Goal: Task Accomplishment & Management: Use online tool/utility

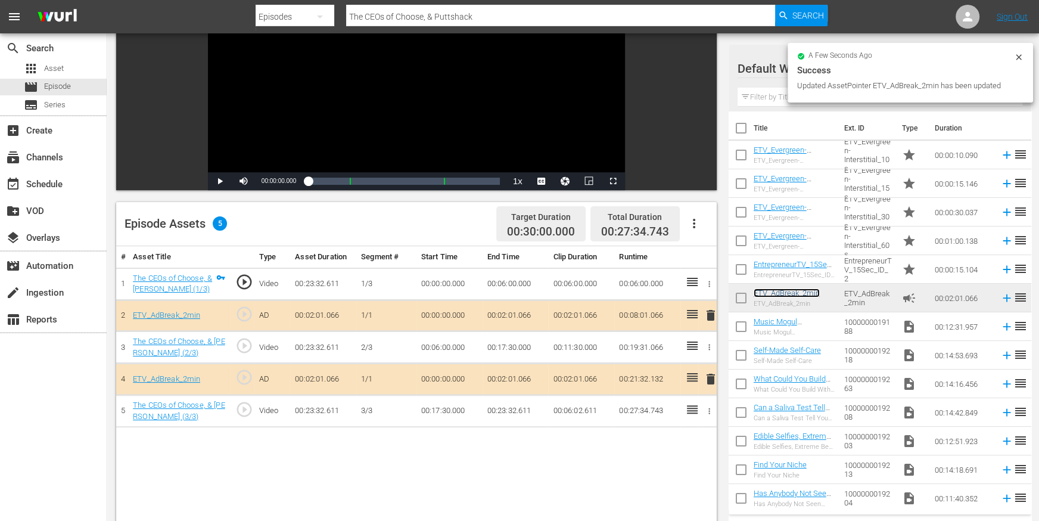
scroll to position [197, 0]
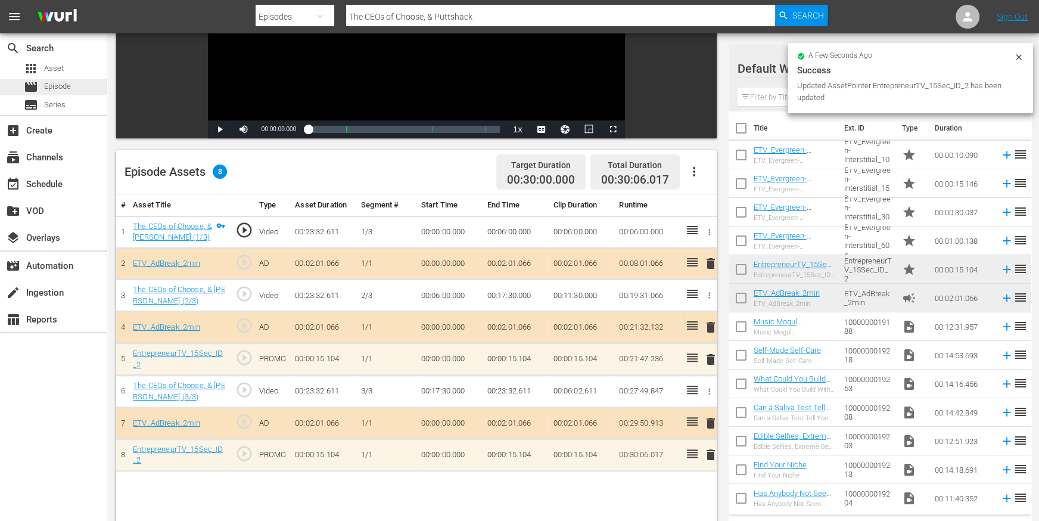
click at [63, 89] on span "Episode" at bounding box center [57, 86] width 27 height 12
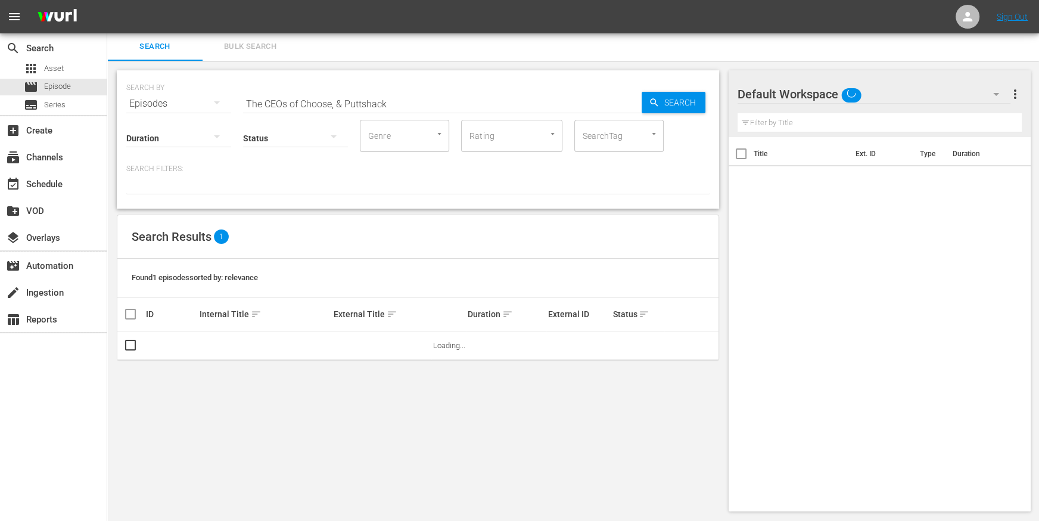
scroll to position [1, 0]
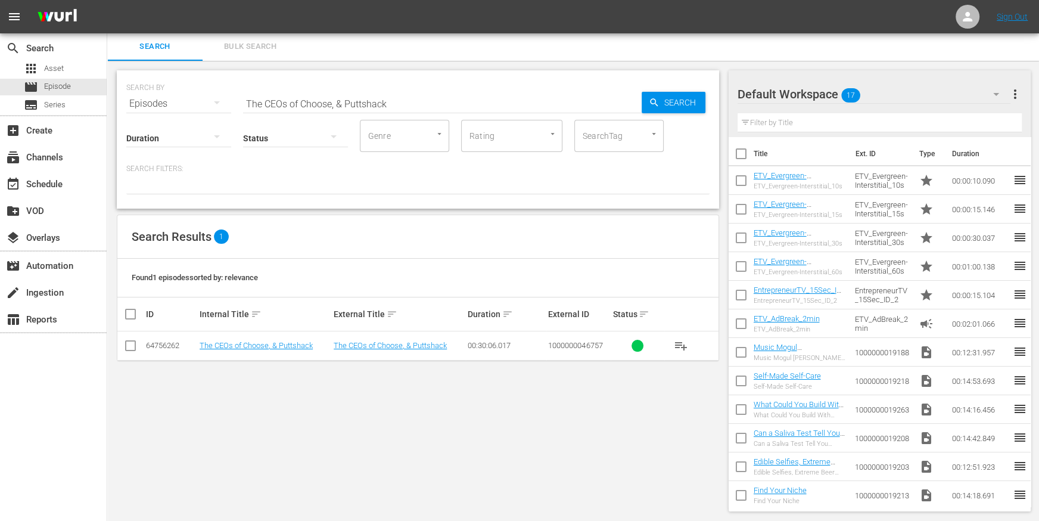
click at [288, 103] on input "The CEOs of Choose, & Puttshack" at bounding box center [442, 103] width 399 height 29
paste input "Portillos, Stacked, & Lettuce"
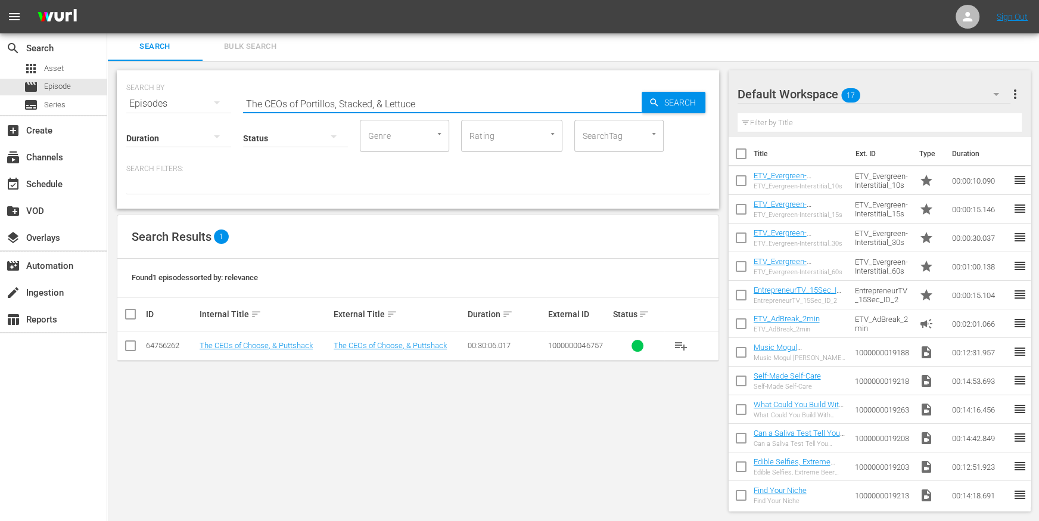
type input "The CEOs of Portillos, Stacked, & Lettuce"
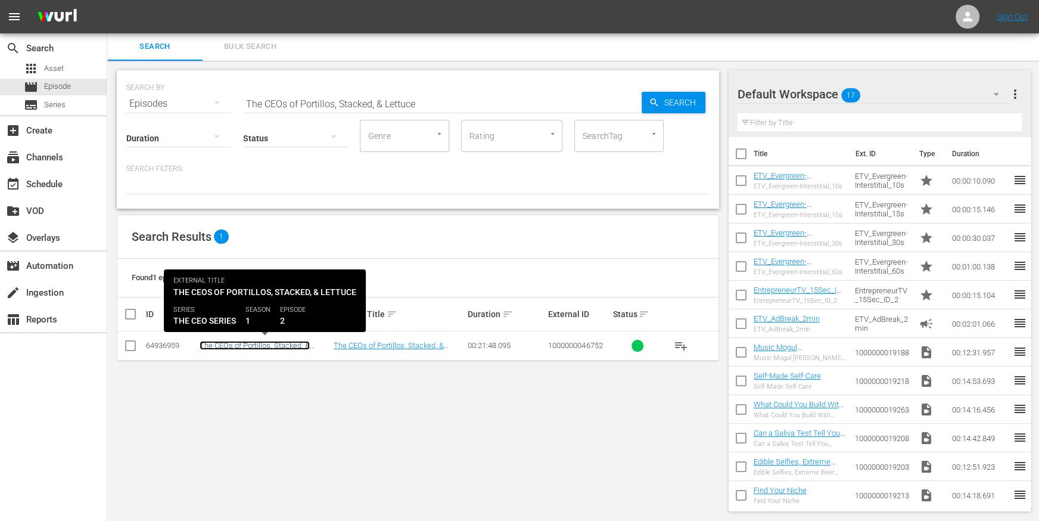
click at [234, 343] on link "The CEOs of Portillos, Stacked, & Lettuce" at bounding box center [255, 350] width 110 height 18
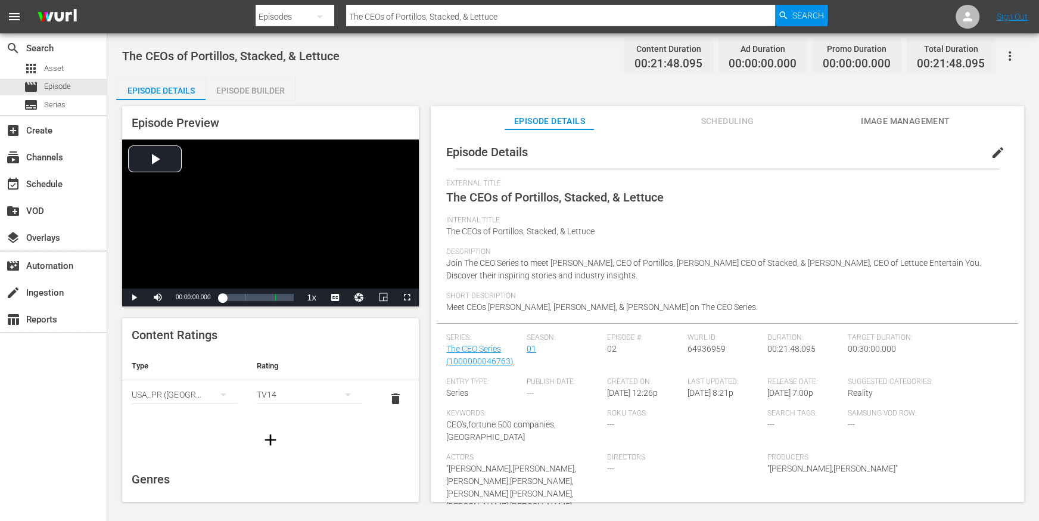
click at [263, 85] on div "Episode Builder" at bounding box center [250, 90] width 89 height 29
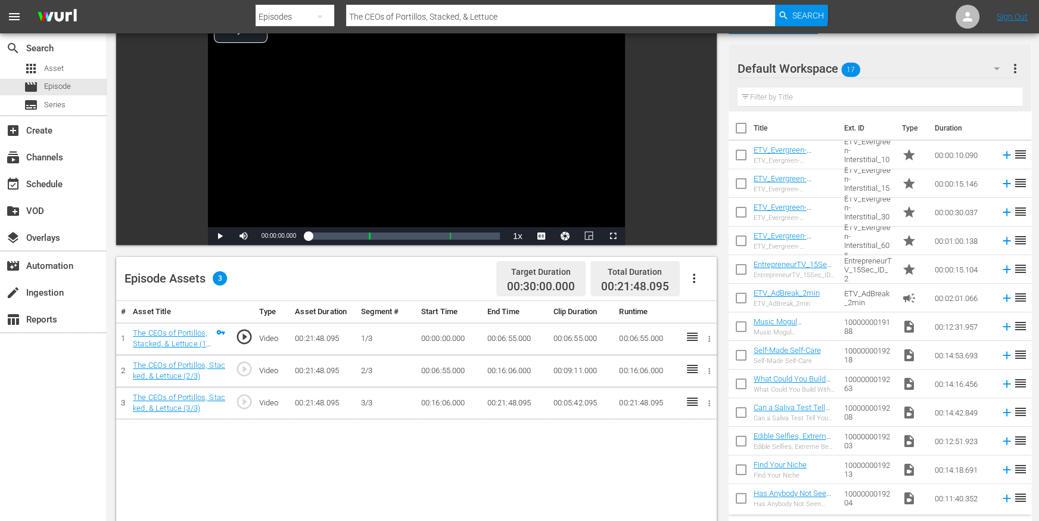
scroll to position [97, 0]
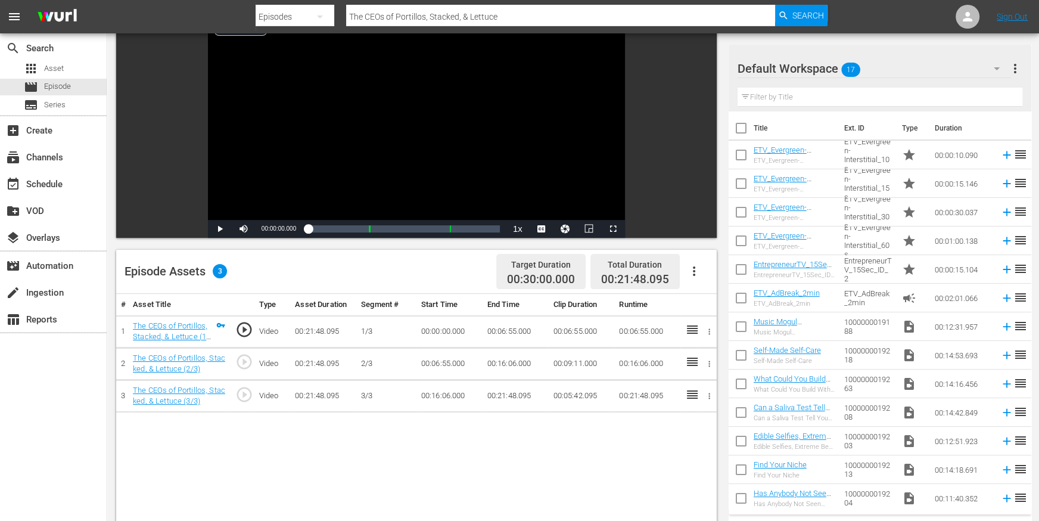
click at [693, 269] on icon "button" at bounding box center [694, 271] width 14 height 14
click at [719, 277] on div "Edit Cue Points" at bounding box center [729, 275] width 81 height 29
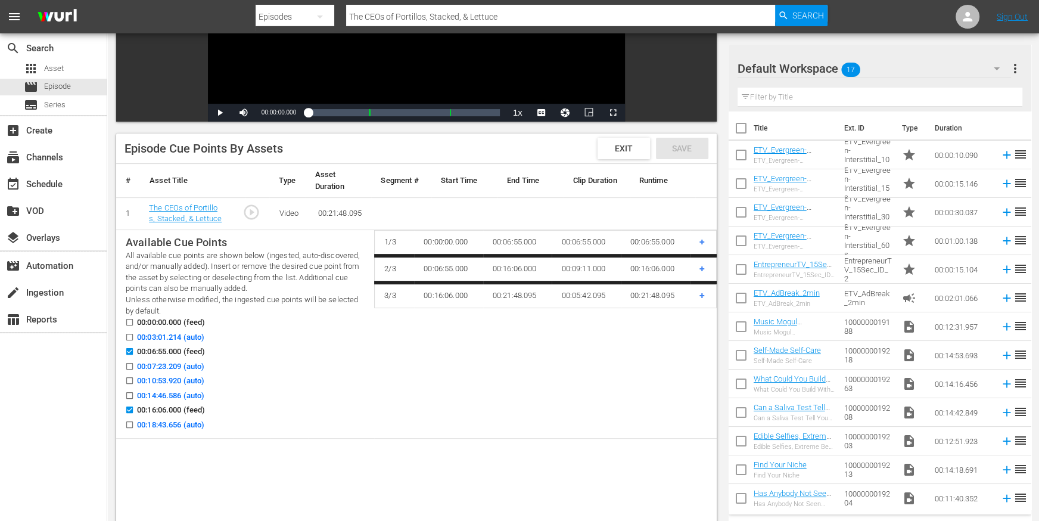
scroll to position [219, 0]
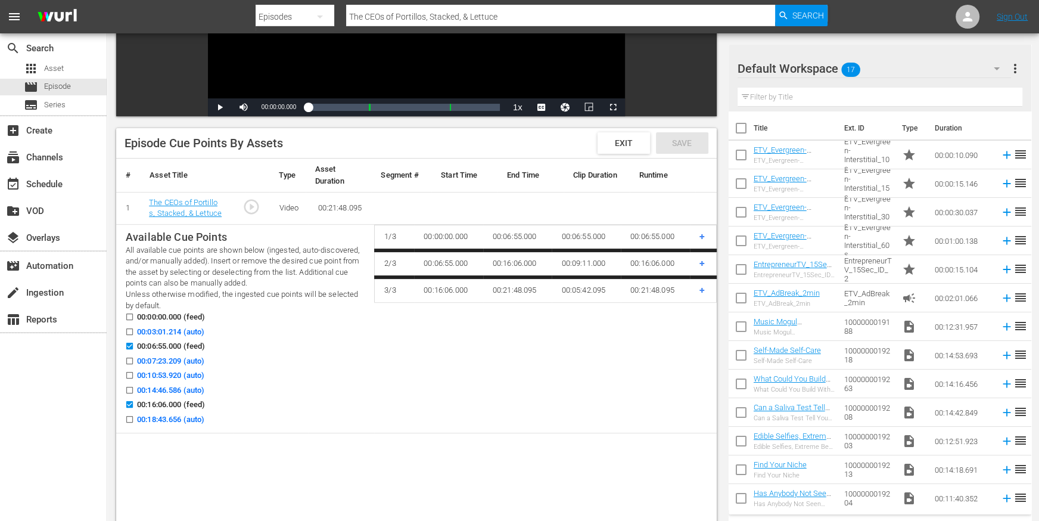
click at [128, 373] on input "00:10:53.920 (auto)" at bounding box center [126, 377] width 15 height 9
checkbox input "true"
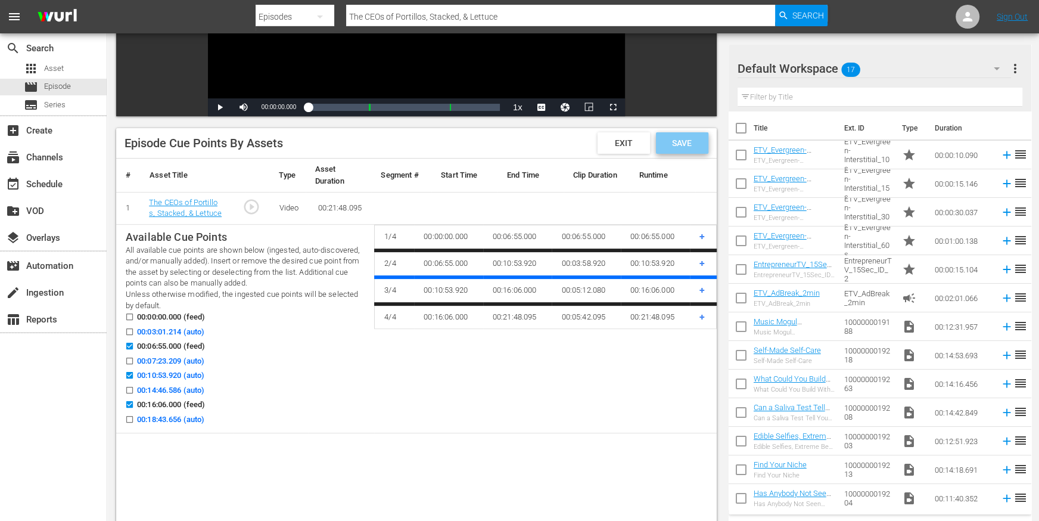
click at [688, 149] on div "Save" at bounding box center [682, 142] width 52 height 21
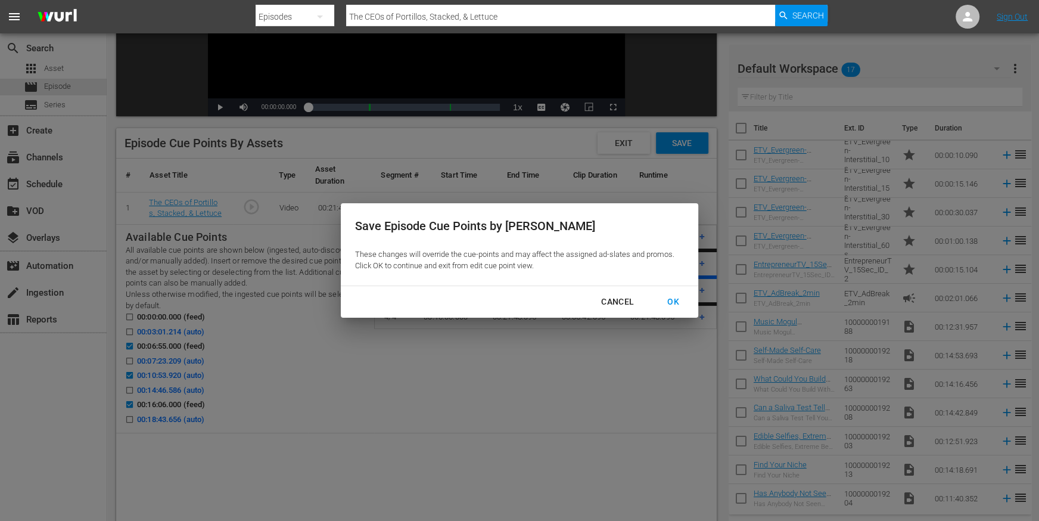
click at [669, 305] on div "OK" at bounding box center [673, 301] width 31 height 15
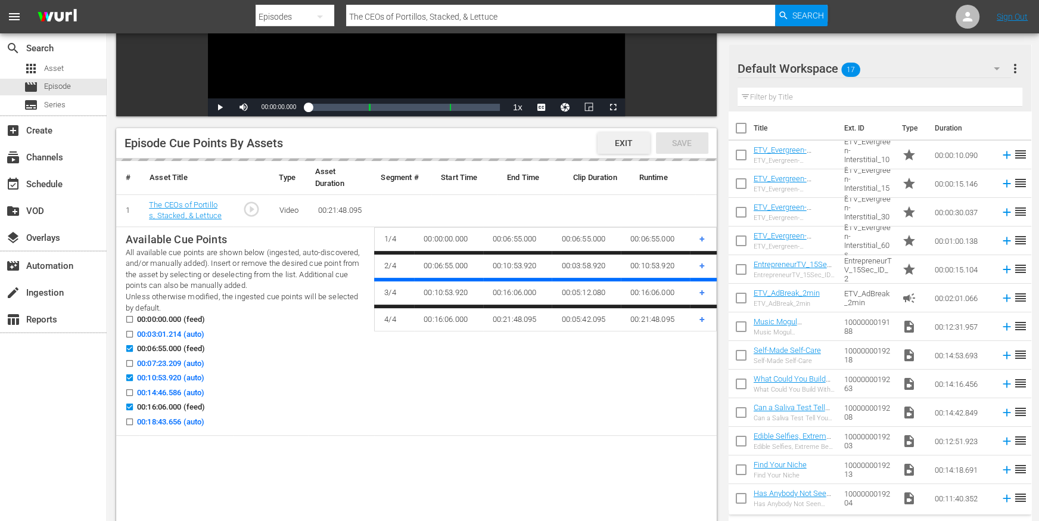
click at [623, 142] on span "Exit" at bounding box center [624, 143] width 37 height 10
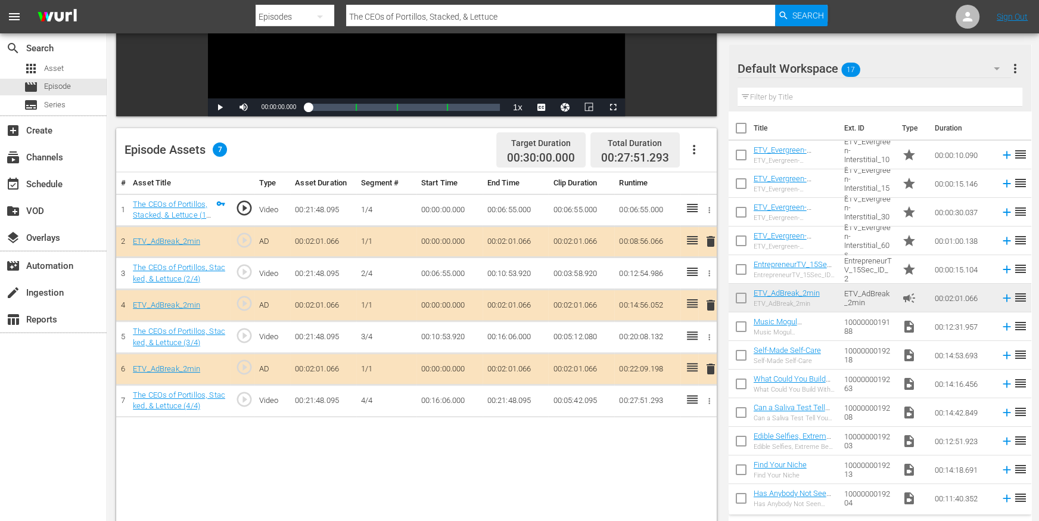
click at [694, 144] on icon "button" at bounding box center [694, 149] width 14 height 14
click at [693, 157] on div "Edit Cue Points" at bounding box center [729, 154] width 81 height 29
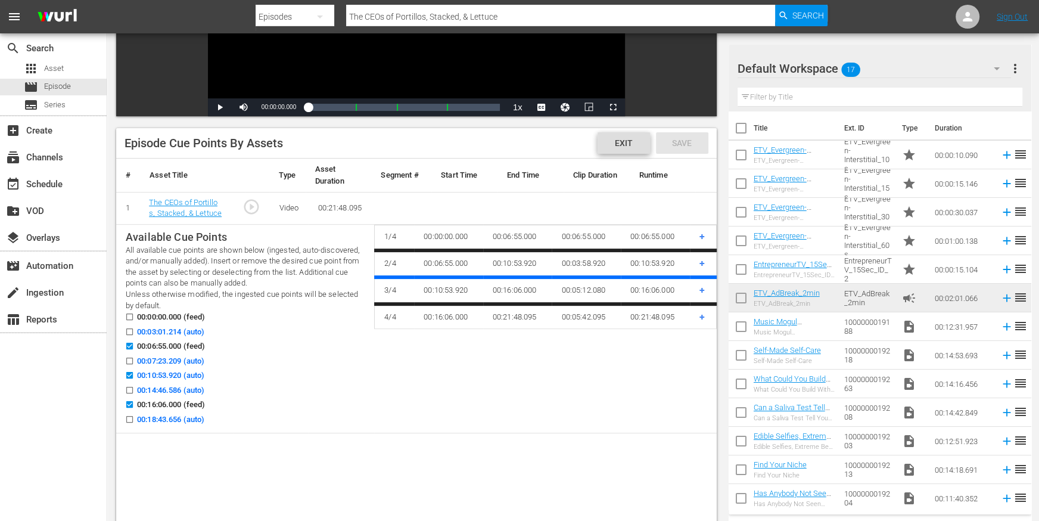
click at [625, 138] on span "Exit" at bounding box center [624, 143] width 37 height 10
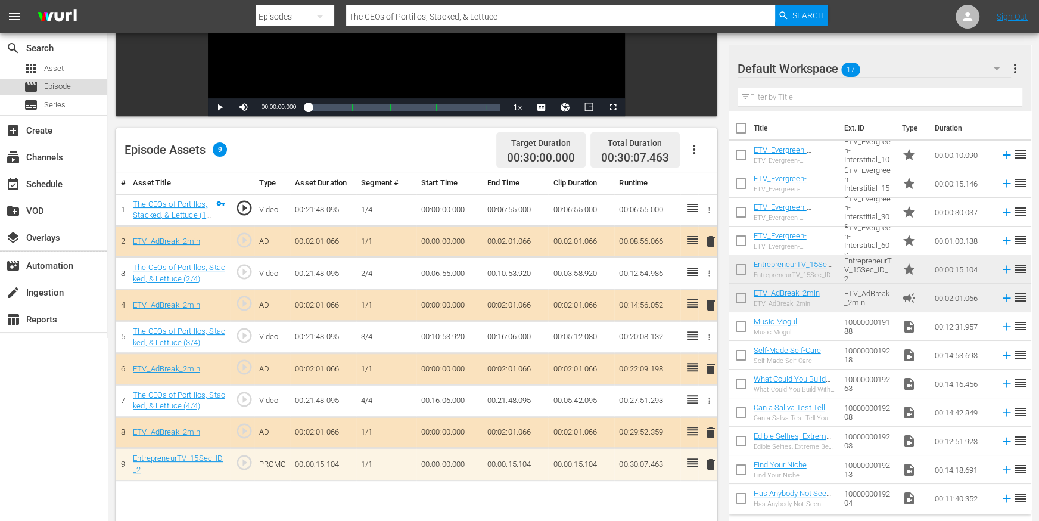
click at [79, 86] on div "movie Episode" at bounding box center [53, 87] width 107 height 17
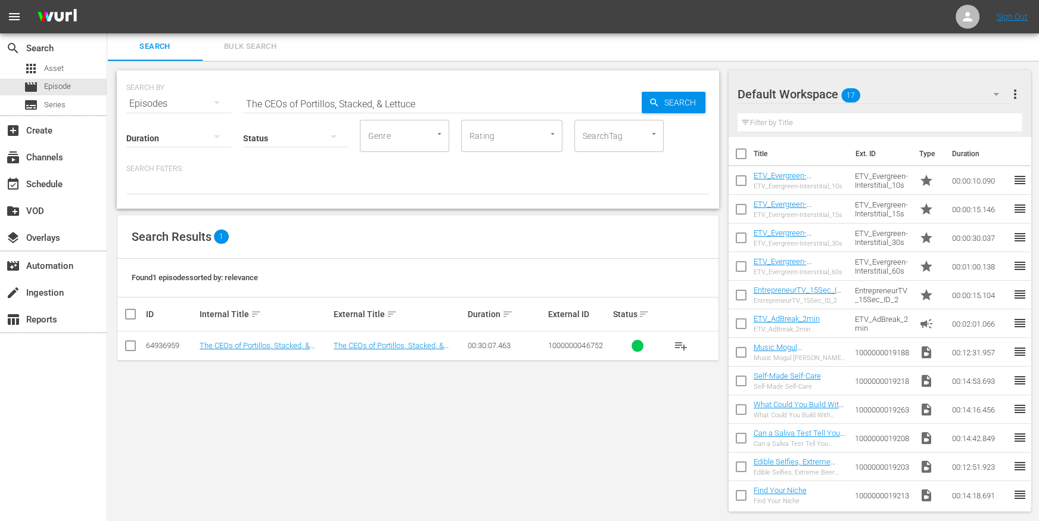
click at [252, 95] on input "The CEOs of Portillos, Stacked, & Lettuce" at bounding box center [442, 103] width 399 height 29
paste input "Notre Dame, & Paper Sour"
type input "The CEOs of Notre Dame, & Paper Source"
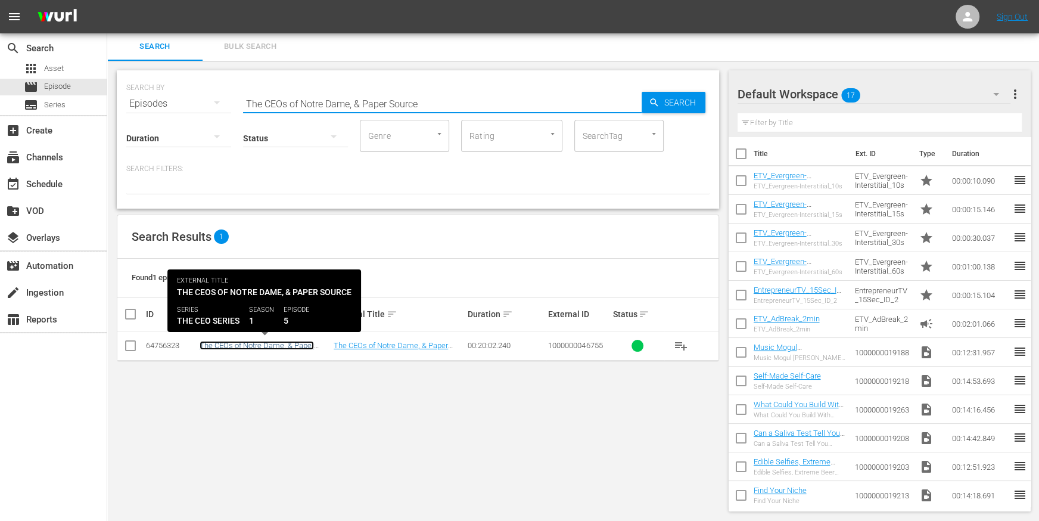
click at [246, 341] on link "The CEOs of Notre Dame, & Paper Source" at bounding box center [257, 350] width 114 height 18
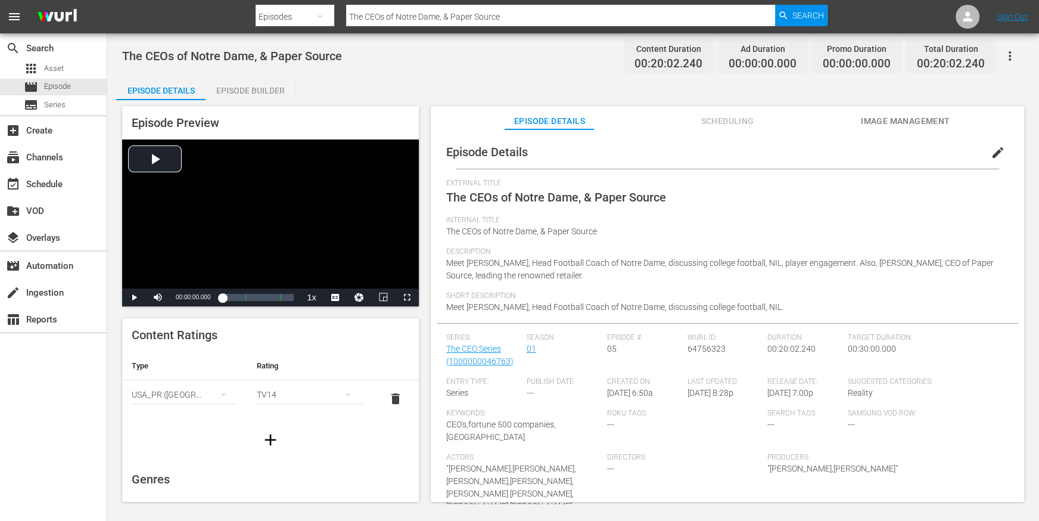
click at [237, 95] on div "Episode Builder" at bounding box center [250, 90] width 89 height 29
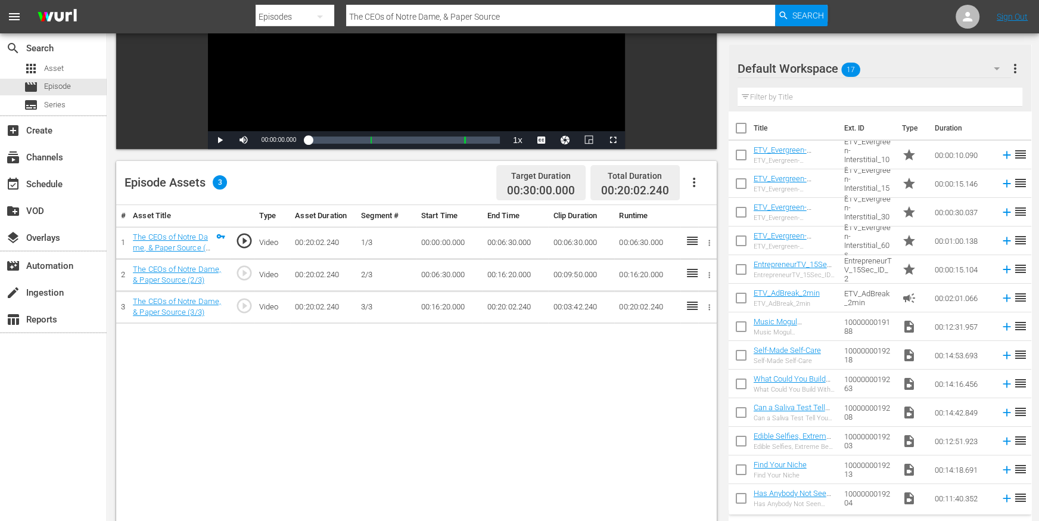
scroll to position [191, 0]
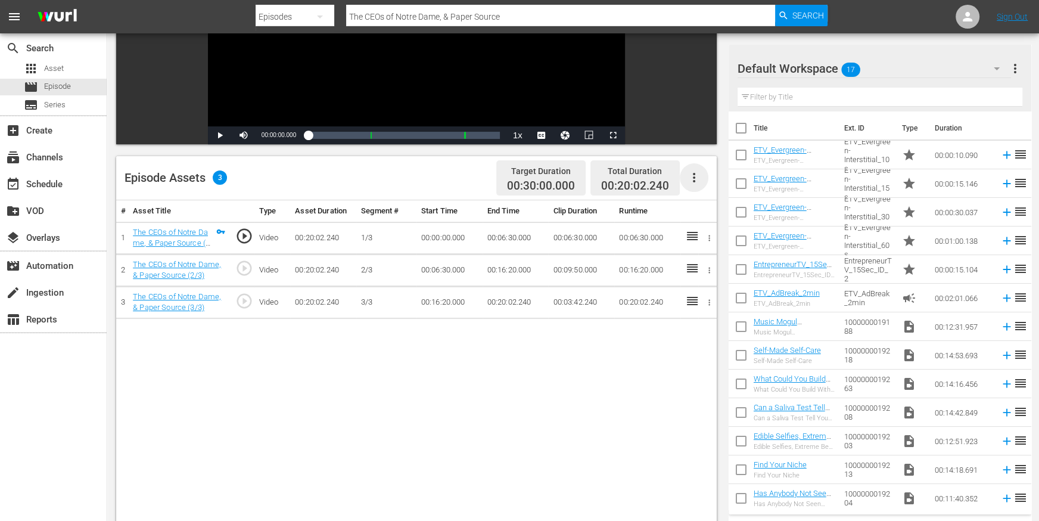
click at [696, 178] on icon "button" at bounding box center [694, 177] width 14 height 14
click at [716, 184] on div "Edit Cue Points" at bounding box center [729, 182] width 81 height 29
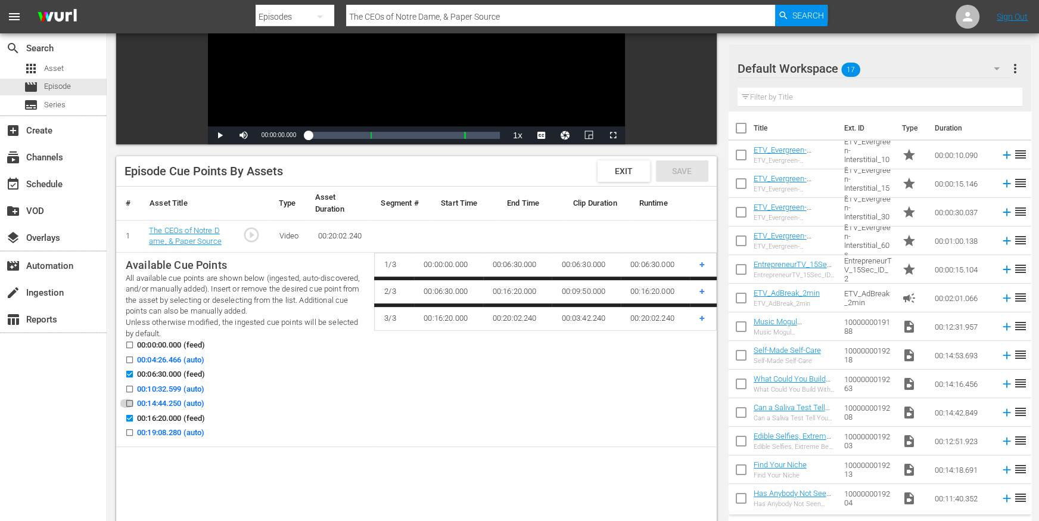
click at [129, 402] on input "00:14:44.250 (auto)" at bounding box center [126, 405] width 15 height 9
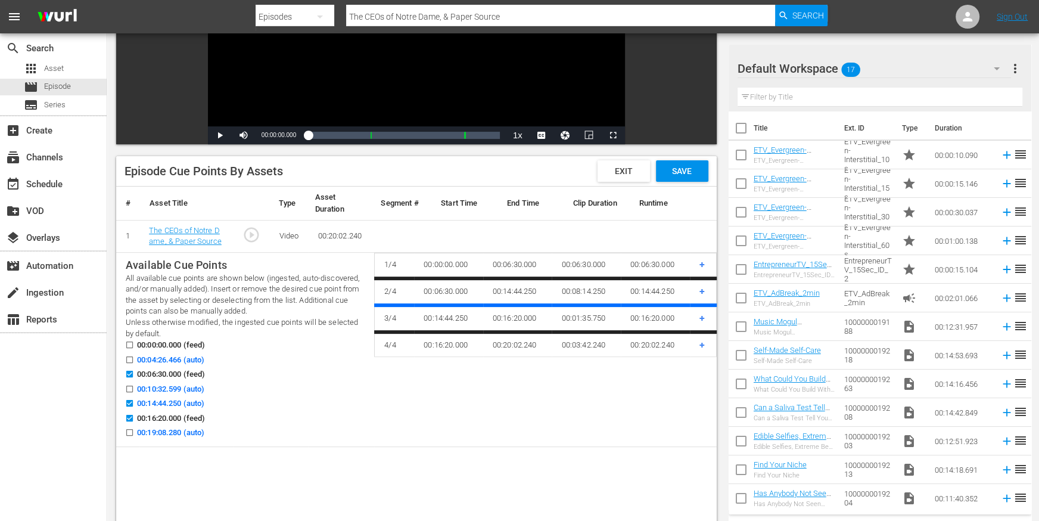
click at [129, 402] on input "00:14:44.250 (auto)" at bounding box center [126, 405] width 15 height 9
checkbox input "false"
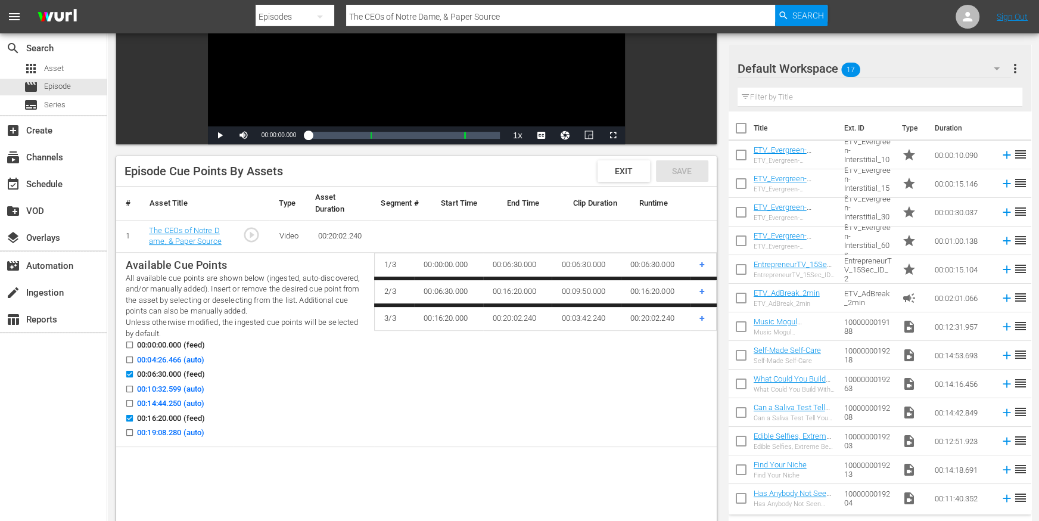
click at [130, 390] on input "00:10:32.599 (auto)" at bounding box center [126, 391] width 15 height 9
checkbox input "true"
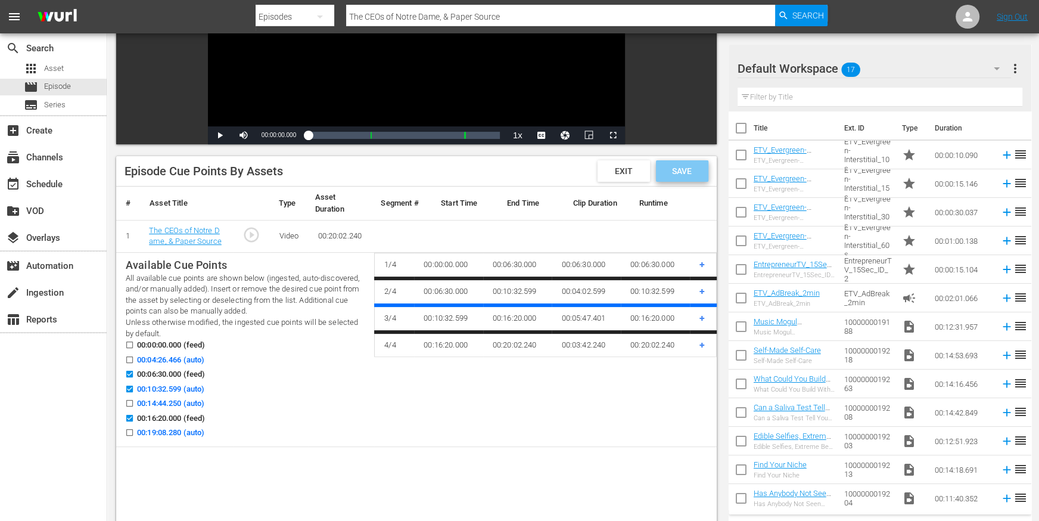
click at [682, 169] on span "Save" at bounding box center [682, 171] width 39 height 10
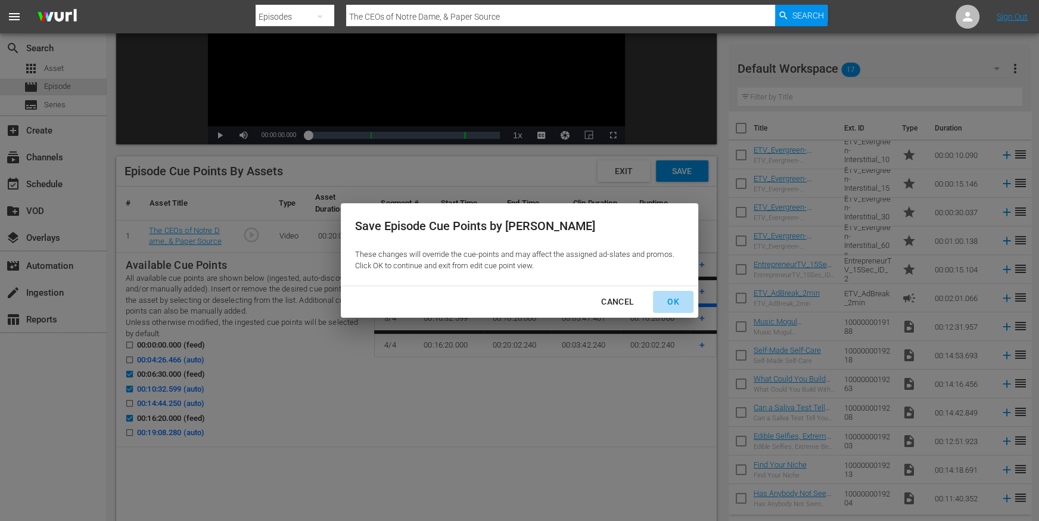
click at [685, 297] on div "OK" at bounding box center [673, 301] width 31 height 15
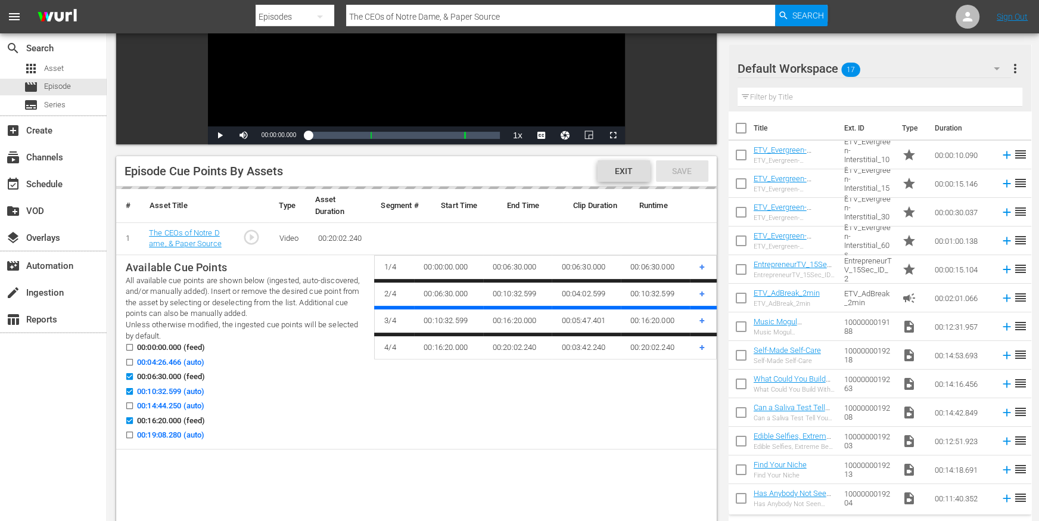
click at [639, 170] on span "Exit" at bounding box center [624, 171] width 37 height 10
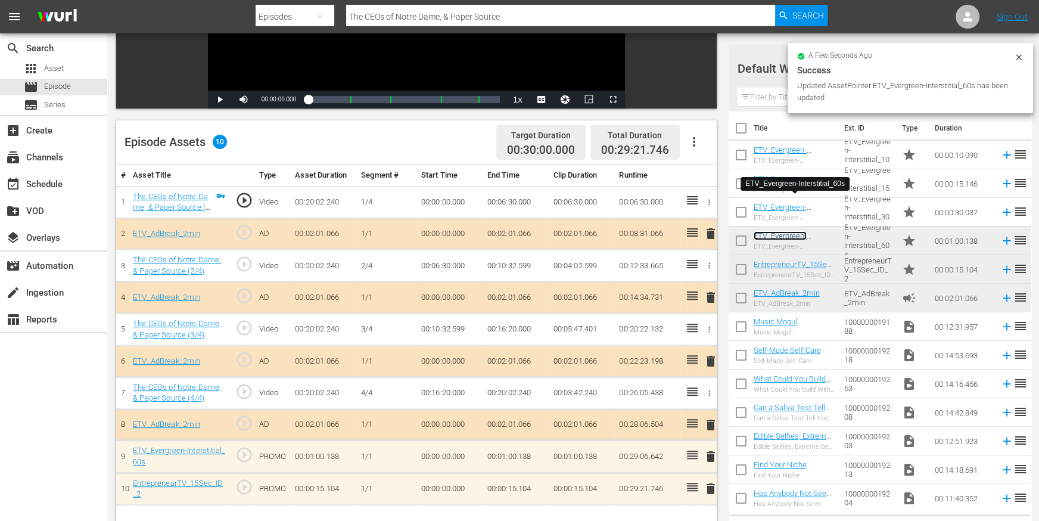
scroll to position [228, 0]
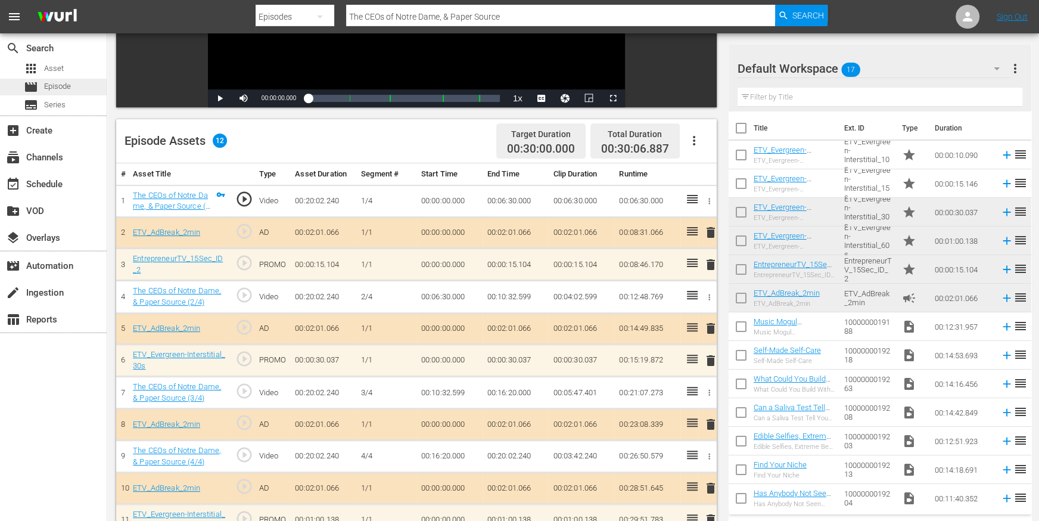
click at [86, 82] on div "movie Episode" at bounding box center [53, 87] width 107 height 17
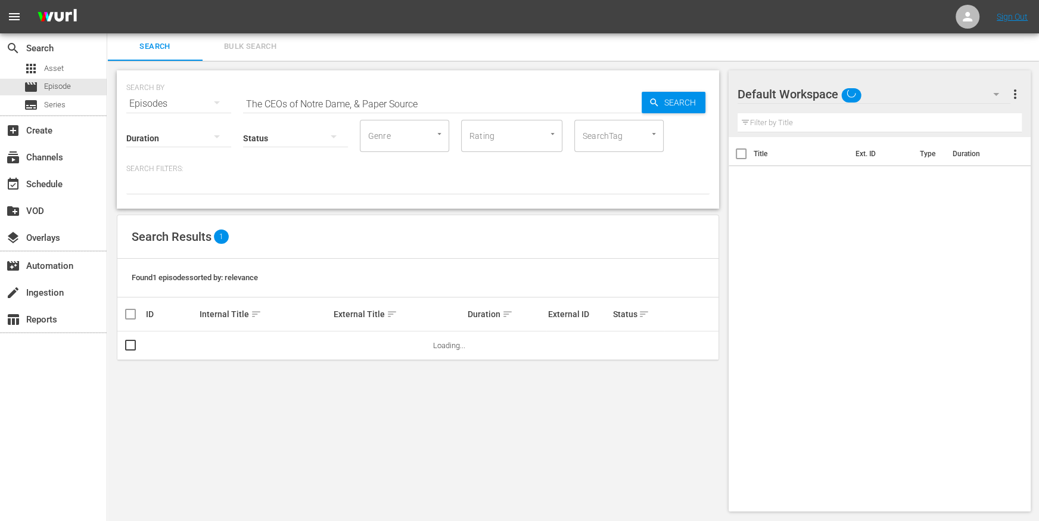
scroll to position [1, 0]
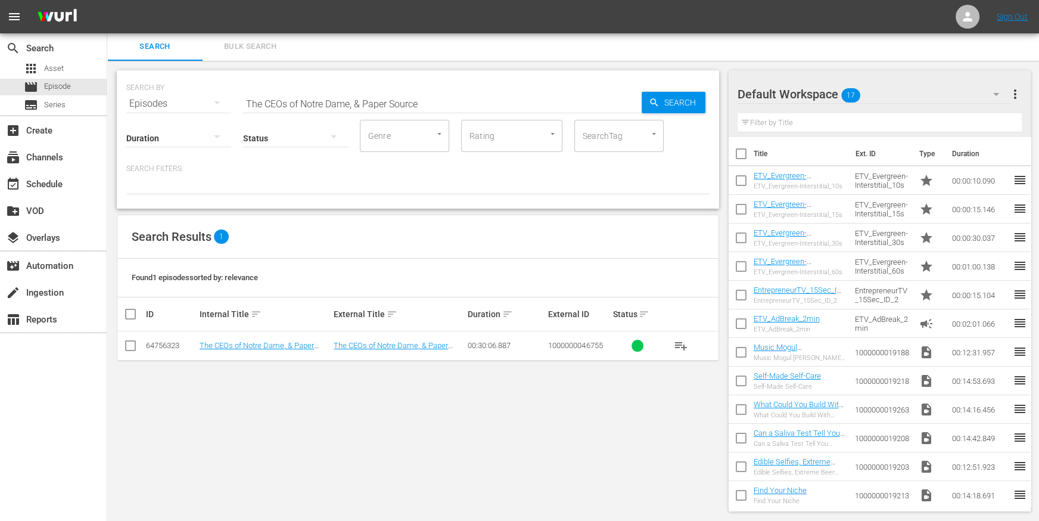
click at [314, 94] on input "The CEOs of Notre Dame, & Paper Source" at bounding box center [442, 103] width 399 height 29
paste input "Terlato, & Shipbob"
type input "The CEOs of Terlato, & Shipbob"
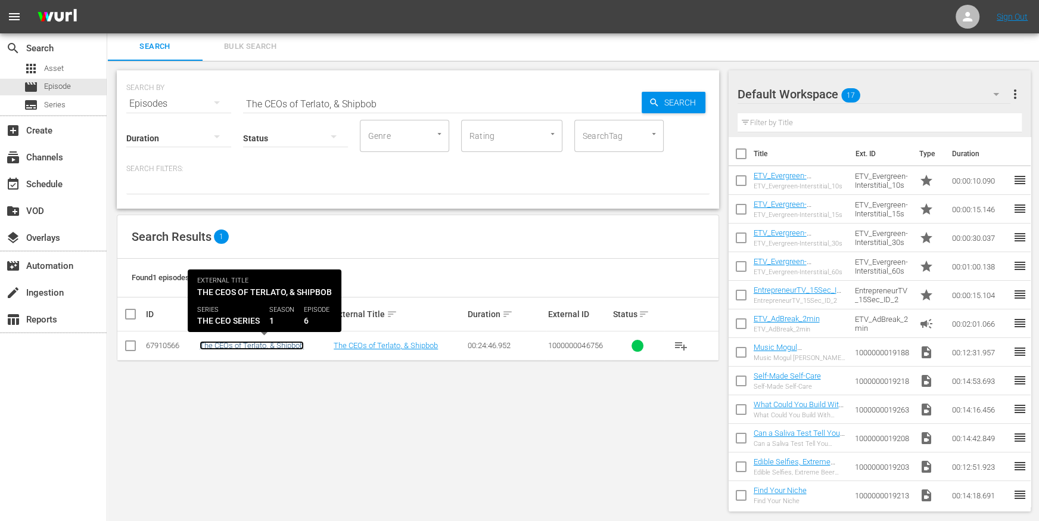
click at [229, 342] on link "The CEOs of Terlato, & Shipbob" at bounding box center [252, 345] width 104 height 9
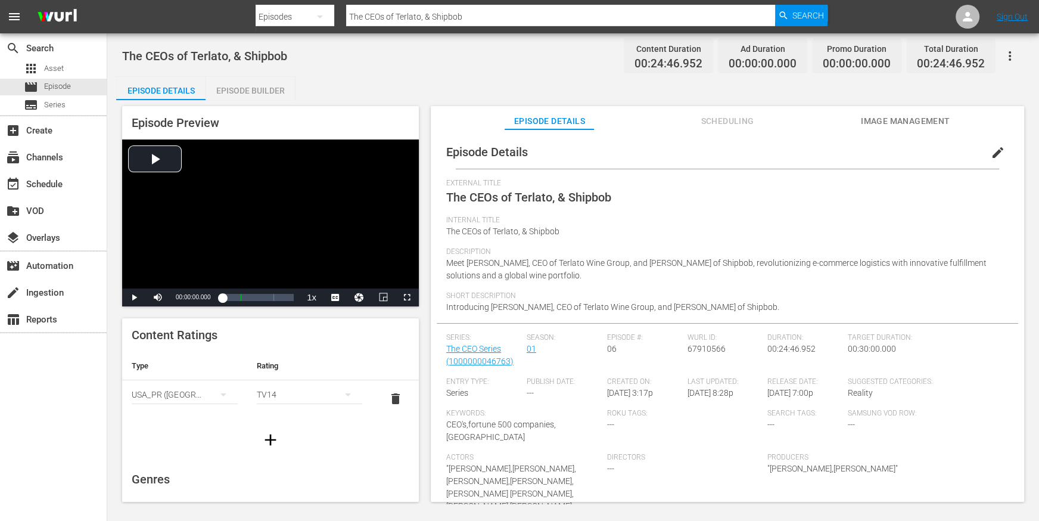
click at [239, 96] on div "Episode Builder" at bounding box center [250, 90] width 89 height 29
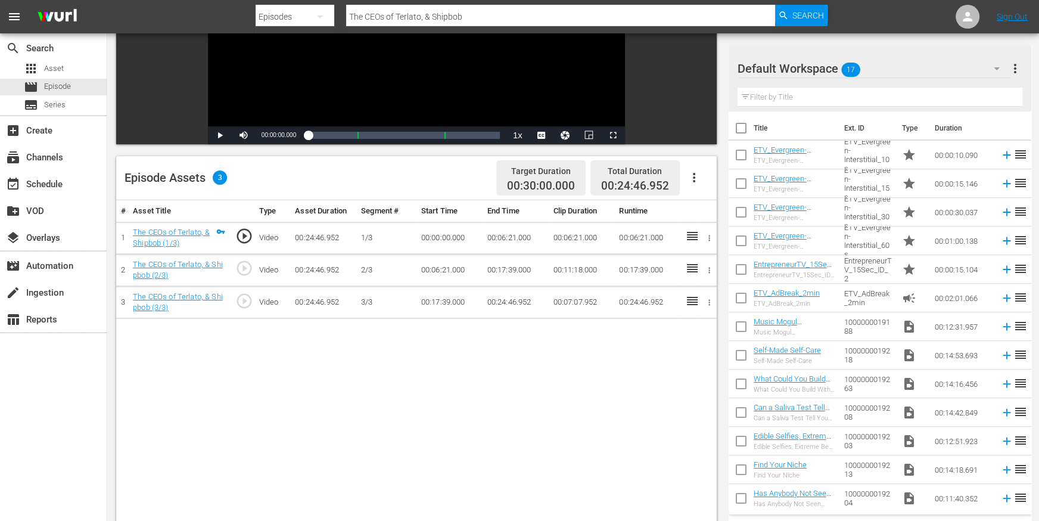
scroll to position [194, 0]
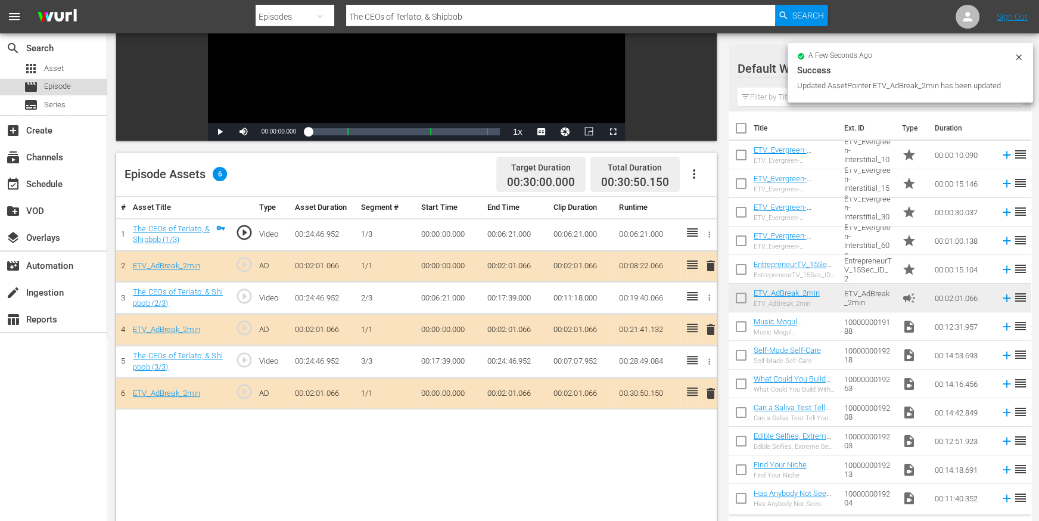
click at [68, 89] on span "Episode" at bounding box center [57, 86] width 27 height 12
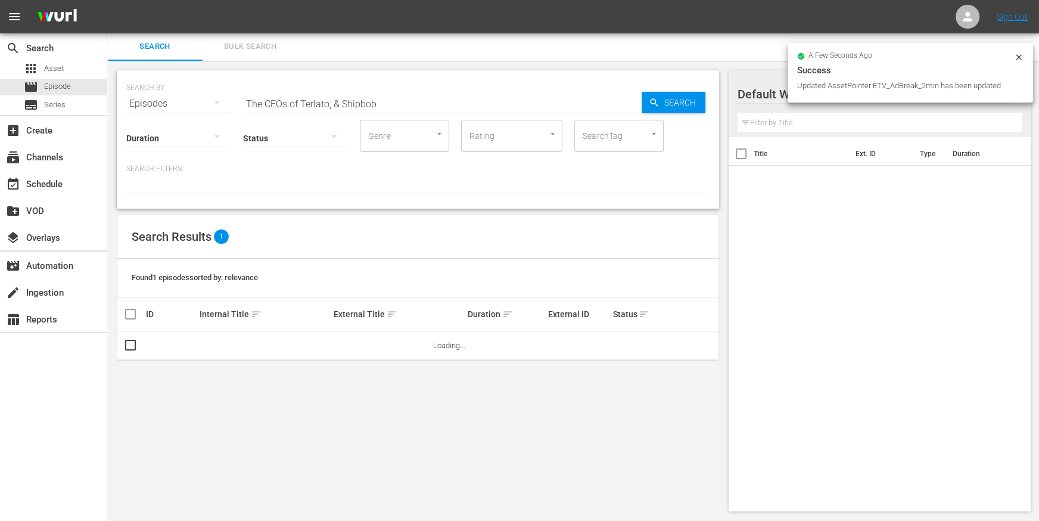
scroll to position [1, 0]
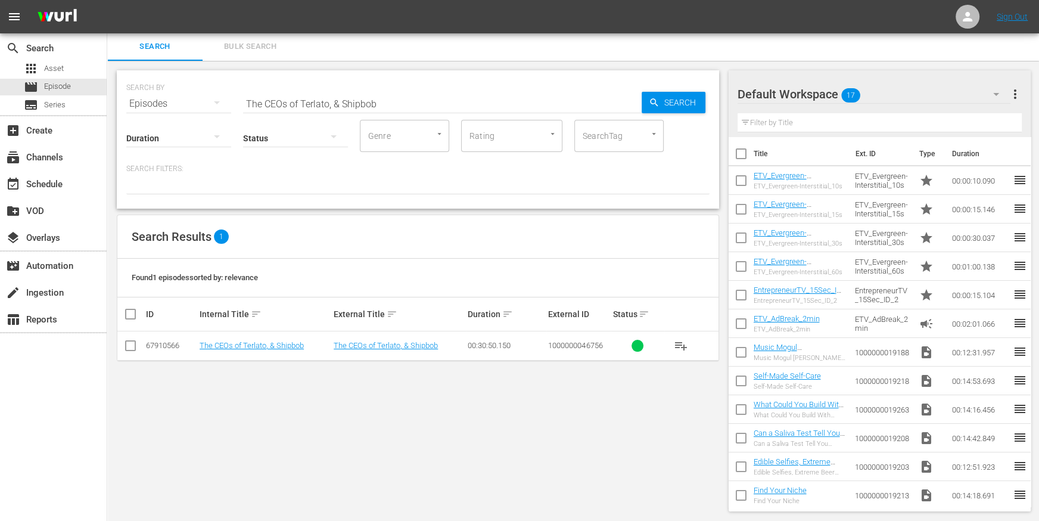
click at [272, 104] on input "The CEOs of Terlato, & Shipbob" at bounding box center [442, 103] width 399 height 29
paste input "Zebra Tech, & @Properties"
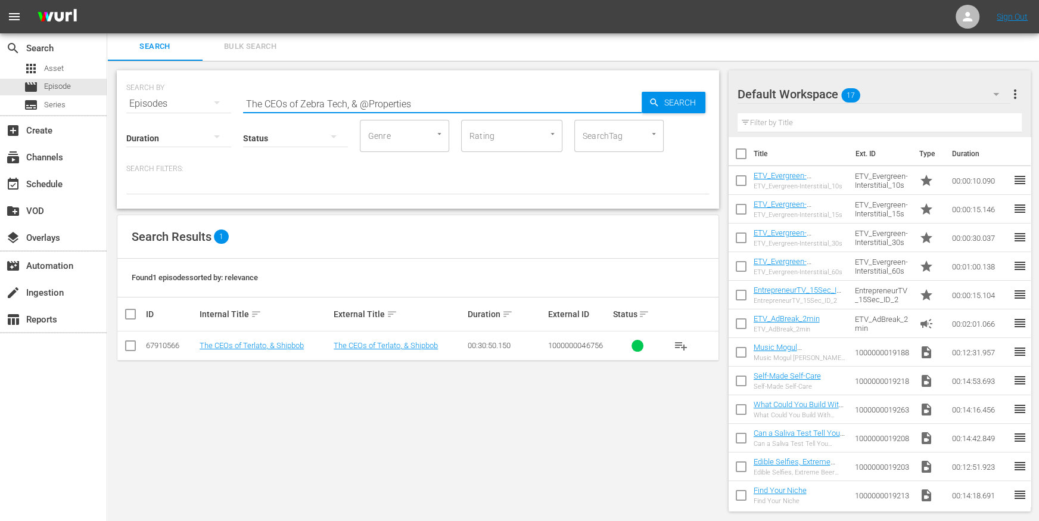
type input "The CEOs of Zebra Tech, & @Properties"
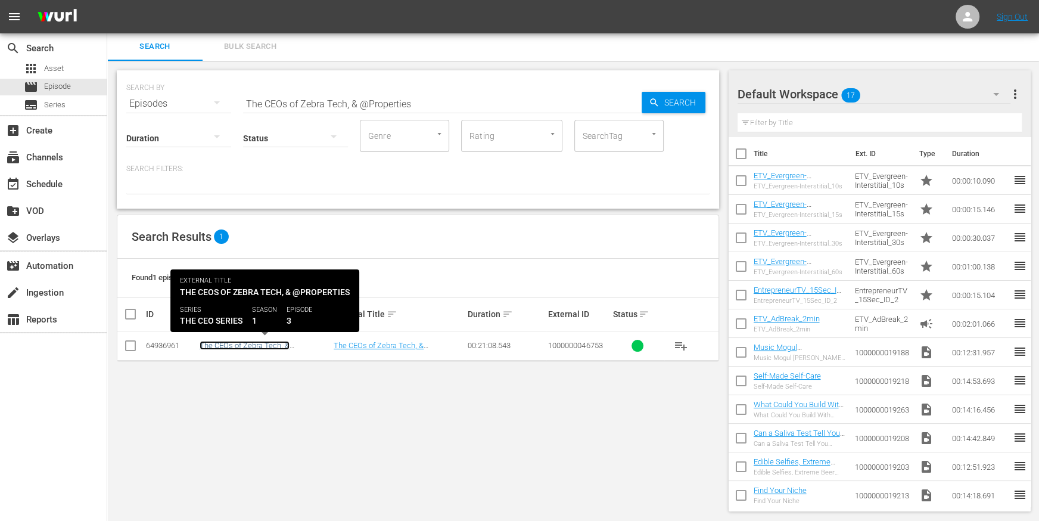
click at [225, 341] on link "The CEOs of Zebra Tech, & @Properties" at bounding box center [245, 350] width 90 height 18
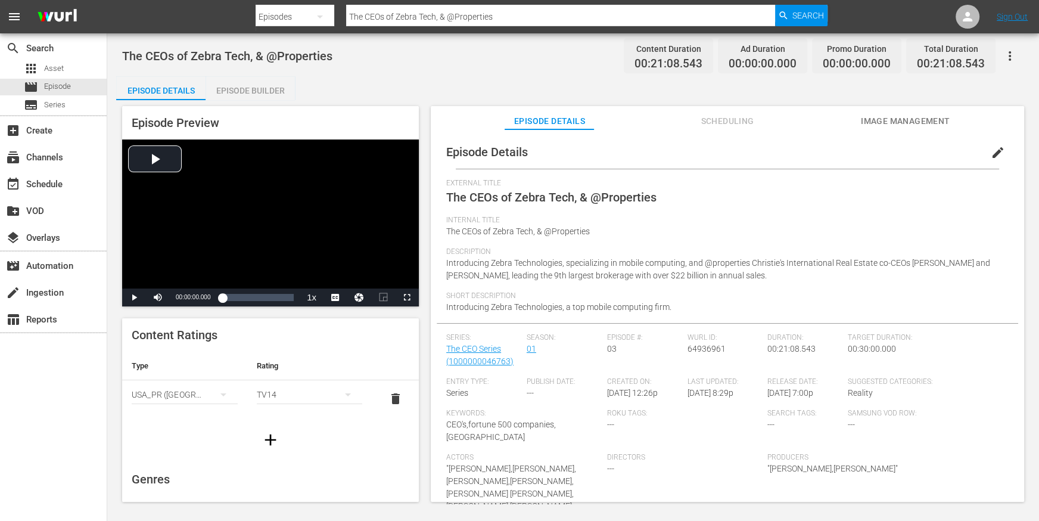
click at [266, 89] on div "Episode Builder" at bounding box center [250, 90] width 89 height 29
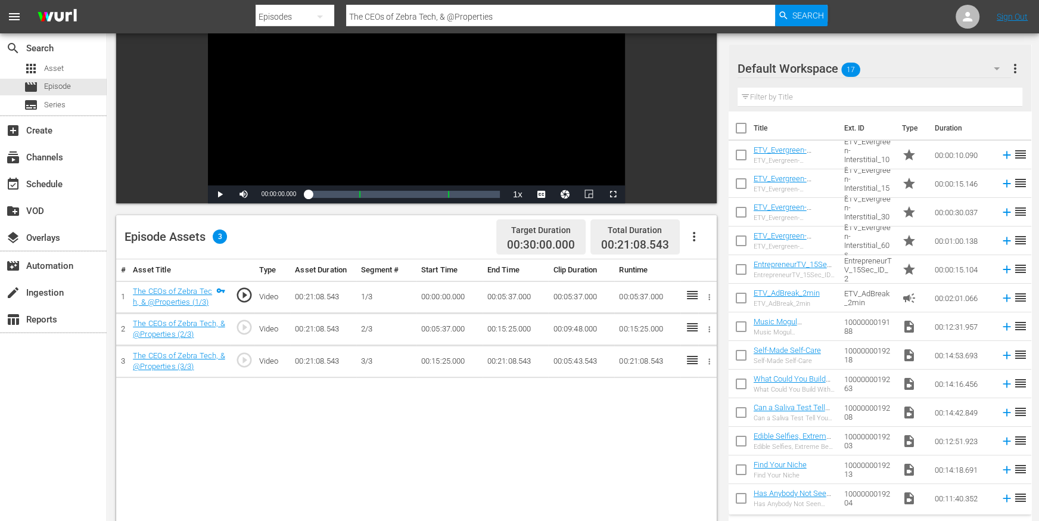
scroll to position [150, 0]
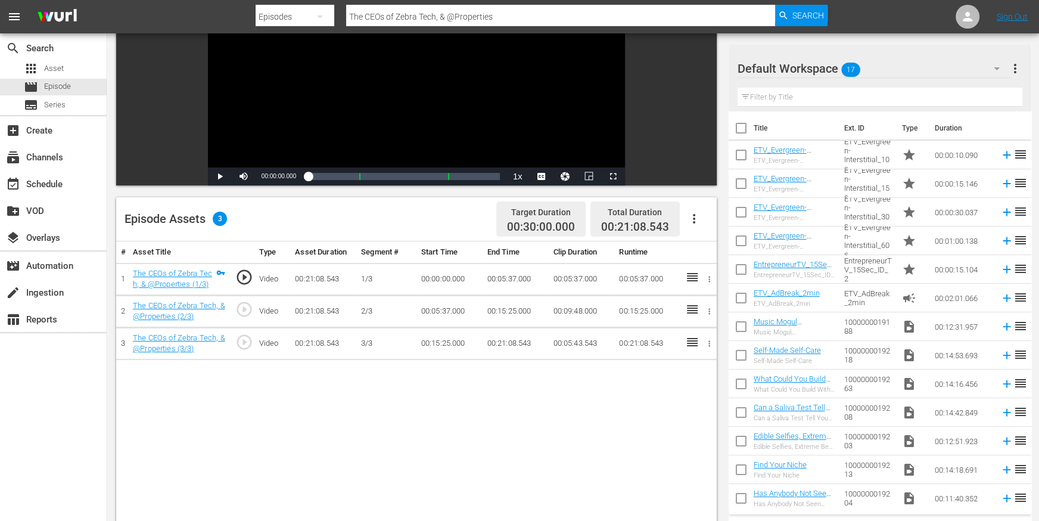
click at [698, 214] on icon "button" at bounding box center [694, 219] width 14 height 14
click at [702, 227] on div "Edit Cue Points" at bounding box center [729, 223] width 81 height 29
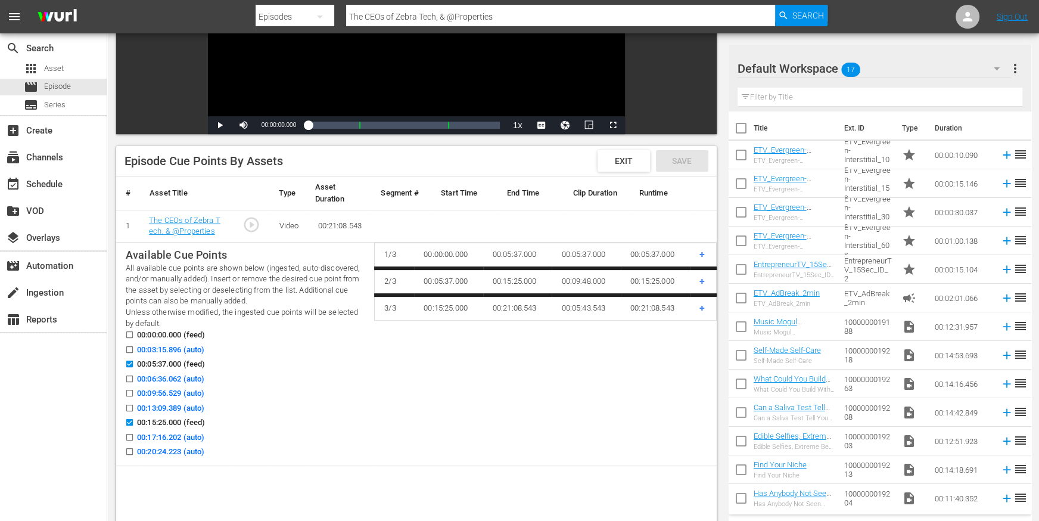
scroll to position [230, 0]
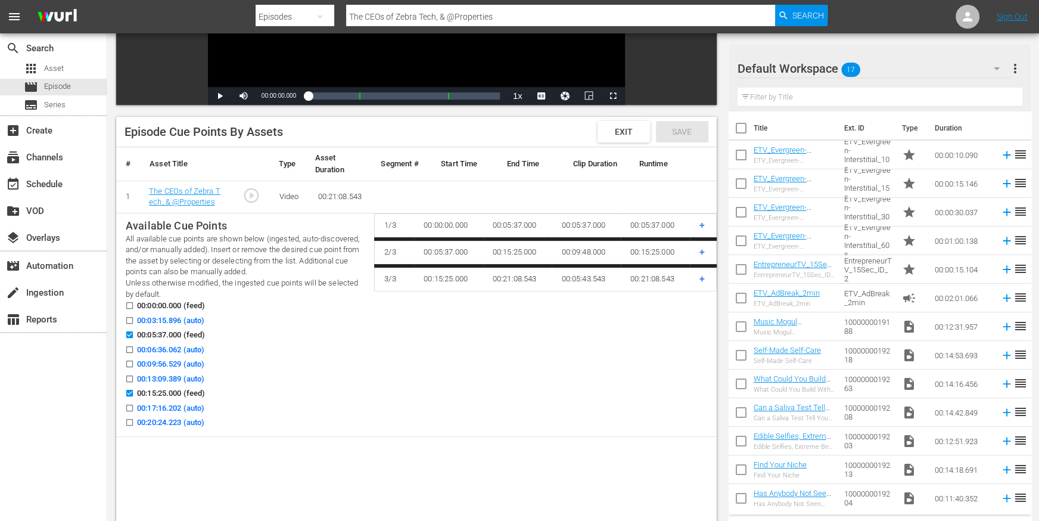
click at [129, 362] on input "00:09:56.529 (auto)" at bounding box center [126, 366] width 15 height 9
checkbox input "true"
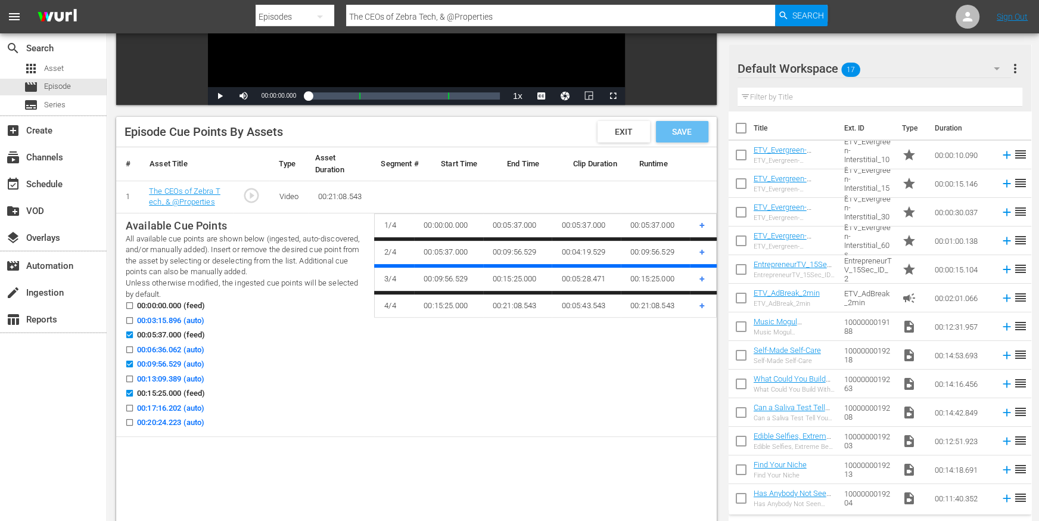
click at [685, 132] on span "Save" at bounding box center [682, 132] width 39 height 10
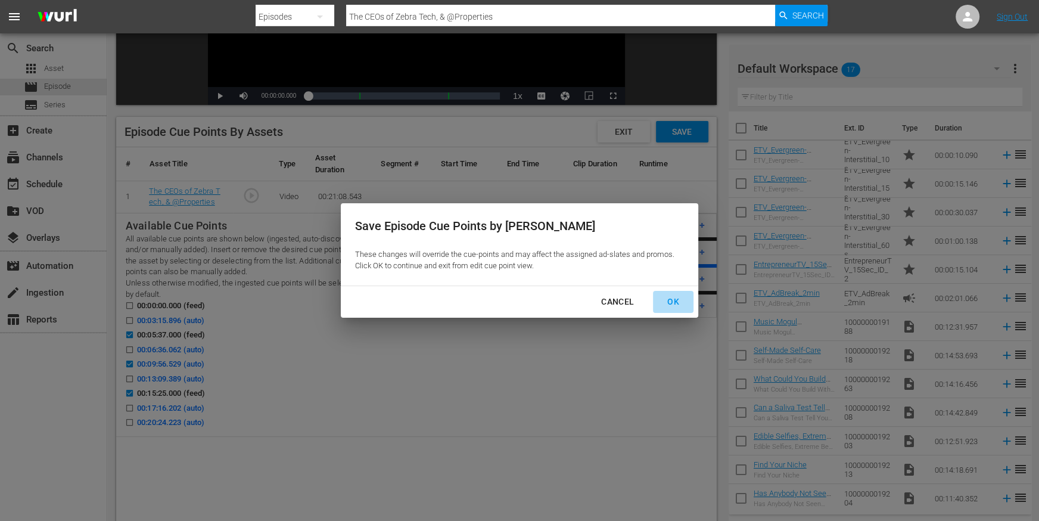
click at [684, 304] on div "OK" at bounding box center [673, 301] width 31 height 15
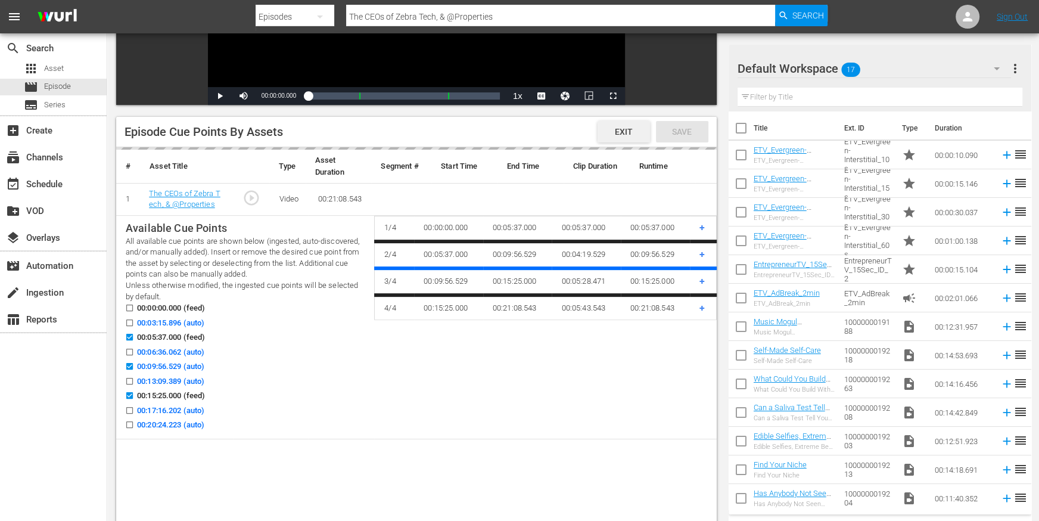
click at [622, 128] on span "Exit" at bounding box center [624, 132] width 37 height 10
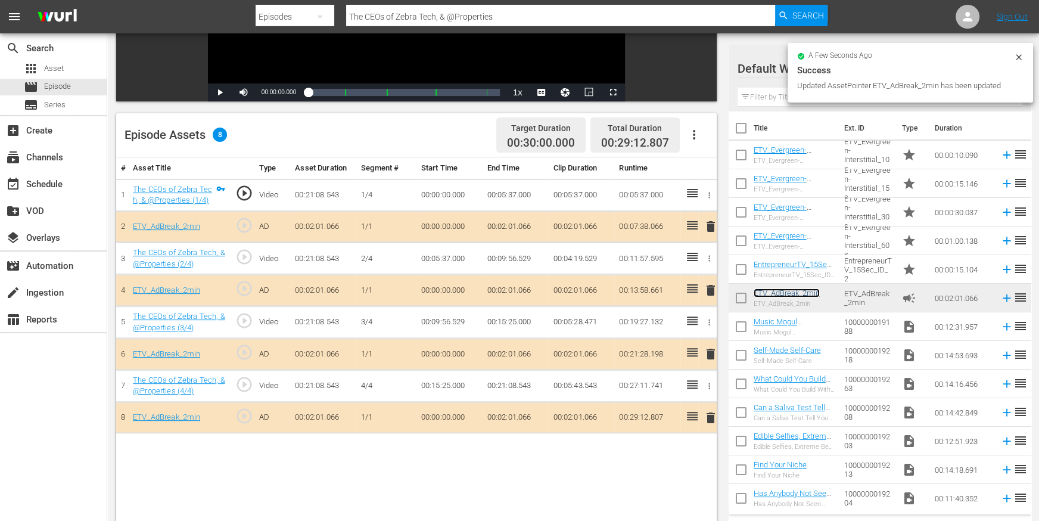
scroll to position [235, 0]
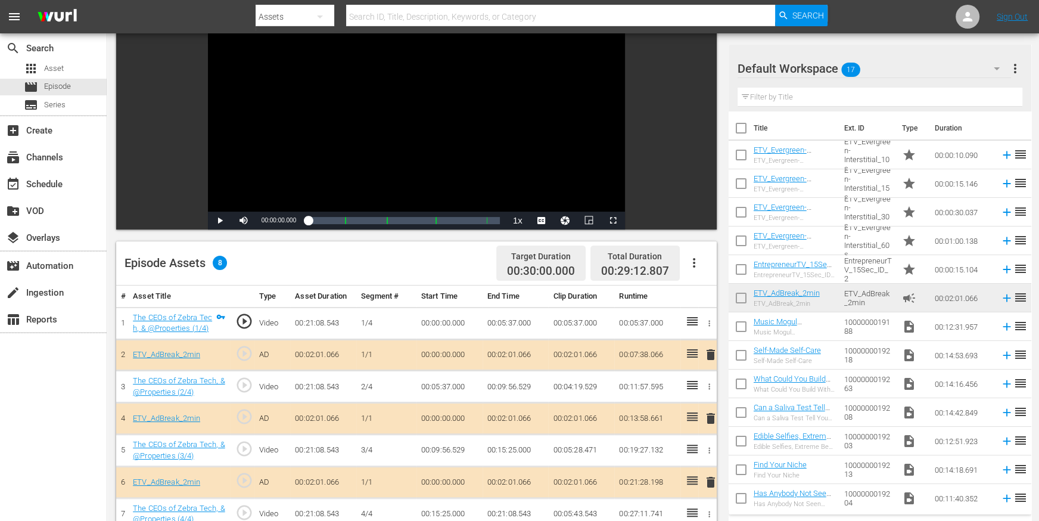
scroll to position [310, 0]
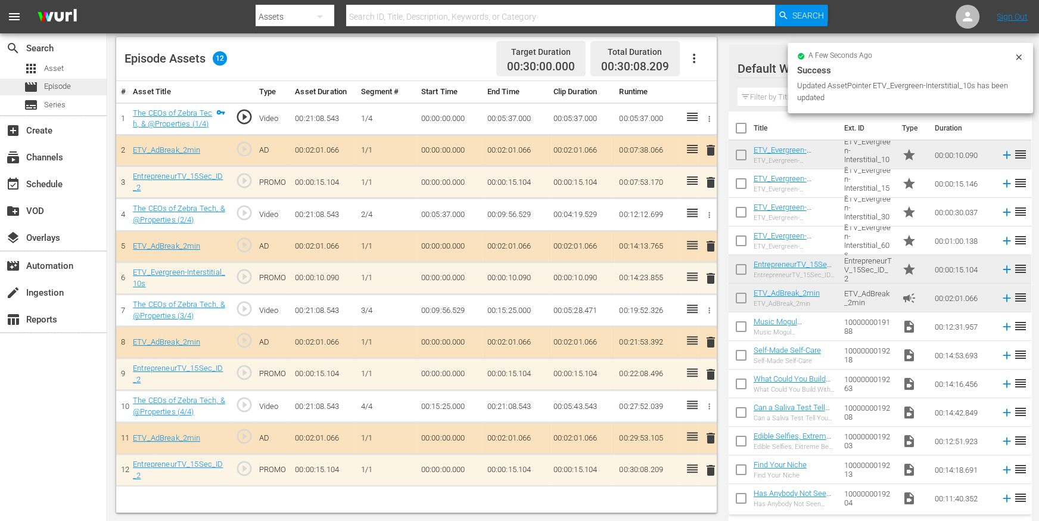
click at [72, 82] on div "movie Episode" at bounding box center [53, 87] width 107 height 17
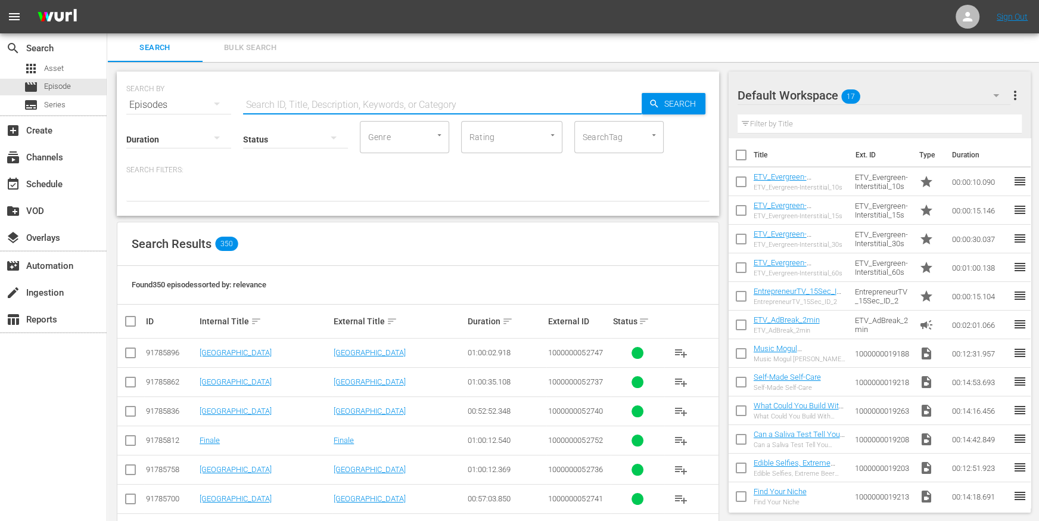
click at [426, 94] on input "text" at bounding box center [442, 105] width 399 height 29
paste input "The CEOs of Orzinga, & Grubhub"
type input "The CEOs of Orzinga, & Grubhub"
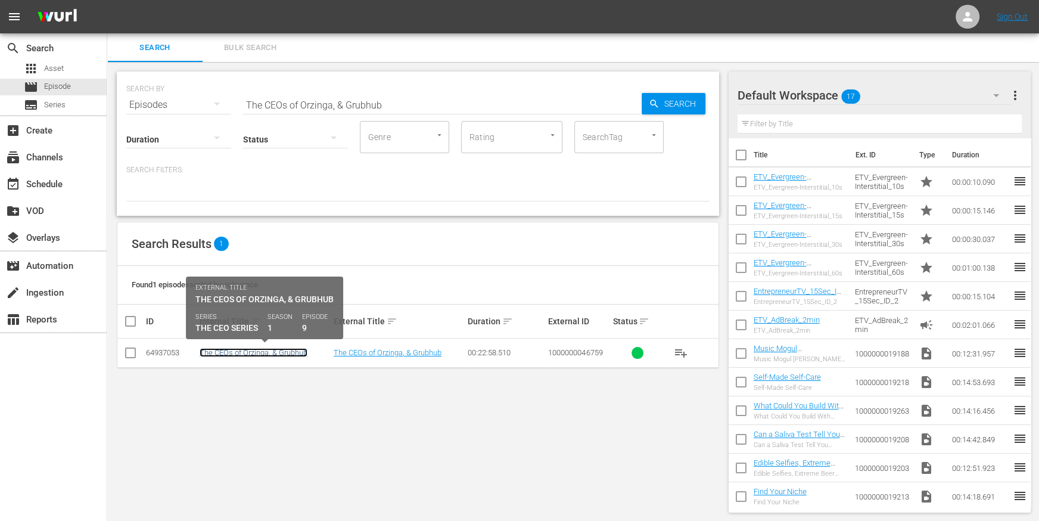
click at [246, 350] on link "The CEOs of Orzinga, & Grubhub" at bounding box center [254, 352] width 108 height 9
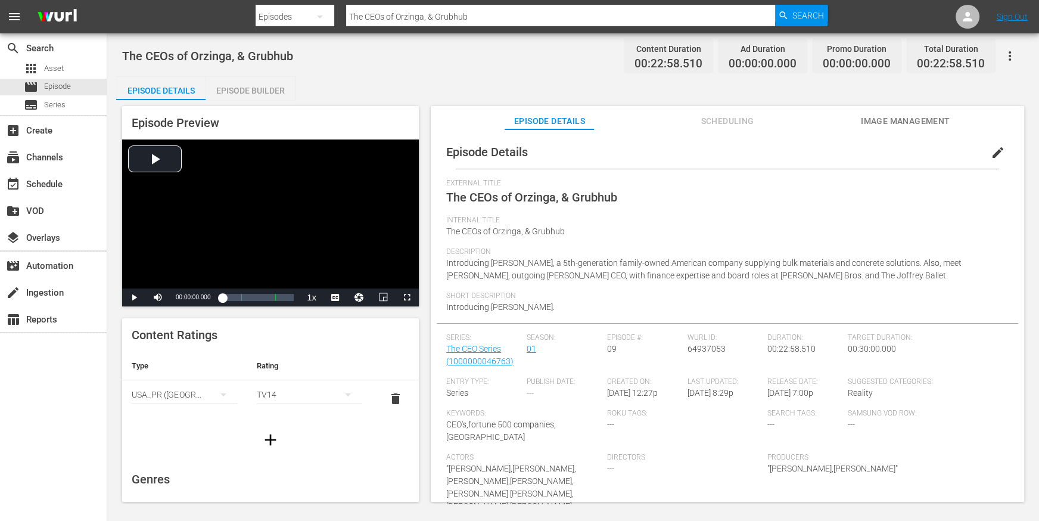
click at [268, 91] on div "Episode Builder" at bounding box center [250, 90] width 89 height 29
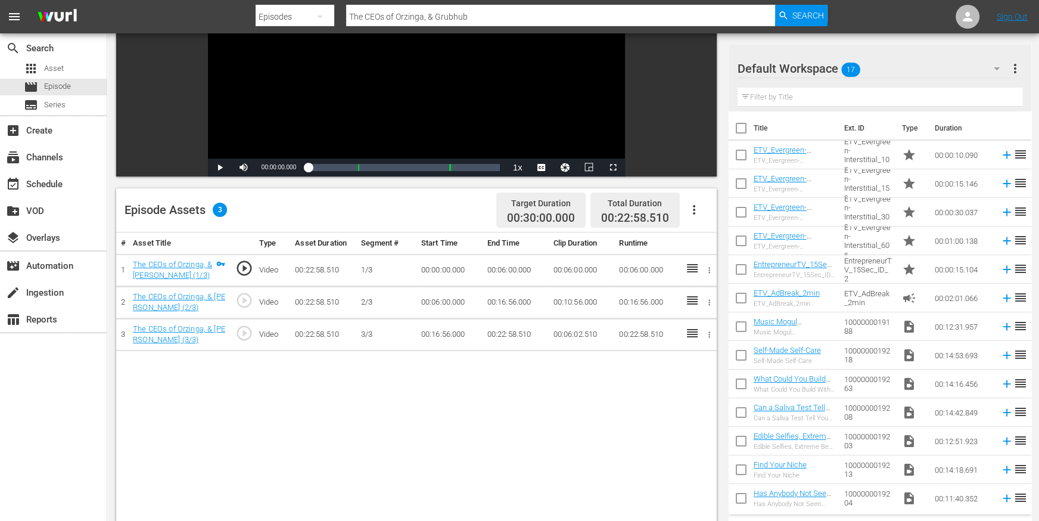
scroll to position [160, 0]
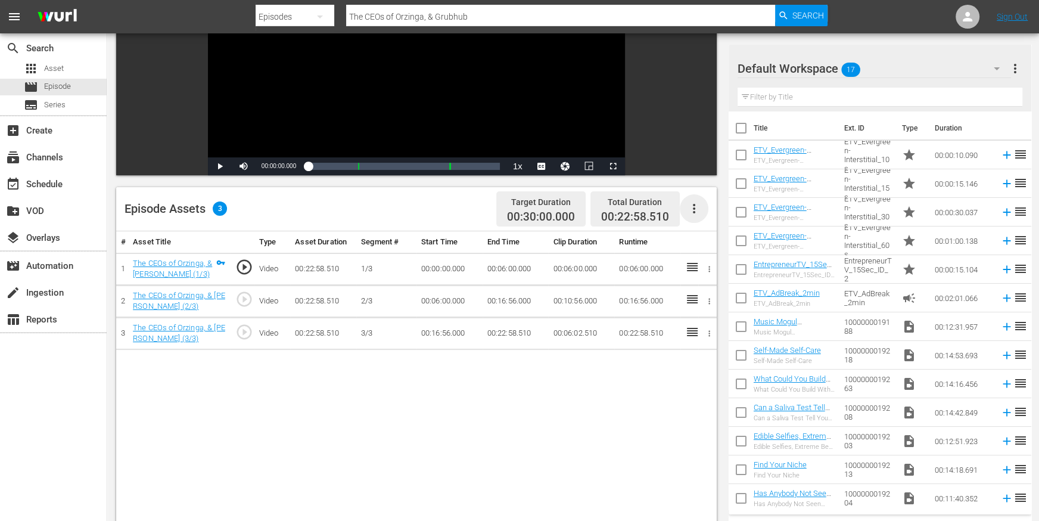
click at [693, 209] on icon "button" at bounding box center [694, 209] width 2 height 10
click at [710, 217] on div "Edit Cue Points" at bounding box center [729, 212] width 81 height 29
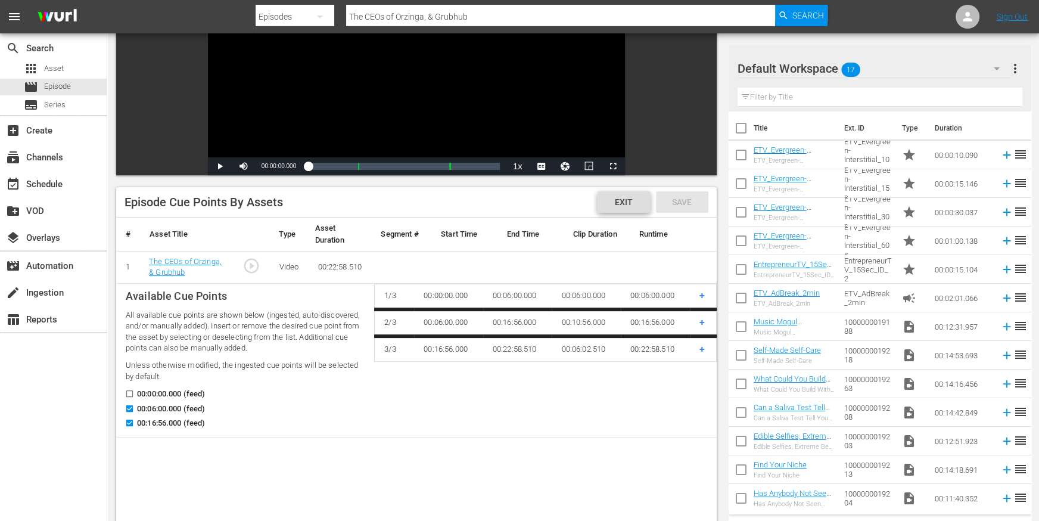
click at [615, 197] on span "Exit" at bounding box center [624, 202] width 37 height 10
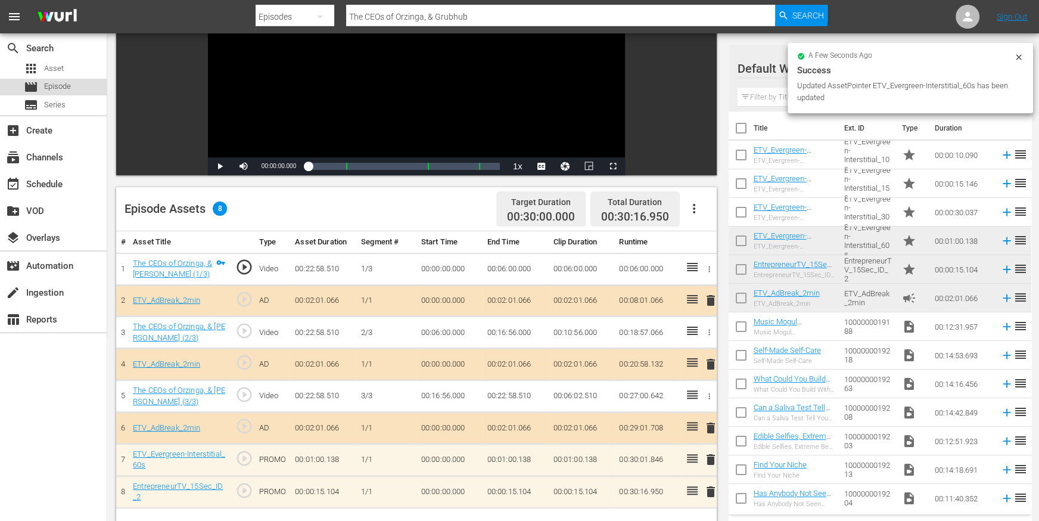
click at [48, 85] on span "Episode" at bounding box center [57, 86] width 27 height 12
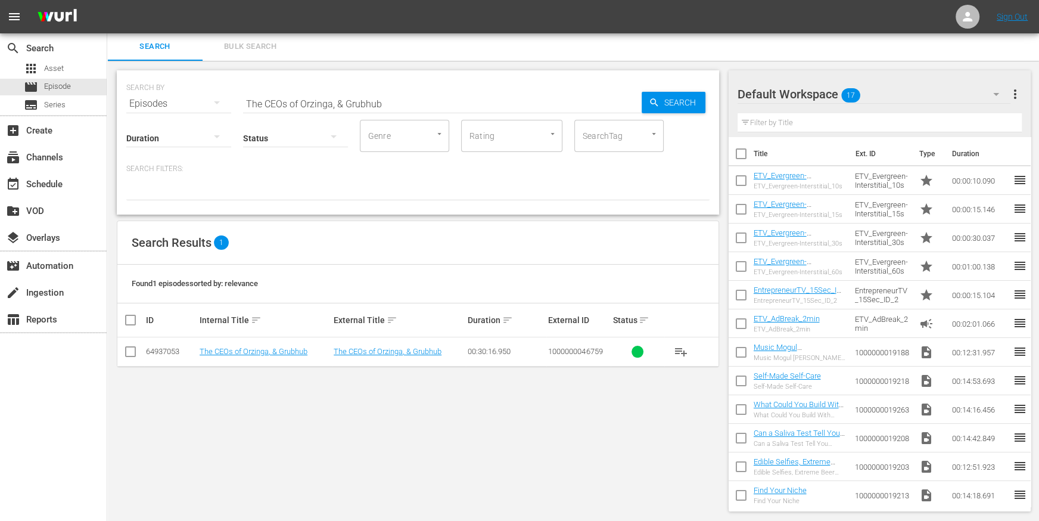
click at [316, 103] on input "The CEOs of Orzinga, & Grubhub" at bounding box center [442, 103] width 399 height 29
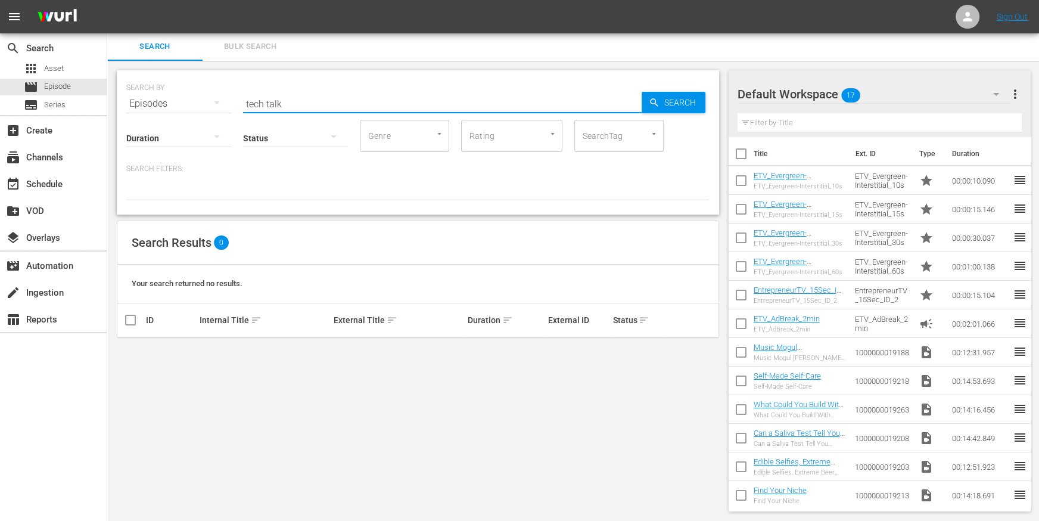
click at [313, 98] on input "tech talk" at bounding box center [442, 103] width 399 height 29
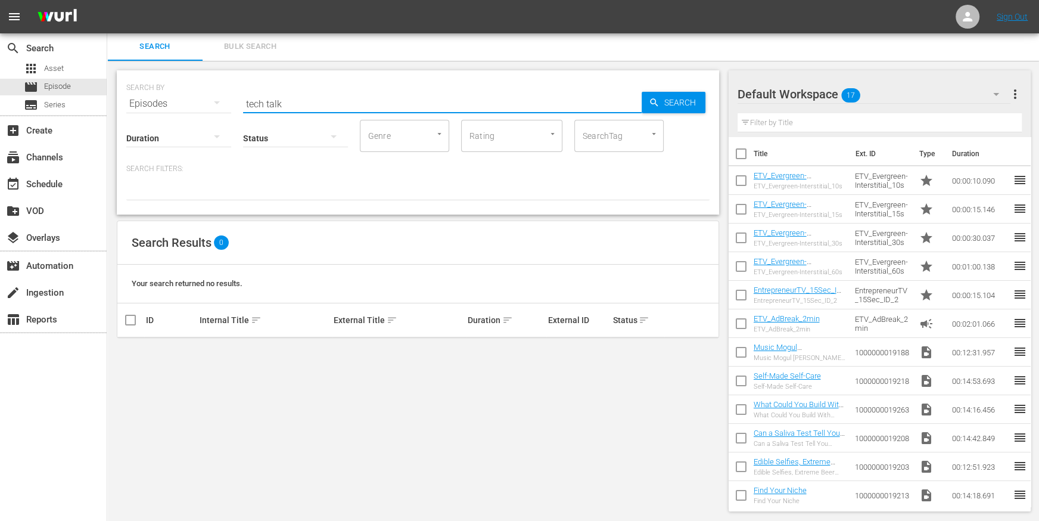
paste input "Work Dating, Coded Lego, & Robot Companions"
type input "Work Dating, Coded Lego, & Robot Companions"
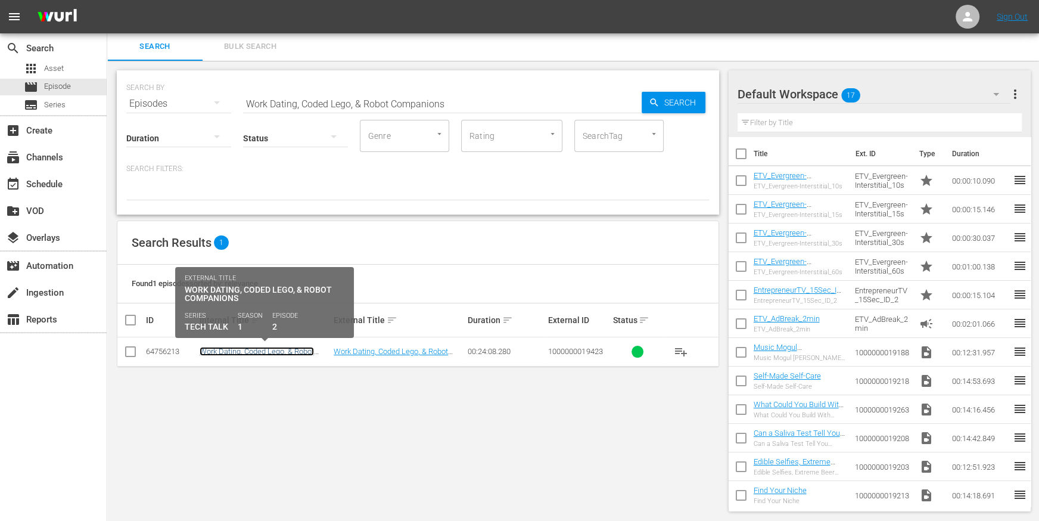
click at [284, 351] on link "Work Dating, Coded Lego, & Robot Companions" at bounding box center [257, 356] width 114 height 18
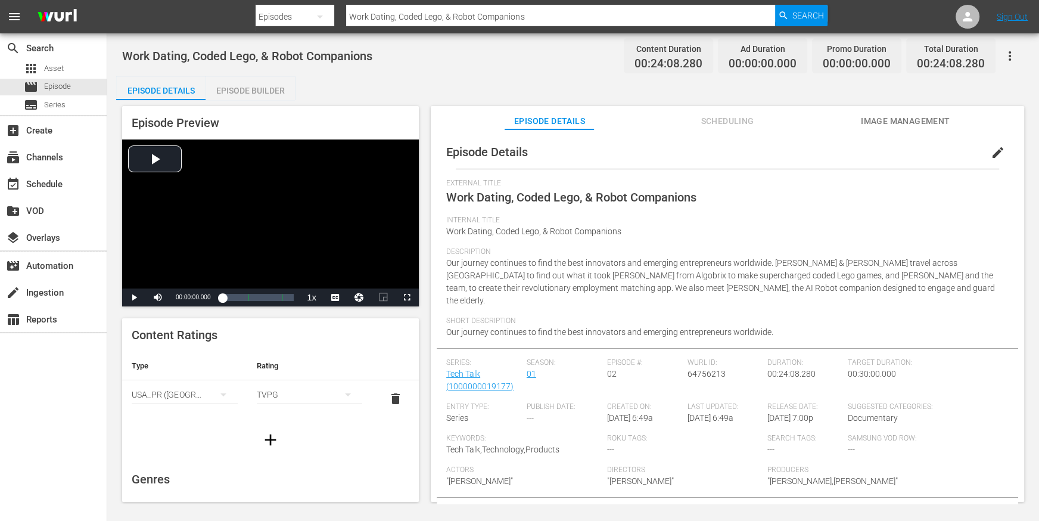
click at [276, 88] on div "Episode Builder" at bounding box center [250, 90] width 89 height 29
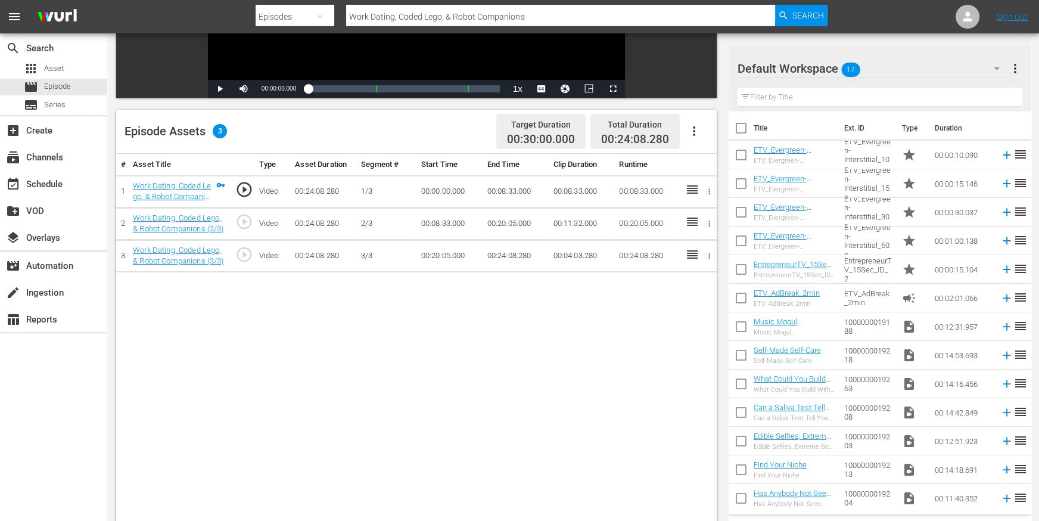
scroll to position [242, 0]
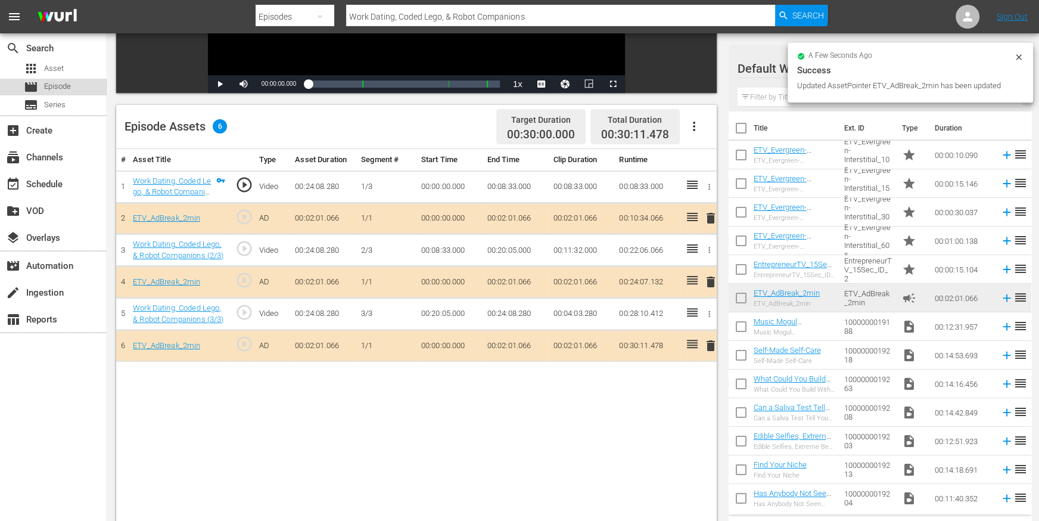
click at [57, 86] on span "Episode" at bounding box center [57, 86] width 27 height 12
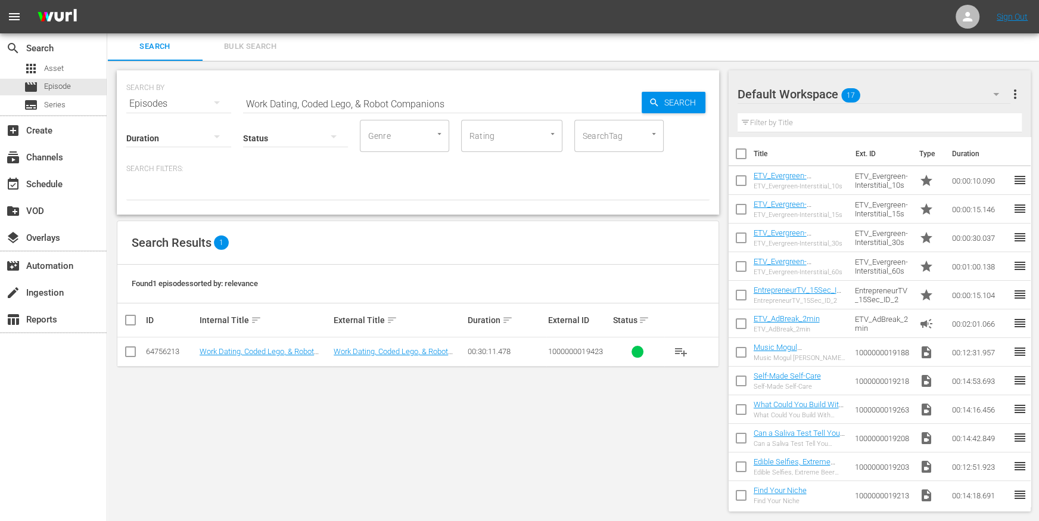
click at [309, 94] on input "Work Dating, Coded Lego, & Robot Companions" at bounding box center [442, 103] width 399 height 29
paste input "Creative Minds, Autonomous Cruising, & 3D Surgery"
type input "Creative Minds, Autonomous Cruising, & 3D Surgery"
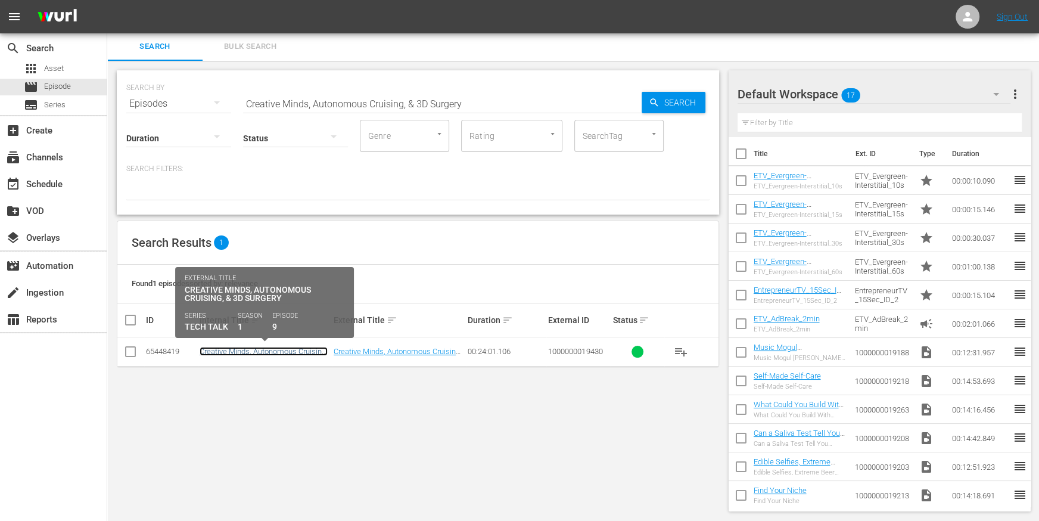
click at [266, 351] on link "Creative Minds, Autonomous Cruising, & 3D Surgery" at bounding box center [264, 356] width 128 height 18
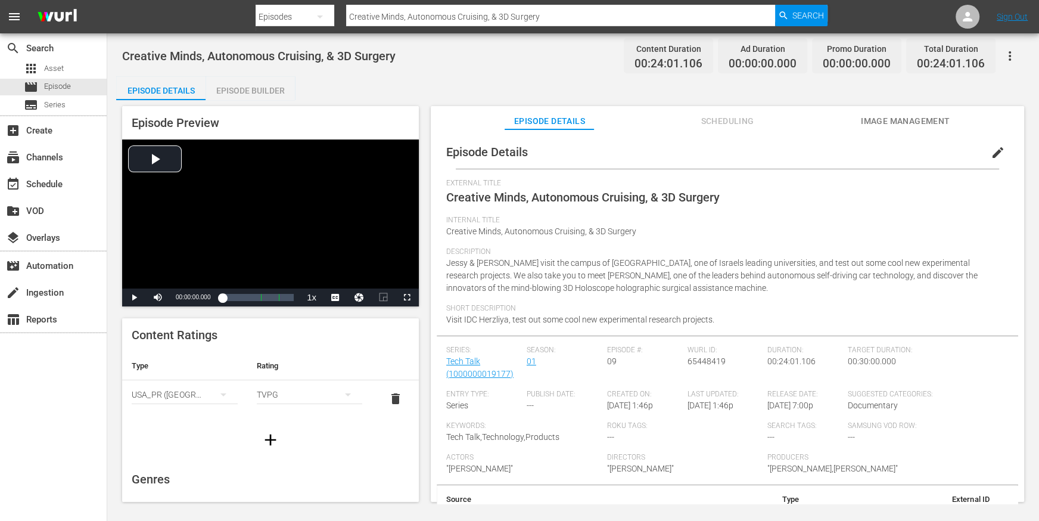
click at [259, 92] on div "Episode Builder" at bounding box center [250, 90] width 89 height 29
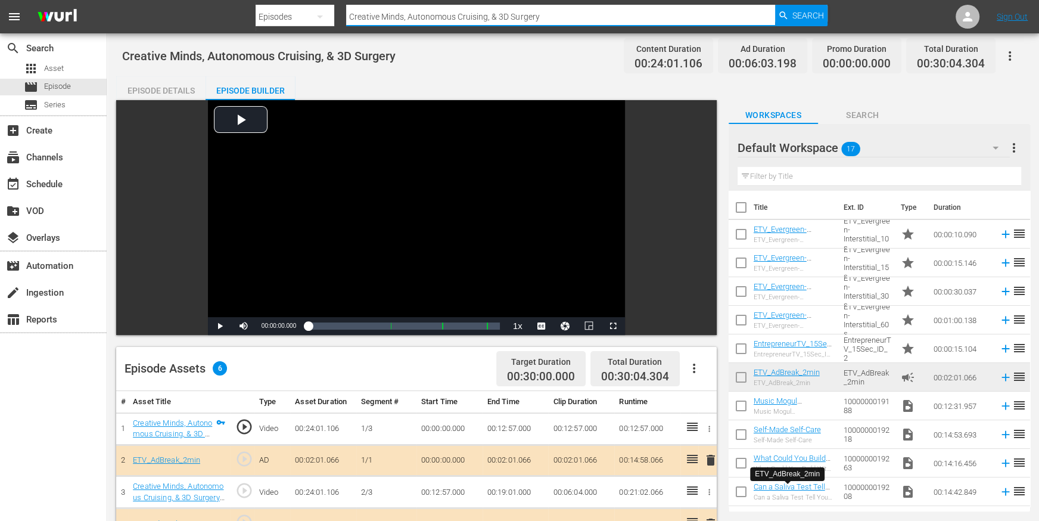
click at [400, 10] on input "Creative Minds, Autonomous Cruising, & 3D Surgery" at bounding box center [560, 16] width 429 height 29
click at [400, 15] on input "Creative Minds, Autonomous Cruising, & 3D Surgery" at bounding box center [560, 16] width 429 height 29
paste input "Flying Cars, Holographic Food, & Autonomous Firefighters"
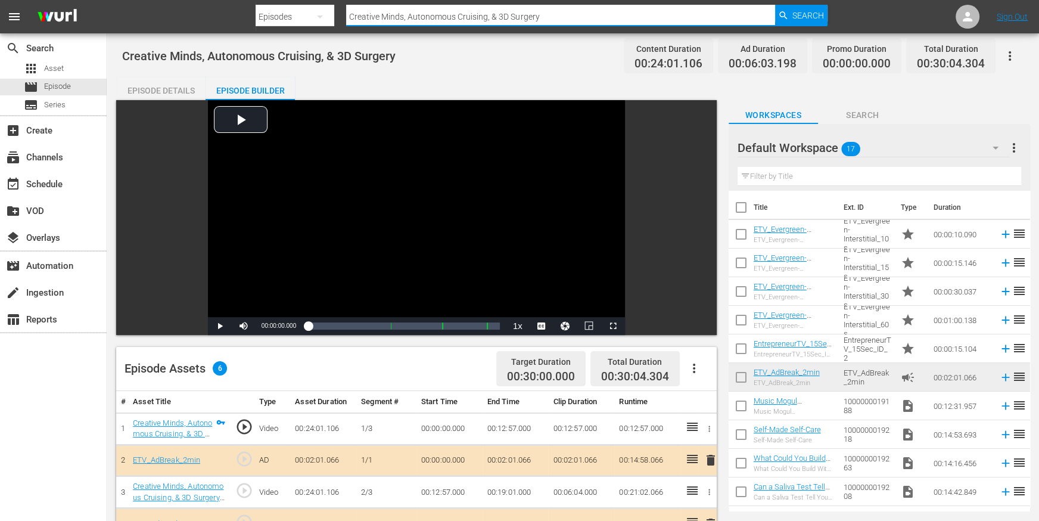
type input "Flying Cars, Holographic Food, & Autonomous Firefighters"
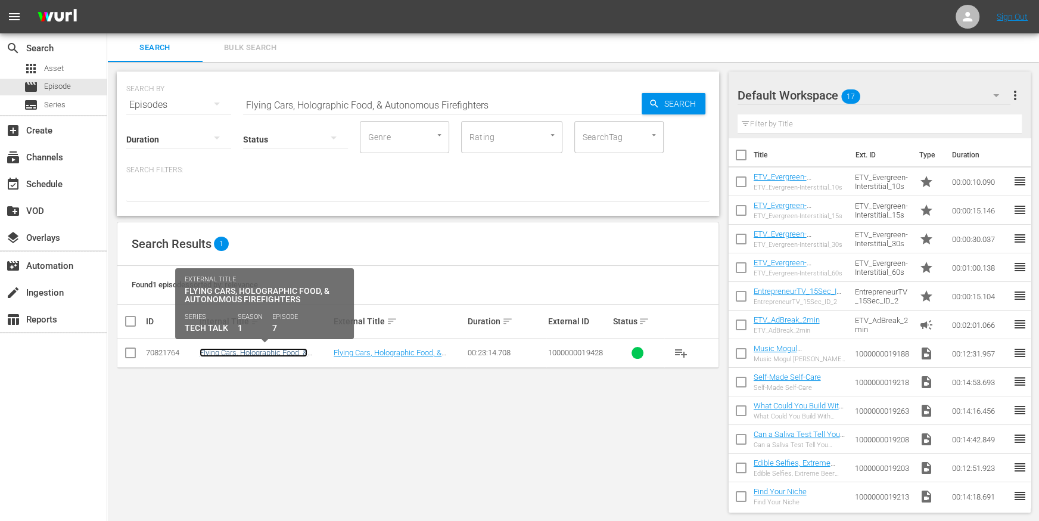
click at [272, 352] on link "Flying Cars, Holographic Food, & Autonomous Firefighters" at bounding box center [254, 357] width 108 height 18
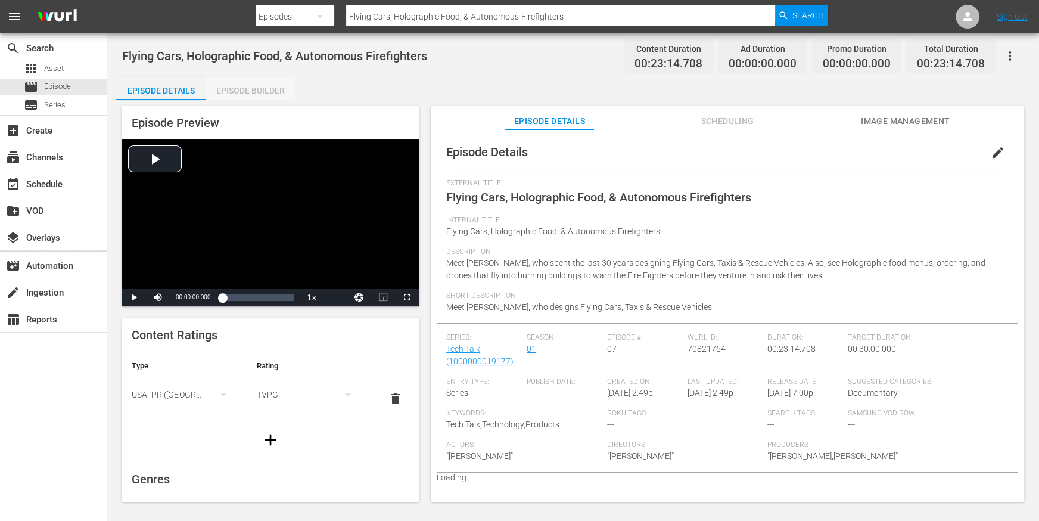
click at [253, 90] on div "Episode Builder" at bounding box center [250, 90] width 89 height 29
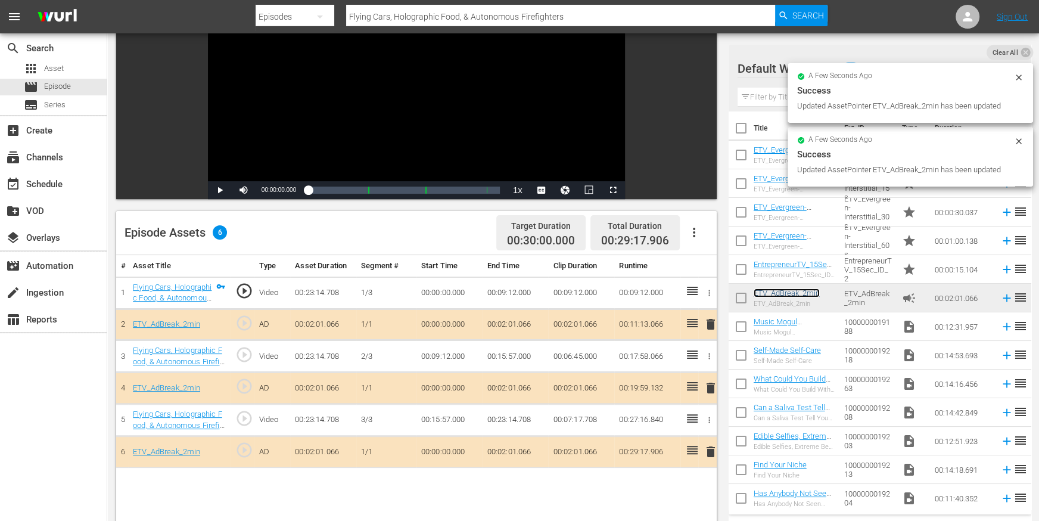
scroll to position [210, 0]
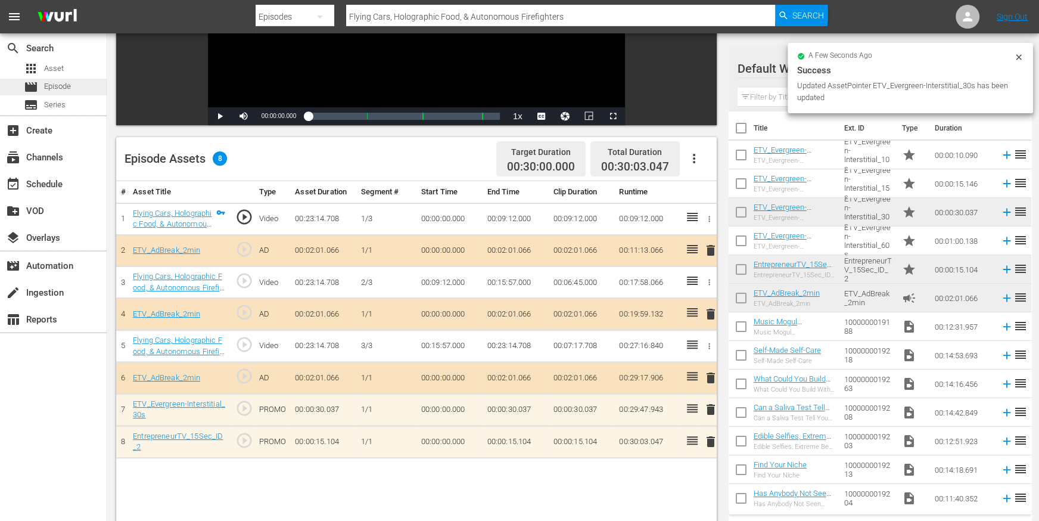
click at [64, 86] on span "Episode" at bounding box center [57, 86] width 27 height 12
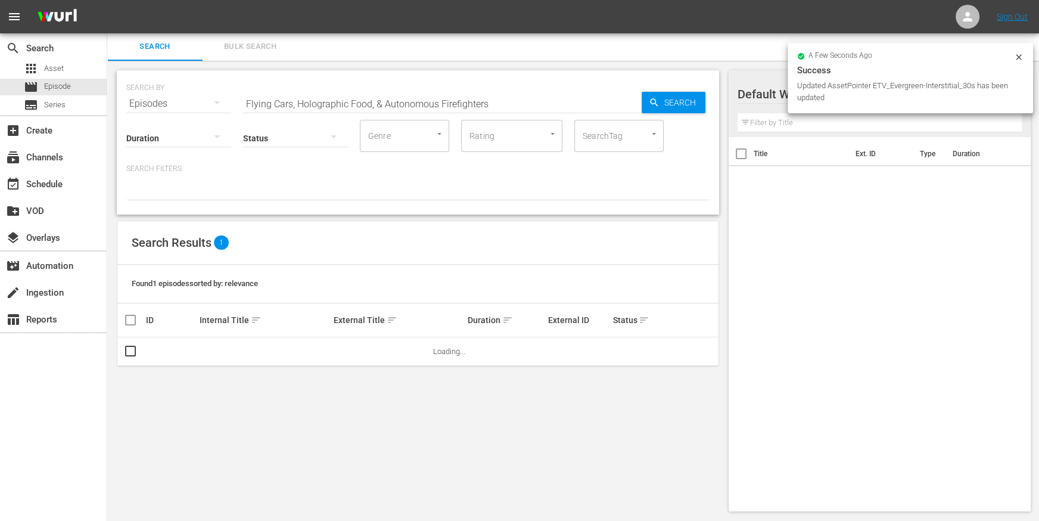
scroll to position [1, 0]
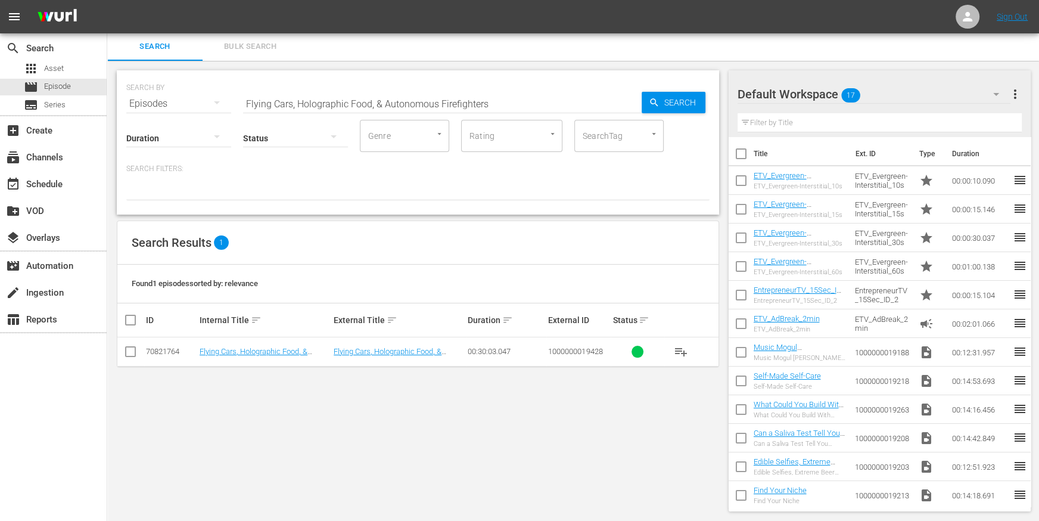
click at [306, 100] on input "Flying Cars, Holographic Food, & Autonomous Firefighters" at bounding box center [442, 103] width 399 height 29
paste input "Digital Music, Robots, Cyber Crime, & Art"
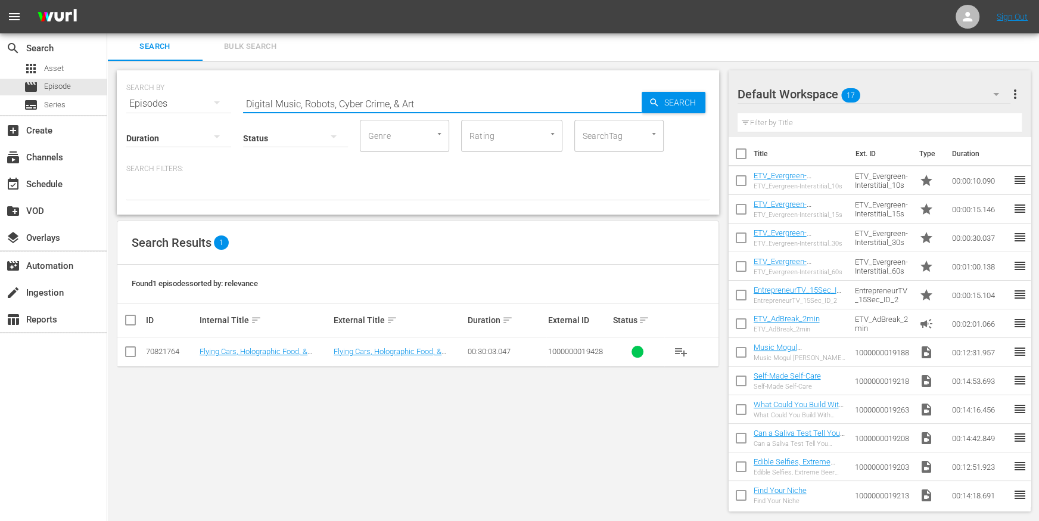
type input "Digital Music, Robots, Cyber Crime, & Art"
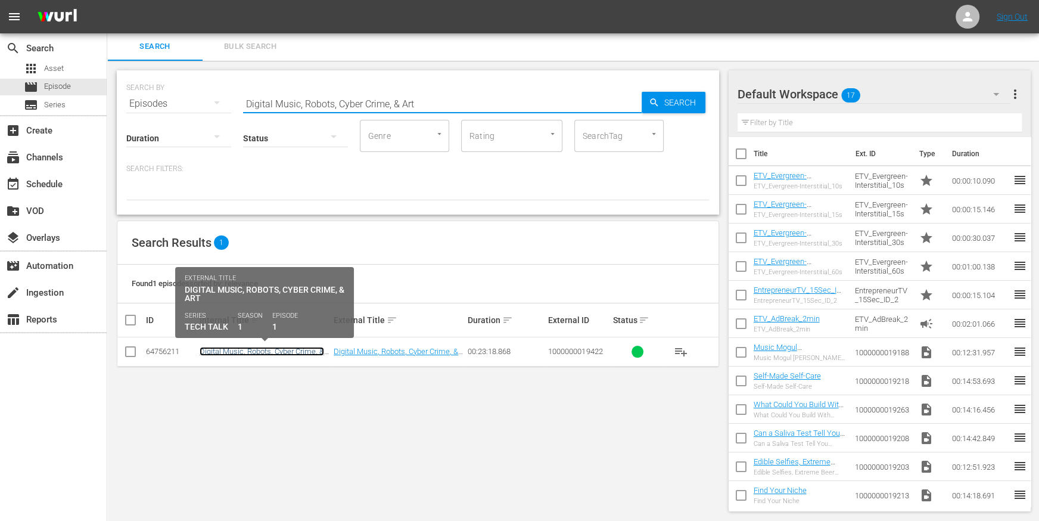
click at [250, 349] on link "Digital Music, Robots, Cyber Crime, & Art" at bounding box center [262, 356] width 125 height 18
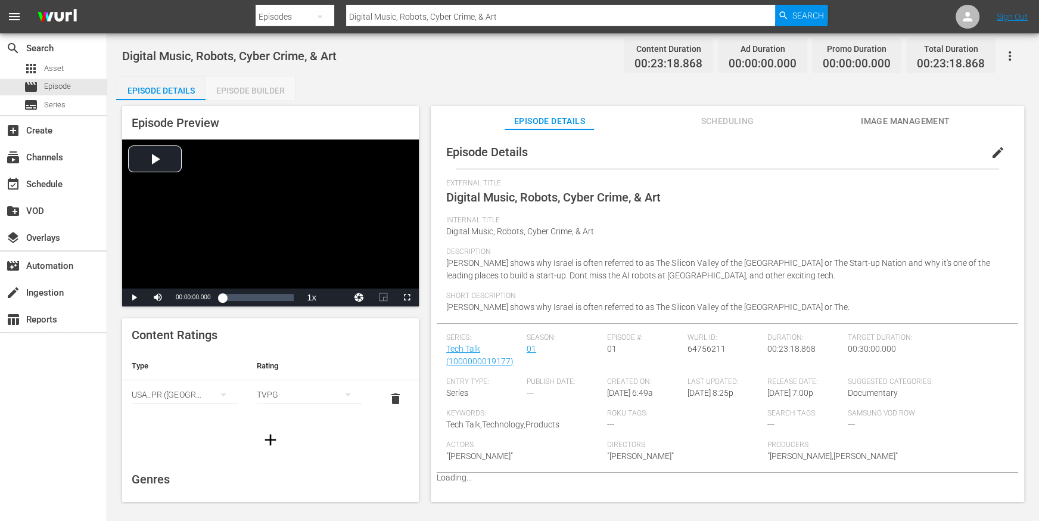
click at [275, 92] on div "Episode Builder" at bounding box center [250, 90] width 89 height 29
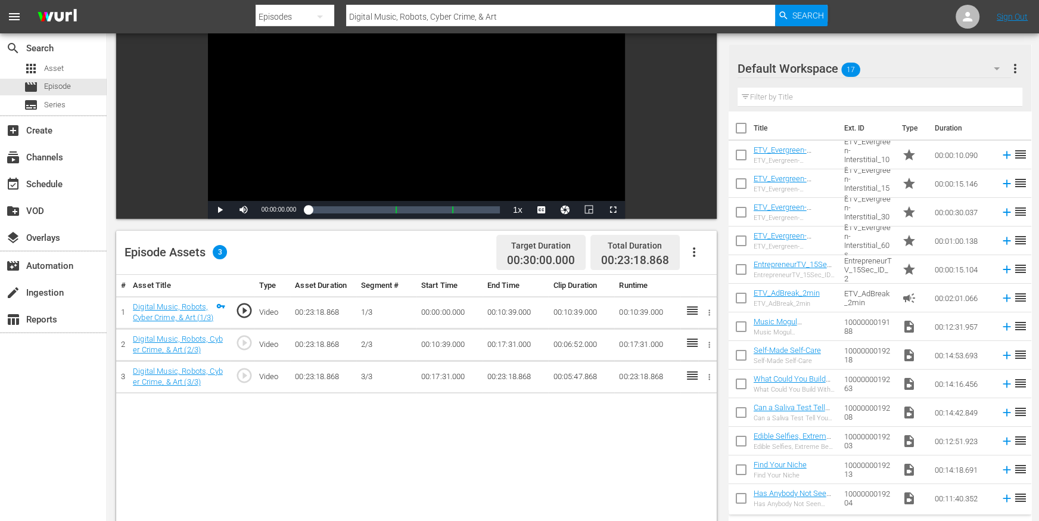
scroll to position [162, 0]
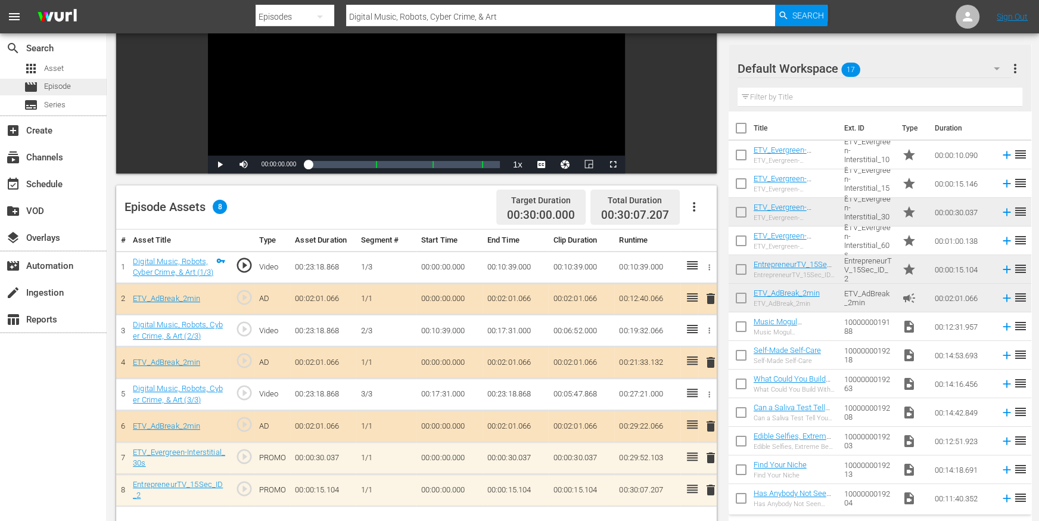
click at [65, 82] on span "Episode" at bounding box center [57, 86] width 27 height 12
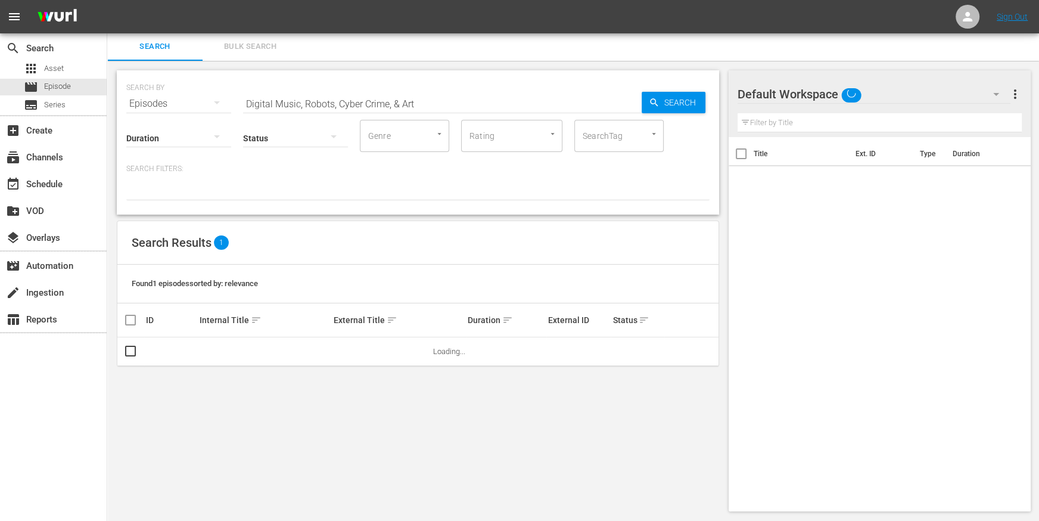
scroll to position [1, 0]
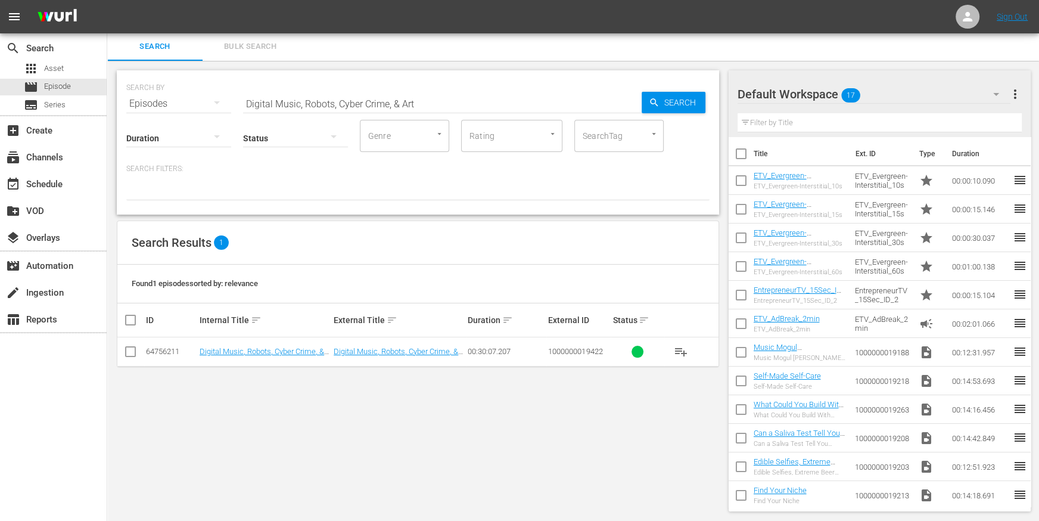
click at [278, 99] on input "Digital Music, Robots, Cyber Crime, & Art" at bounding box center [442, 103] width 399 height 29
paste input "Medical Cannabis Technology & Innovation"
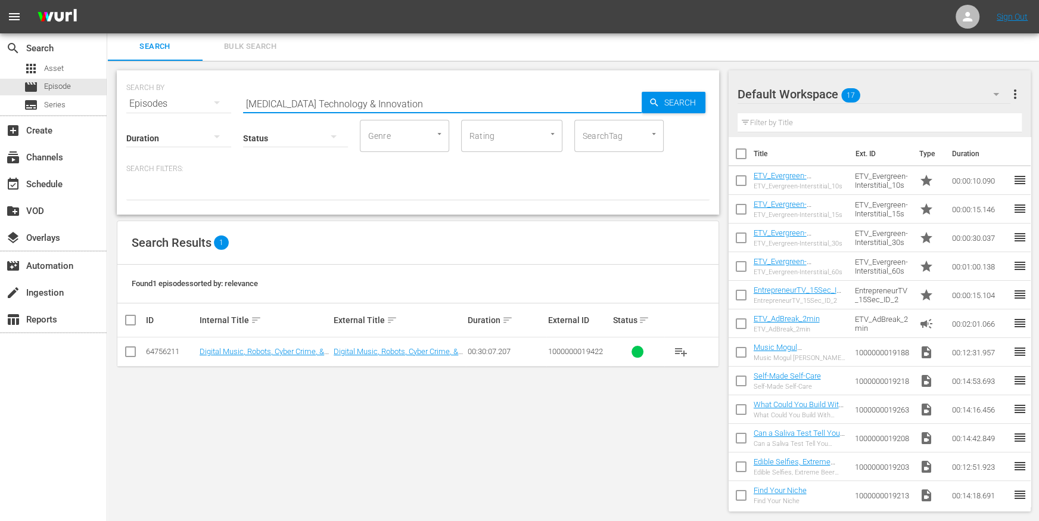
type input "Medical Cannabis Technology & Innovation"
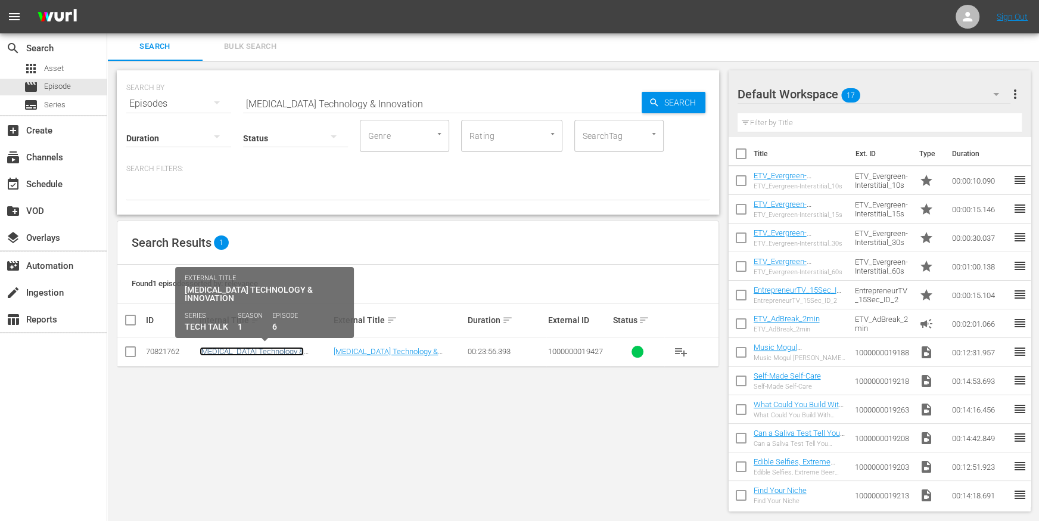
click at [274, 352] on link "Medical Cannabis Technology & Innovation" at bounding box center [252, 356] width 104 height 18
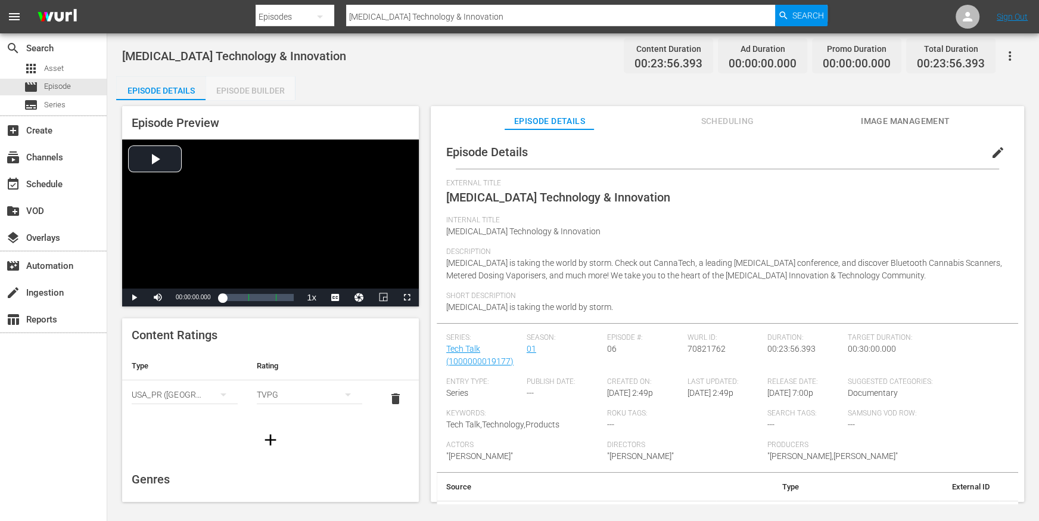
click at [274, 91] on div "Episode Builder" at bounding box center [250, 90] width 89 height 29
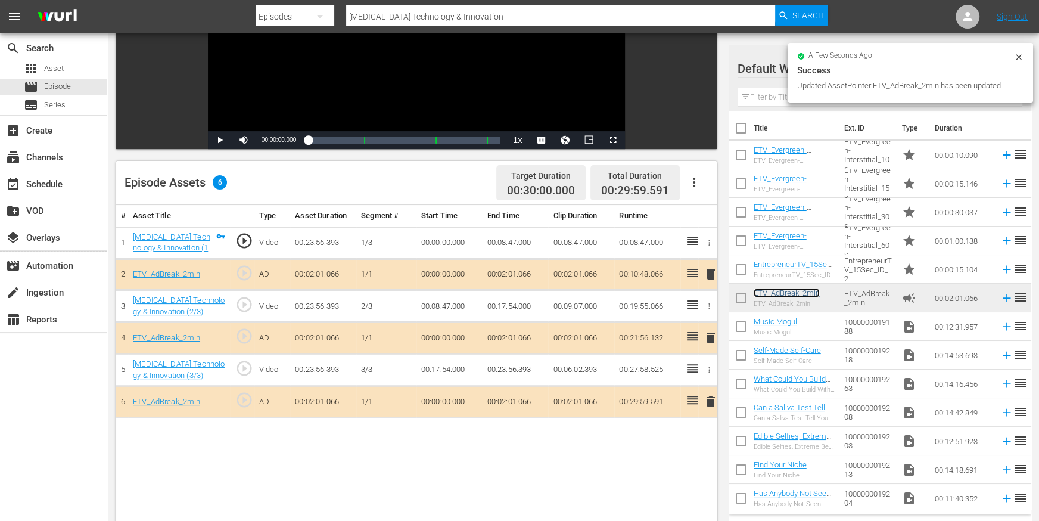
scroll to position [203, 0]
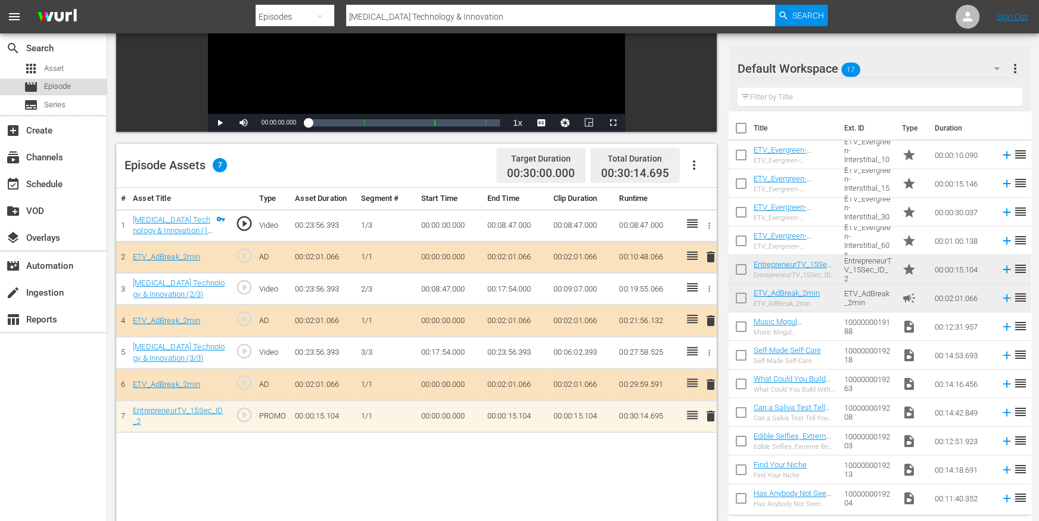
click at [67, 86] on span "Episode" at bounding box center [57, 86] width 27 height 12
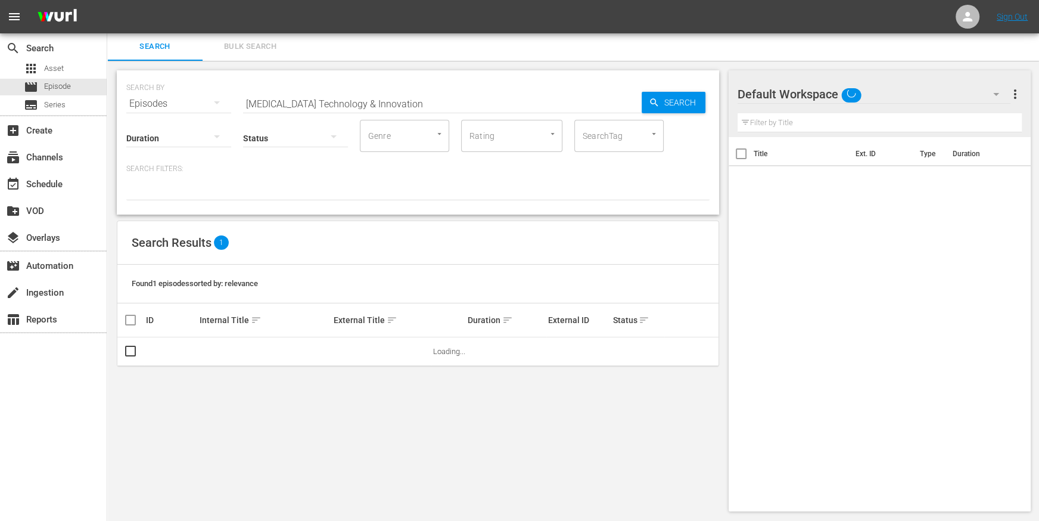
scroll to position [1, 0]
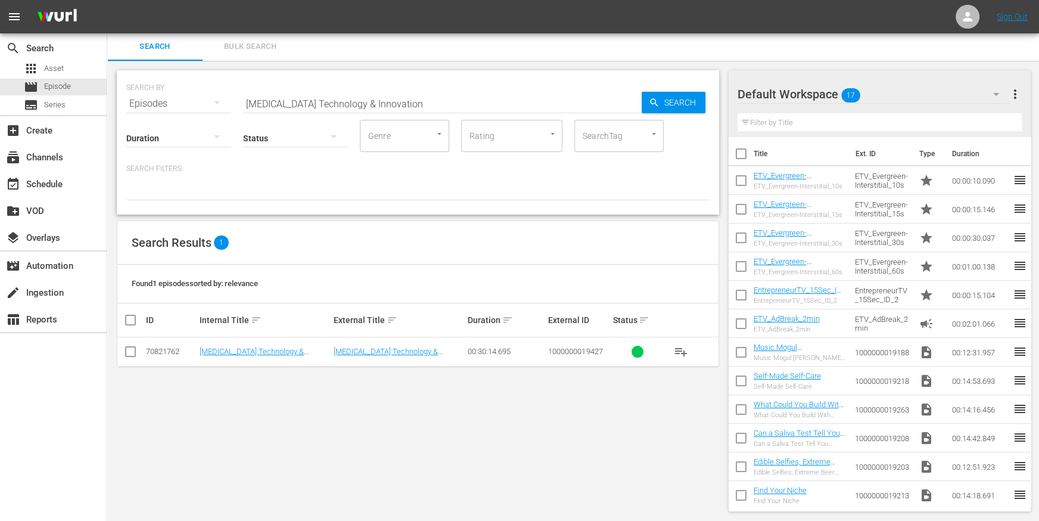
click at [251, 103] on input "Medical Cannabis Technology & Innovation" at bounding box center [442, 103] width 399 height 29
paste input "Drone Deliveries, Remote TV Scanners, & Age Monitoring"
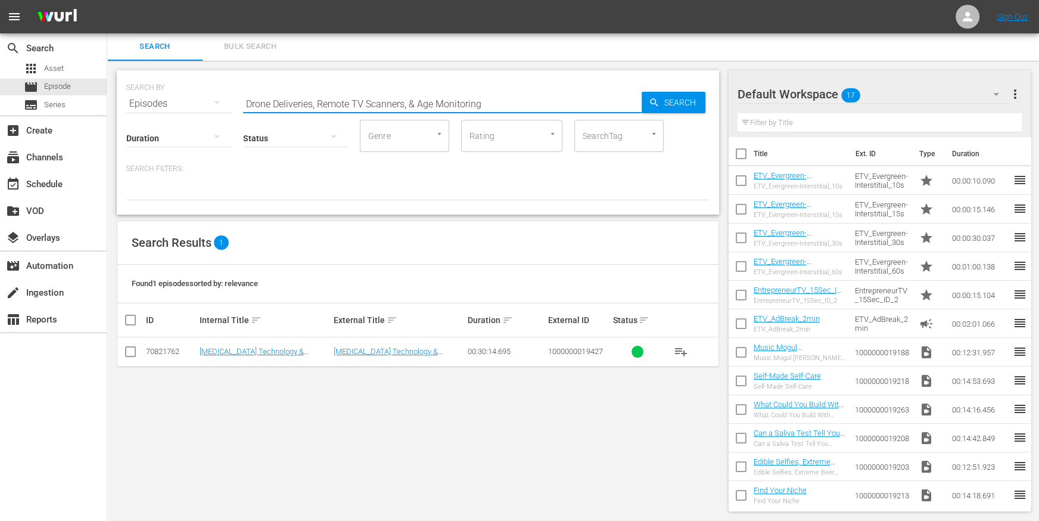
type input "Drone Deliveries, Remote TV Scanners, & Age Monitoring"
click at [223, 349] on link "Drone Deliveries, Remote TV Scanners, & Age Monitoring" at bounding box center [248, 356] width 97 height 18
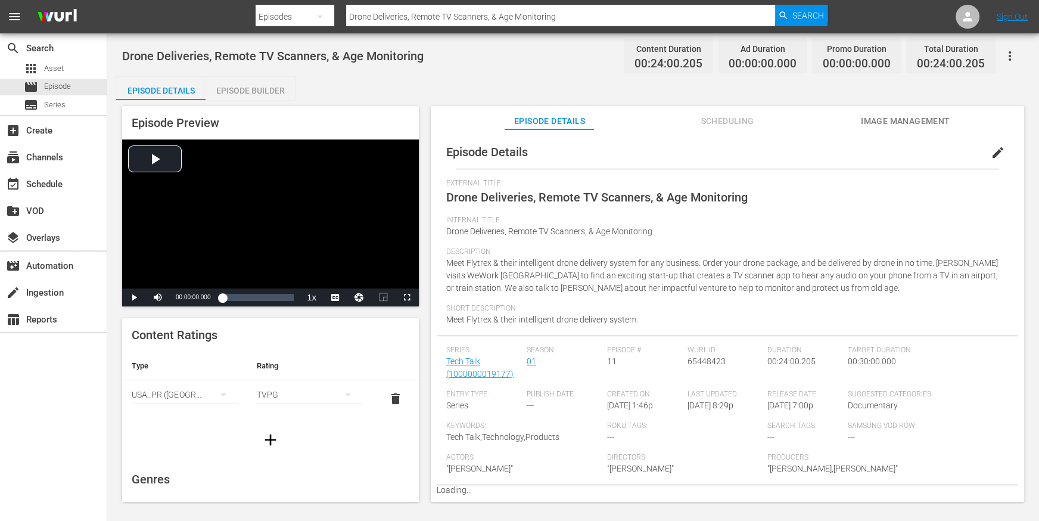
click at [257, 91] on div "Episode Builder" at bounding box center [250, 90] width 89 height 29
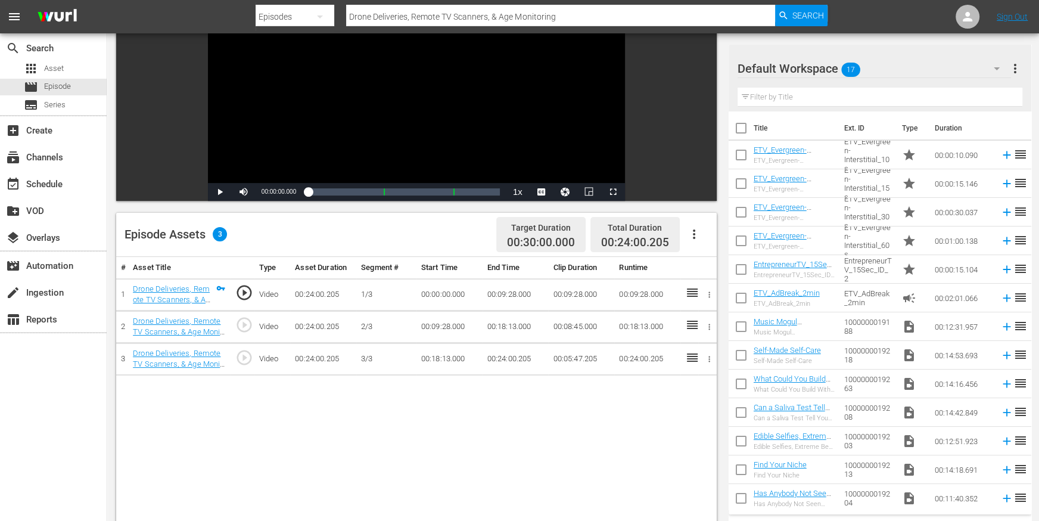
scroll to position [158, 0]
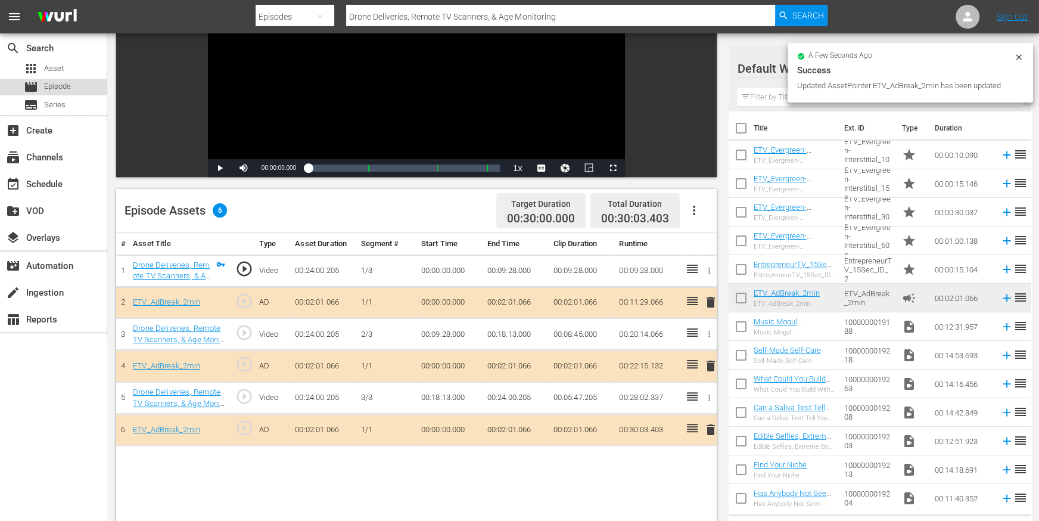
click at [71, 85] on div "movie Episode" at bounding box center [53, 87] width 107 height 17
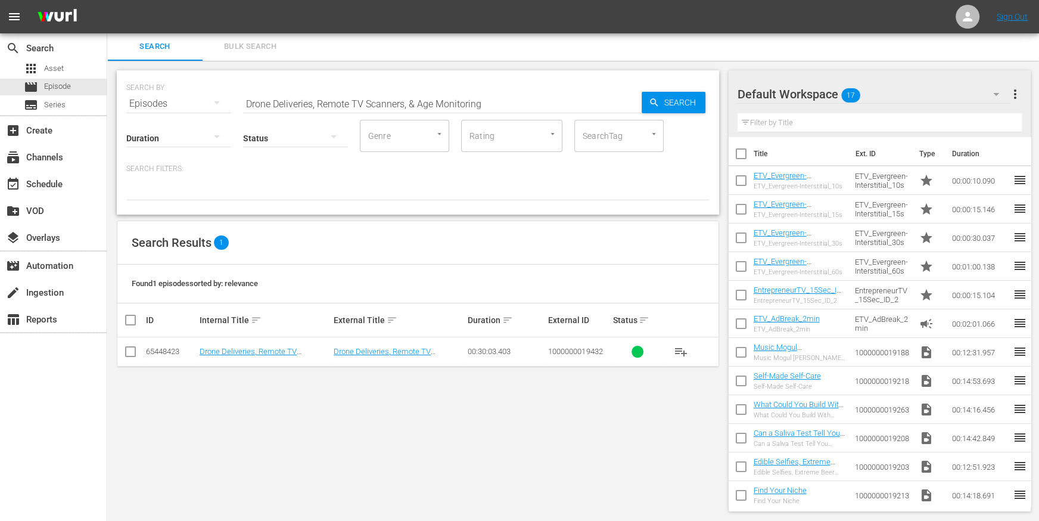
click at [375, 103] on input "Drone Deliveries, Remote TV Scanners, & Age Monitoring" at bounding box center [442, 103] width 399 height 29
paste input "Start-Up Incubators & Ethical Artificial Intelligence"
type input "Start-Up Incubators & Ethical Artificial Intelligence"
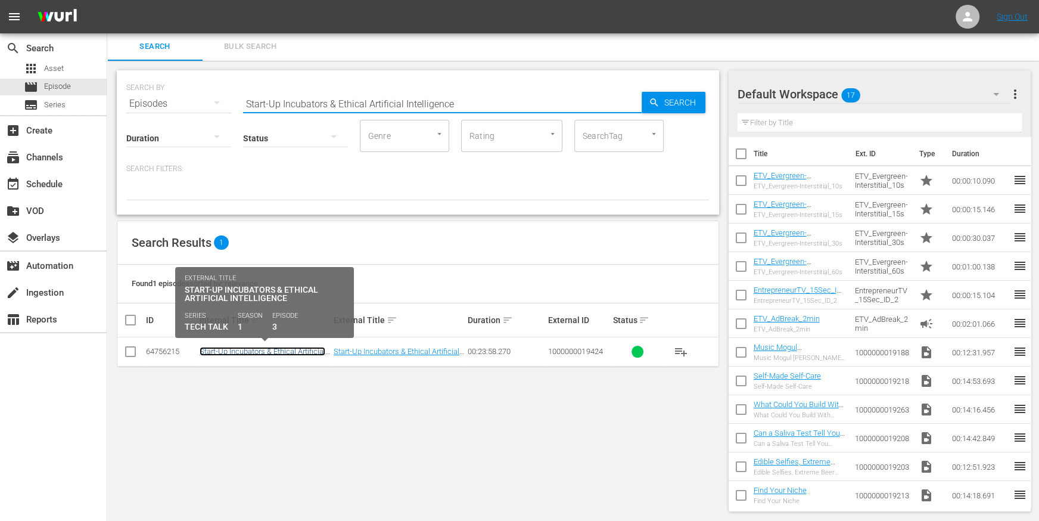
click at [267, 355] on link "Start-Up Incubators & Ethical Artificial Intelligence" at bounding box center [263, 356] width 126 height 18
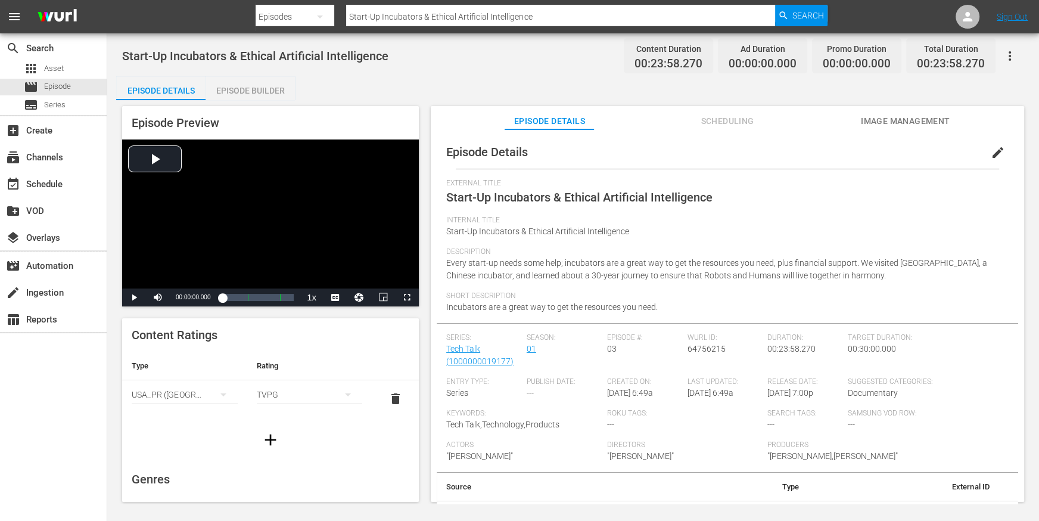
click at [265, 86] on div "Episode Builder" at bounding box center [250, 90] width 89 height 29
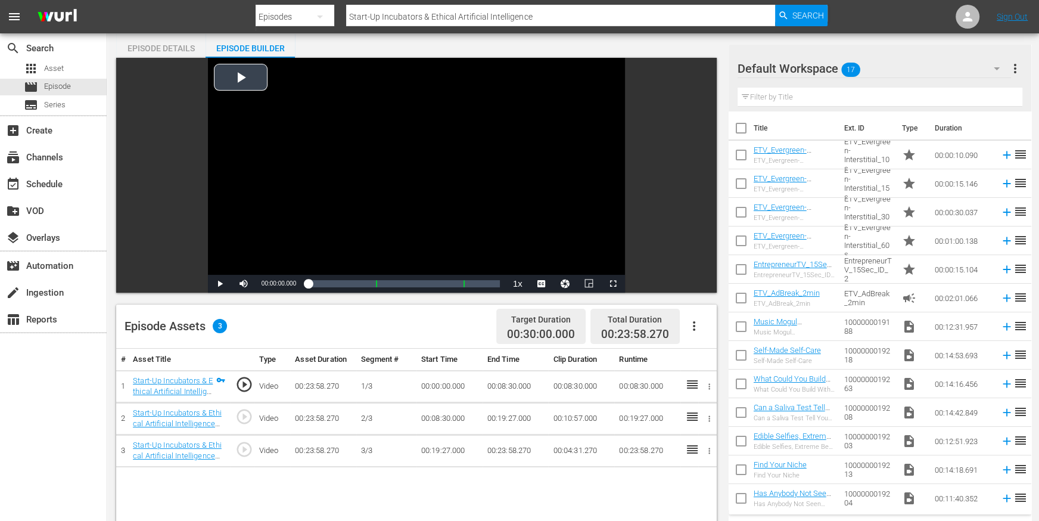
scroll to position [118, 0]
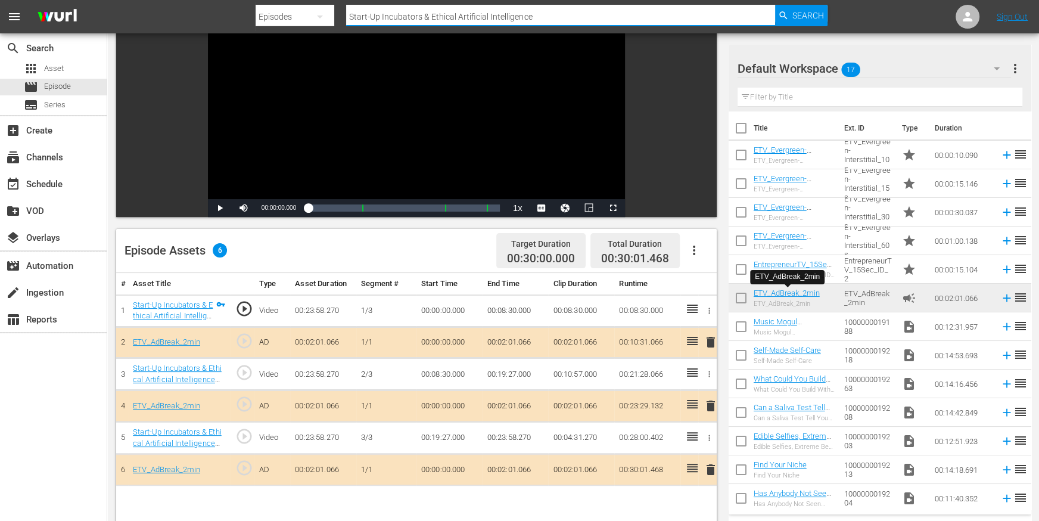
click at [434, 16] on input "Start-Up Incubators & Ethical Artificial Intelligence" at bounding box center [560, 16] width 429 height 29
paste input "The Iron Dome, Reporters, & Touch Technology"
type input "The Iron Dome, Reporters, & Touch Technology"
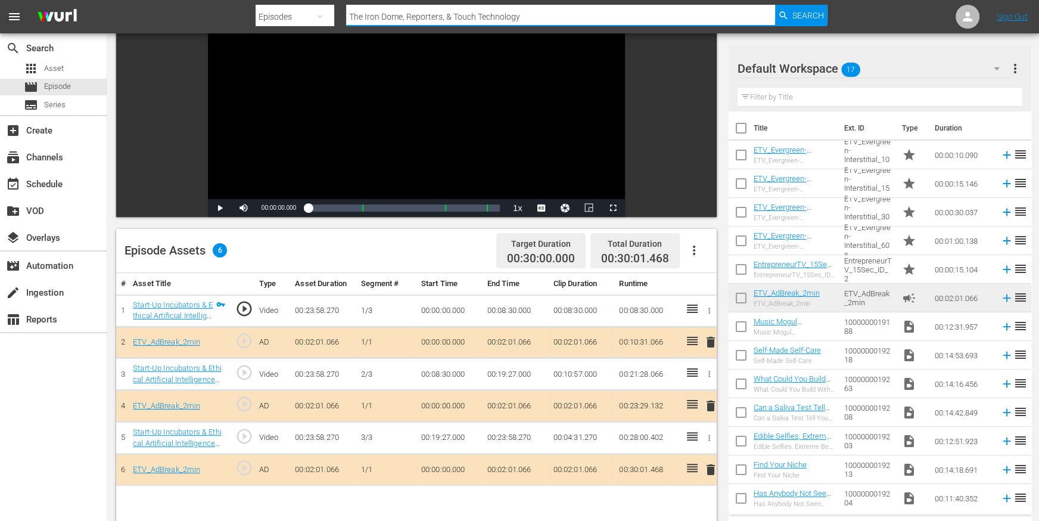
scroll to position [1, 0]
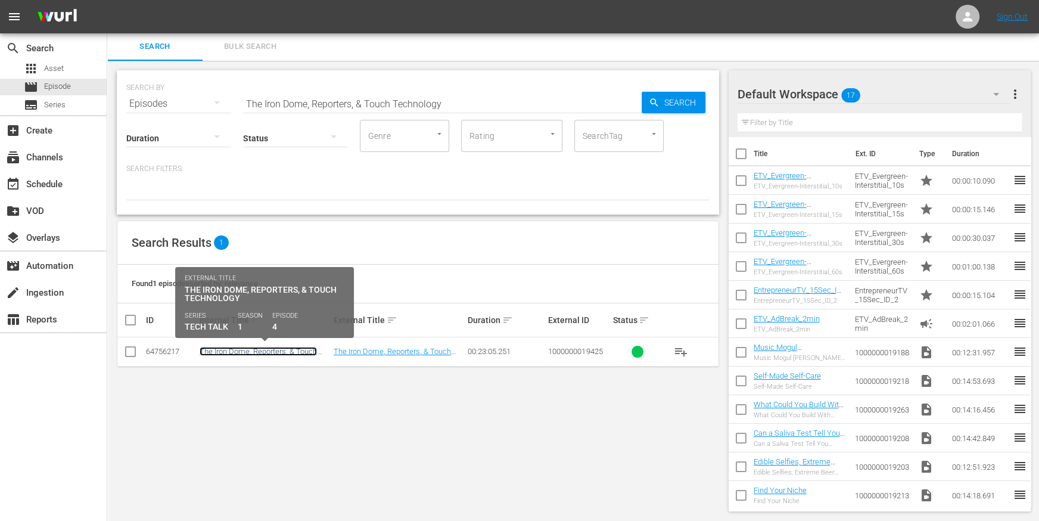
click at [261, 350] on link "The Iron Dome, Reporters, & Touch Technology" at bounding box center [258, 356] width 117 height 18
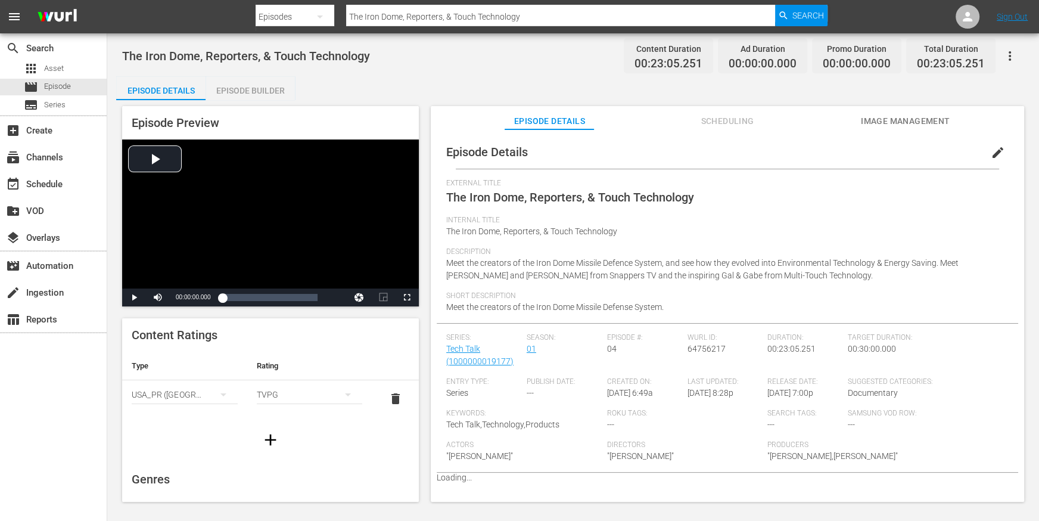
click at [270, 92] on div "Episode Builder" at bounding box center [250, 90] width 89 height 29
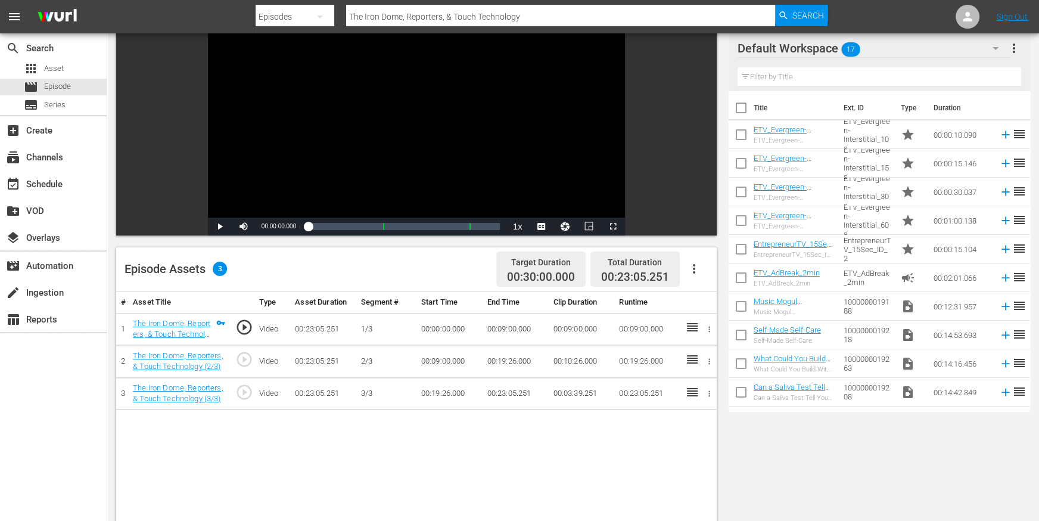
scroll to position [134, 0]
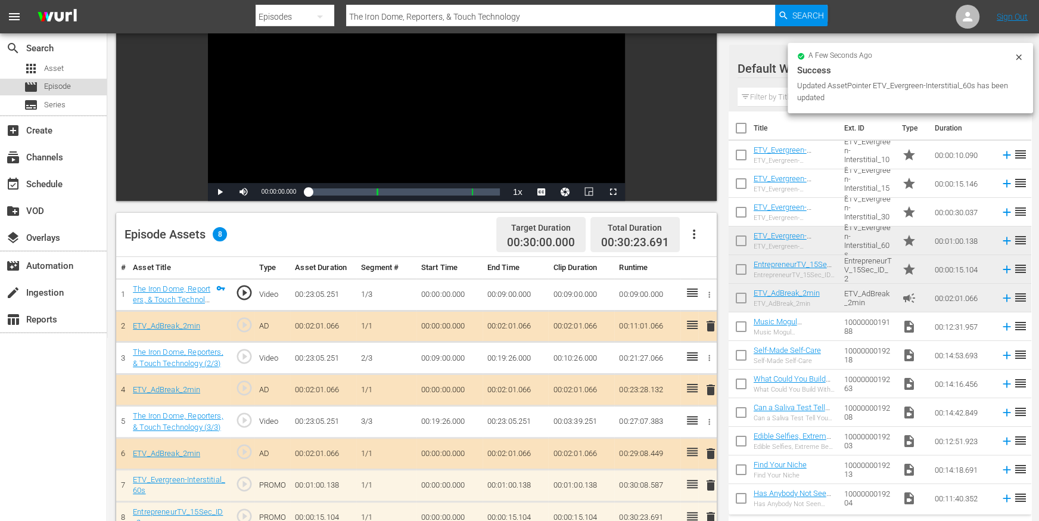
click at [68, 88] on span "Episode" at bounding box center [57, 86] width 27 height 12
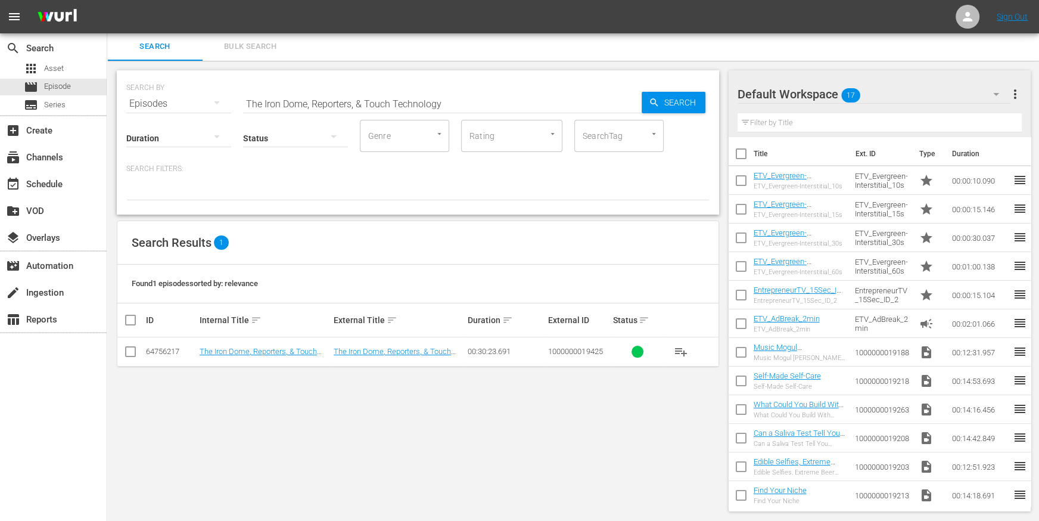
click at [371, 103] on input "The Iron Dome, Reporters, & Touch Technology" at bounding box center [442, 103] width 399 height 29
type input "v"
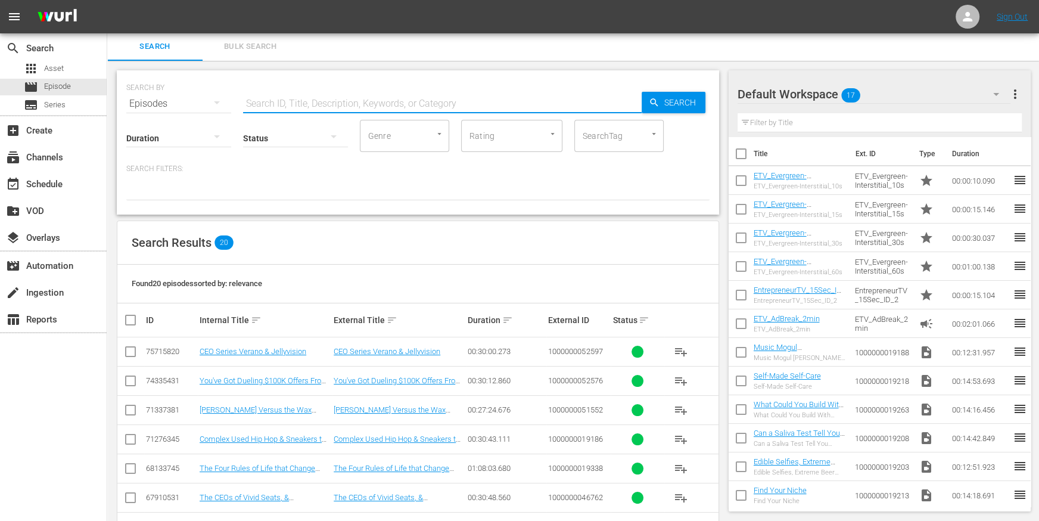
paste input "Attack of the Drones, Planes, & Car Hackings"
type input "Attack of the Drones, Planes, & Car Hackings"
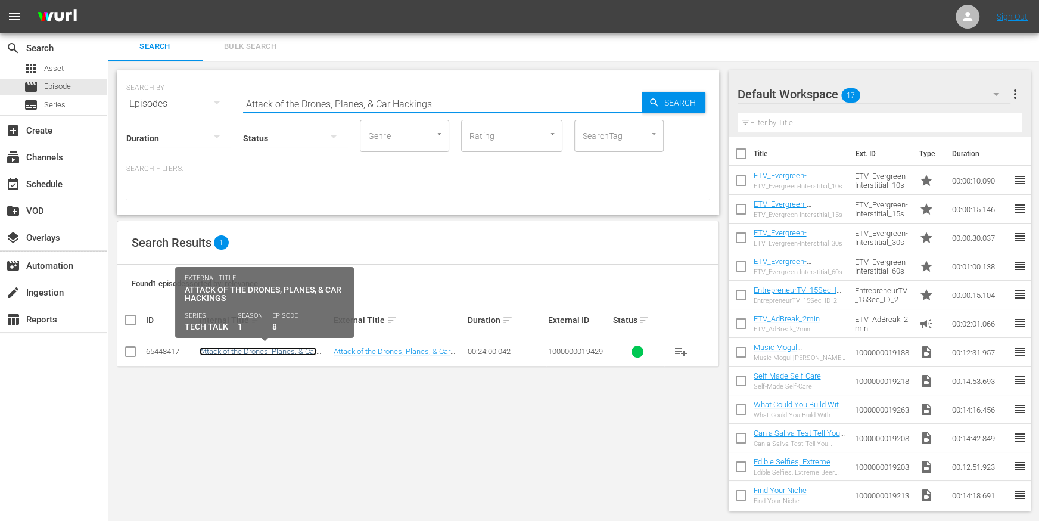
click at [271, 347] on link "Attack of the Drones, Planes, & Car Hackings" at bounding box center [258, 356] width 117 height 18
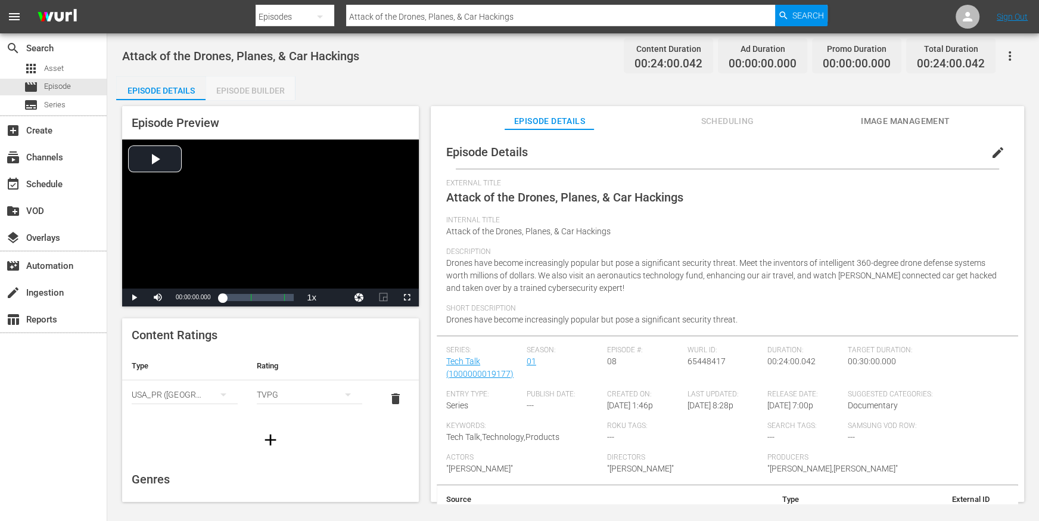
click at [268, 97] on div "Episode Builder" at bounding box center [250, 90] width 89 height 29
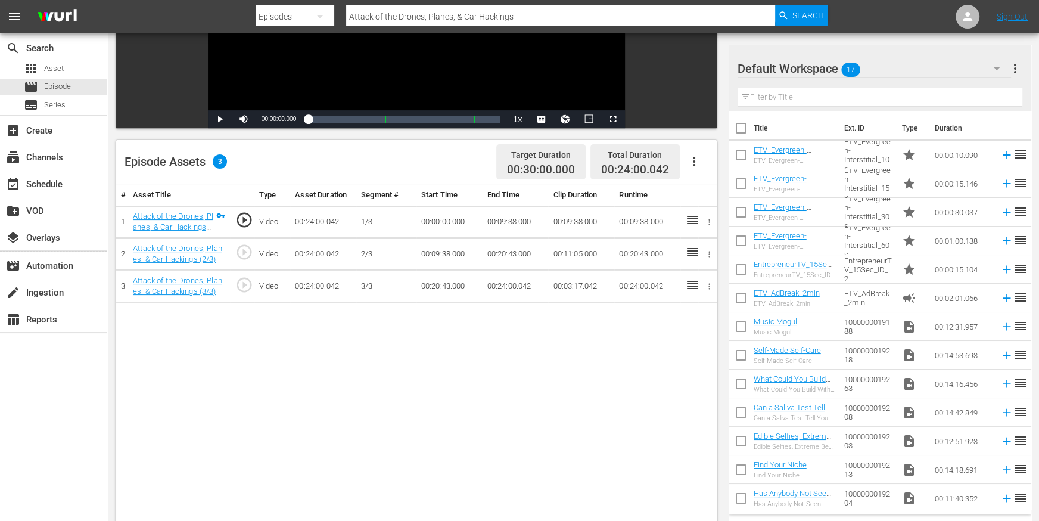
scroll to position [209, 0]
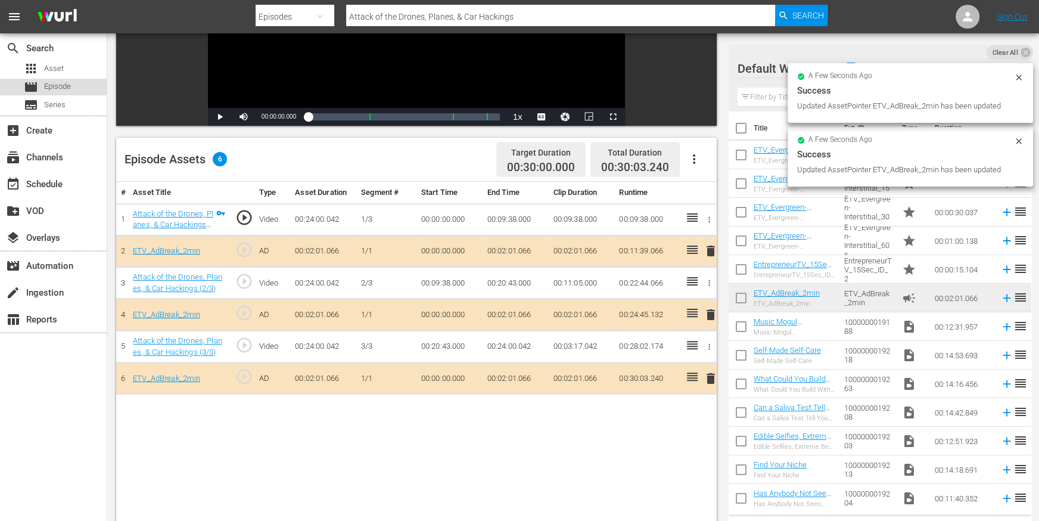
click at [72, 83] on div "movie Episode" at bounding box center [53, 87] width 107 height 17
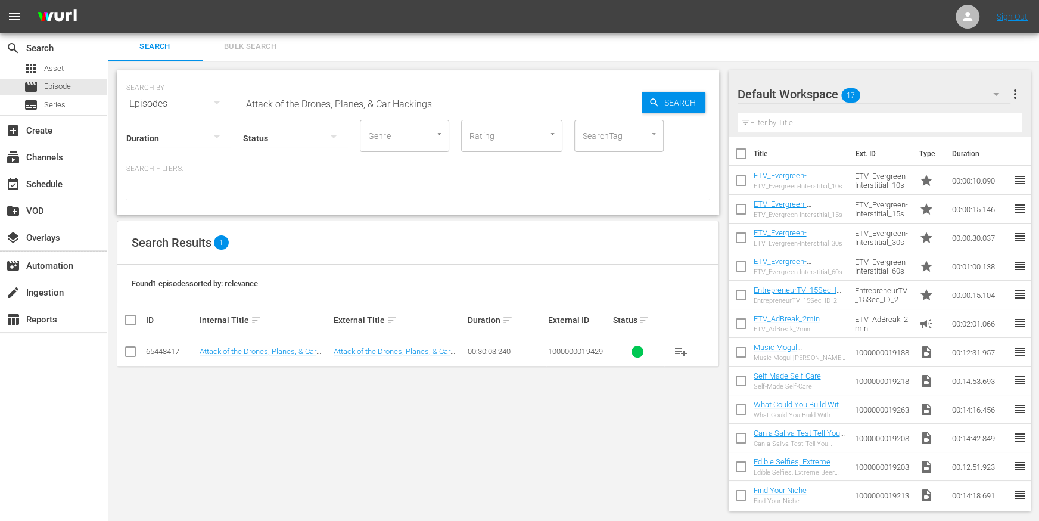
click at [350, 101] on input "Attack of the Drones, Planes, & Car Hackings" at bounding box center [442, 103] width 399 height 29
paste input "R Snowboarding, Surfing Freedom, & Robotic Soccer"
type input "AR Snowboarding, Surfing Freedom, & Robotic Soccer"
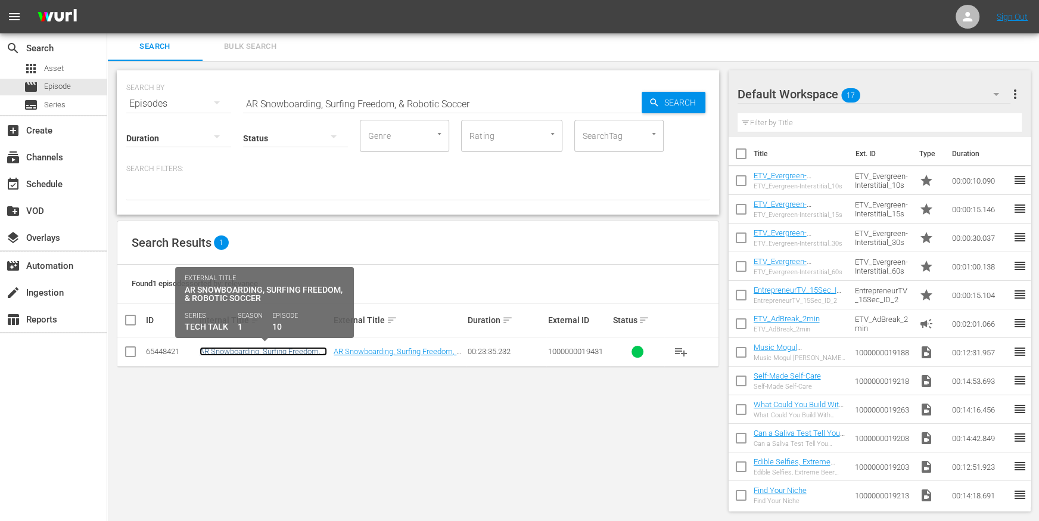
click at [256, 351] on link "AR Snowboarding, Surfing Freedom, & Robotic Soccer" at bounding box center [264, 356] width 128 height 18
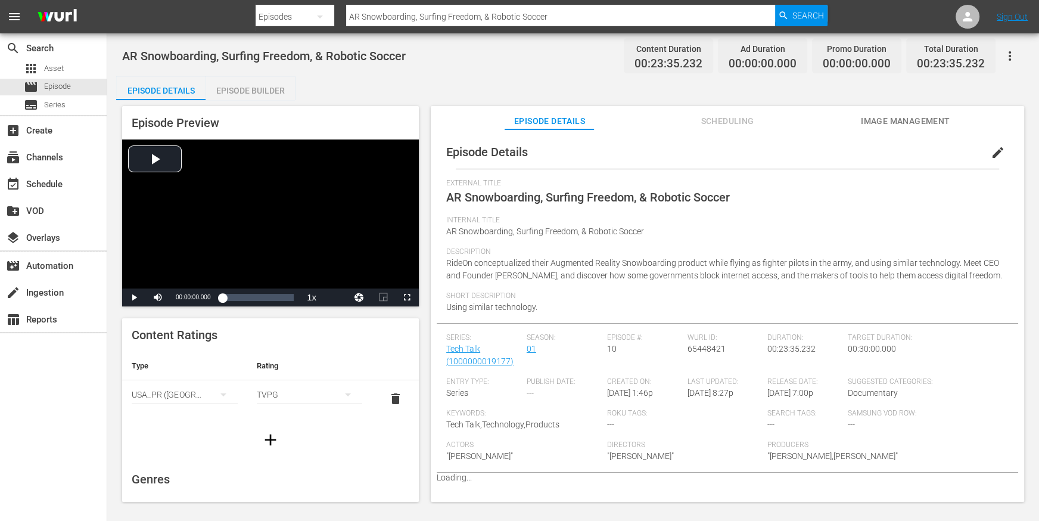
click at [253, 84] on div "Episode Builder" at bounding box center [250, 90] width 89 height 29
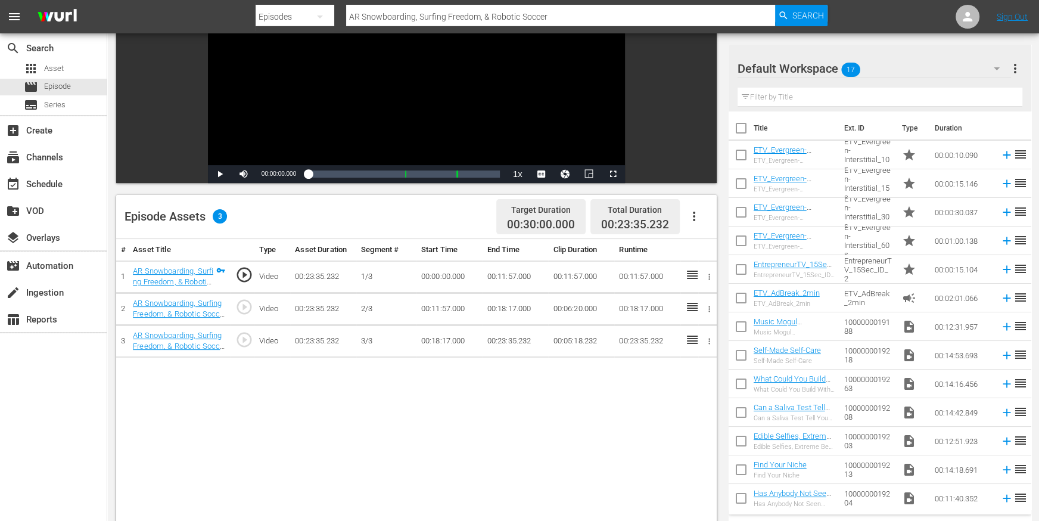
scroll to position [194, 0]
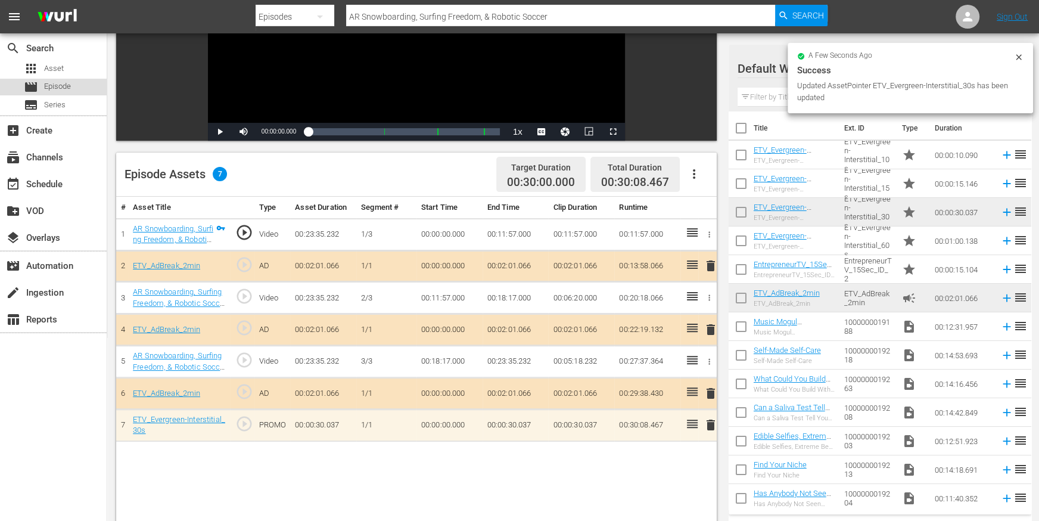
click at [41, 86] on div "movie Episode" at bounding box center [47, 87] width 47 height 17
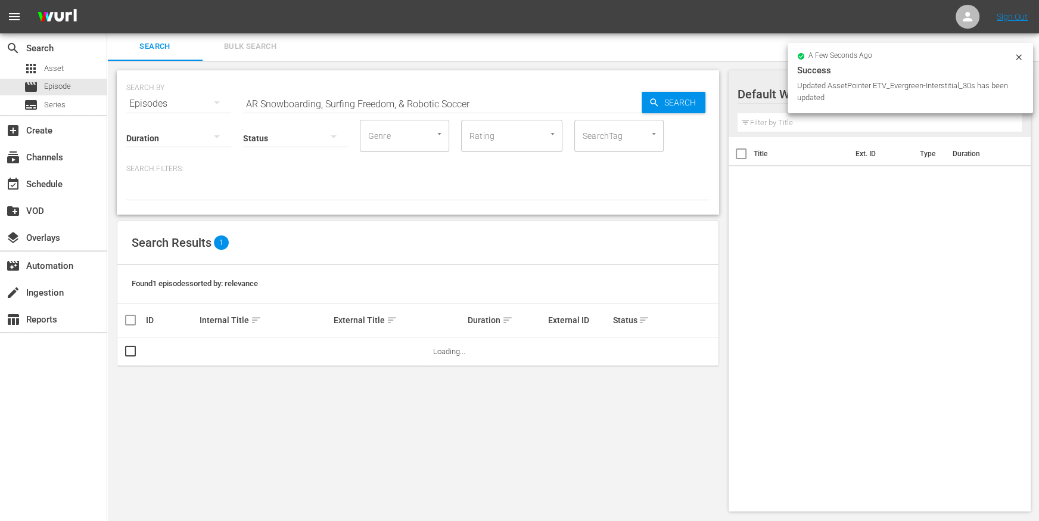
scroll to position [1, 0]
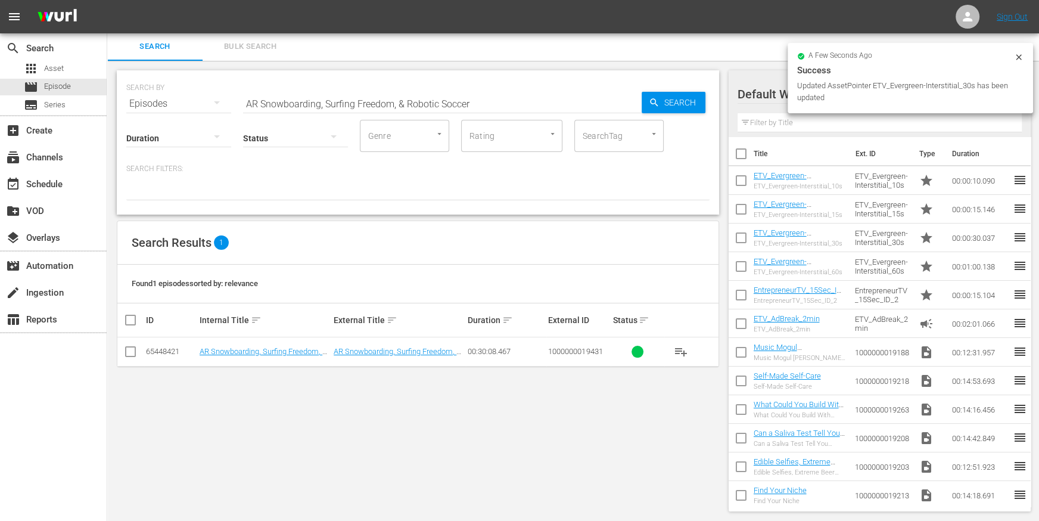
click at [1031, 284] on td "reorder" at bounding box center [1022, 295] width 18 height 29
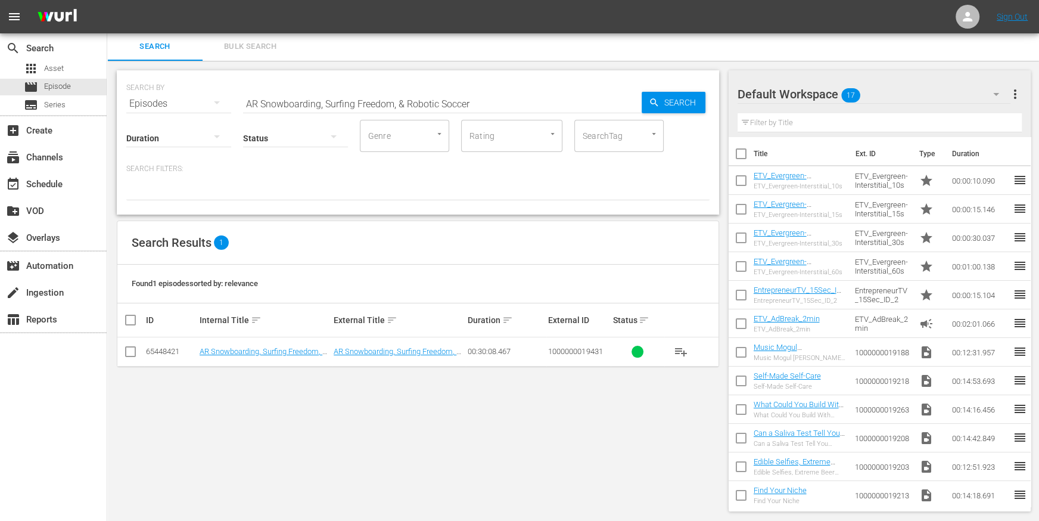
click at [355, 106] on input "AR Snowboarding, Surfing Freedom, & Robotic Soccer" at bounding box center [442, 103] width 399 height 29
paste input "Futuristic Zappers, Robot Washers, & Brain Gaming"
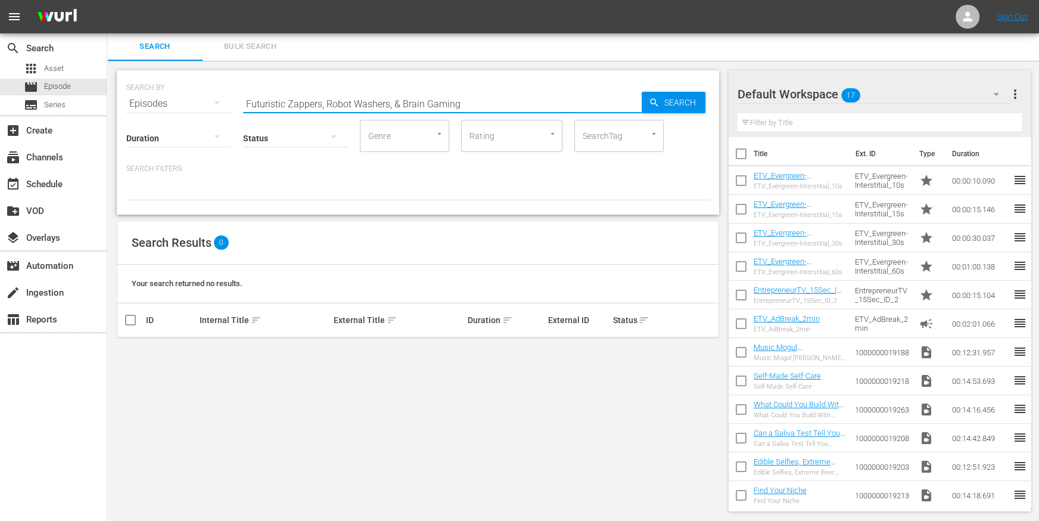
click at [353, 98] on input "Futuristic Zappers, Robot Washers, & Brain Gaming" at bounding box center [442, 103] width 399 height 29
paste input "Crowdfunding, Virtual Reality Medicine, & Assisted Rent"
type input "Crowdfunding, Virtual Reality Medicine, & Assisted Renting"
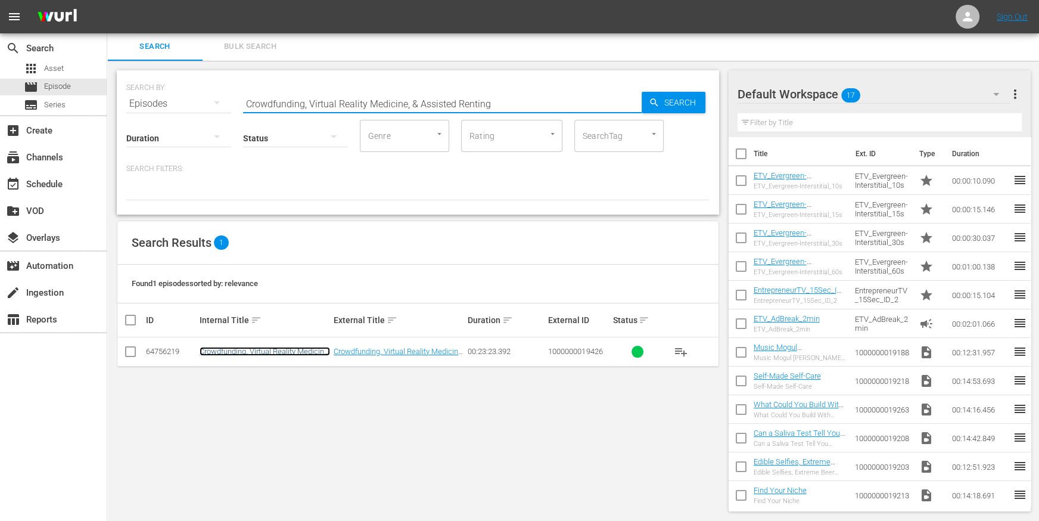
click at [260, 350] on link "Crowdfunding, Virtual Reality Medicine, & Assisted Renting" at bounding box center [265, 356] width 131 height 18
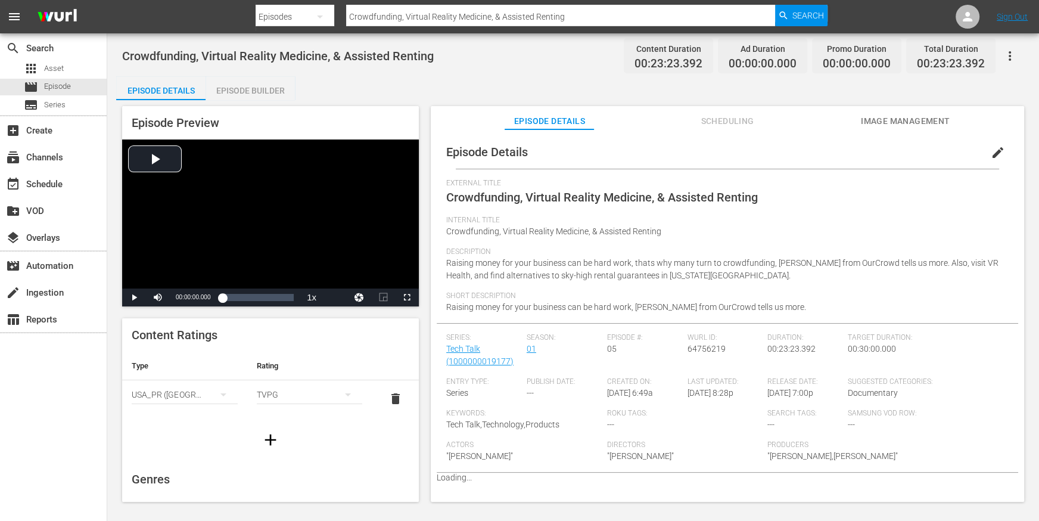
click at [244, 93] on div "Episode Builder" at bounding box center [250, 90] width 89 height 29
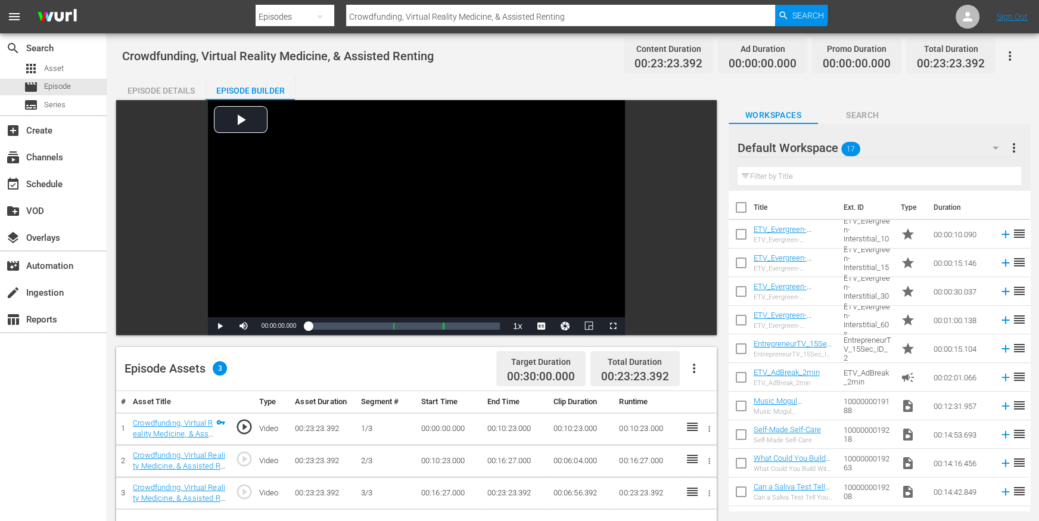
scroll to position [177, 0]
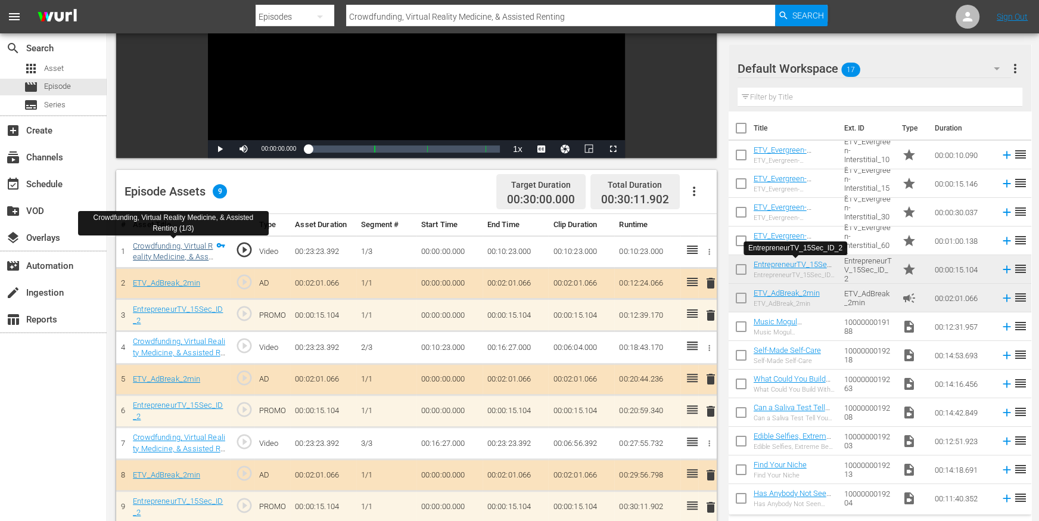
drag, startPoint x: 793, startPoint y: 267, endPoint x: 139, endPoint y: 253, distance: 653.4
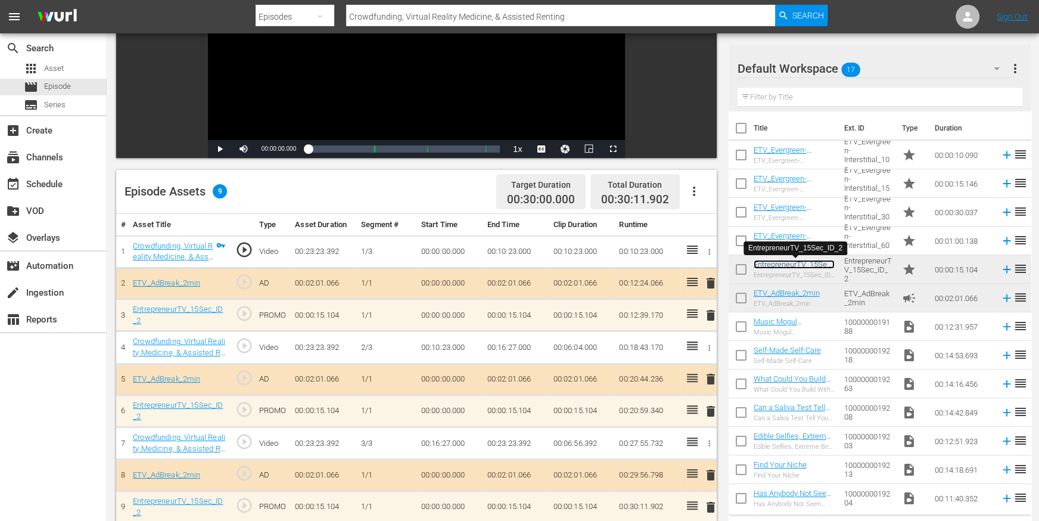
scroll to position [0, 0]
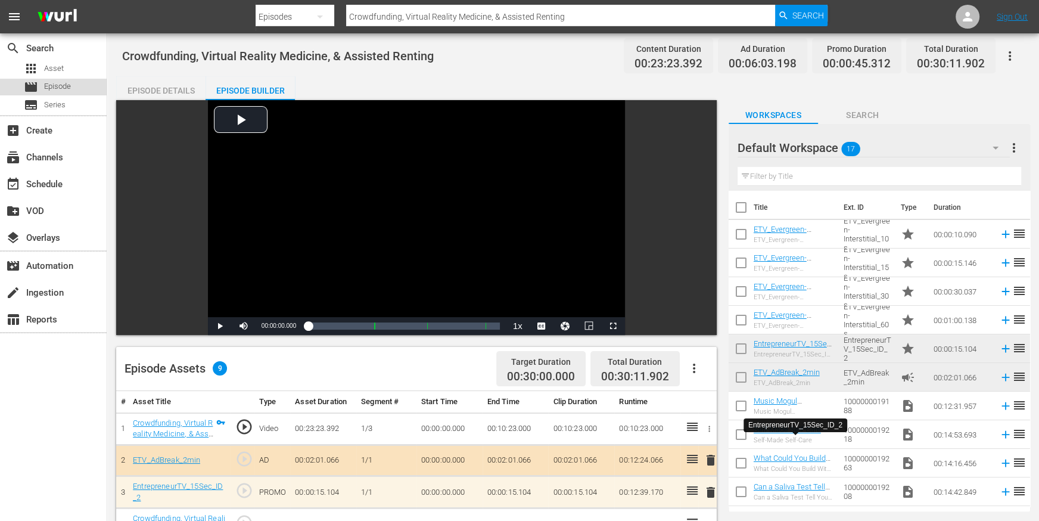
click at [44, 83] on div "movie Episode" at bounding box center [47, 87] width 47 height 17
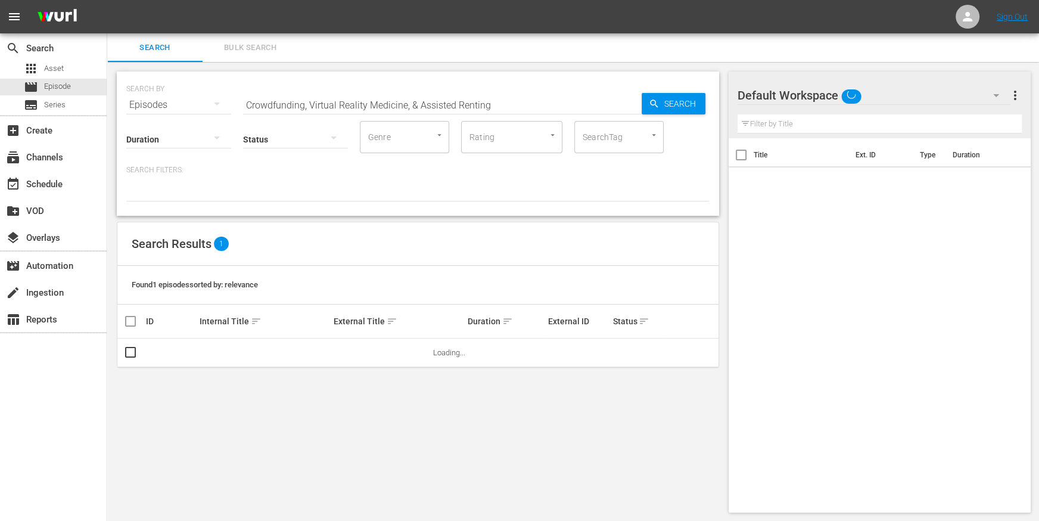
click at [310, 97] on input "Crowdfunding, Virtual Reality Medicine, & Assisted Renting" at bounding box center [442, 105] width 399 height 29
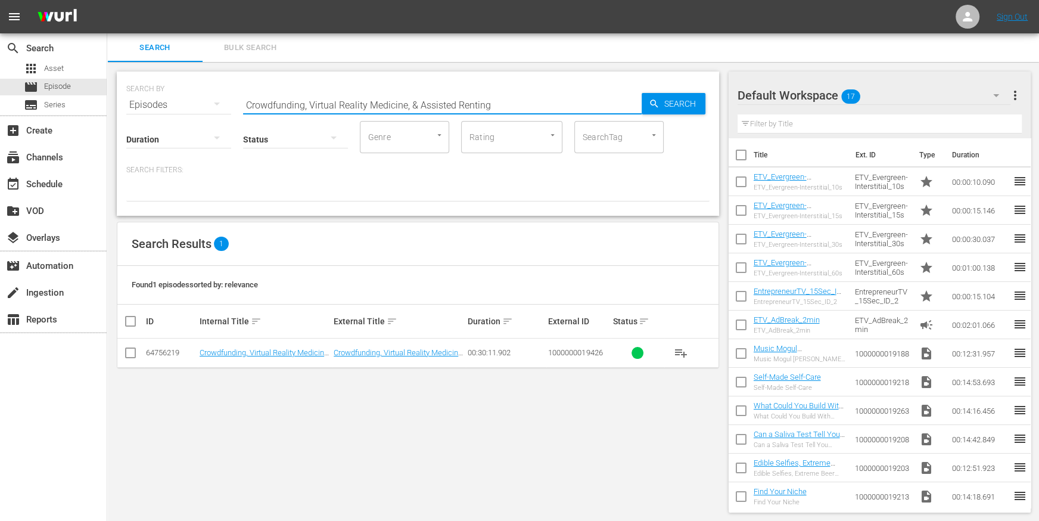
click at [310, 97] on input "Crowdfunding, Virtual Reality Medicine, & Assisted Renting" at bounding box center [442, 105] width 399 height 29
paste input "Strike an Adventurous Pose"
type input "Strike an Adventurous Pose"
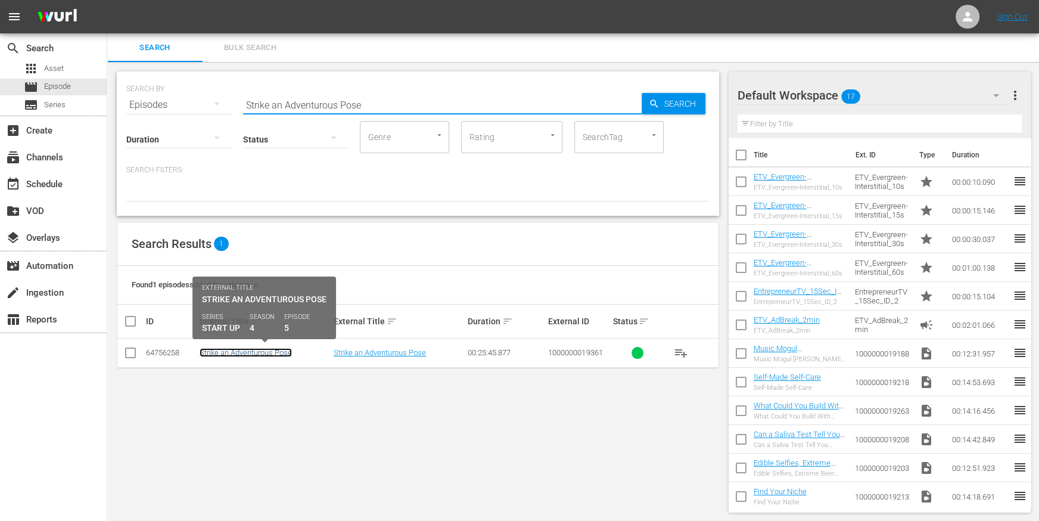
click at [259, 350] on link "Strike an Adventurous Pose" at bounding box center [246, 352] width 92 height 9
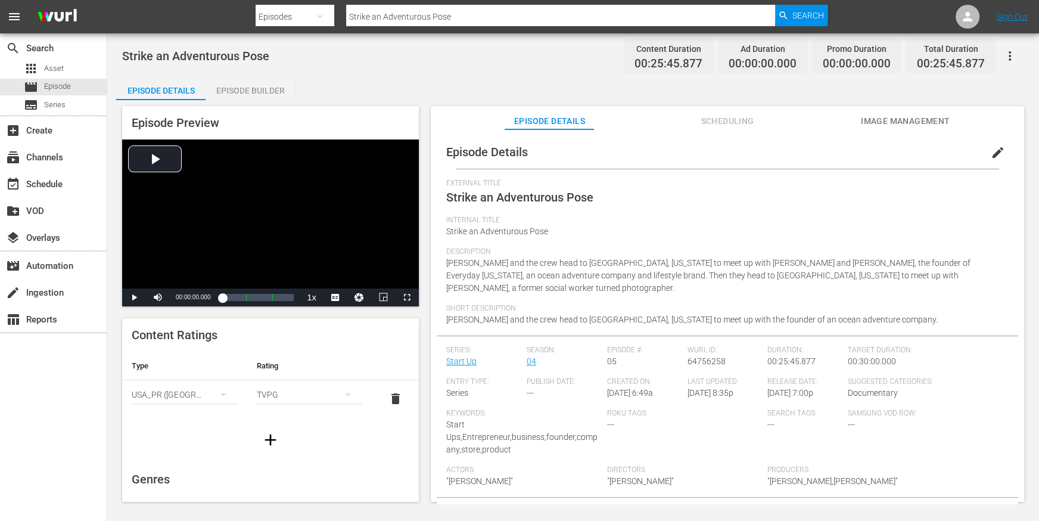
click at [275, 89] on div "Episode Builder" at bounding box center [250, 90] width 89 height 29
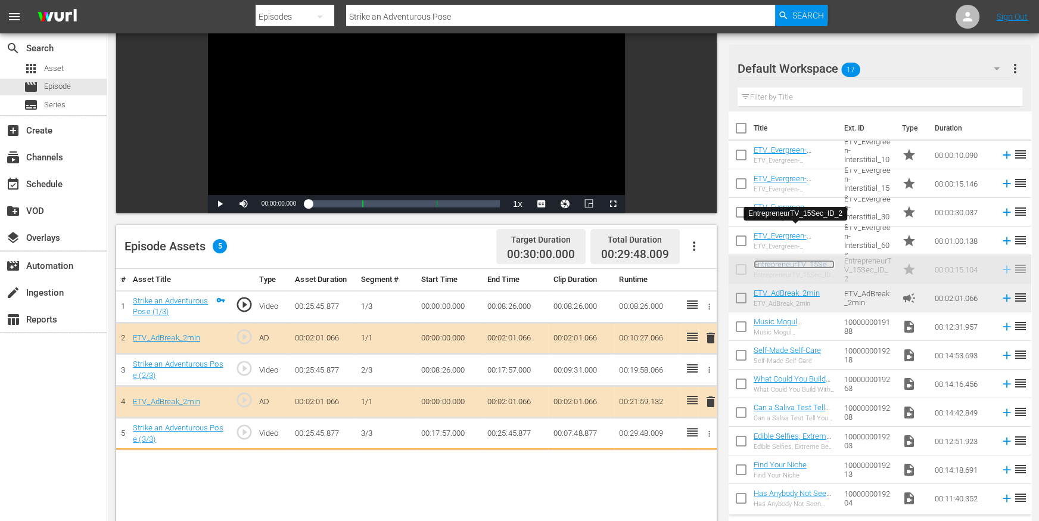
scroll to position [125, 0]
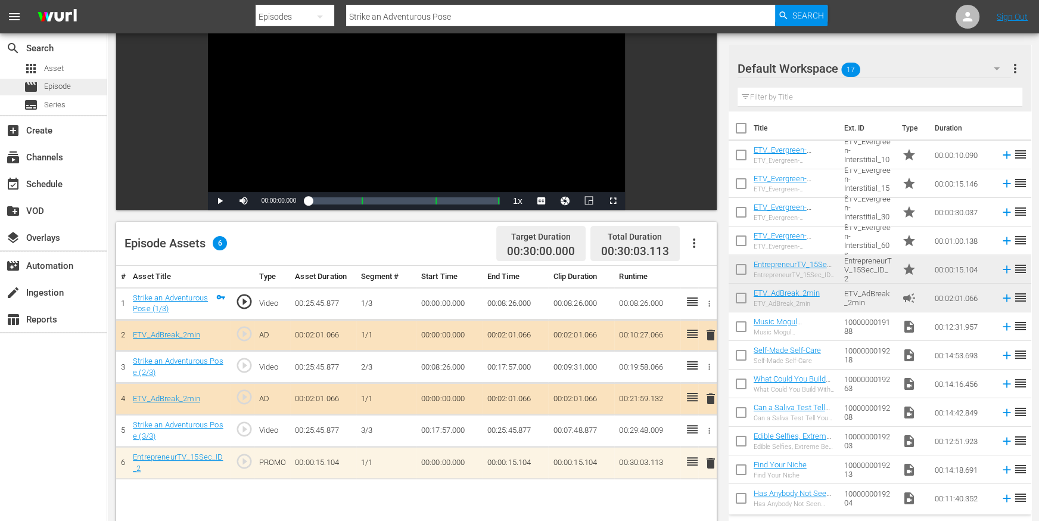
click at [75, 86] on div "movie Episode" at bounding box center [53, 87] width 107 height 17
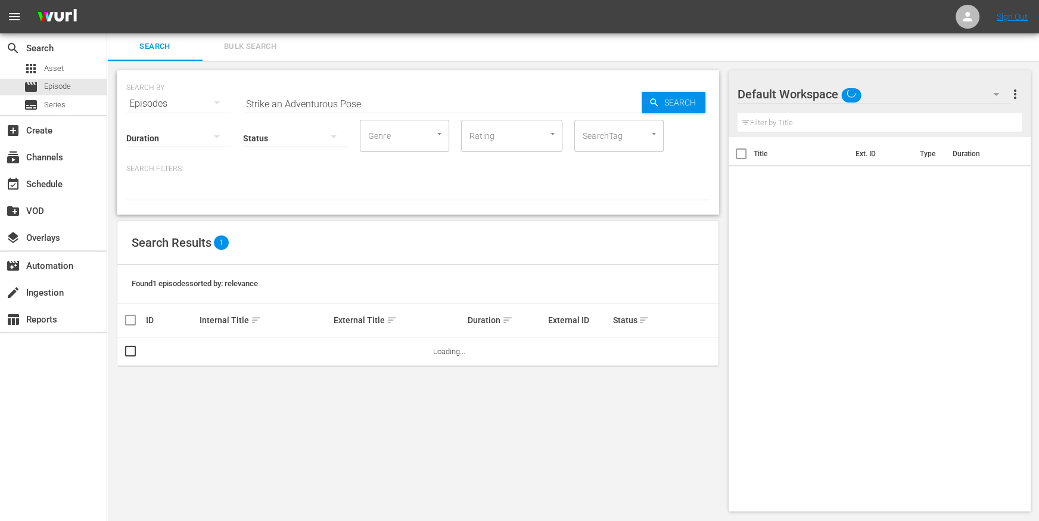
scroll to position [1, 0]
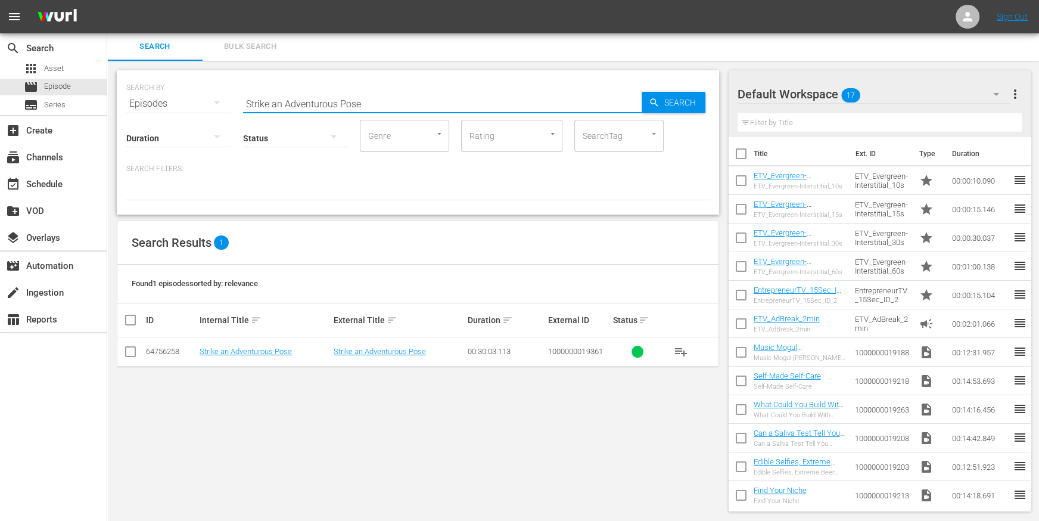
click at [325, 105] on input "Strike an Adventurous Pose" at bounding box center [442, 103] width 399 height 29
paste input "Have a Beer Outdoors"
type input "Have a Beer Outdoors"
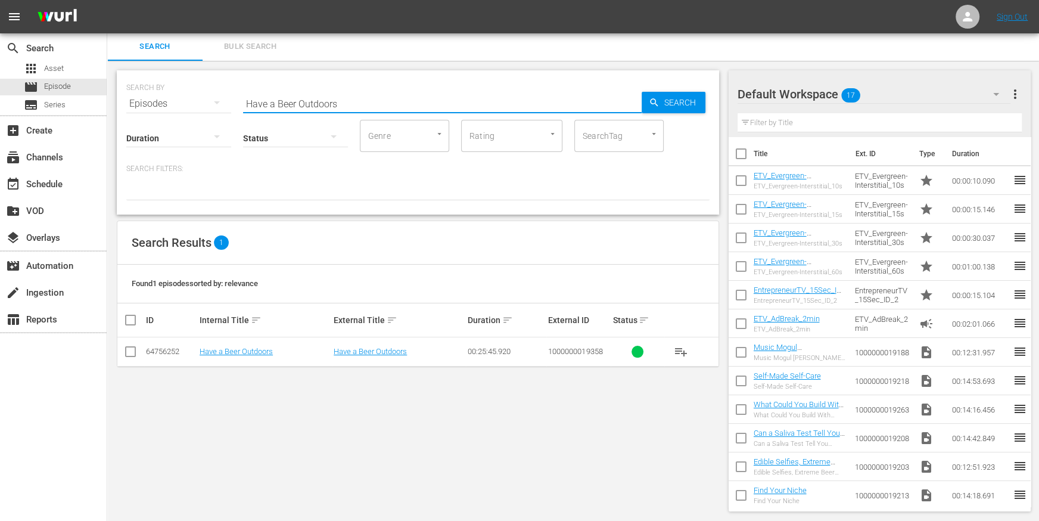
click at [259, 345] on td "Have a Beer Outdoors" at bounding box center [265, 351] width 134 height 29
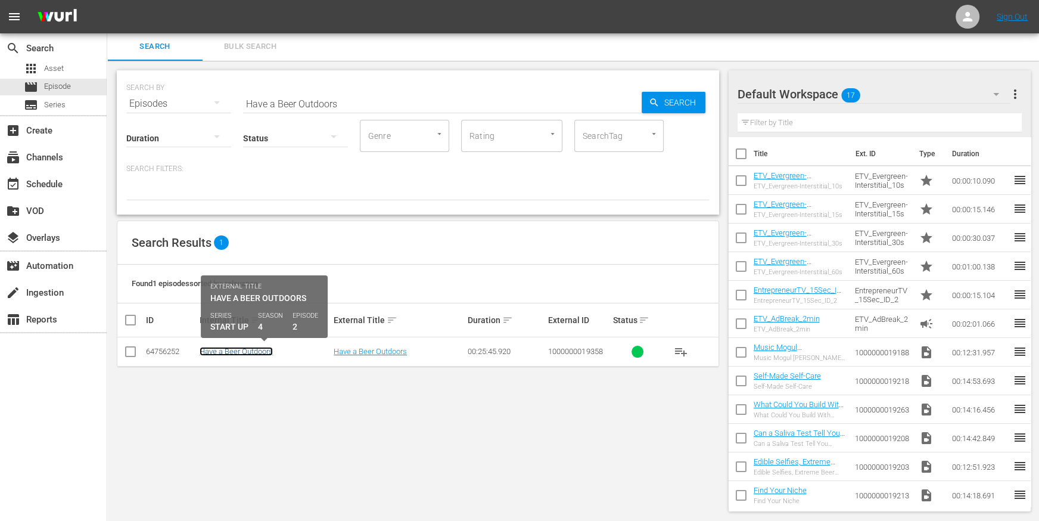
click at [255, 350] on link "Have a Beer Outdoors" at bounding box center [236, 351] width 73 height 9
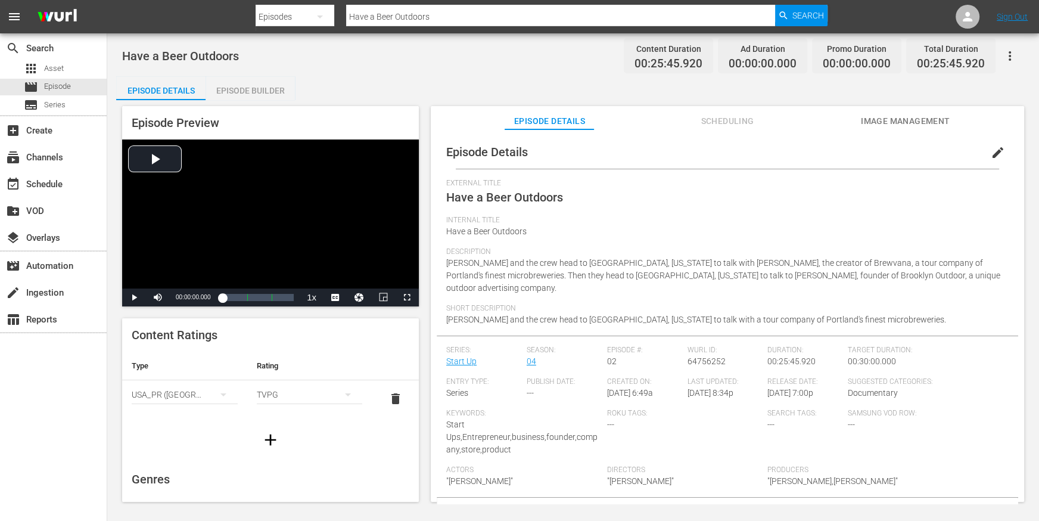
click at [238, 101] on div "Episode Preview Video Player is loading. Play Video Play Mute Current Time 00:0…" at bounding box center [573, 305] width 914 height 411
click at [246, 95] on div "Episode Builder" at bounding box center [250, 90] width 89 height 29
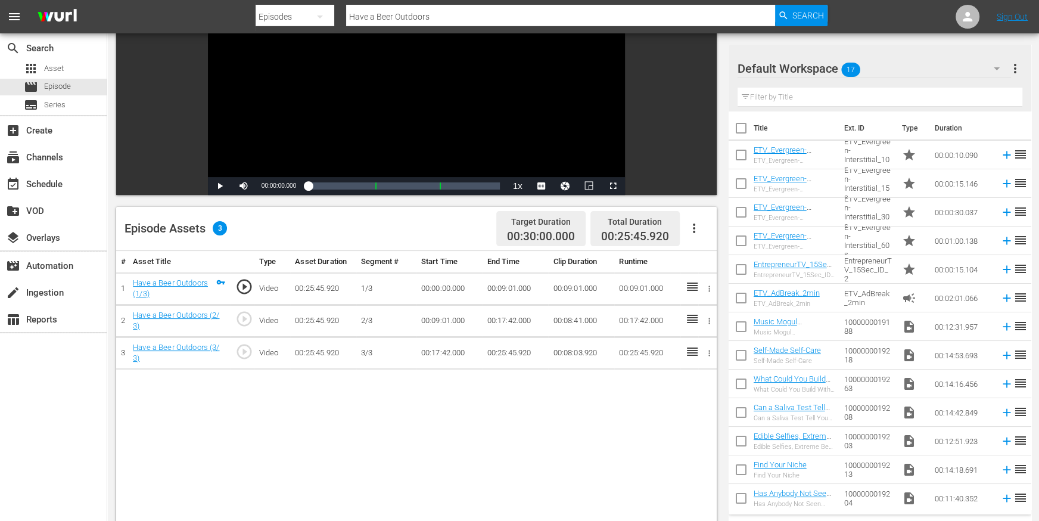
scroll to position [141, 0]
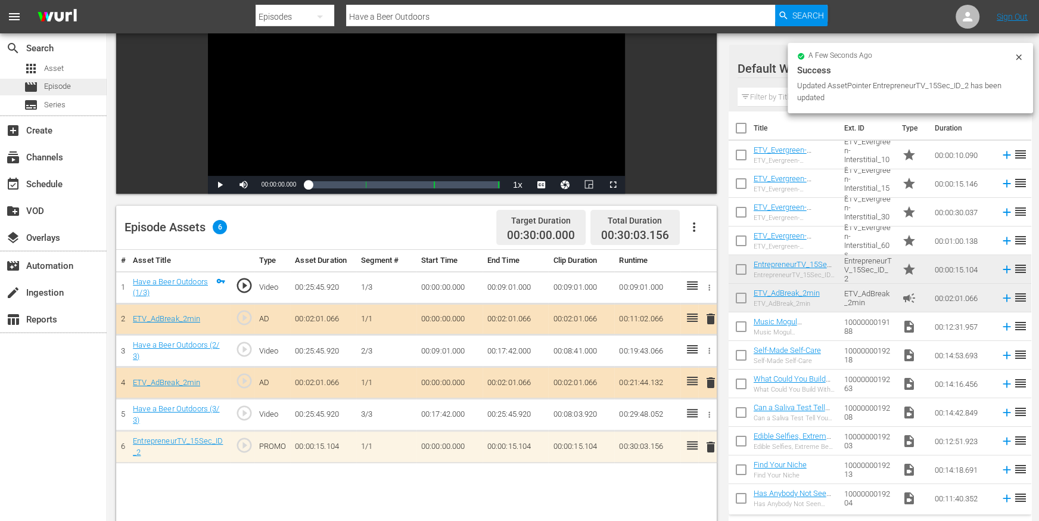
click at [79, 89] on div "movie Episode" at bounding box center [53, 87] width 107 height 17
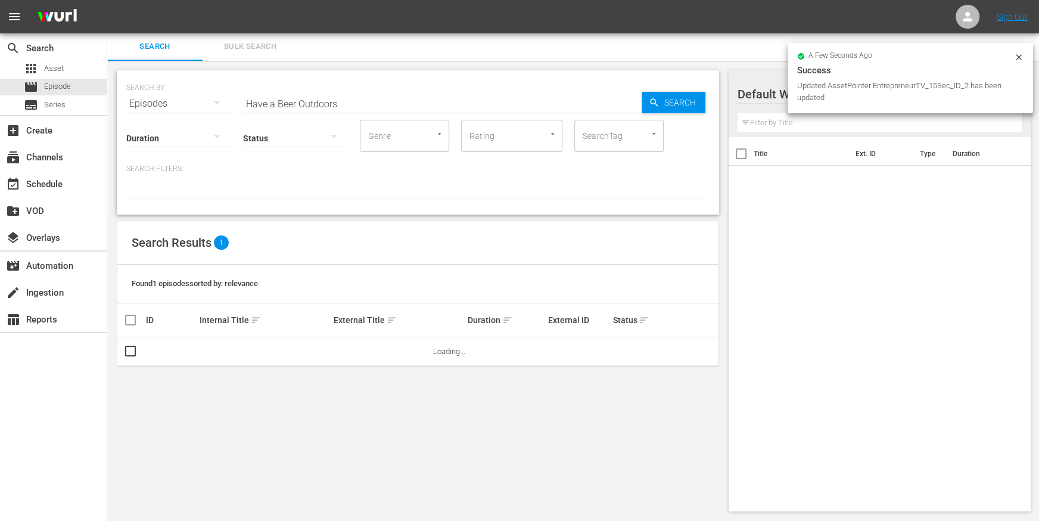
scroll to position [1, 0]
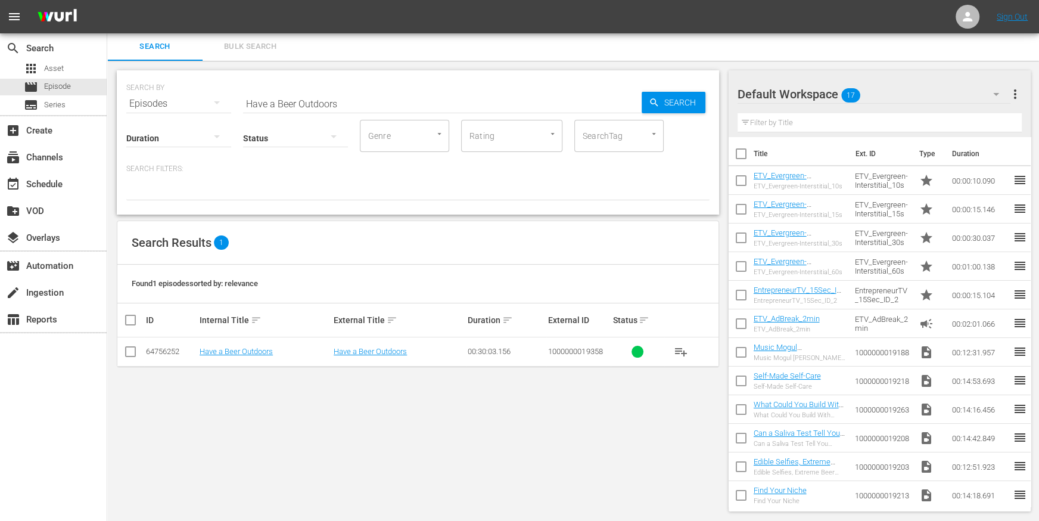
click at [342, 103] on input "Have a Beer Outdoors" at bounding box center [442, 103] width 399 height 29
paste input "The Cheese Board"
type input "The Cheese Board"
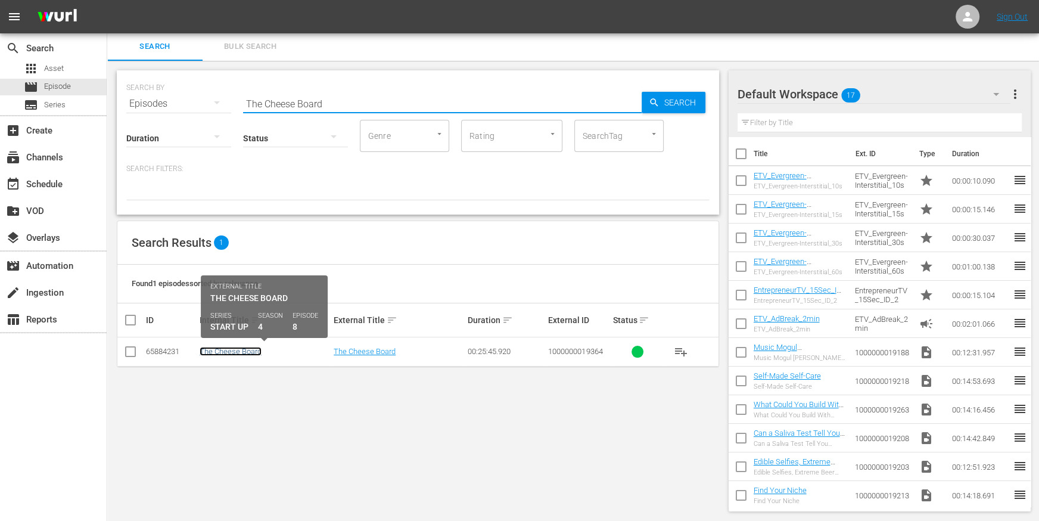
click at [227, 352] on link "The Cheese Board" at bounding box center [231, 351] width 62 height 9
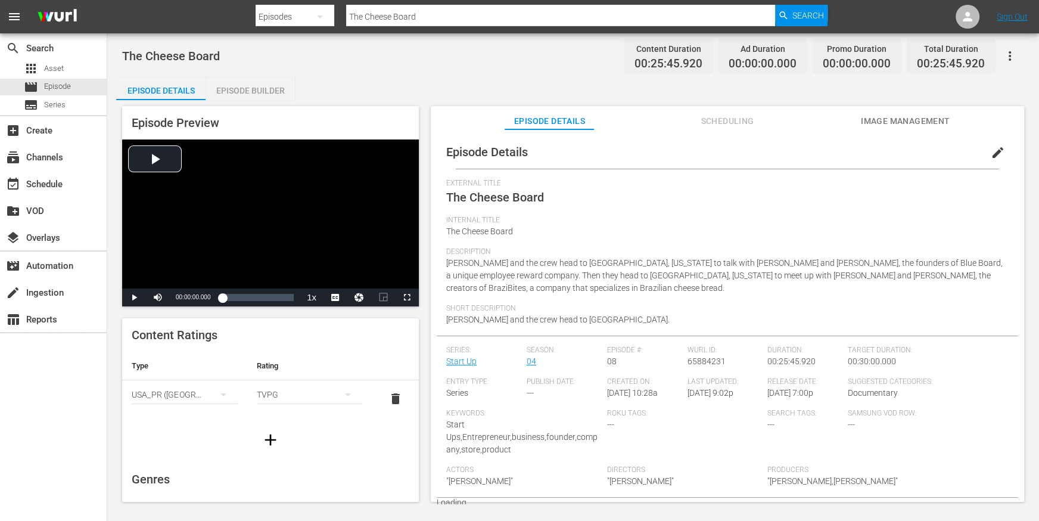
click at [268, 91] on div "Episode Builder" at bounding box center [250, 90] width 89 height 29
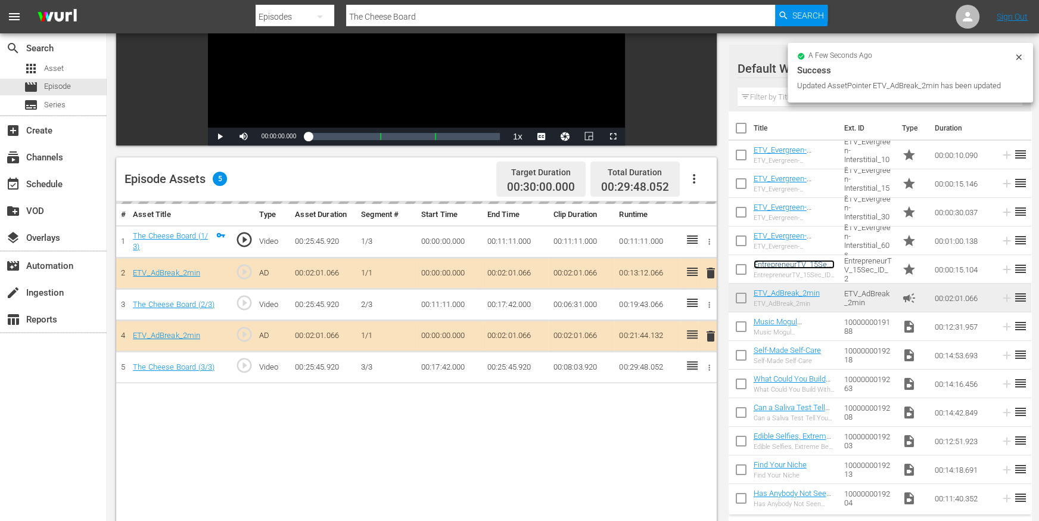
scroll to position [207, 0]
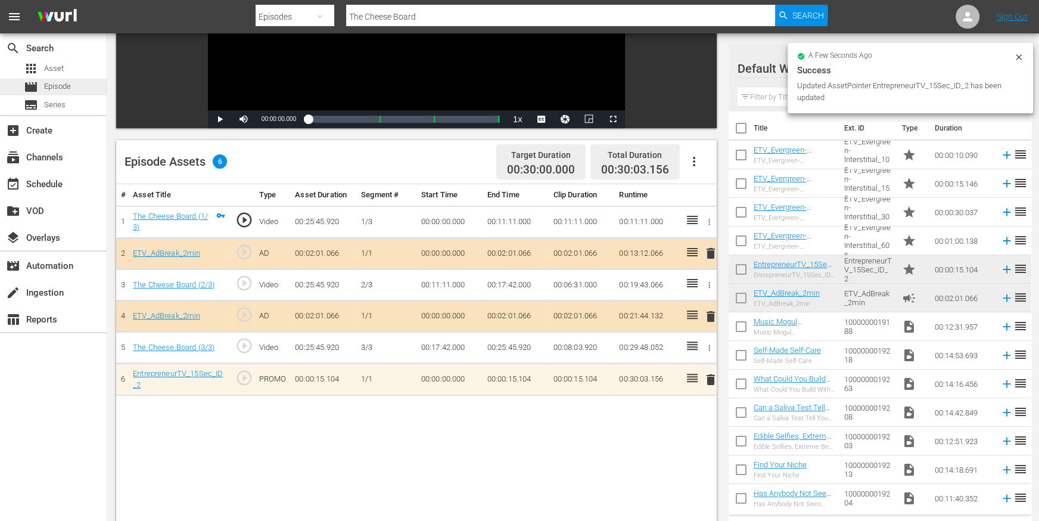
click at [66, 88] on span "Episode" at bounding box center [57, 86] width 27 height 12
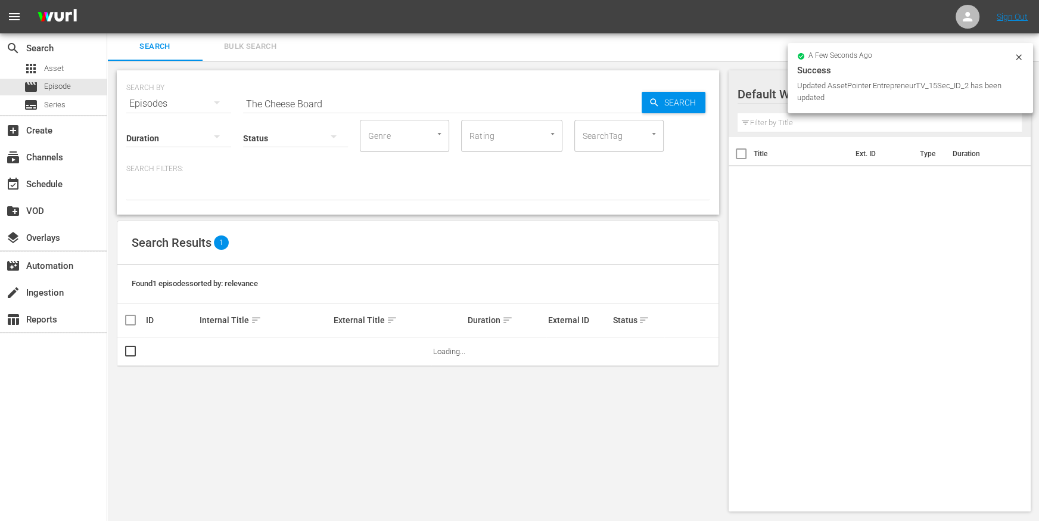
scroll to position [1, 0]
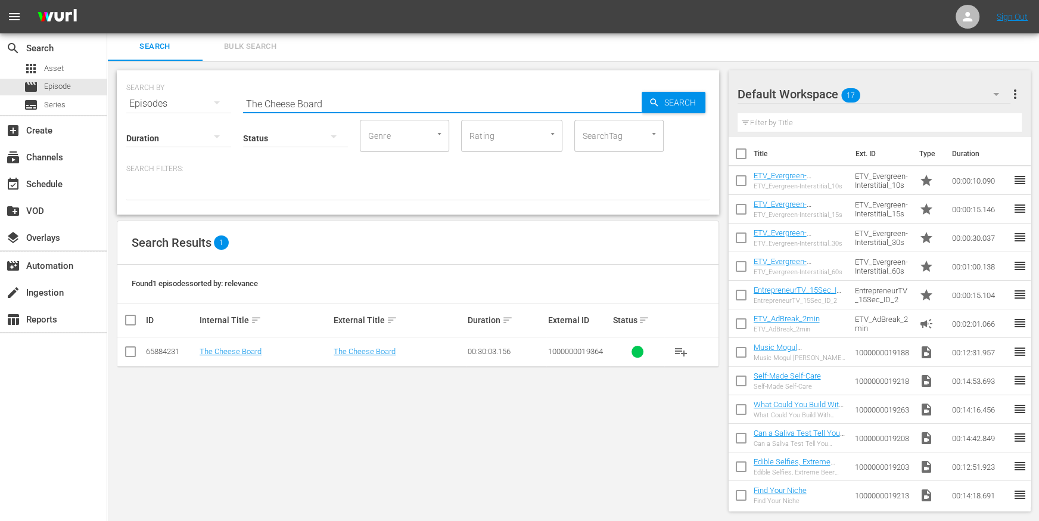
click at [361, 110] on input "The Cheese Board" at bounding box center [442, 103] width 399 height 29
paste input "Room for Lunch"
click at [352, 110] on input "The Cheese Room for Lunch" at bounding box center [442, 103] width 399 height 29
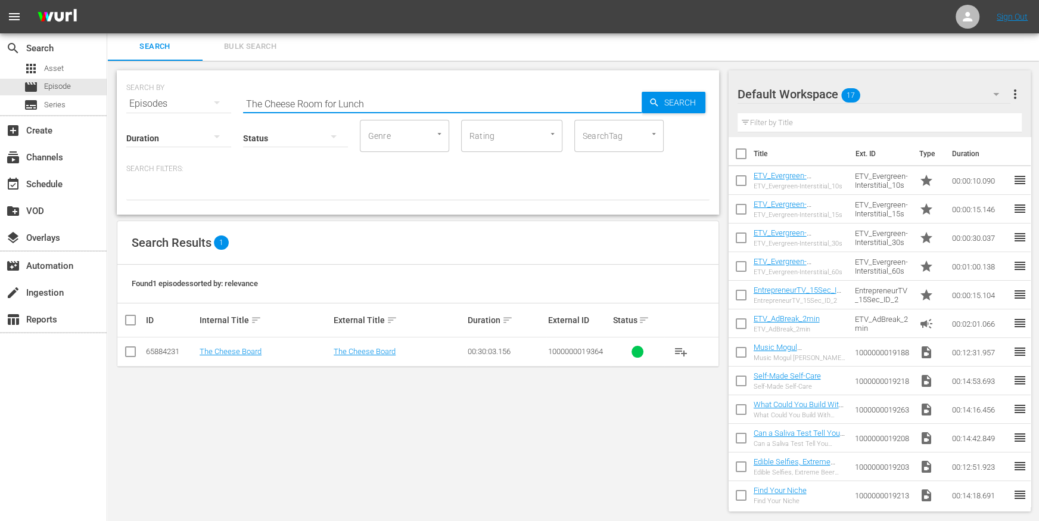
click at [352, 110] on input "The Cheese Room for Lunch" at bounding box center [442, 103] width 399 height 29
paste input "text"
type input "Room for Lunch"
click at [222, 345] on td "Room for Lunch" at bounding box center [265, 351] width 134 height 29
click at [223, 347] on link "Room for Lunch" at bounding box center [227, 351] width 54 height 9
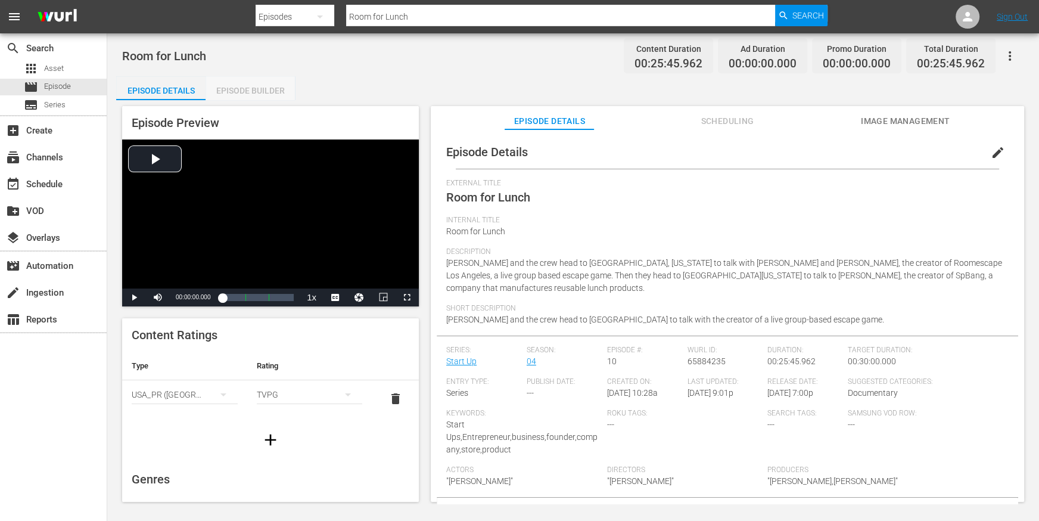
click at [253, 99] on div "Episode Builder" at bounding box center [250, 90] width 89 height 29
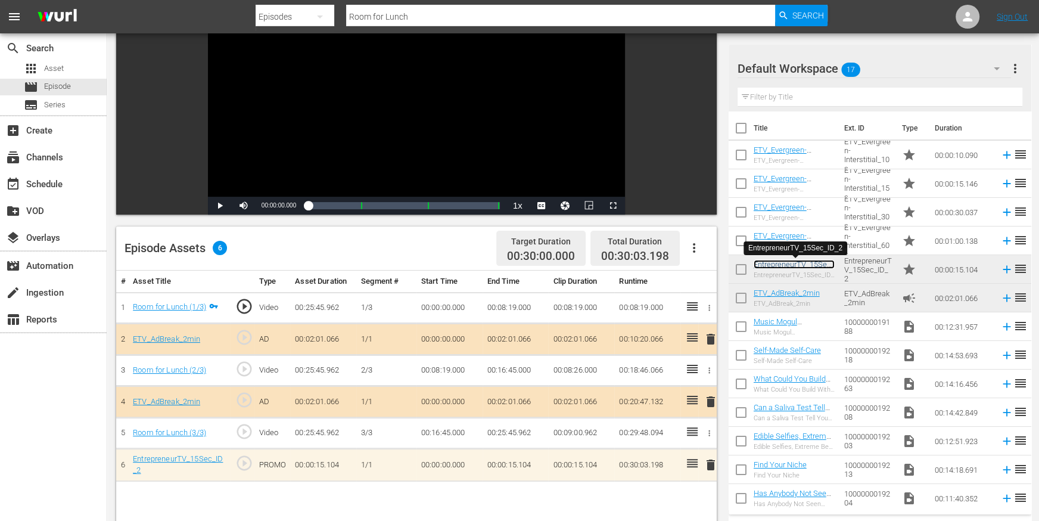
scroll to position [121, 0]
click at [76, 86] on div "movie Episode" at bounding box center [53, 87] width 107 height 17
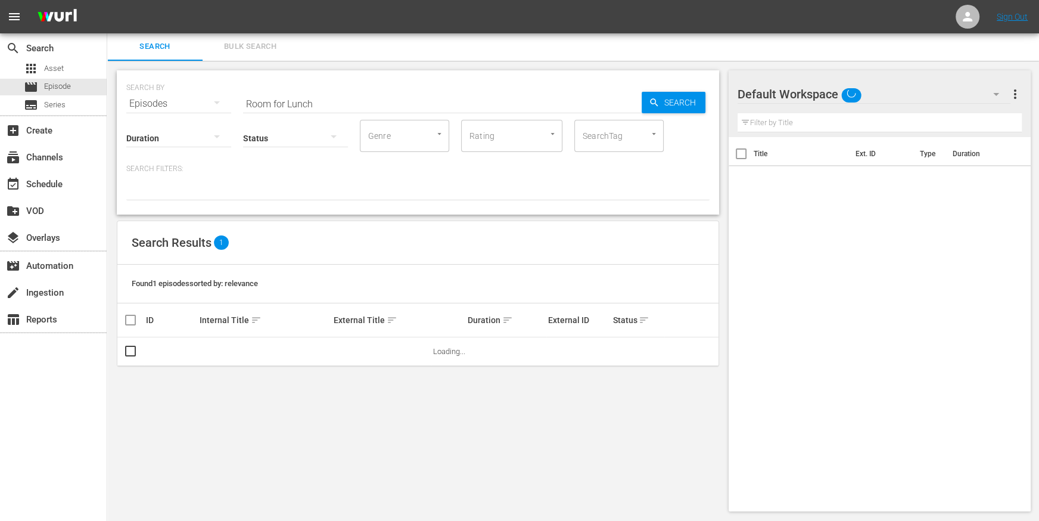
scroll to position [1, 0]
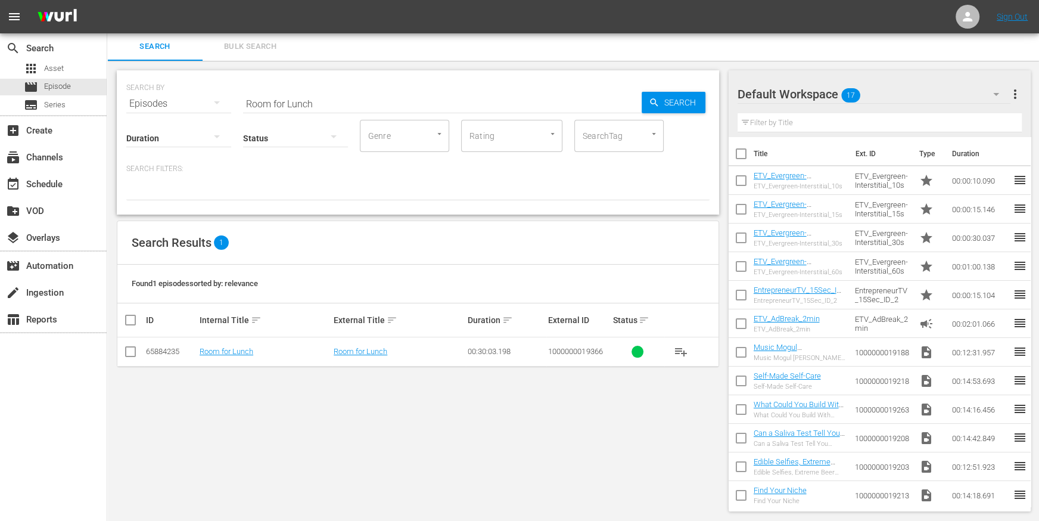
click at [358, 99] on input "Room for Lunch" at bounding box center [442, 103] width 399 height 29
paste input "Eggs and Wine"
type input "Eggs and Wine"
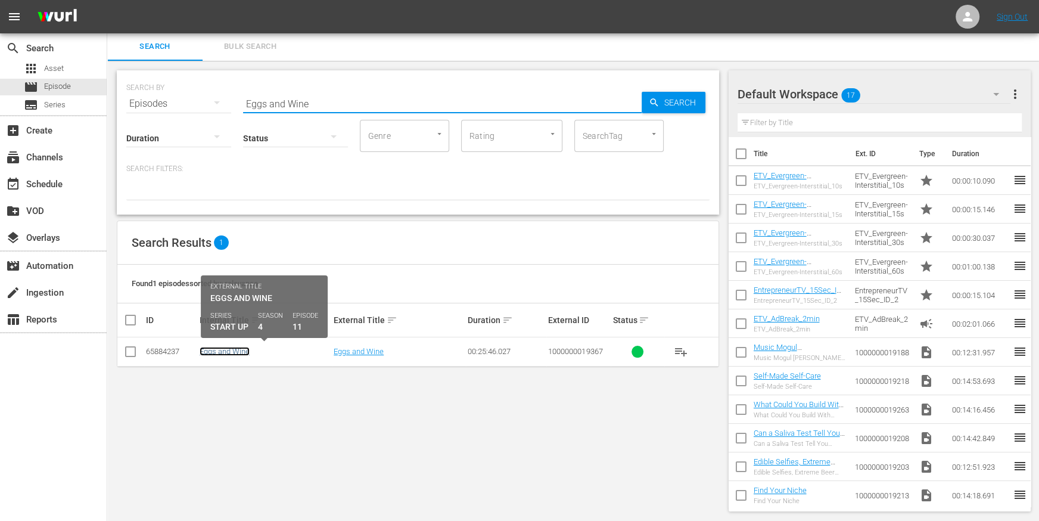
click at [230, 349] on link "Eggs and Wine" at bounding box center [225, 351] width 50 height 9
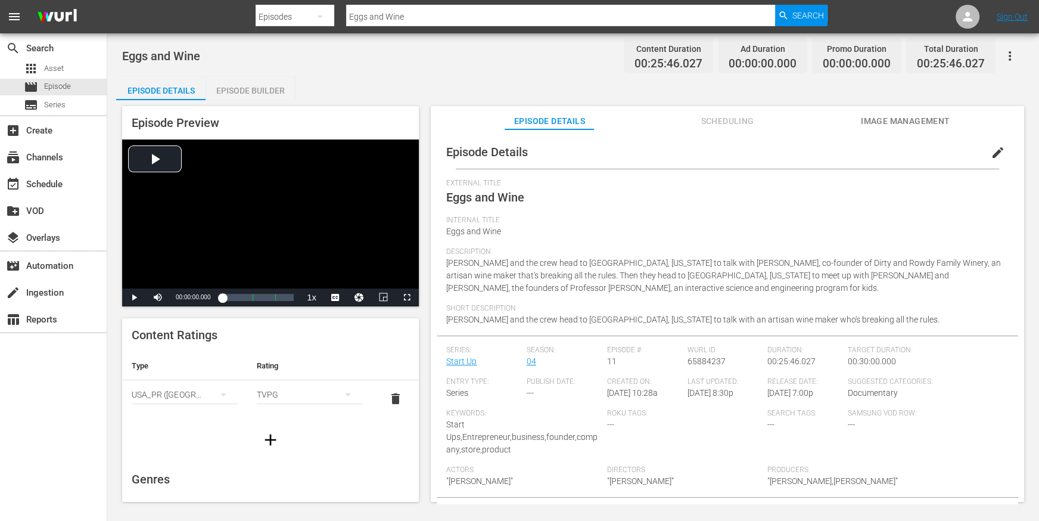
click at [235, 83] on div "Episode Builder" at bounding box center [250, 90] width 89 height 29
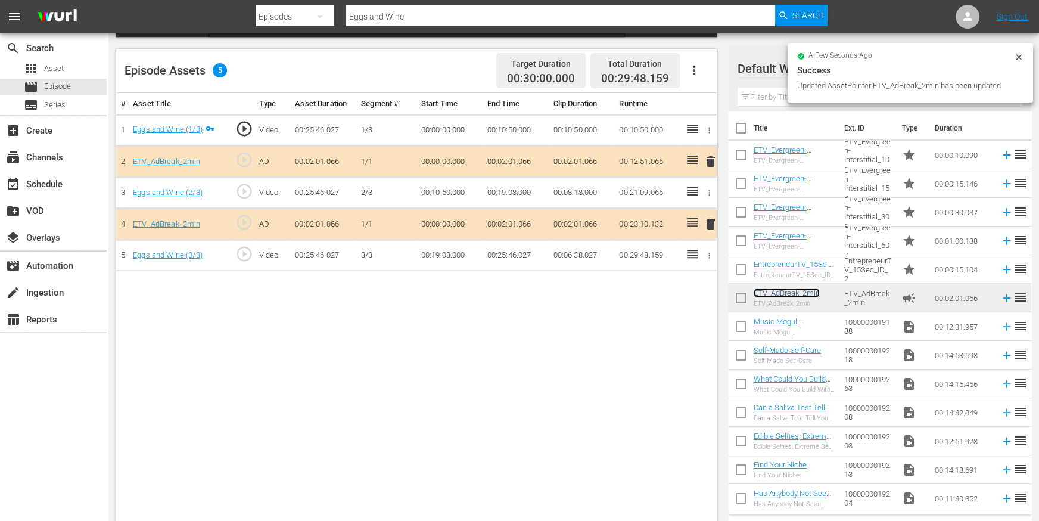
scroll to position [310, 0]
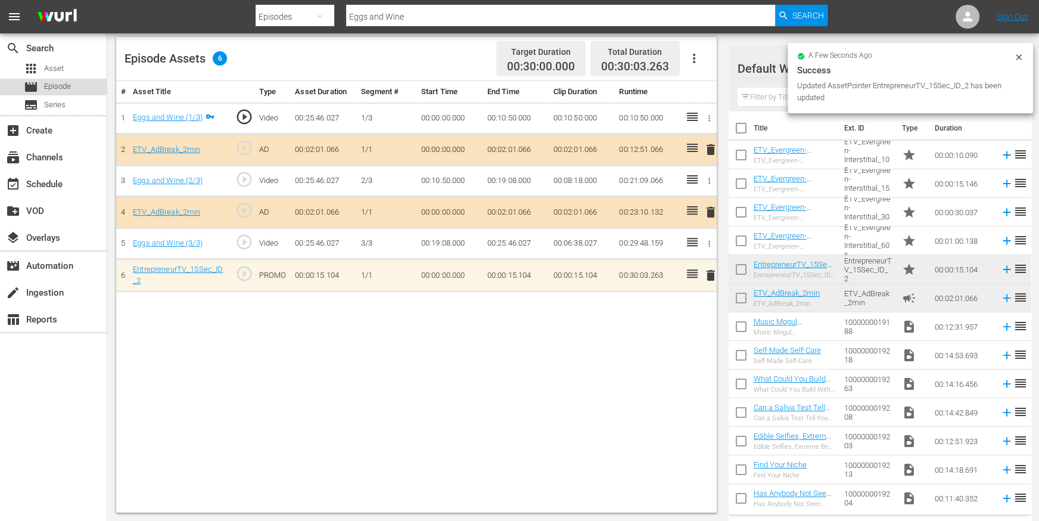
click at [87, 82] on div "movie Episode" at bounding box center [53, 87] width 107 height 17
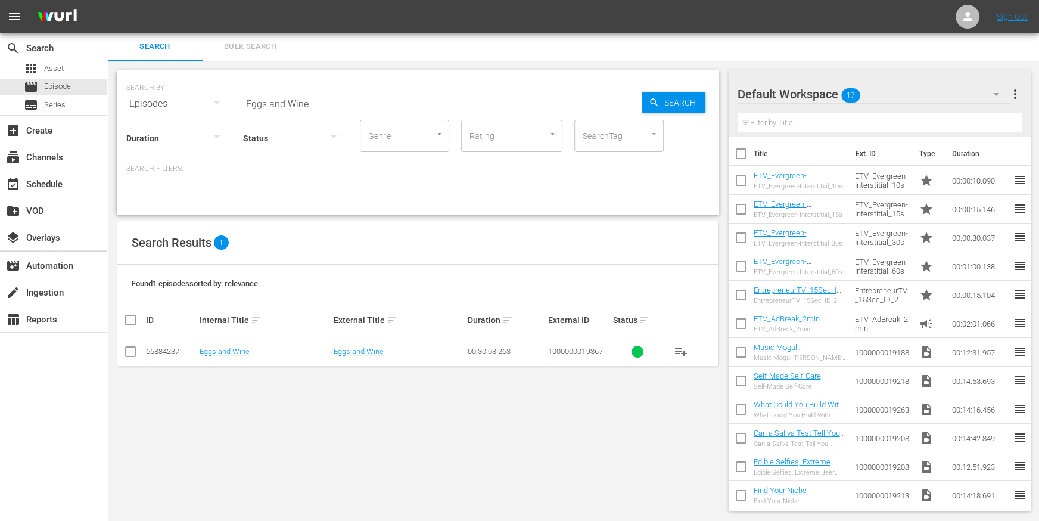
click at [347, 98] on input "Eggs and Wine" at bounding box center [442, 103] width 399 height 29
paste input "3D Sushi"
type input "3D Sushi"
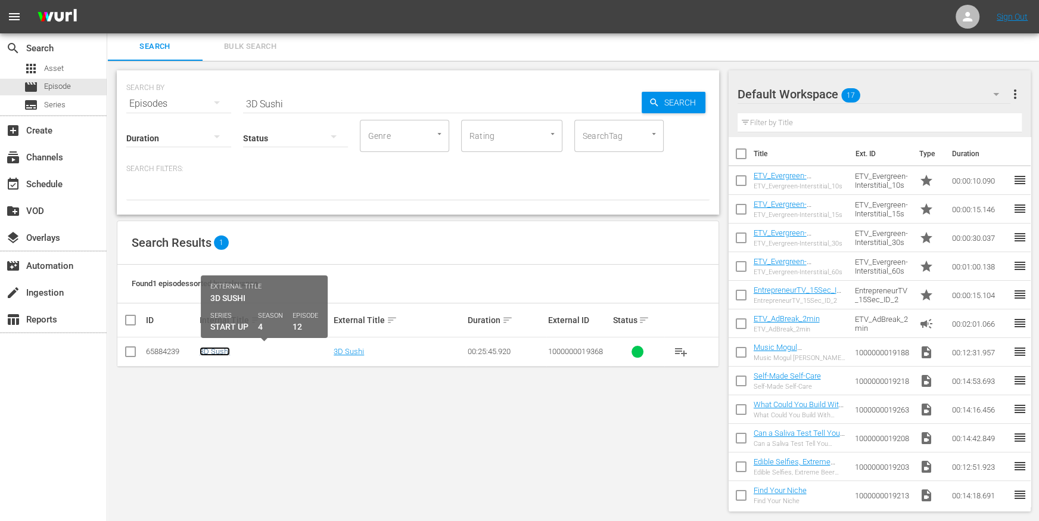
click at [219, 349] on link "3D Sushi" at bounding box center [215, 351] width 30 height 9
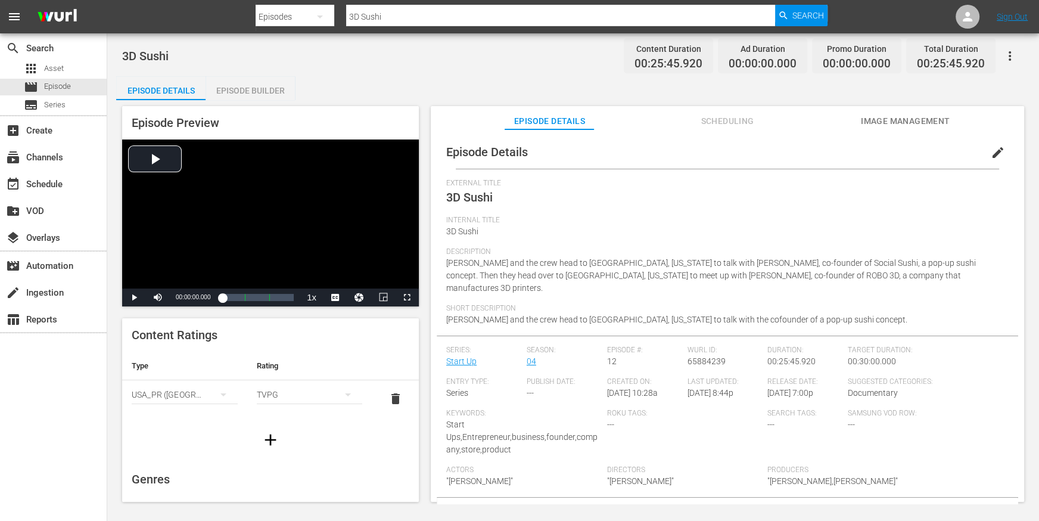
click at [258, 92] on div "Episode Builder" at bounding box center [250, 90] width 89 height 29
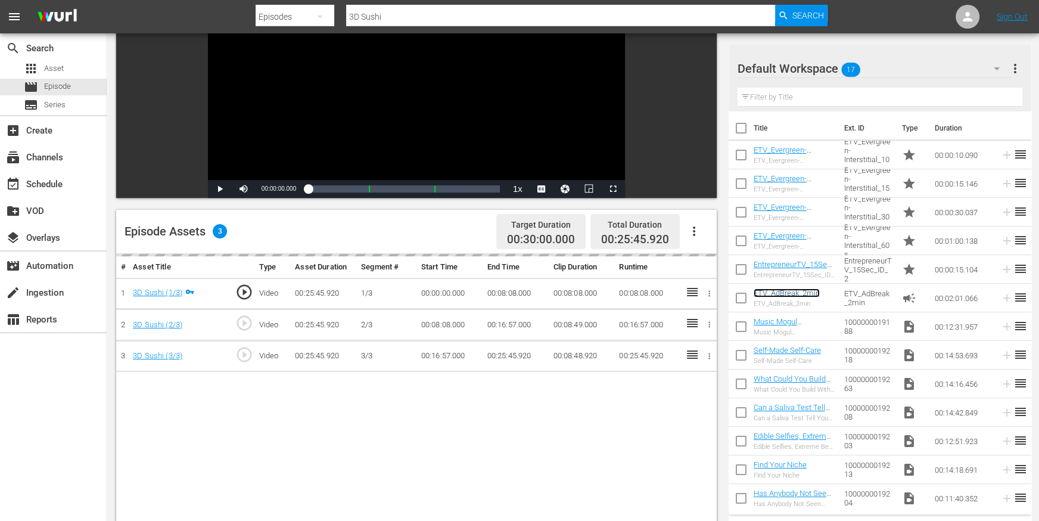
scroll to position [138, 0]
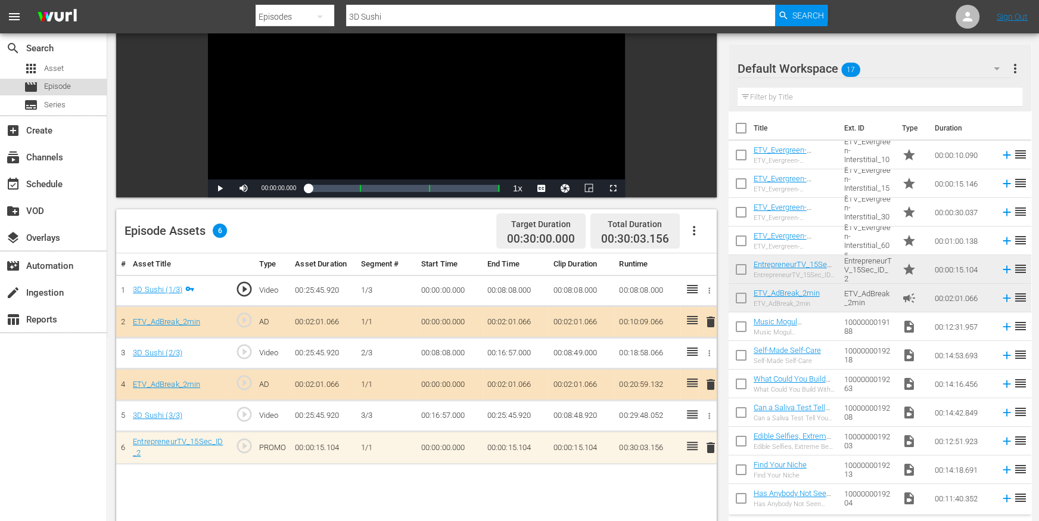
click at [75, 87] on div "movie Episode" at bounding box center [53, 87] width 107 height 17
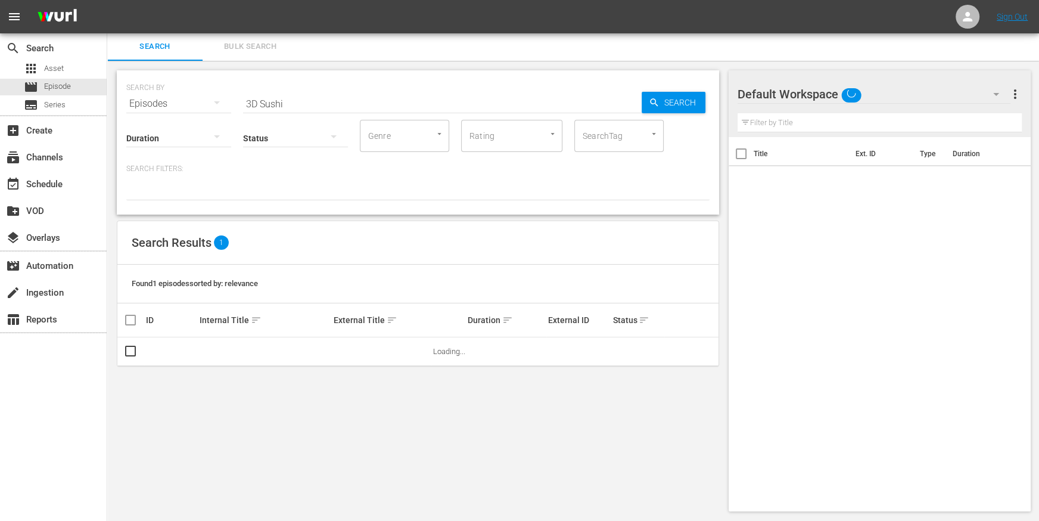
scroll to position [1, 0]
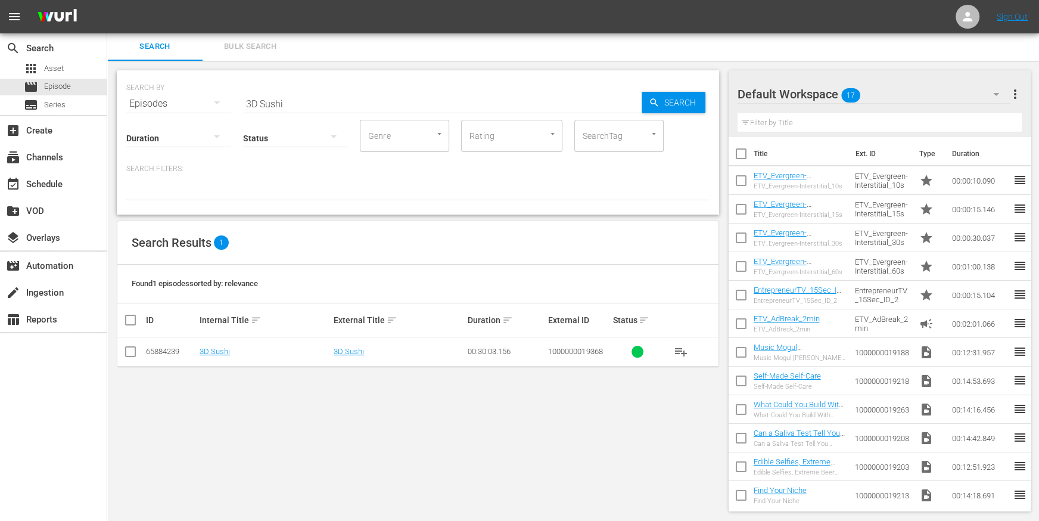
click at [319, 97] on input "3D Sushi" at bounding box center [442, 103] width 399 height 29
paste input "Camping Goods"
type input "Camping Goods"
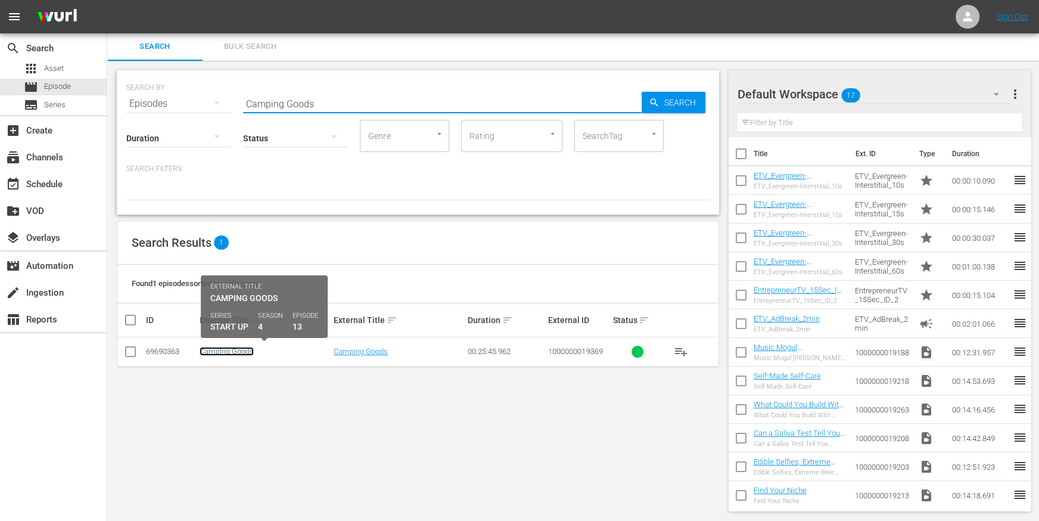
click at [241, 353] on link "Camping Goods" at bounding box center [227, 351] width 54 height 9
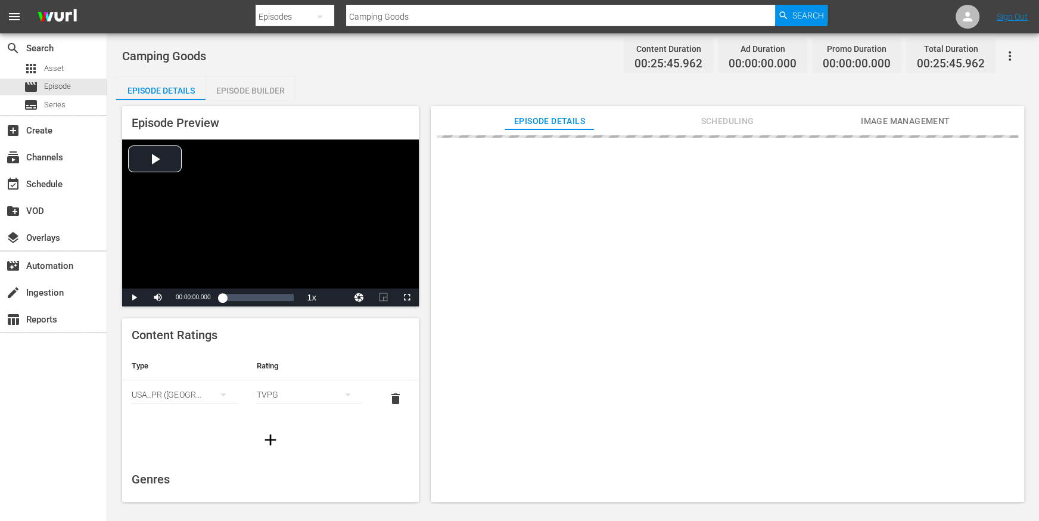
click at [228, 86] on div "Episode Builder" at bounding box center [250, 90] width 89 height 29
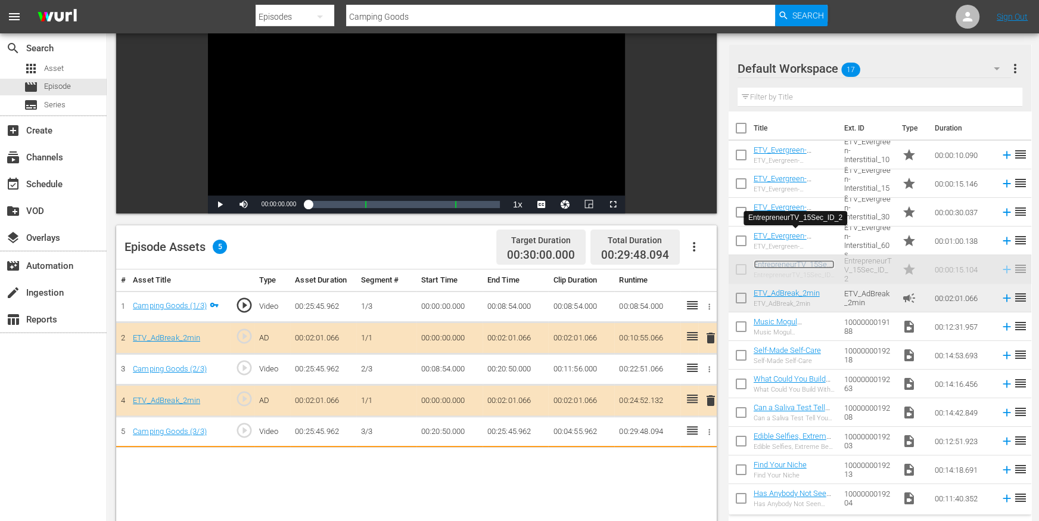
scroll to position [123, 0]
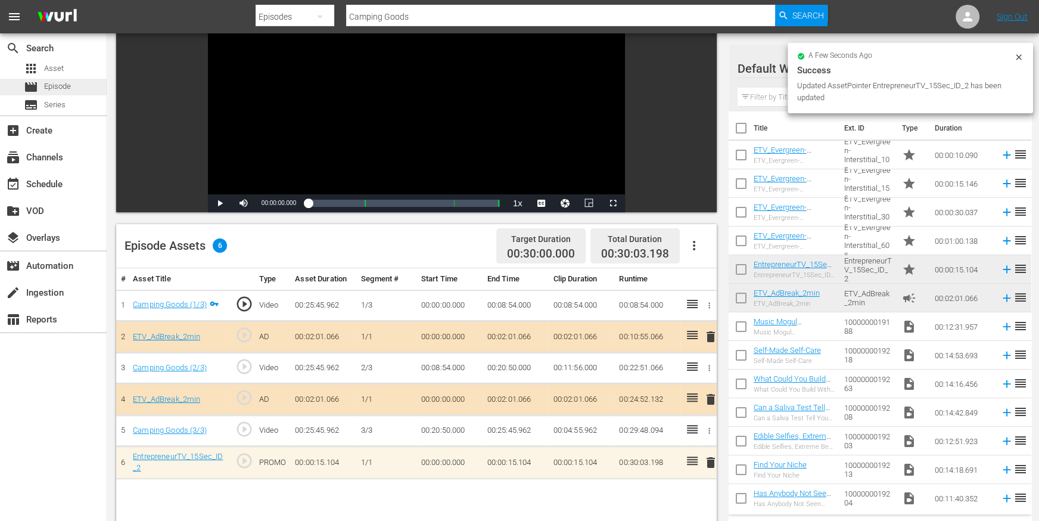
click at [70, 86] on span "Episode" at bounding box center [57, 86] width 27 height 12
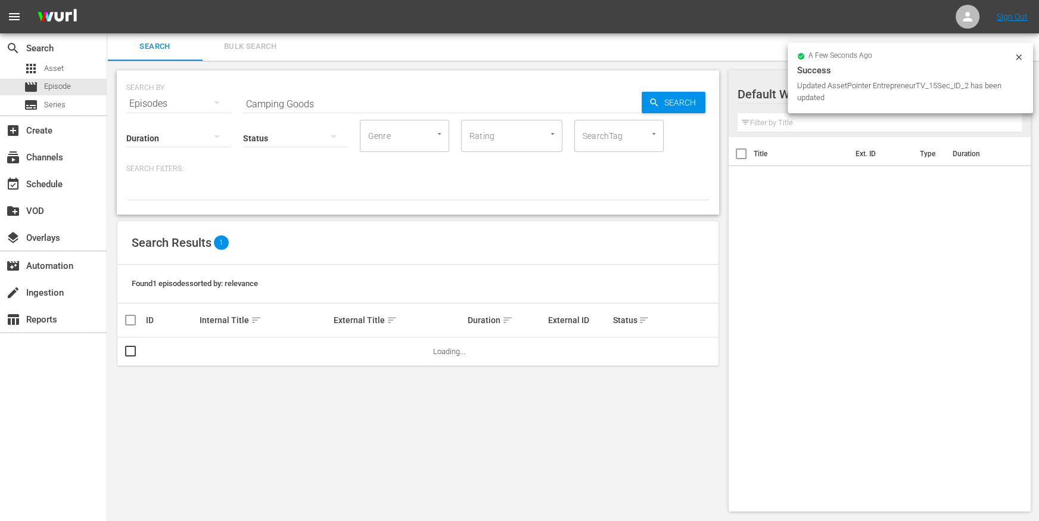
scroll to position [1, 0]
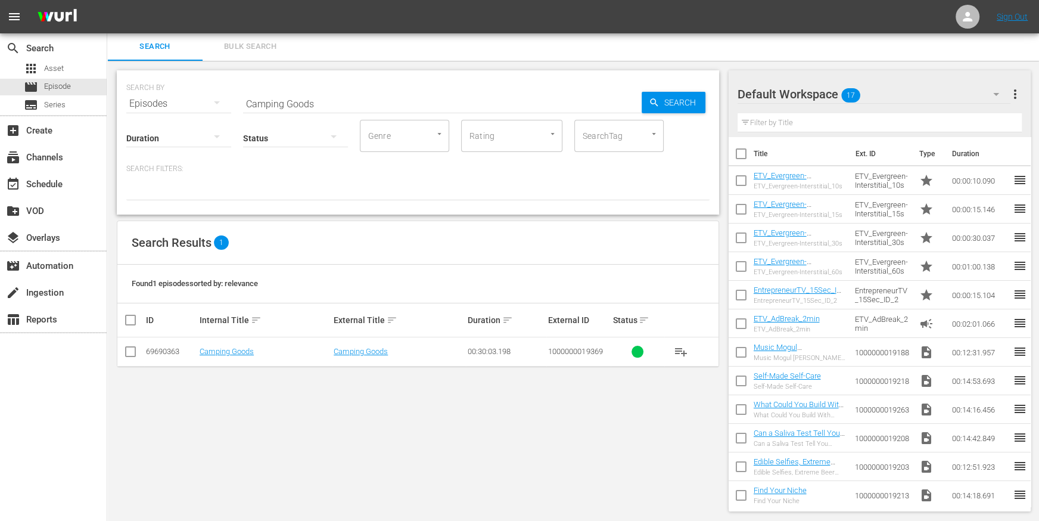
click at [336, 95] on input "Camping Goods" at bounding box center [442, 103] width 399 height 29
paste input "Dinner and App"
type input "Dinner and Apps"
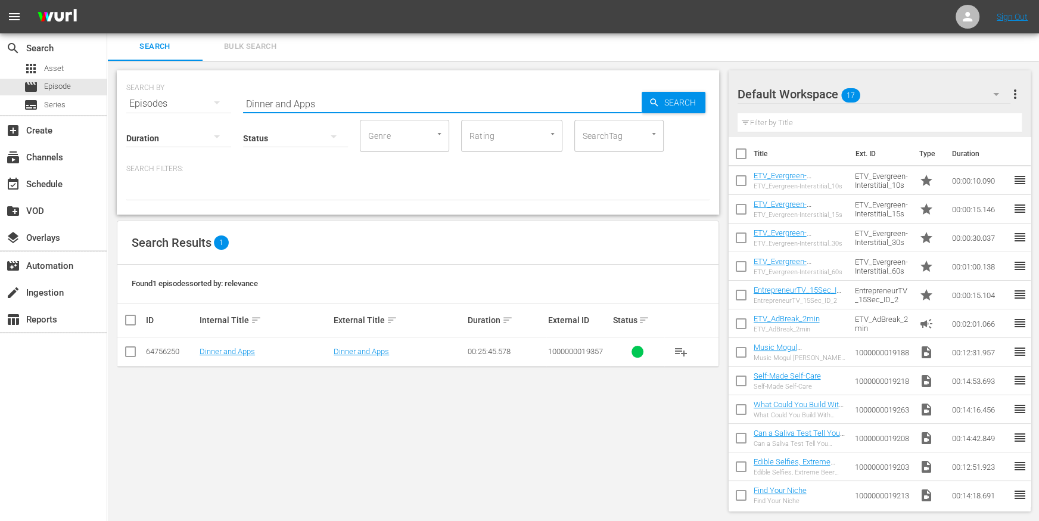
click at [239, 345] on td "Dinner and Apps" at bounding box center [265, 351] width 134 height 29
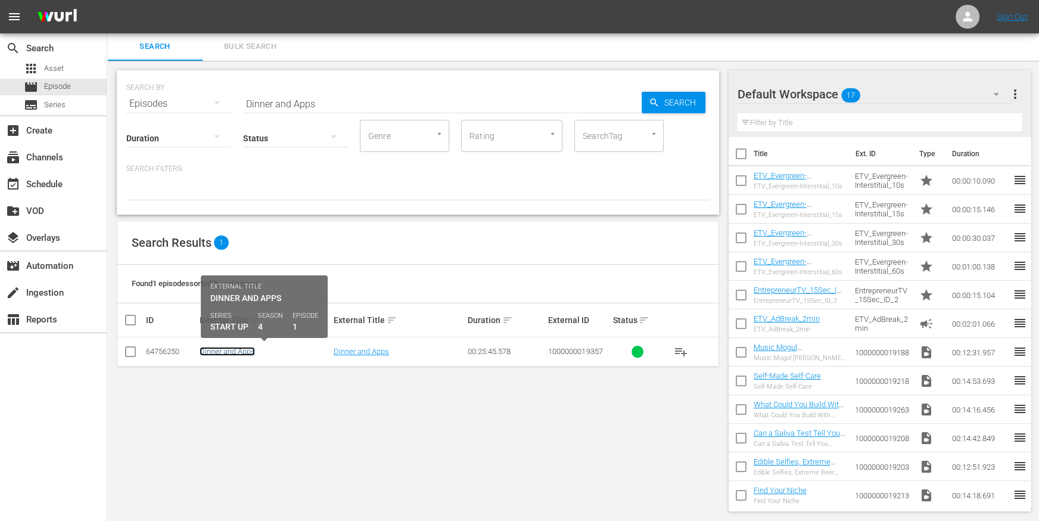
click at [240, 353] on link "Dinner and Apps" at bounding box center [227, 351] width 55 height 9
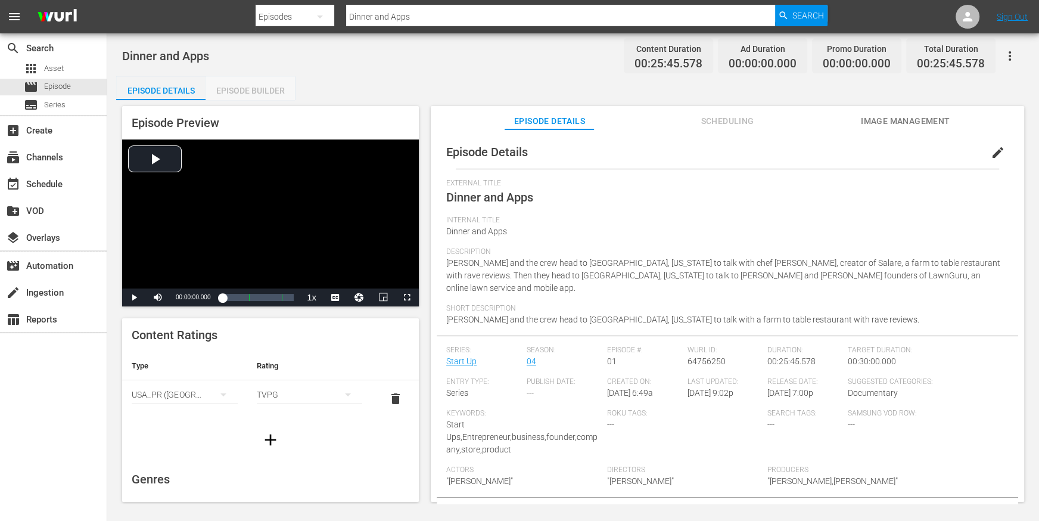
click at [277, 87] on div "Episode Builder" at bounding box center [250, 90] width 89 height 29
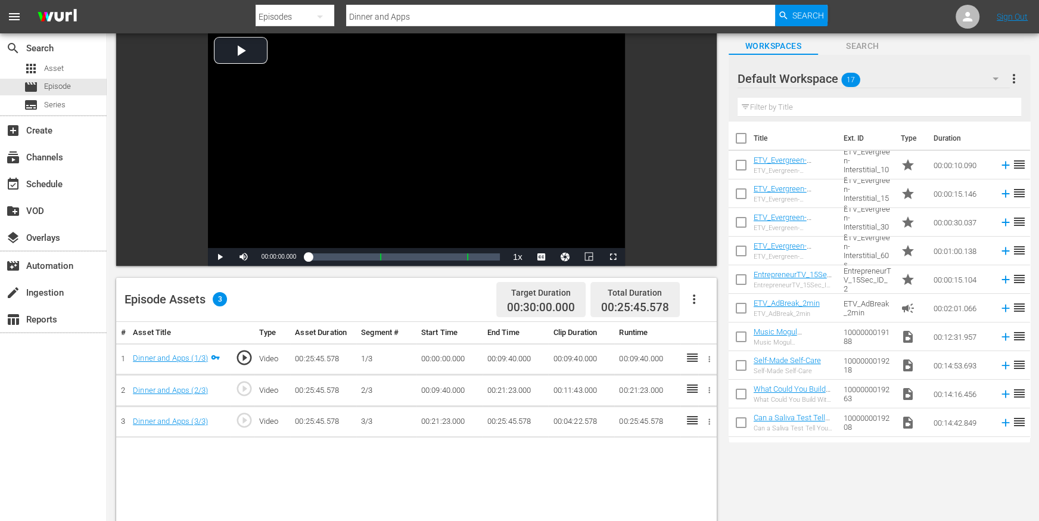
scroll to position [104, 0]
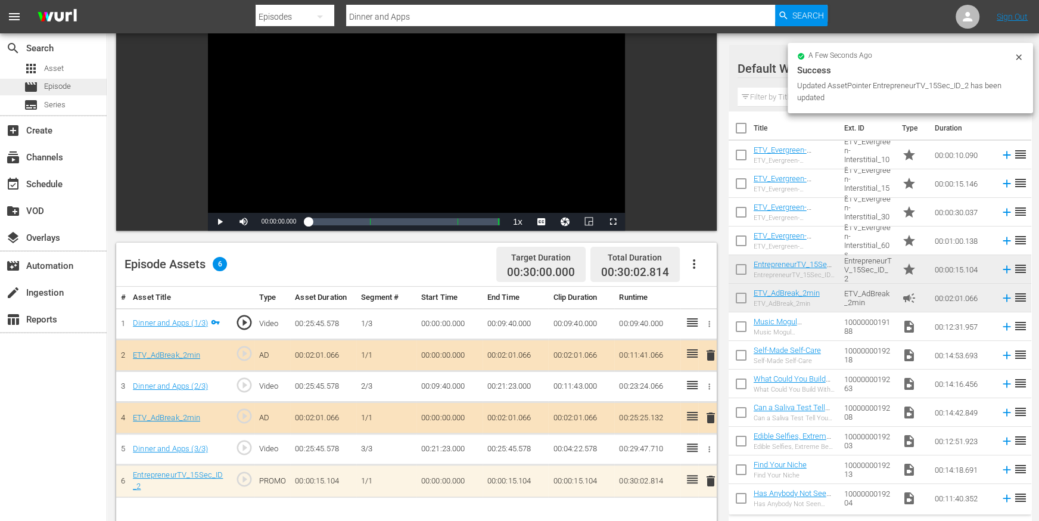
click at [70, 92] on span "Episode" at bounding box center [57, 86] width 27 height 12
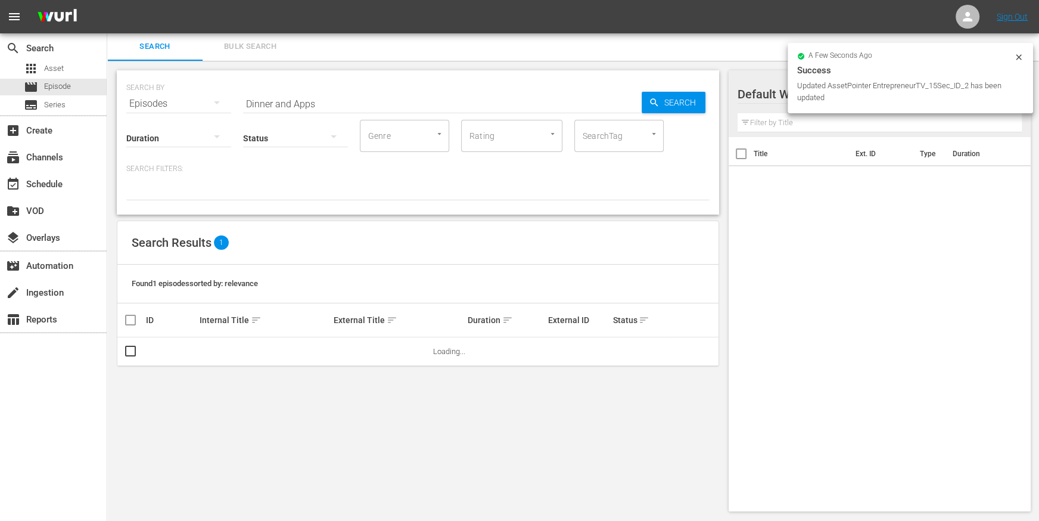
scroll to position [1, 0]
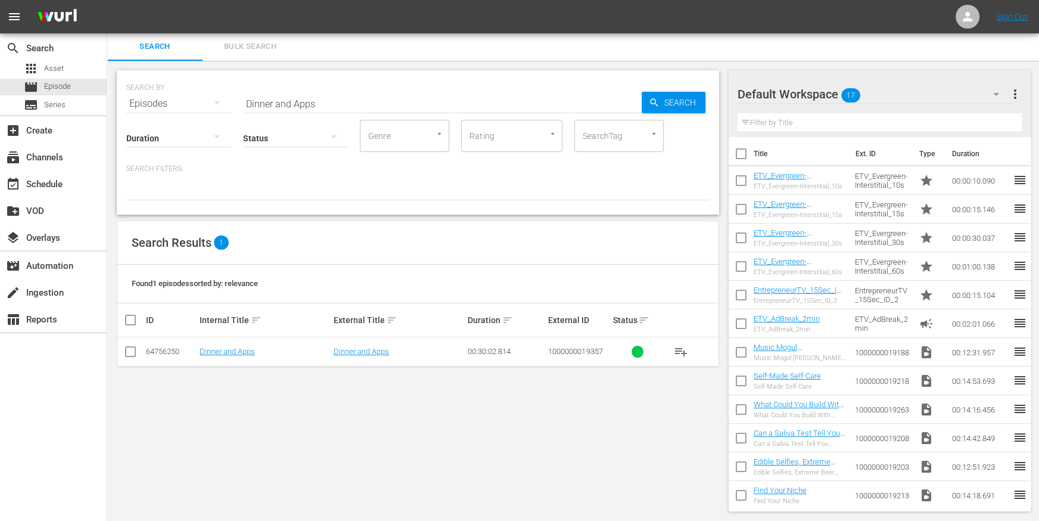
click at [262, 101] on input "Dinner and Apps" at bounding box center [442, 103] width 399 height 29
paste input "Hub Repair"
type input "Hub Repair"
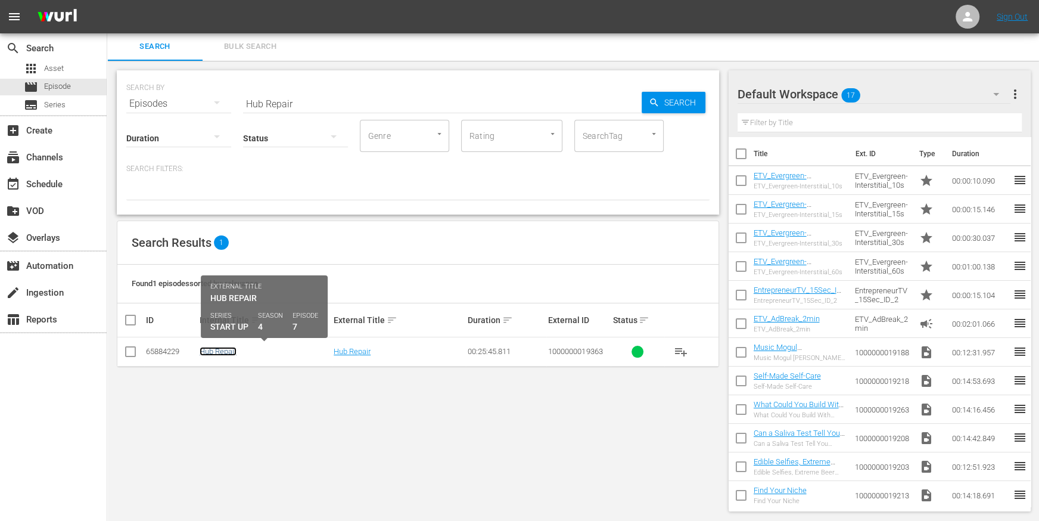
click at [221, 349] on link "Hub Repair" at bounding box center [218, 351] width 37 height 9
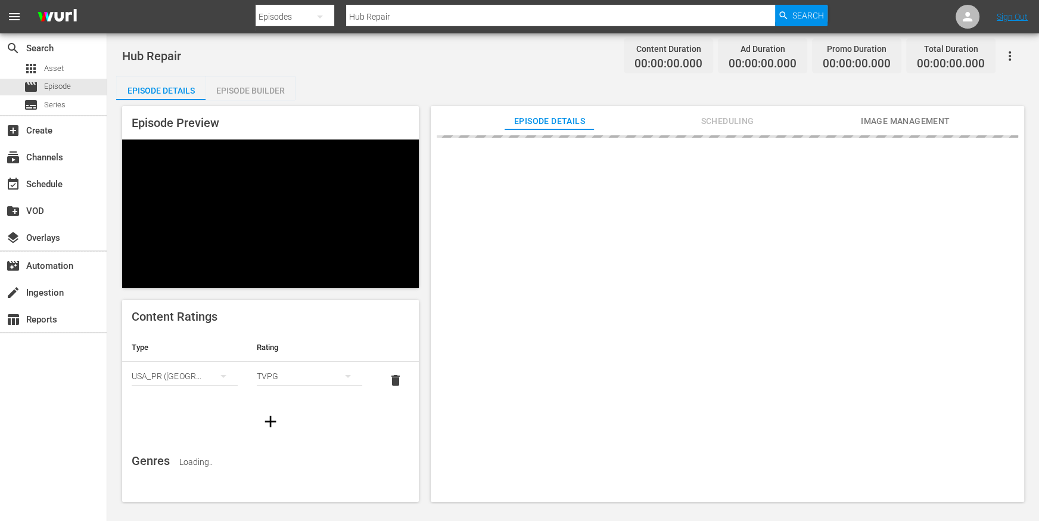
click at [235, 81] on div "Episode Builder" at bounding box center [250, 90] width 89 height 29
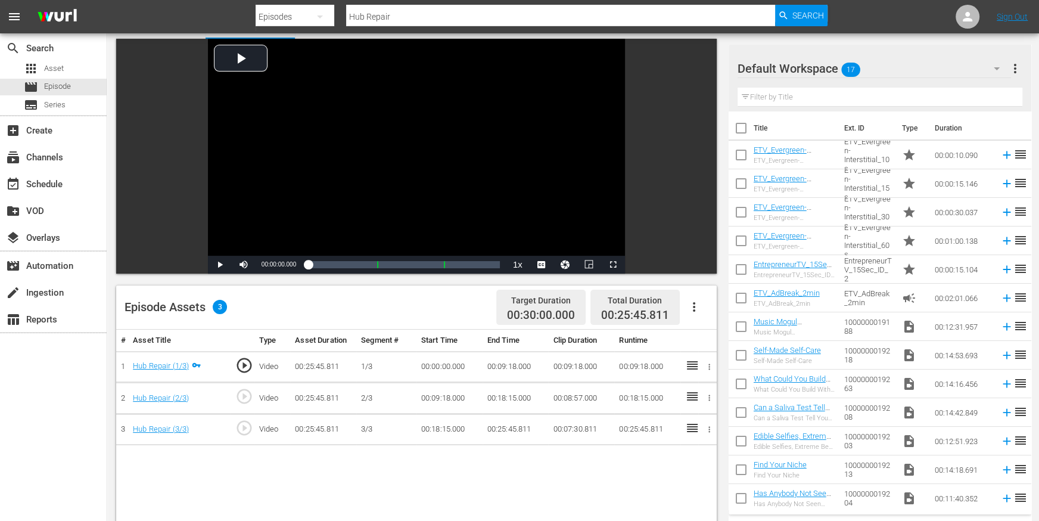
scroll to position [111, 0]
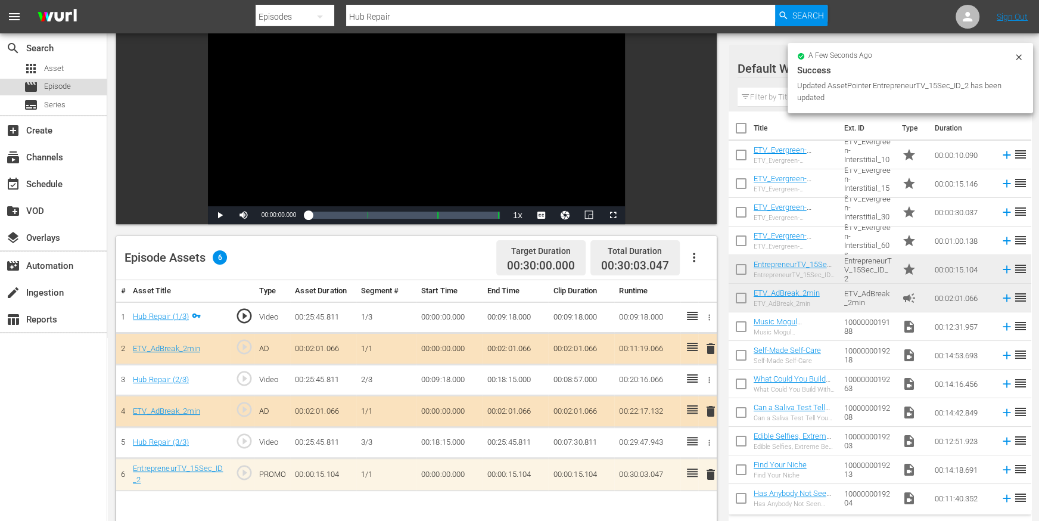
click at [63, 87] on span "Episode" at bounding box center [57, 86] width 27 height 12
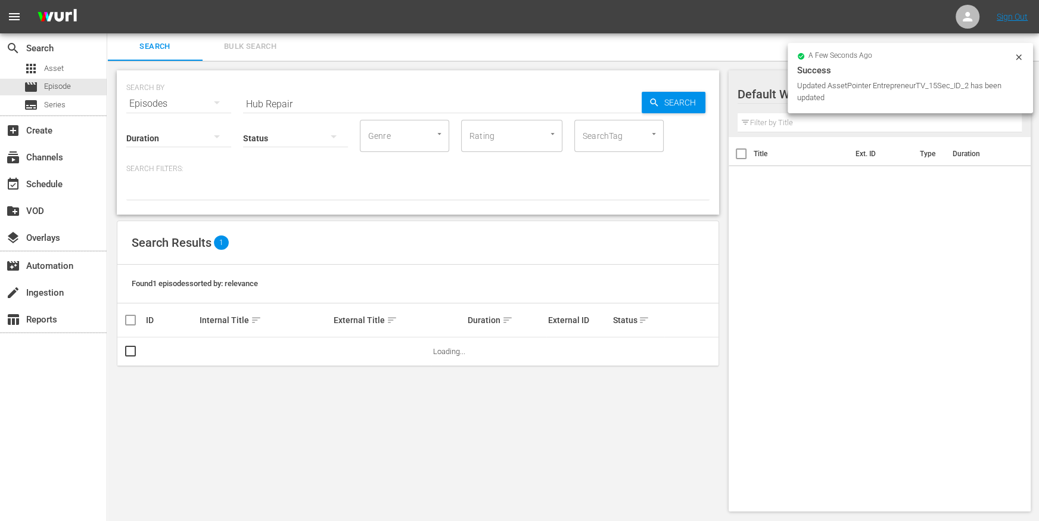
scroll to position [1, 0]
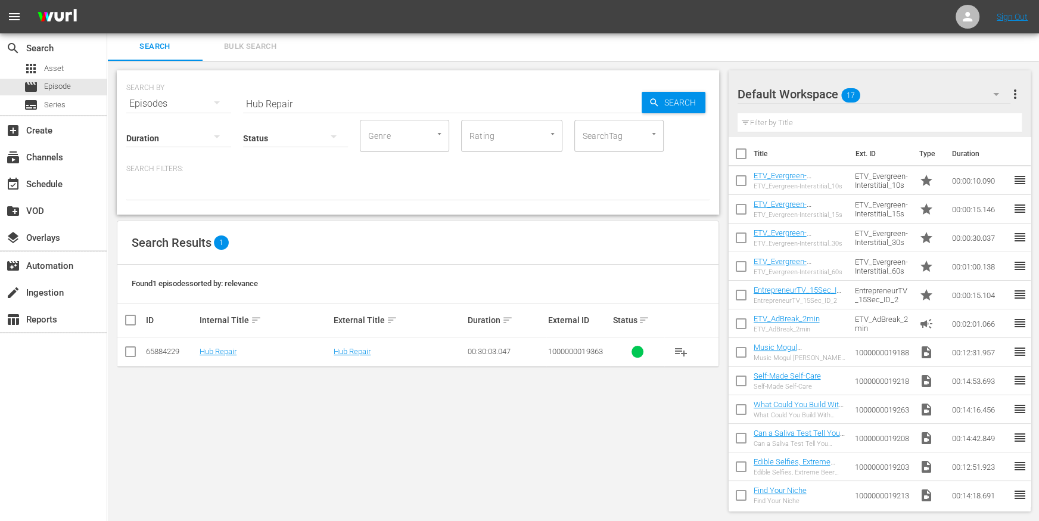
click at [280, 97] on input "Hub Repair" at bounding box center [442, 103] width 399 height 29
paste input "A Coffee Date"
type input "A Coffee Date"
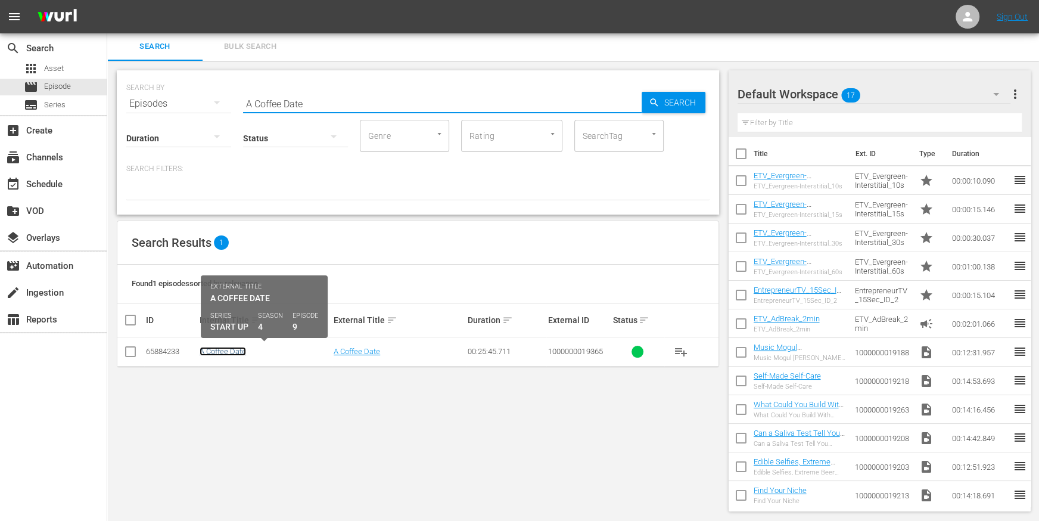
click at [228, 347] on link "A Coffee Date" at bounding box center [223, 351] width 46 height 9
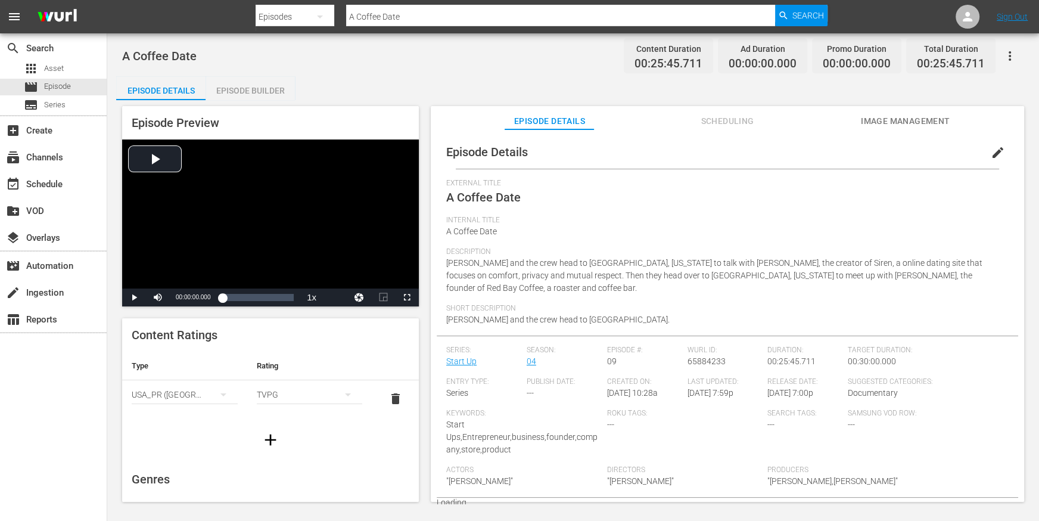
click at [262, 89] on div "Episode Builder" at bounding box center [250, 90] width 89 height 29
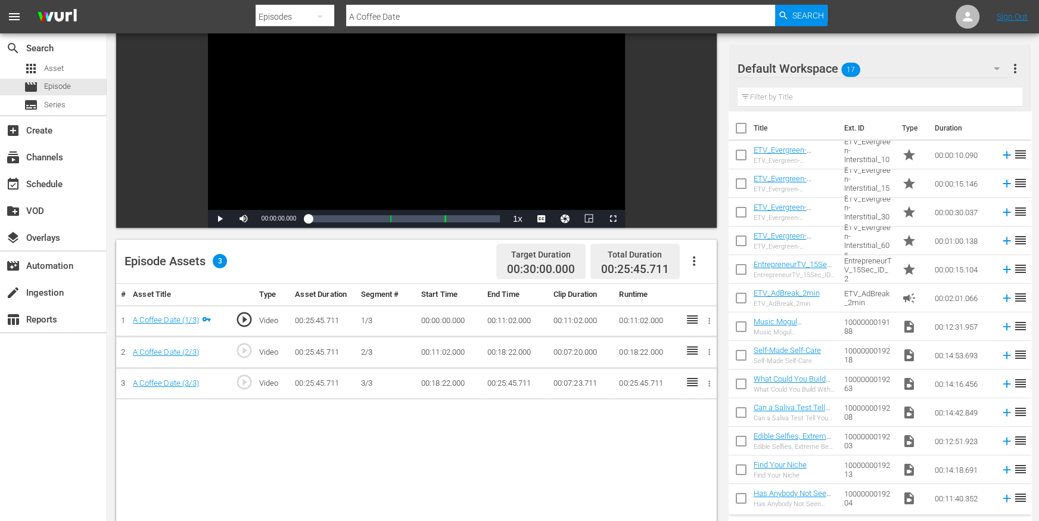
scroll to position [124, 0]
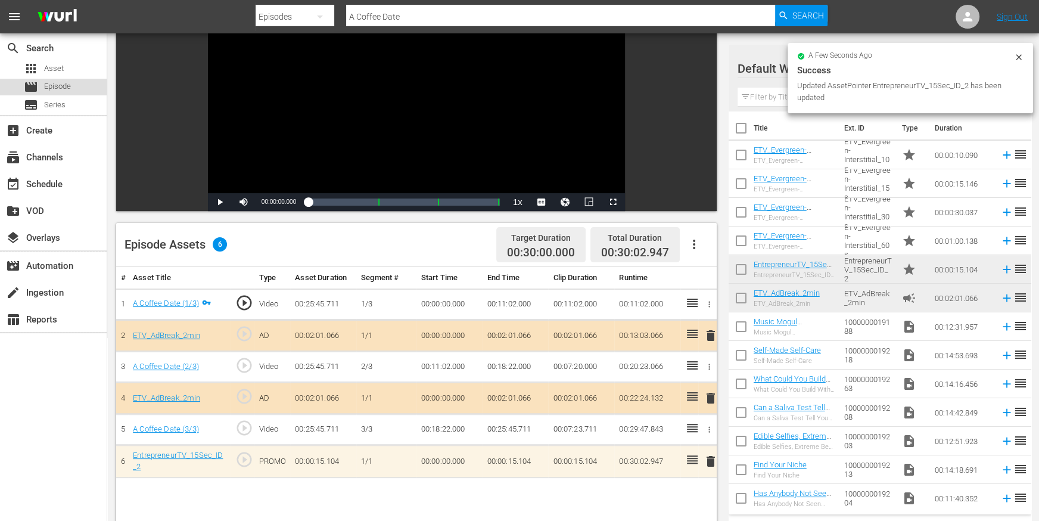
click at [88, 83] on div "movie Episode" at bounding box center [53, 87] width 107 height 17
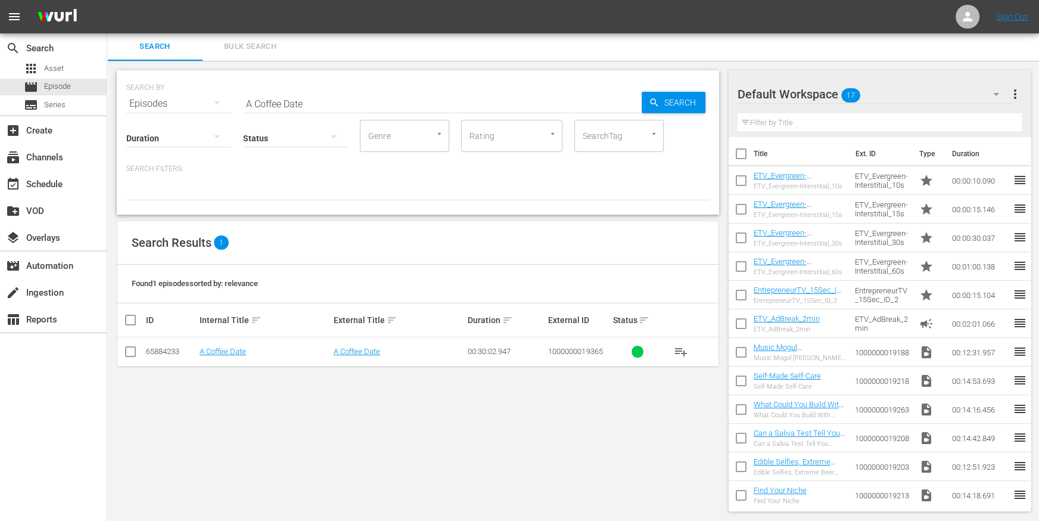
click at [256, 101] on input "A Coffee Date" at bounding box center [442, 103] width 399 height 29
paste input "Don't Horse Around with the Chocol"
type input "Don't Horse Around with the Chocolate"
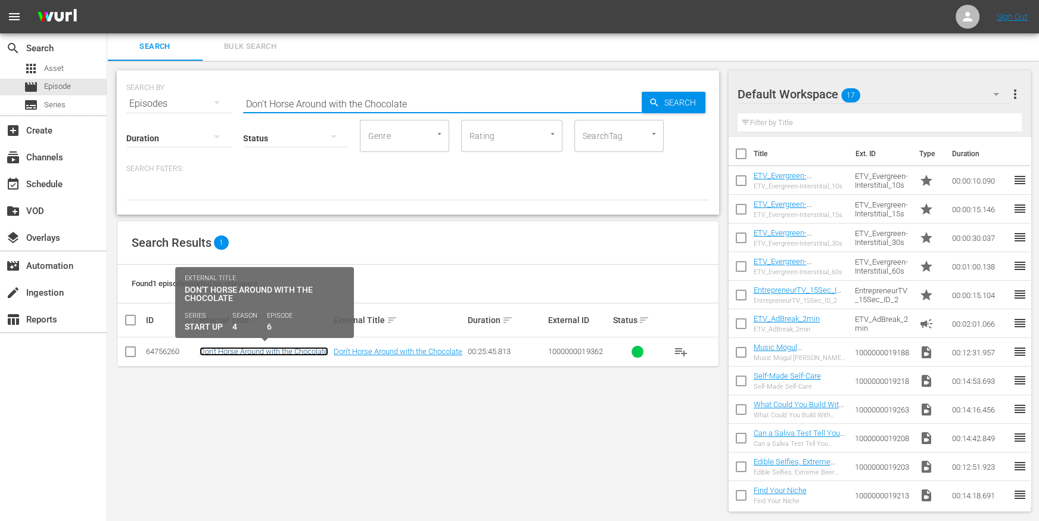
click at [234, 351] on link "Don't Horse Around with the Chocolate" at bounding box center [264, 351] width 129 height 9
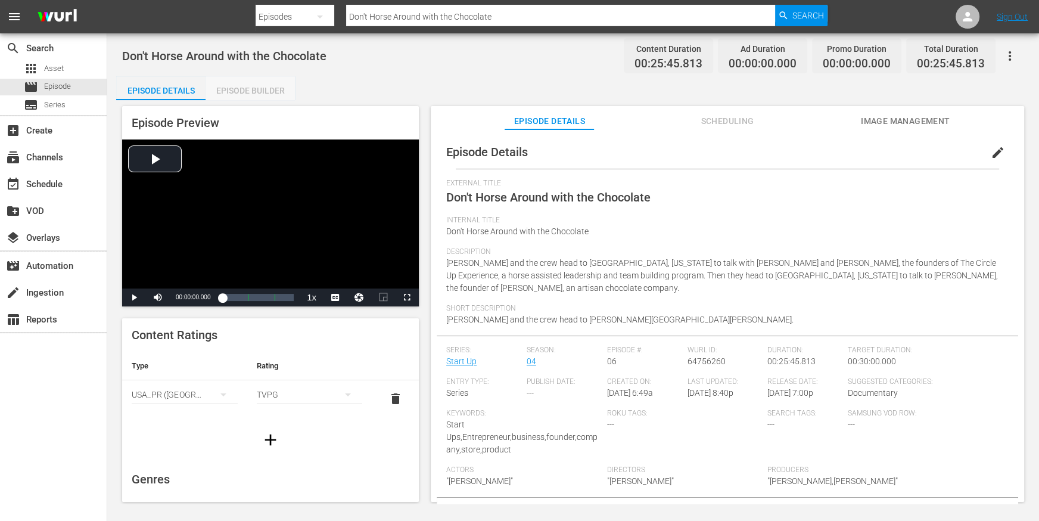
click at [263, 93] on div "Episode Builder" at bounding box center [250, 90] width 89 height 29
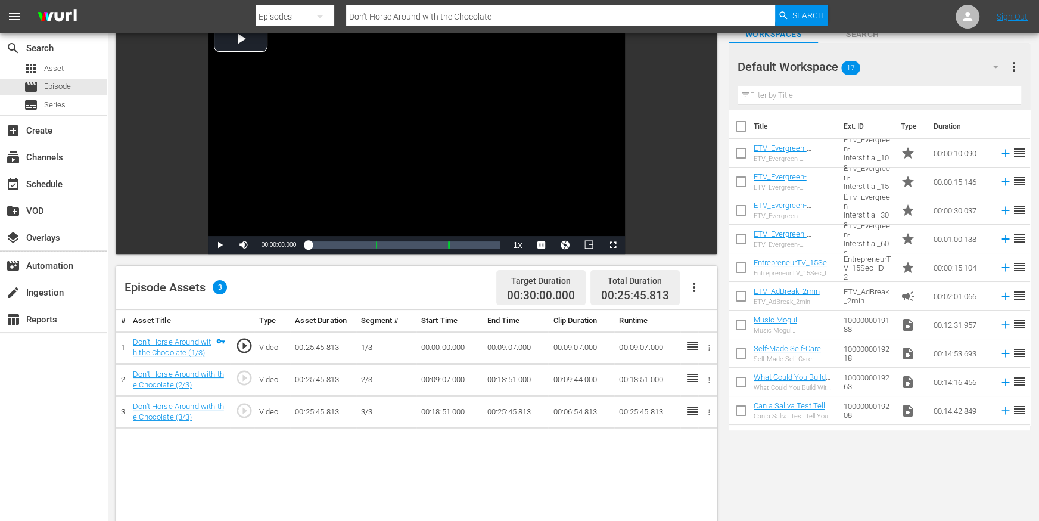
scroll to position [92, 0]
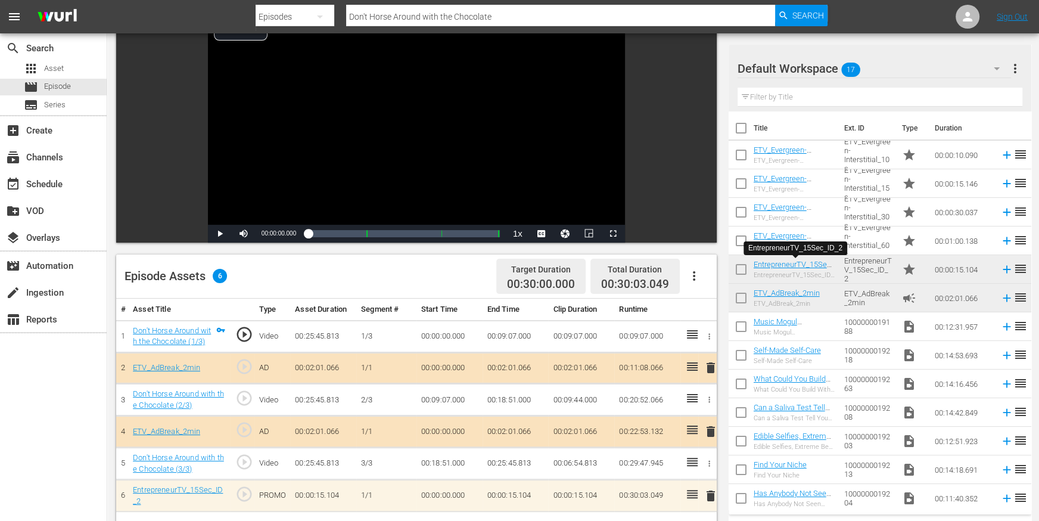
click at [397, 4] on input "Don't Horse Around with the Chocolate" at bounding box center [560, 16] width 429 height 29
click at [395, 13] on input "Don't Horse Around with the Chocolate" at bounding box center [560, 16] width 429 height 29
paste input "Cheesy Effects"
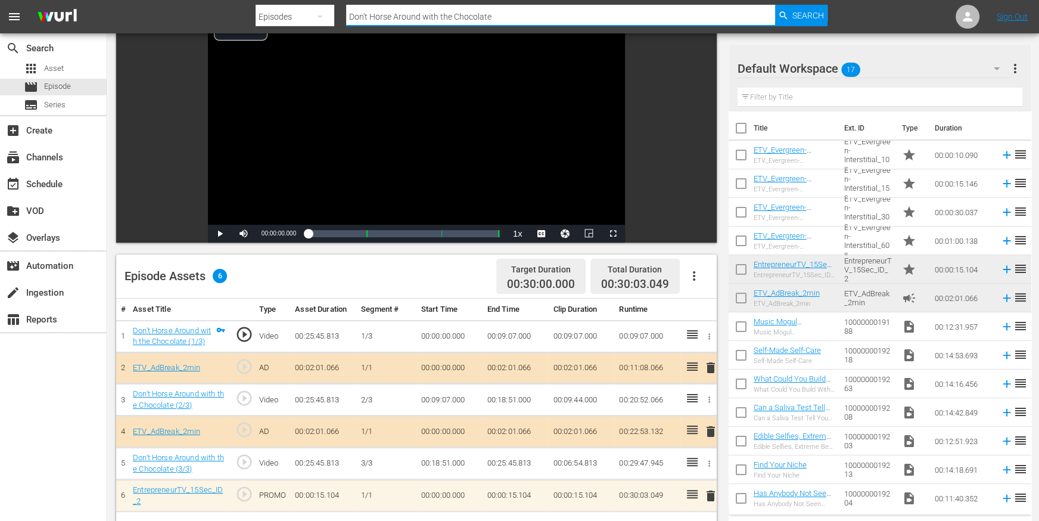
type input "Cheesy Effects"
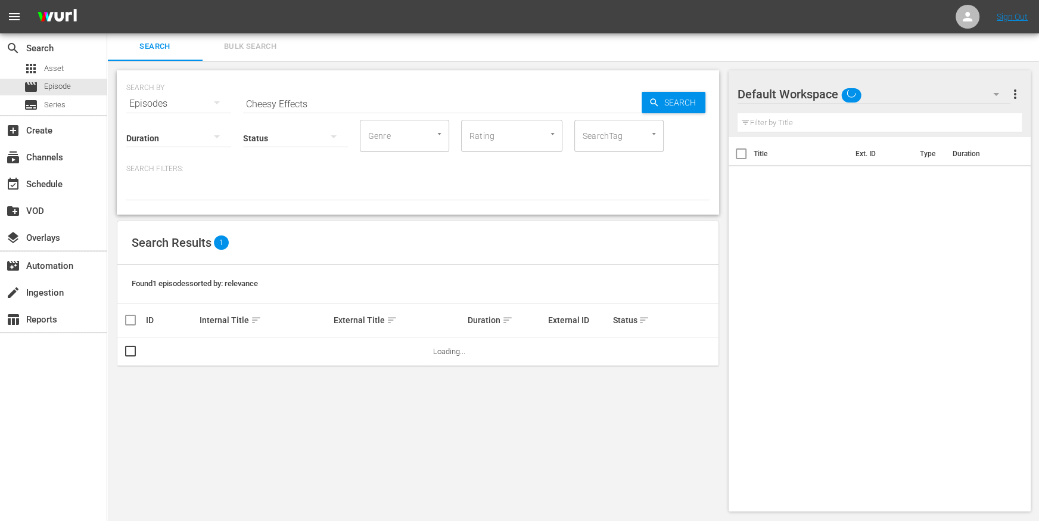
scroll to position [1, 0]
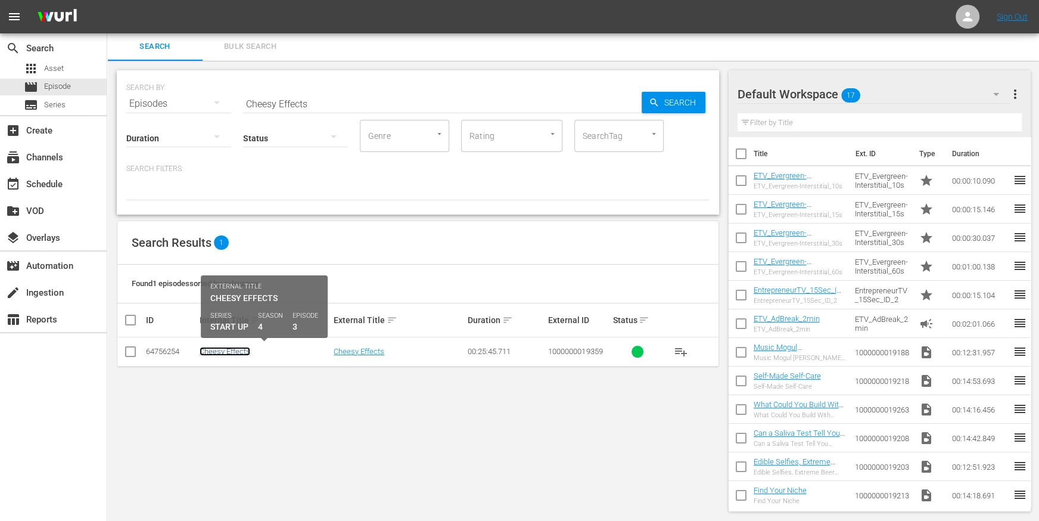
click at [229, 350] on link "Cheesy Effects" at bounding box center [225, 351] width 51 height 9
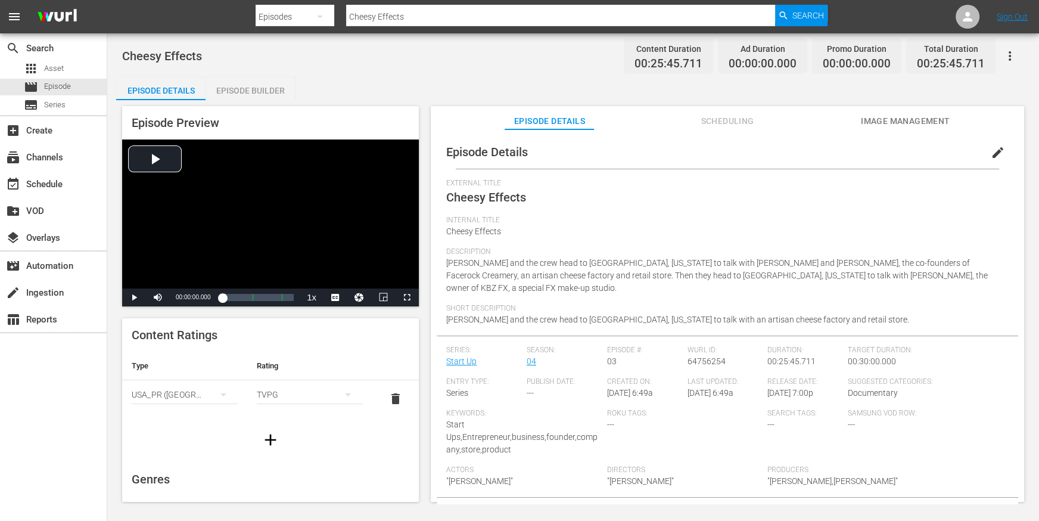
click at [230, 95] on div "Episode Builder" at bounding box center [250, 90] width 89 height 29
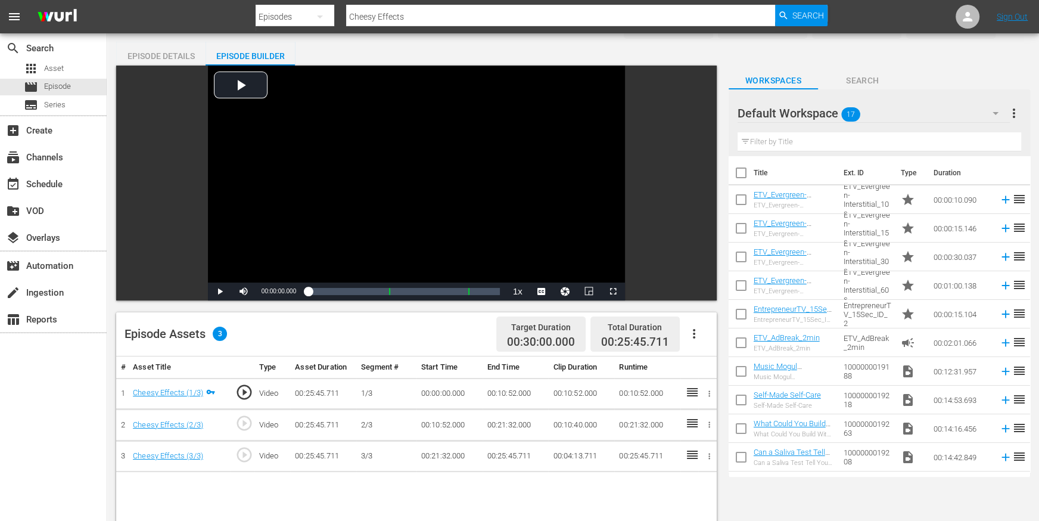
scroll to position [91, 0]
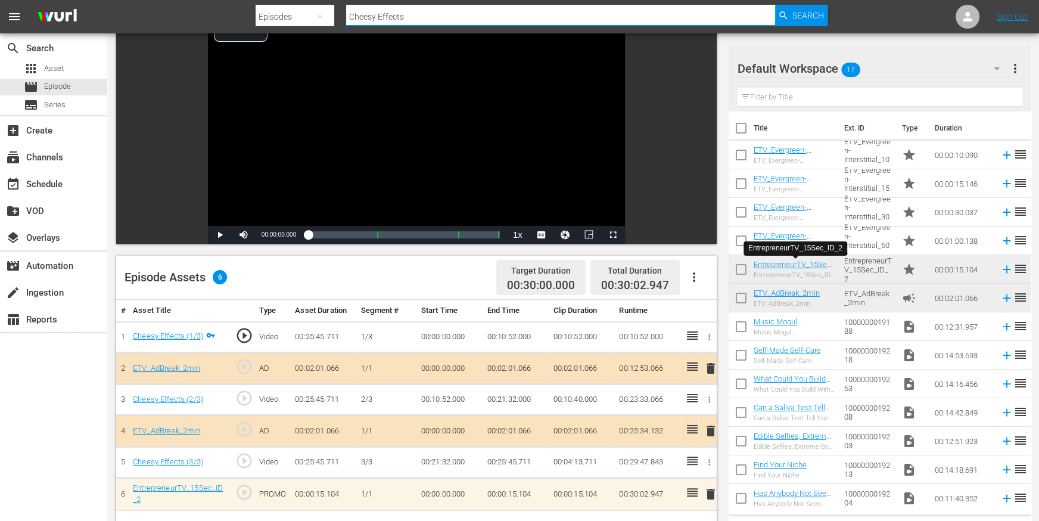
click at [395, 14] on input "Cheesy Effects" at bounding box center [560, 16] width 429 height 29
click at [394, 14] on input "Cheesy Effects" at bounding box center [560, 16] width 429 height 29
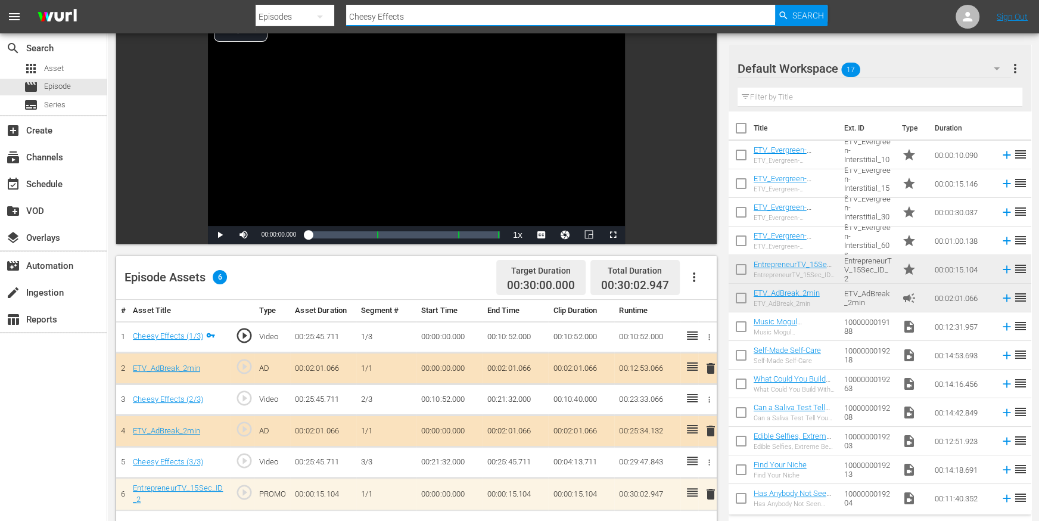
paste input "Alpaca the Candle"
type input "Alpaca the Candles"
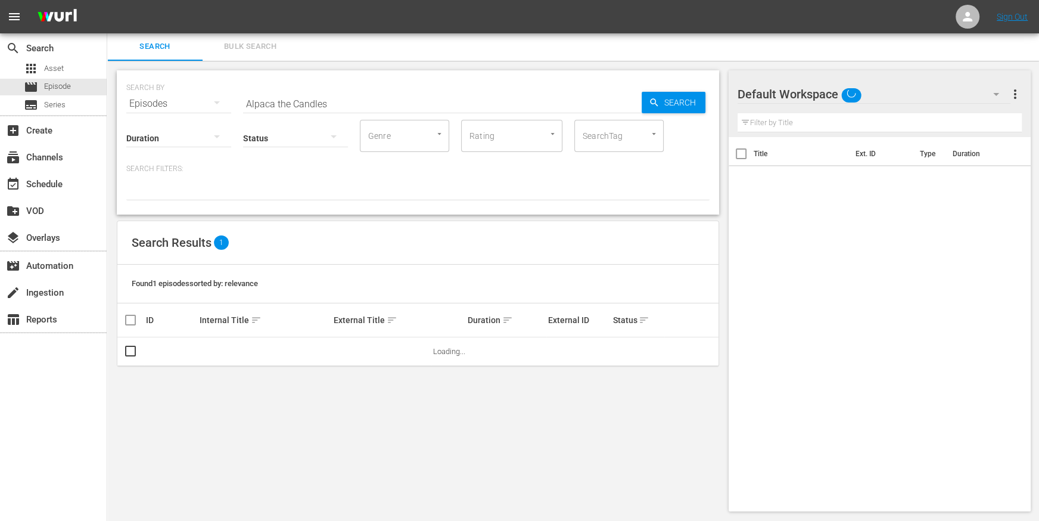
scroll to position [1, 0]
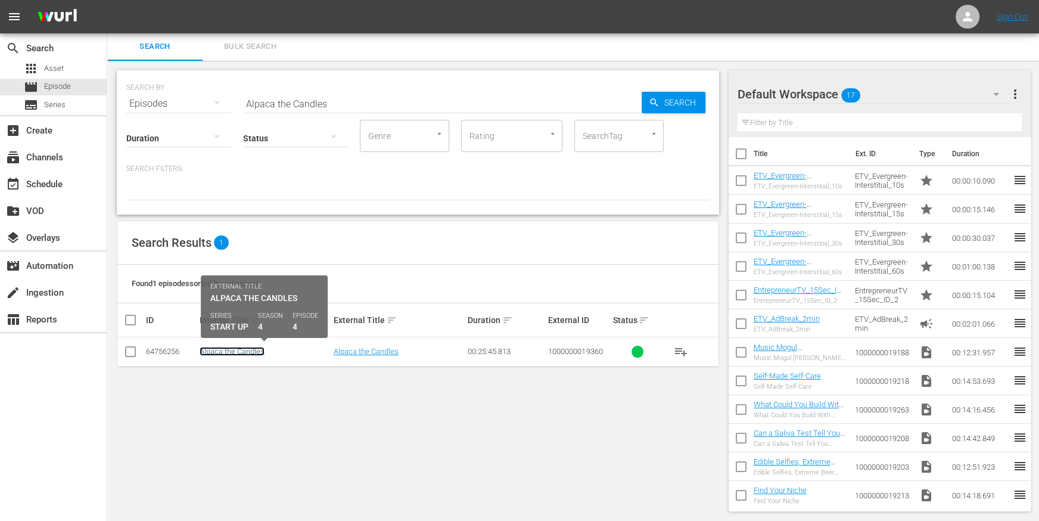
click at [231, 350] on link "Alpaca the Candles" at bounding box center [232, 351] width 65 height 9
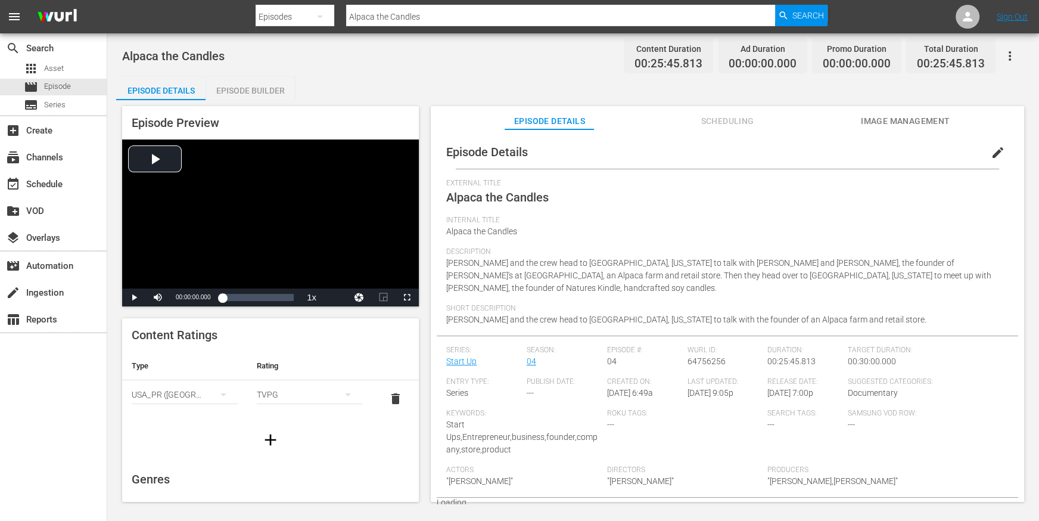
click at [265, 86] on div "Episode Builder" at bounding box center [250, 90] width 89 height 29
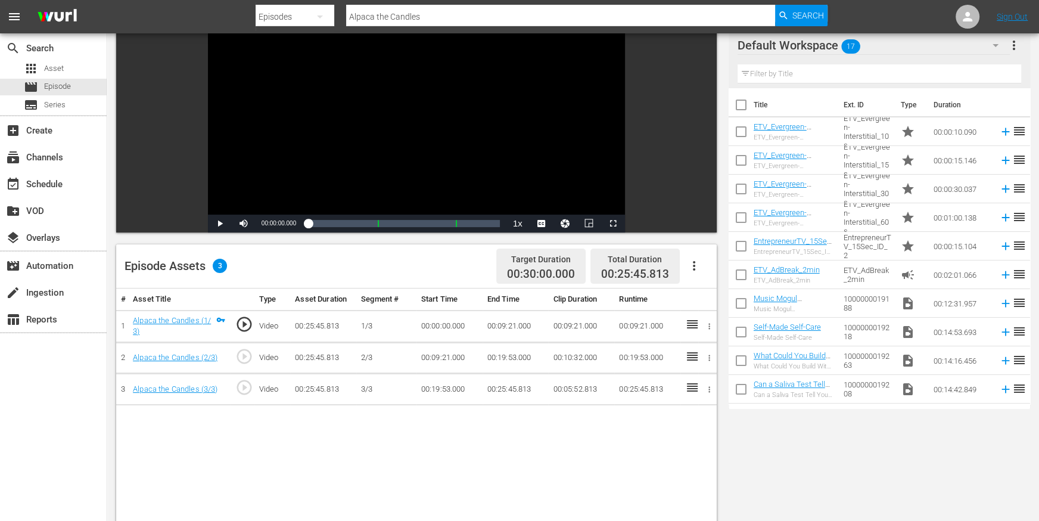
scroll to position [110, 0]
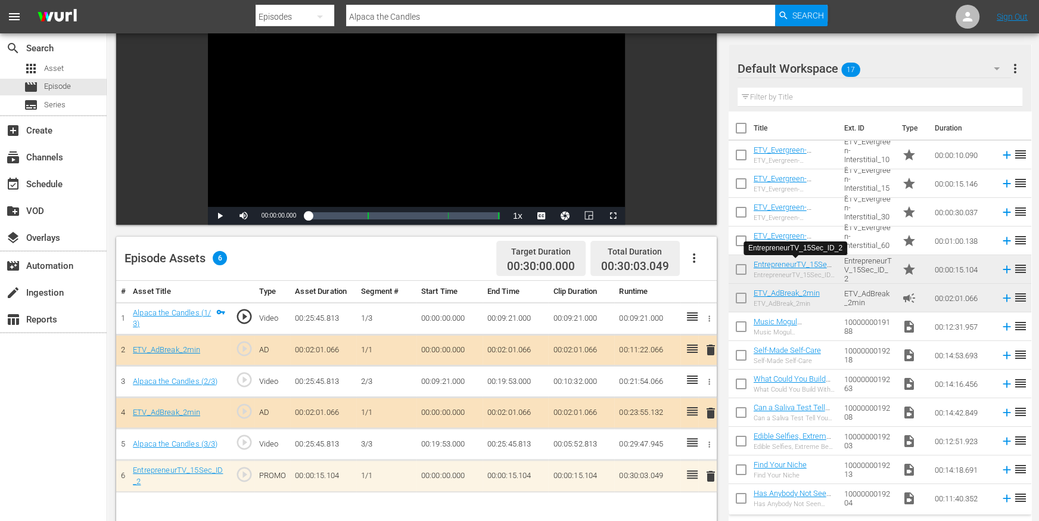
click at [311, 238] on div "Episode Assets 6 Target Duration 00:30:00.000 Total Duration 00:30:03.049" at bounding box center [416, 259] width 601 height 44
click at [386, 18] on input "Alpaca the Candles" at bounding box center [560, 16] width 429 height 29
paste input "The Athletic Board"
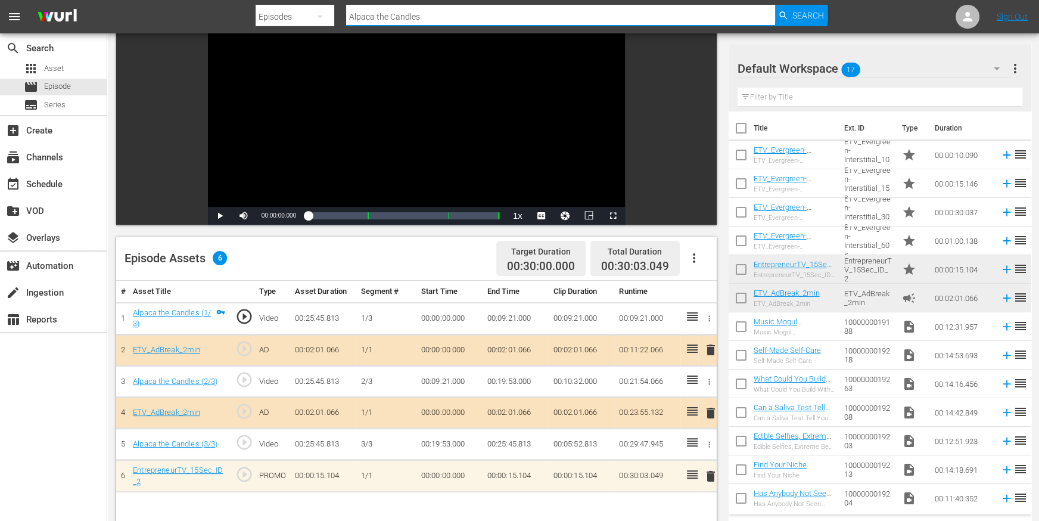
type input "The Athletic Board"
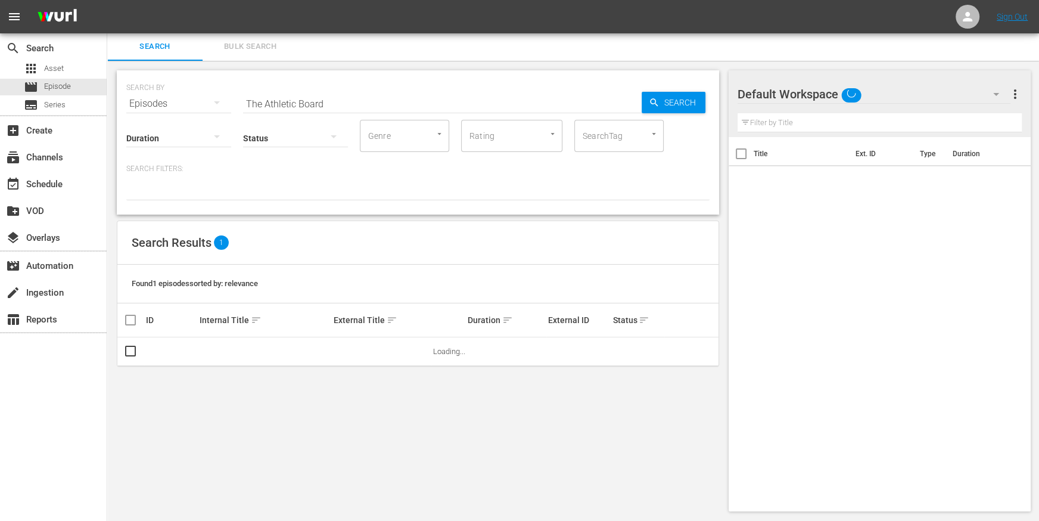
scroll to position [1, 0]
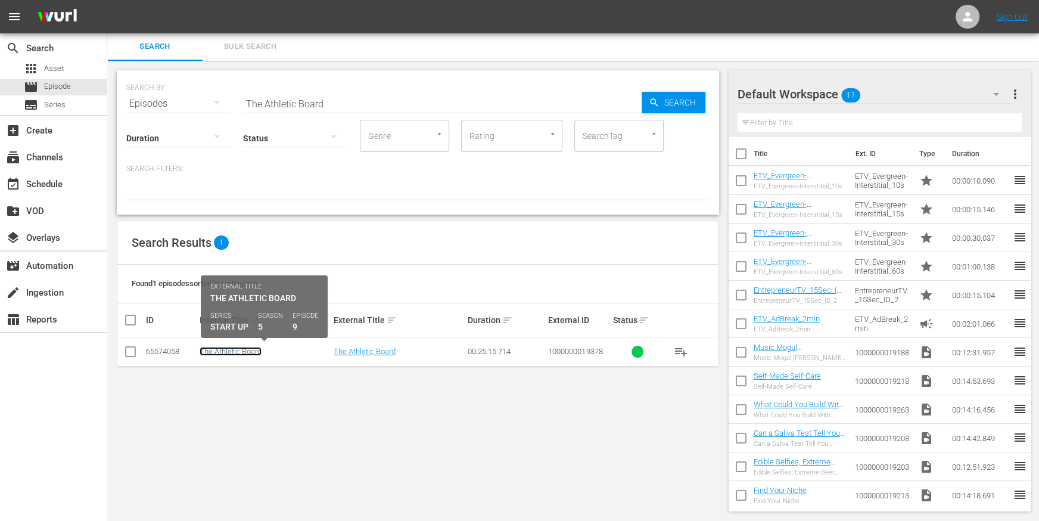
click at [232, 352] on link "The Athletic Board" at bounding box center [231, 351] width 62 height 9
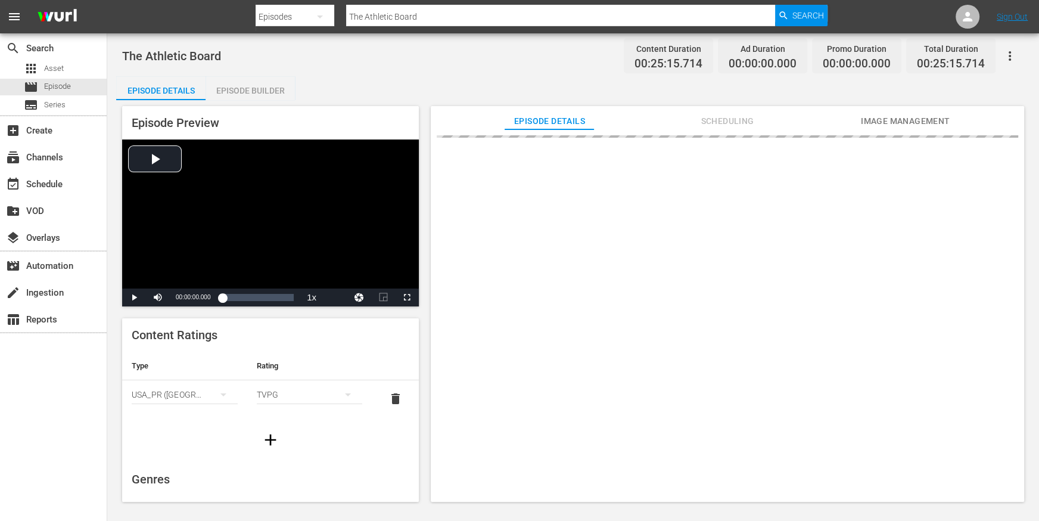
click at [241, 94] on div "Episode Builder" at bounding box center [250, 90] width 89 height 29
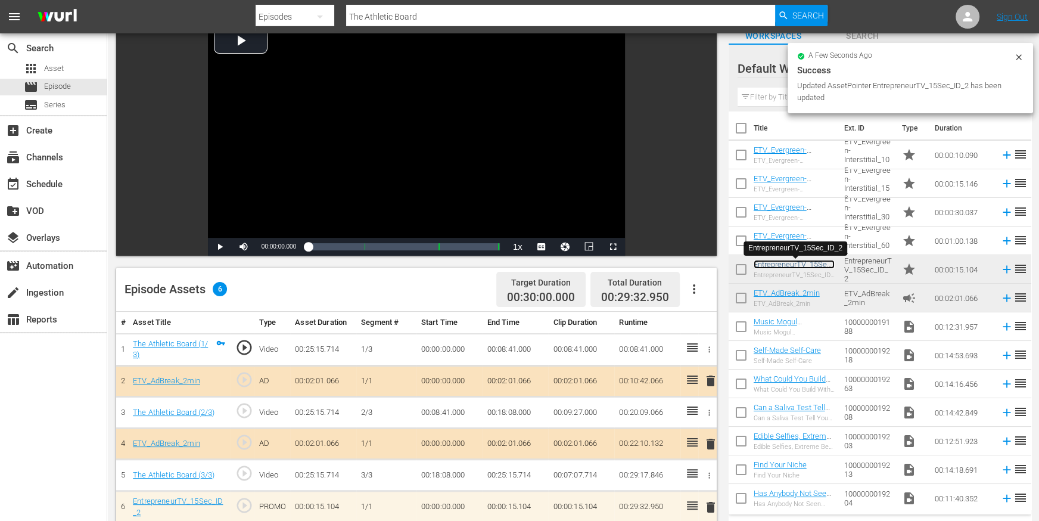
scroll to position [118, 0]
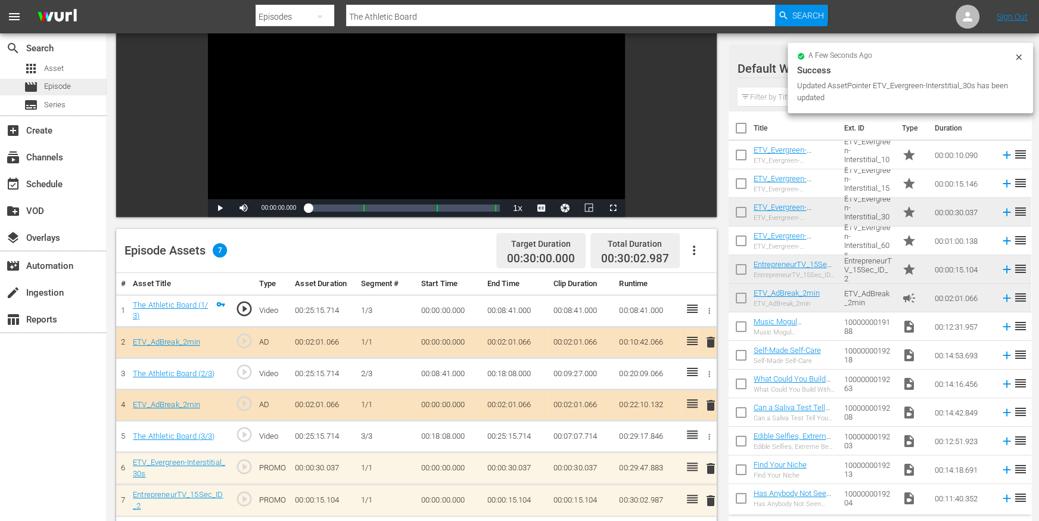
click at [65, 88] on span "Episode" at bounding box center [57, 86] width 27 height 12
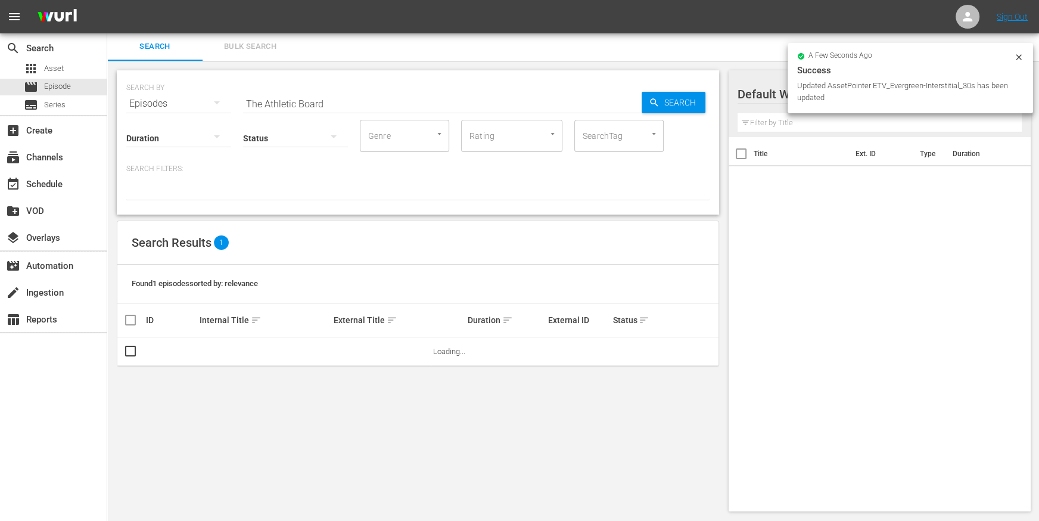
scroll to position [1, 0]
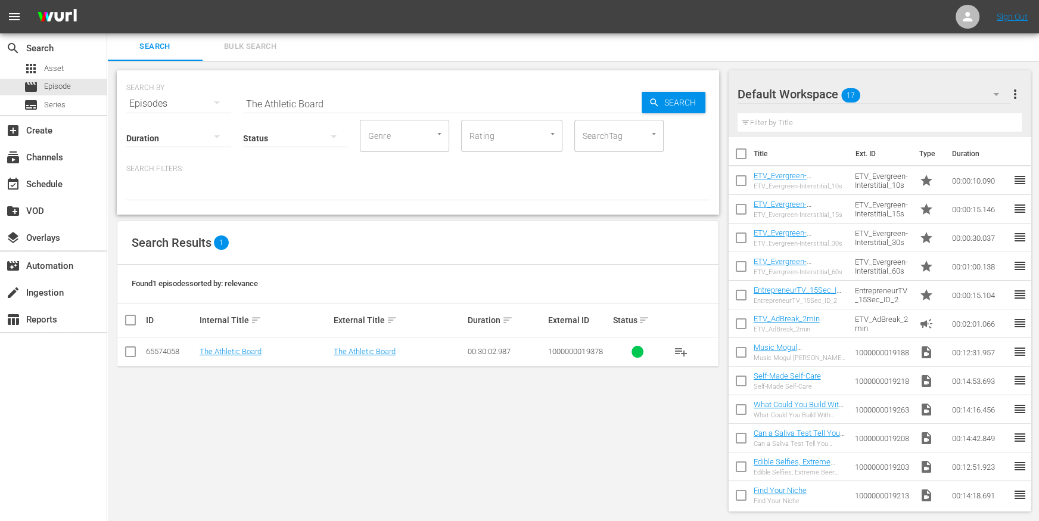
click at [335, 100] on input "The Athletic Board" at bounding box center [442, 103] width 399 height 29
paste input "Necklace or Neck Brace?"
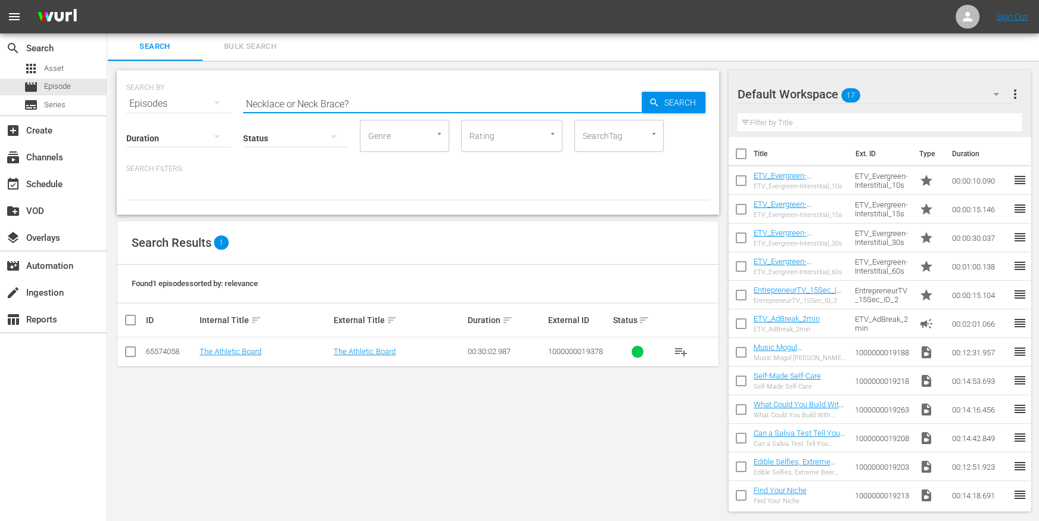
type input "Necklace or Neck Brace?"
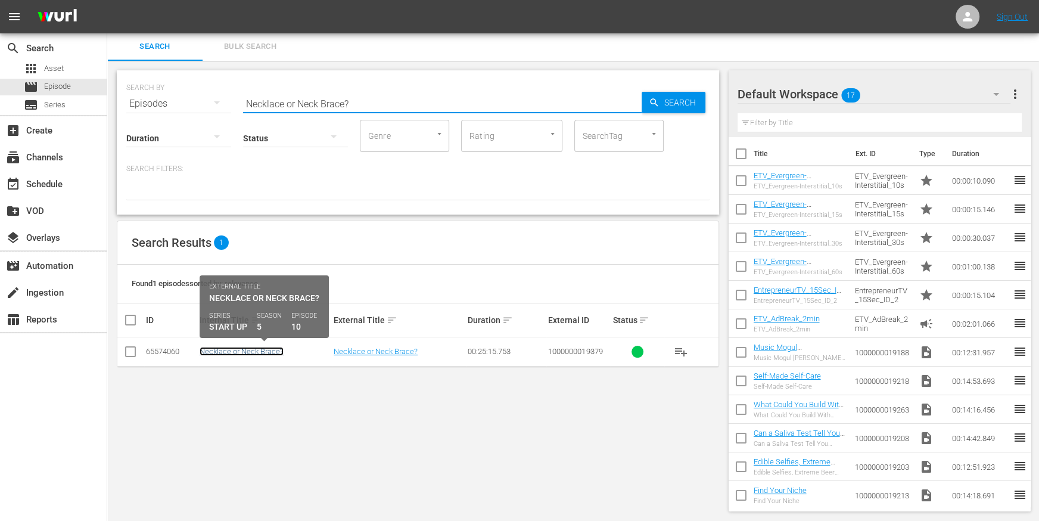
click at [242, 347] on link "Necklace or Neck Brace?" at bounding box center [242, 351] width 84 height 9
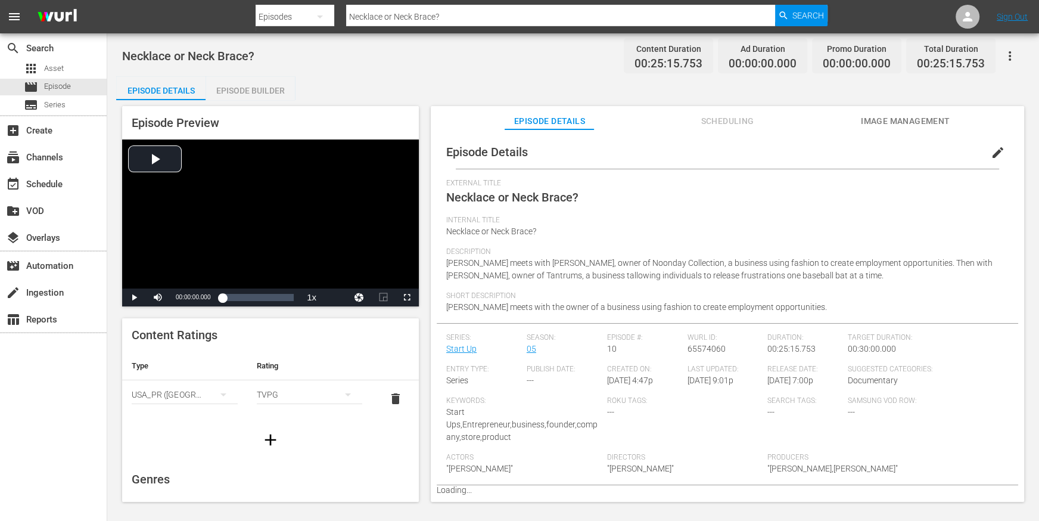
click at [257, 89] on div "Episode Builder" at bounding box center [250, 90] width 89 height 29
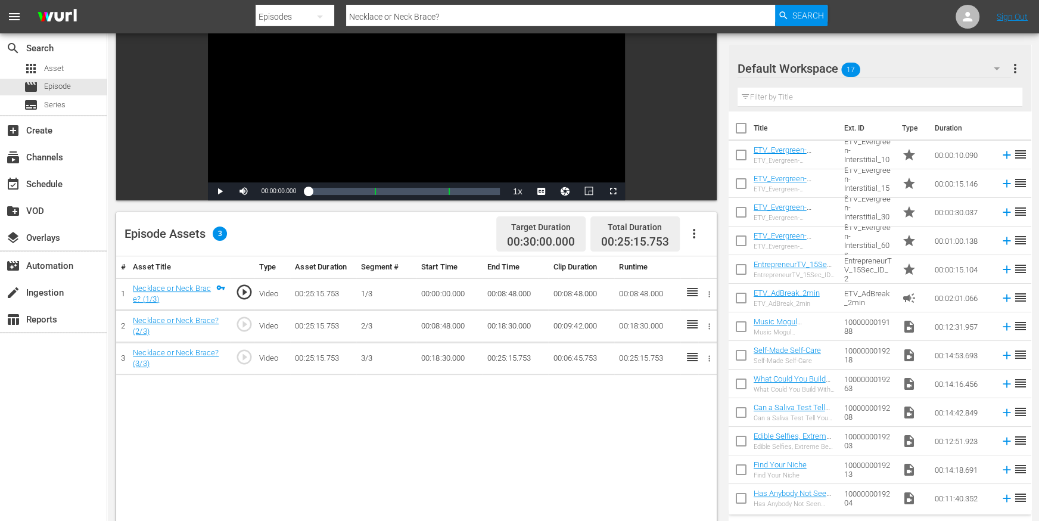
scroll to position [172, 0]
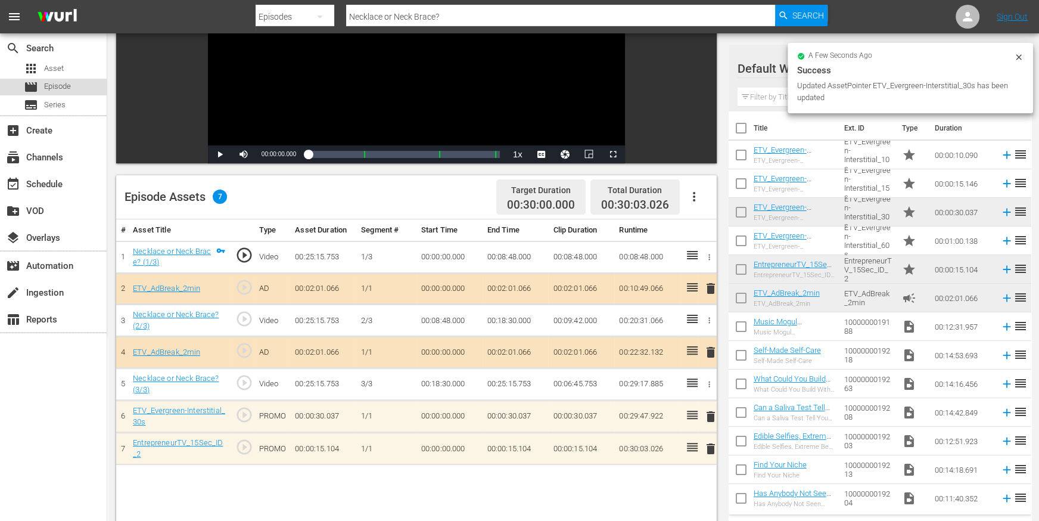
click at [68, 85] on span "Episode" at bounding box center [57, 86] width 27 height 12
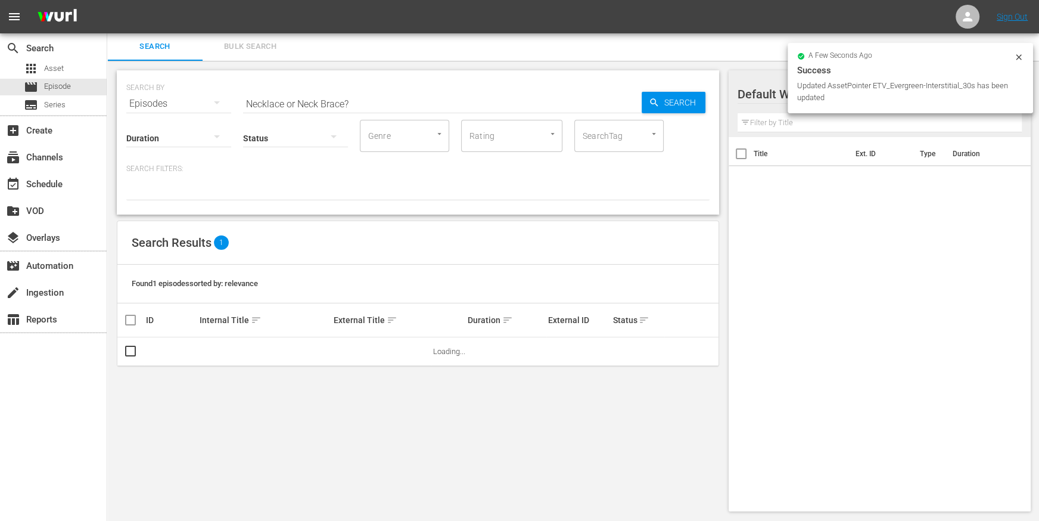
scroll to position [1, 0]
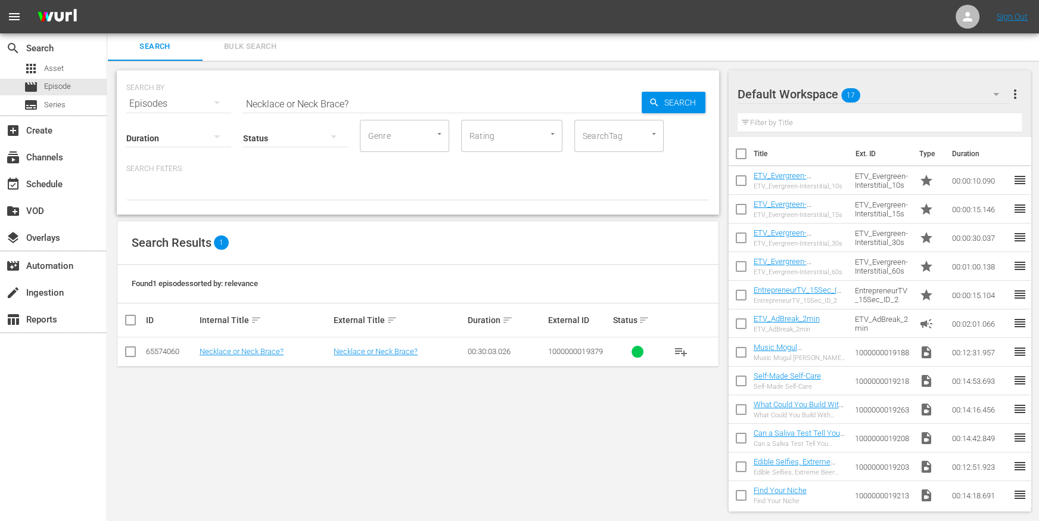
click at [287, 98] on input "Necklace or Neck Brace?" at bounding box center [442, 103] width 399 height 29
paste input "Wine Wardrobe"
type input "Wine Wardrobe"
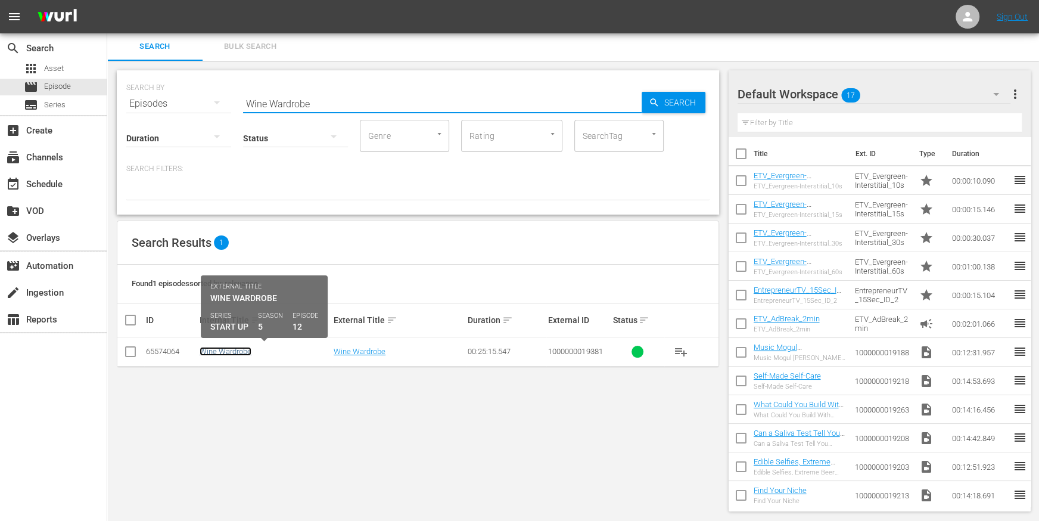
click at [234, 348] on link "Wine Wardrobe" at bounding box center [226, 351] width 52 height 9
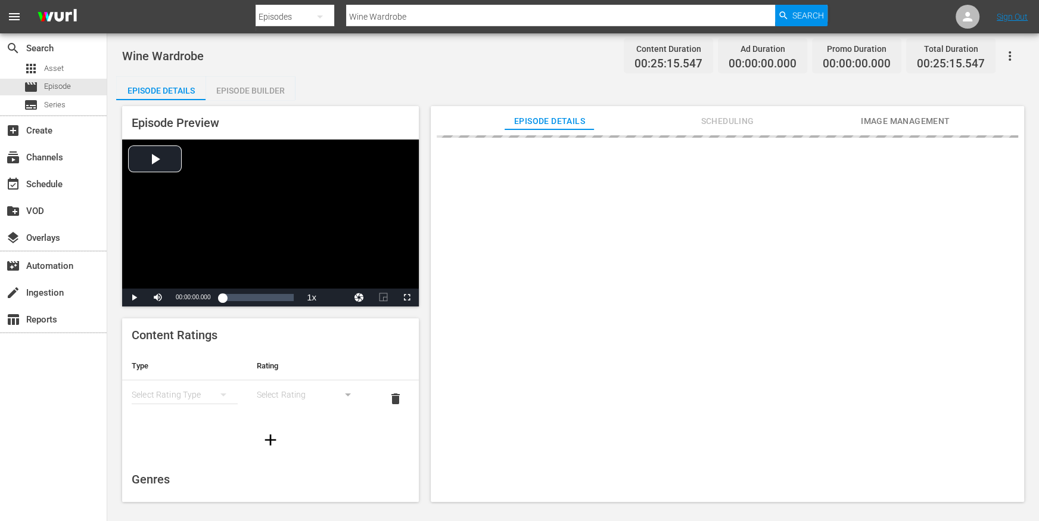
click at [257, 88] on div "Episode Builder" at bounding box center [250, 90] width 89 height 29
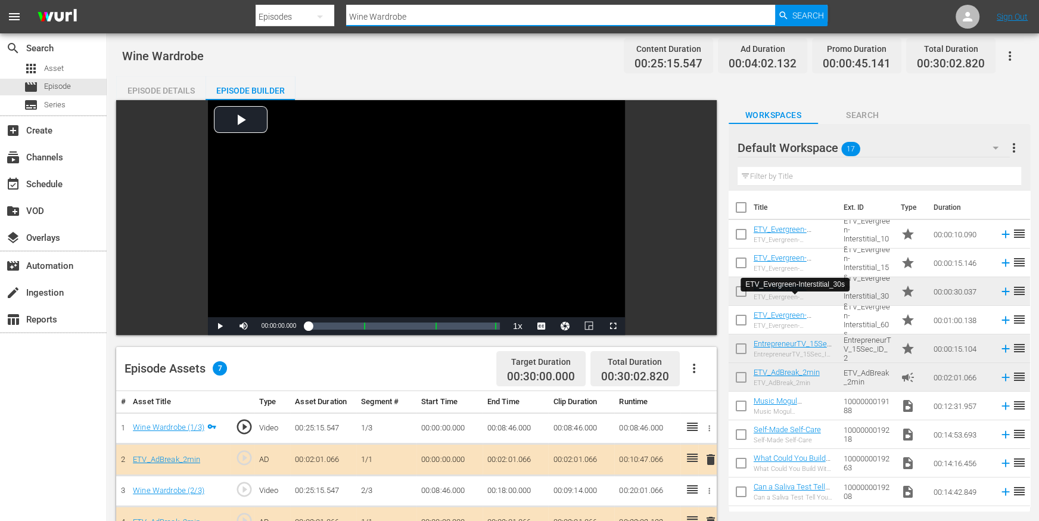
click at [389, 20] on input "Wine Wardrobe" at bounding box center [560, 16] width 429 height 29
paste input "Pedaling Cakes"
type input "Pedaling Cakes"
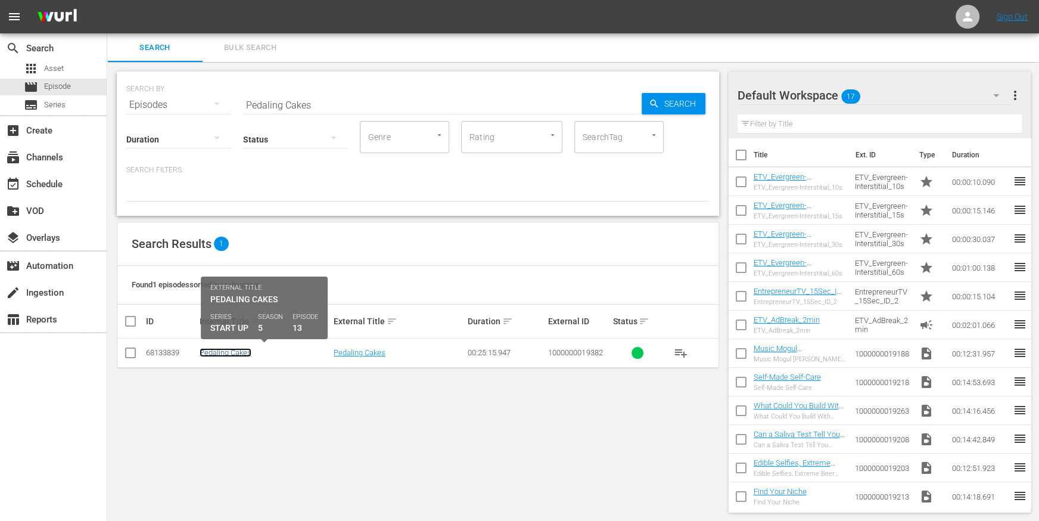
click at [214, 355] on link "Pedaling Cakes" at bounding box center [226, 352] width 52 height 9
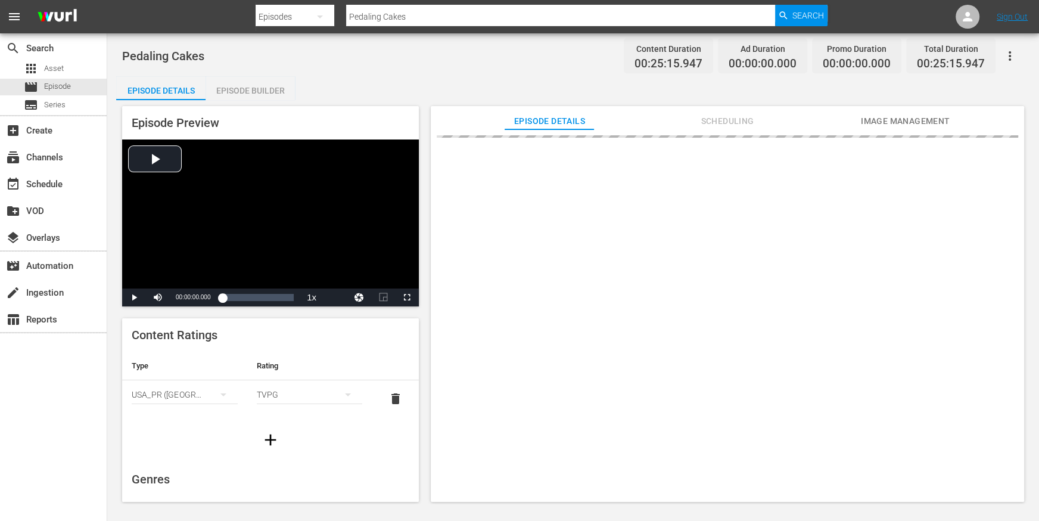
click at [266, 80] on div "Episode Builder" at bounding box center [250, 90] width 89 height 29
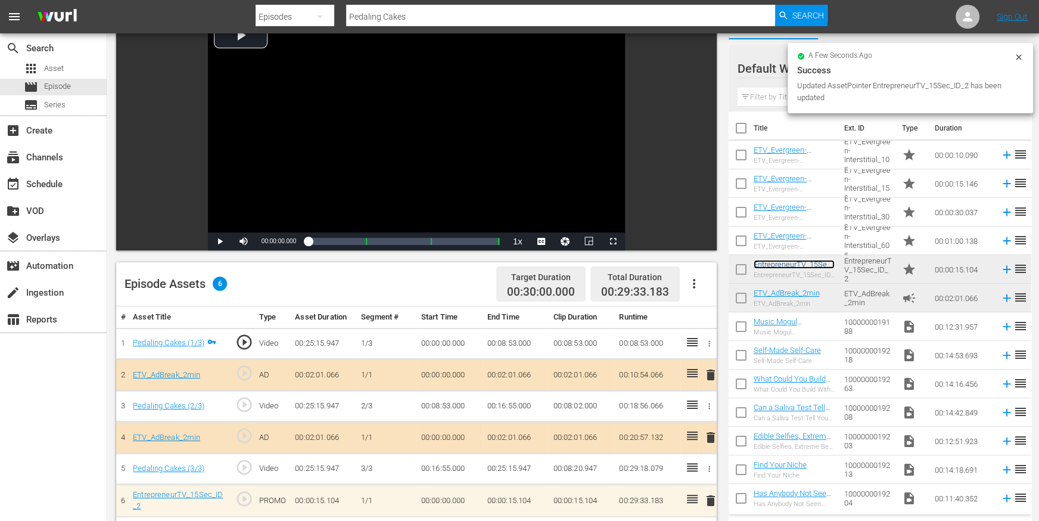
scroll to position [135, 0]
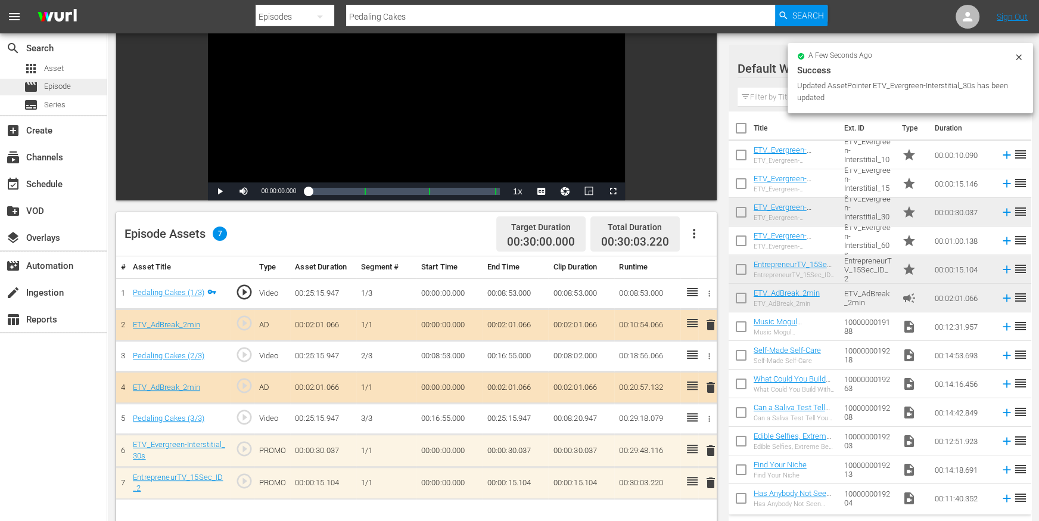
click at [69, 84] on span "Episode" at bounding box center [57, 86] width 27 height 12
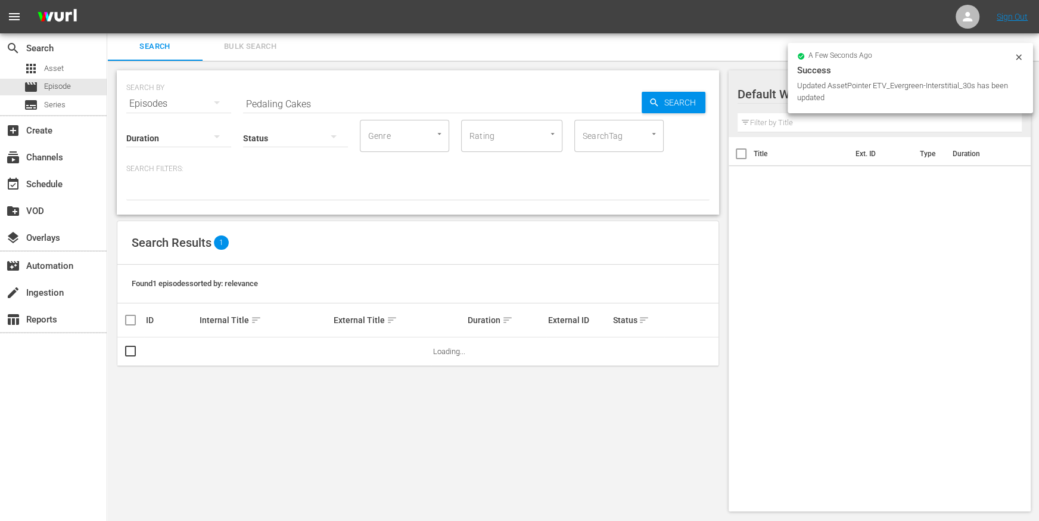
scroll to position [1, 0]
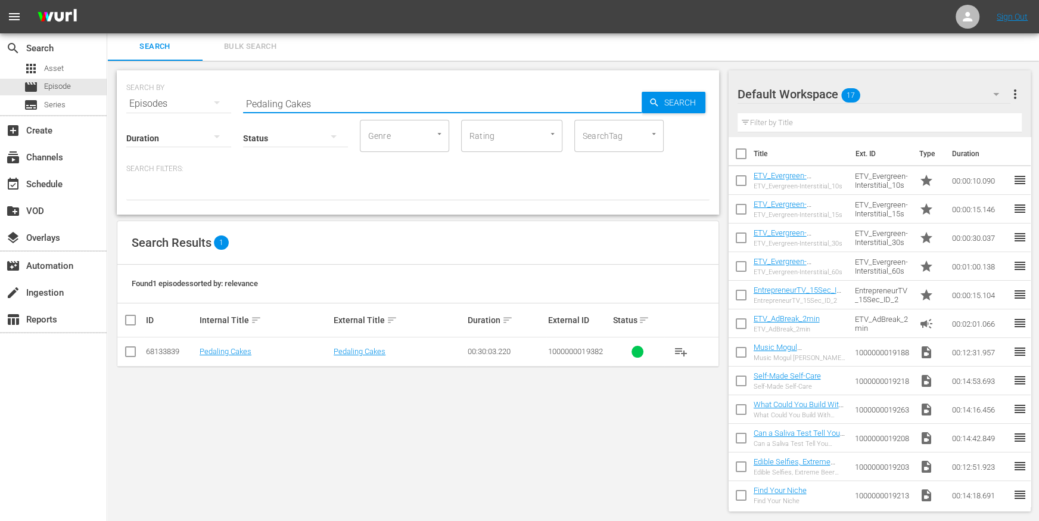
click at [349, 102] on input "Pedaling Cakes" at bounding box center [442, 103] width 399 height 29
paste input "Market Climbing"
type input "Market Climbing"
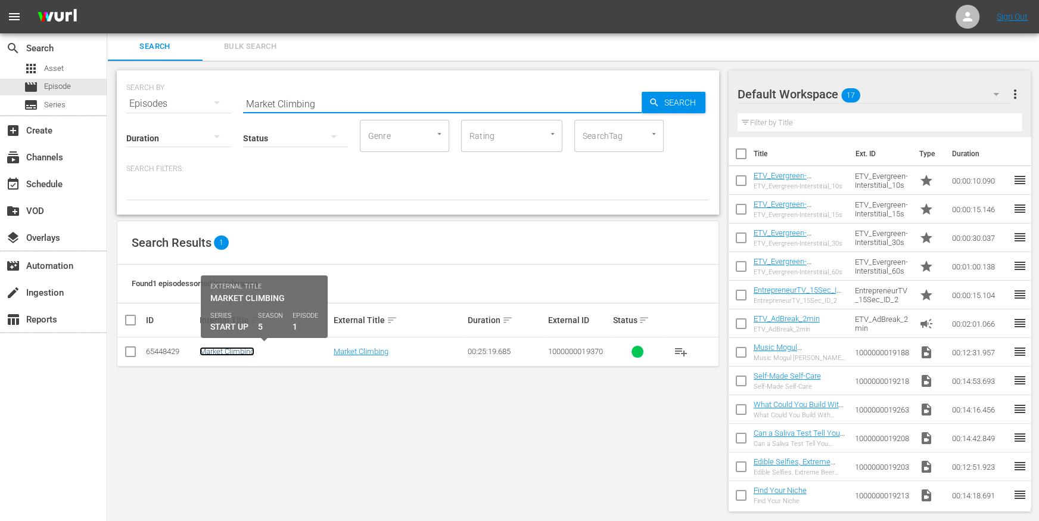
click at [240, 347] on link "Market Climbing" at bounding box center [227, 351] width 55 height 9
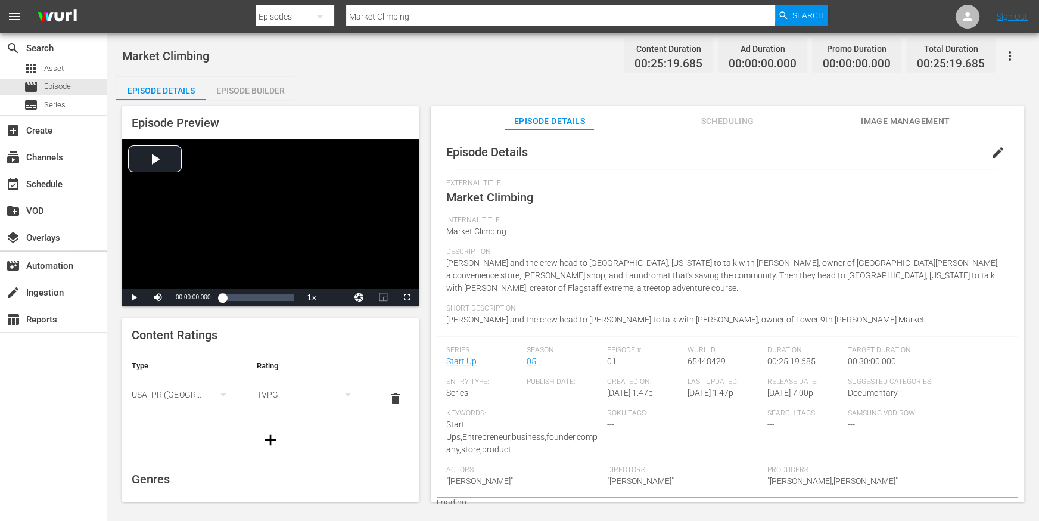
click at [228, 91] on div "Episode Builder" at bounding box center [250, 90] width 89 height 29
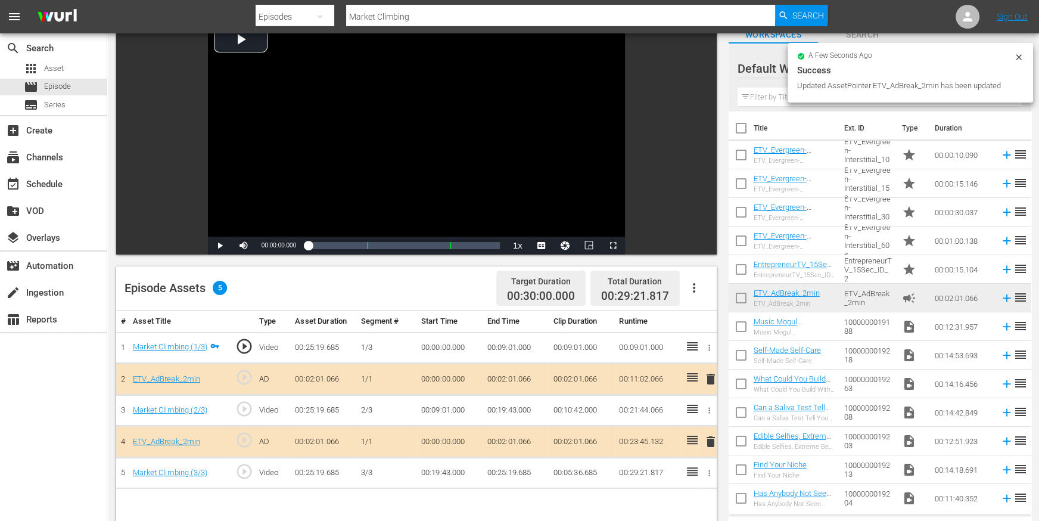
scroll to position [122, 0]
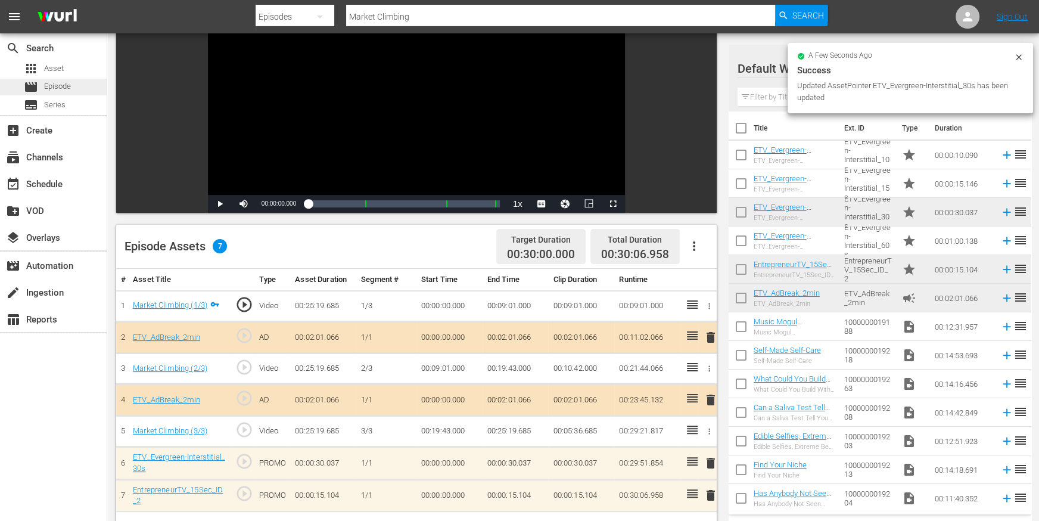
click at [77, 85] on div "movie Episode" at bounding box center [53, 87] width 107 height 17
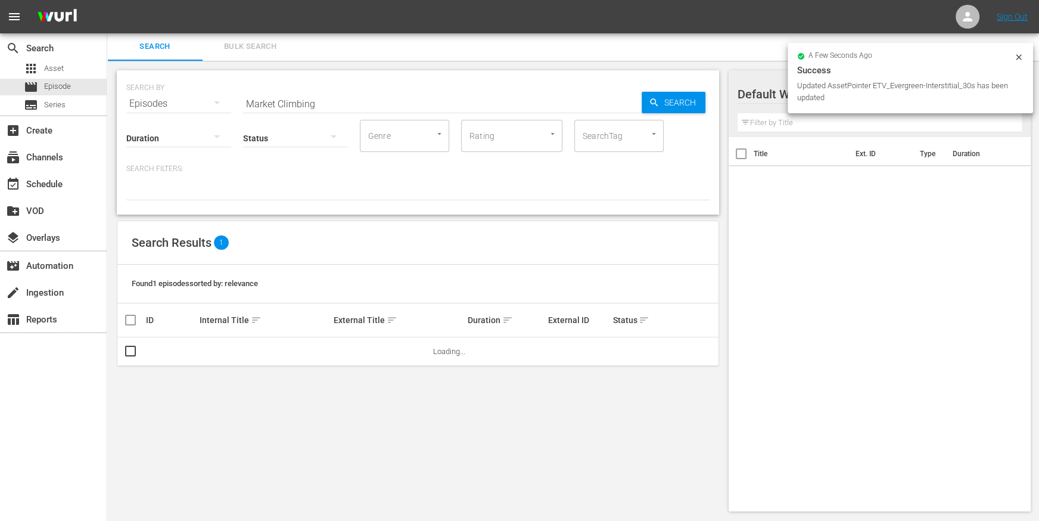
scroll to position [1, 0]
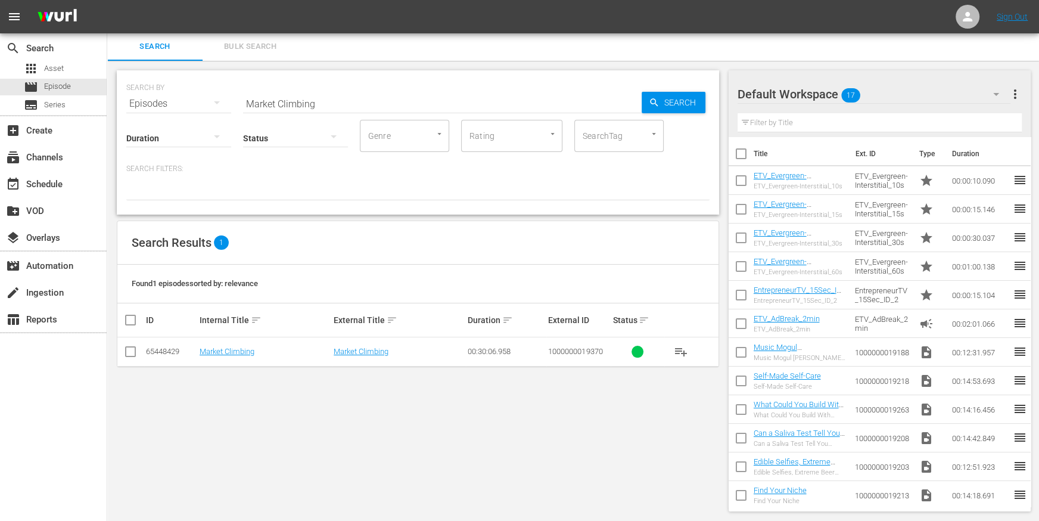
click at [286, 93] on input "Market Climbing" at bounding box center [442, 103] width 399 height 29
paste input "Virtual Toys"
type input "Virtual Toys"
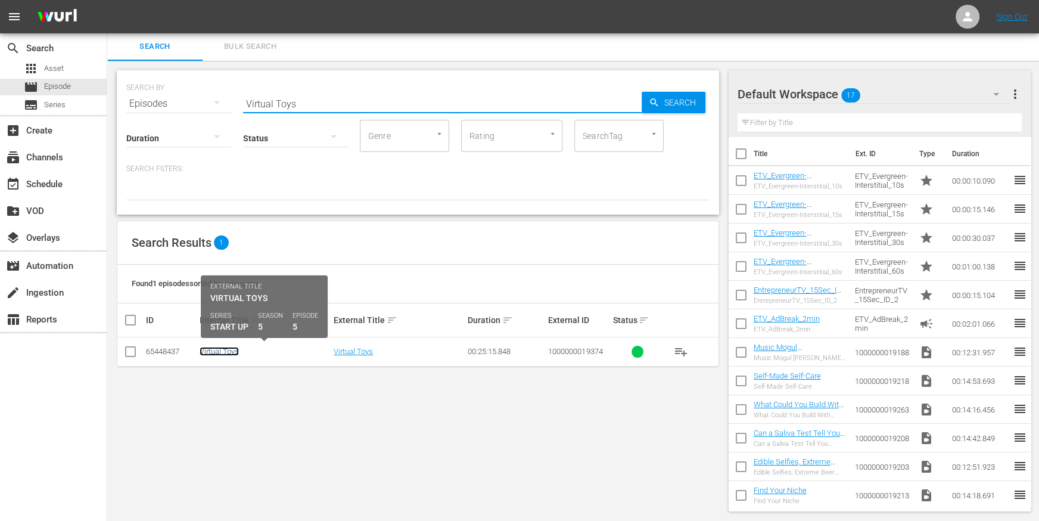
click at [218, 350] on link "Virtual Toys" at bounding box center [219, 351] width 39 height 9
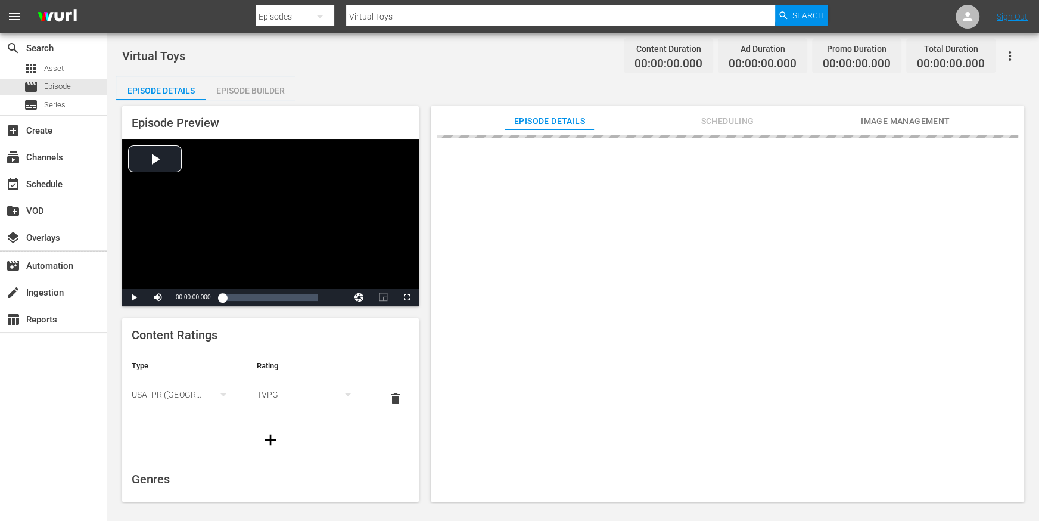
click at [247, 97] on div "Episode Builder" at bounding box center [250, 90] width 89 height 29
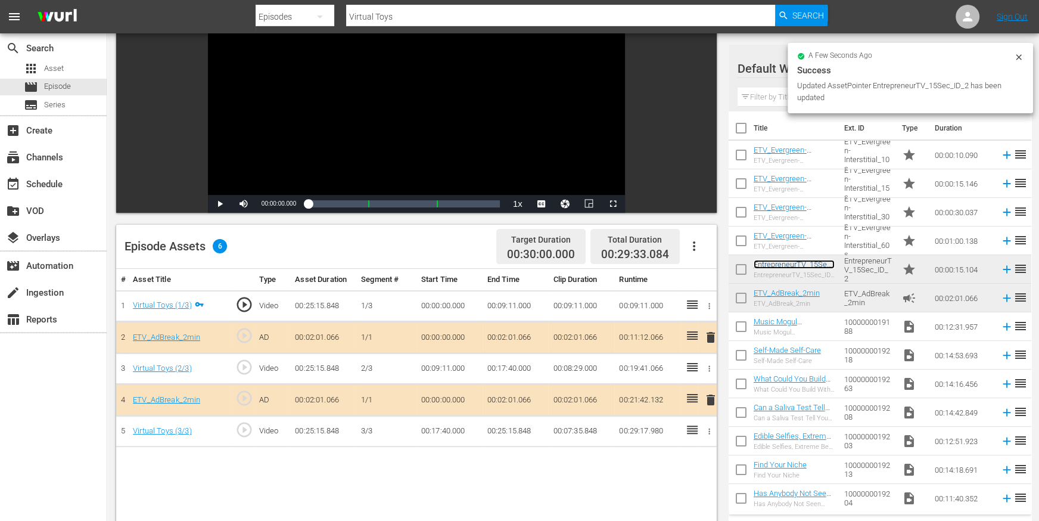
scroll to position [126, 0]
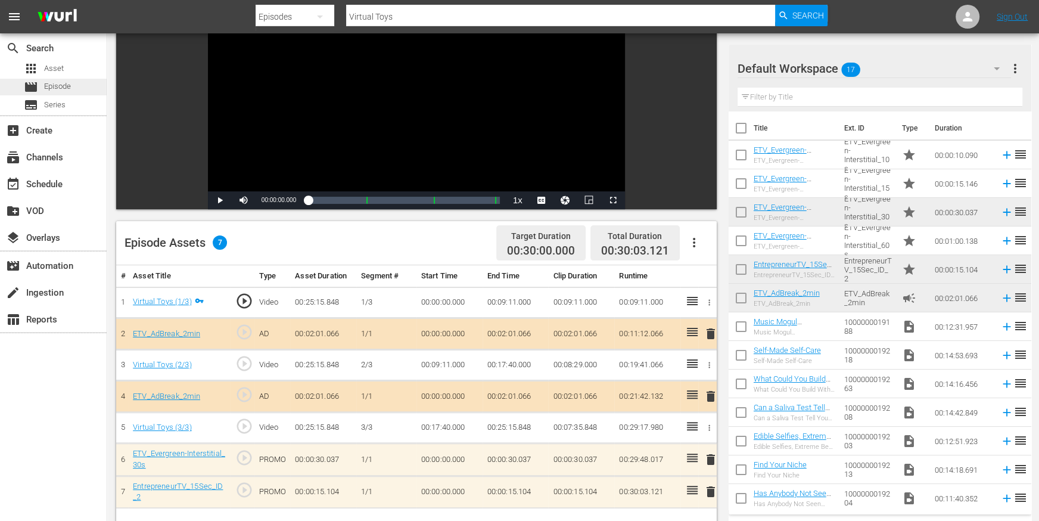
click at [63, 85] on span "Episode" at bounding box center [57, 86] width 27 height 12
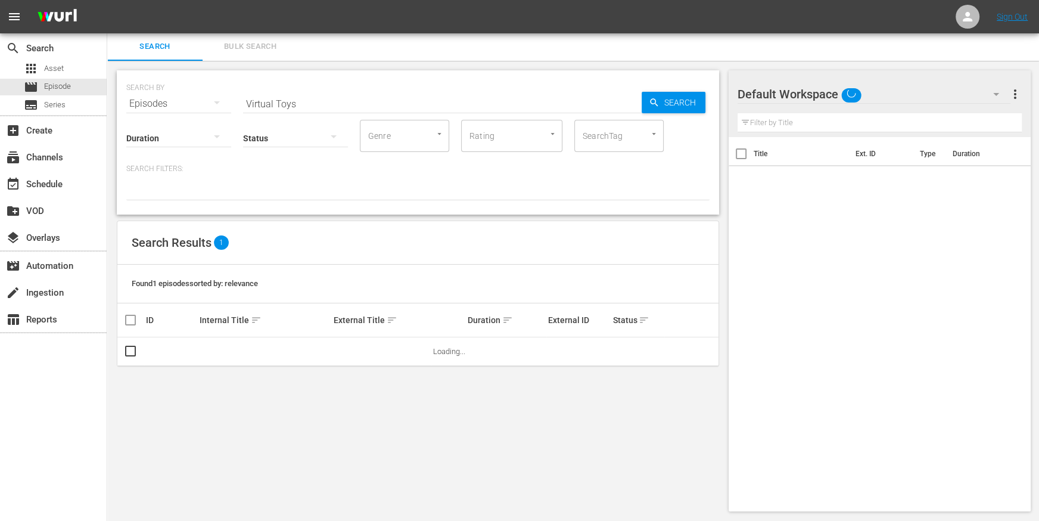
scroll to position [1, 0]
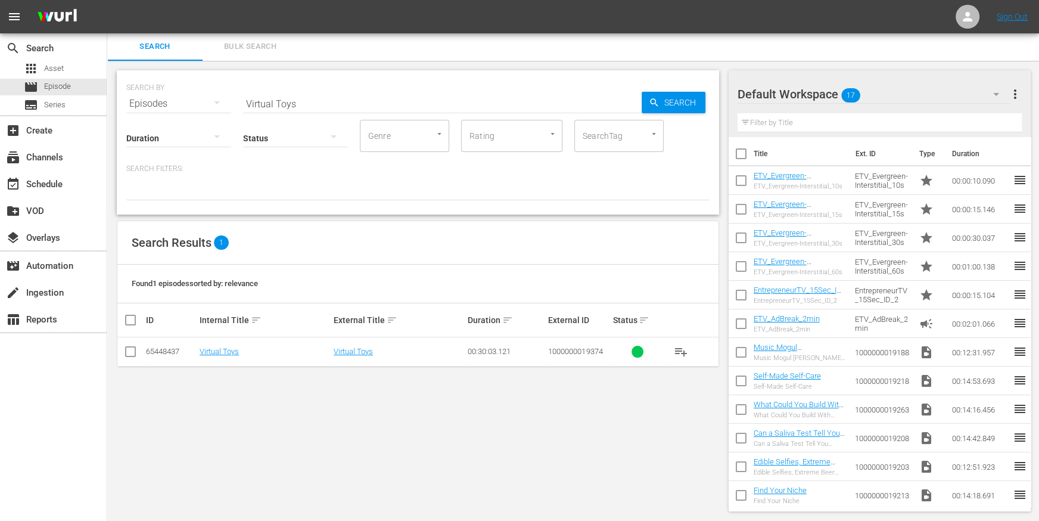
click at [303, 96] on input "Virtual Toys" at bounding box center [442, 103] width 399 height 29
paste input "The Concrete that Broke the Camel's Back"
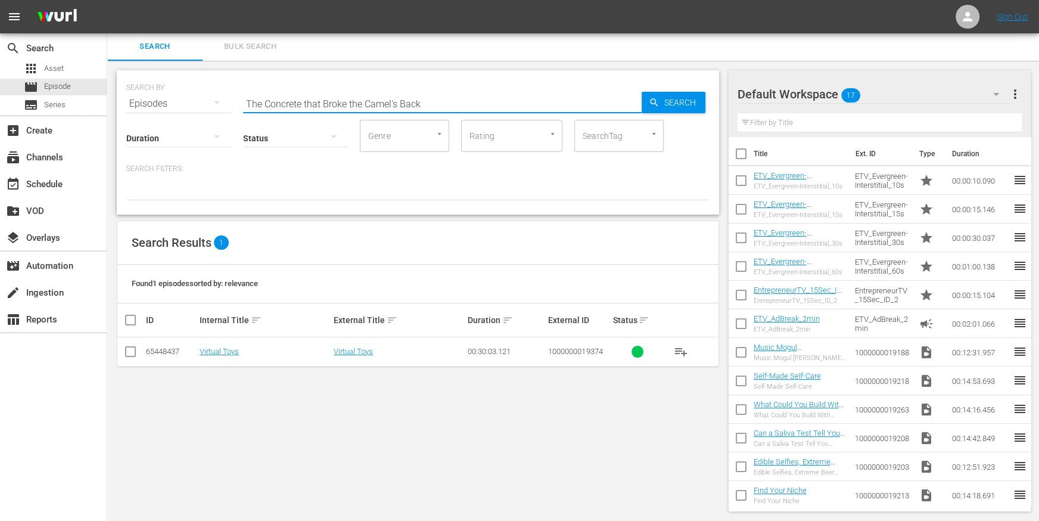
type input "The Concrete that Broke the Camel's Back"
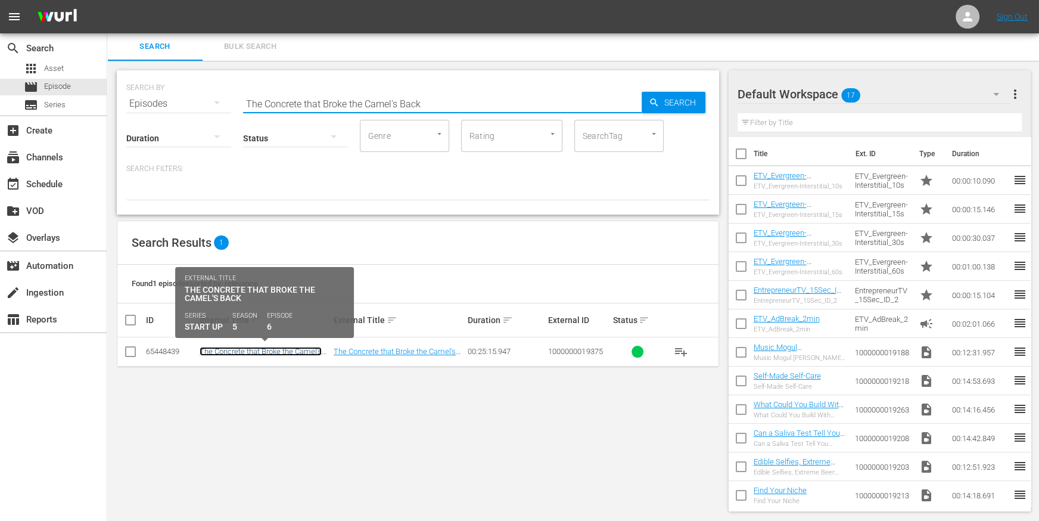
click at [264, 348] on link "The Concrete that Broke the Camel's Back" at bounding box center [261, 356] width 122 height 18
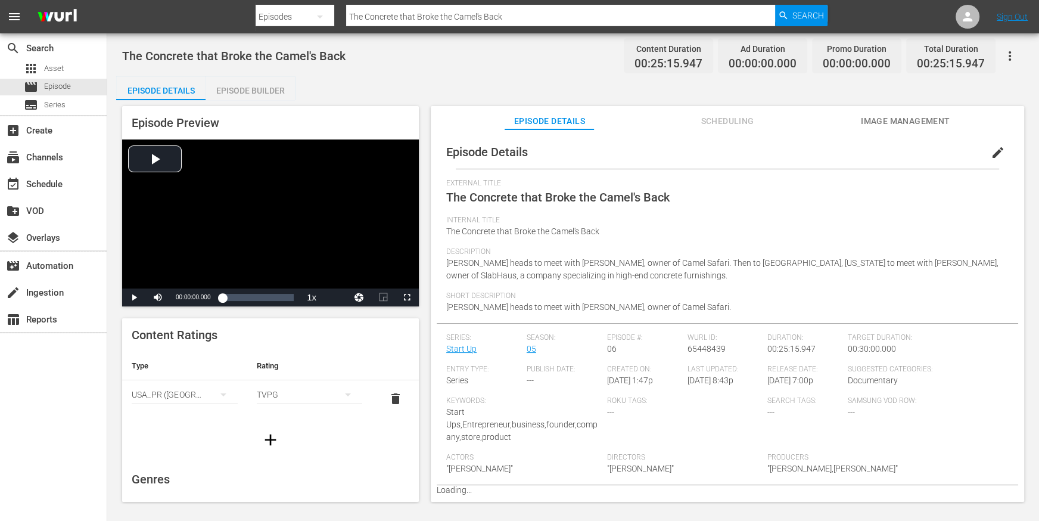
click at [252, 82] on div "Episode Builder" at bounding box center [250, 90] width 89 height 29
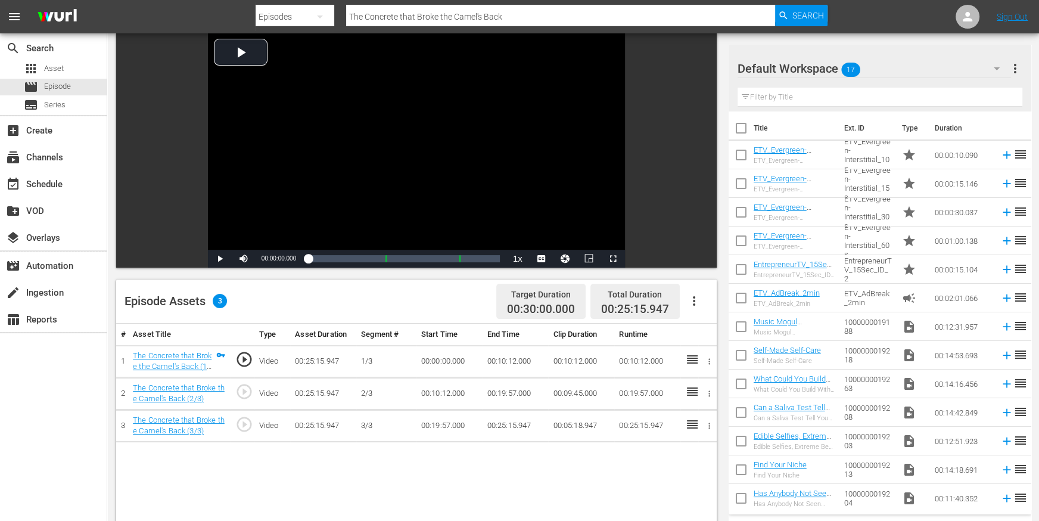
scroll to position [95, 0]
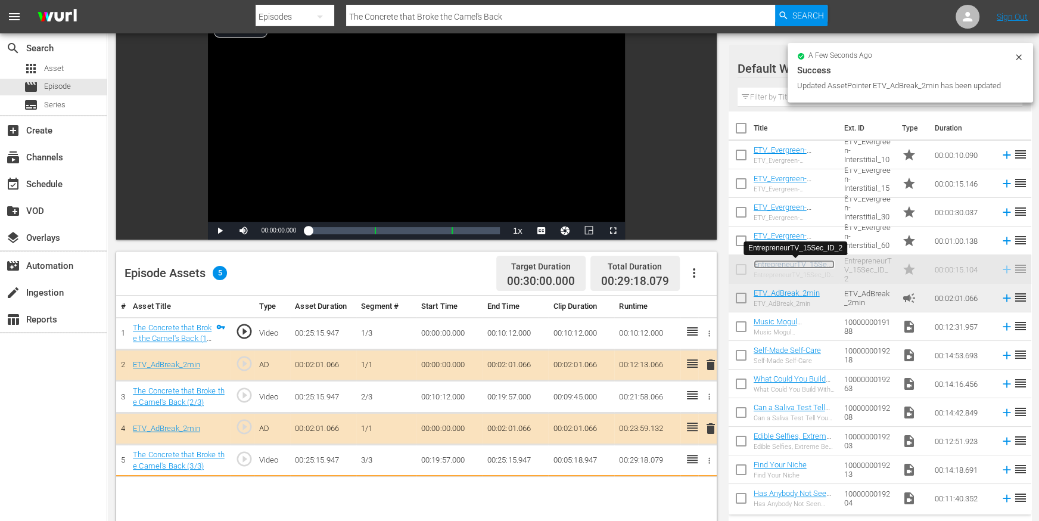
drag, startPoint x: 793, startPoint y: 262, endPoint x: 607, endPoint y: 472, distance: 280.4
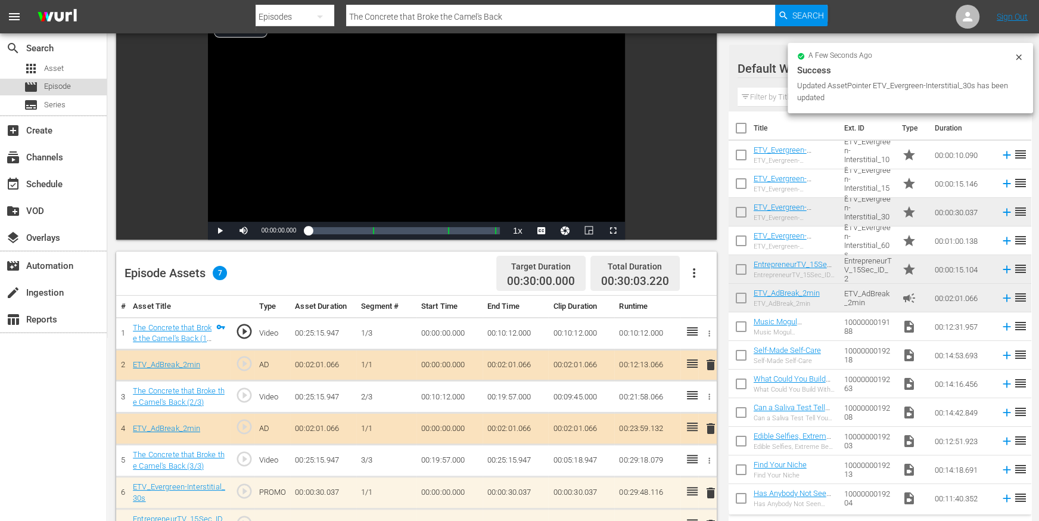
click at [72, 82] on div "movie Episode" at bounding box center [53, 87] width 107 height 17
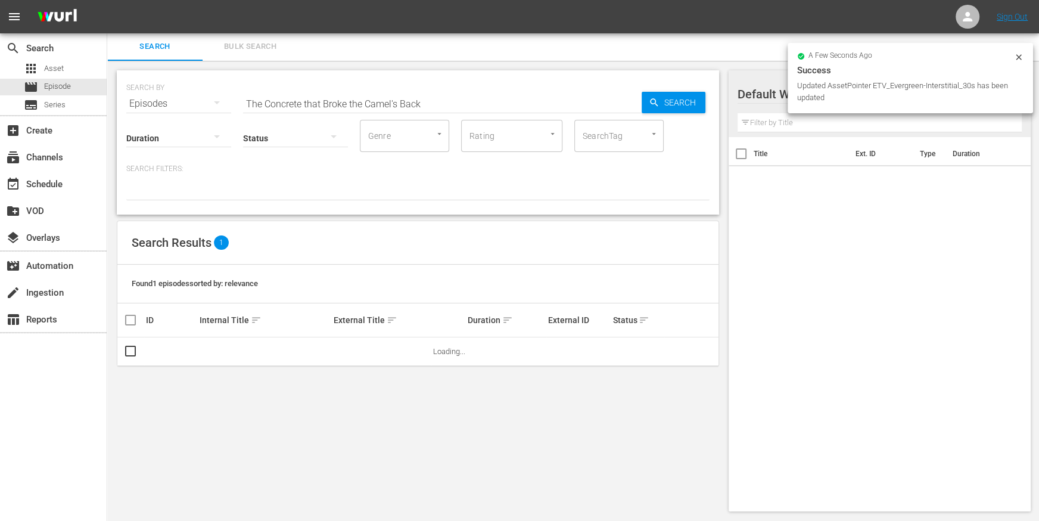
scroll to position [1, 0]
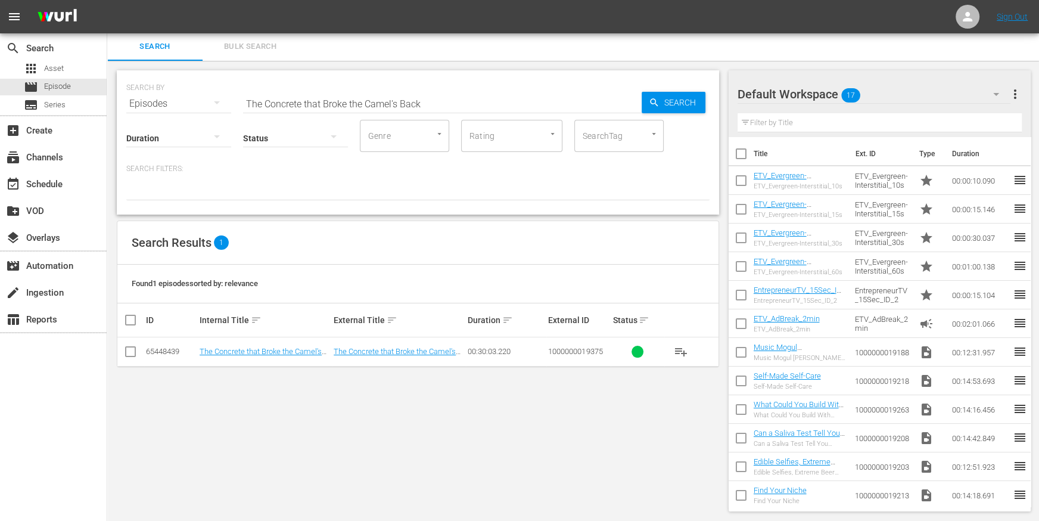
click at [315, 104] on input "The Concrete that Broke the Camel's Back" at bounding box center [442, 103] width 399 height 29
paste input "Chillin' with Goats"
type input "Chillin' with Goats"
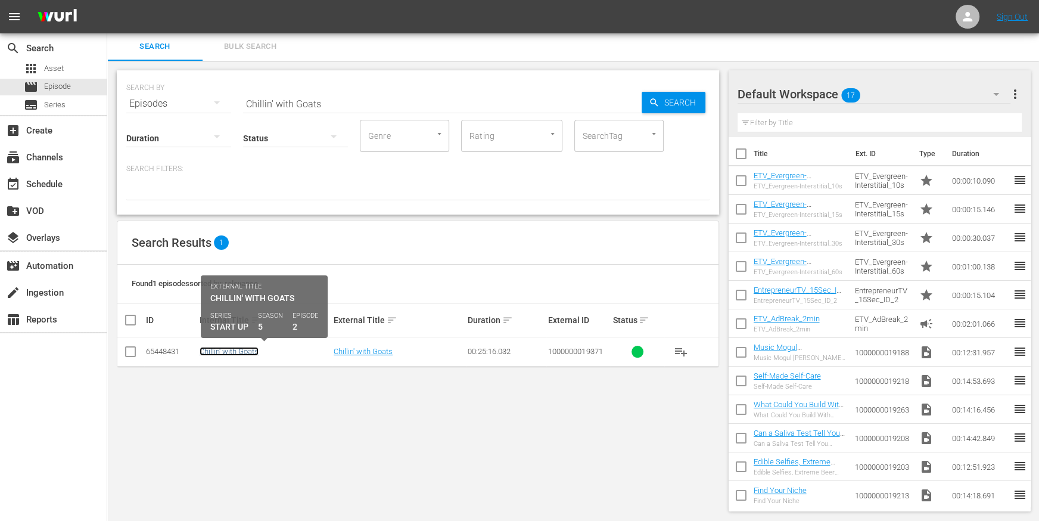
click at [232, 353] on link "Chillin' with Goats" at bounding box center [229, 351] width 59 height 9
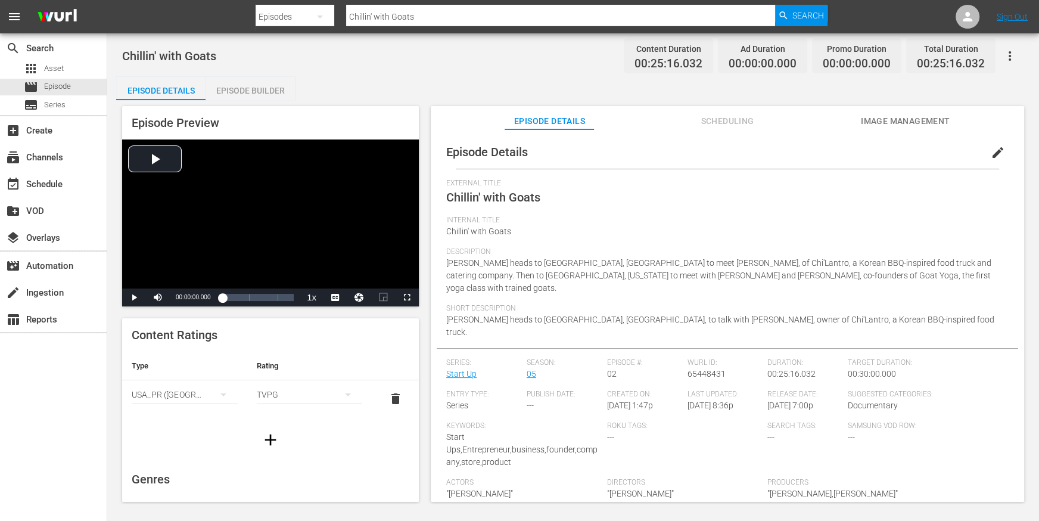
click at [253, 87] on div "Episode Builder" at bounding box center [250, 90] width 89 height 29
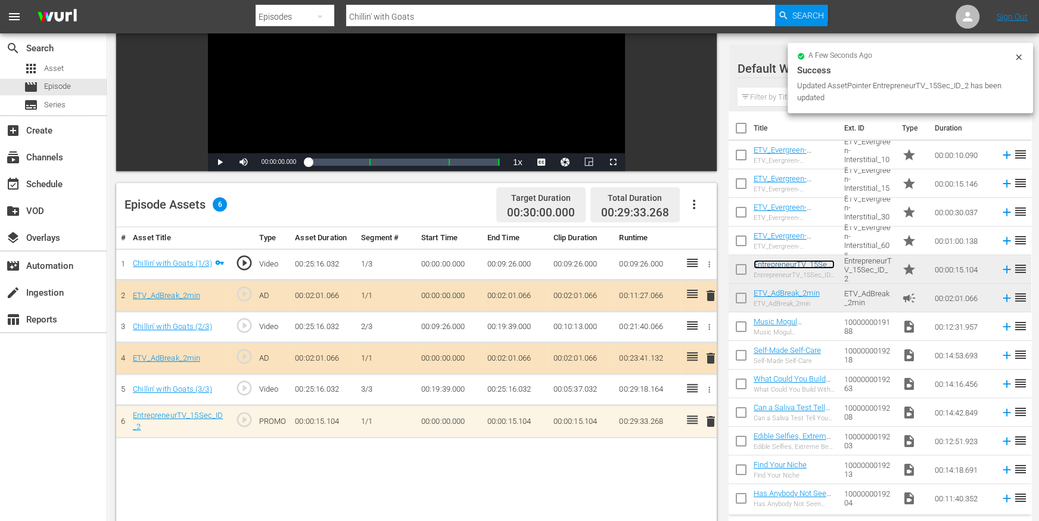
scroll to position [188, 0]
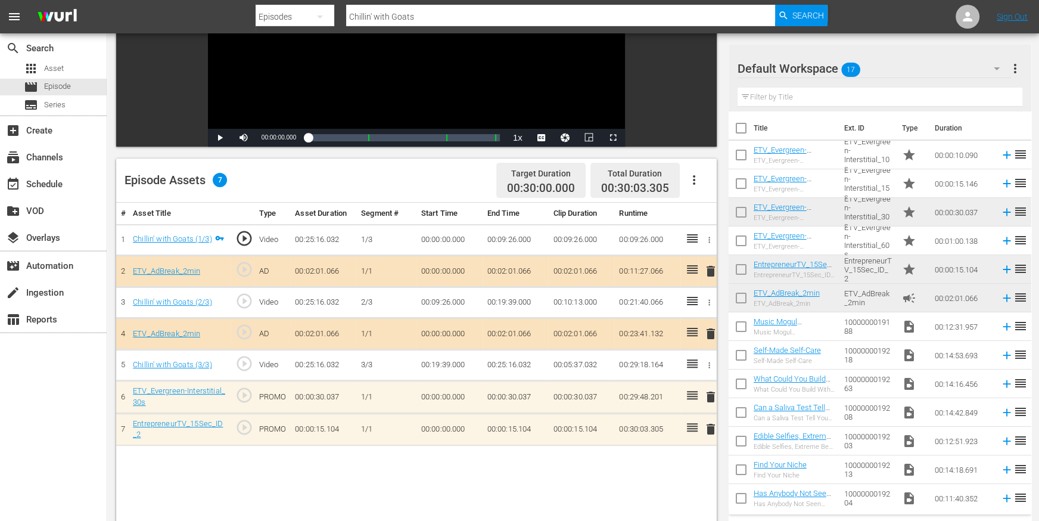
click at [381, 14] on input "Chillin' with Goats" at bounding box center [560, 16] width 429 height 29
paste input "A Bearded Delight"
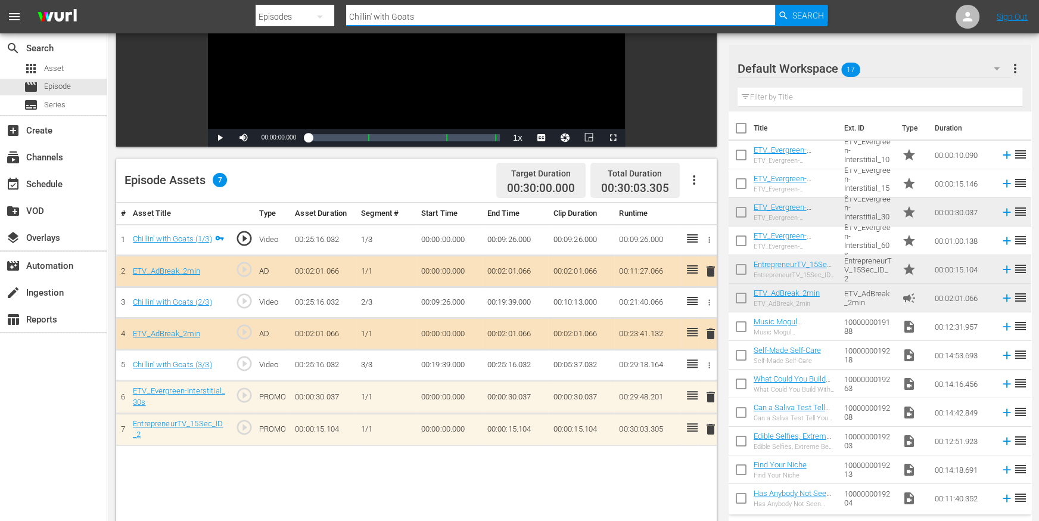
type input "A Bearded Delight"
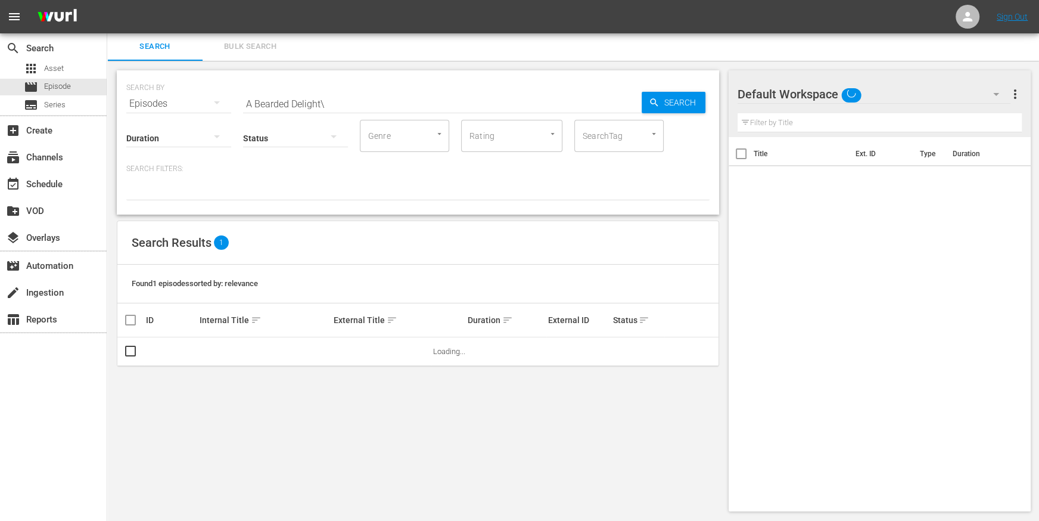
scroll to position [1, 0]
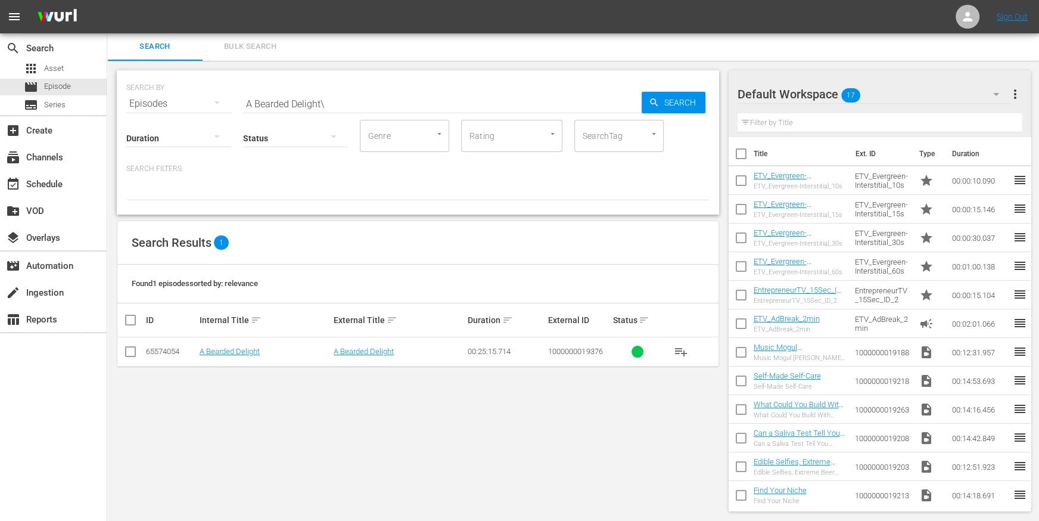
click at [334, 109] on div "Status" at bounding box center [295, 130] width 105 height 43
click at [341, 99] on input "A Bearded Delight\" at bounding box center [442, 103] width 399 height 29
type input "A Bearded Delight"
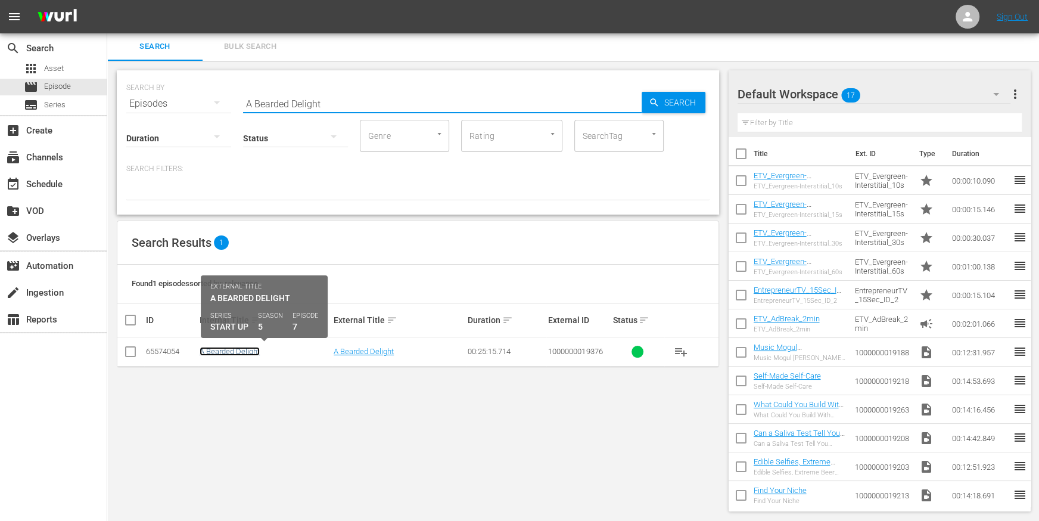
click at [235, 349] on link "A Bearded Delight" at bounding box center [230, 351] width 60 height 9
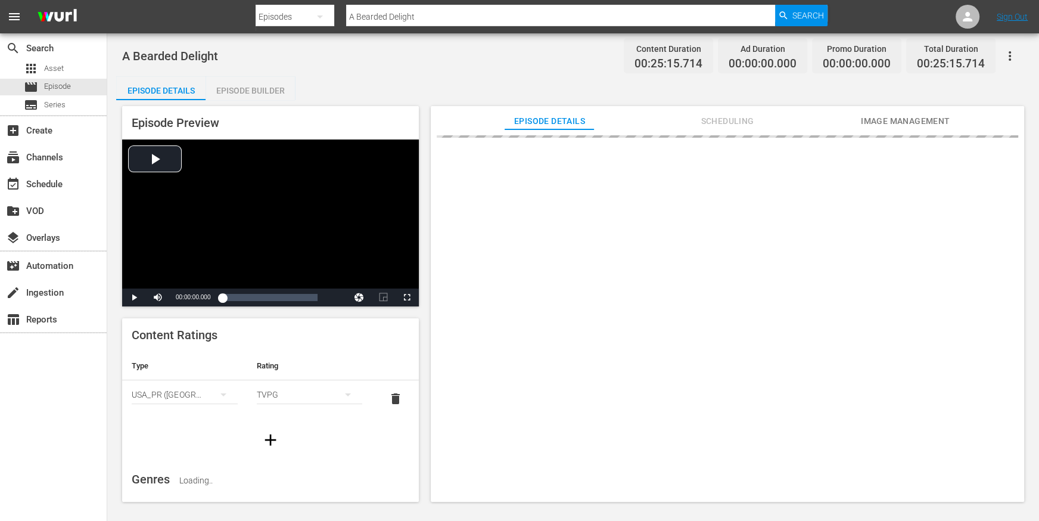
click at [257, 102] on div "Episode Preview Video Player is loading. Play Video Play Mute Current Time 00:0…" at bounding box center [573, 305] width 914 height 411
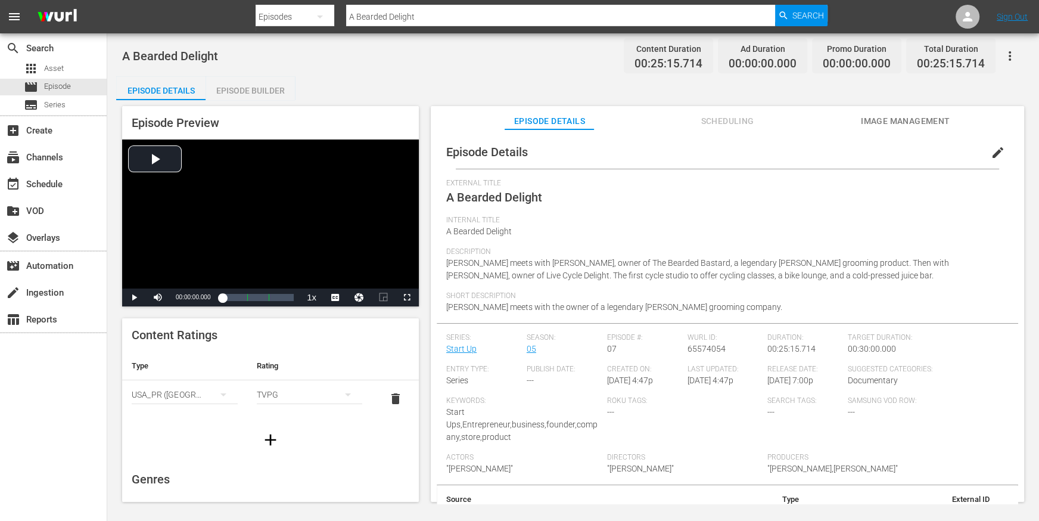
click at [262, 94] on div "Episode Builder" at bounding box center [250, 90] width 89 height 29
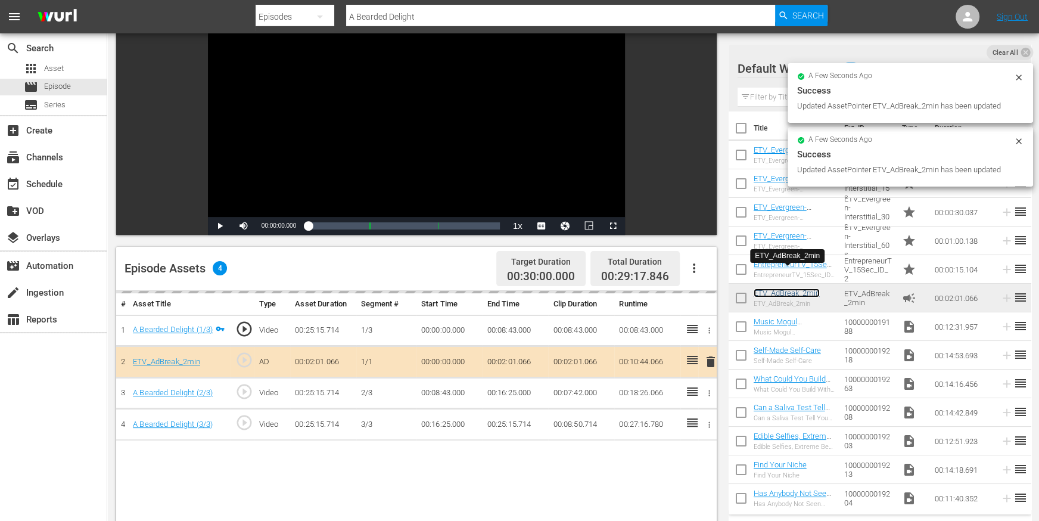
scroll to position [108, 0]
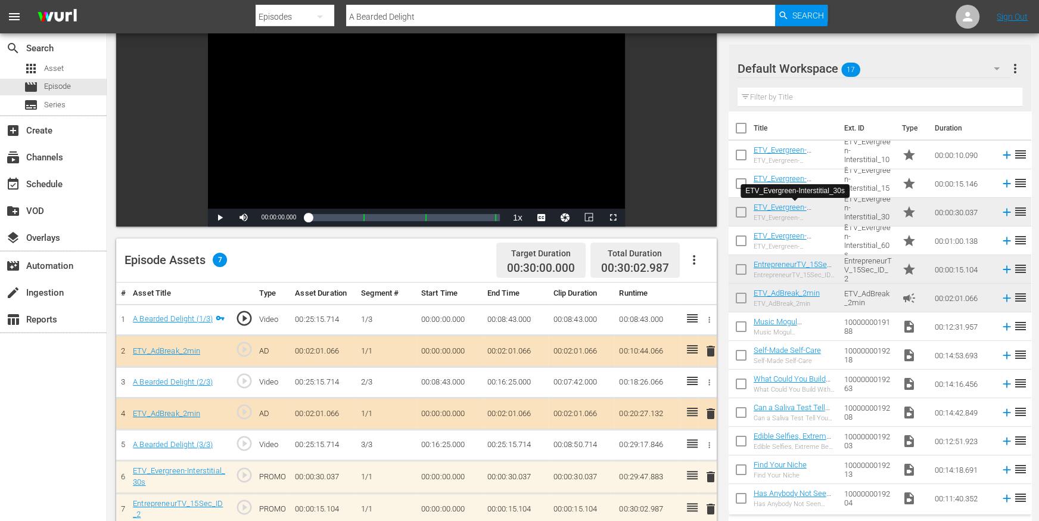
click at [454, 8] on input "A Bearded Delight" at bounding box center [560, 16] width 429 height 29
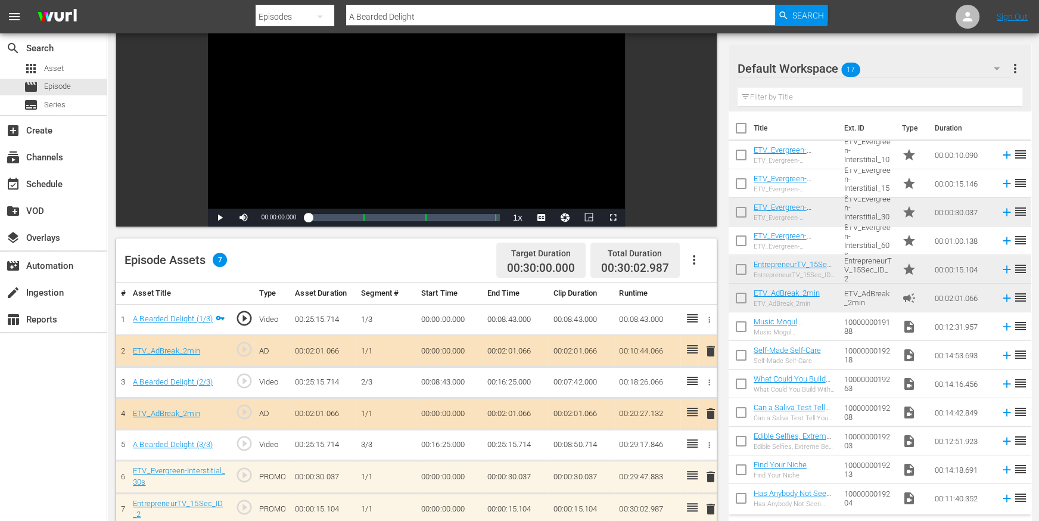
click at [454, 8] on input "A Bearded Delight" at bounding box center [560, 16] width 429 height 29
paste input "FINN-ish your Beer"
type input "FINN-ish your Beer"
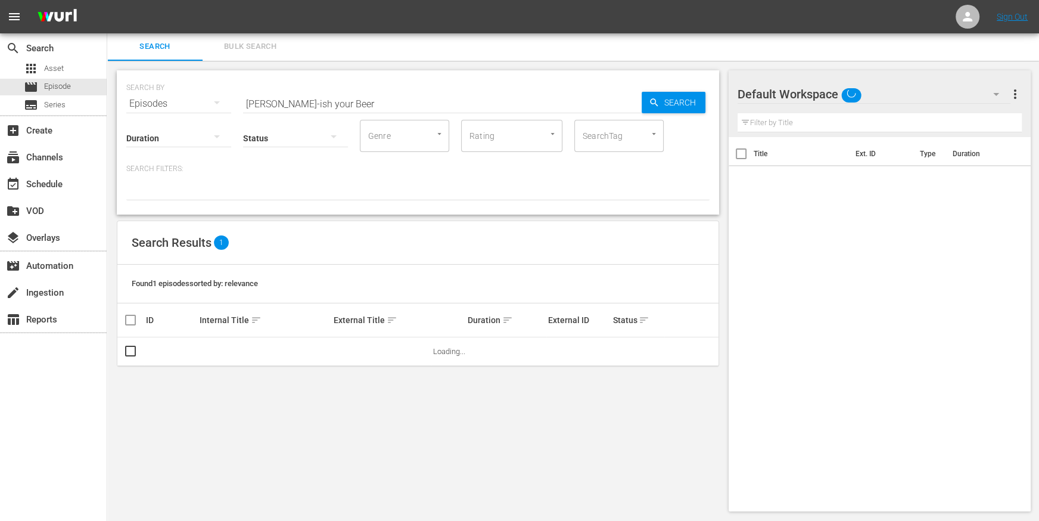
scroll to position [1, 0]
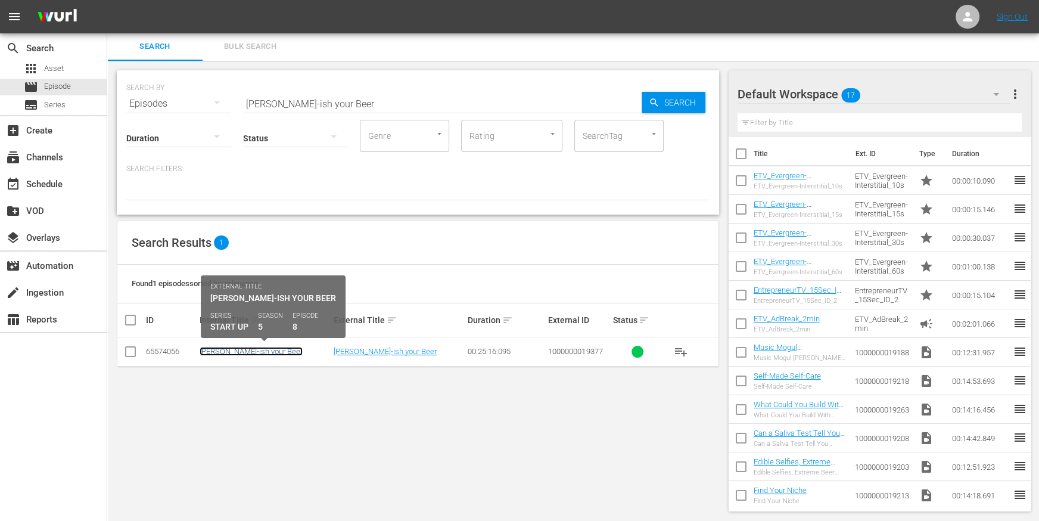
click at [246, 352] on link "FINN-ish your Beer" at bounding box center [251, 351] width 103 height 9
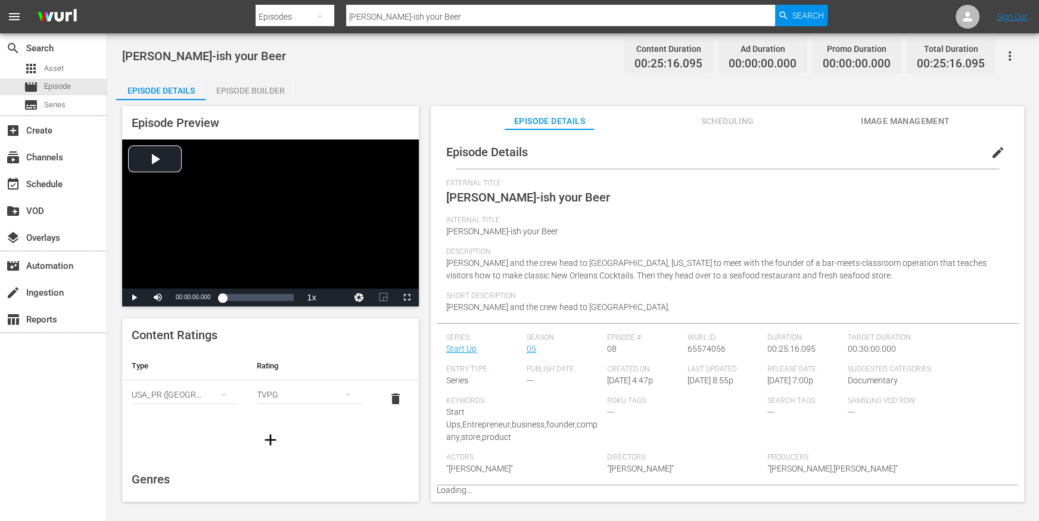
click at [266, 89] on div "Episode Builder" at bounding box center [250, 90] width 89 height 29
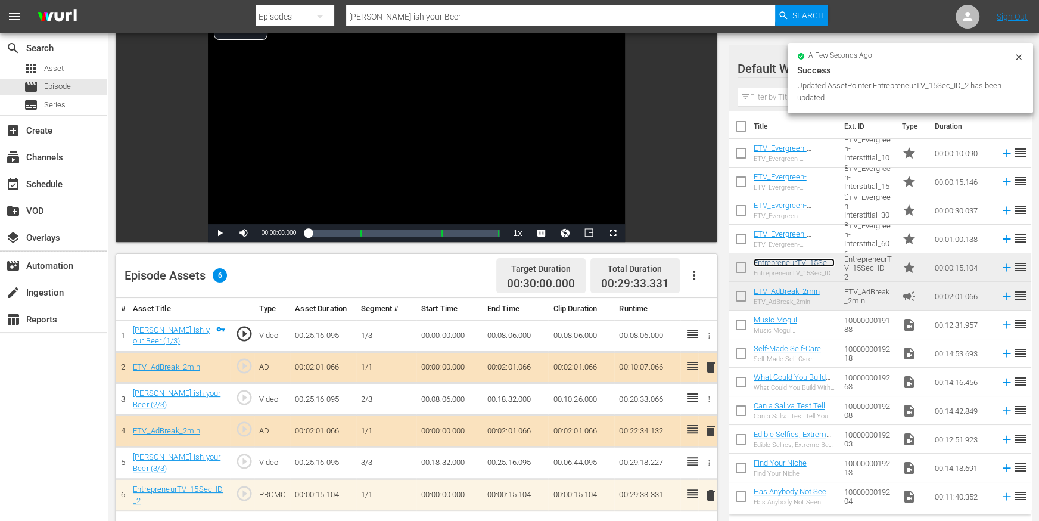
scroll to position [123, 0]
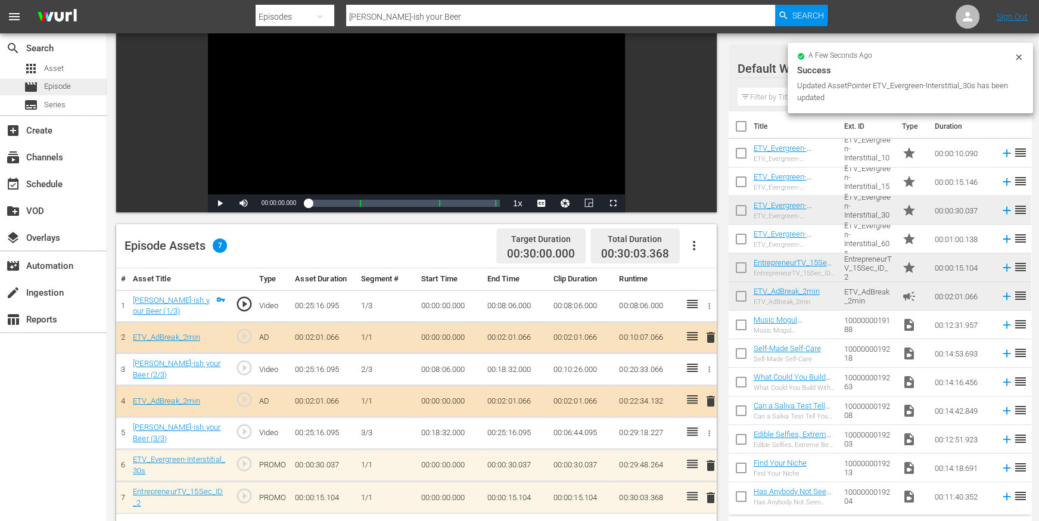
click at [74, 85] on div "movie Episode" at bounding box center [53, 87] width 107 height 17
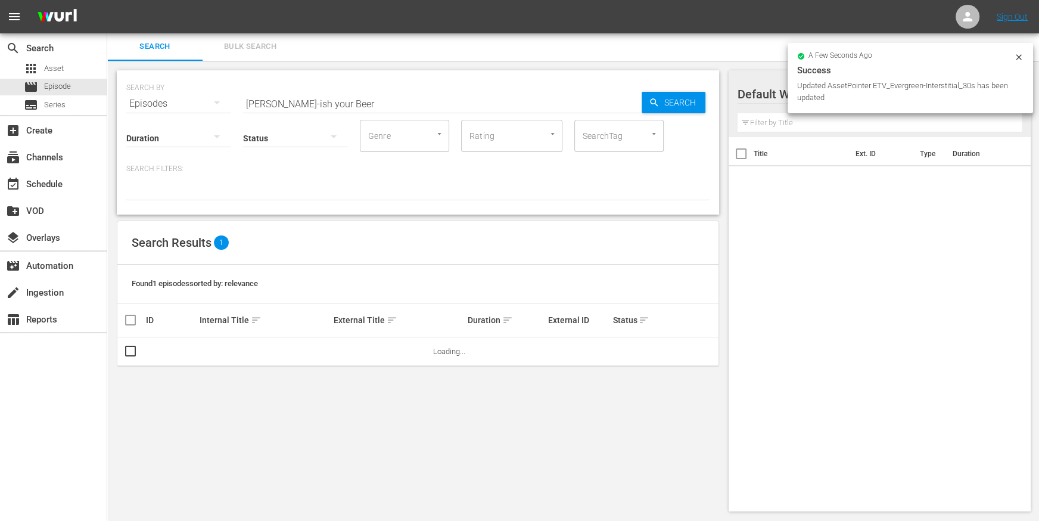
scroll to position [1, 0]
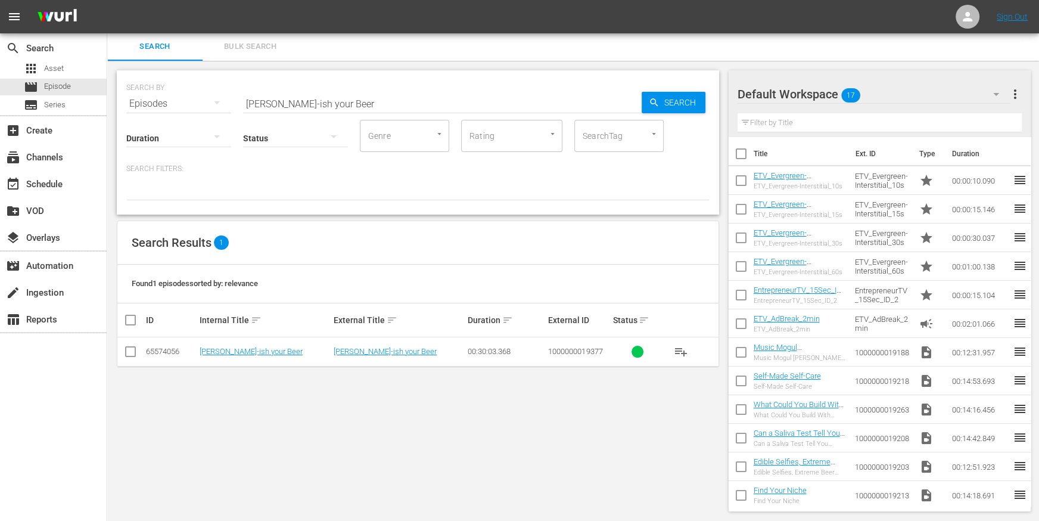
click at [285, 101] on input "FINN-ish your Beer" at bounding box center [442, 103] width 399 height 29
paste input "Knock to Come Inn"
type input "Knock to Come Inn"
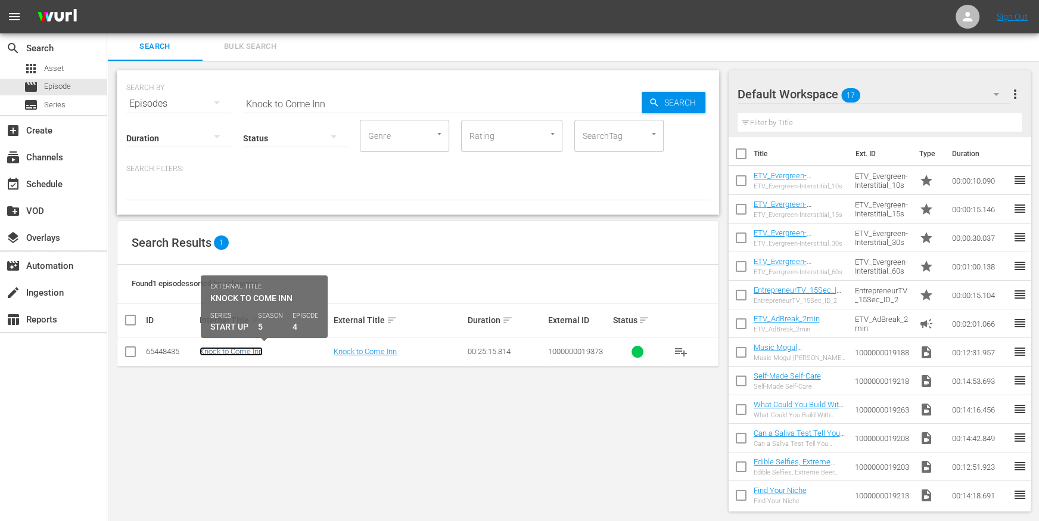
click at [231, 347] on link "Knock to Come Inn" at bounding box center [231, 351] width 63 height 9
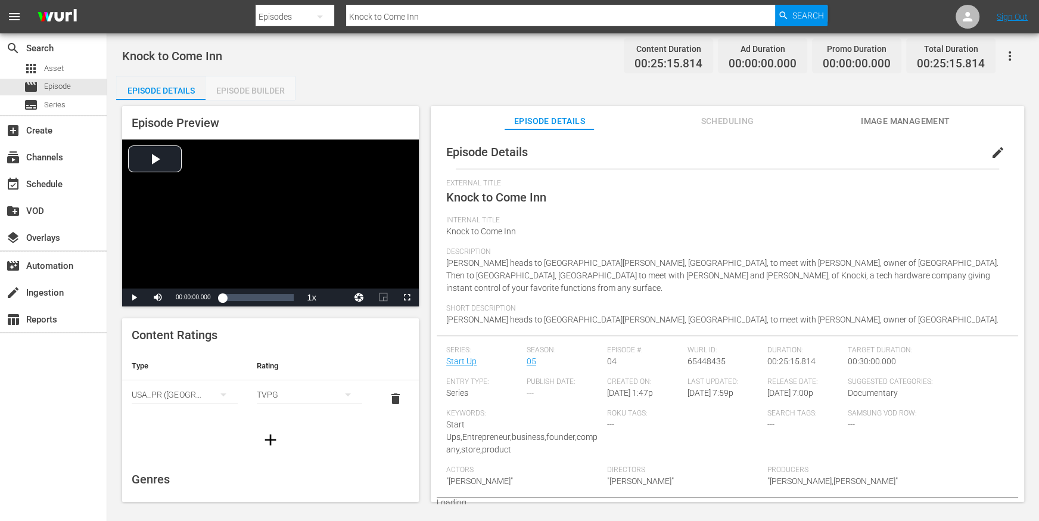
click at [242, 91] on div "Episode Builder" at bounding box center [250, 90] width 89 height 29
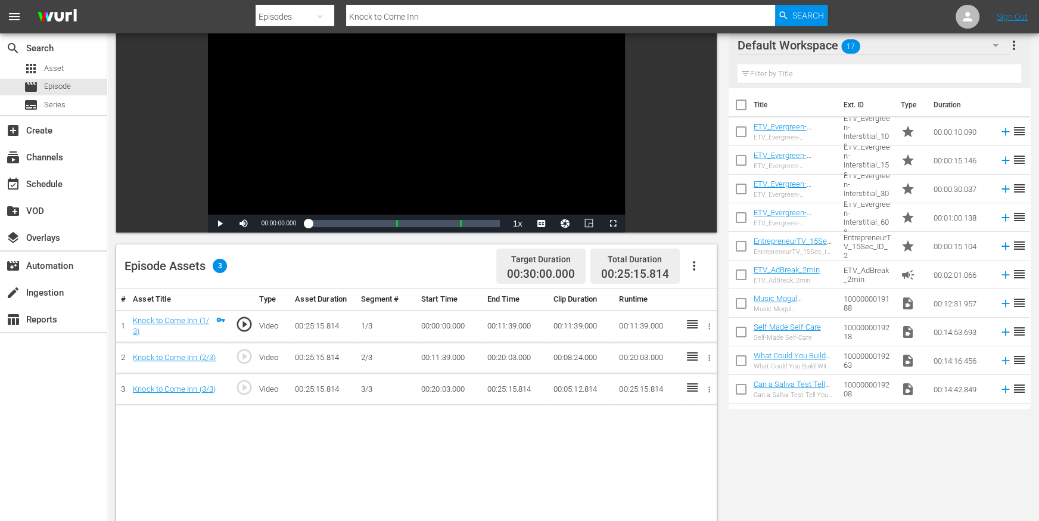
scroll to position [128, 0]
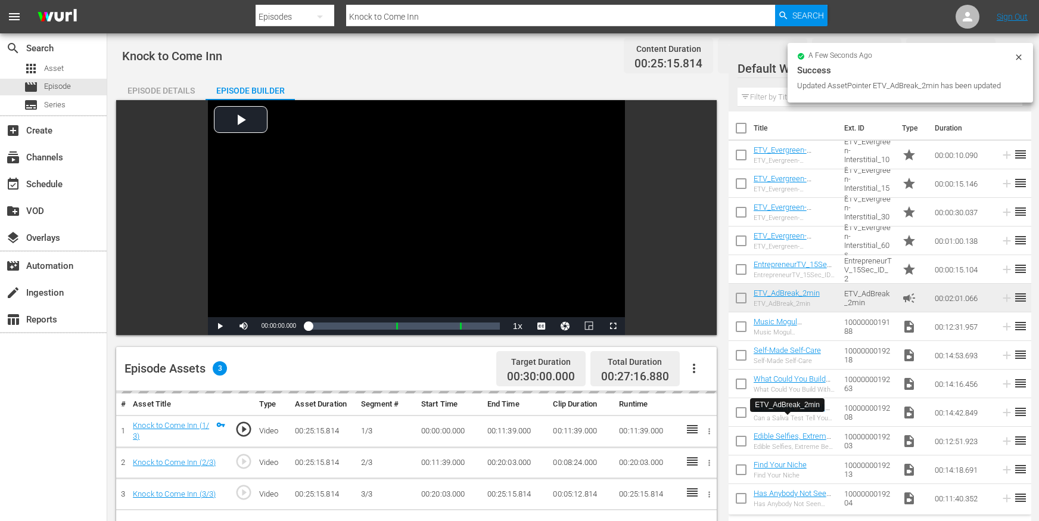
scroll to position [128, 0]
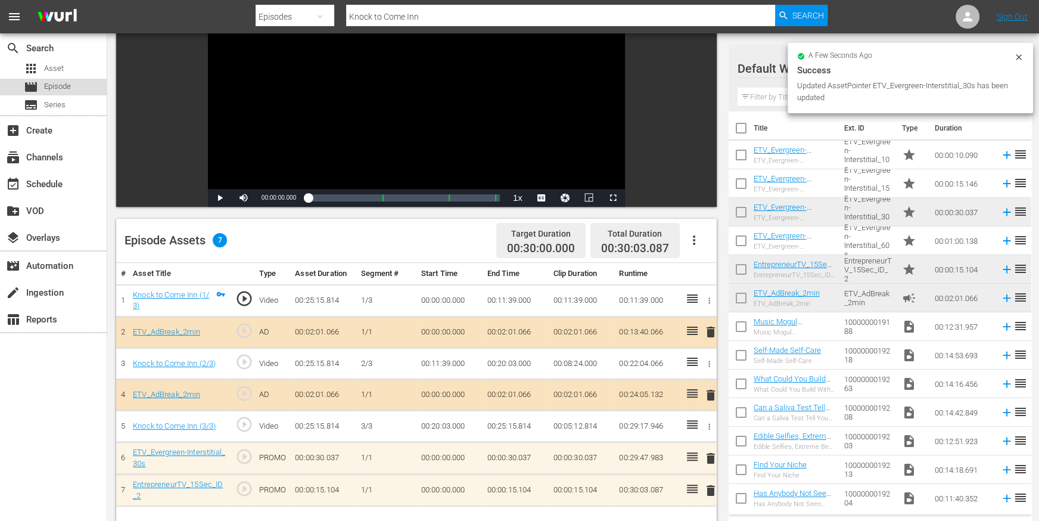
click at [68, 90] on span "Episode" at bounding box center [57, 86] width 27 height 12
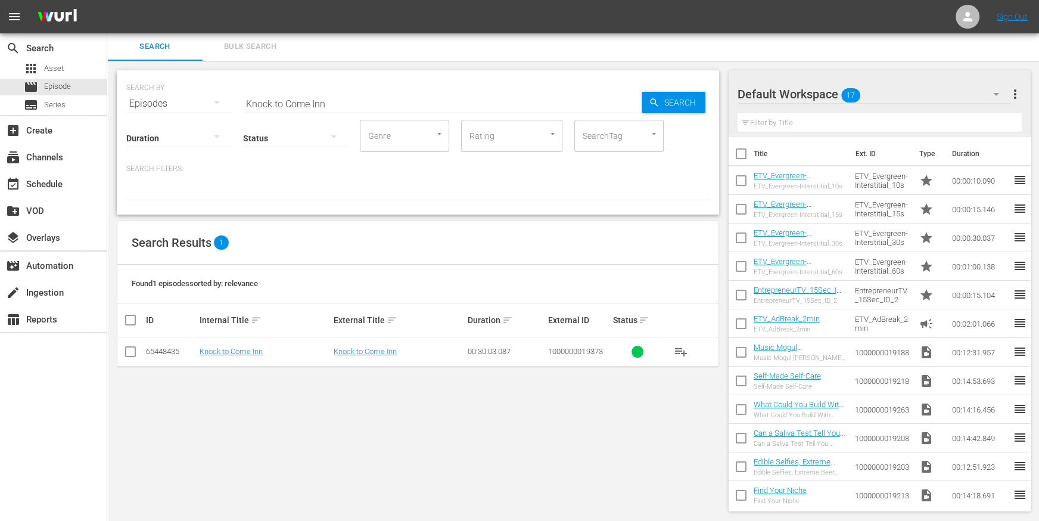
click at [298, 98] on input "Knock to Come Inn" at bounding box center [442, 103] width 399 height 29
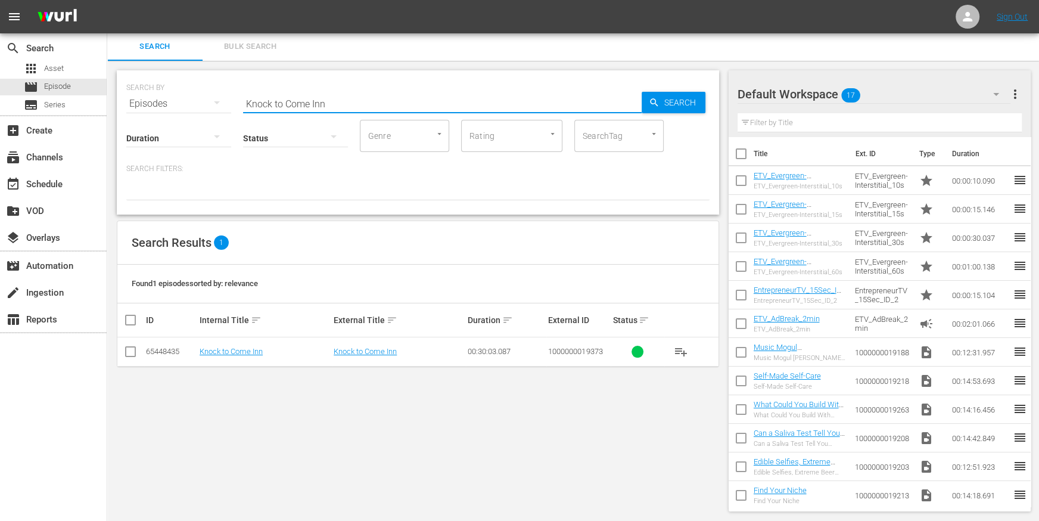
paste input "Barn to Be Wild"
type input "Barn to Be Wild"
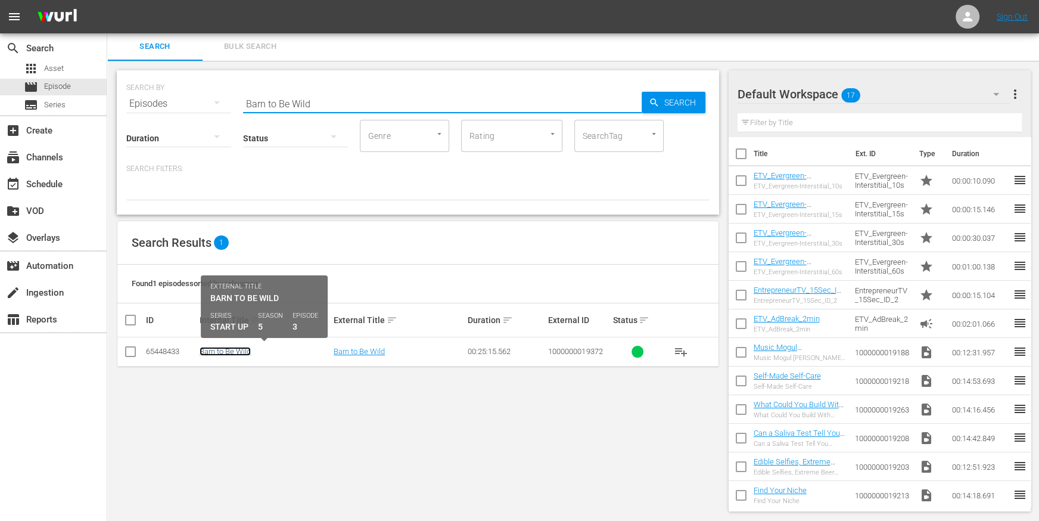
click at [224, 349] on link "Barn to Be Wild" at bounding box center [225, 351] width 51 height 9
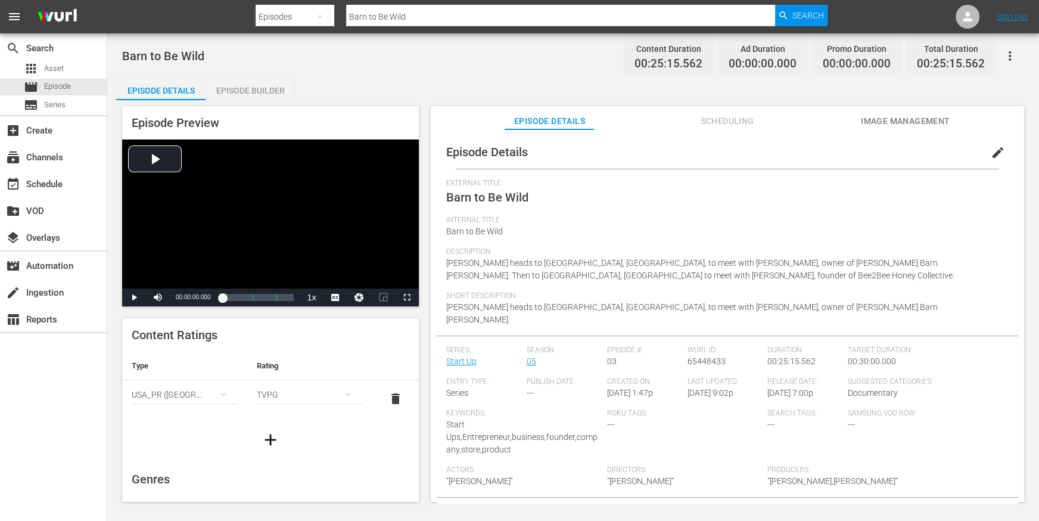
click at [242, 94] on div "Episode Builder" at bounding box center [250, 90] width 89 height 29
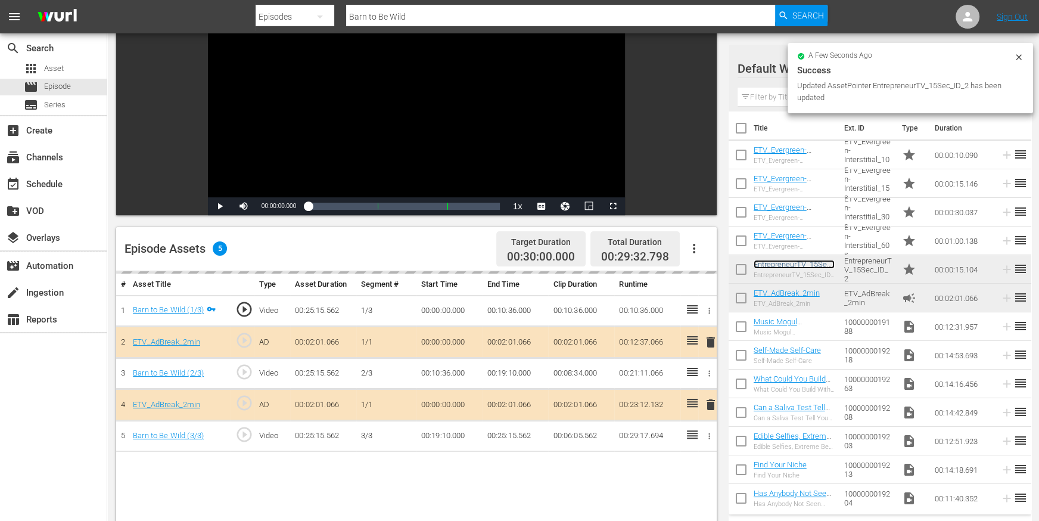
scroll to position [222, 0]
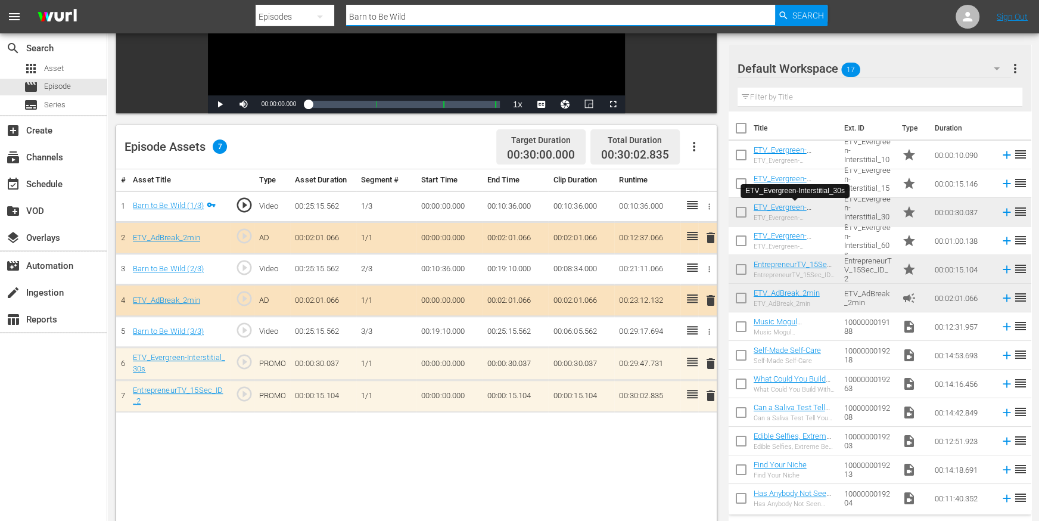
click at [555, 18] on input "Barn to Be Wild" at bounding box center [560, 16] width 429 height 29
paste input "Juice Messenger"
type input "Juice Messenger"
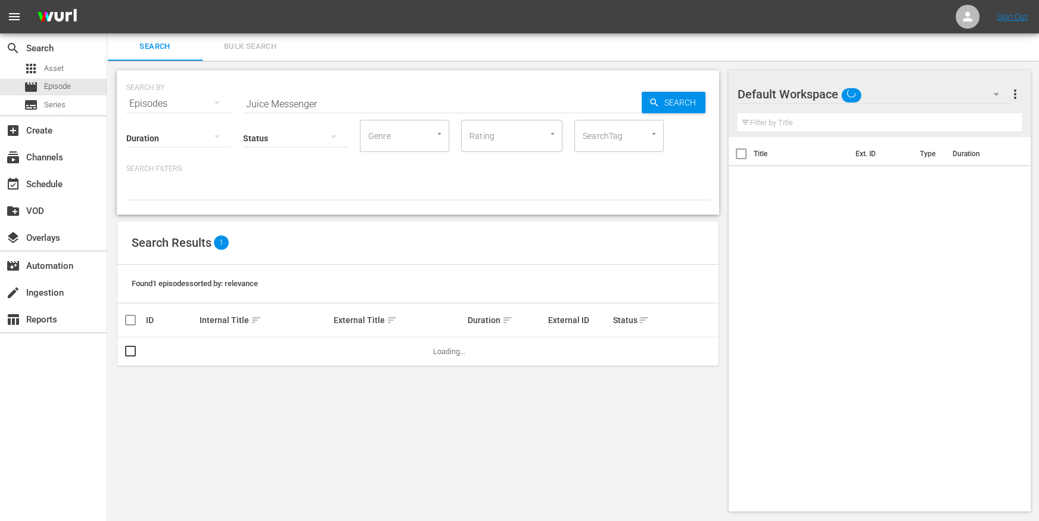
scroll to position [1, 0]
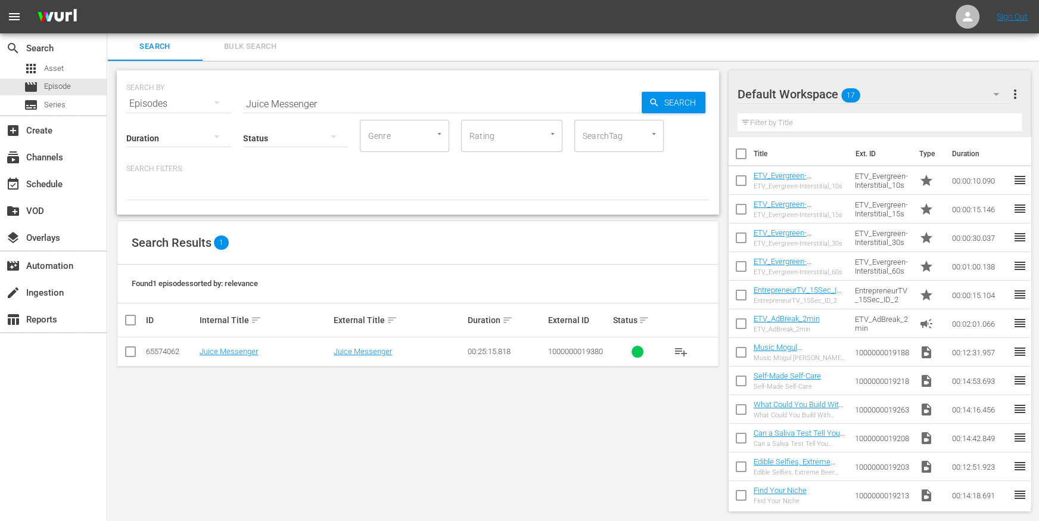
click at [241, 345] on td "Juice Messenger" at bounding box center [265, 351] width 134 height 29
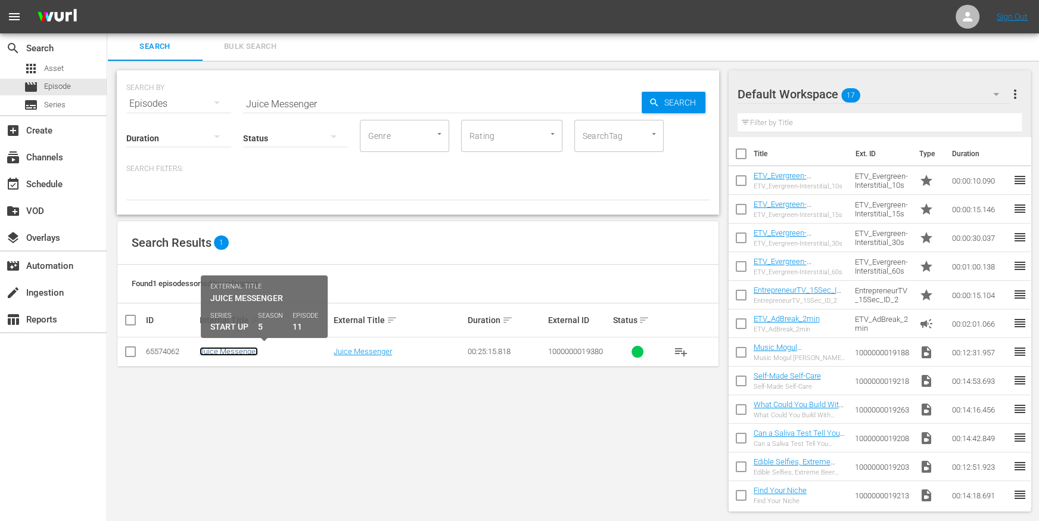
click at [240, 349] on link "Juice Messenger" at bounding box center [229, 351] width 58 height 9
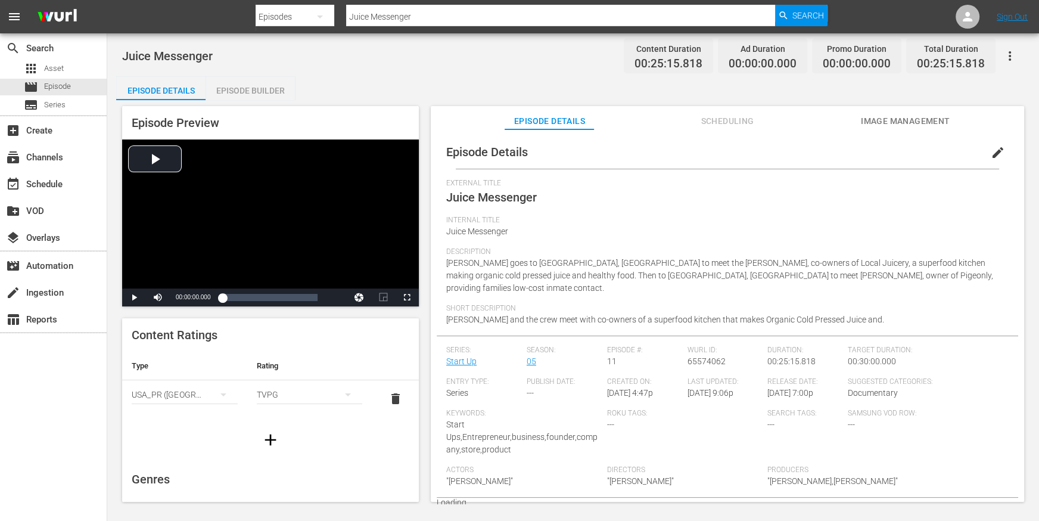
click at [228, 92] on div "Episode Builder" at bounding box center [250, 90] width 89 height 29
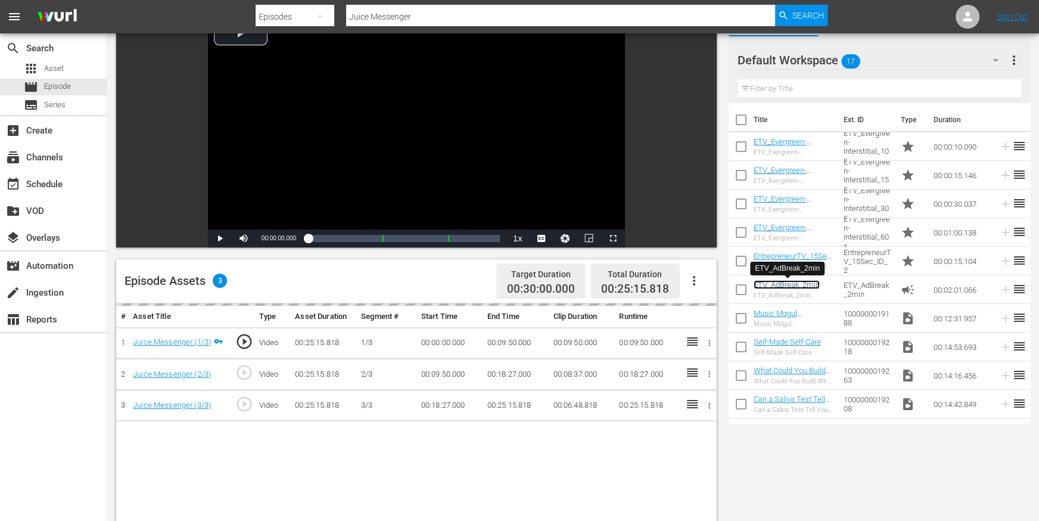
scroll to position [105, 0]
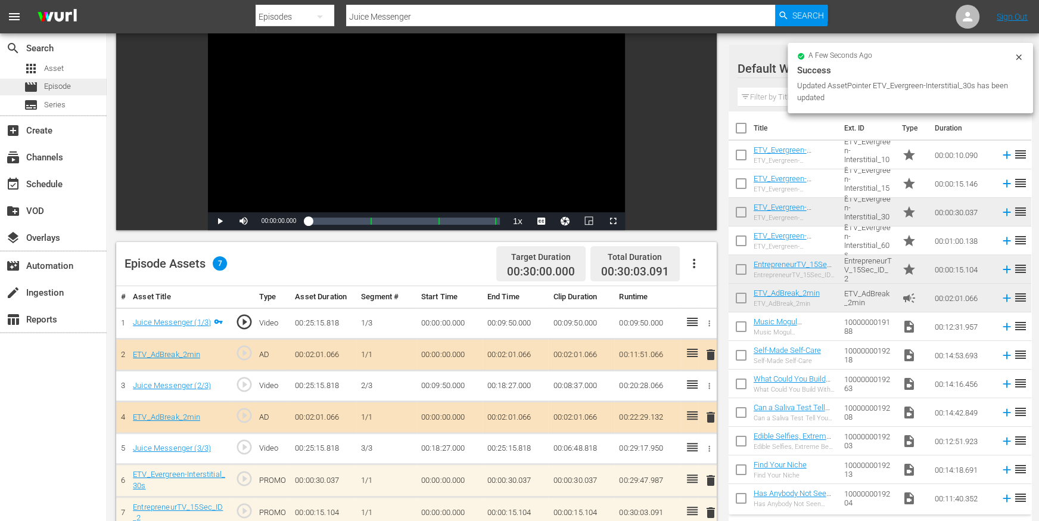
click at [66, 86] on span "Episode" at bounding box center [57, 86] width 27 height 12
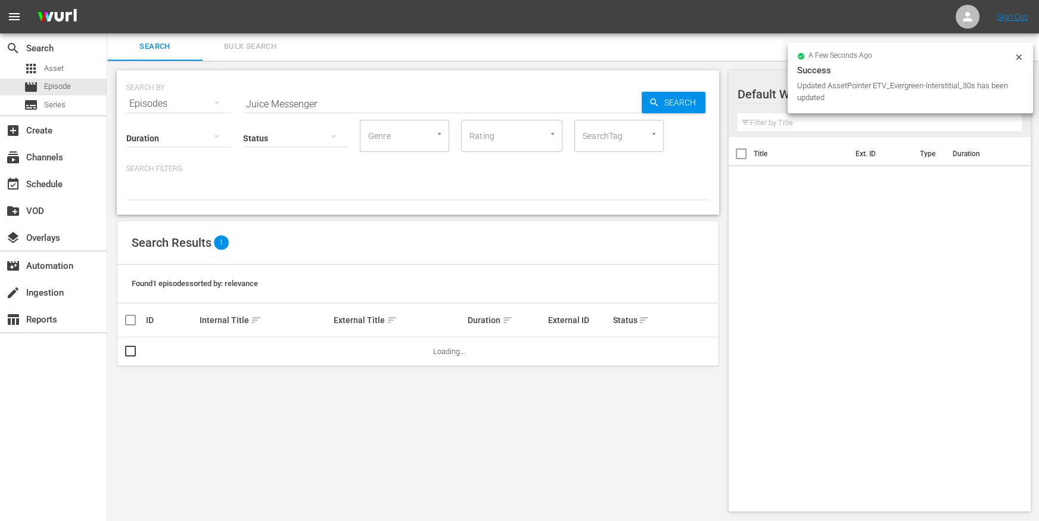
scroll to position [1, 0]
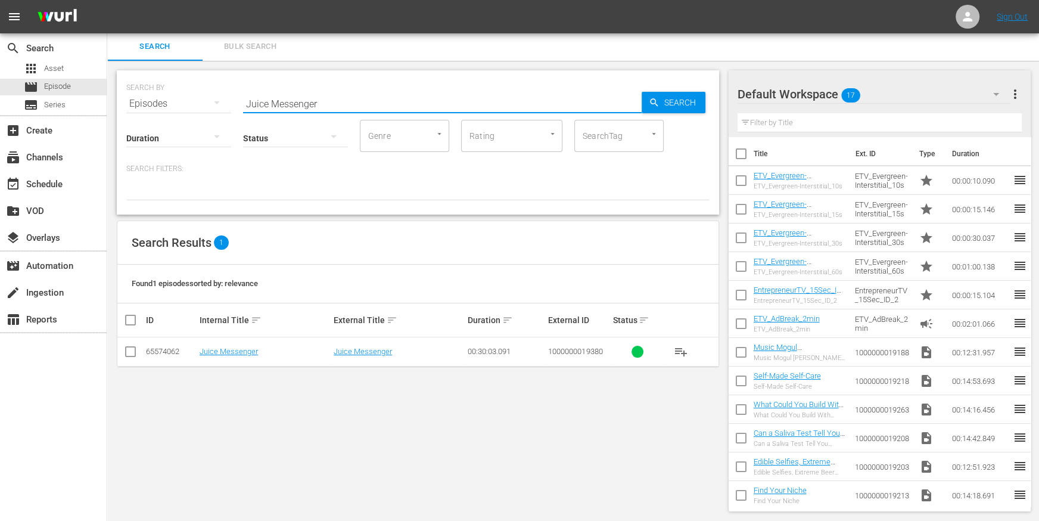
click at [387, 95] on input "Juice Messenger" at bounding box center [442, 103] width 399 height 29
paste input "Bulu, Inc."
type input "Bulu, Inc."
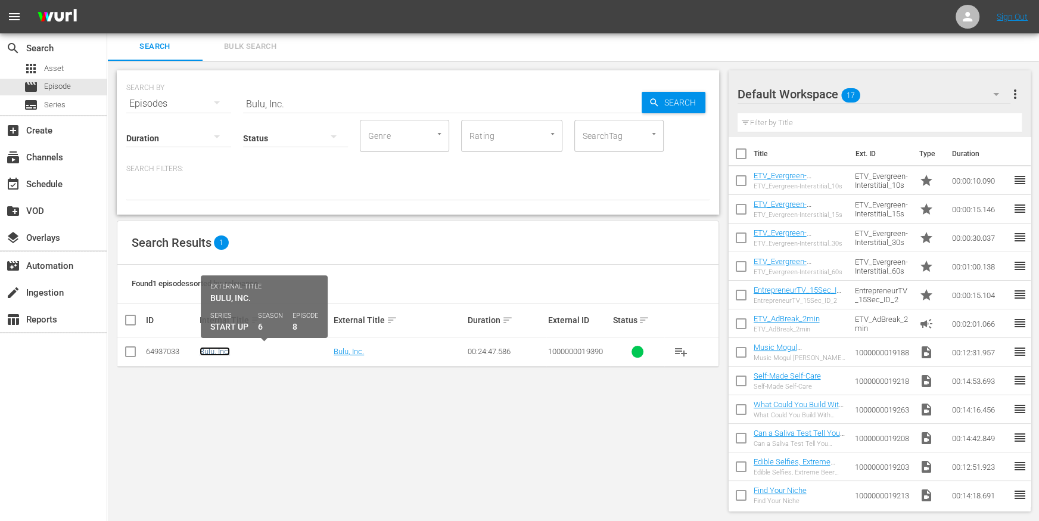
click at [211, 352] on link "Bulu, Inc." at bounding box center [215, 351] width 30 height 9
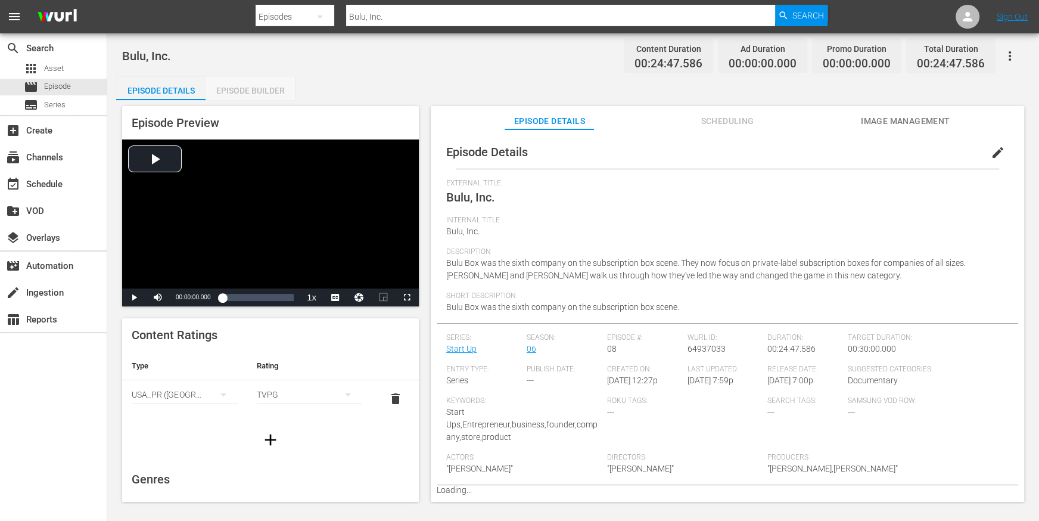
click at [259, 99] on div "Episode Builder" at bounding box center [250, 90] width 89 height 29
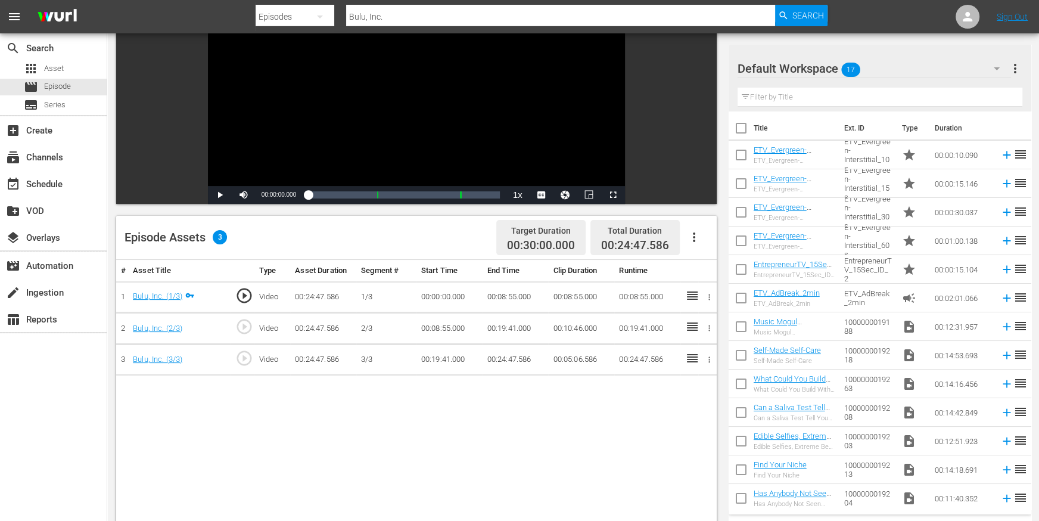
scroll to position [147, 0]
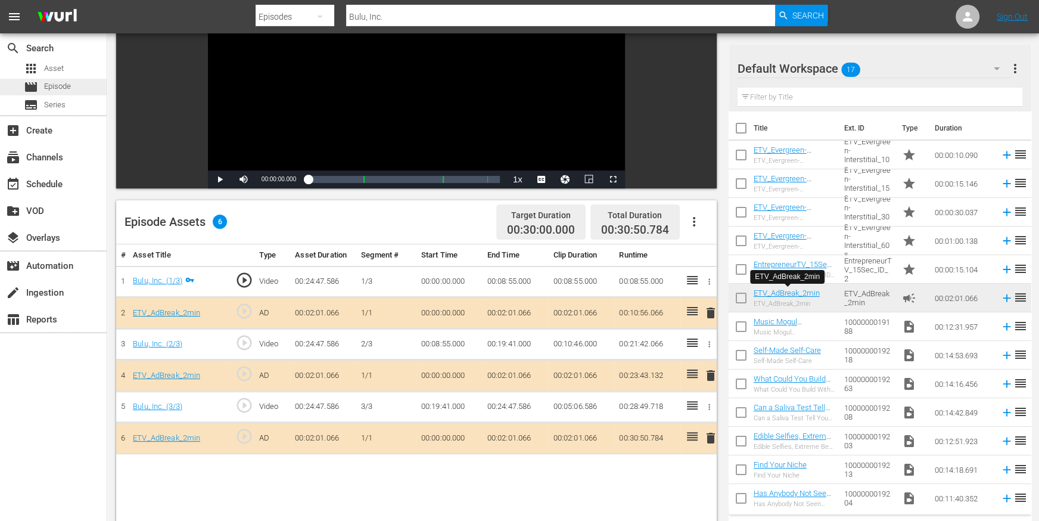
click at [70, 89] on span "Episode" at bounding box center [57, 86] width 27 height 12
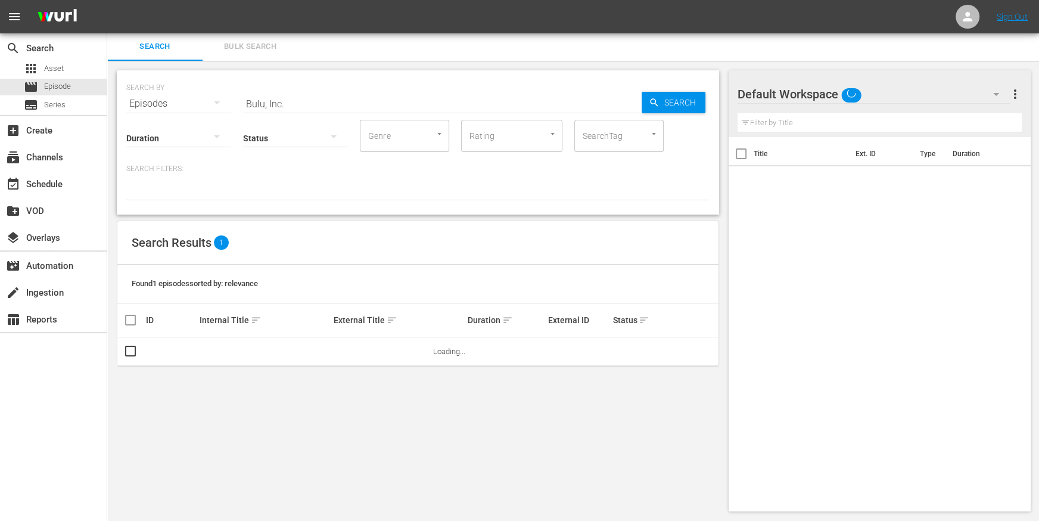
scroll to position [1, 0]
click at [318, 95] on input "Bulu, Inc." at bounding box center [442, 103] width 399 height 29
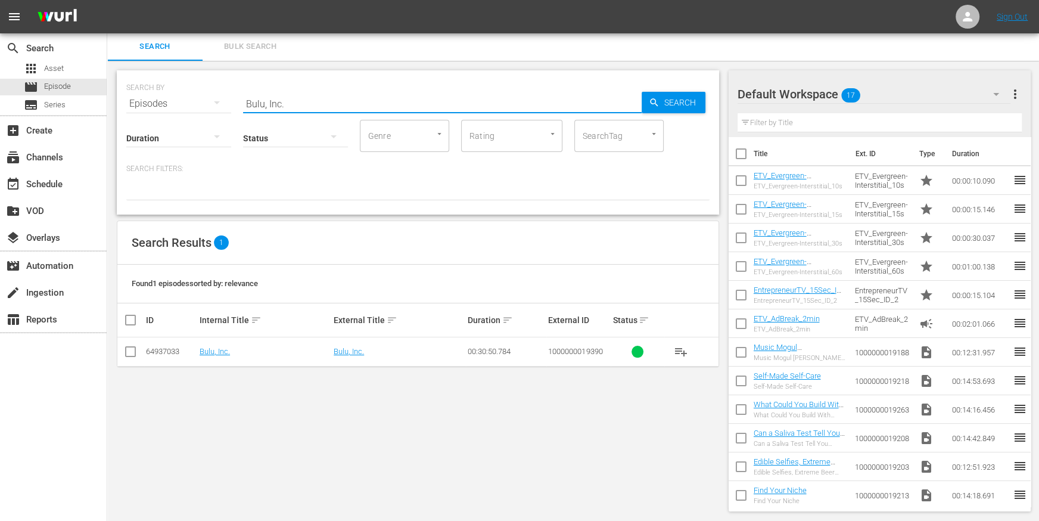
click at [318, 94] on input "Bulu, Inc." at bounding box center [442, 103] width 399 height 29
paste input "Grassroots Ranch"
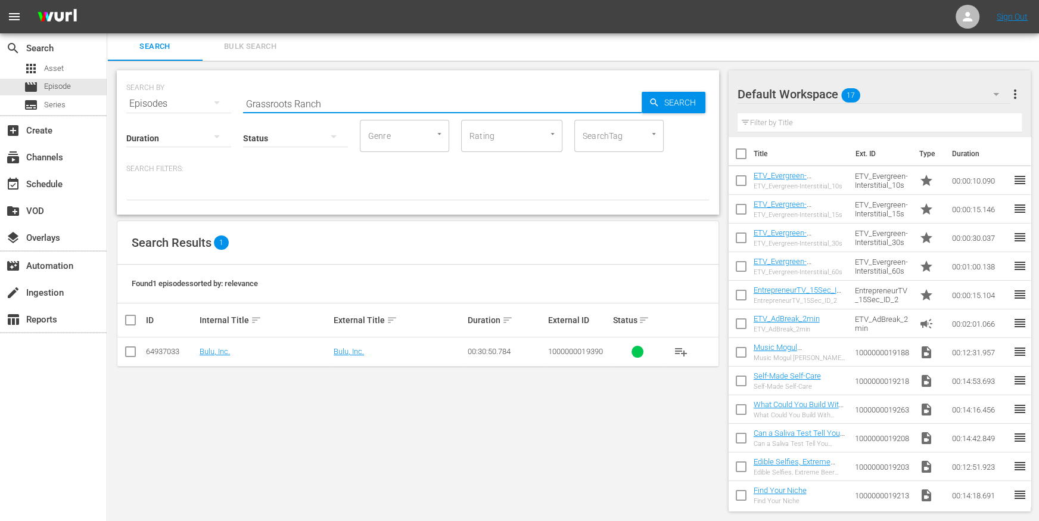
type input "Grassroots Ranch"
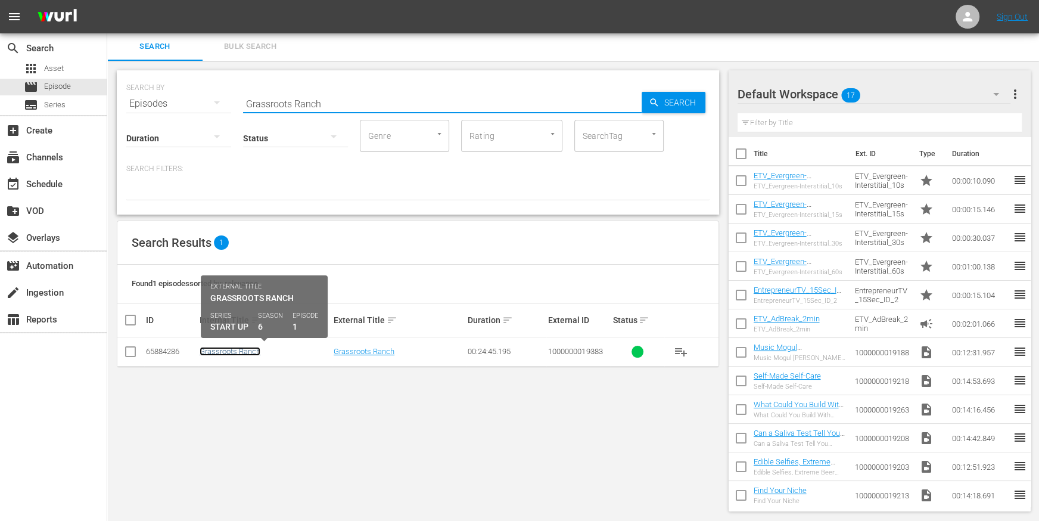
click at [224, 353] on link "Grassroots Ranch" at bounding box center [230, 351] width 61 height 9
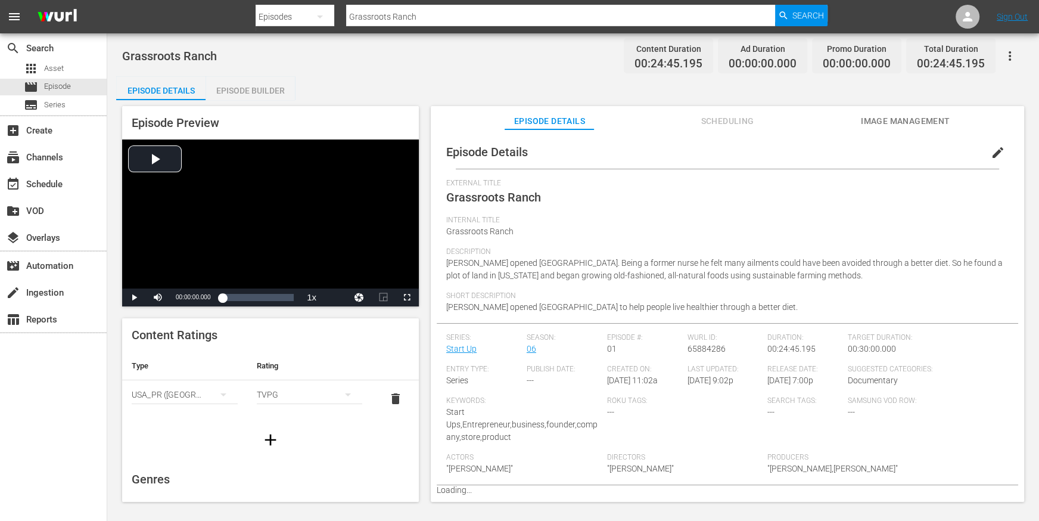
click at [256, 76] on div "Episode Builder" at bounding box center [250, 90] width 89 height 29
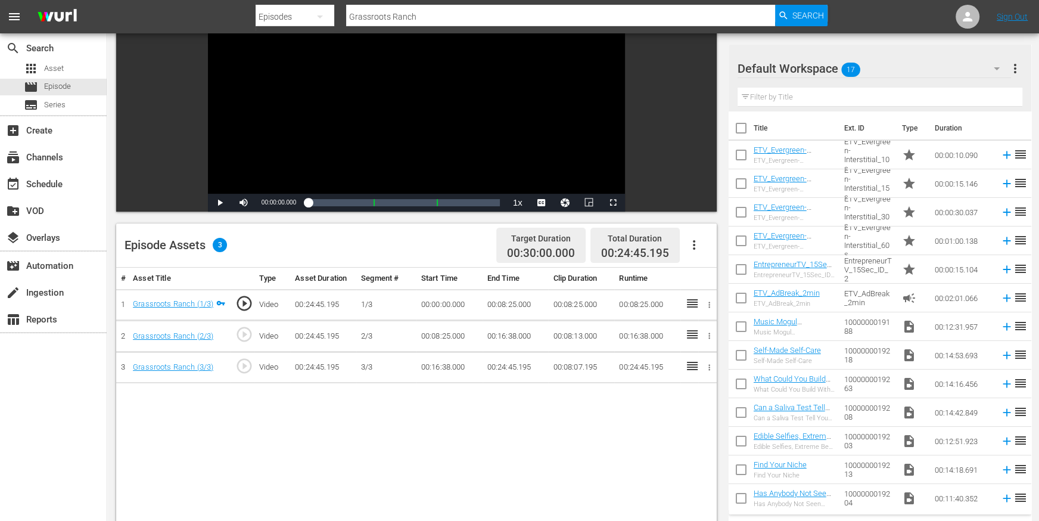
scroll to position [184, 0]
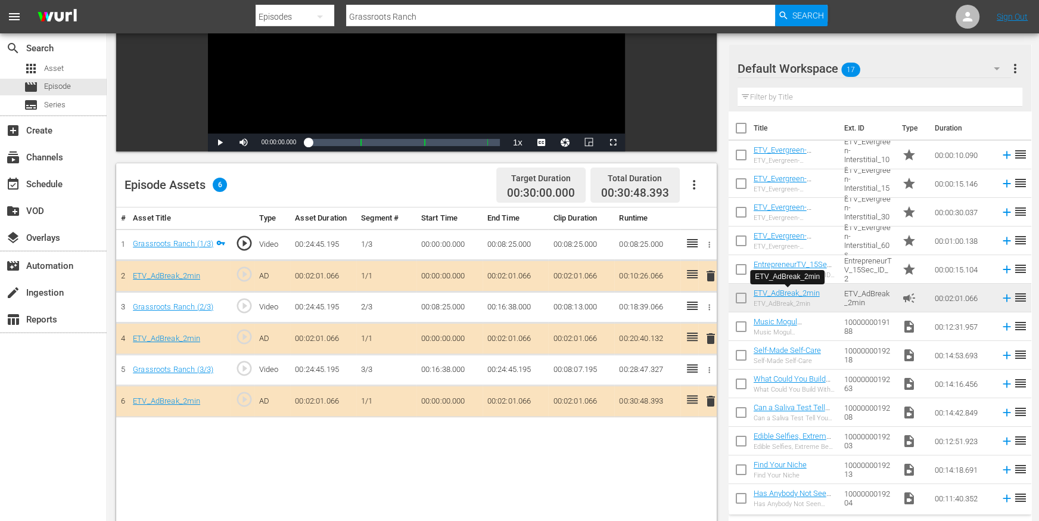
click at [433, 2] on div at bounding box center [542, 3] width 572 height 2
click at [433, 8] on input "Grassroots Ranch" at bounding box center [560, 16] width 429 height 29
paste input "The DeLeon"
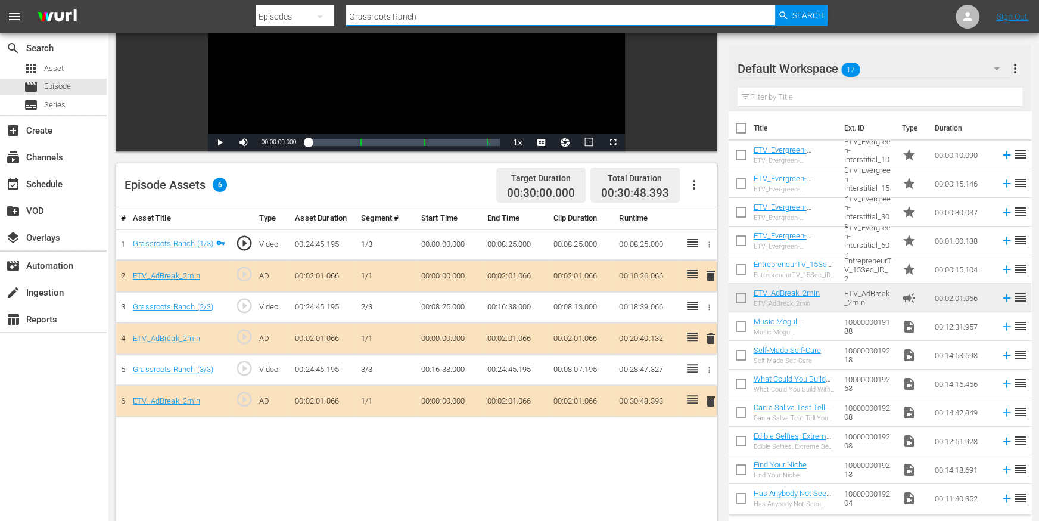
type input "The DeLeon"
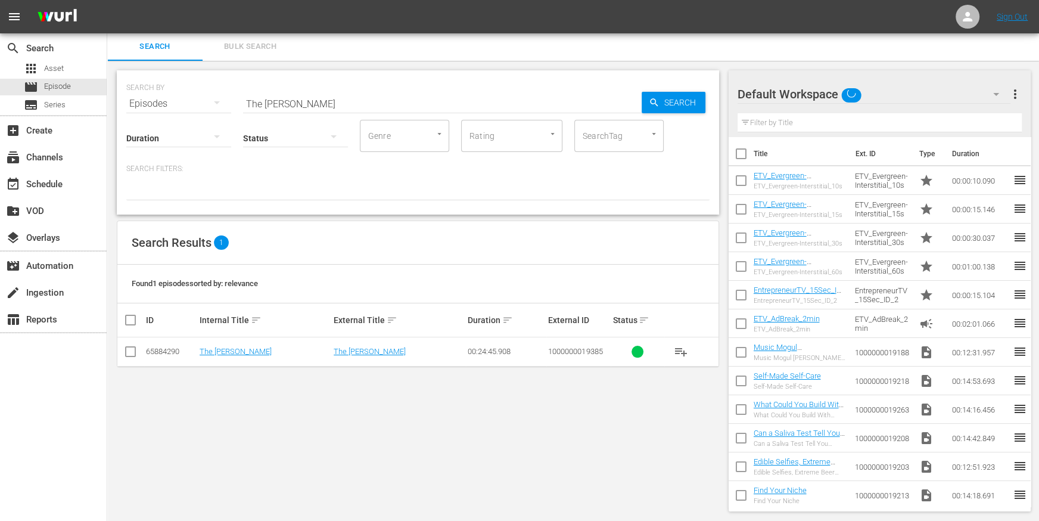
click at [229, 341] on td "The DeLeon" at bounding box center [265, 351] width 134 height 29
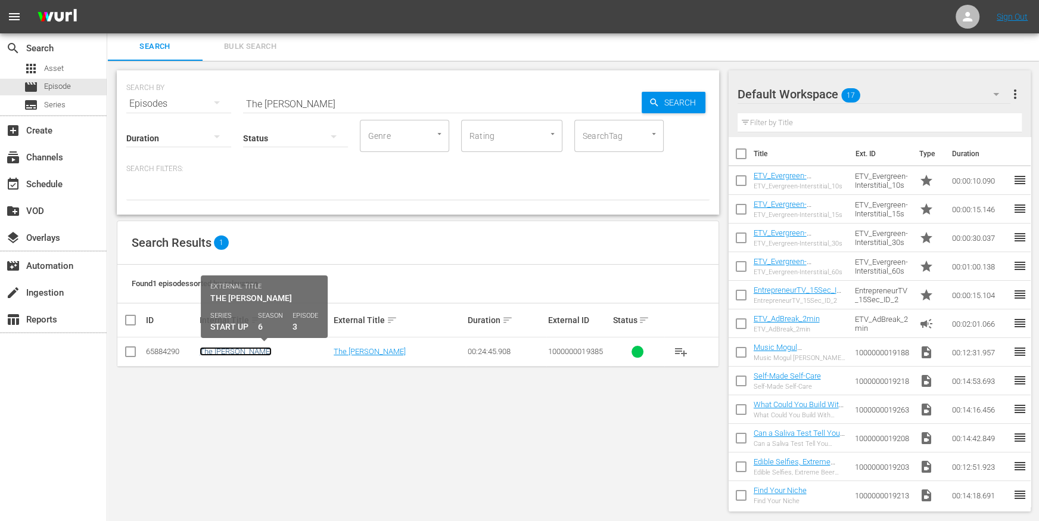
click at [229, 347] on link "The DeLeon" at bounding box center [236, 351] width 72 height 9
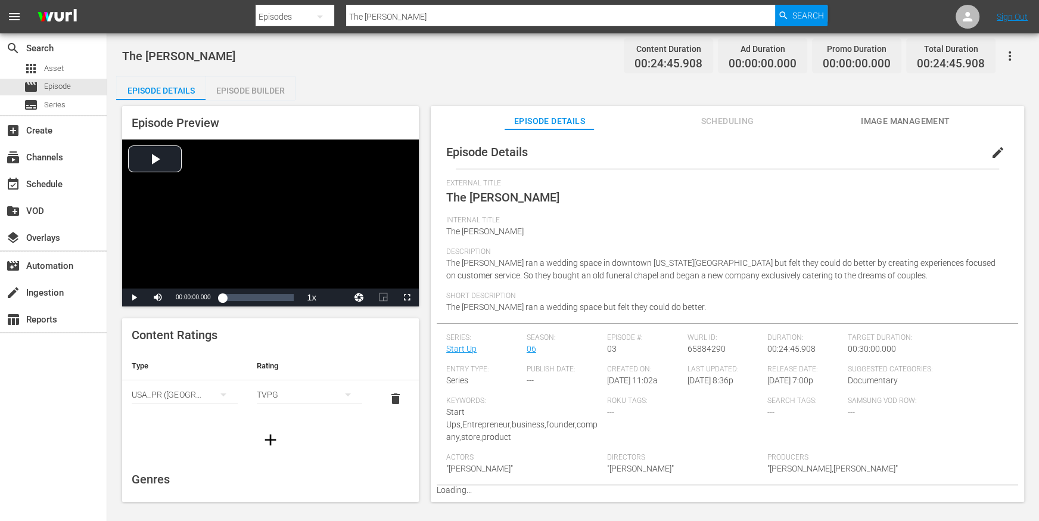
click at [241, 92] on div "Episode Builder" at bounding box center [250, 90] width 89 height 29
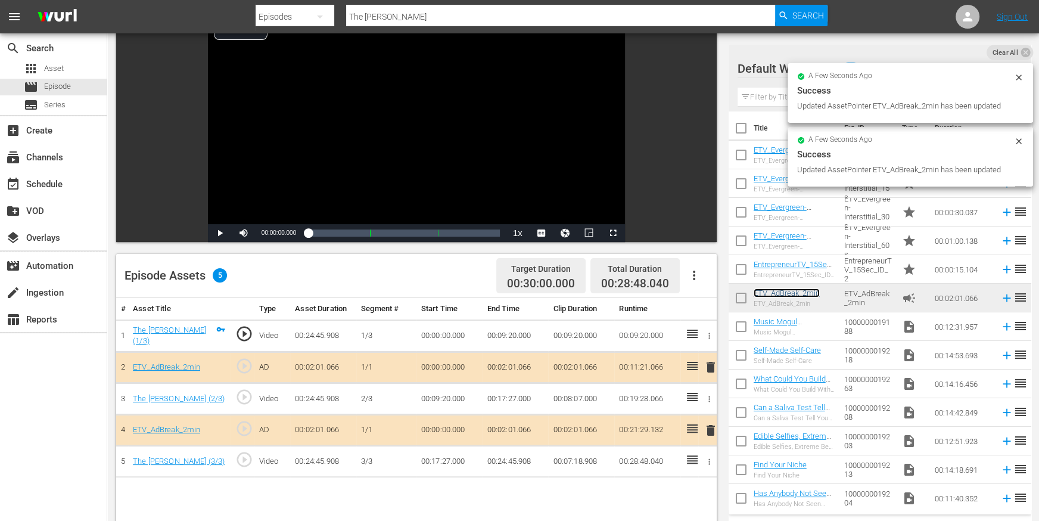
scroll to position [94, 0]
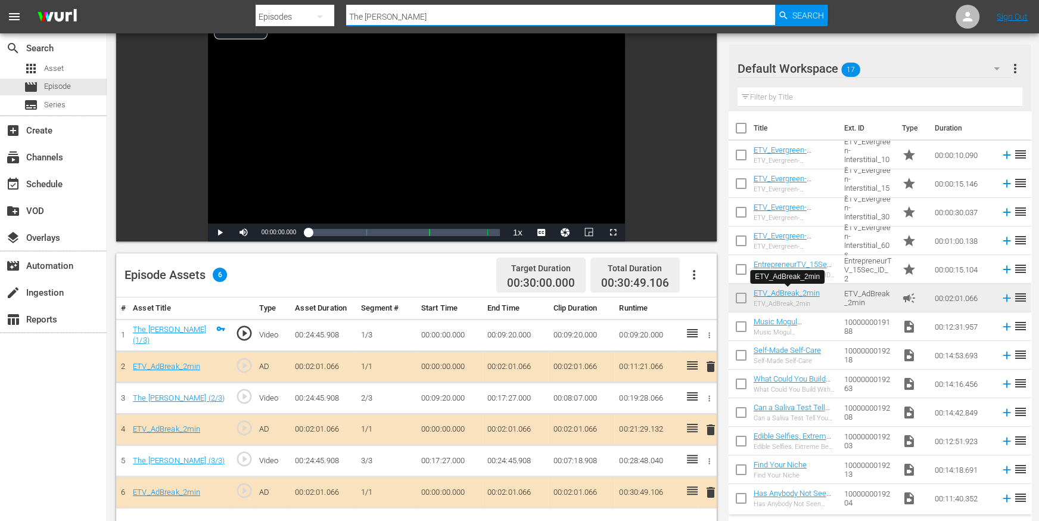
click at [454, 8] on input "The DeLeon" at bounding box center [560, 16] width 429 height 29
paste input "Meshuggah Bagels"
type input "Meshuggah Bagels"
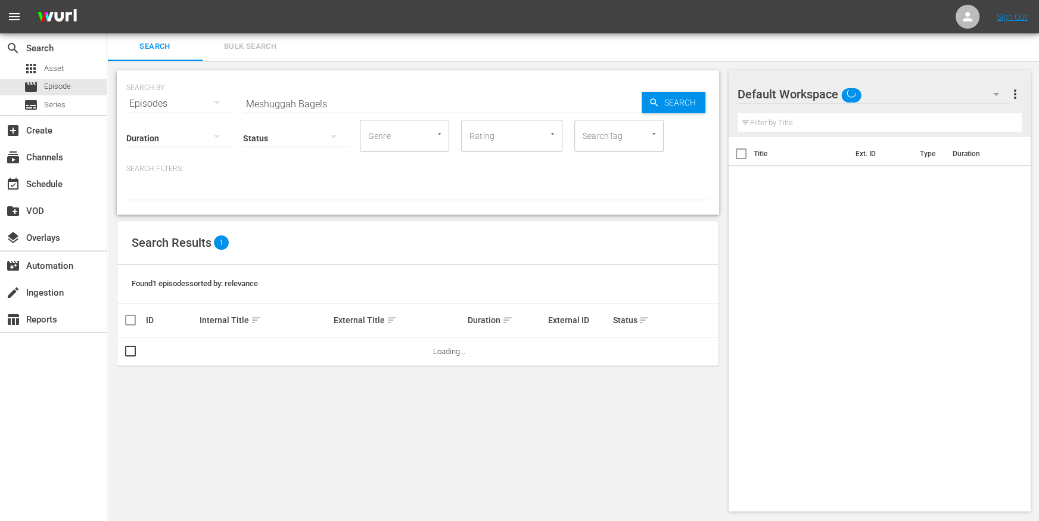
scroll to position [1, 0]
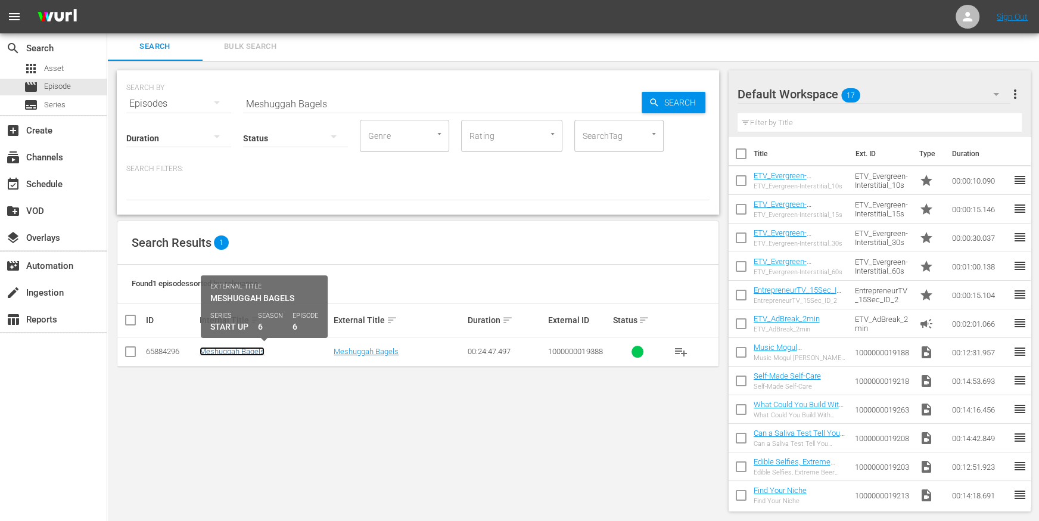
click at [250, 348] on link "Meshuggah Bagels" at bounding box center [232, 351] width 65 height 9
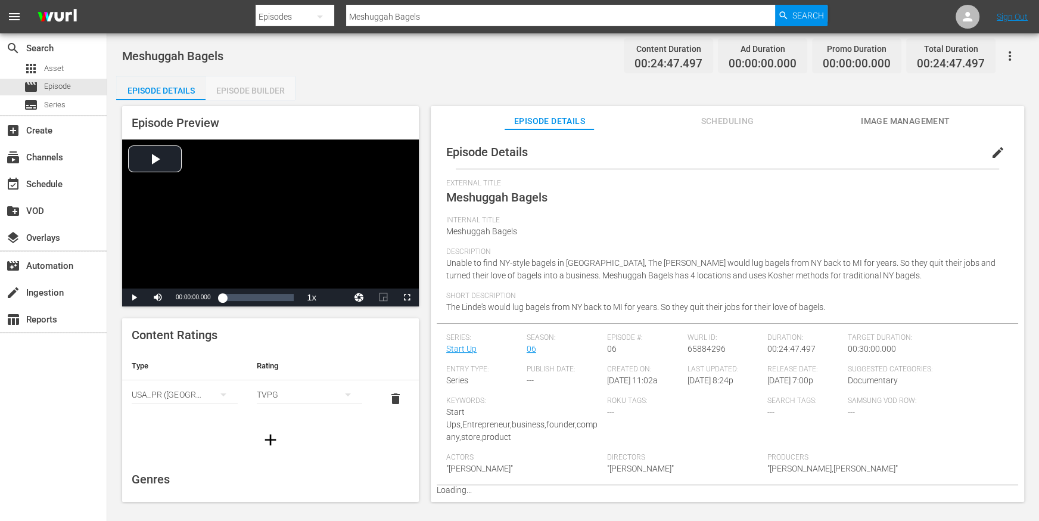
click at [249, 88] on div "Episode Builder" at bounding box center [250, 90] width 89 height 29
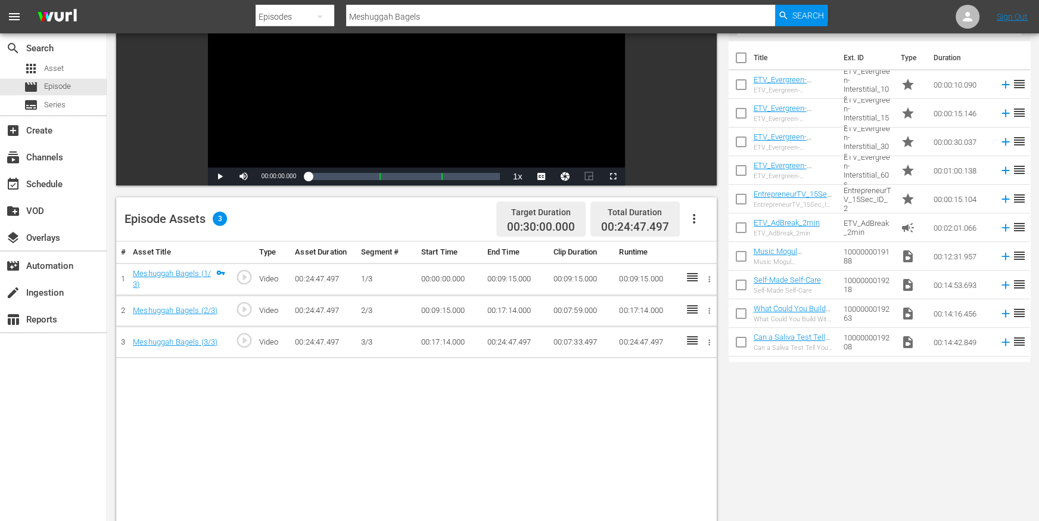
scroll to position [168, 0]
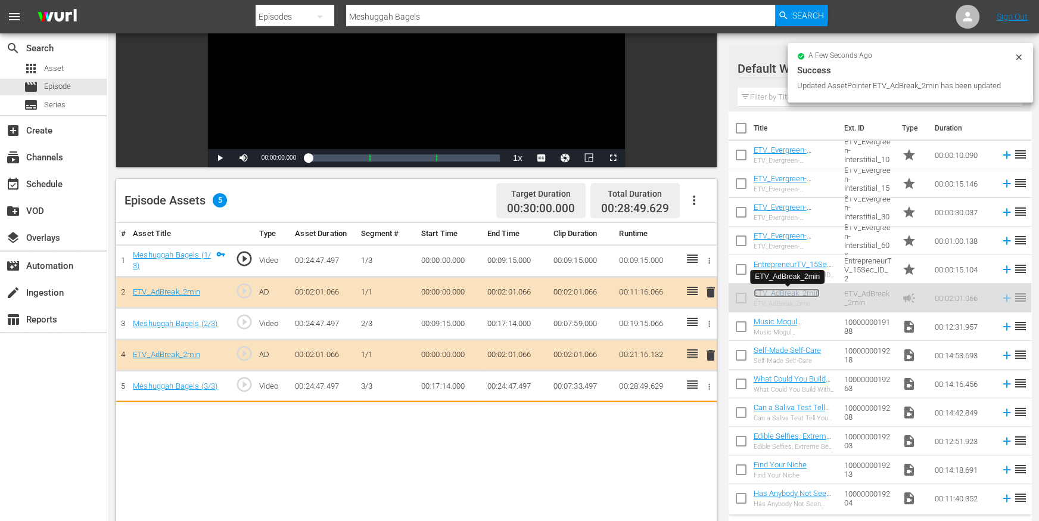
drag, startPoint x: 792, startPoint y: 293, endPoint x: 588, endPoint y: 430, distance: 246.1
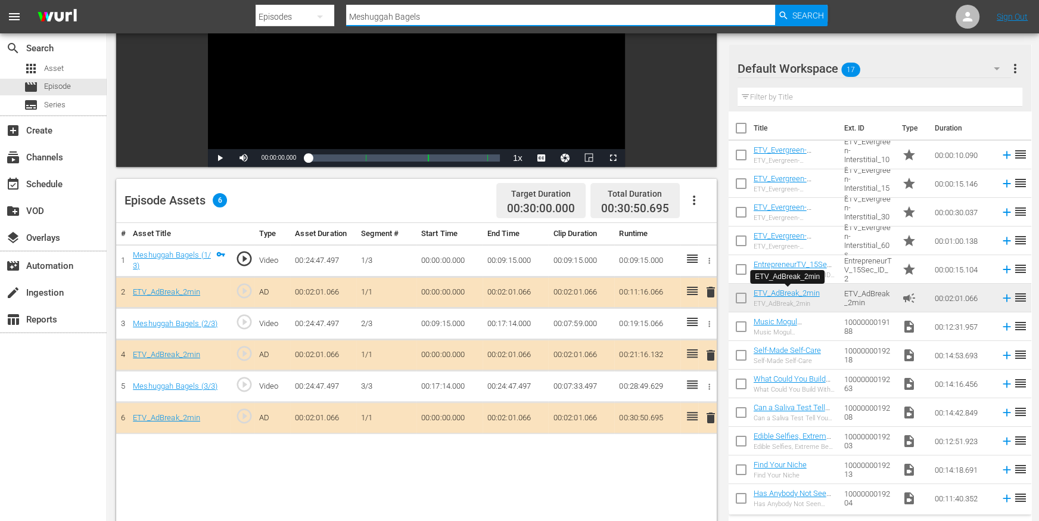
click at [411, 15] on input "Meshuggah Bagels" at bounding box center [560, 16] width 429 height 29
paste input "Glacier Confection"
type input "Glacier Confection"
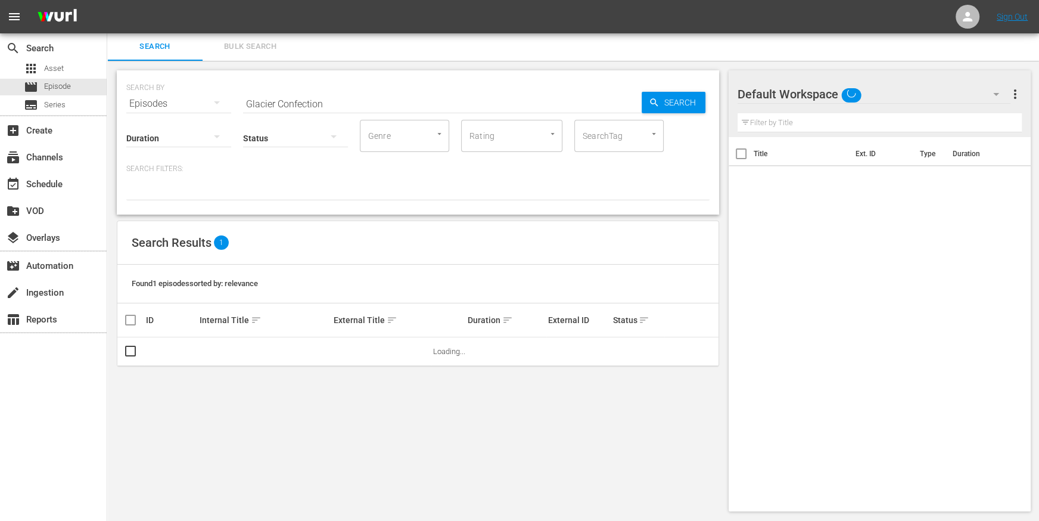
scroll to position [1, 0]
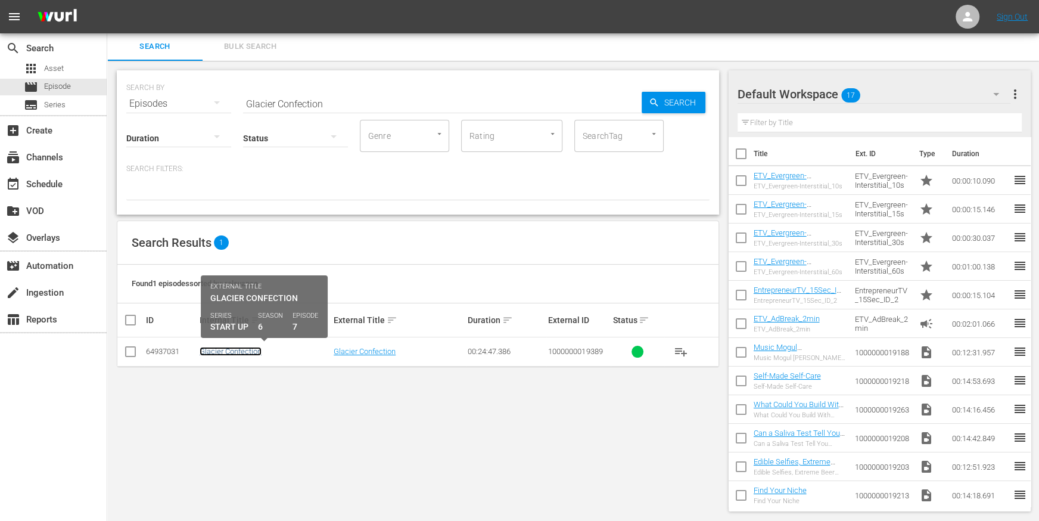
click at [228, 350] on link "Glacier Confection" at bounding box center [231, 351] width 62 height 9
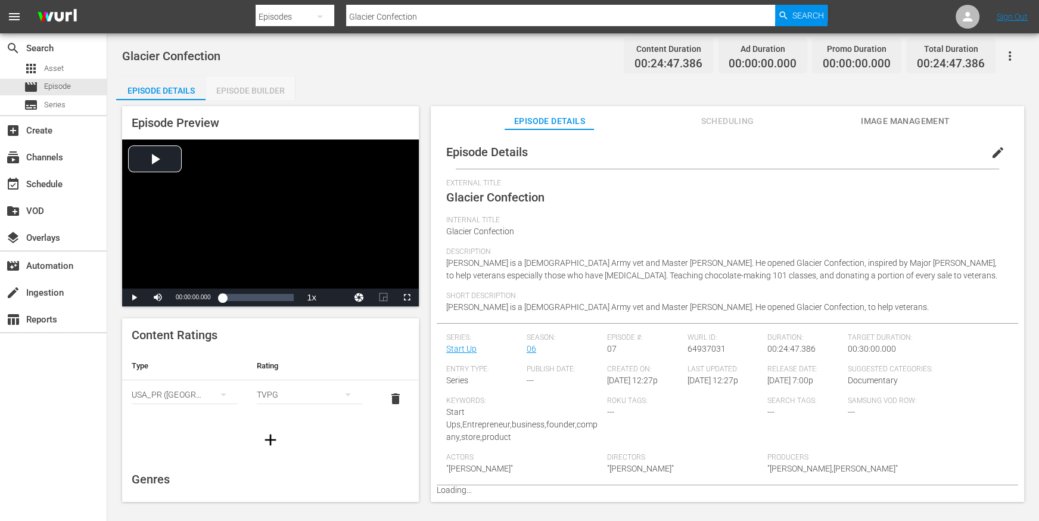
click at [244, 93] on div "Episode Builder" at bounding box center [250, 90] width 89 height 29
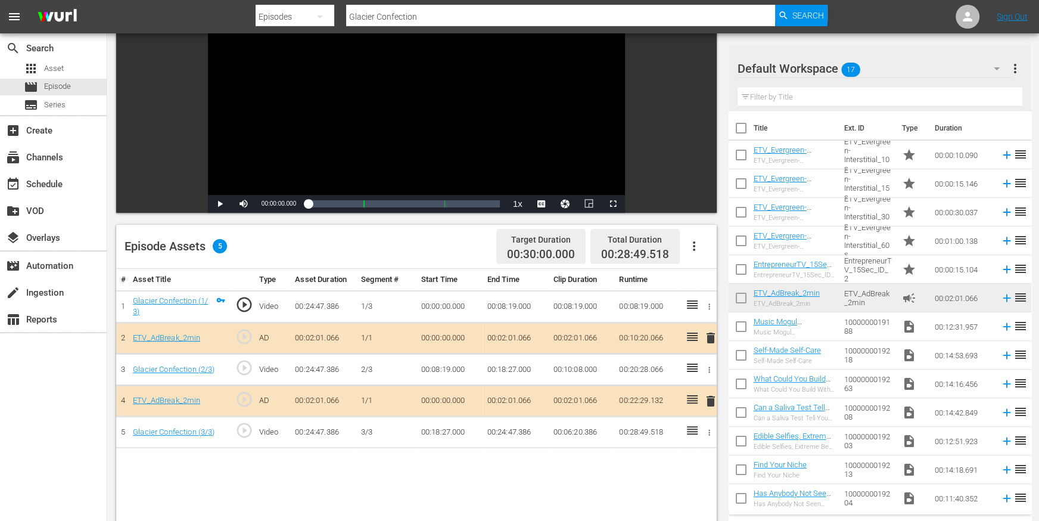
scroll to position [137, 0]
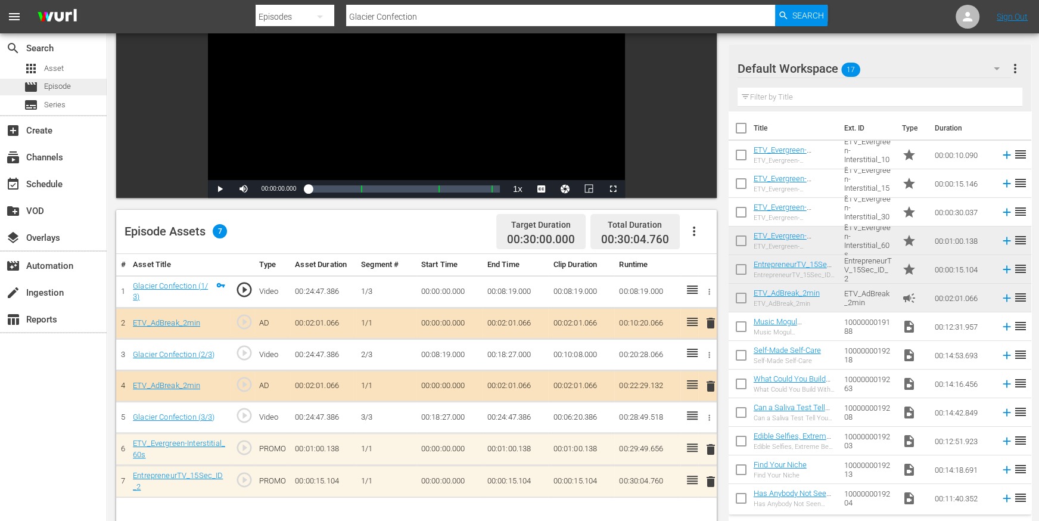
click at [81, 88] on div "movie Episode" at bounding box center [53, 87] width 107 height 17
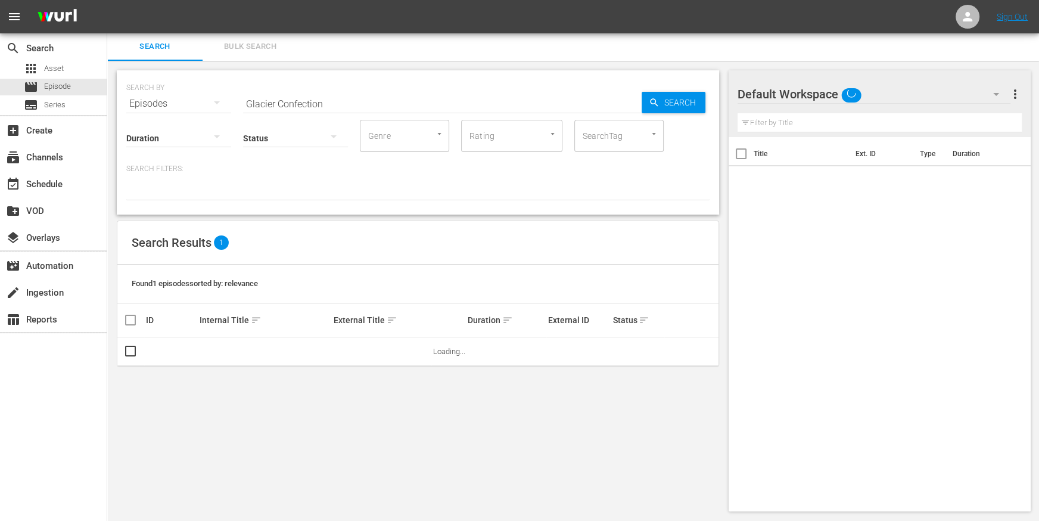
scroll to position [1, 0]
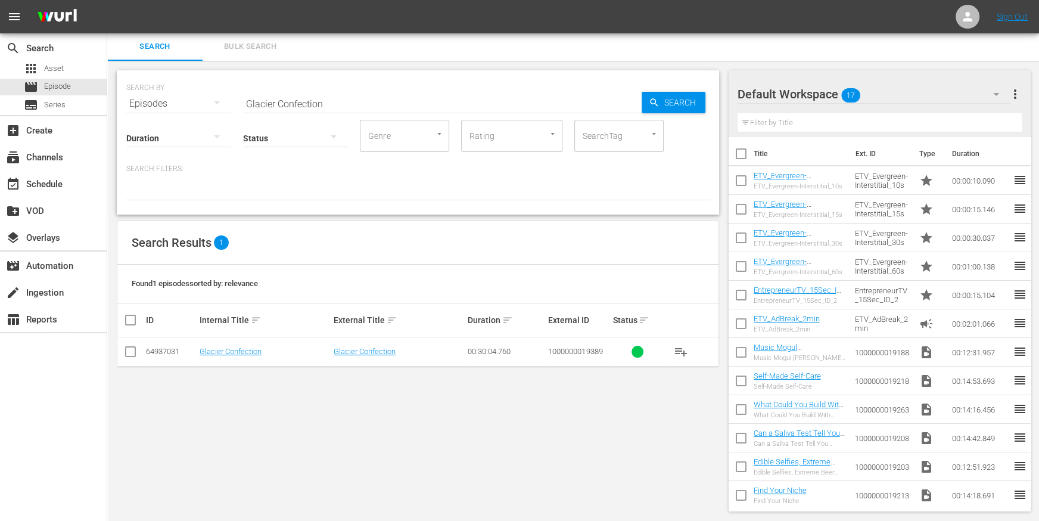
click at [265, 102] on input "Glacier Confection" at bounding box center [442, 103] width 399 height 29
paste input "J. Rieger & Co."
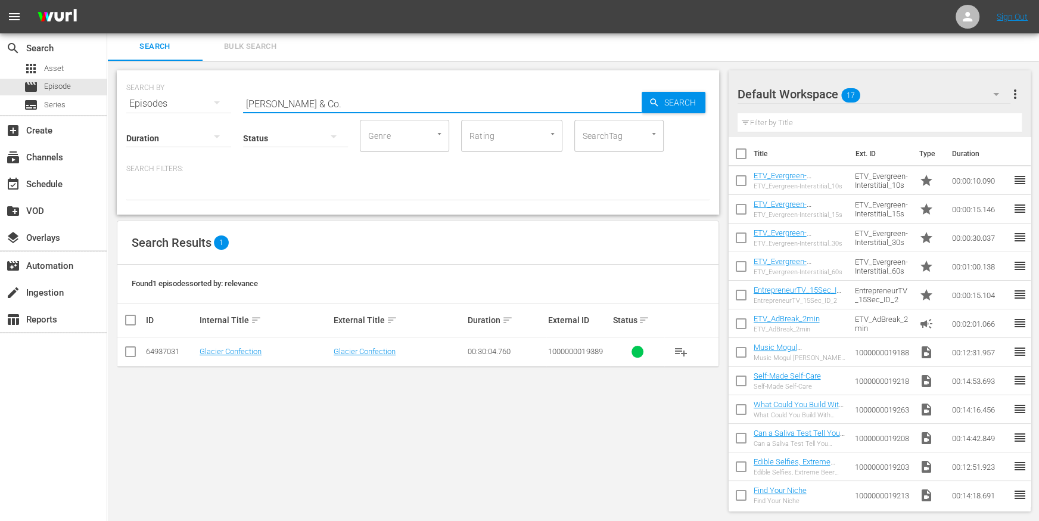
type input "J. Rieger & Co."
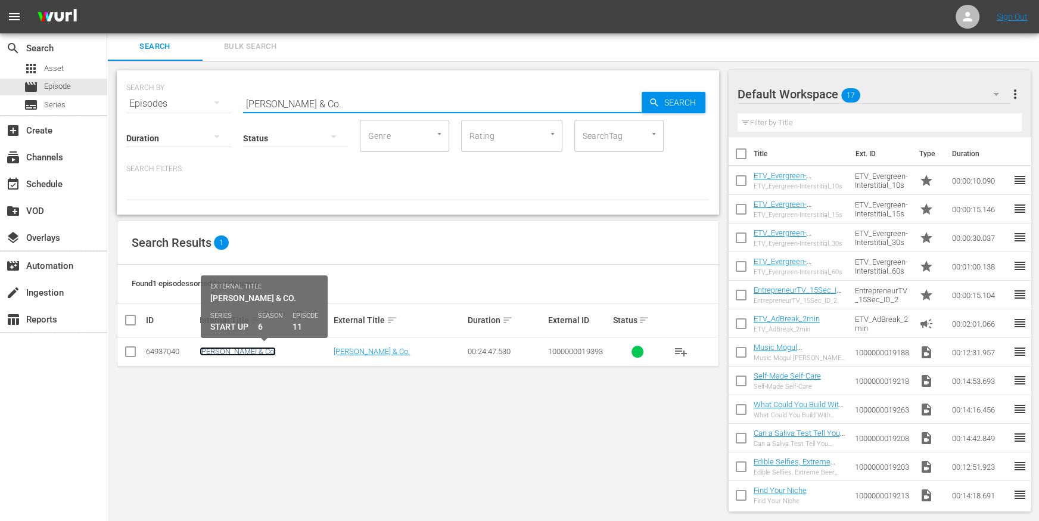
click at [225, 347] on link "J. Rieger & Co." at bounding box center [238, 351] width 76 height 9
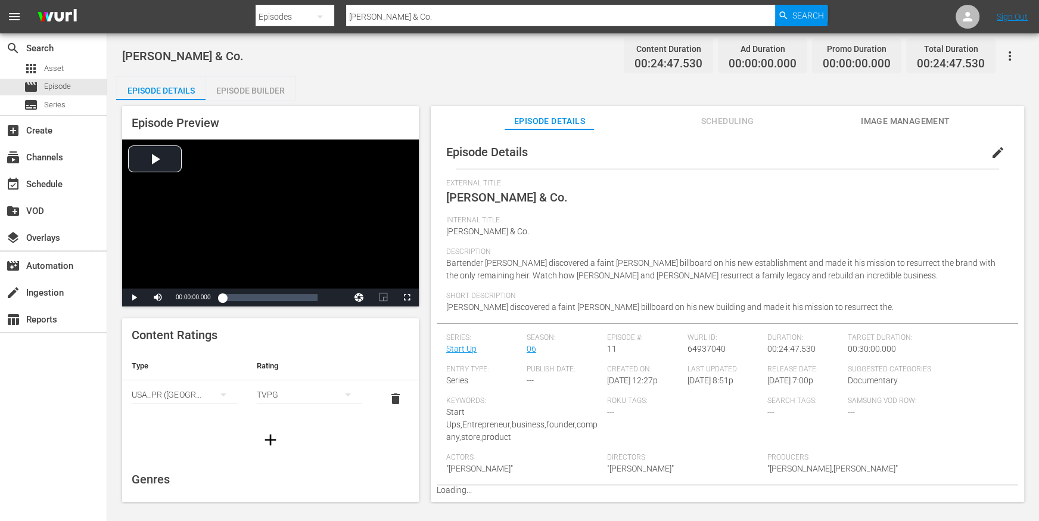
click at [269, 96] on div "Episode Builder" at bounding box center [250, 90] width 89 height 29
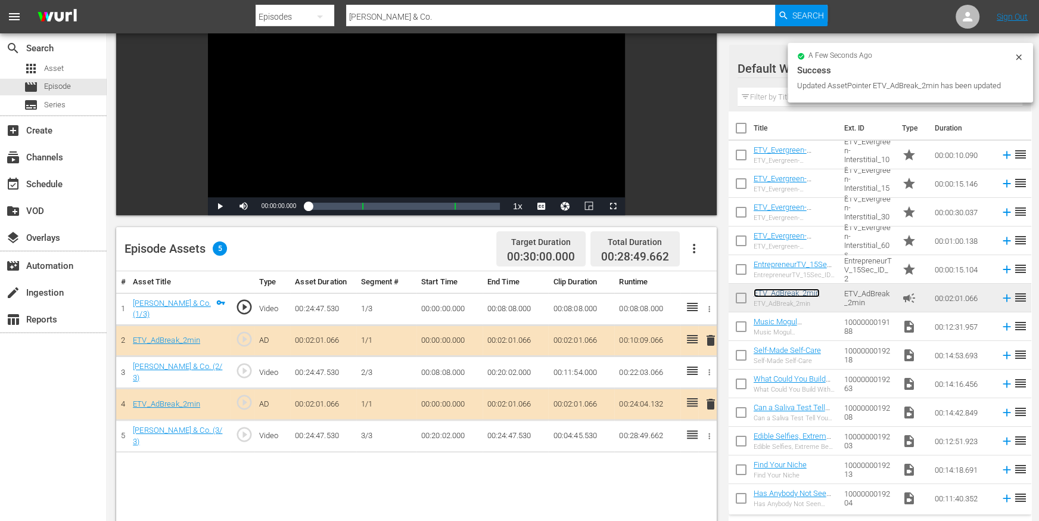
scroll to position [120, 0]
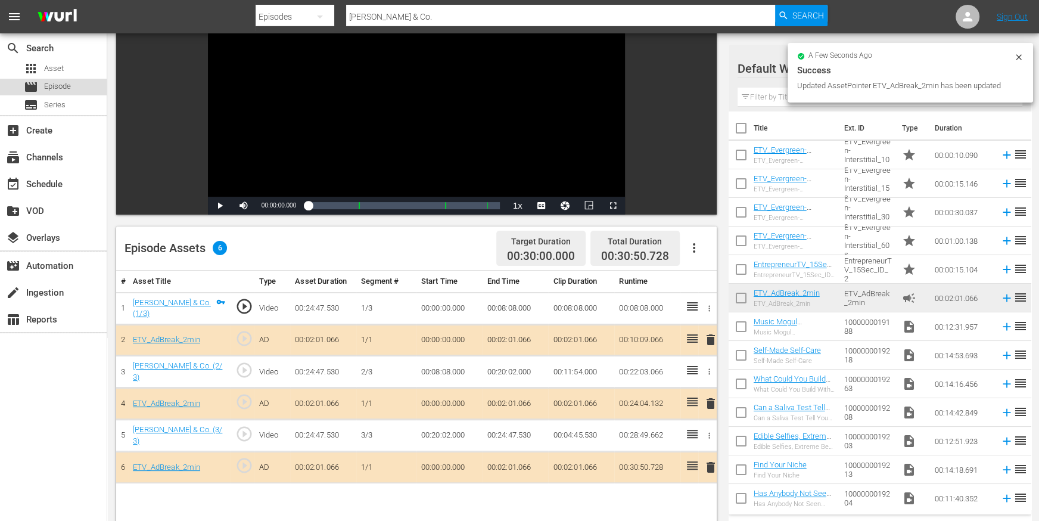
click at [89, 85] on div "movie Episode" at bounding box center [53, 87] width 107 height 17
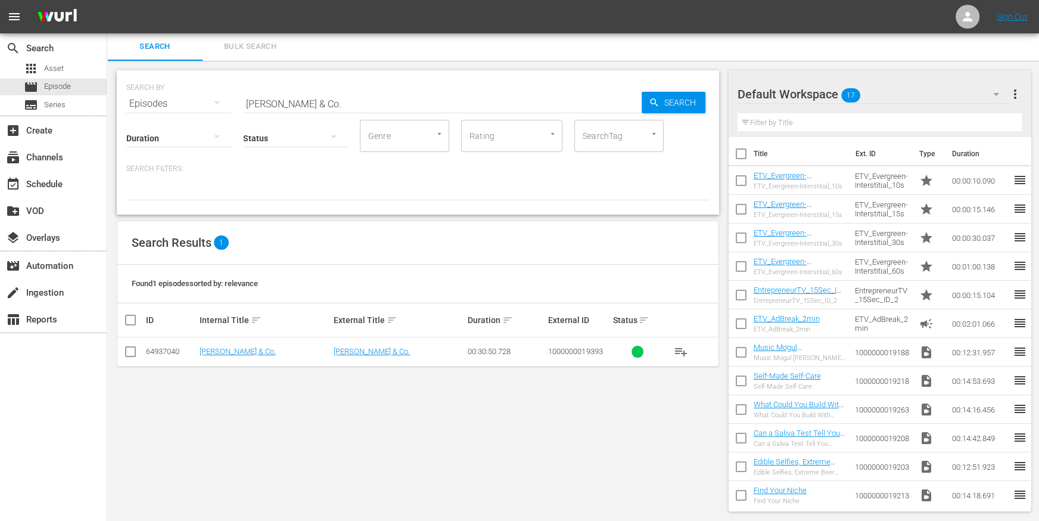
click at [322, 100] on input "J. Rieger & Co." at bounding box center [442, 103] width 399 height 29
paste input "Mobility Designed"
type input "Mobility Designed"
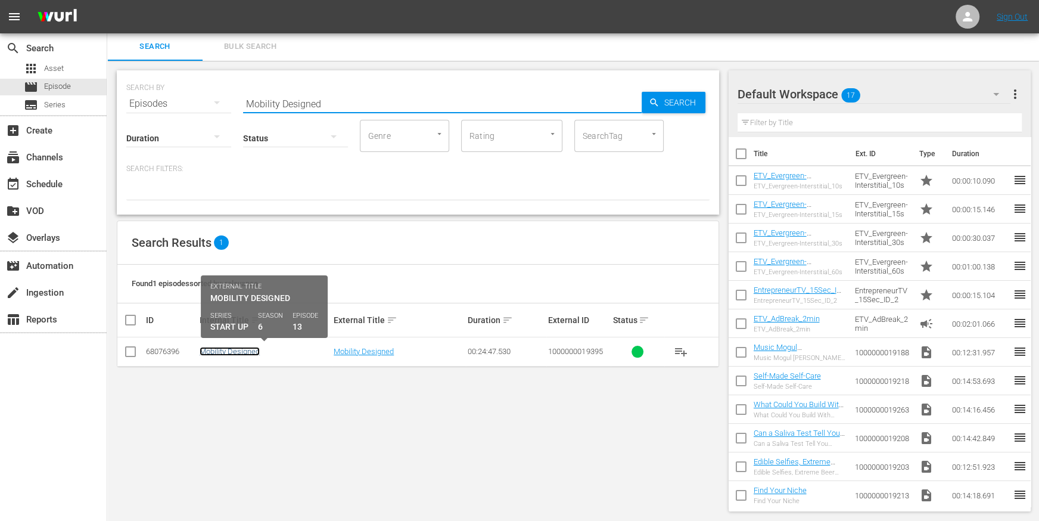
click at [215, 354] on link "Mobility Designed" at bounding box center [230, 351] width 60 height 9
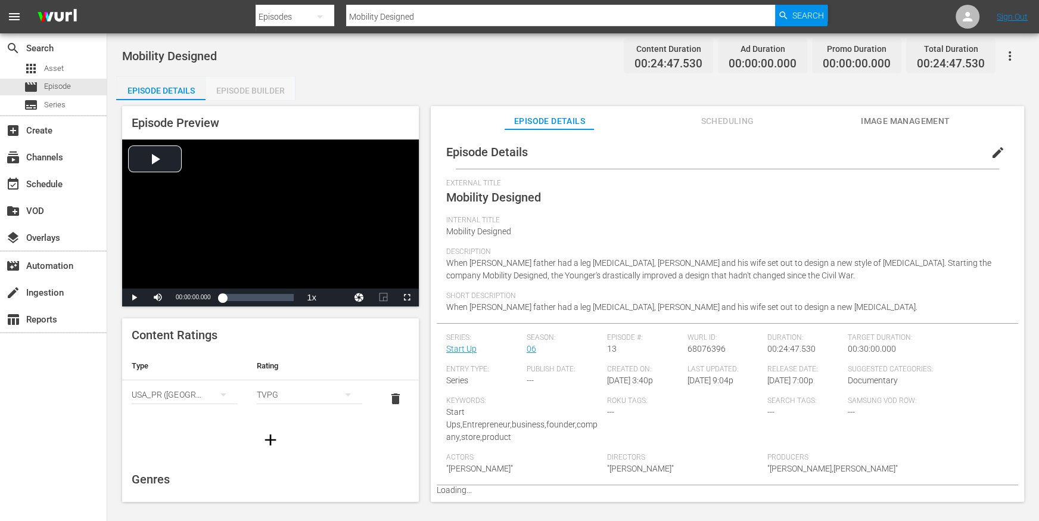
click at [252, 86] on div "Episode Builder" at bounding box center [250, 90] width 89 height 29
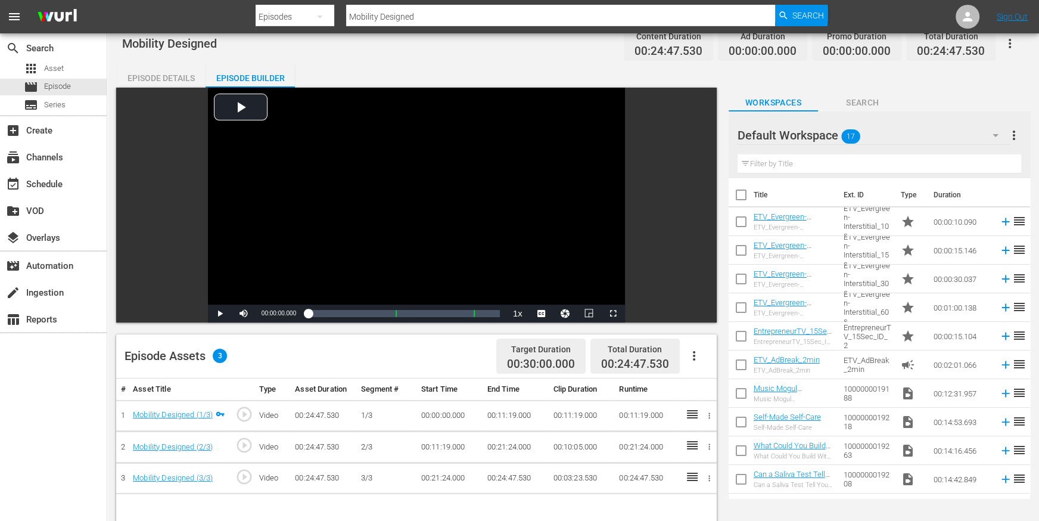
scroll to position [112, 0]
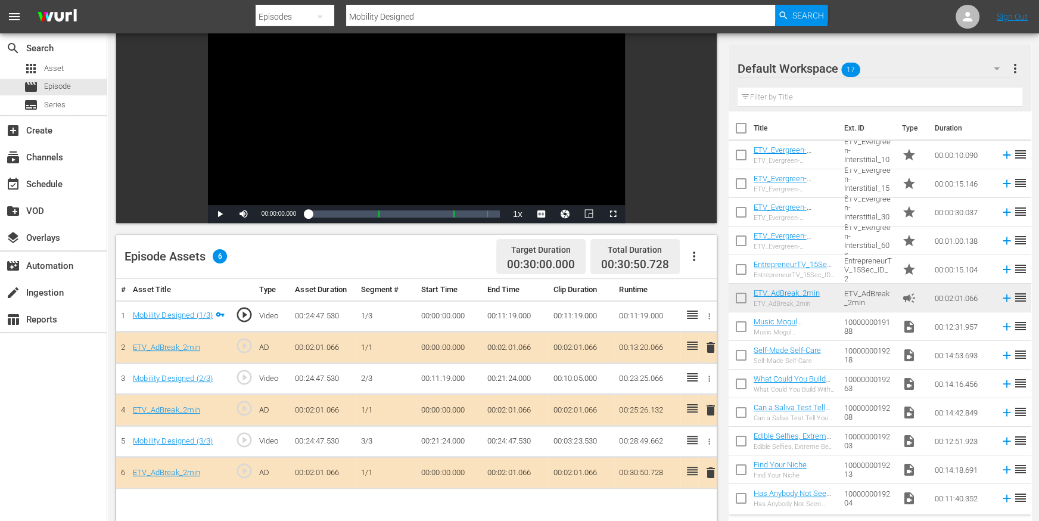
click at [377, 14] on input "Mobility Designed" at bounding box center [560, 16] width 429 height 29
paste input "LFLS Shoes"
type input "LFLS Shoes"
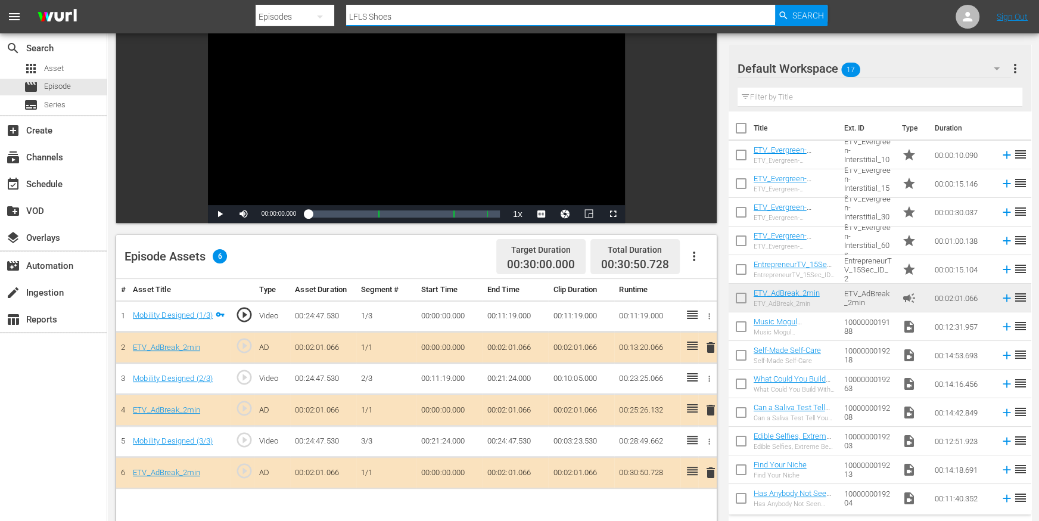
scroll to position [1, 0]
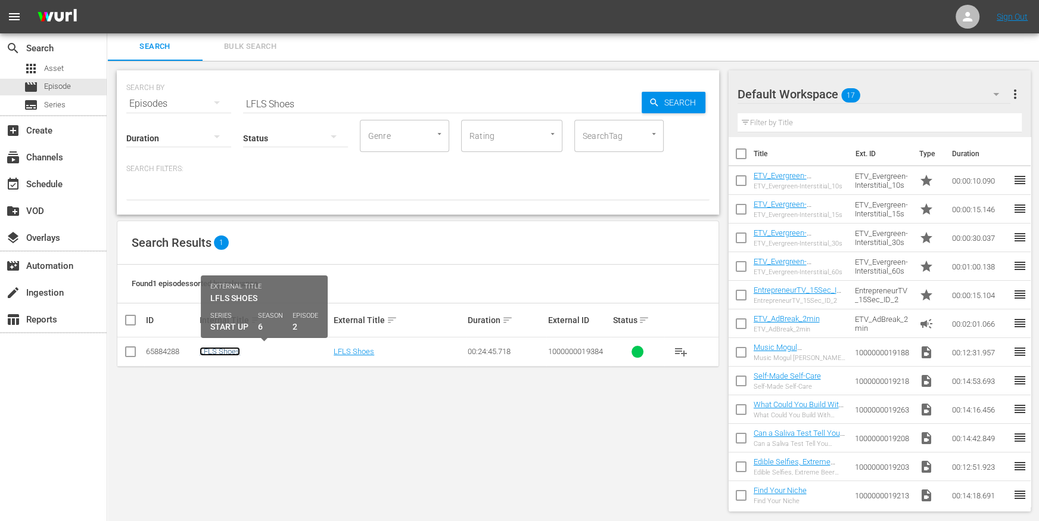
click at [211, 350] on link "LFLS Shoes" at bounding box center [220, 351] width 41 height 9
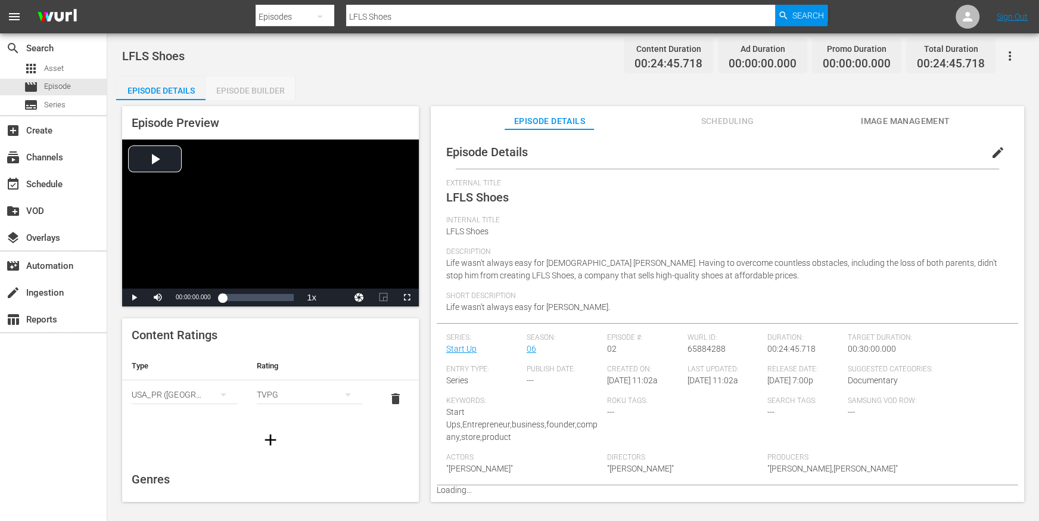
click at [257, 94] on div "Episode Builder" at bounding box center [250, 90] width 89 height 29
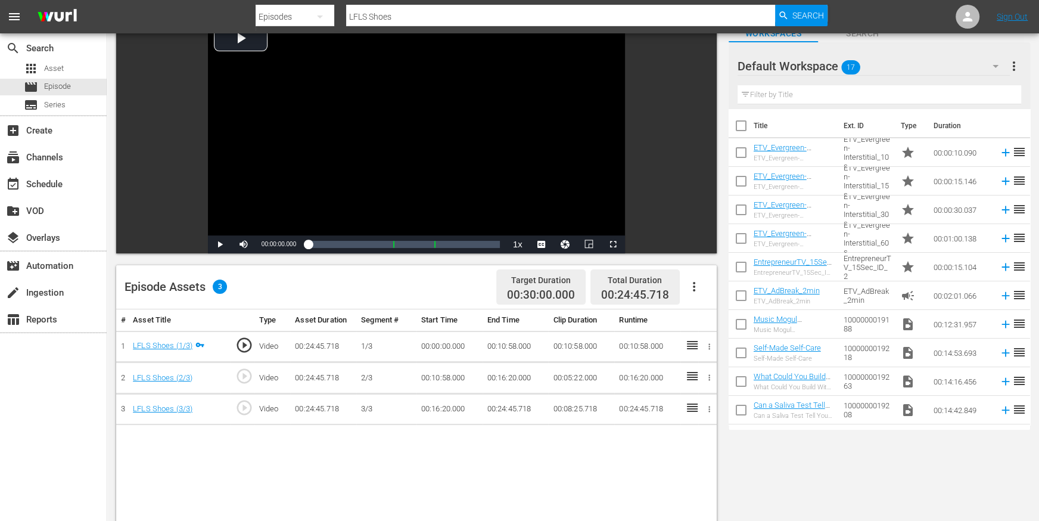
scroll to position [117, 0]
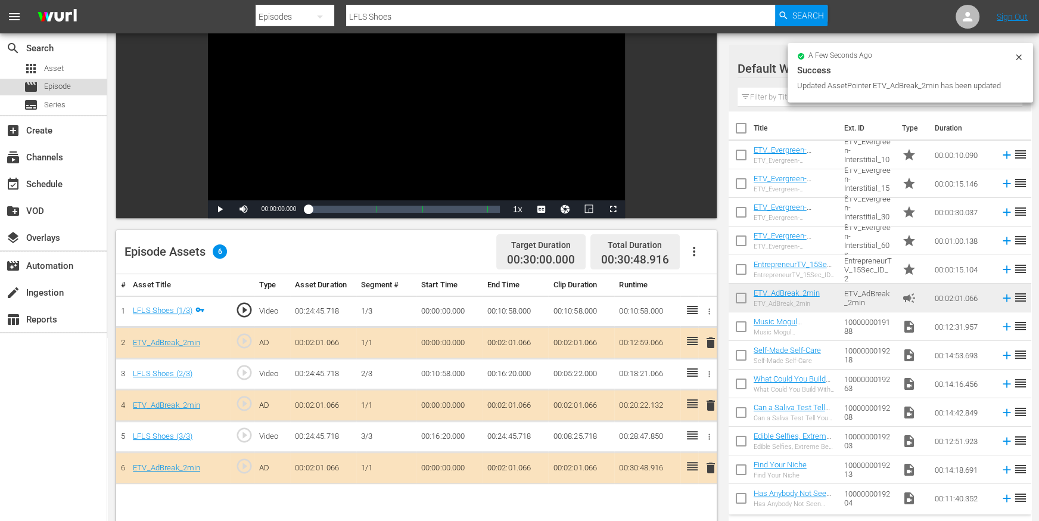
click at [88, 84] on div "movie Episode" at bounding box center [53, 87] width 107 height 17
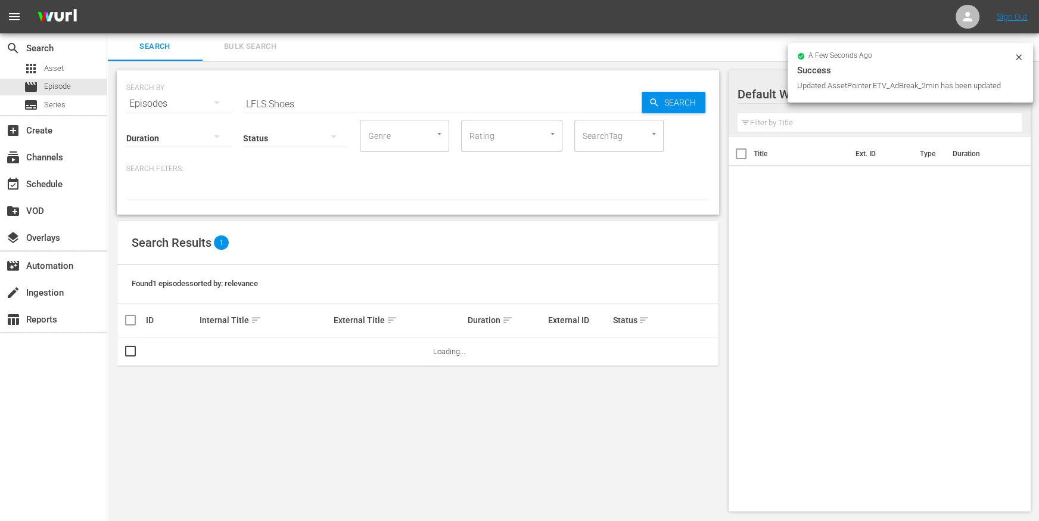
scroll to position [1, 0]
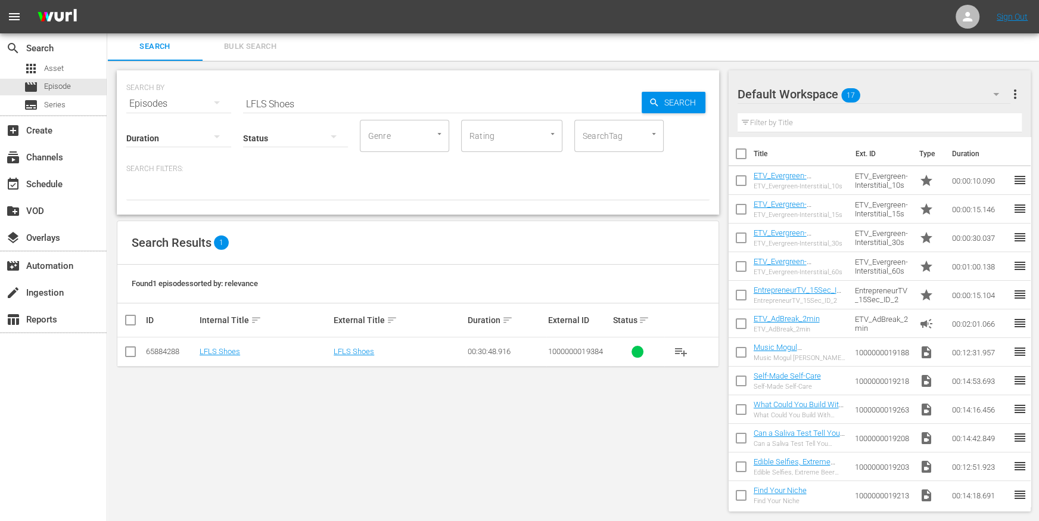
click at [275, 110] on div "Status" at bounding box center [295, 130] width 105 height 43
click at [274, 98] on input "LFLS Shoes" at bounding box center [442, 103] width 399 height 29
paste input "Flipside Ninja Park"
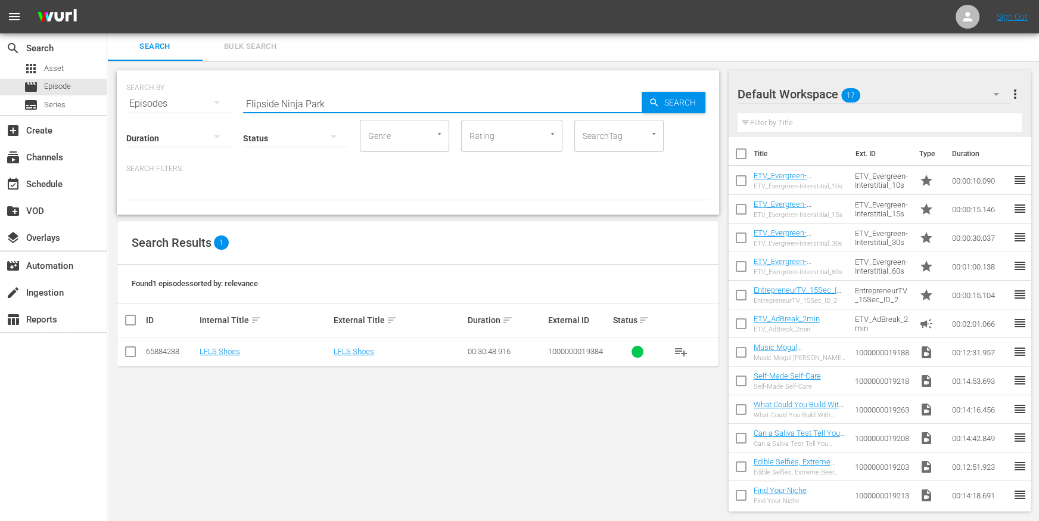
type input "Flipside Ninja Park"
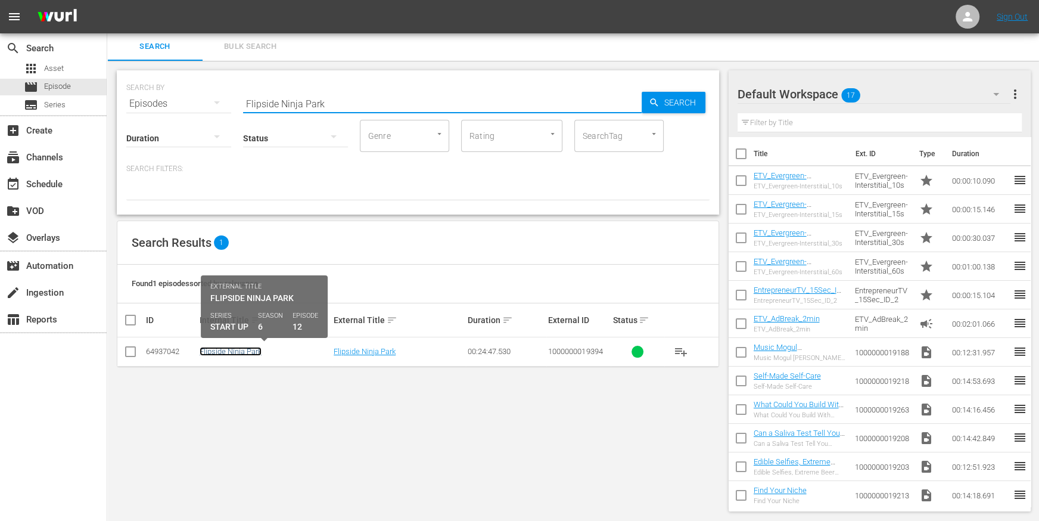
click at [233, 349] on link "Flipside Ninja Park" at bounding box center [231, 351] width 62 height 9
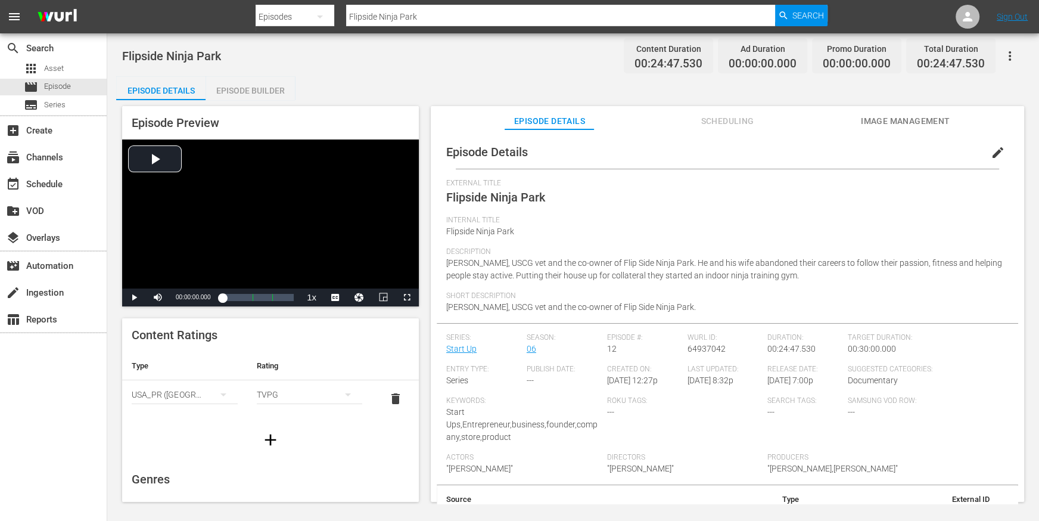
click at [278, 90] on div "Episode Builder" at bounding box center [250, 90] width 89 height 29
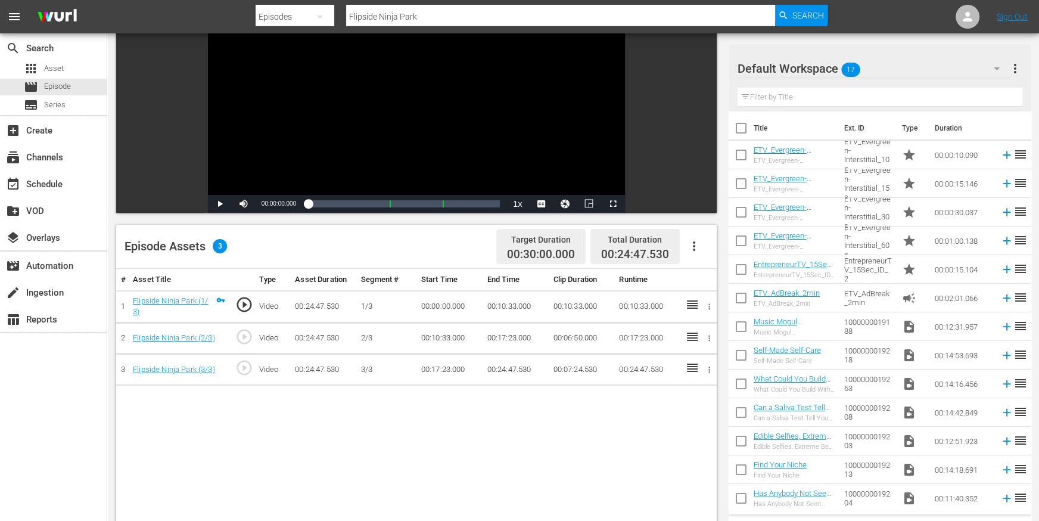
scroll to position [150, 0]
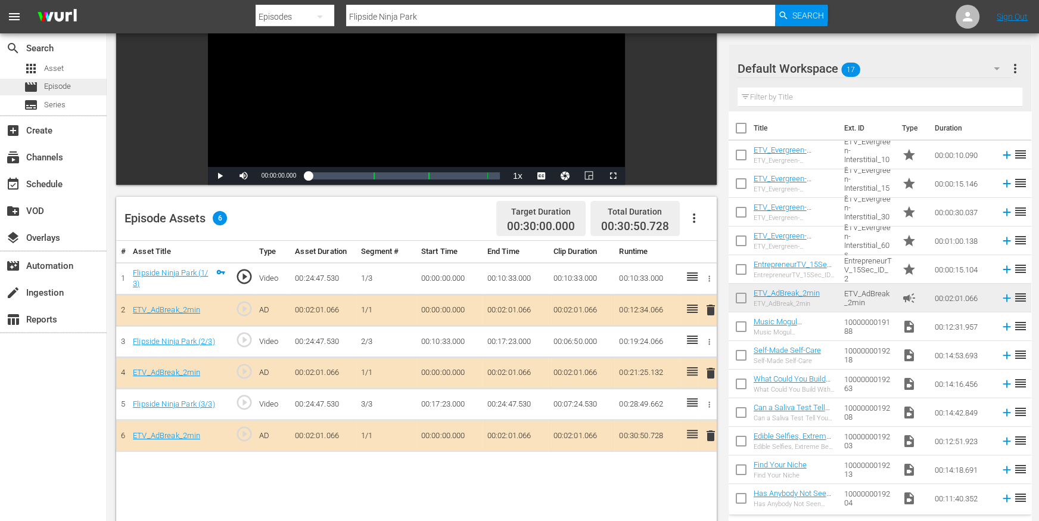
click at [83, 88] on div "movie Episode" at bounding box center [53, 87] width 107 height 17
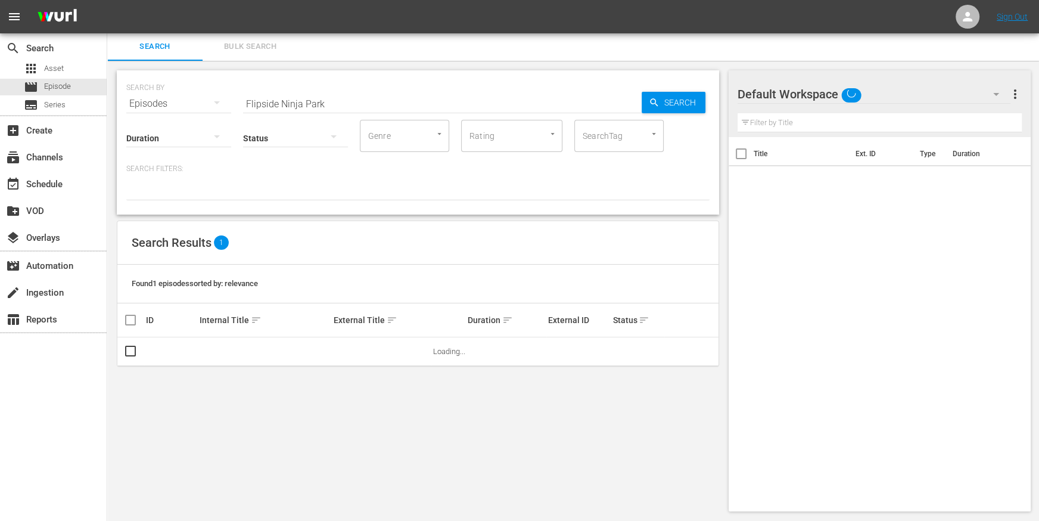
scroll to position [1, 0]
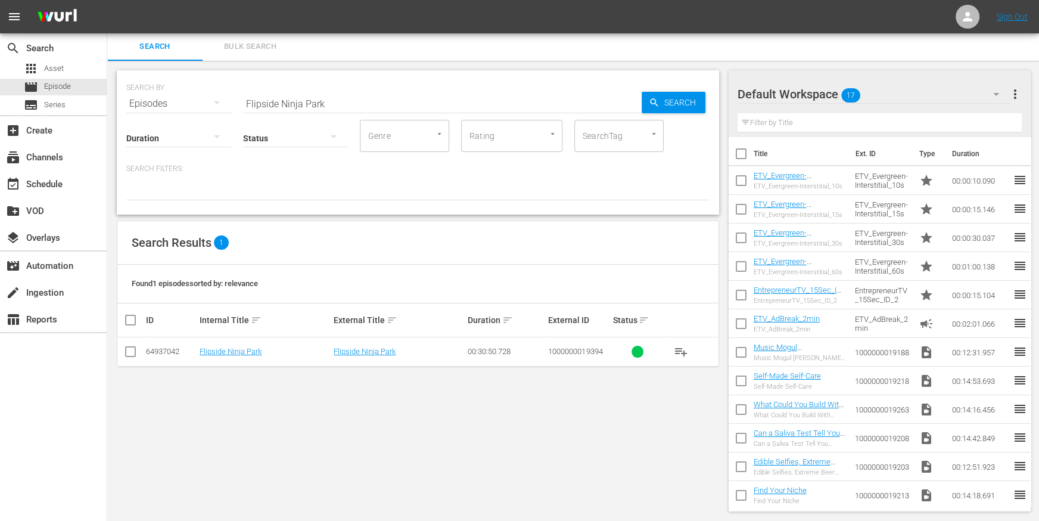
click at [334, 103] on input "Flipside Ninja Park" at bounding box center [442, 103] width 399 height 29
paste input "Shire Post Mint"
type input "Shire Post Mint"
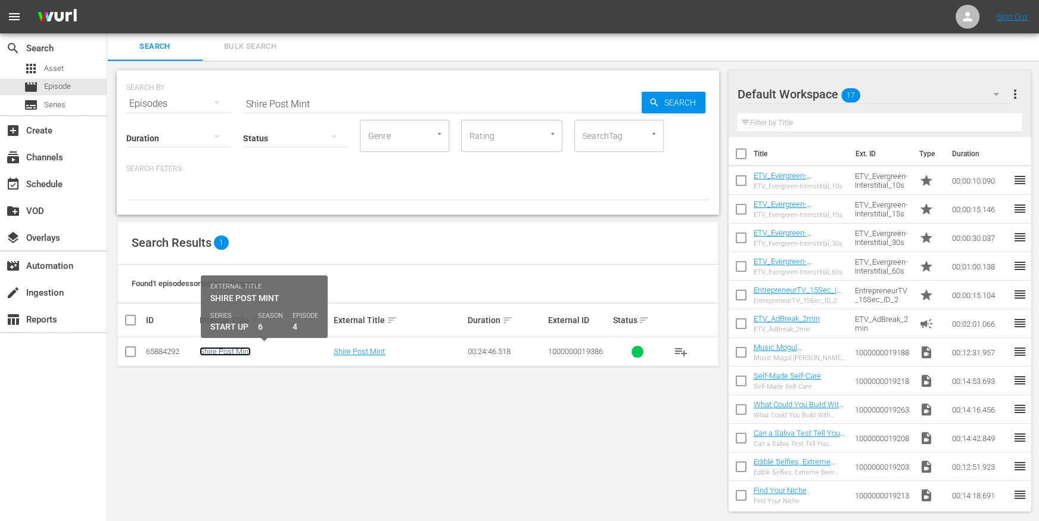
click at [236, 347] on link "Shire Post Mint" at bounding box center [225, 351] width 51 height 9
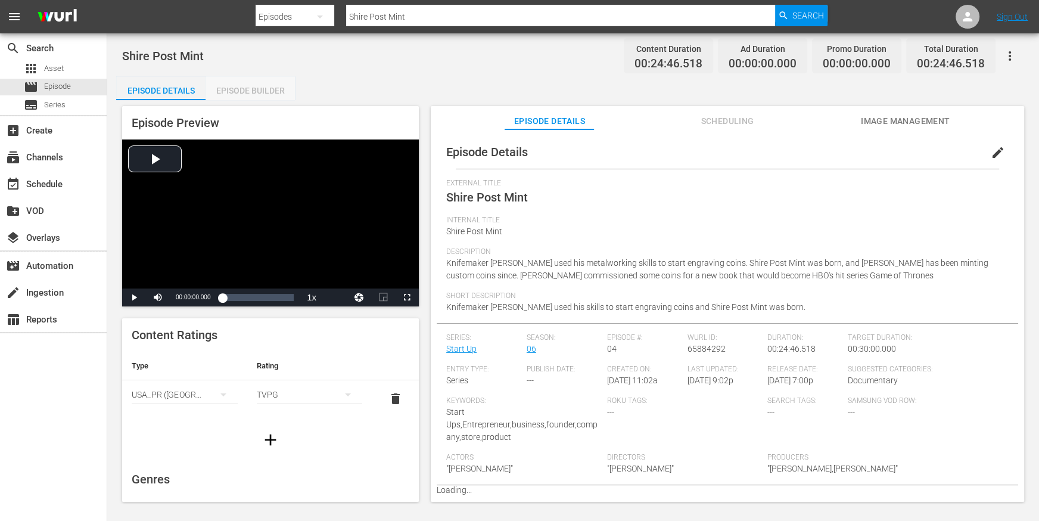
click at [265, 83] on div "Episode Builder" at bounding box center [250, 90] width 89 height 29
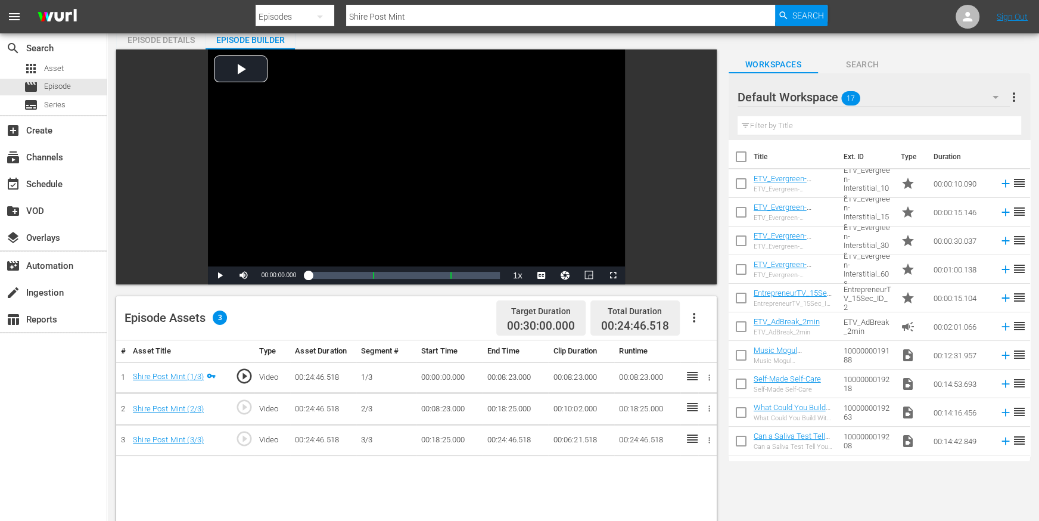
scroll to position [122, 0]
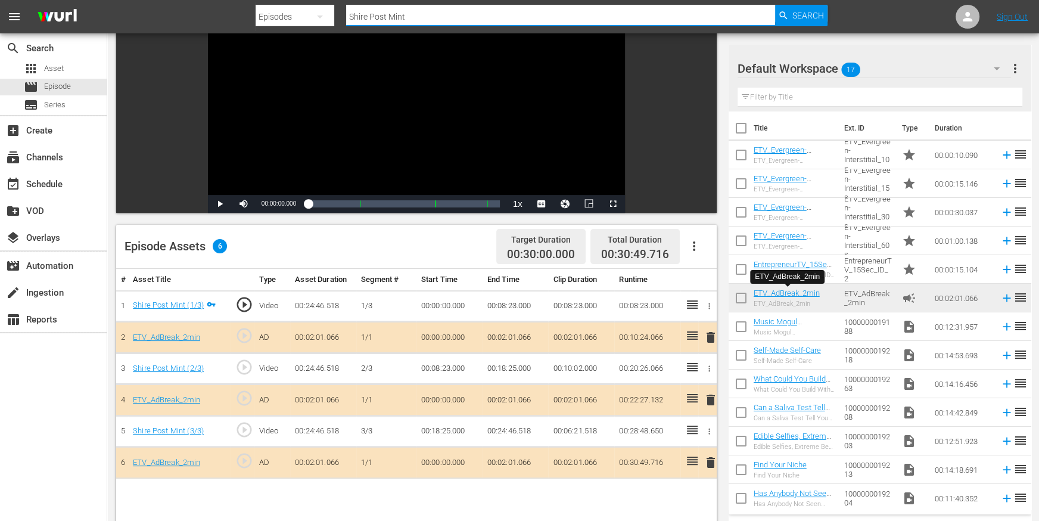
click at [417, 17] on input "Shire Post Mint" at bounding box center [560, 16] width 429 height 29
paste input "afloat: Mind + Body Wellness"
type input "afloat: Mind + Body Wellness"
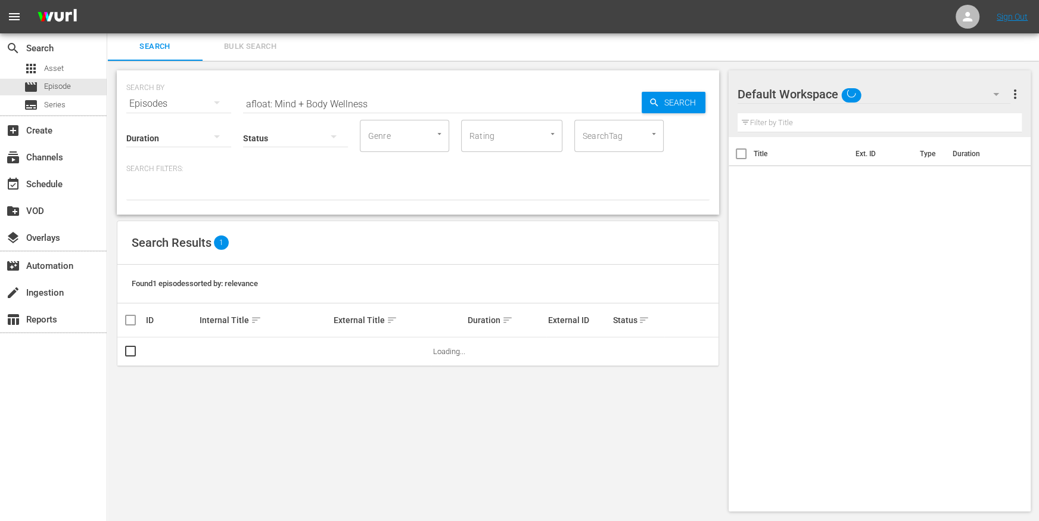
scroll to position [1, 0]
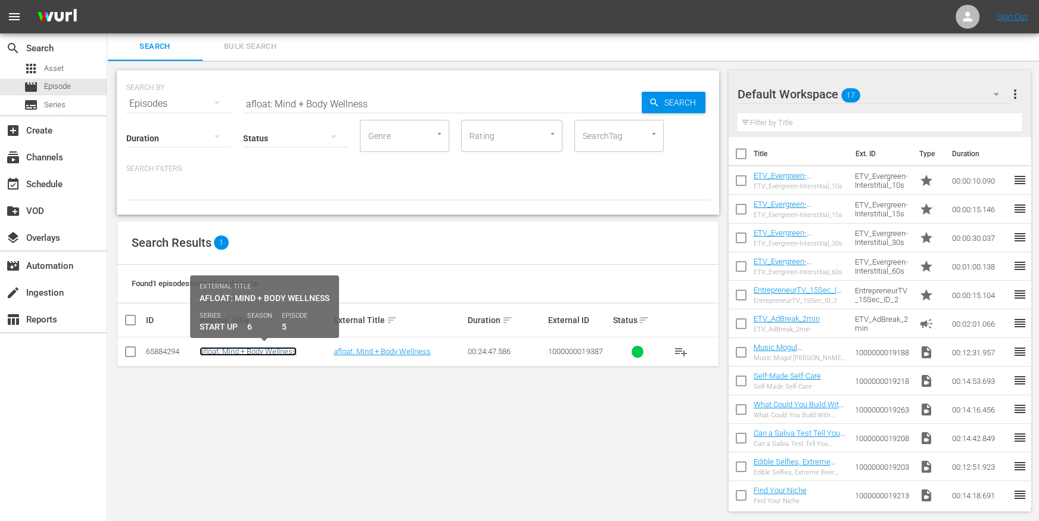
click at [258, 350] on link "afloat: Mind + Body Wellness" at bounding box center [248, 351] width 97 height 9
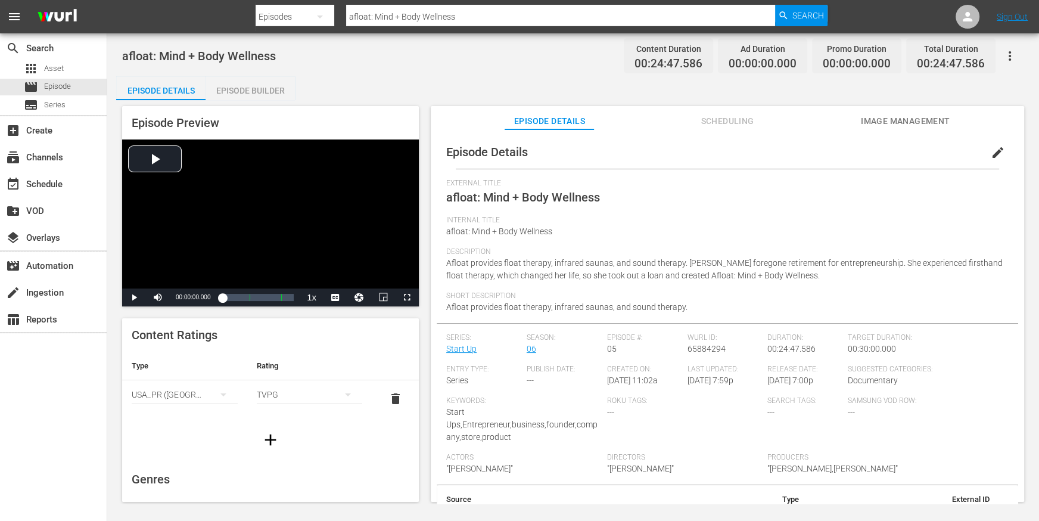
click at [250, 91] on div "Episode Builder" at bounding box center [250, 90] width 89 height 29
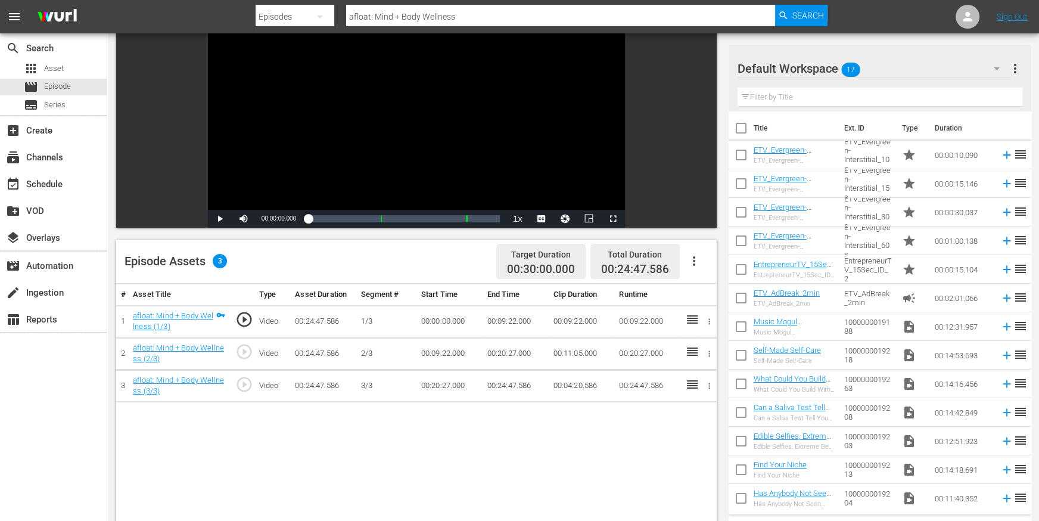
scroll to position [135, 0]
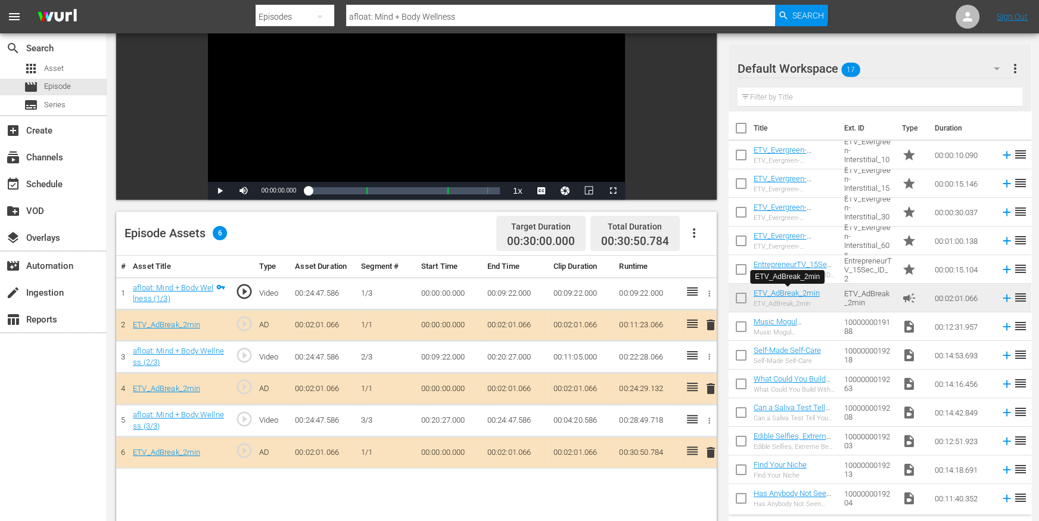
click at [419, 2] on div at bounding box center [542, 3] width 572 height 2
click at [419, 11] on input "afloat: Mind + Body Wellness" at bounding box center [560, 16] width 429 height 29
paste input "Con Quesos & Juice Palm"
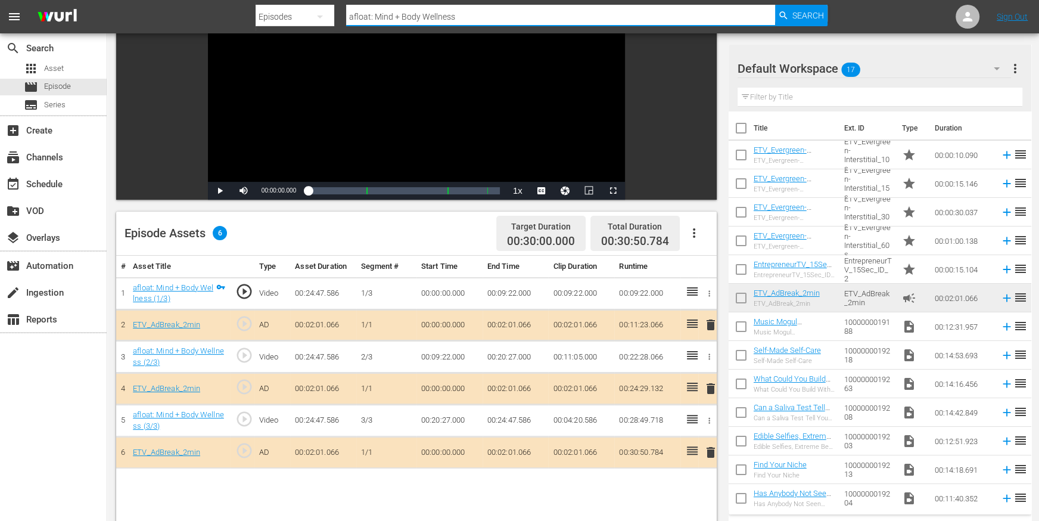
type input "Con Quesos & Juice Palm"
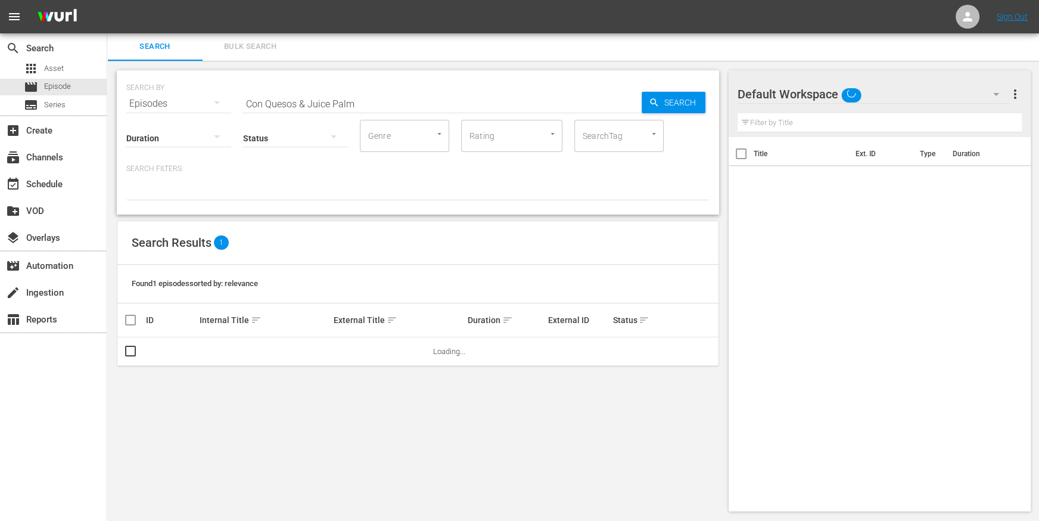
scroll to position [1, 0]
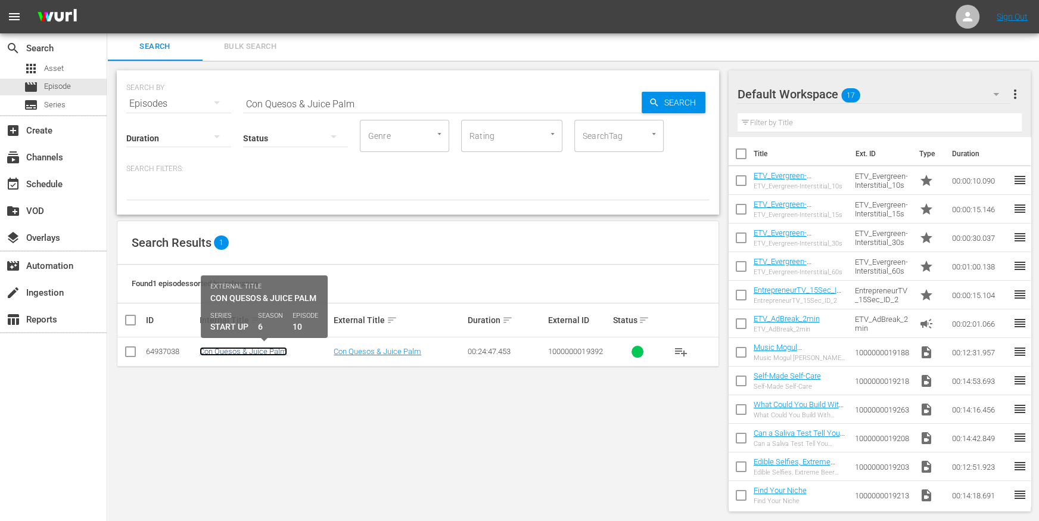
click at [263, 349] on link "Con Quesos & Juice Palm" at bounding box center [244, 351] width 88 height 9
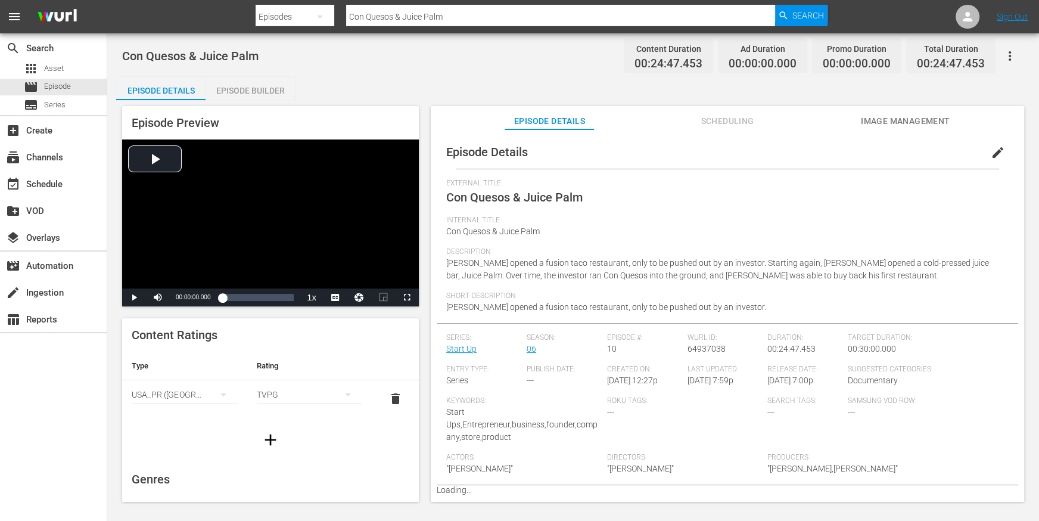
click at [256, 83] on div "Episode Builder" at bounding box center [250, 90] width 89 height 29
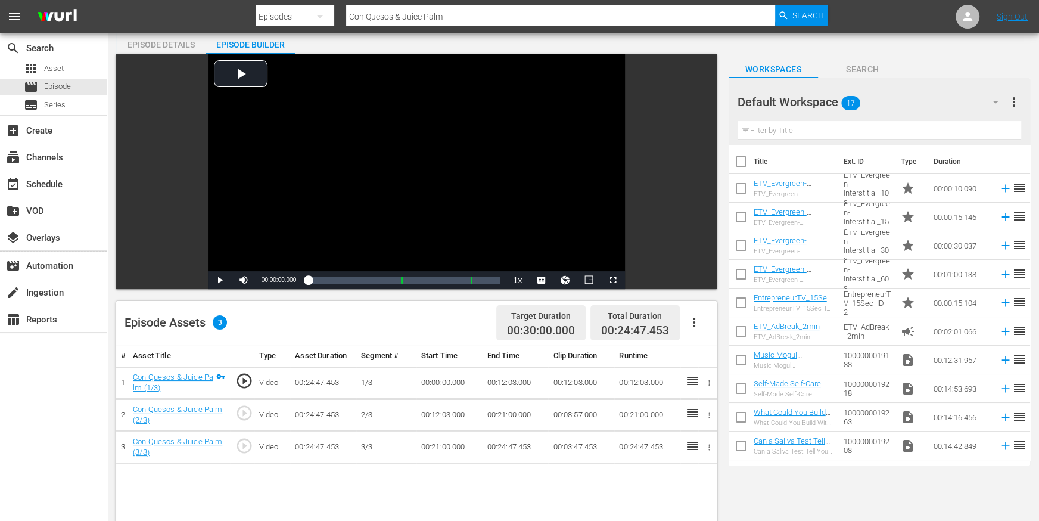
scroll to position [57, 0]
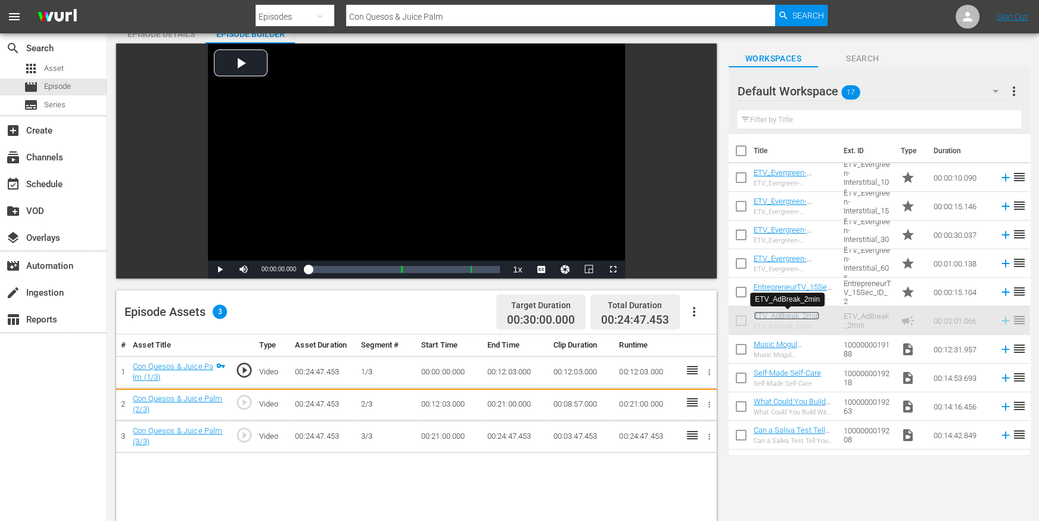
drag, startPoint x: 778, startPoint y: 311, endPoint x: 772, endPoint y: 311, distance: 6.6
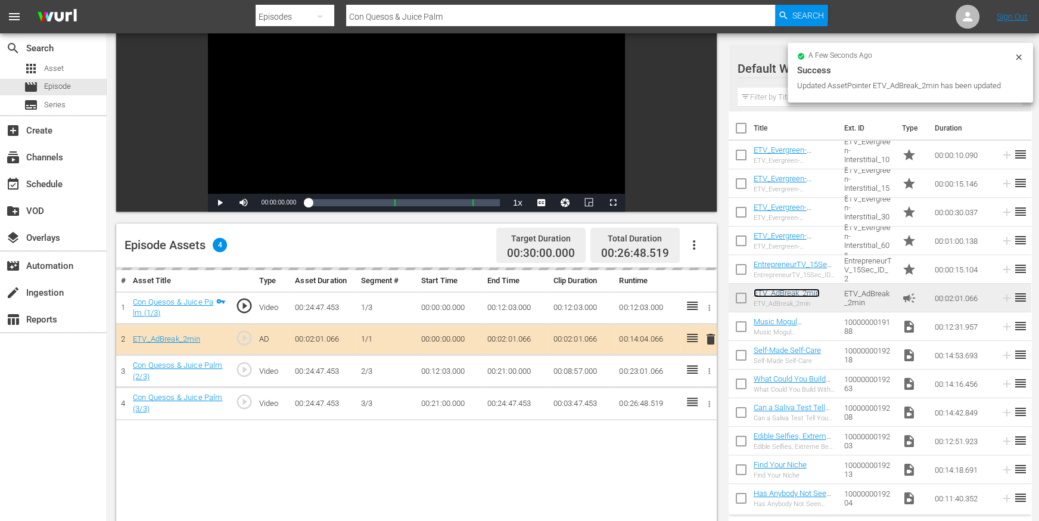
scroll to position [173, 0]
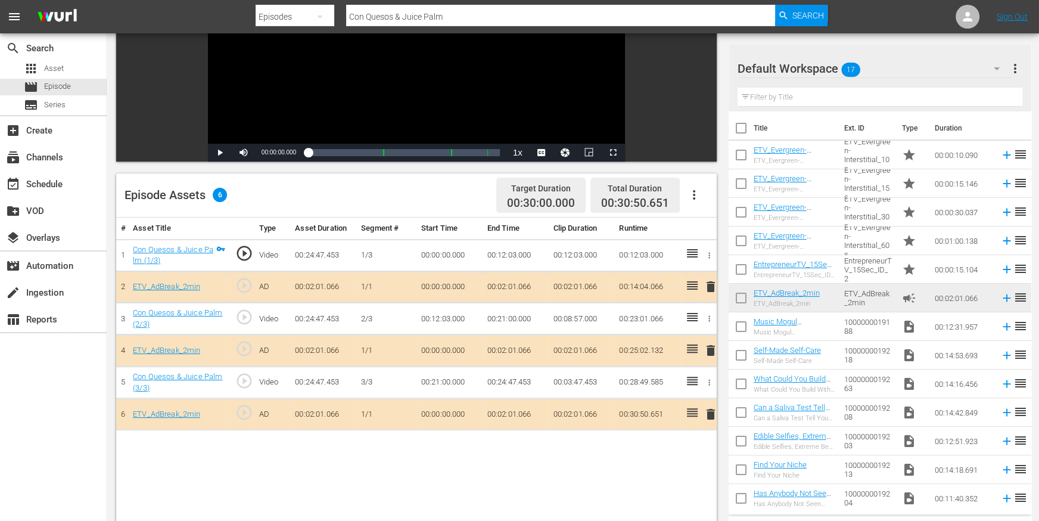
click at [414, 17] on input "Con Quesos & Juice Palm" at bounding box center [560, 16] width 429 height 29
paste input "Periwinkle"
type input "Periwinkle"
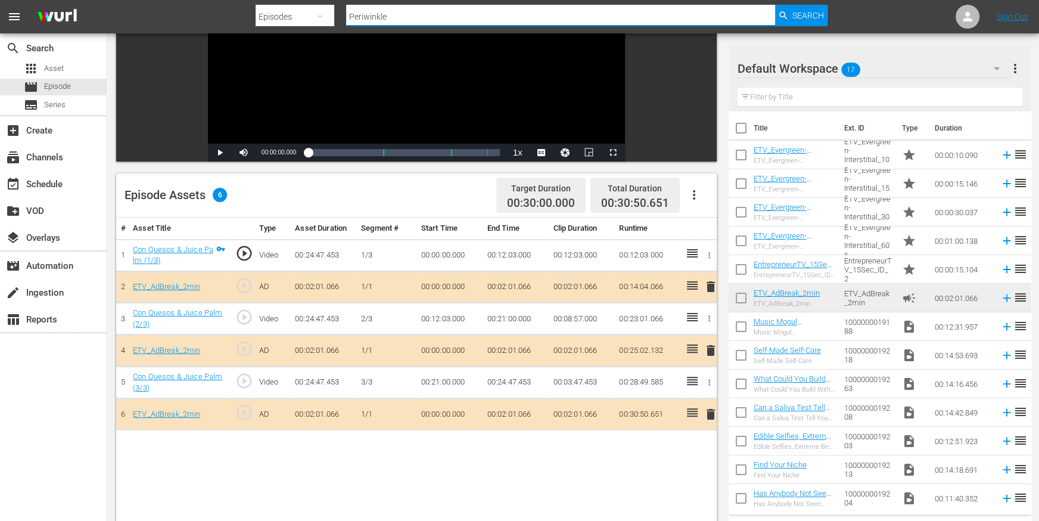
scroll to position [1, 0]
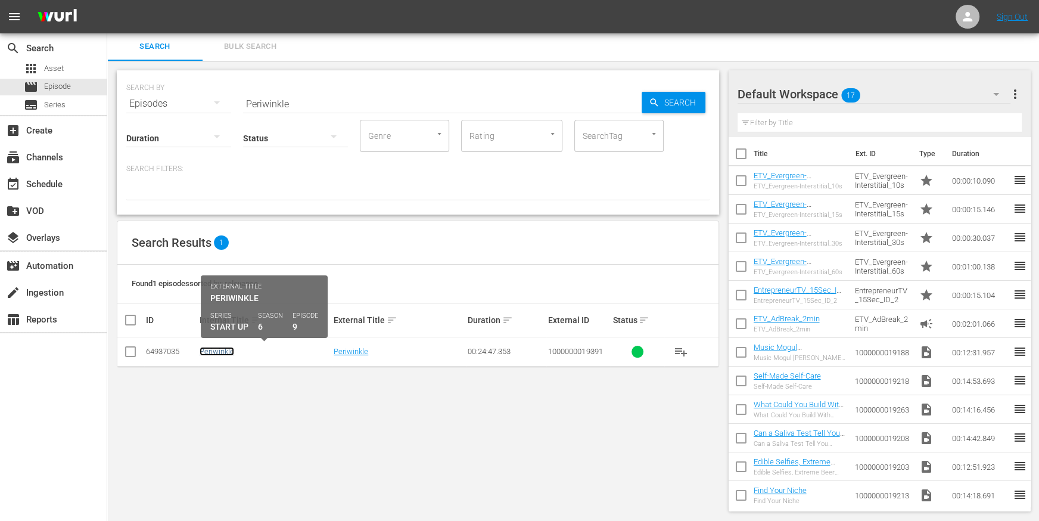
click at [215, 353] on link "Periwinkle" at bounding box center [217, 351] width 35 height 9
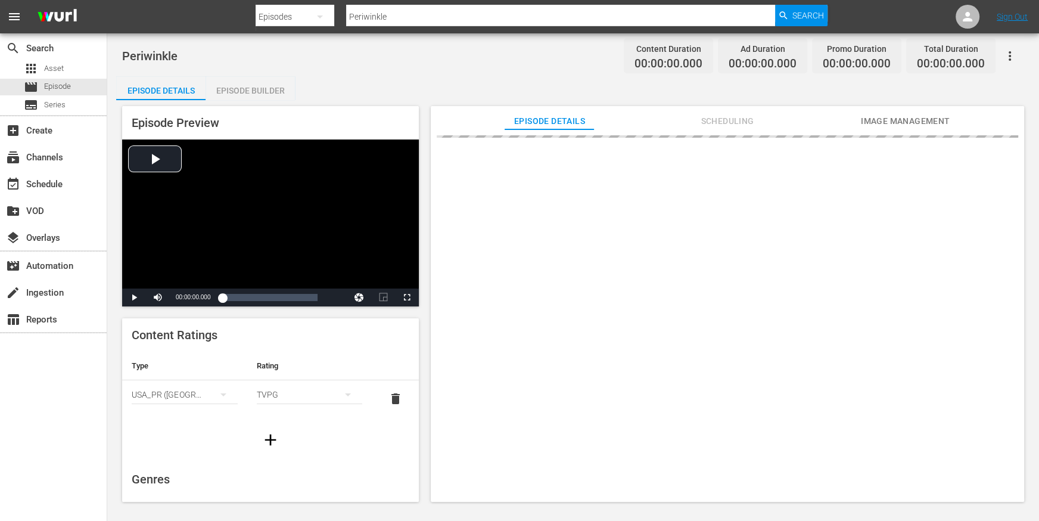
click at [269, 100] on div "Episode Builder" at bounding box center [250, 90] width 89 height 29
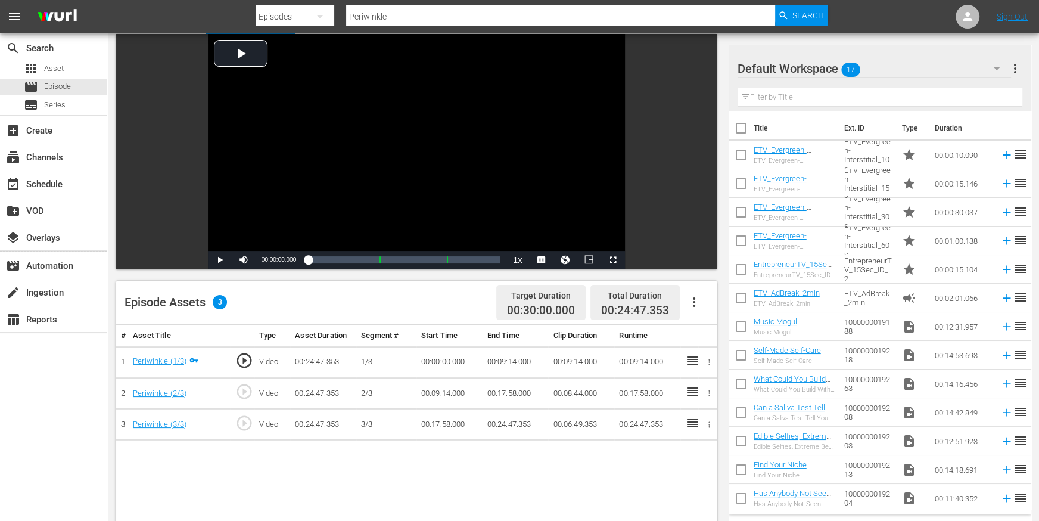
scroll to position [94, 0]
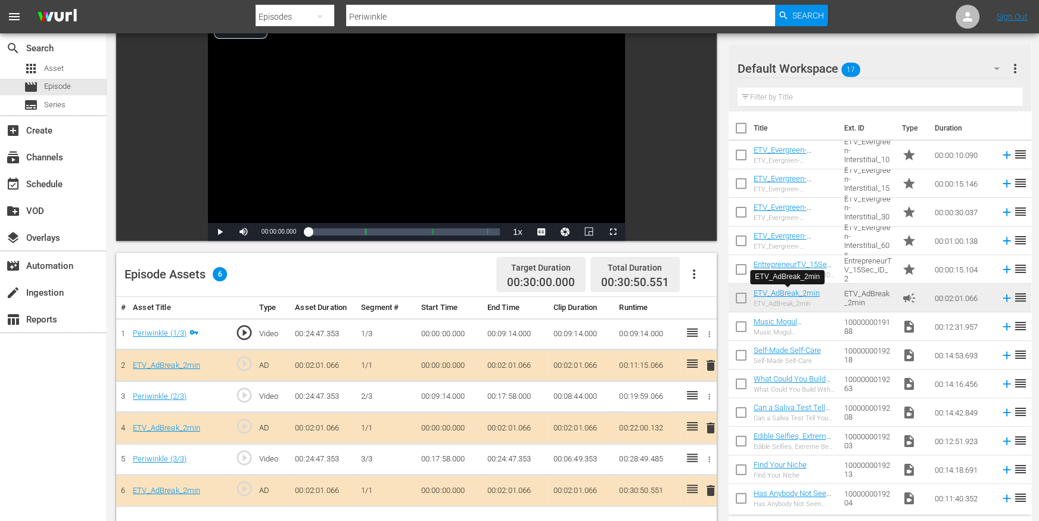
click at [387, 23] on input "Periwinkle" at bounding box center [560, 16] width 429 height 29
paste input "Maria Emapanada/ Denver, CO"
type input "Maria Emapanada/ Denver, CO"
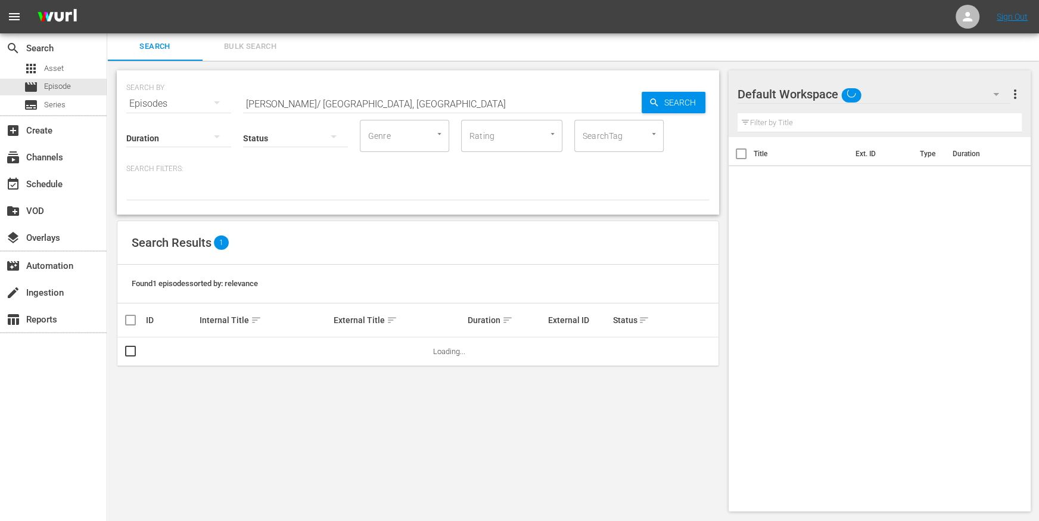
scroll to position [1, 0]
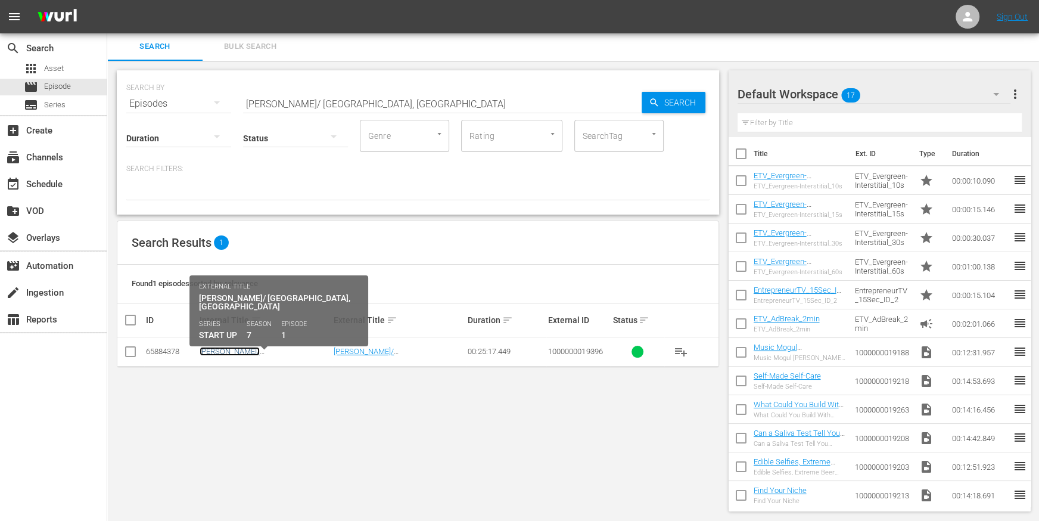
click at [231, 350] on link "Maria Emapanada/ Denver, CO" at bounding box center [237, 360] width 74 height 27
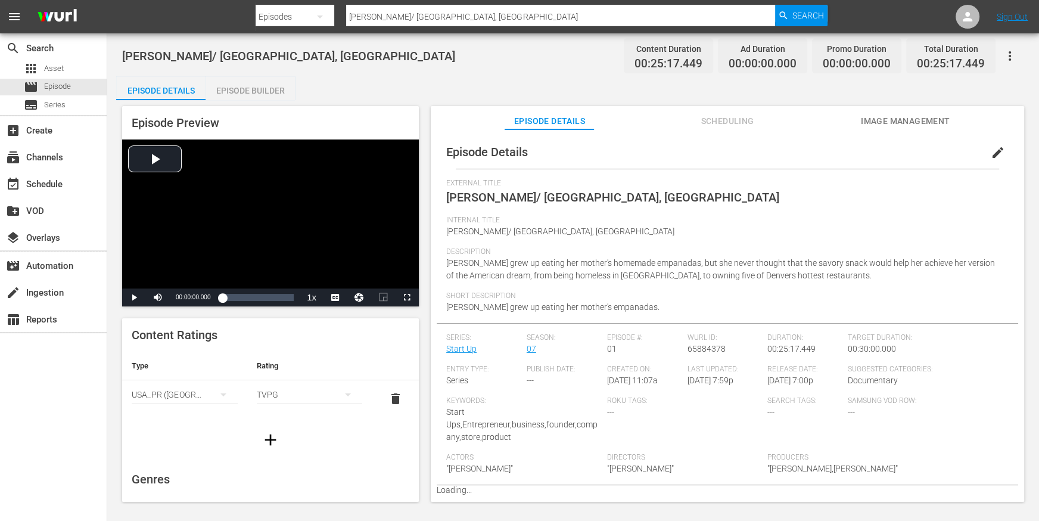
click at [266, 88] on div "Episode Builder" at bounding box center [250, 90] width 89 height 29
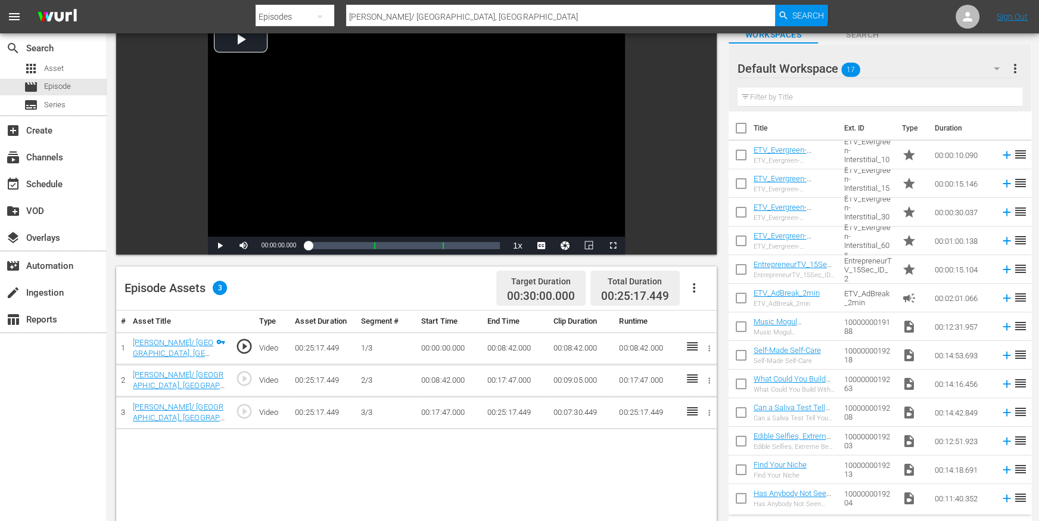
scroll to position [120, 0]
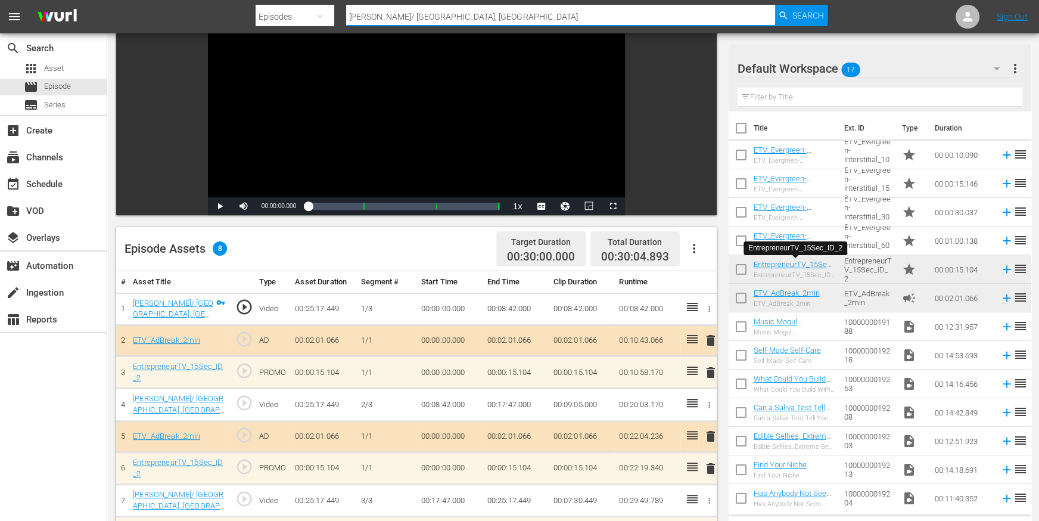
click at [387, 15] on input "Maria Emapanada/ Denver, CO" at bounding box center [560, 16] width 429 height 29
paste input "Tea Lee's Tea House/ Street"
type input "Tea Lee's Tea House/ Street Denver, CO"
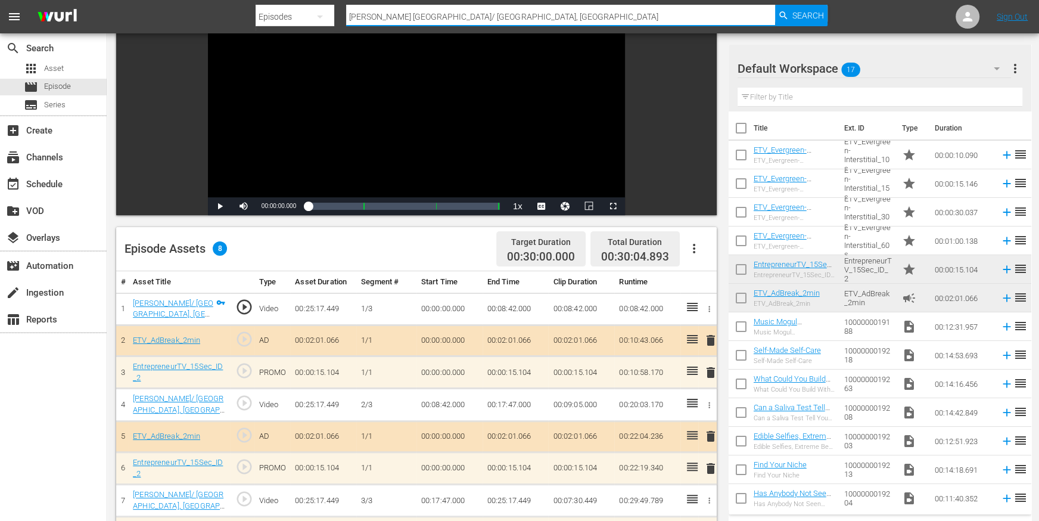
scroll to position [1, 0]
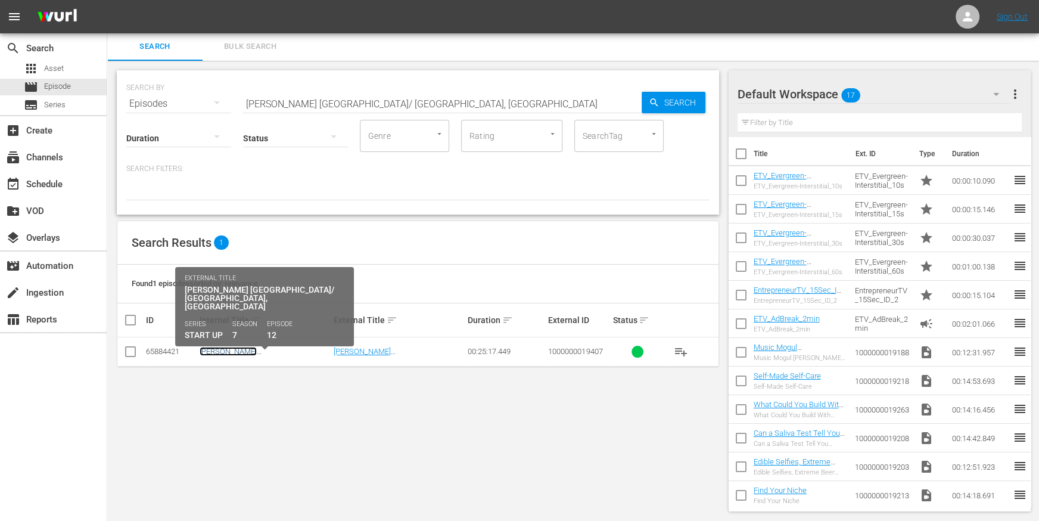
click at [226, 350] on link "Tea Lee's Tea House/ Street Denver, CO" at bounding box center [237, 365] width 75 height 36
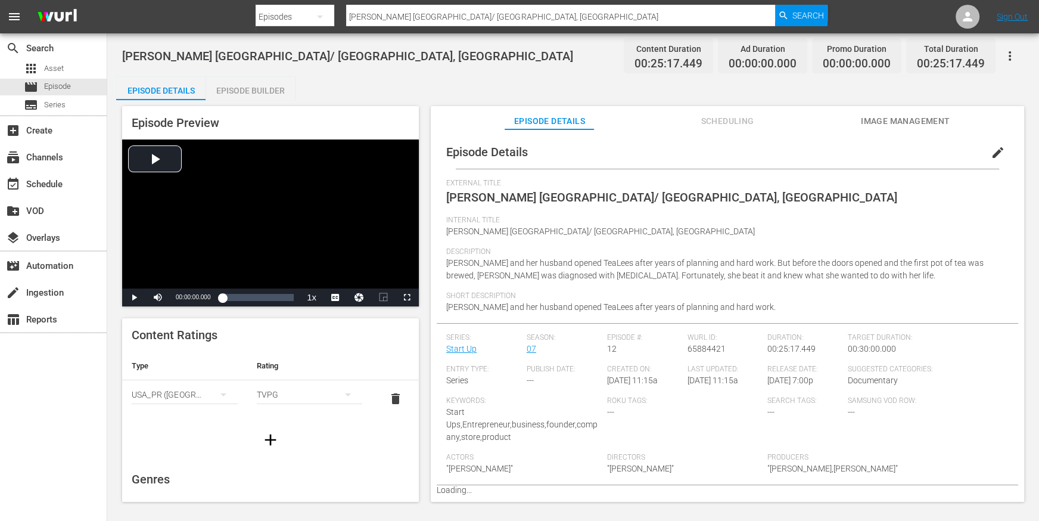
click at [238, 104] on div "Episode Preview Video Player is loading. Play Video Play Mute Current Time 00:0…" at bounding box center [573, 305] width 914 height 411
click at [240, 94] on div "Episode Builder" at bounding box center [250, 90] width 89 height 29
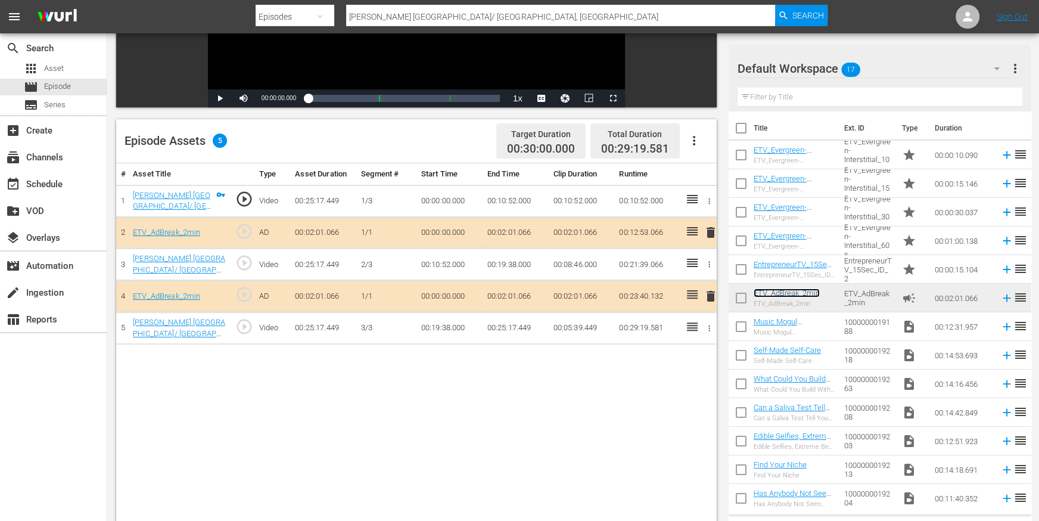
scroll to position [231, 0]
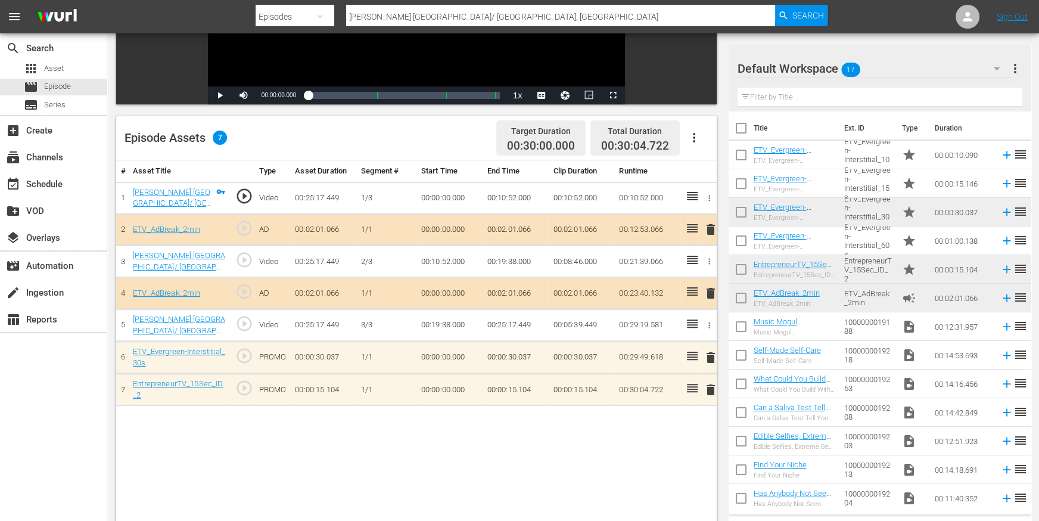
click at [361, 14] on input "Tea Lee's Tea House/ Street Denver, CO" at bounding box center [560, 16] width 429 height 29
paste input "Ruff Rescue Gear/"
type input "Ruff Rescue Gear/ Denver, CO"
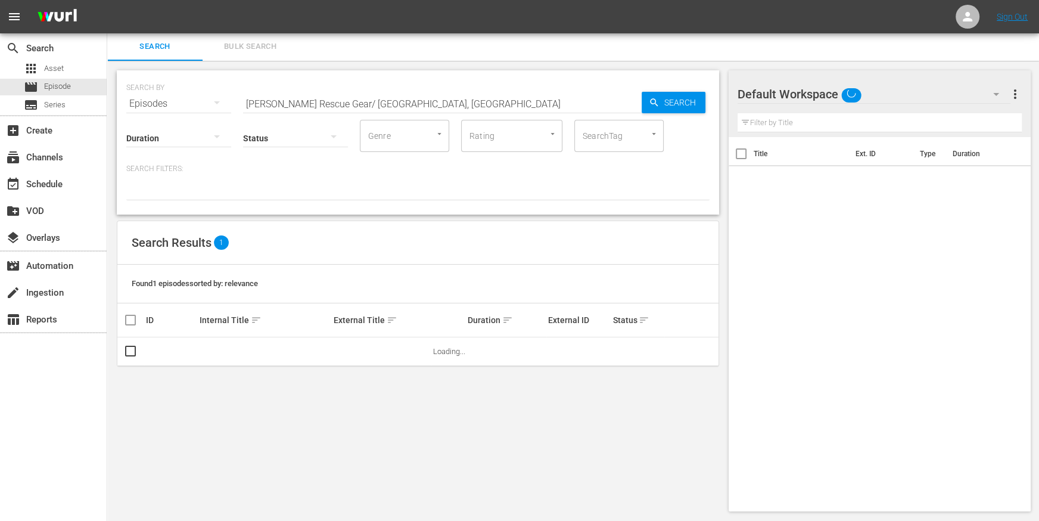
scroll to position [1, 0]
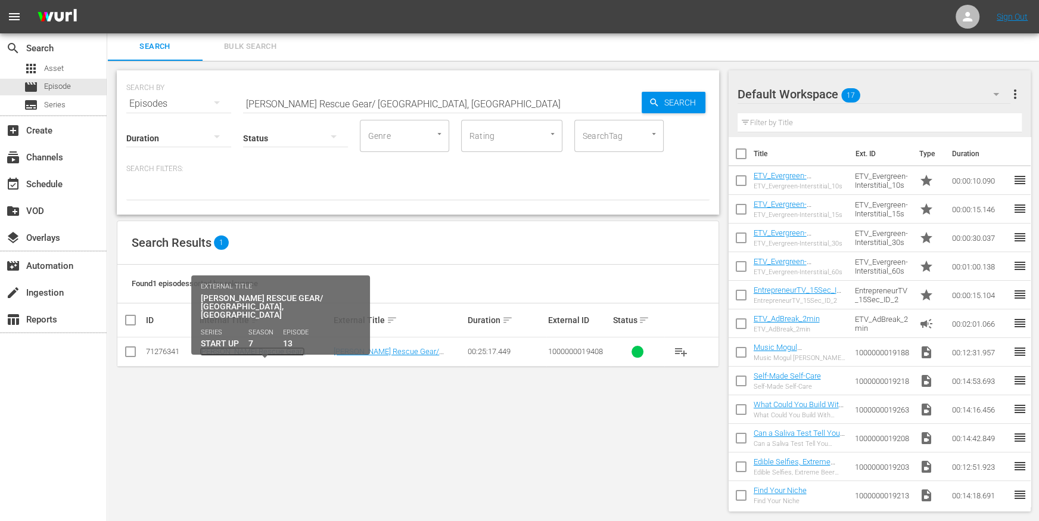
click at [240, 348] on link "Ruff Rescue Gear/ Denver, CO" at bounding box center [252, 360] width 105 height 27
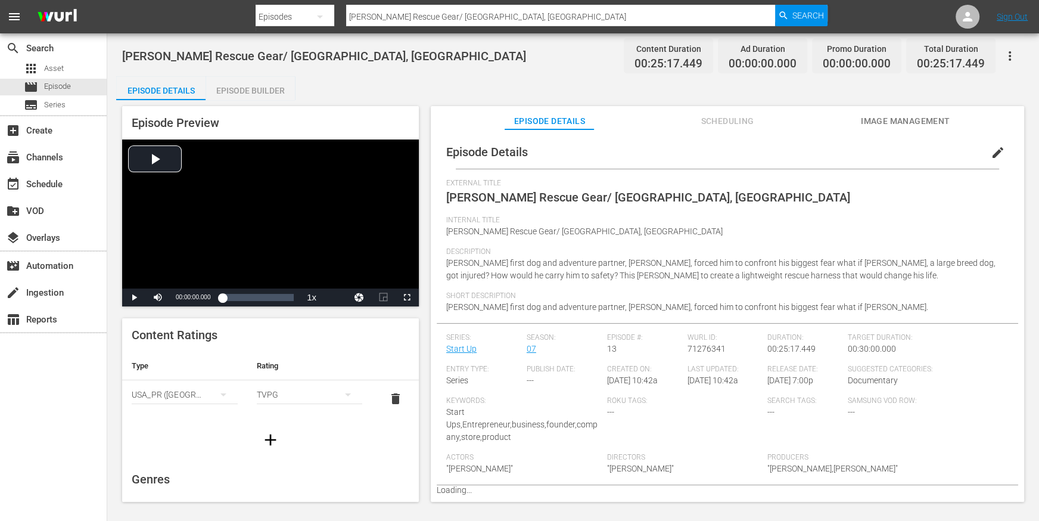
click at [268, 90] on div "Episode Builder" at bounding box center [250, 90] width 89 height 29
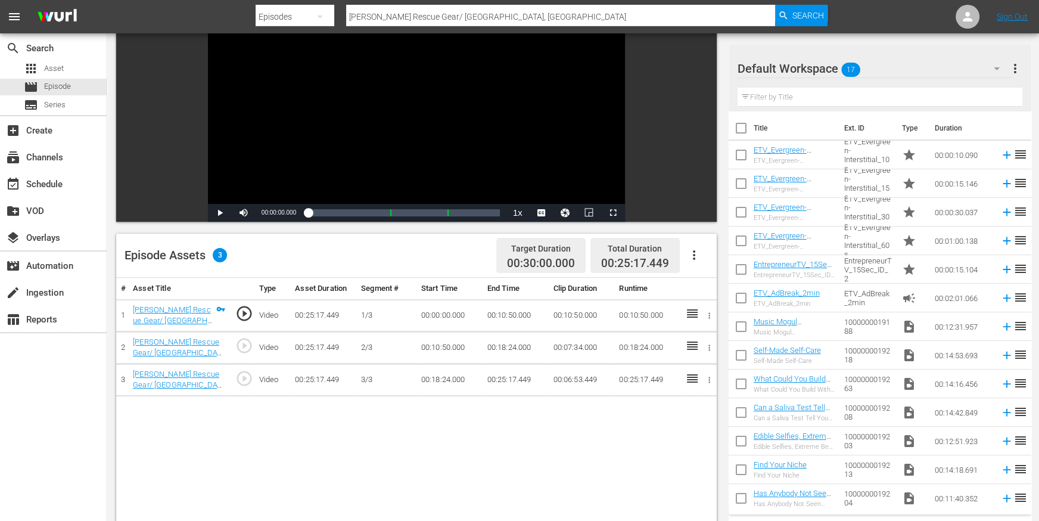
scroll to position [115, 0]
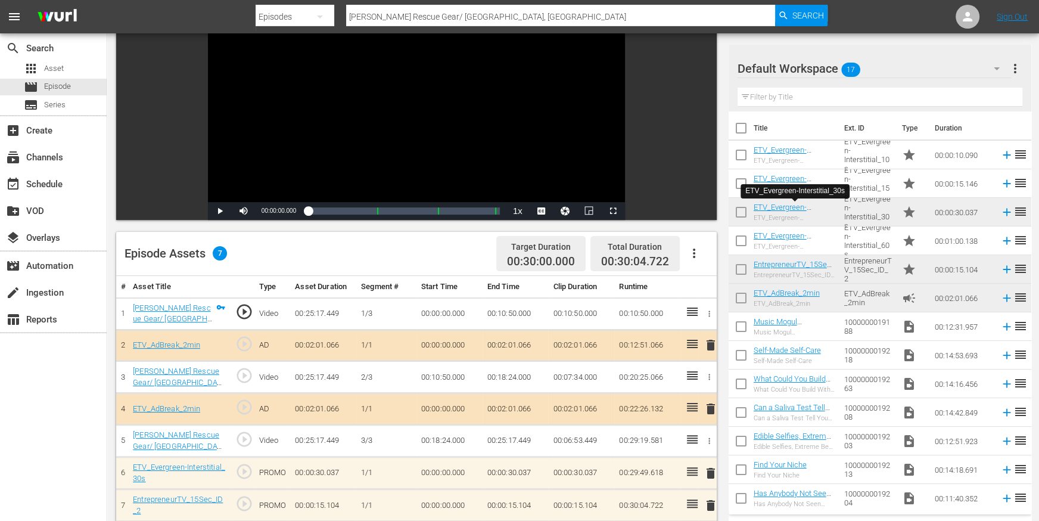
click at [385, 17] on input "Ruff Rescue Gear/ Denver, CO" at bounding box center [560, 16] width 429 height 29
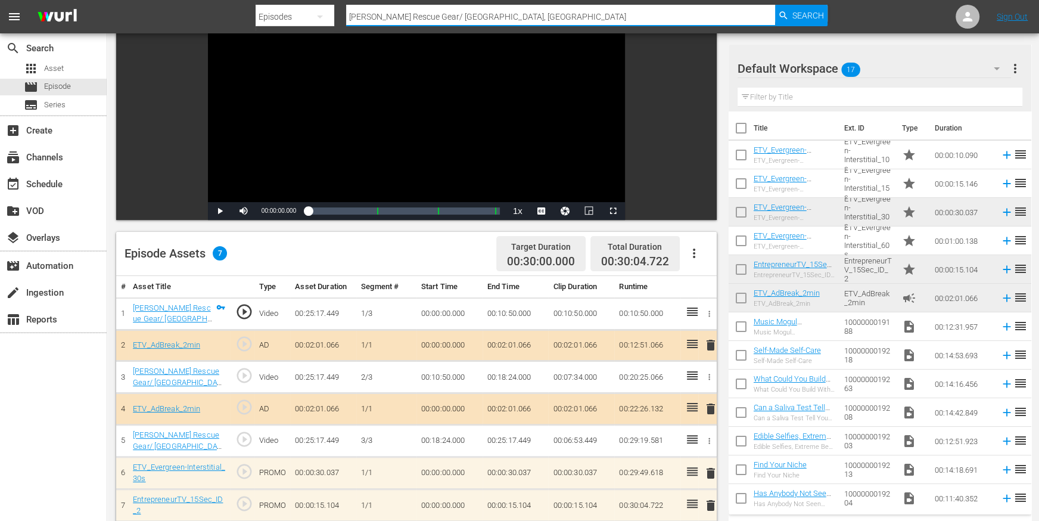
click at [385, 17] on input "Ruff Rescue Gear/ Denver, CO" at bounding box center [560, 16] width 429 height 29
paste input "Divinia Water/ Idaho Falls, ID"
type input "Divinia Water/ Idaho Falls, ID"
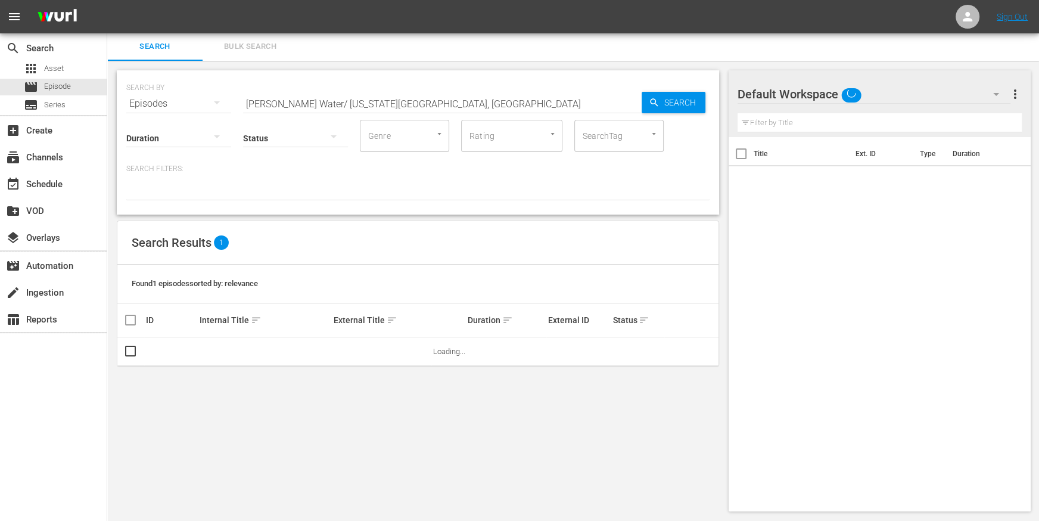
scroll to position [1, 0]
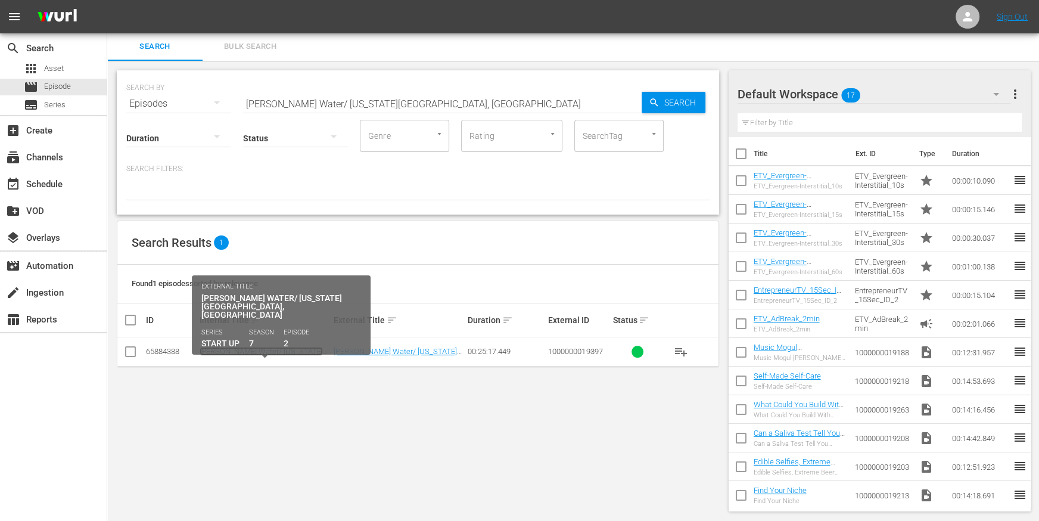
click at [228, 347] on link "Divinia Water/ Idaho Falls, ID" at bounding box center [261, 360] width 123 height 27
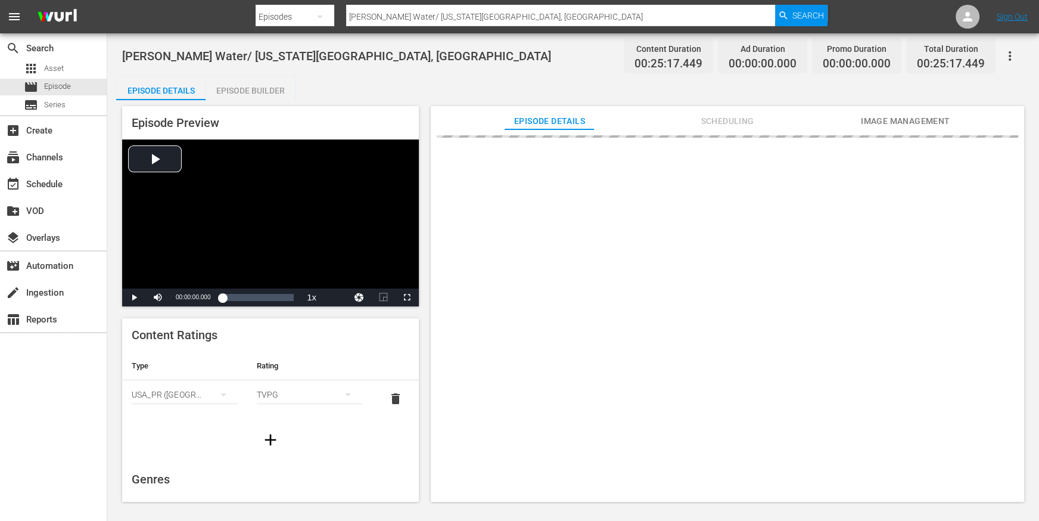
click at [242, 93] on div "Episode Builder" at bounding box center [250, 90] width 89 height 29
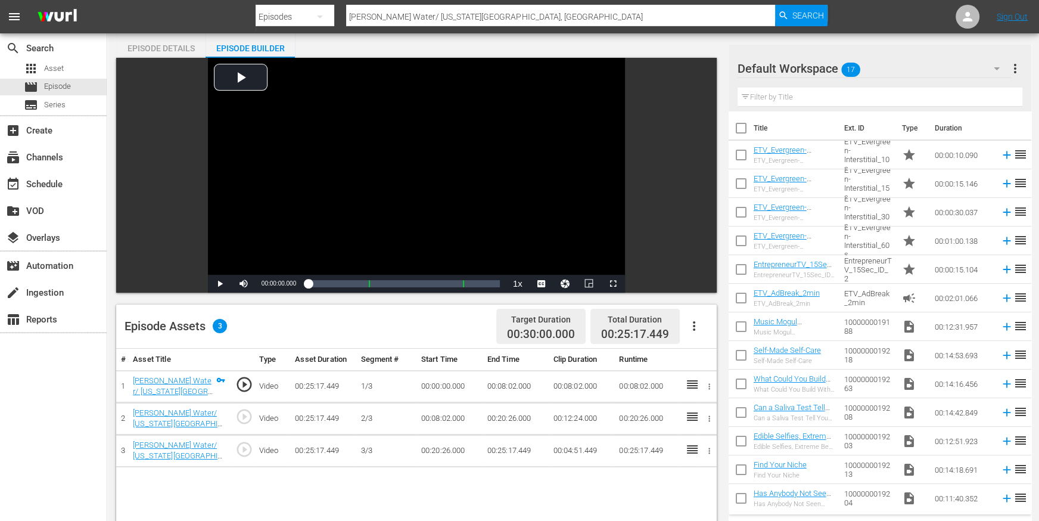
scroll to position [123, 0]
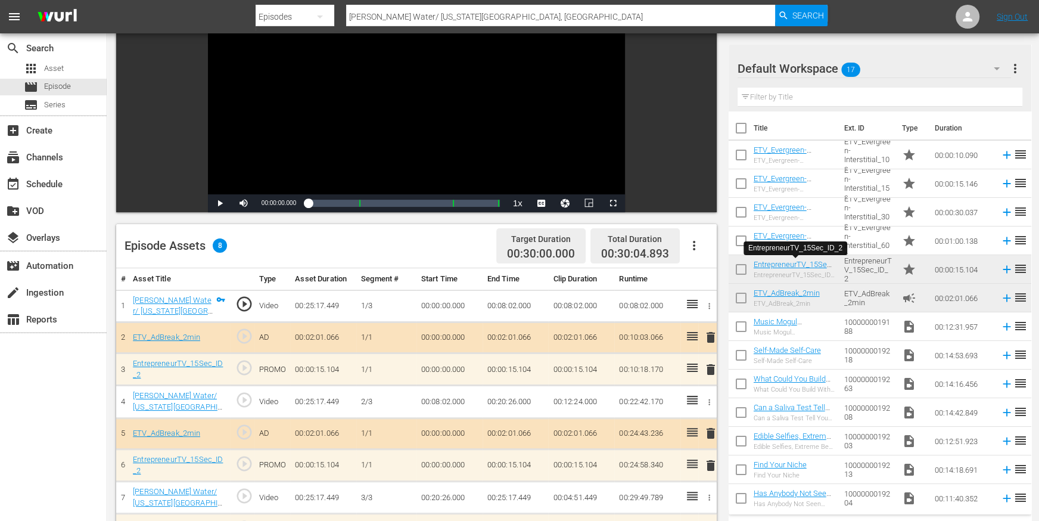
click at [415, 15] on input "Divinia Water/ Idaho Falls, ID" at bounding box center [560, 16] width 429 height 29
paste input "Stitch People/ Lindon, UT"
type input "Stitch People/ Lindon, UT"
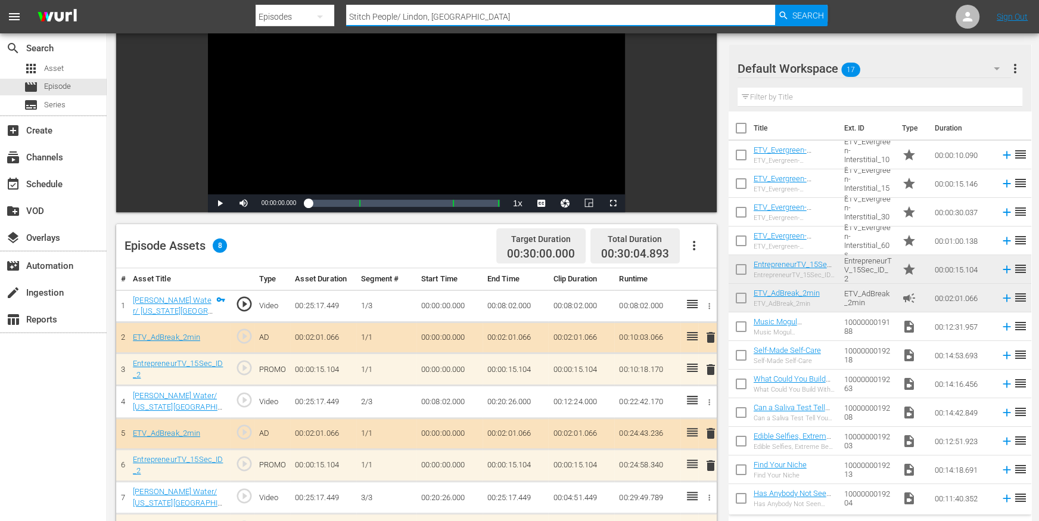
scroll to position [1, 0]
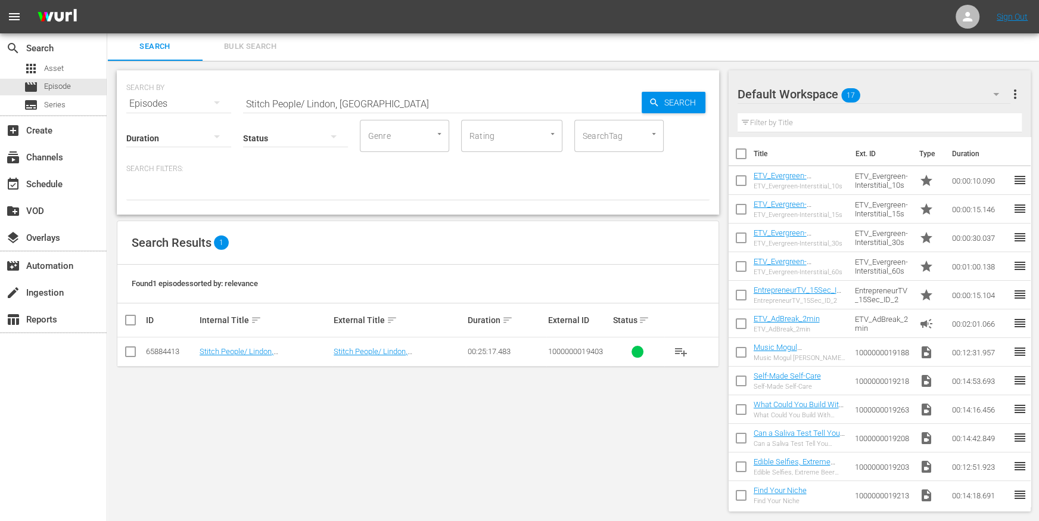
click at [237, 344] on td "Stitch People/ Lindon, UT" at bounding box center [265, 351] width 134 height 29
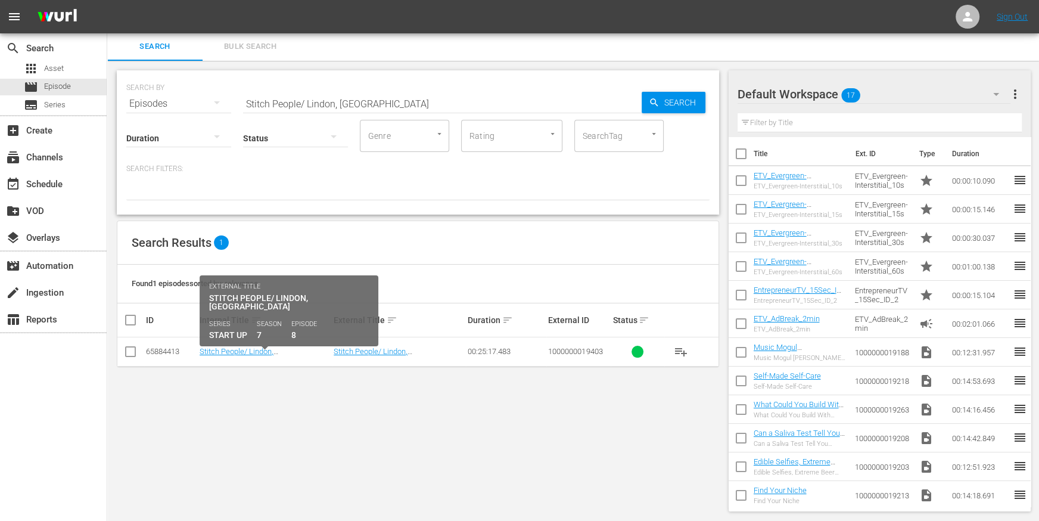
click at [238, 356] on td "Stitch People/ Lindon, UT" at bounding box center [265, 351] width 134 height 29
click at [244, 352] on link "Stitch People/ Lindon, UT" at bounding box center [237, 356] width 74 height 18
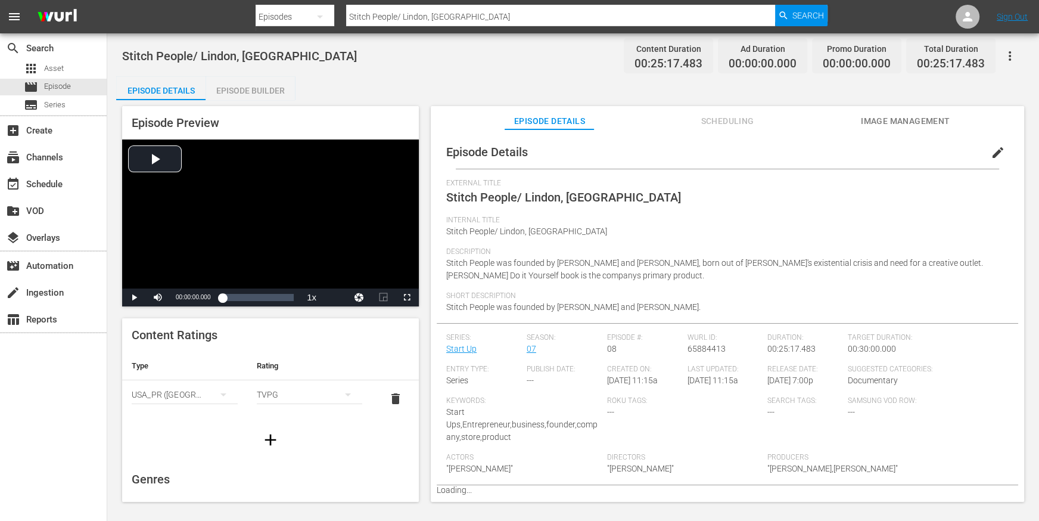
click at [274, 87] on div "Episode Builder" at bounding box center [250, 90] width 89 height 29
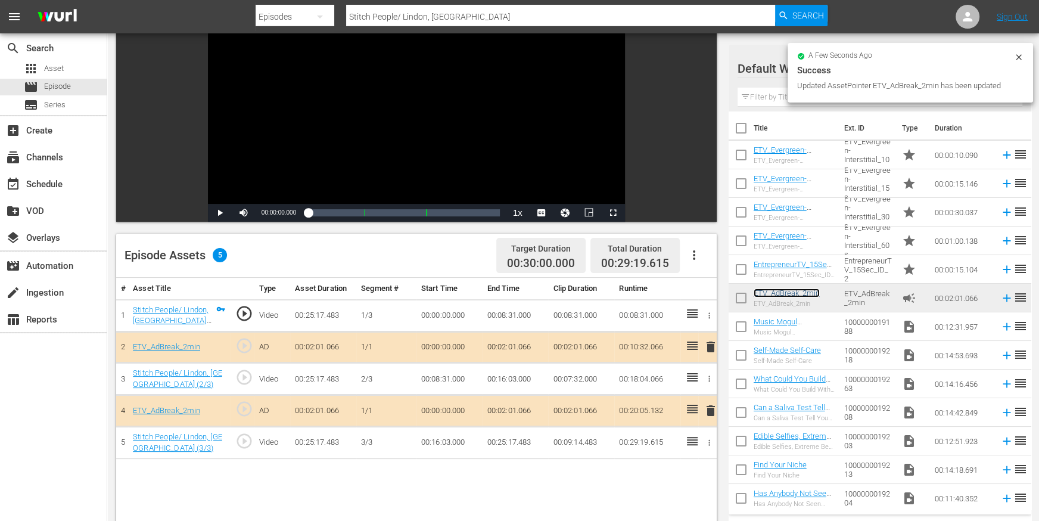
scroll to position [149, 0]
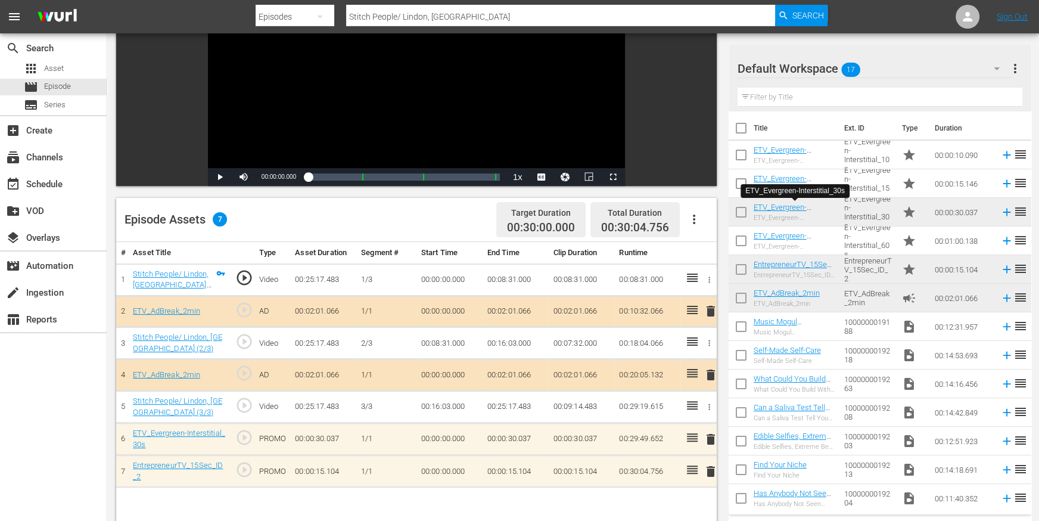
click at [389, 14] on input "Stitch People/ Lindon, UT" at bounding box center [560, 16] width 429 height 29
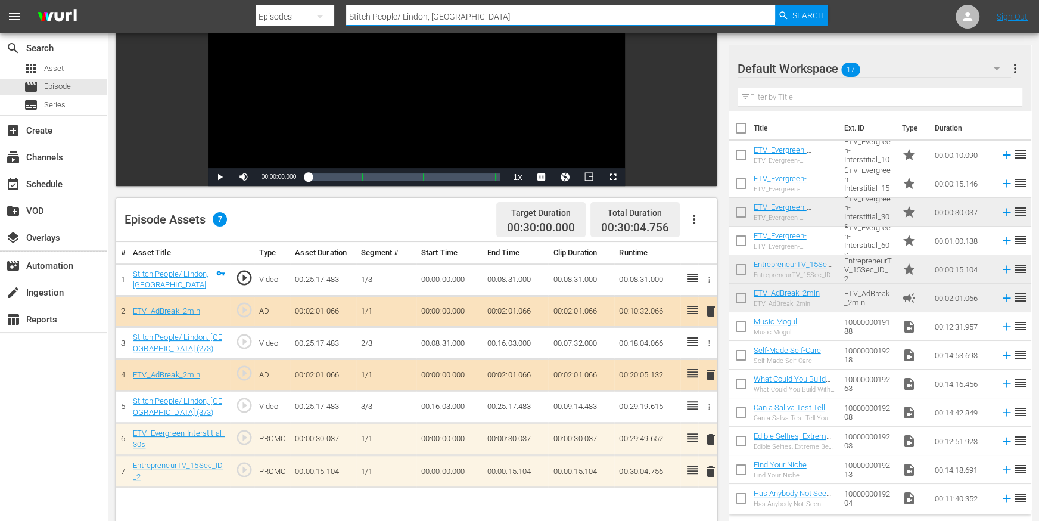
click at [389, 14] on input "Stitch People/ Lindon, UT" at bounding box center [560, 16] width 429 height 29
paste input "Food Maven/ Denver, CO"
type input "Food Maven/ Denver, CO"
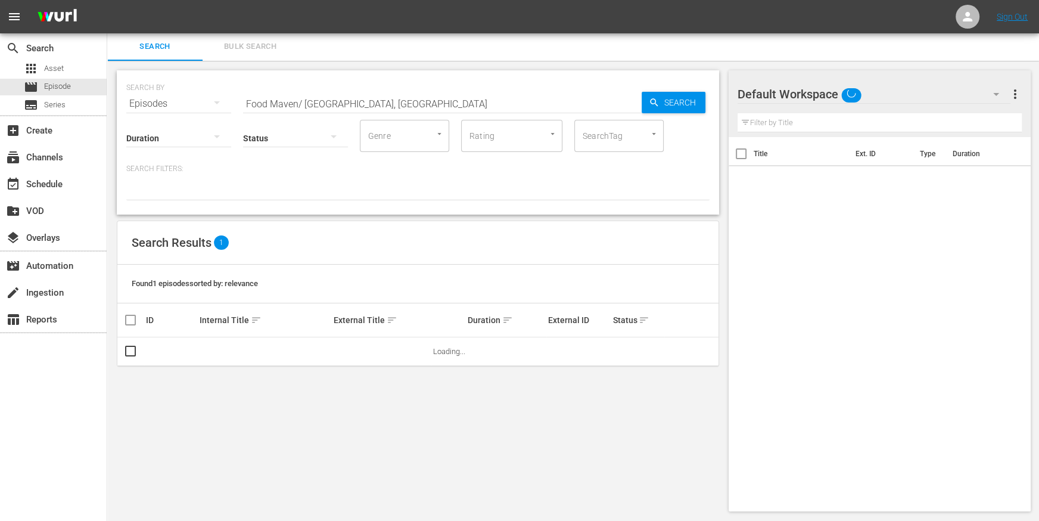
scroll to position [1, 0]
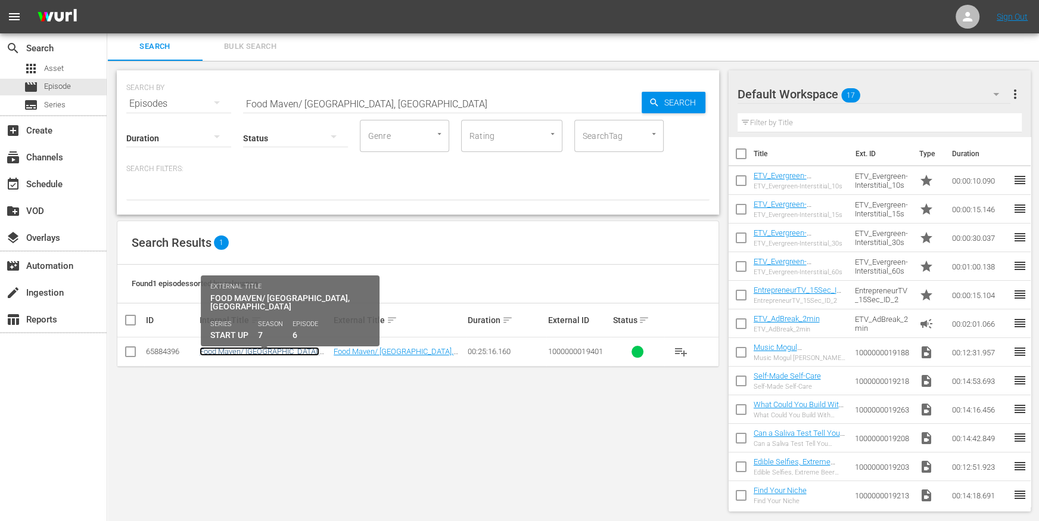
click at [255, 350] on link "Food Maven/ Denver, CO" at bounding box center [260, 356] width 120 height 18
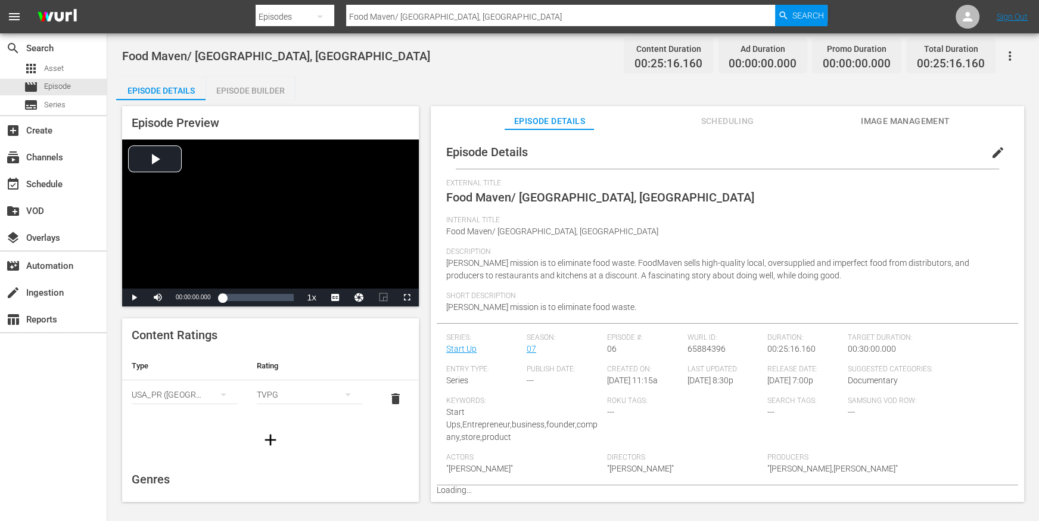
click at [251, 93] on div "Episode Builder" at bounding box center [250, 90] width 89 height 29
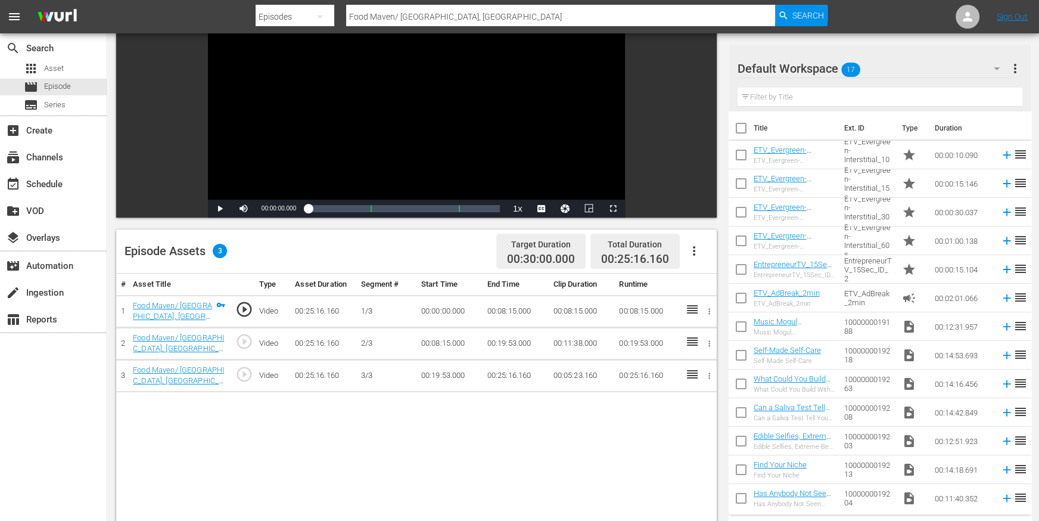
scroll to position [123, 0]
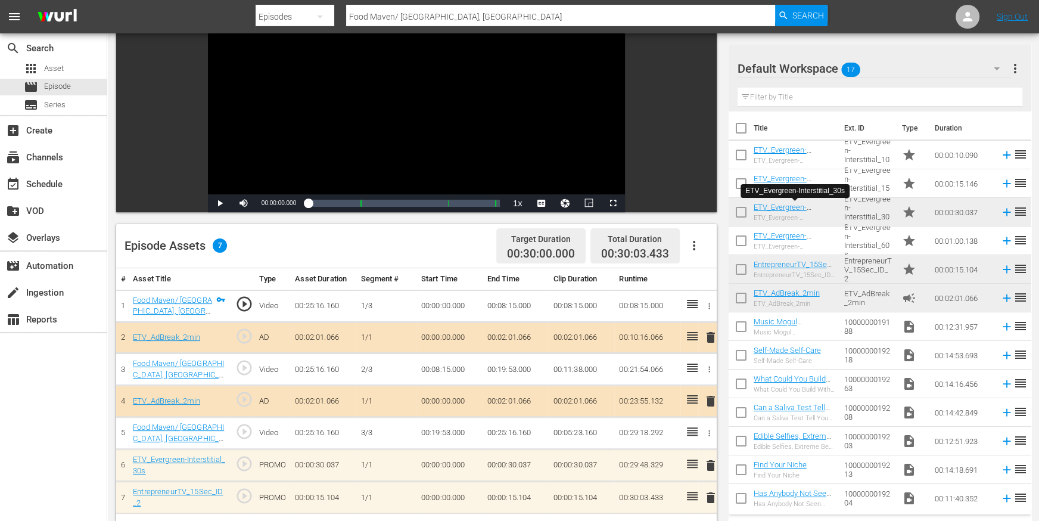
click at [412, 15] on input "Food Maven/ Denver, CO" at bounding box center [560, 16] width 429 height 29
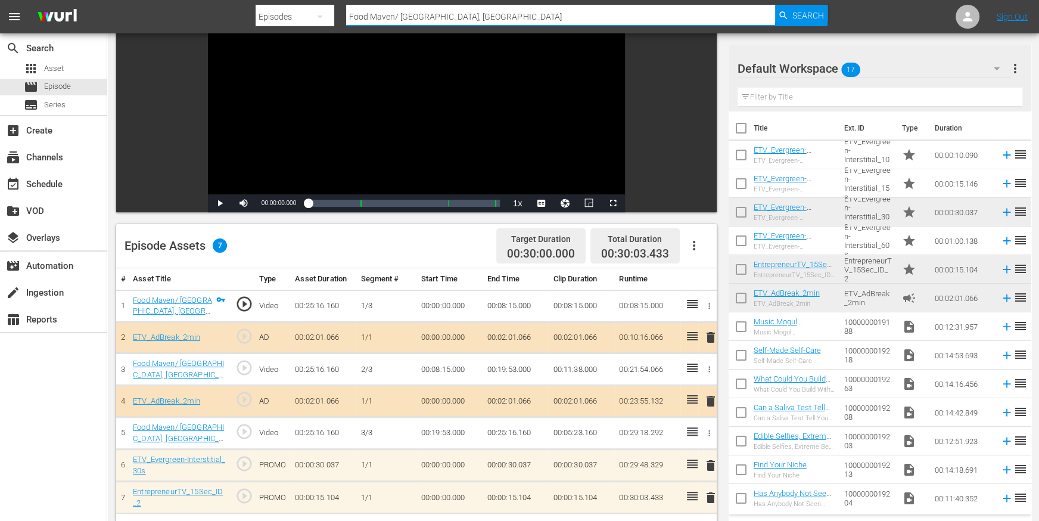
click at [412, 15] on input "Food Maven/ Denver, CO" at bounding box center [560, 16] width 429 height 29
paste input "riendly Plumbing/ Salt Lake, UT"
type input "Friendly Plumbing/ Salt Lake, UT"
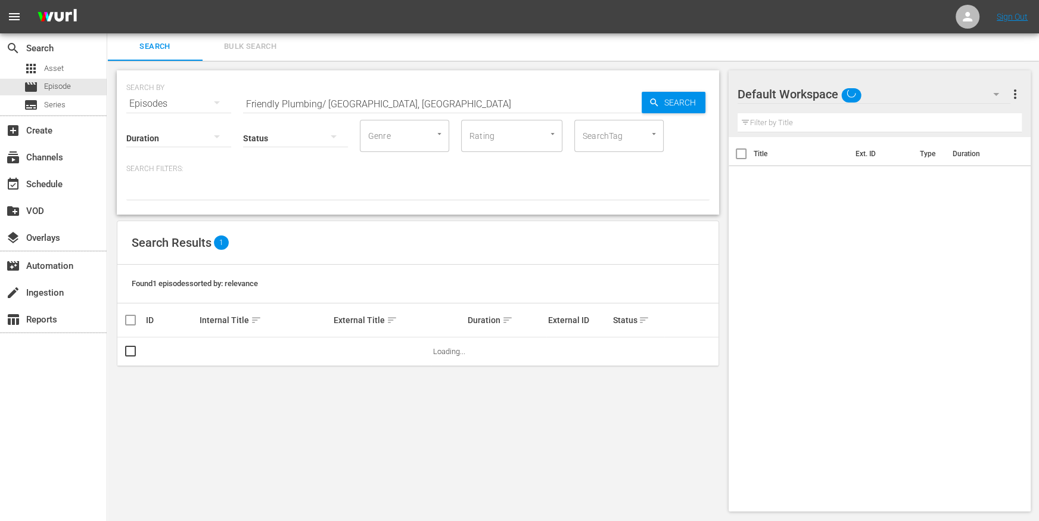
scroll to position [1, 0]
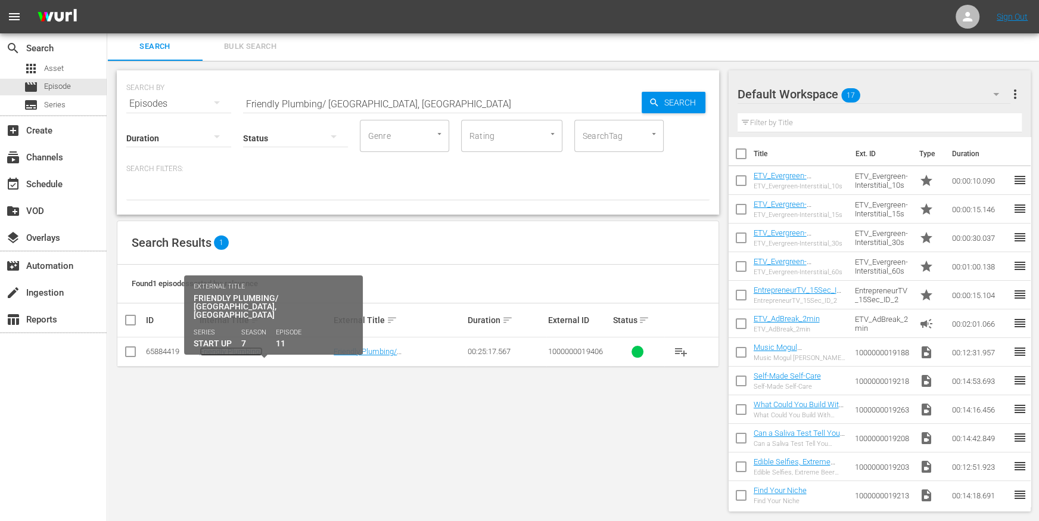
click at [253, 347] on link "Friendly Plumbing/ Salt Lake, UT" at bounding box center [237, 360] width 74 height 27
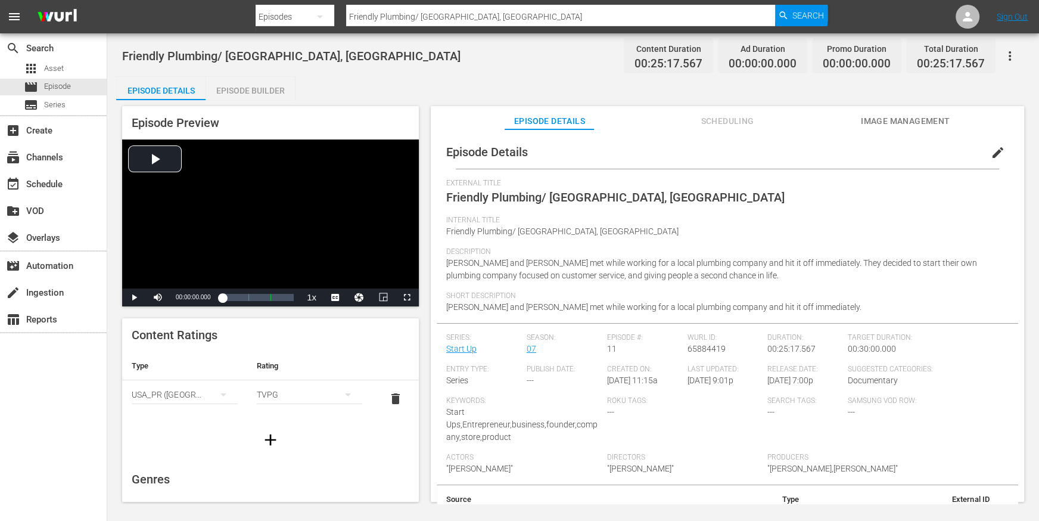
click at [276, 89] on div "Episode Builder" at bounding box center [250, 90] width 89 height 29
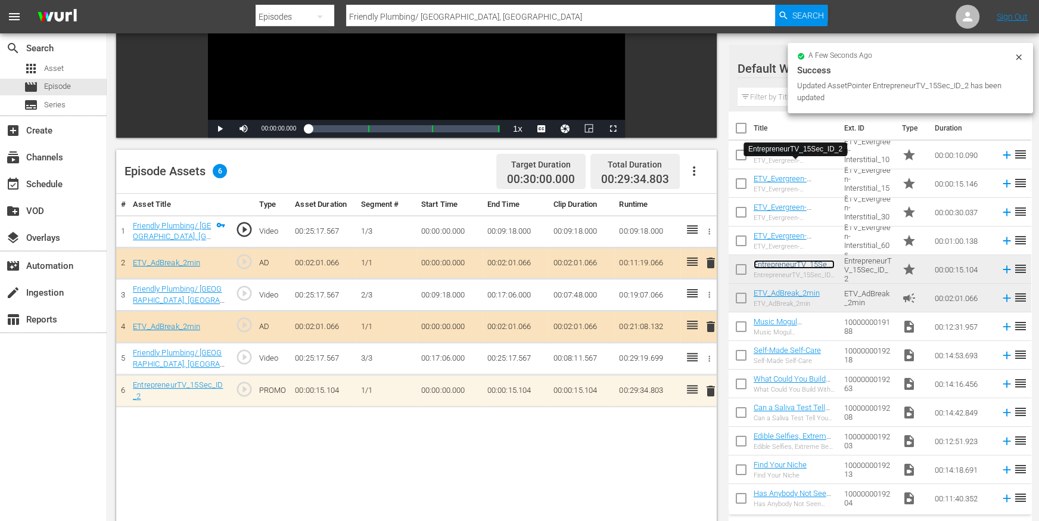
scroll to position [201, 0]
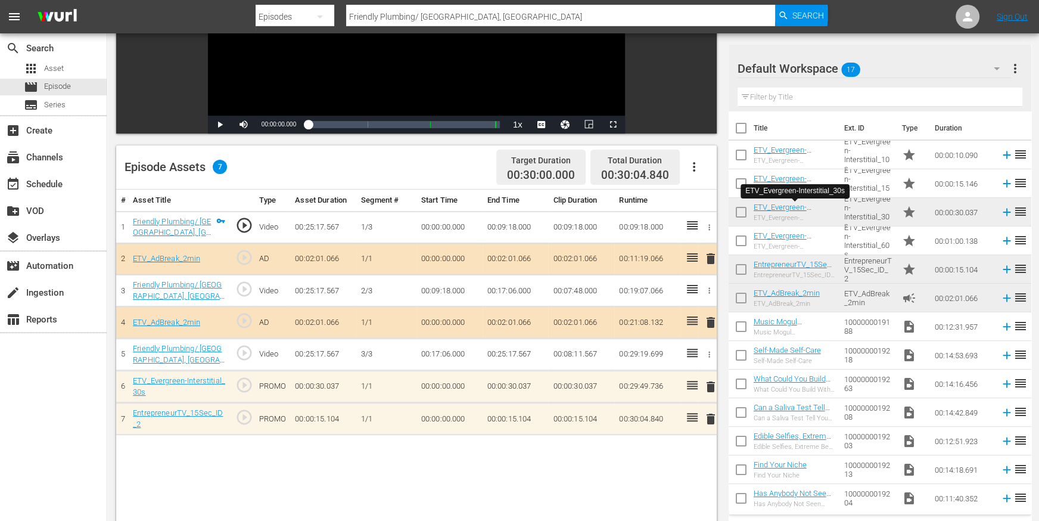
click at [441, 17] on input "Friendly Plumbing/ Salt Lake, UT" at bounding box center [560, 16] width 429 height 29
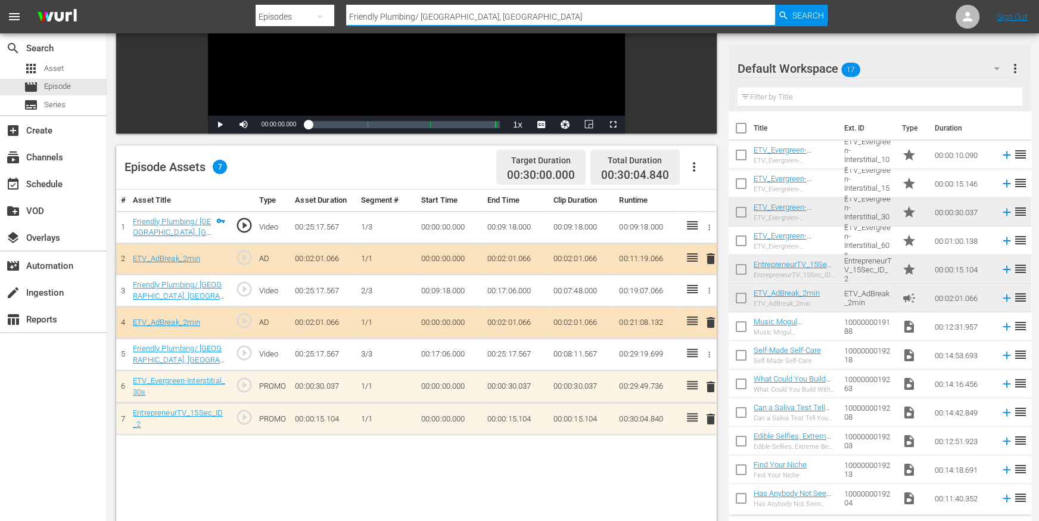
click at [441, 17] on input "Friendly Plumbing/ Salt Lake, UT" at bounding box center [560, 16] width 429 height 29
paste input "The Monarch Ogden/ Odgen"
type input "The Monarch Ogden/ Odgen, UT"
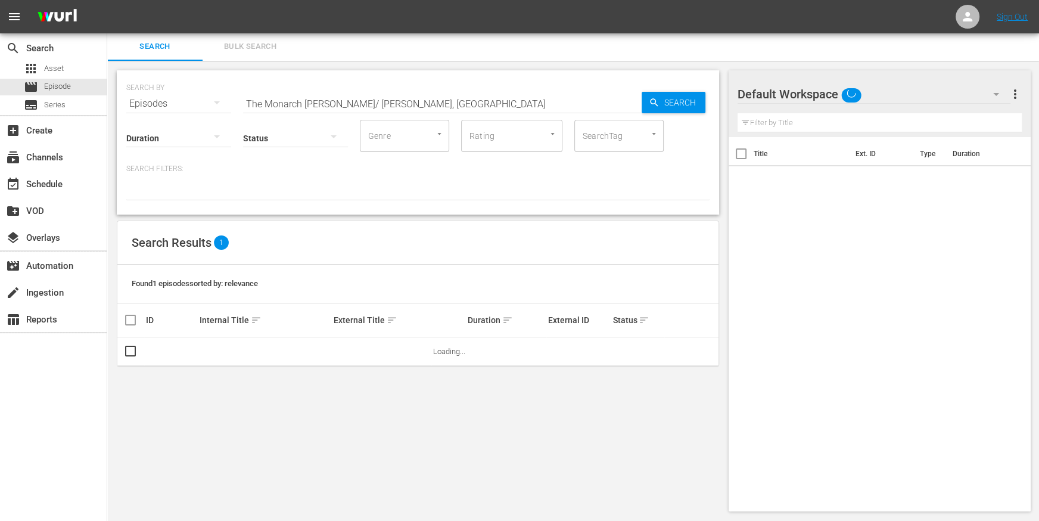
scroll to position [1, 0]
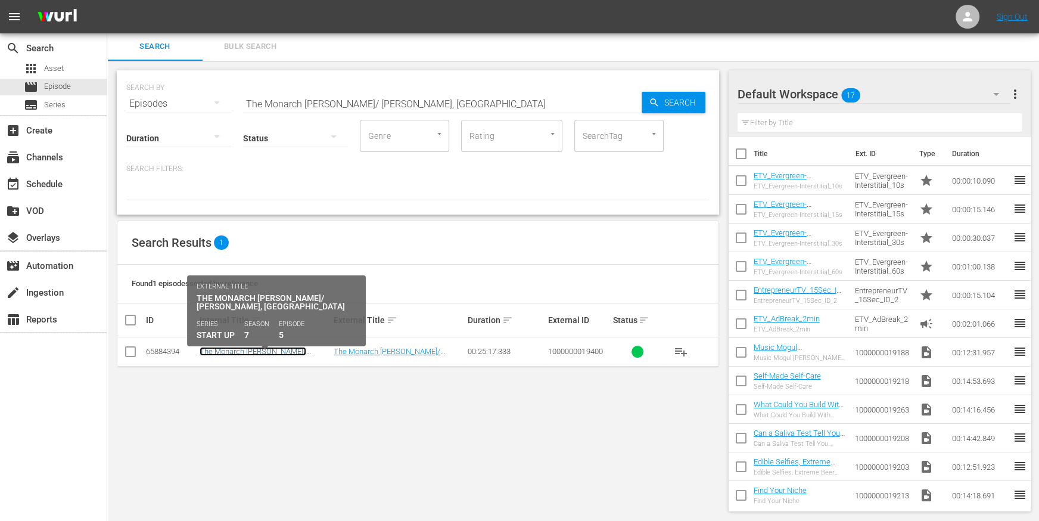
click at [231, 348] on link "The Monarch Ogden/ Odgen, UT" at bounding box center [253, 360] width 107 height 27
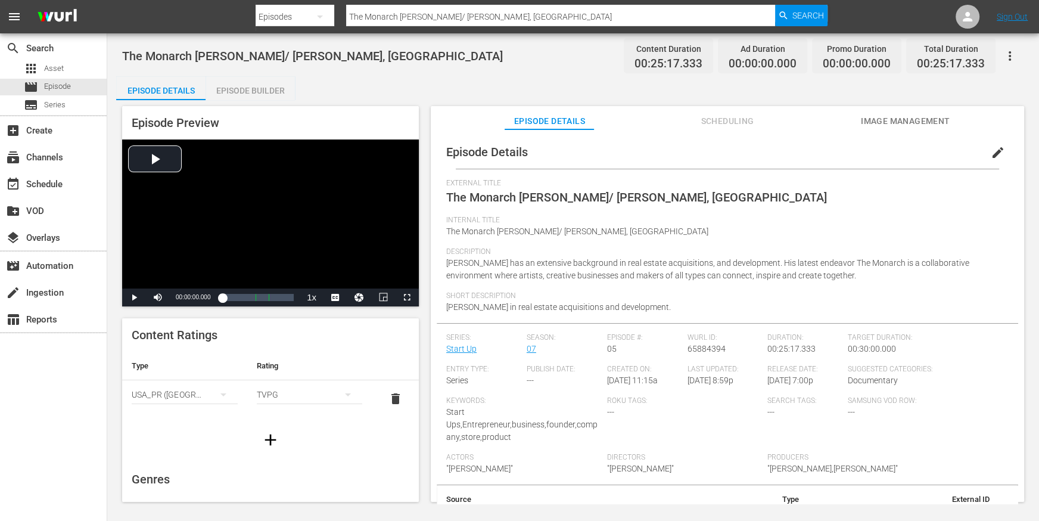
click at [238, 83] on div "Episode Builder" at bounding box center [250, 90] width 89 height 29
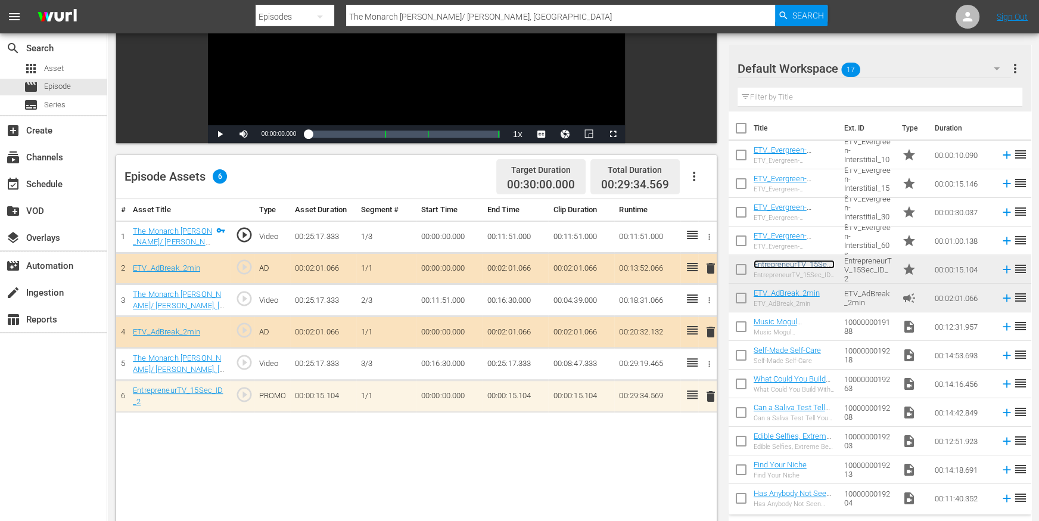
scroll to position [194, 0]
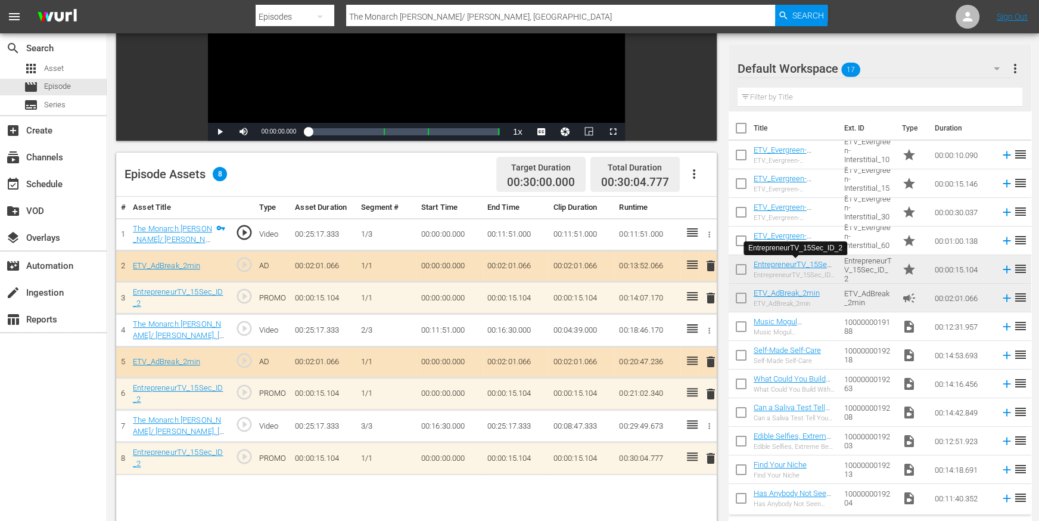
click at [439, 18] on input "The Monarch Ogden/ Odgen, UT" at bounding box center [560, 16] width 429 height 29
paste input "Oswald Service & Repair/ Idaho Falls, ID"
type input "Oswald Service & Repair/ Idaho Falls, ID"
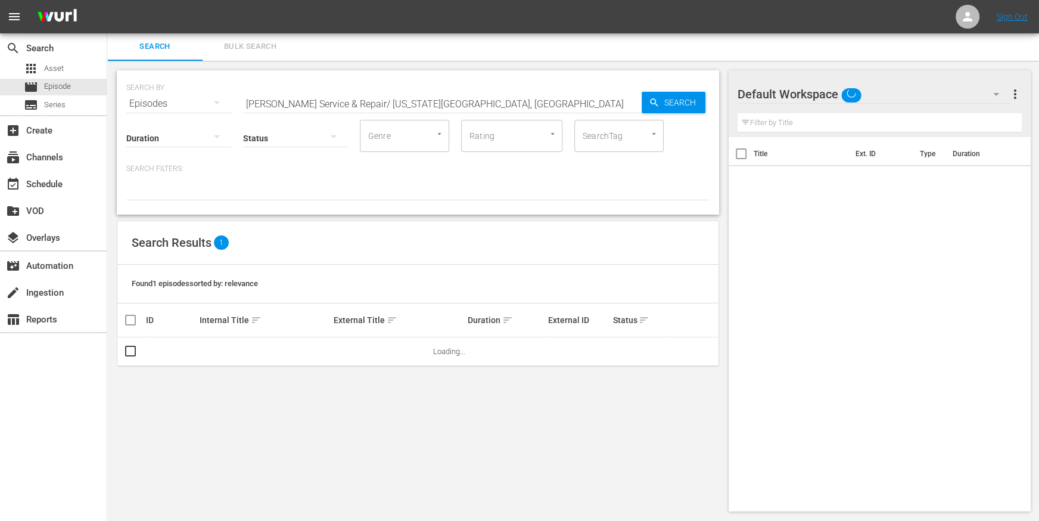
scroll to position [1, 0]
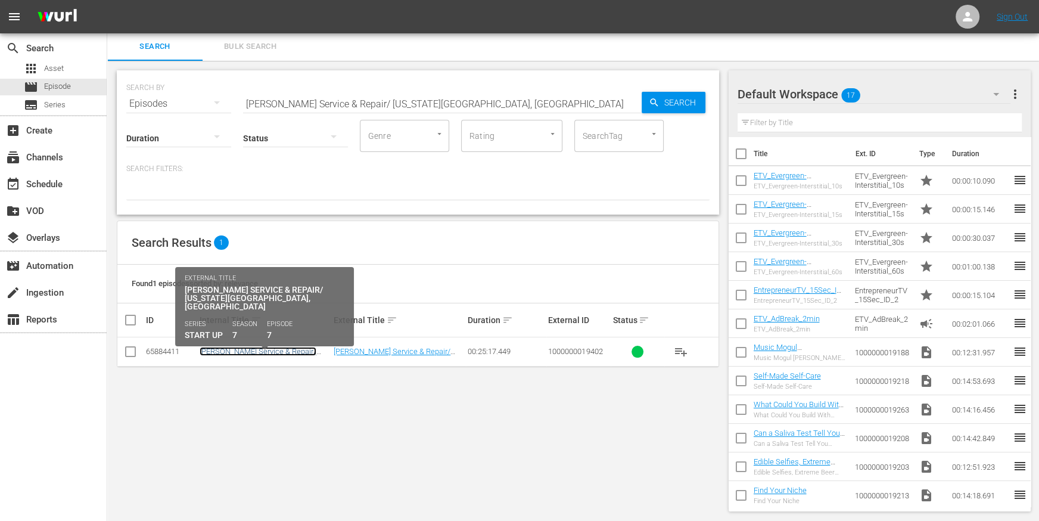
click at [285, 350] on link "Oswald Service & Repair/ Idaho Falls, ID" at bounding box center [258, 360] width 117 height 27
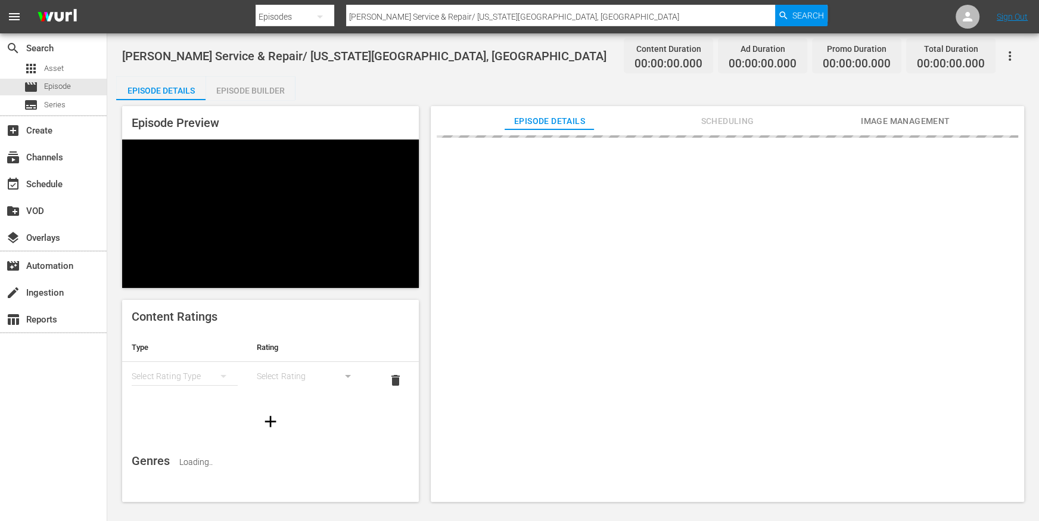
click at [274, 94] on div "Episode Builder" at bounding box center [250, 90] width 89 height 29
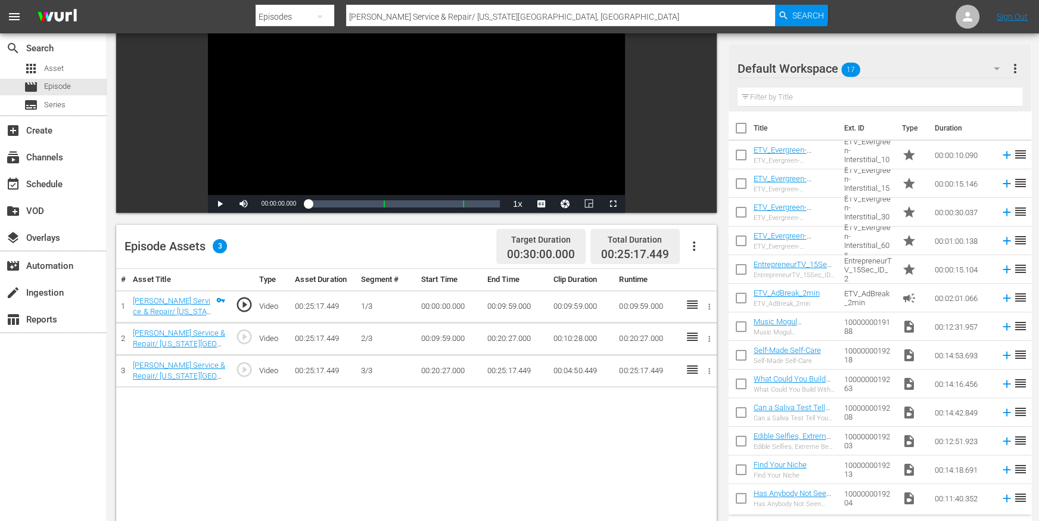
scroll to position [179, 0]
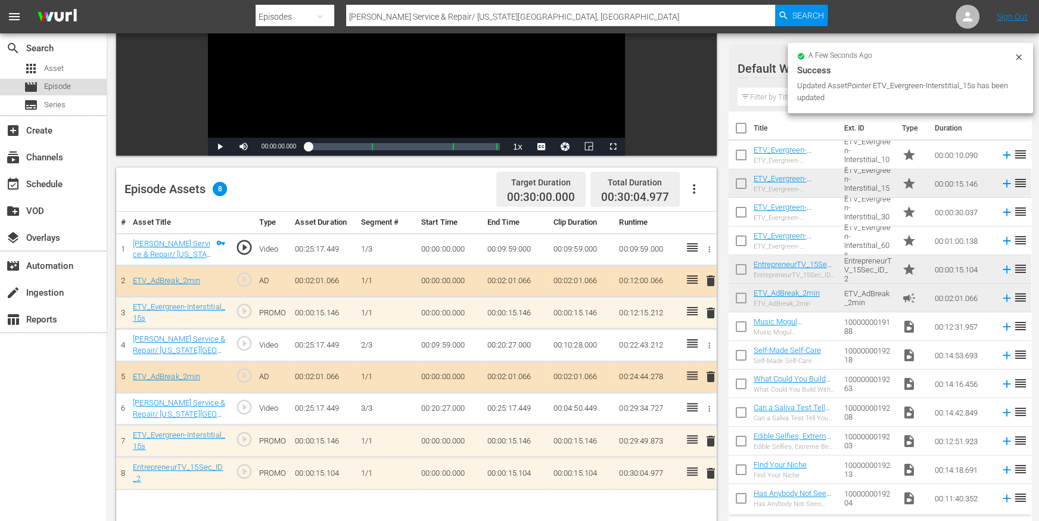
click at [82, 86] on div "movie Episode" at bounding box center [53, 87] width 107 height 17
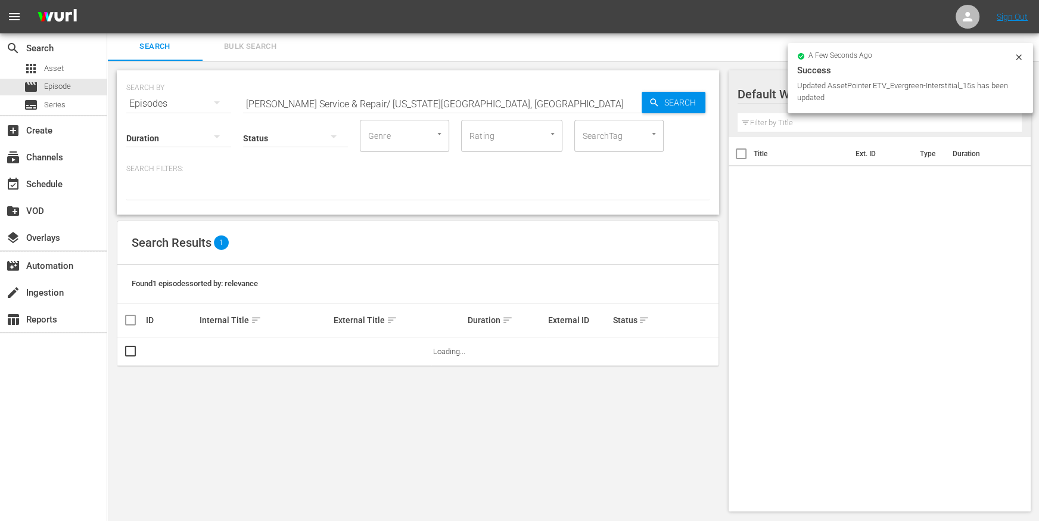
scroll to position [1, 0]
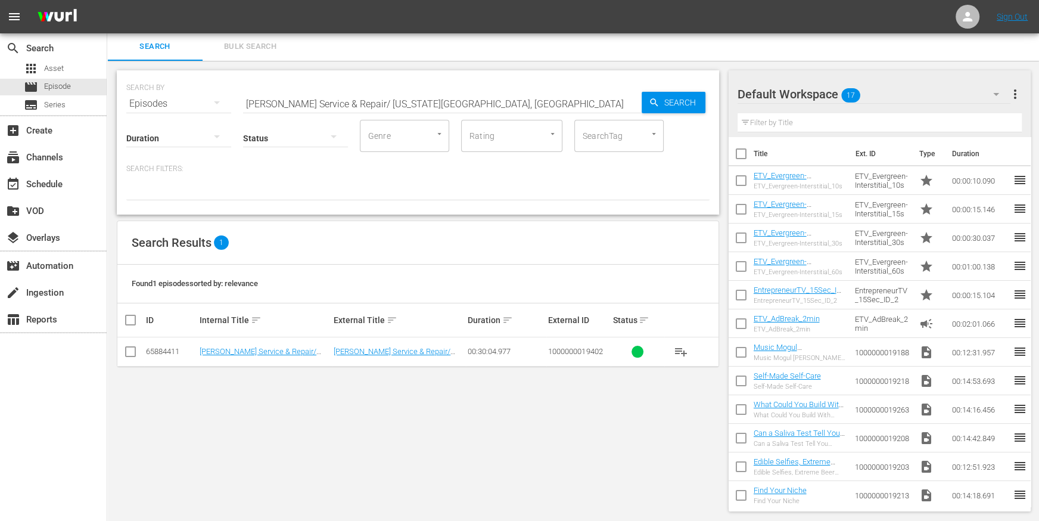
click at [308, 105] on input "Oswald Service & Repair/ Idaho Falls, ID" at bounding box center [442, 103] width 399 height 29
paste input "Rocky Mountain Archery/ Fort Collins, CO"
type input "Rocky Mountain Archery/ Fort Collins, CO"
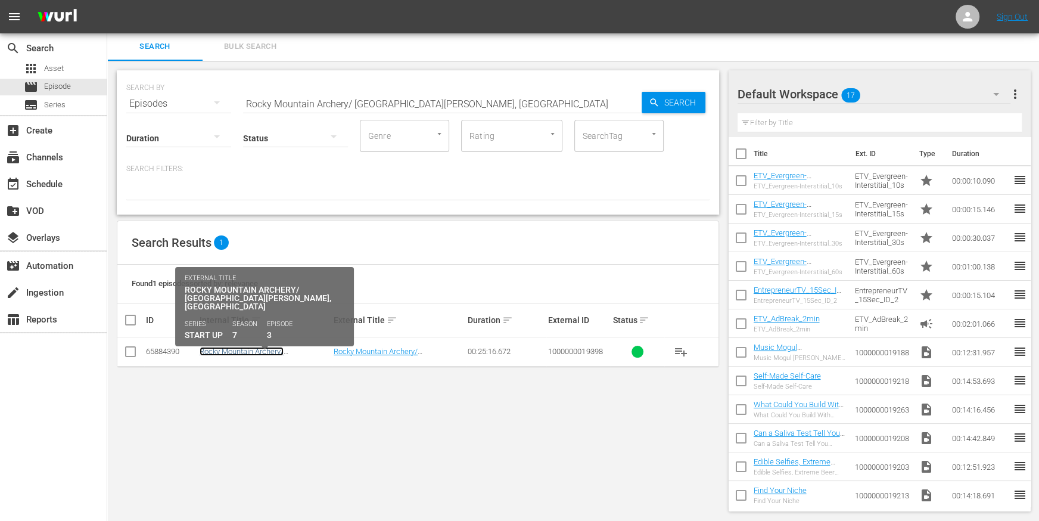
click at [229, 351] on link "Rocky Mountain Archery/ Fort Collins, CO" at bounding box center [242, 365] width 84 height 36
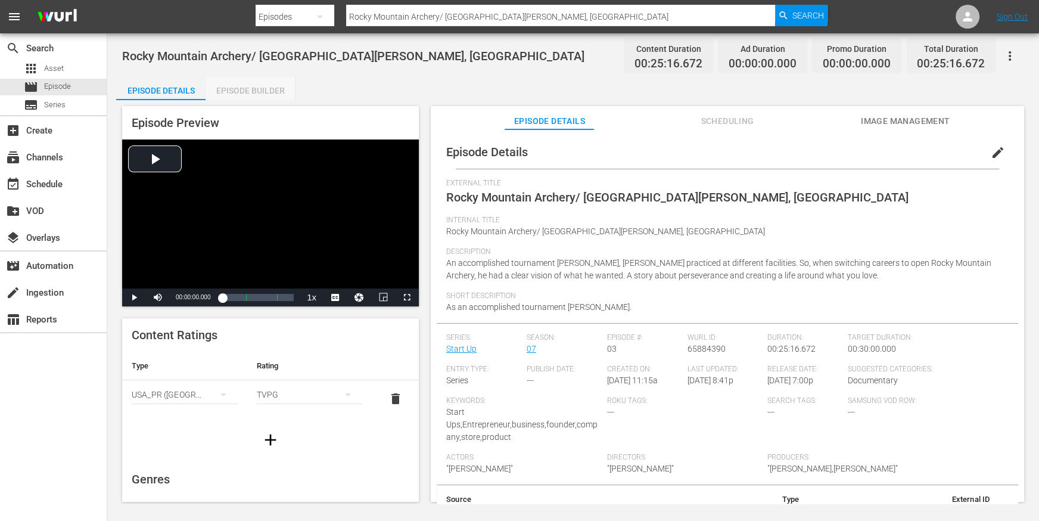
click at [272, 92] on div "Episode Builder" at bounding box center [250, 90] width 89 height 29
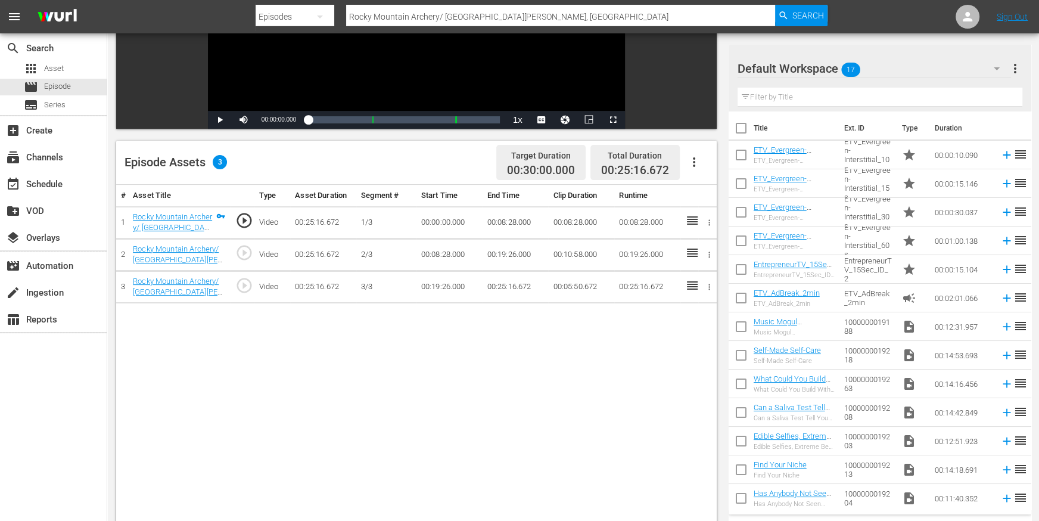
scroll to position [215, 0]
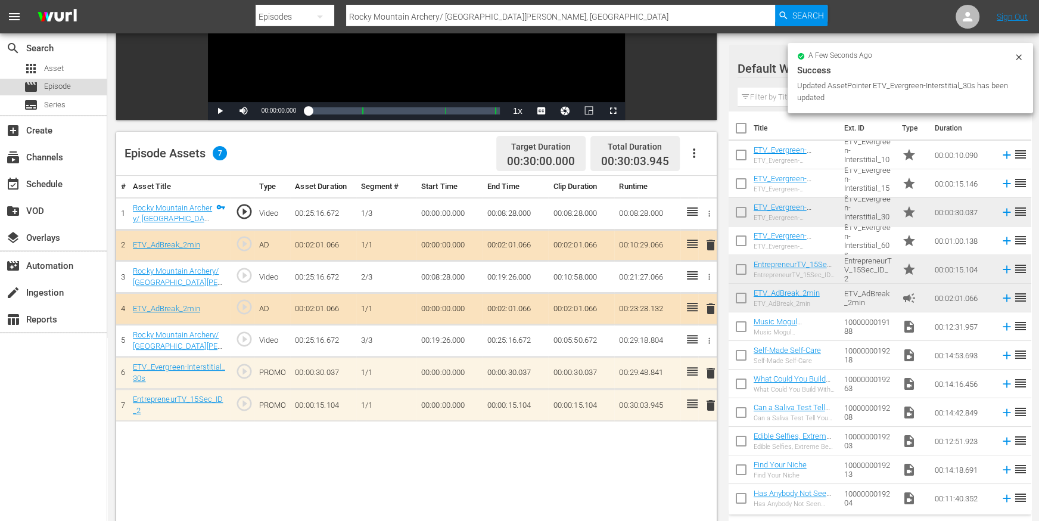
click at [58, 85] on span "Episode" at bounding box center [57, 86] width 27 height 12
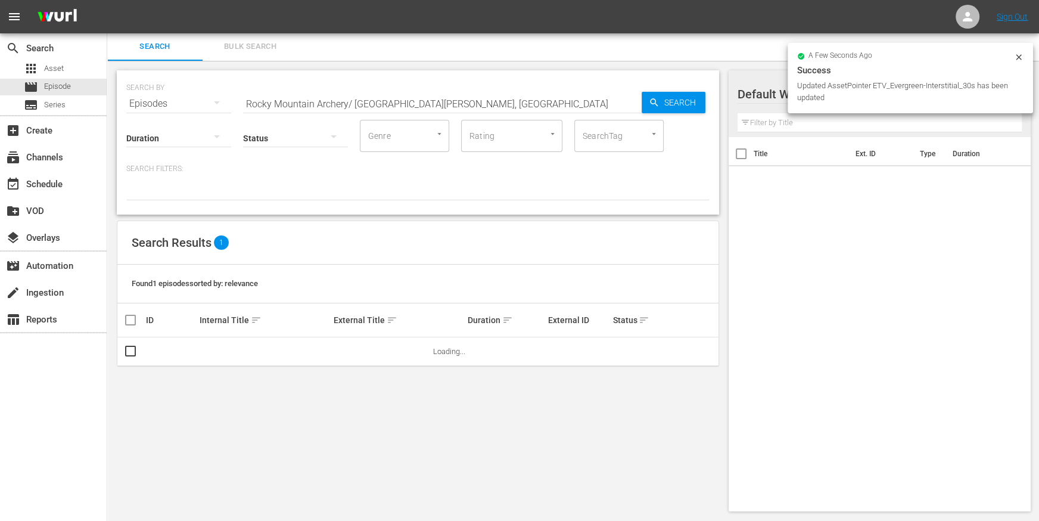
scroll to position [1, 0]
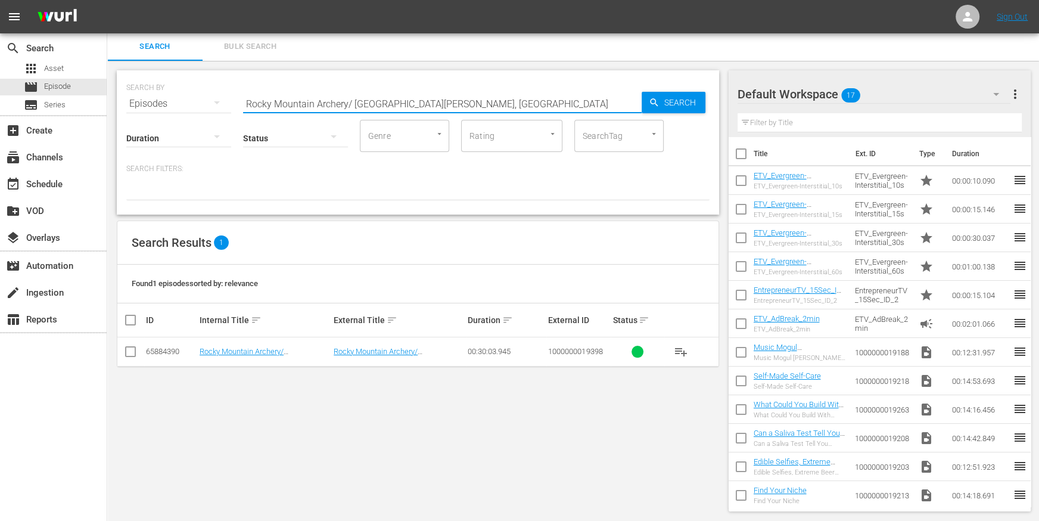
click at [337, 98] on input "Rocky Mountain Archery/ Fort Collins, CO" at bounding box center [442, 103] width 399 height 29
paste input "Woodward Throwbacks/ Hamtramck, MI"
type input "Woodward Throwbacks/ Hamtramck, MI"
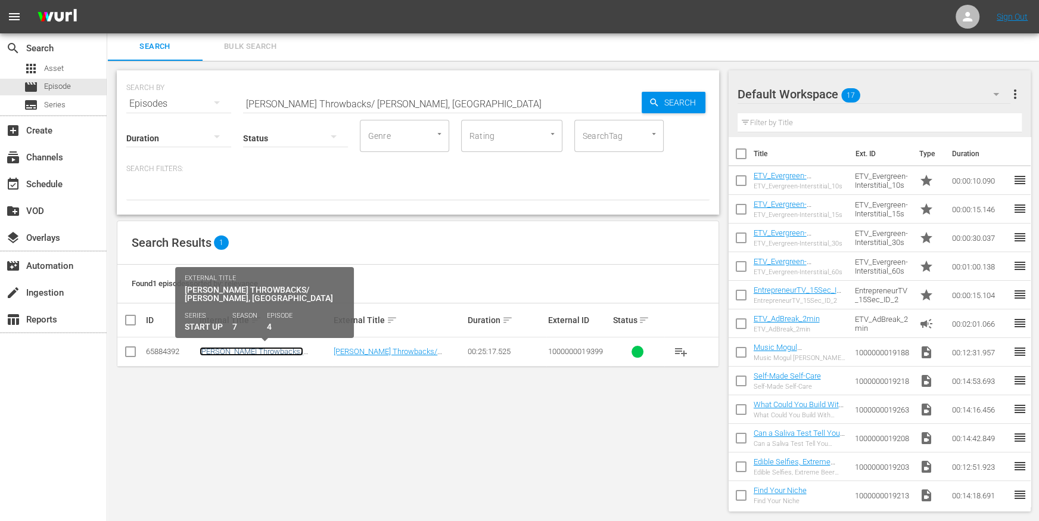
click at [269, 349] on link "Woodward Throwbacks/ Hamtramck, MI" at bounding box center [252, 360] width 104 height 27
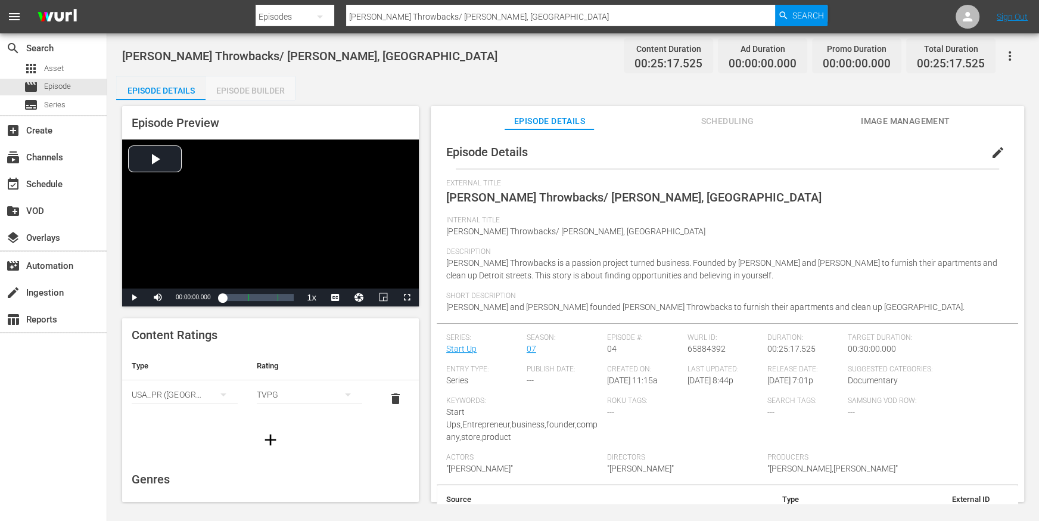
click at [268, 93] on div "Episode Builder" at bounding box center [250, 90] width 89 height 29
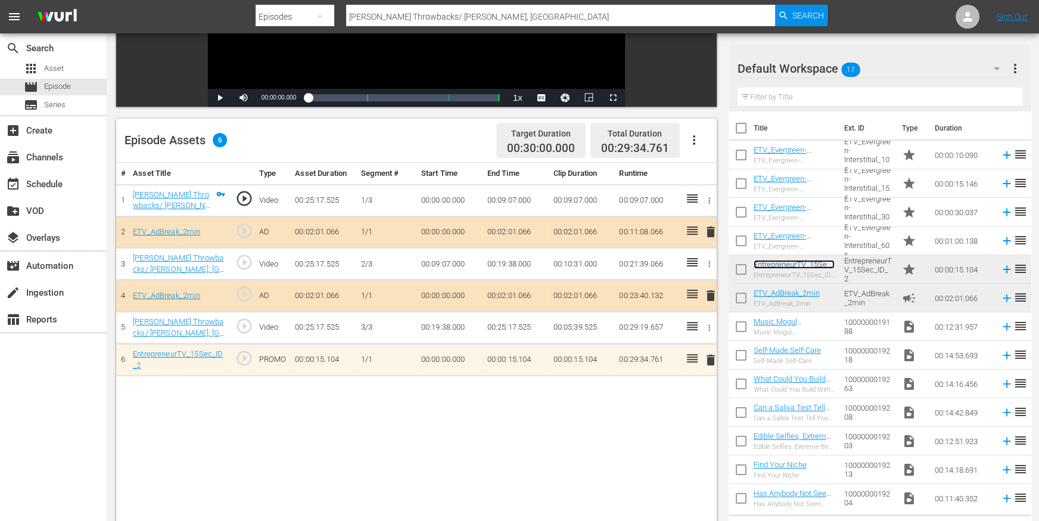
scroll to position [239, 0]
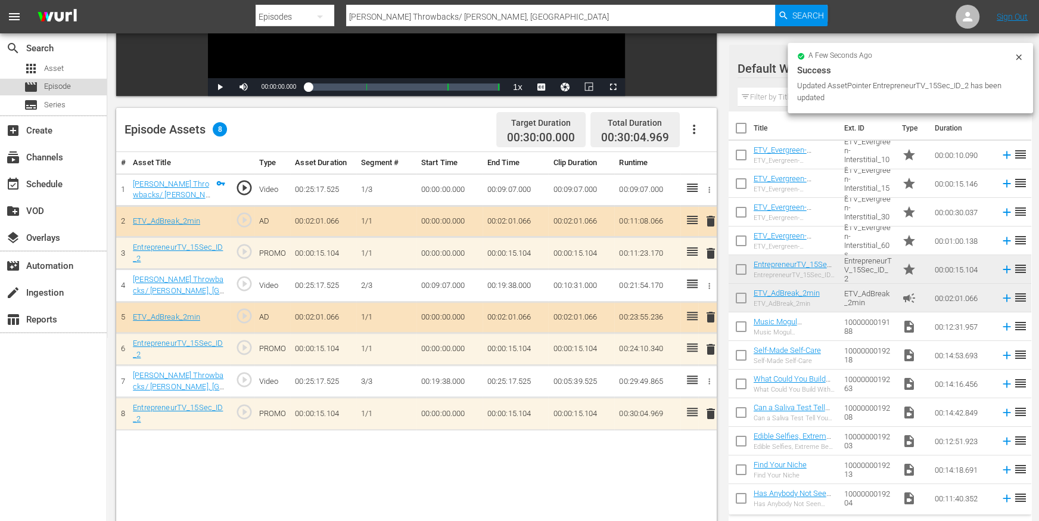
click at [86, 88] on div "movie Episode" at bounding box center [53, 87] width 107 height 17
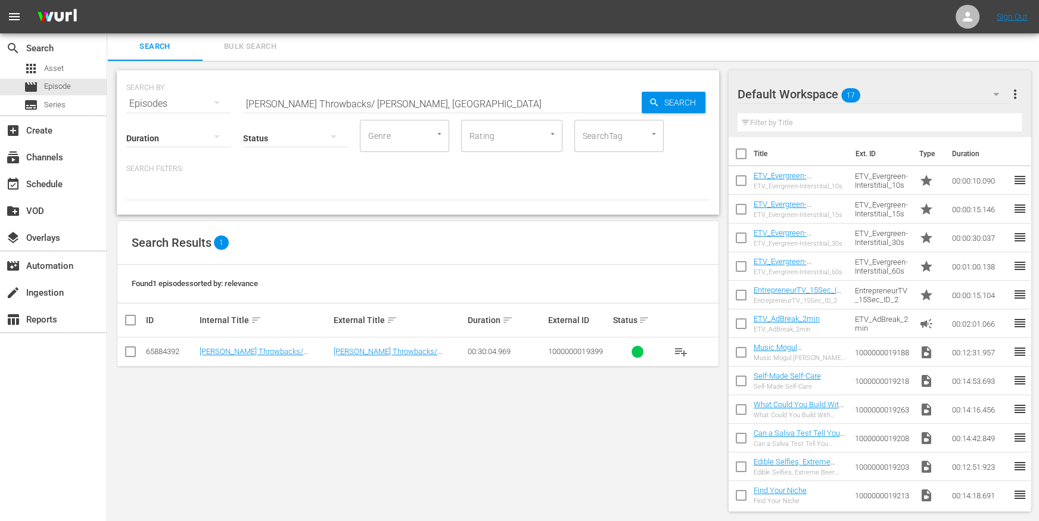
click at [368, 100] on input "Woodward Throwbacks/ Hamtramck, MI" at bounding box center [442, 103] width 399 height 29
paste input "GoodBoy Clothing/ Flint"
type input "GoodBoy Clothing/ Flint, MI"
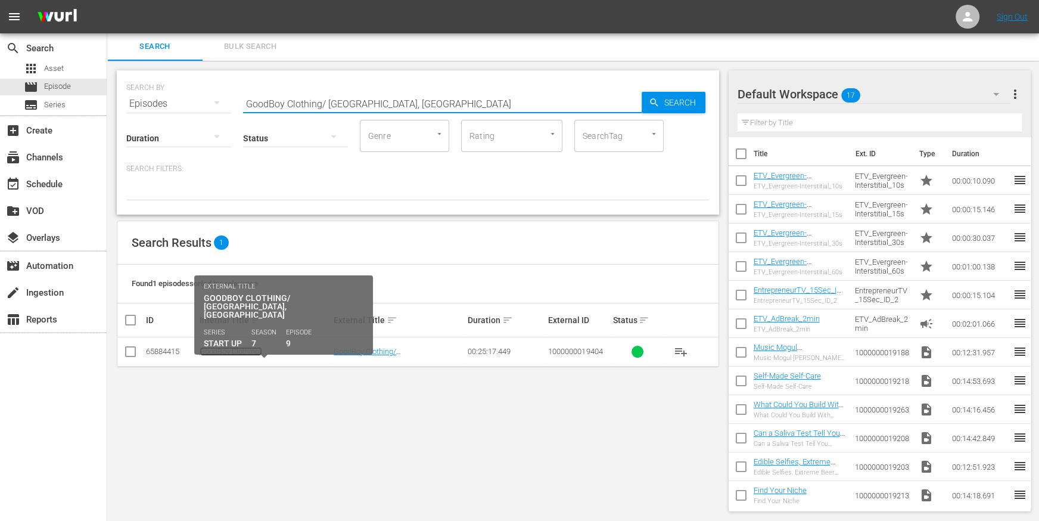
click at [245, 349] on link "GoodBoy Clothing/ Flint, MI" at bounding box center [237, 360] width 74 height 27
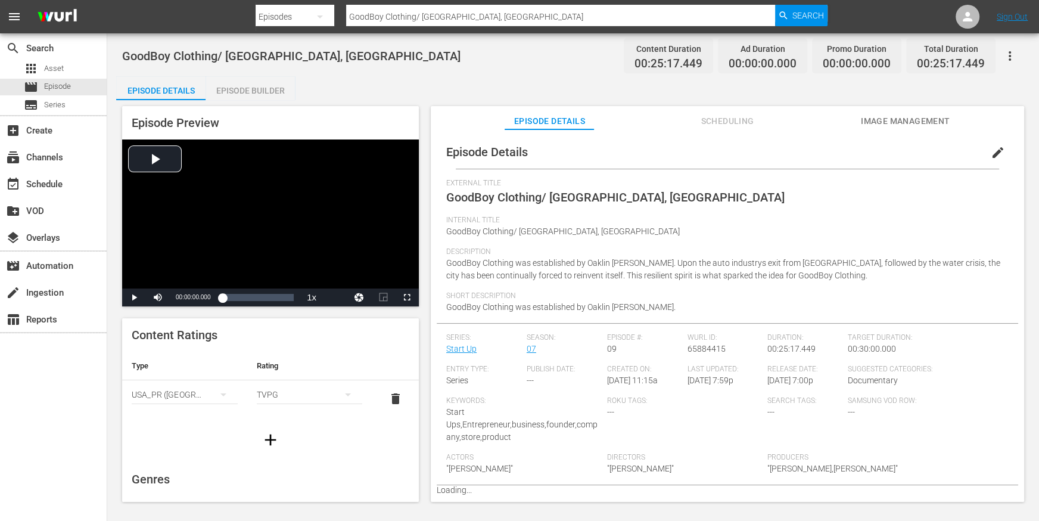
click at [244, 80] on div "Episode Builder" at bounding box center [250, 90] width 89 height 29
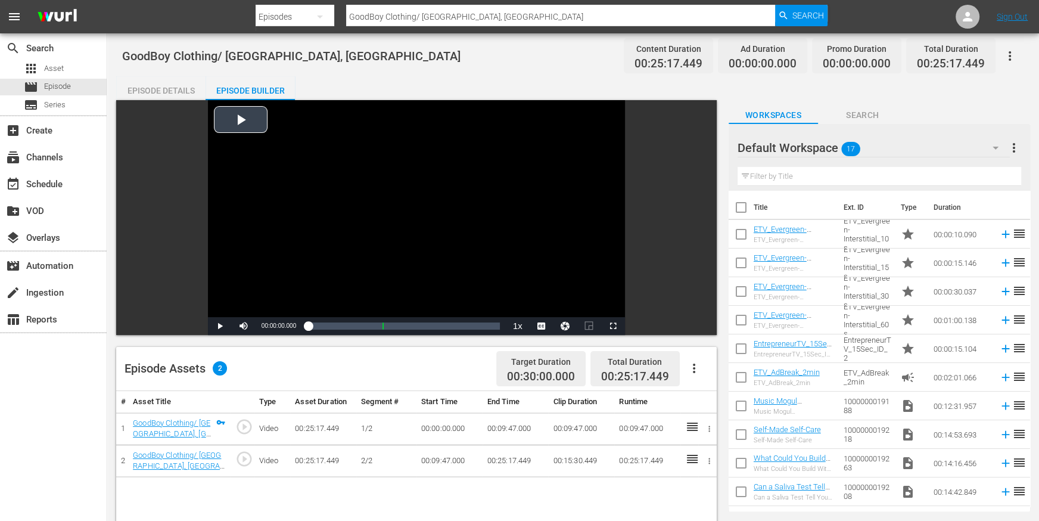
scroll to position [109, 0]
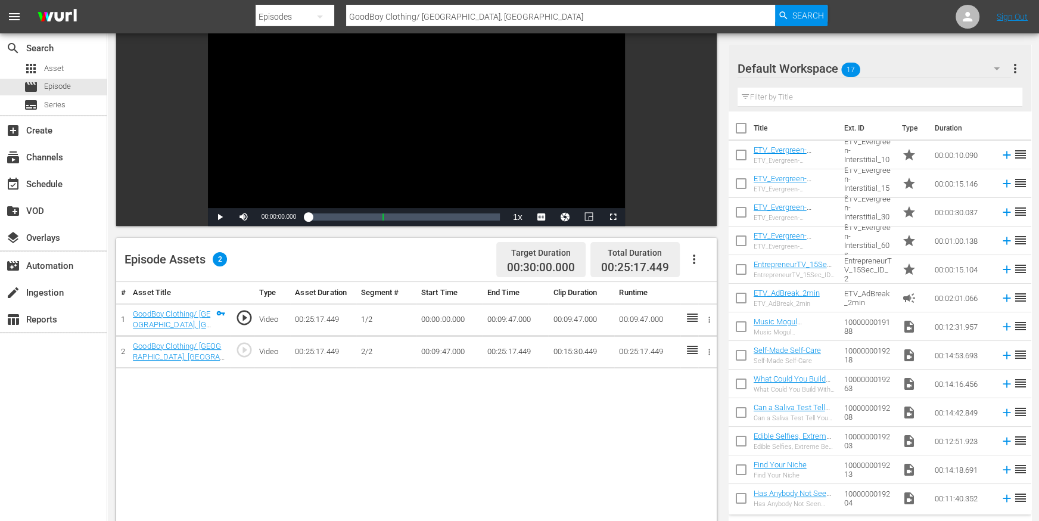
click at [699, 257] on icon "button" at bounding box center [694, 259] width 14 height 14
click at [707, 268] on div "Edit Cue Points" at bounding box center [729, 263] width 81 height 29
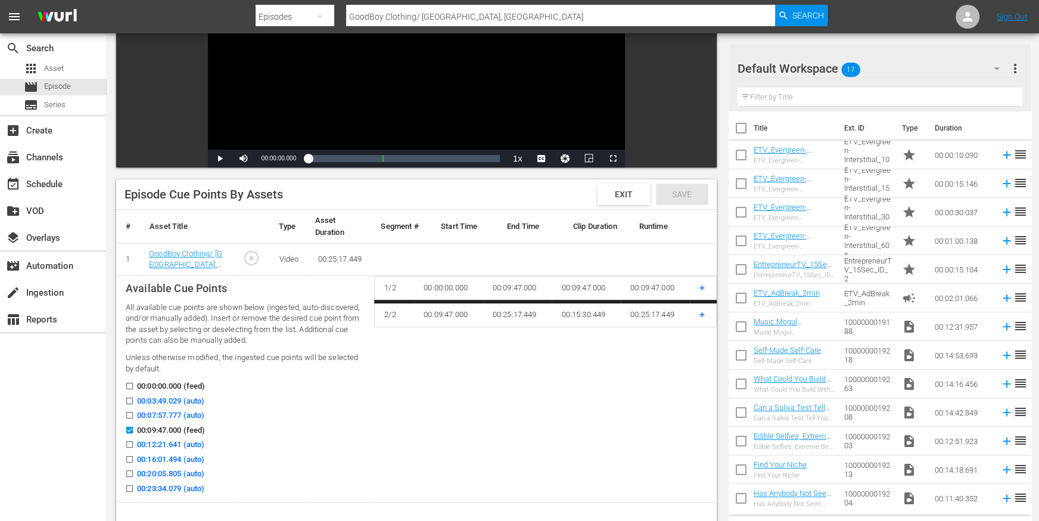
scroll to position [188, 0]
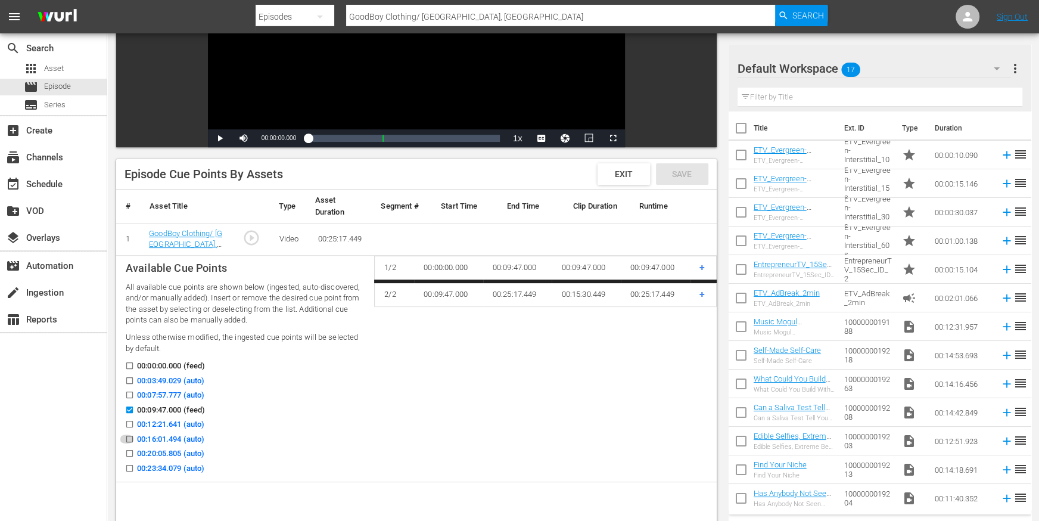
click at [129, 441] on input "00:16:01.494 (auto)" at bounding box center [126, 441] width 15 height 9
checkbox input "true"
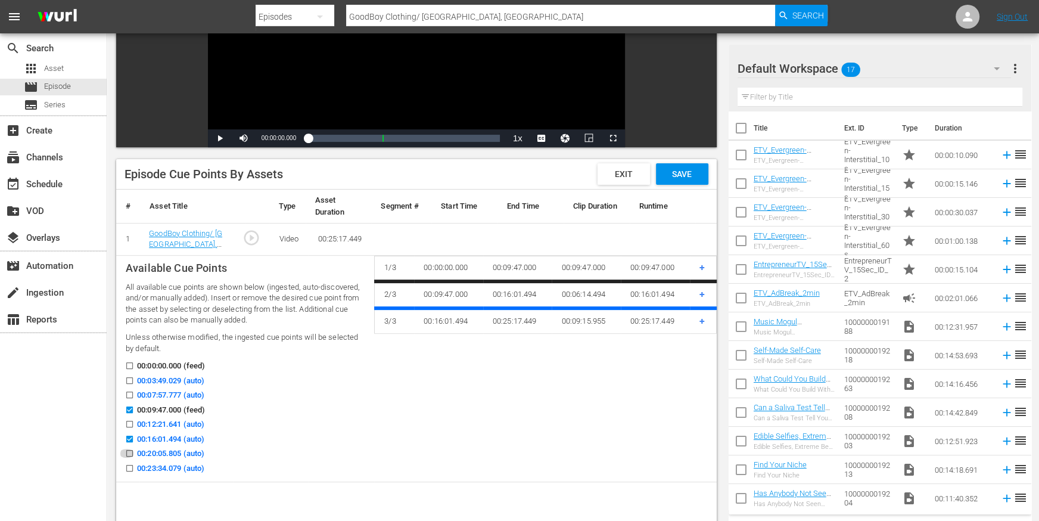
click at [129, 454] on input "00:20:05.805 (auto)" at bounding box center [126, 455] width 15 height 9
checkbox input "true"
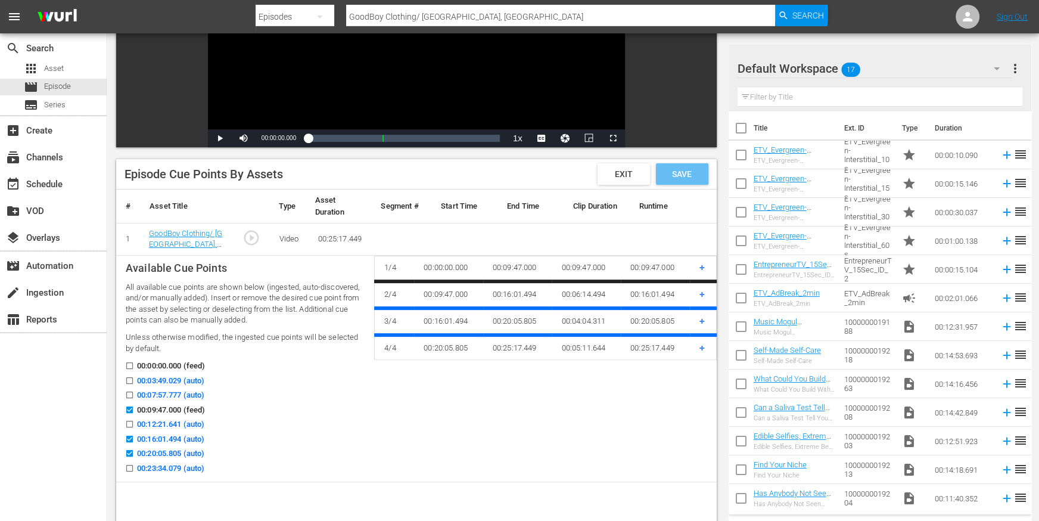
click at [685, 179] on div "Save" at bounding box center [682, 173] width 52 height 21
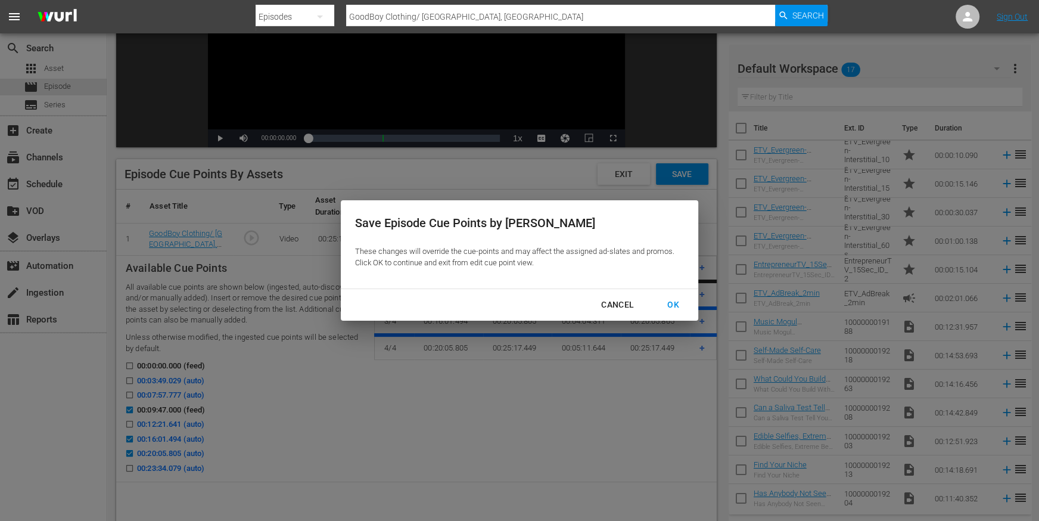
click at [671, 303] on div "OK" at bounding box center [673, 304] width 31 height 15
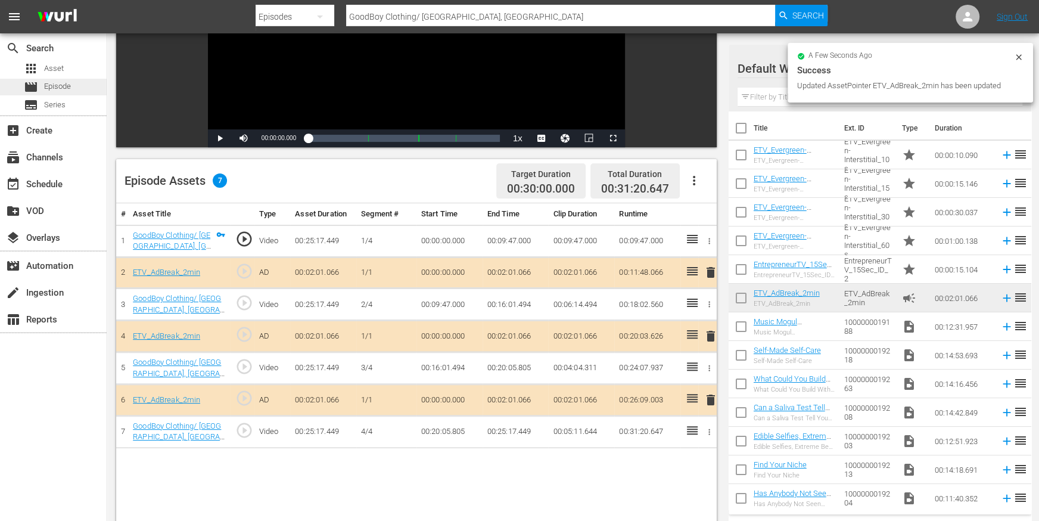
click at [83, 89] on div "movie Episode" at bounding box center [53, 87] width 107 height 17
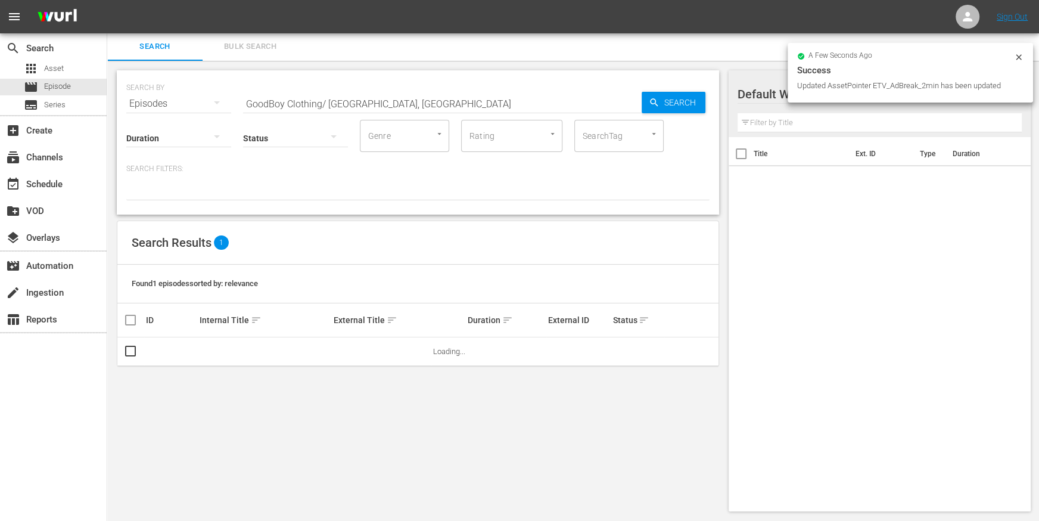
scroll to position [1, 0]
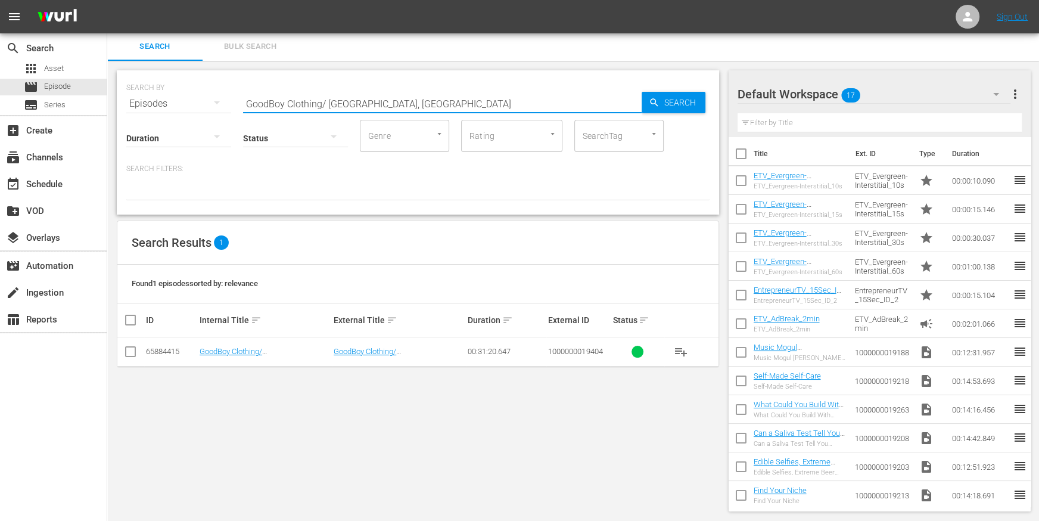
click at [328, 100] on input "GoodBoy Clothing/ Flint, MI" at bounding box center [442, 103] width 399 height 29
paste input "Stock and Barrel/ Ogden, UT"
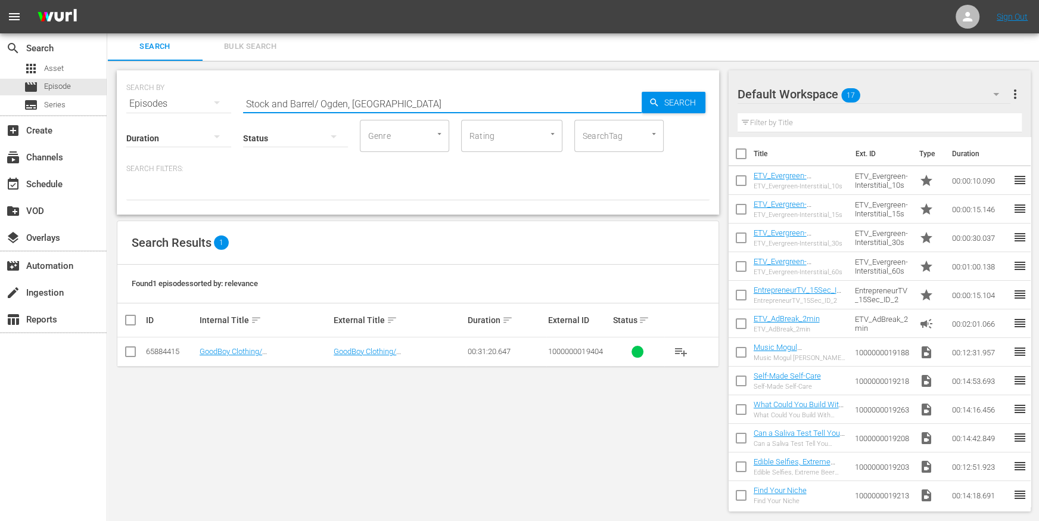
type input "Stock and Barrel/ Ogden, UT"
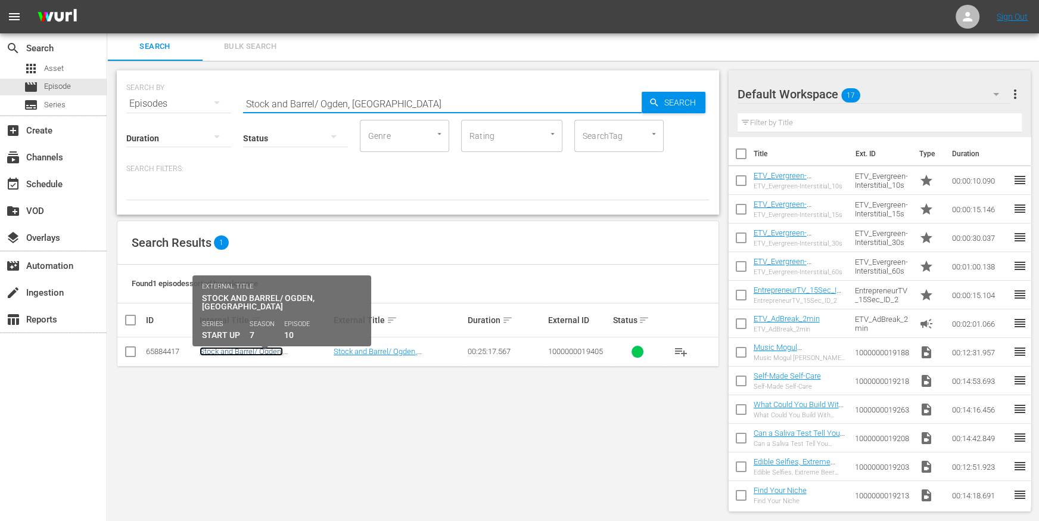
click at [241, 347] on link "Stock and Barrel/ Ogden, UT" at bounding box center [241, 356] width 83 height 18
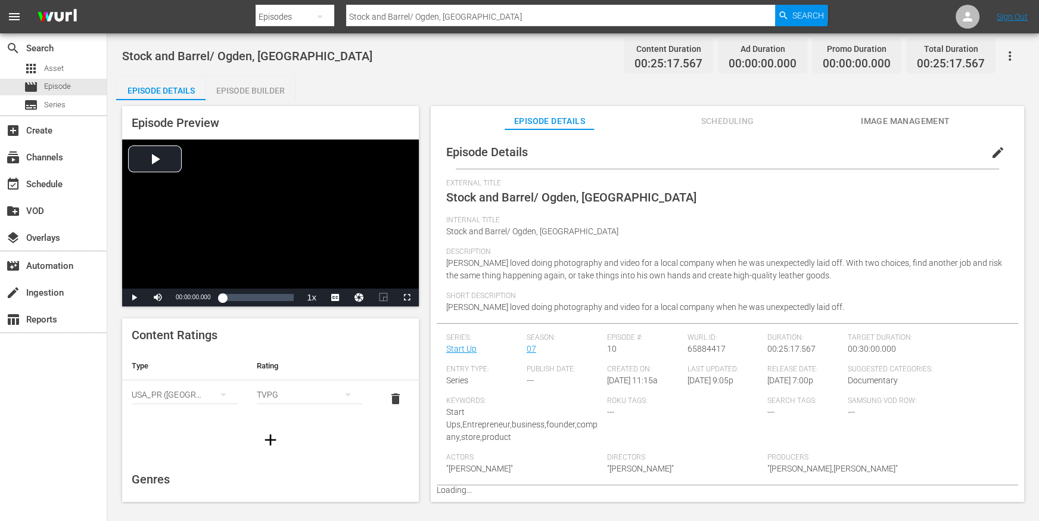
click at [255, 90] on div "Episode Builder" at bounding box center [250, 90] width 89 height 29
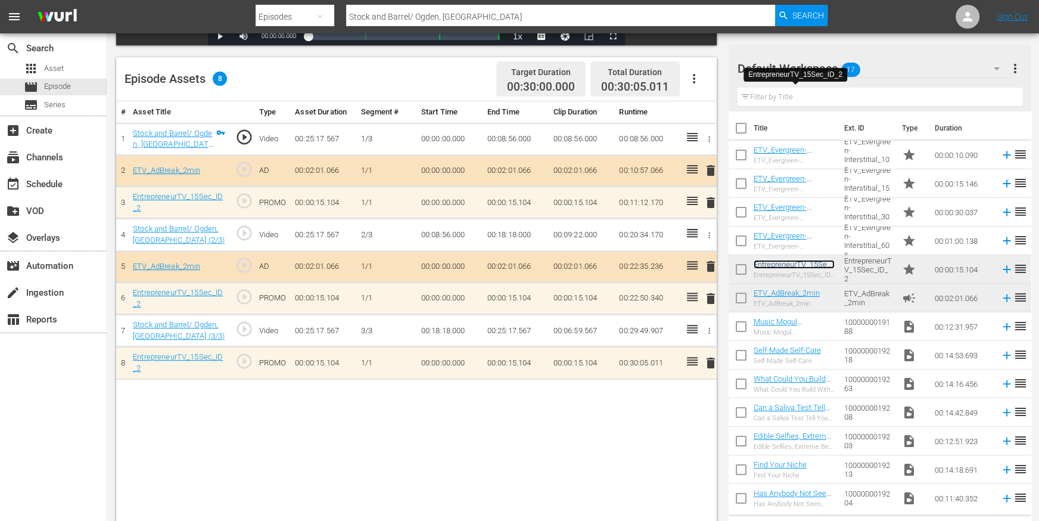
scroll to position [310, 0]
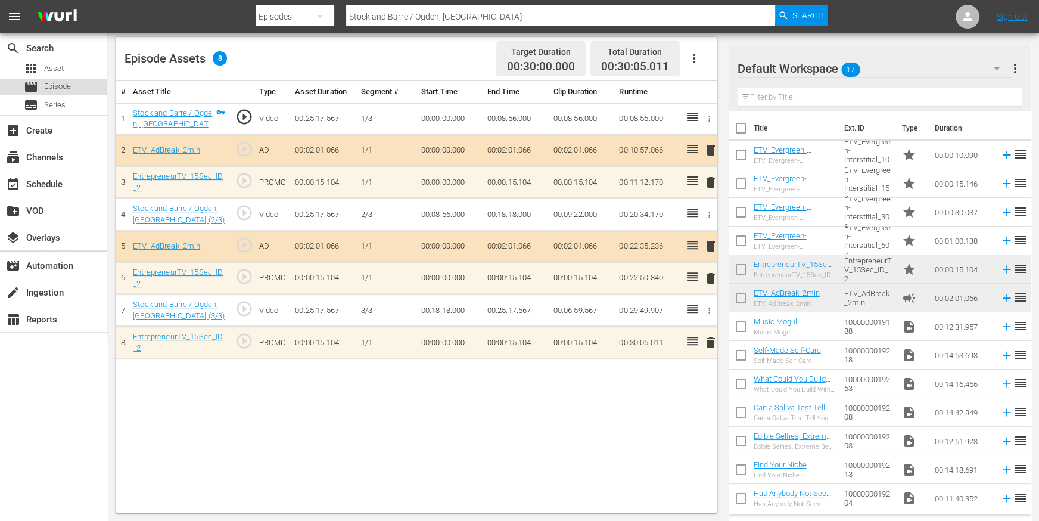
click at [48, 83] on span "Episode" at bounding box center [57, 86] width 27 height 12
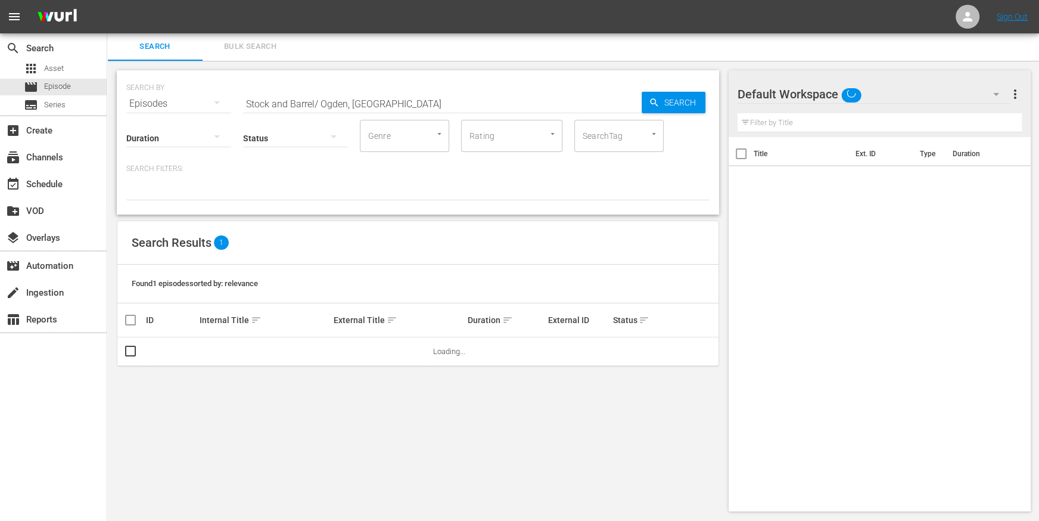
scroll to position [1, 0]
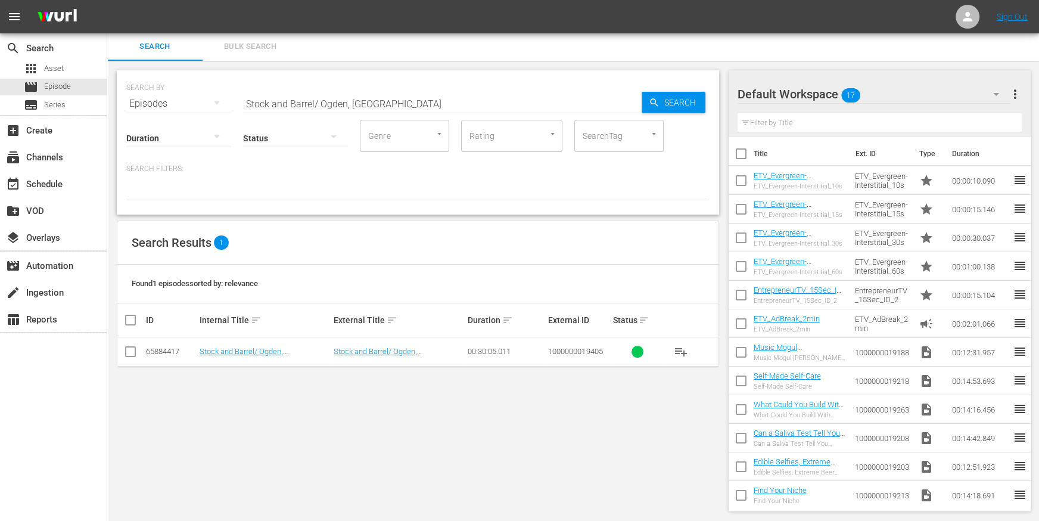
click at [272, 100] on input "Stock and Barrel/ Ogden, UT" at bounding box center [442, 103] width 399 height 29
paste input "The Kitchen by Cooking with Que / Detroit, MI"
type input "The Kitchen by Cooking with Que / Detroit, MI"
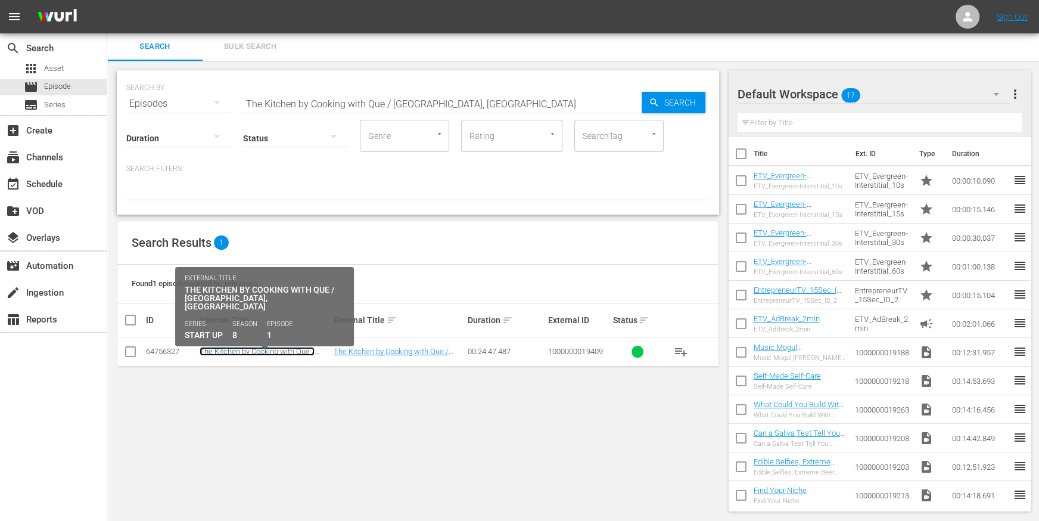
click at [249, 348] on link "The Kitchen by Cooking with Que / Detroit, MI" at bounding box center [257, 360] width 115 height 27
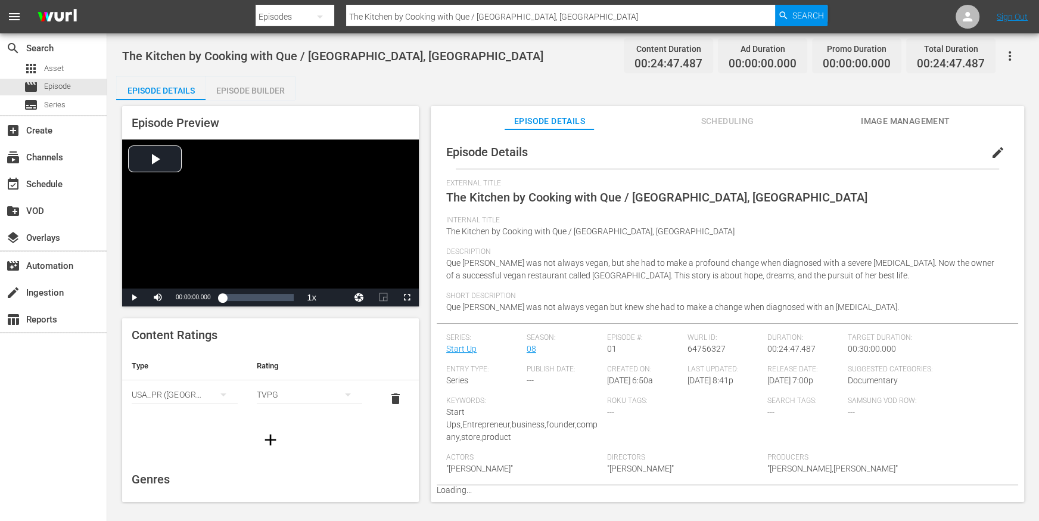
click at [244, 91] on div "Episode Builder" at bounding box center [250, 90] width 89 height 29
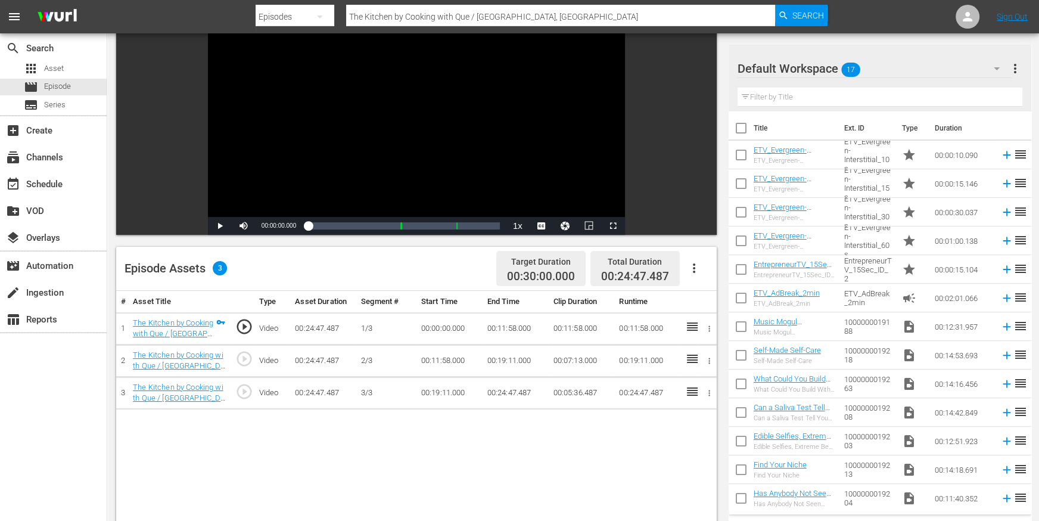
scroll to position [118, 0]
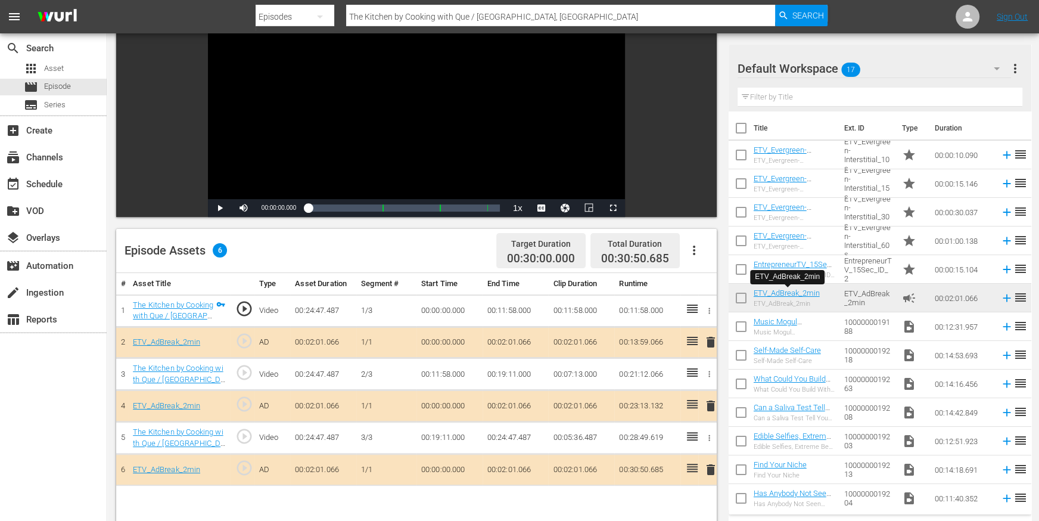
click at [420, 13] on input "The Kitchen by Cooking with Que / Detroit, MI" at bounding box center [560, 16] width 429 height 29
paste input "Office Oasis / Royal Oak"
type input "The Office Oasis / Royal Oak, MI"
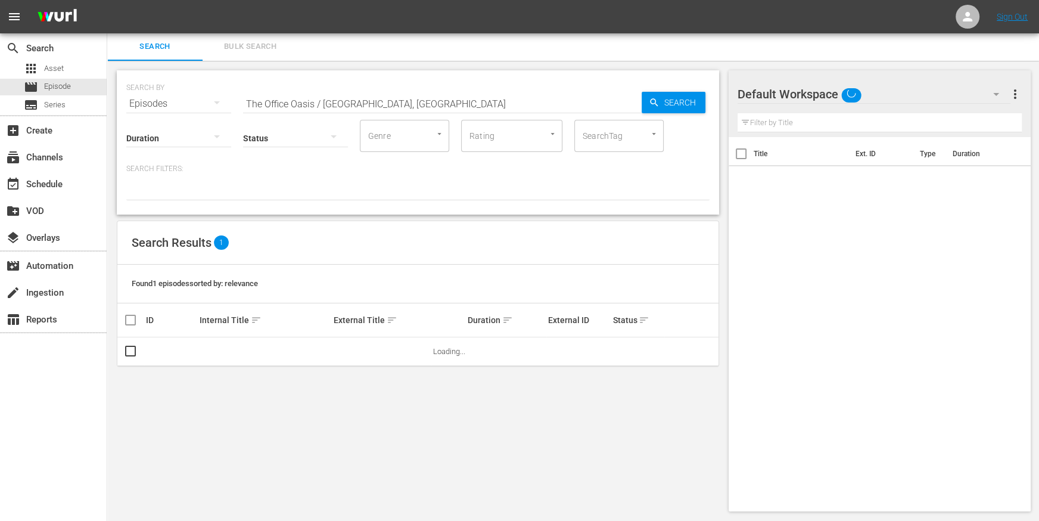
scroll to position [1, 0]
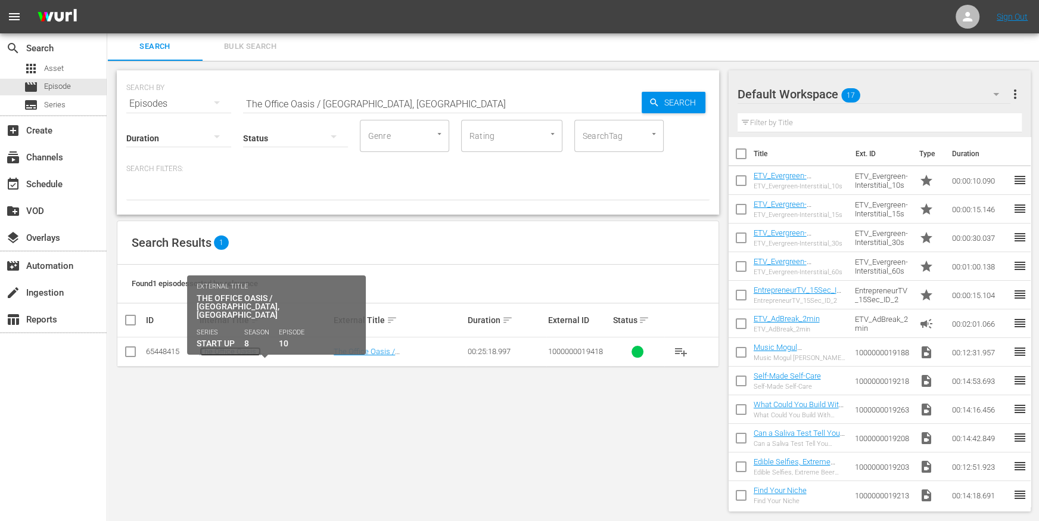
click at [226, 351] on link "The Office Oasis / Royal Oak, MI" at bounding box center [237, 360] width 74 height 27
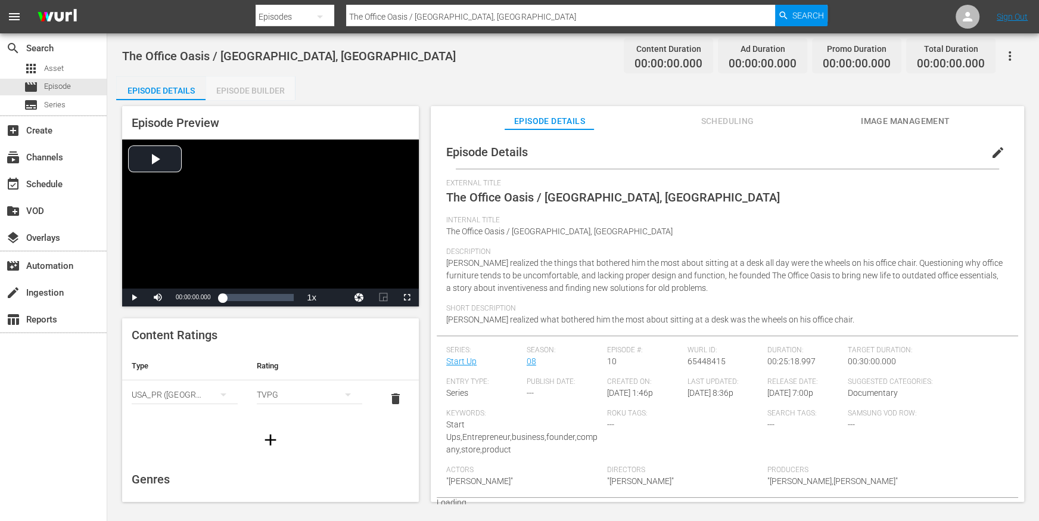
click at [265, 85] on div "Episode Builder" at bounding box center [250, 90] width 89 height 29
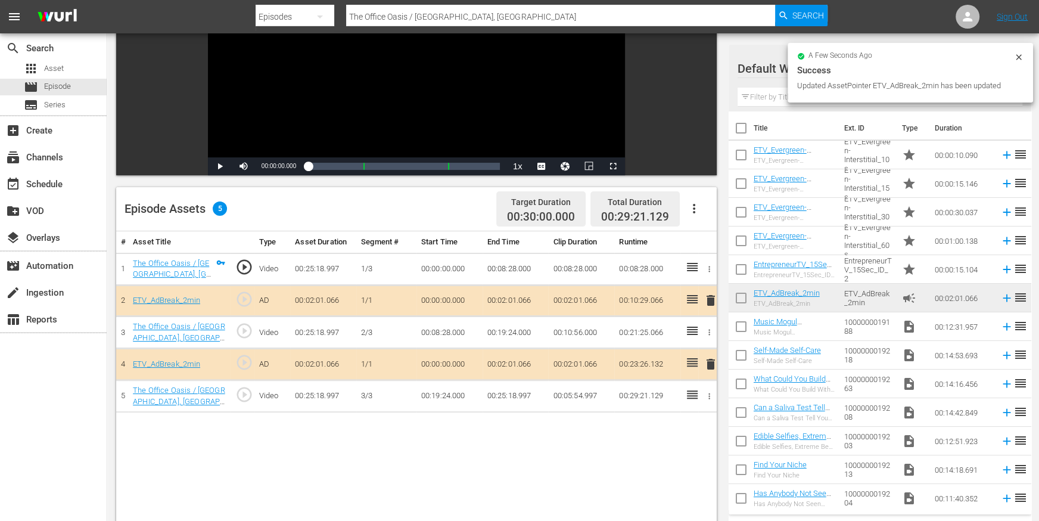
scroll to position [165, 0]
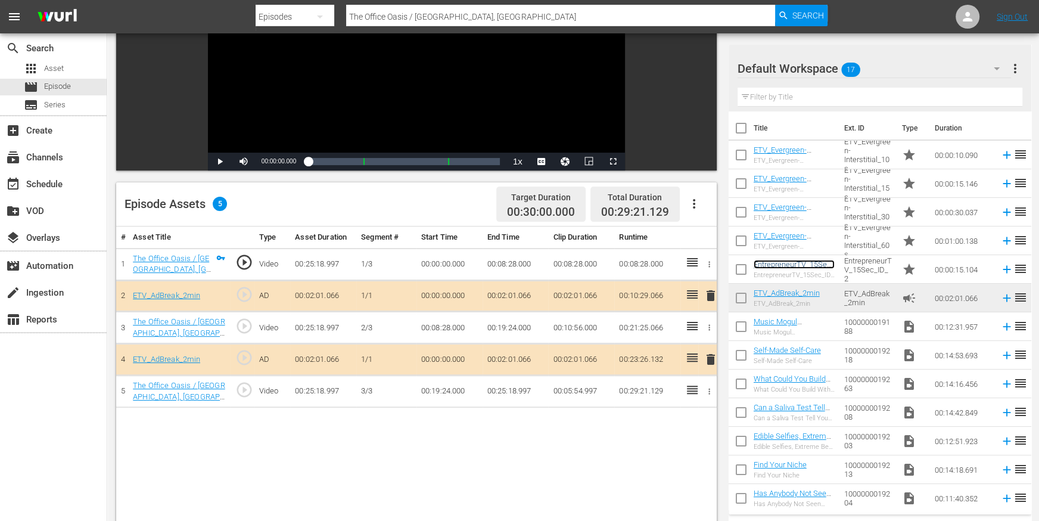
click at [771, 260] on link "EntrepreneurTV_15Sec_ID_2" at bounding box center [794, 269] width 81 height 18
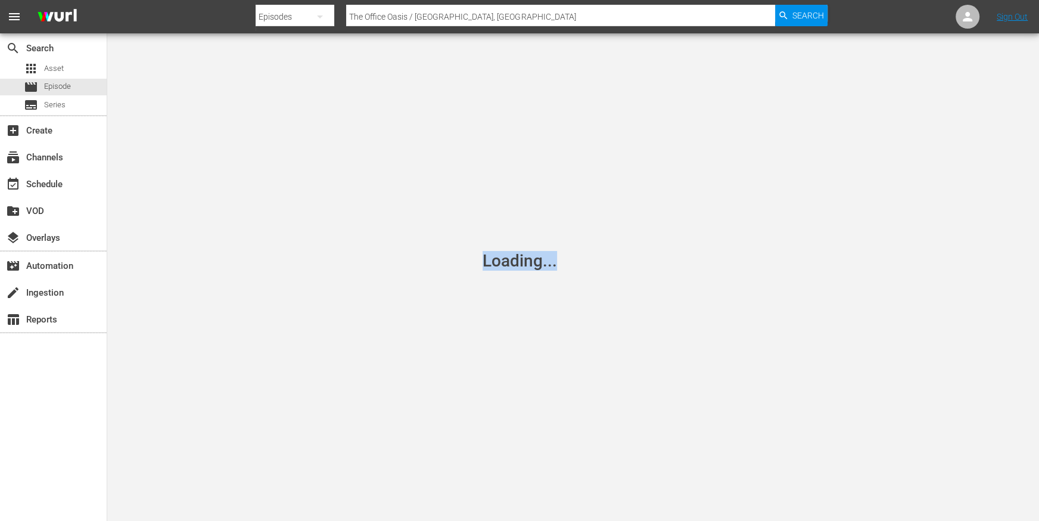
click at [665, 308] on div "Loading..." at bounding box center [519, 260] width 1039 height 521
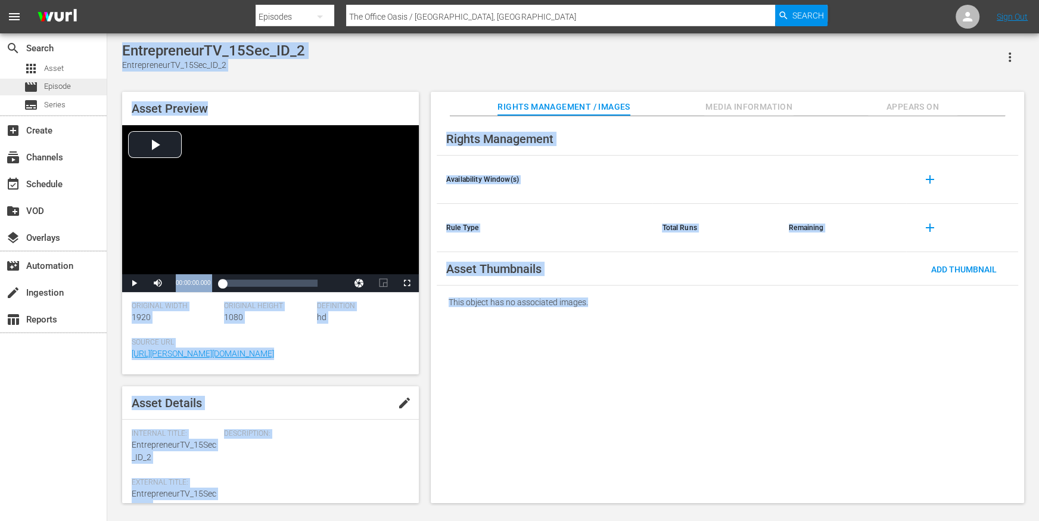
click at [79, 87] on div "movie Episode" at bounding box center [53, 87] width 107 height 17
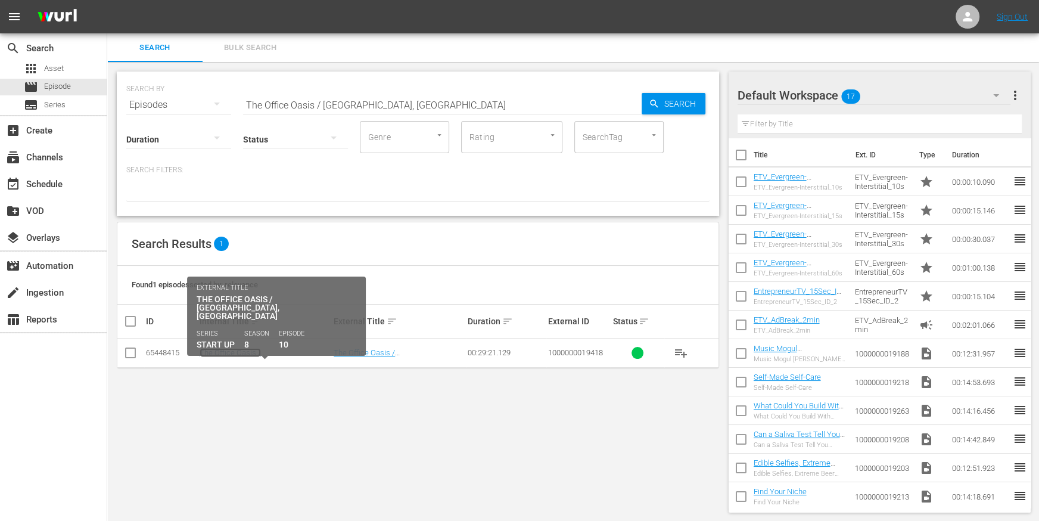
click at [274, 349] on link "The Office Oasis / Royal Oak, MI" at bounding box center [237, 361] width 74 height 27
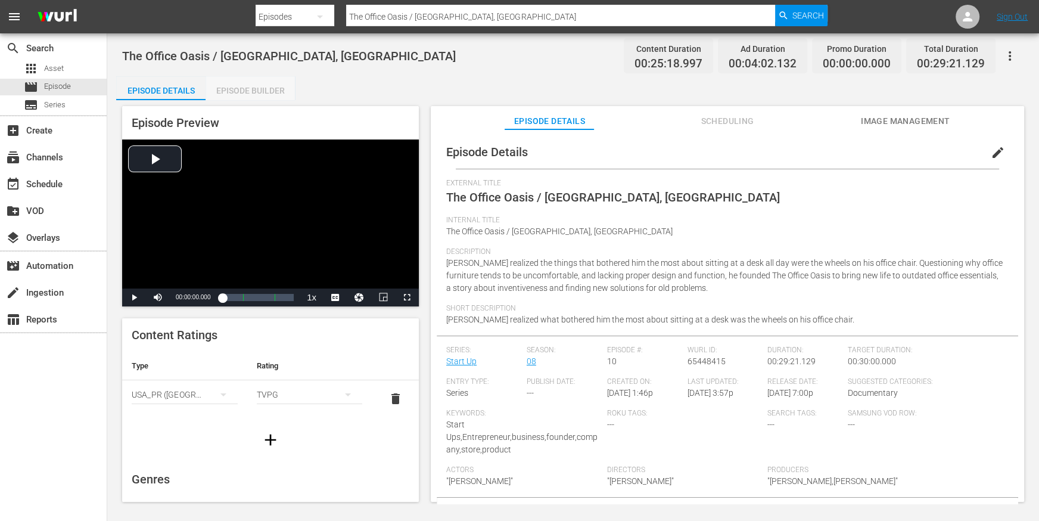
click at [276, 94] on div "Episode Builder" at bounding box center [250, 90] width 89 height 29
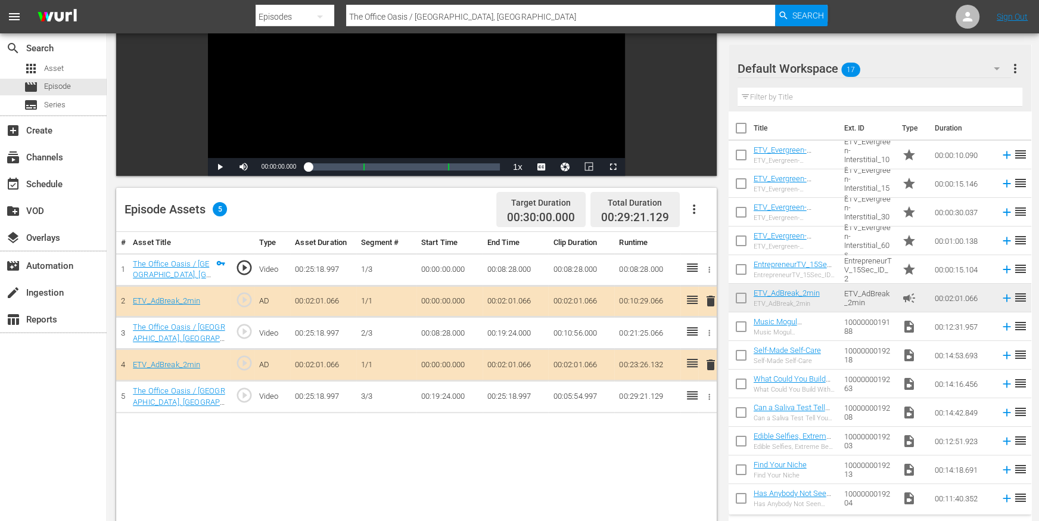
scroll to position [178, 0]
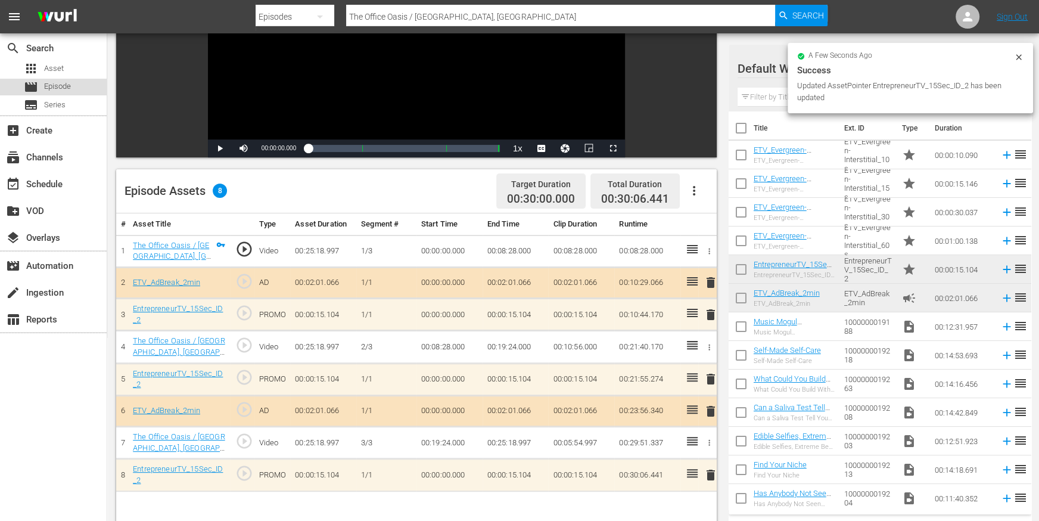
click at [75, 86] on div "movie Episode" at bounding box center [53, 87] width 107 height 17
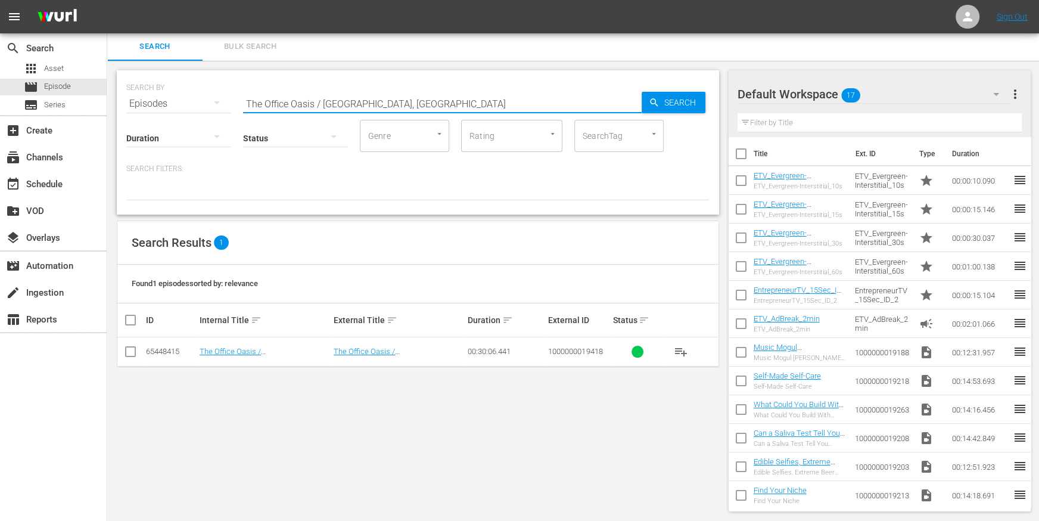
click at [346, 104] on input "The Office Oasis / Royal Oak, MI" at bounding box center [442, 103] width 399 height 29
paste input "Healthy Roots Dolls / Detroit"
type input "Healthy Roots Dolls / Detroit, MI"
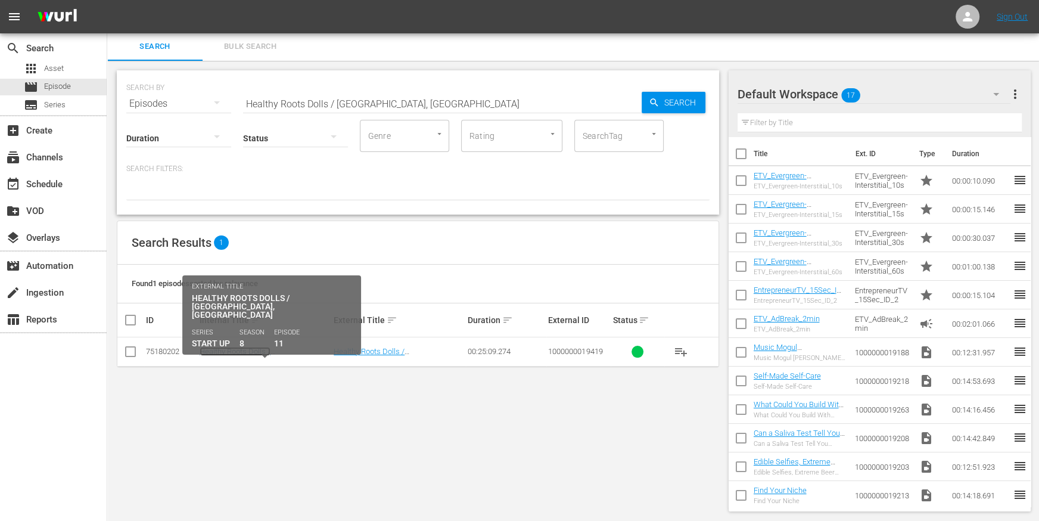
click at [256, 350] on link "Healthy Roots Dolls / Detroit, MI" at bounding box center [237, 360] width 74 height 27
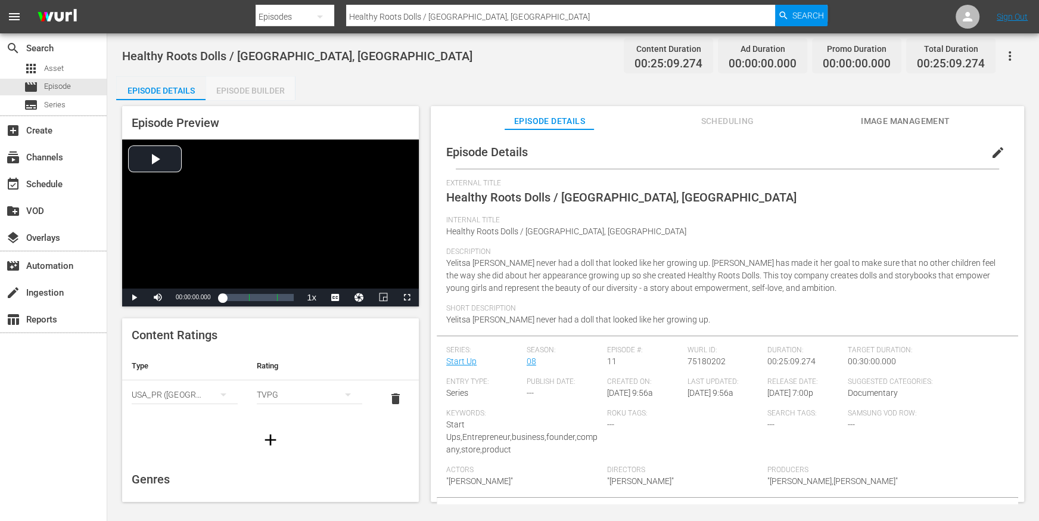
click at [258, 89] on div "Episode Builder" at bounding box center [250, 90] width 89 height 29
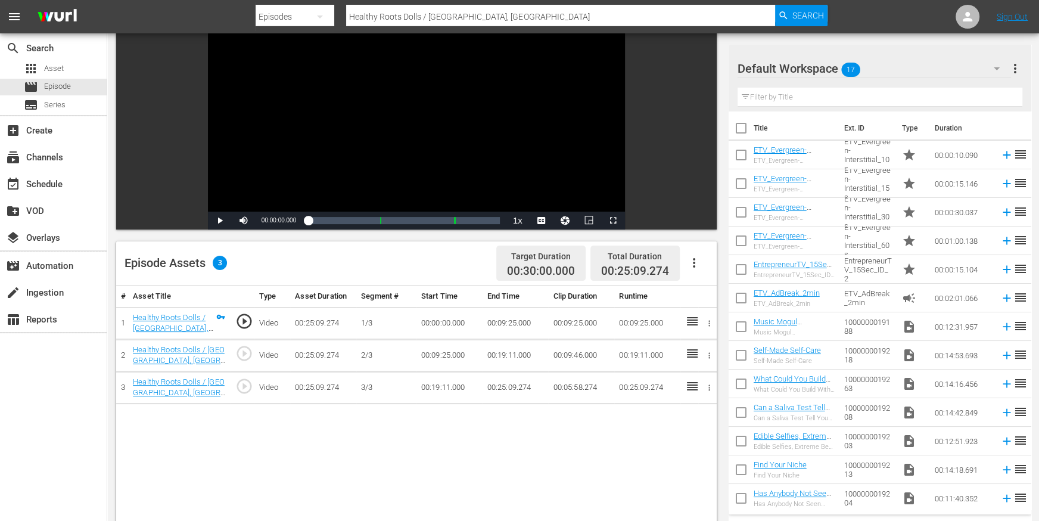
scroll to position [135, 0]
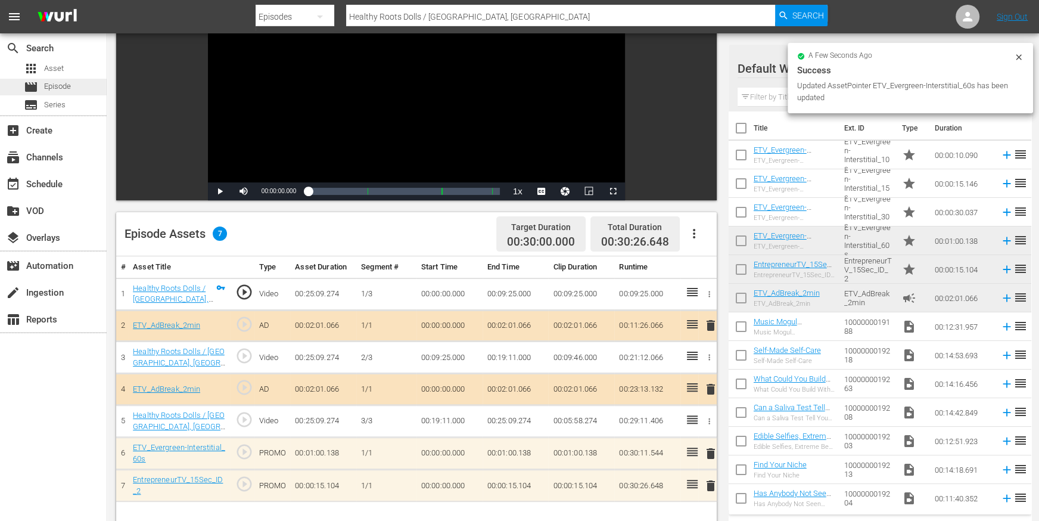
click at [98, 88] on div "movie Episode" at bounding box center [53, 87] width 107 height 17
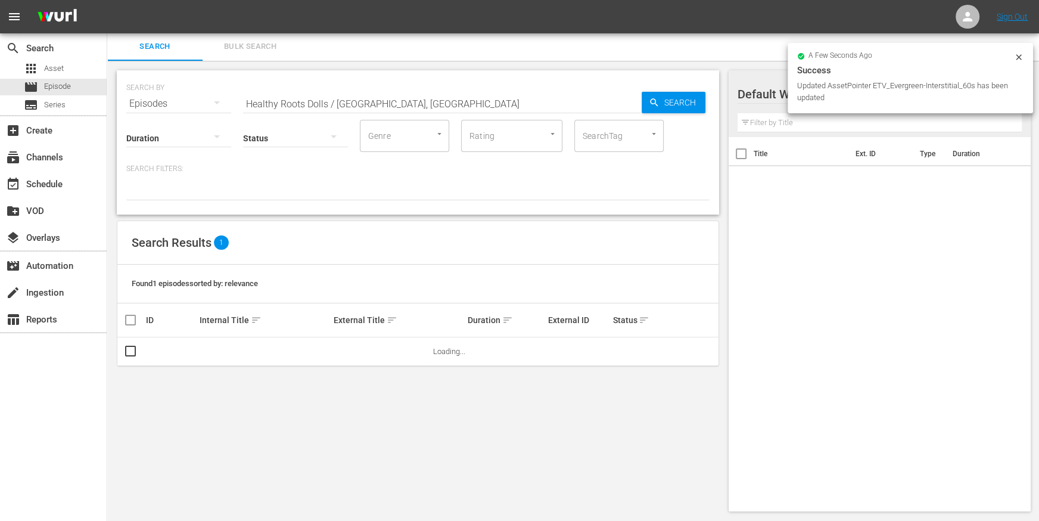
scroll to position [1, 0]
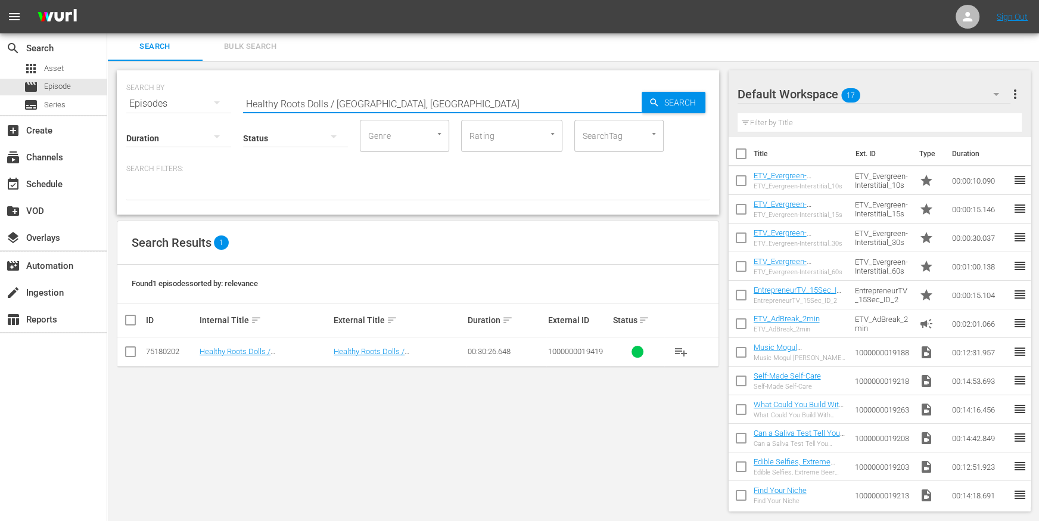
click at [358, 103] on input "Healthy Roots Dolls / Detroit, MI" at bounding box center [442, 103] width 399 height 29
paste input "Cochrane House"
type input "Cochrane House / Detroit, MI"
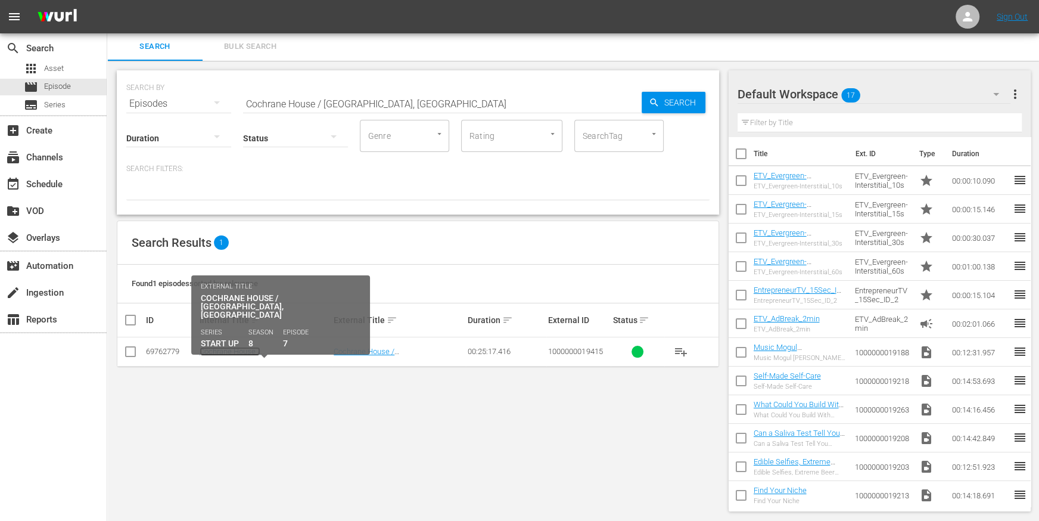
click at [274, 352] on link "Cochrane House / Detroit, MI" at bounding box center [237, 360] width 74 height 27
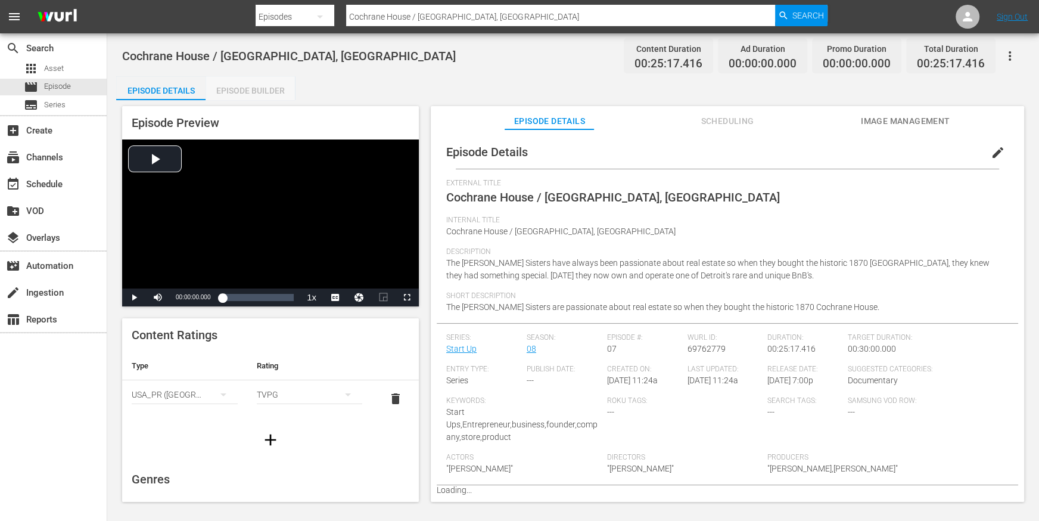
click at [252, 91] on div "Episode Builder" at bounding box center [250, 90] width 89 height 29
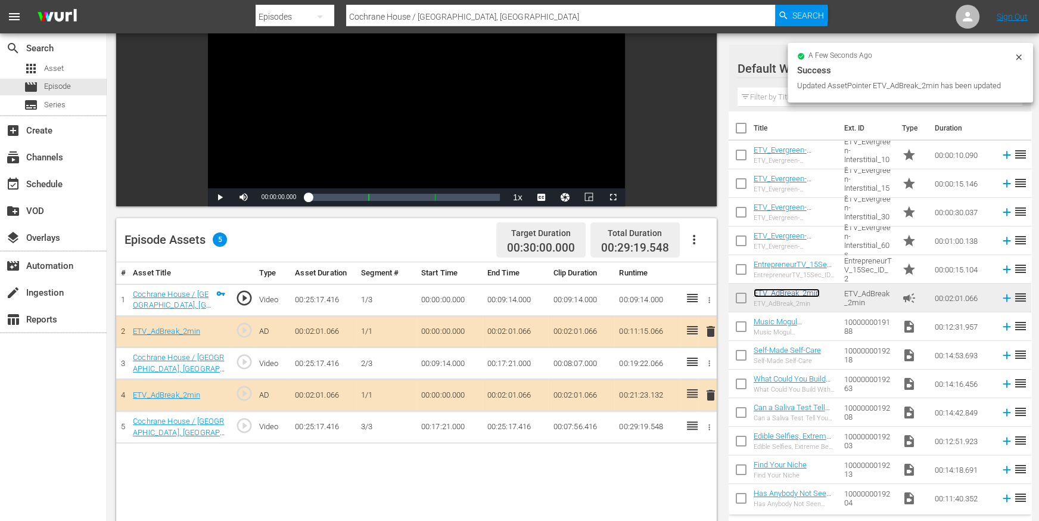
scroll to position [132, 0]
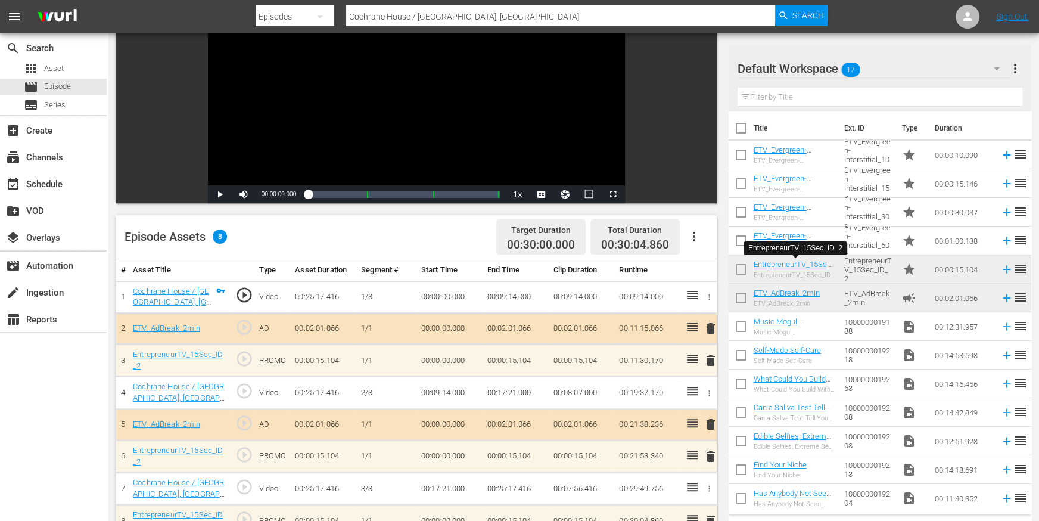
click at [410, 16] on input "Cochrane House / Detroit, MI" at bounding box center [560, 16] width 429 height 29
paste input "The Schvitz"
type input "The Schvitz / Detroit, MI"
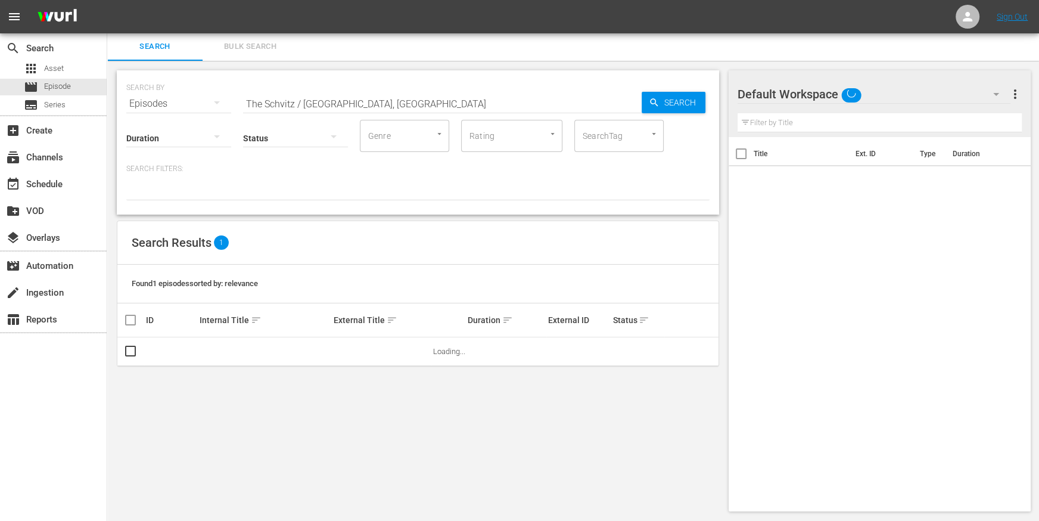
scroll to position [1, 0]
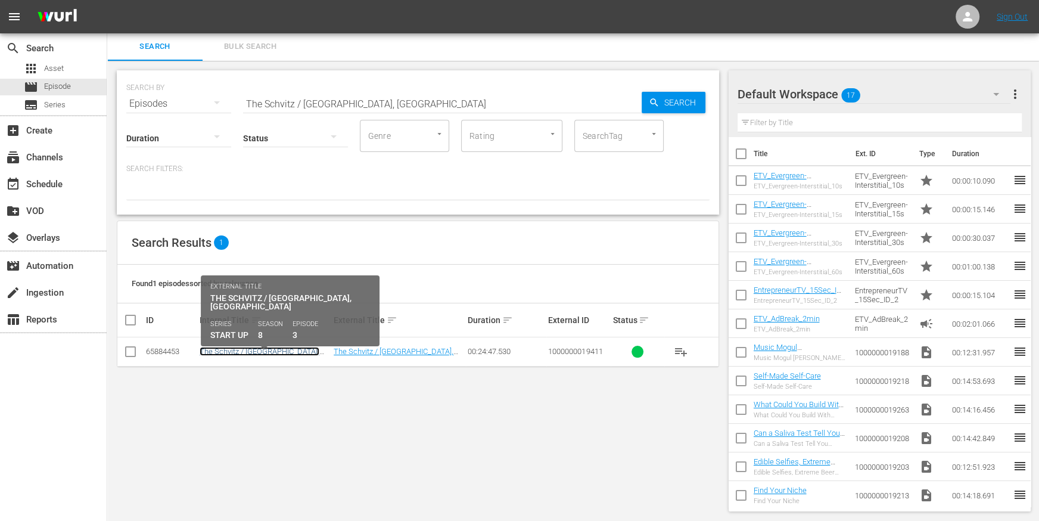
click at [262, 353] on link "The Schvitz / Detroit, MI" at bounding box center [260, 356] width 120 height 18
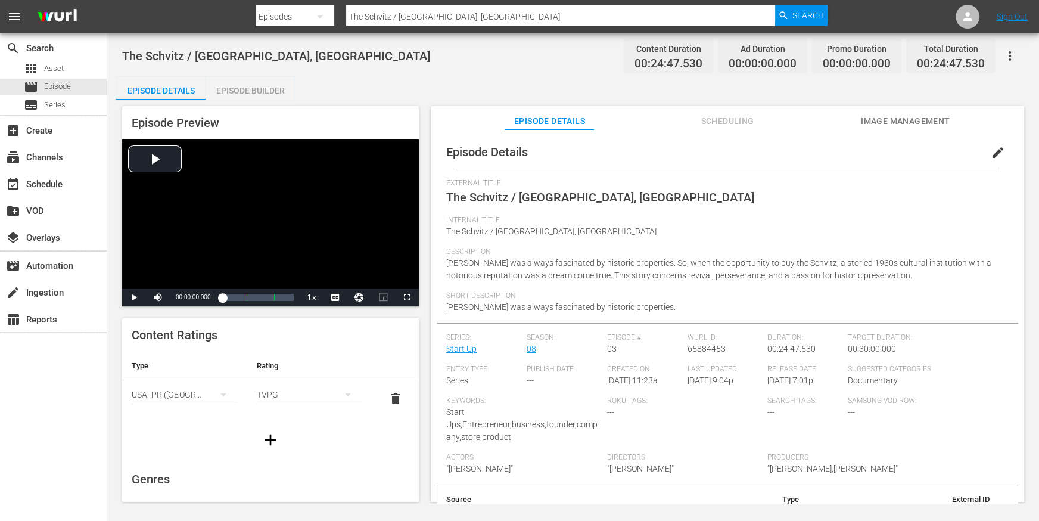
click at [255, 91] on div "Episode Builder" at bounding box center [250, 90] width 89 height 29
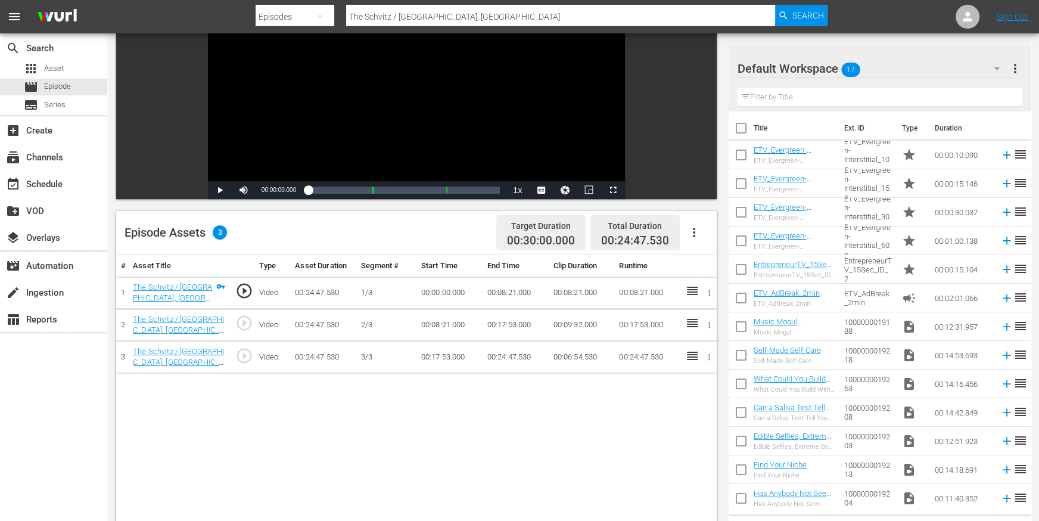
scroll to position [149, 0]
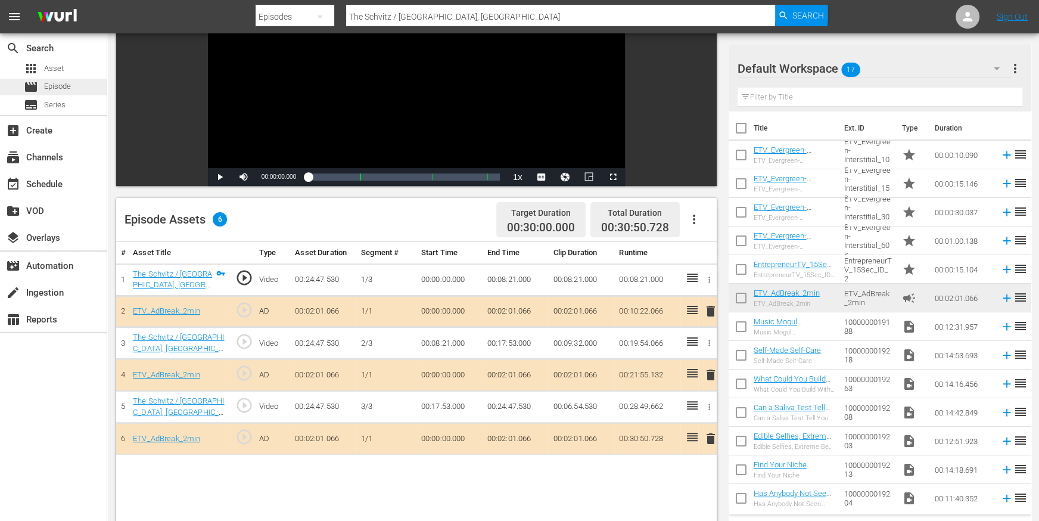
click at [69, 86] on span "Episode" at bounding box center [57, 86] width 27 height 12
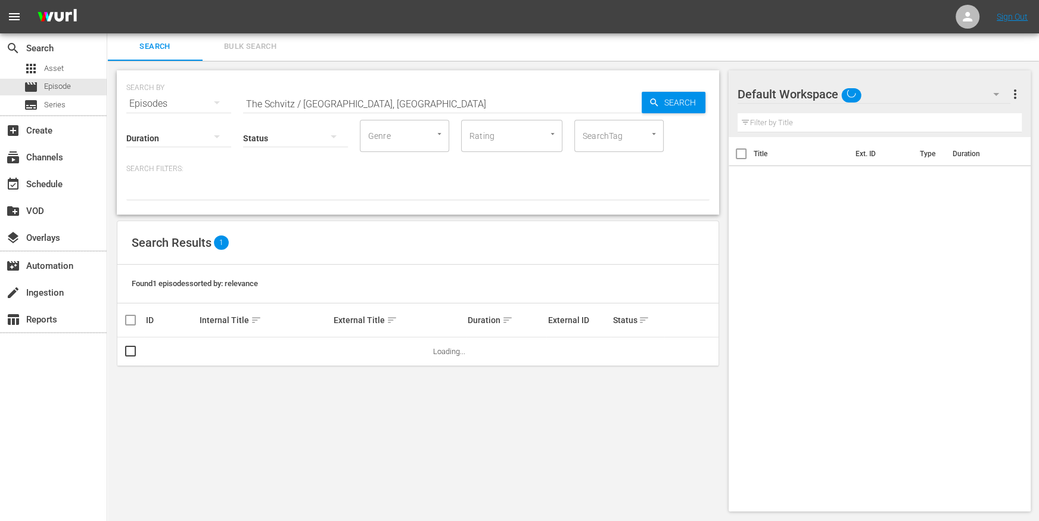
scroll to position [1, 0]
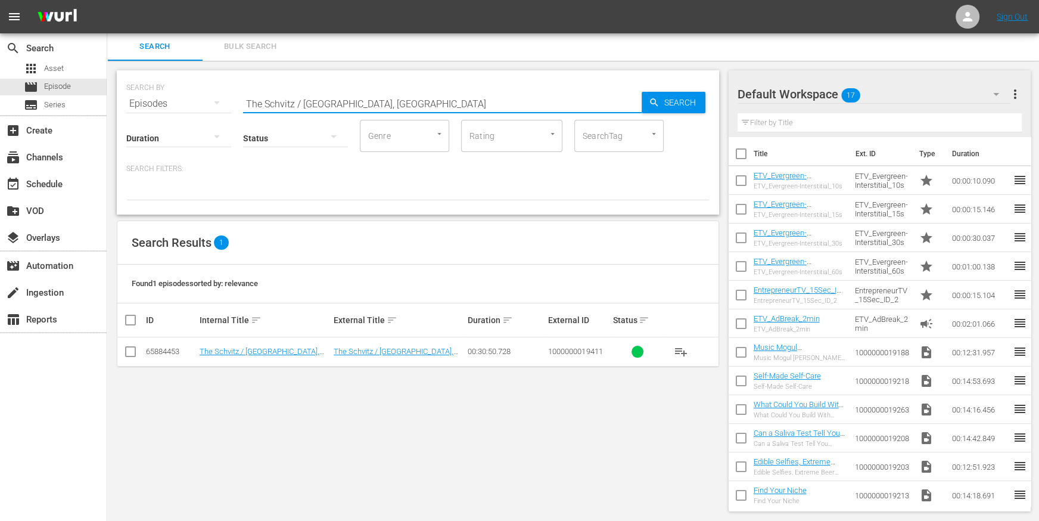
click at [404, 103] on input "The Schvitz / Detroit, MI" at bounding box center [442, 103] width 399 height 29
paste input "Plum Health"
type input "Plum Health / Detroit, MI"
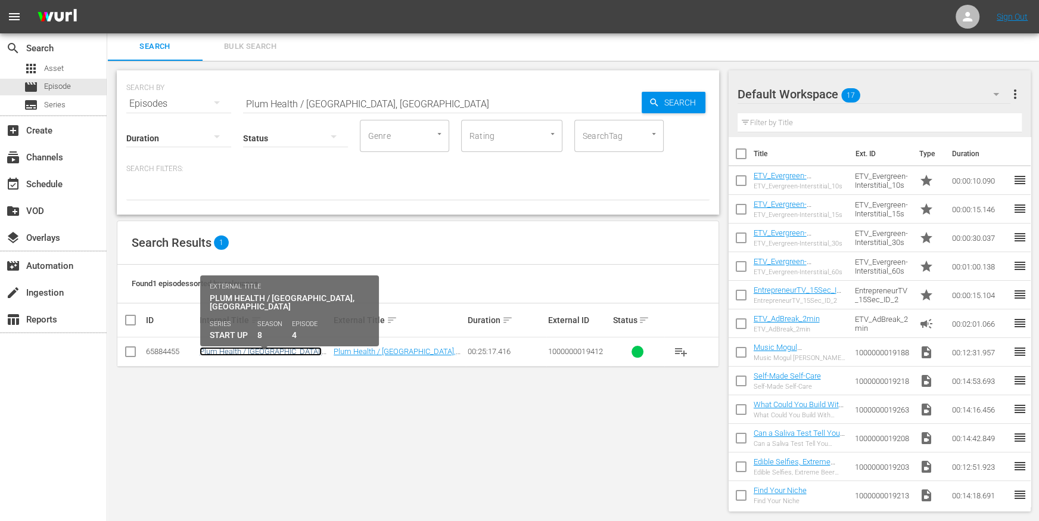
click at [222, 349] on link "Plum Health / Detroit, MI" at bounding box center [261, 356] width 122 height 18
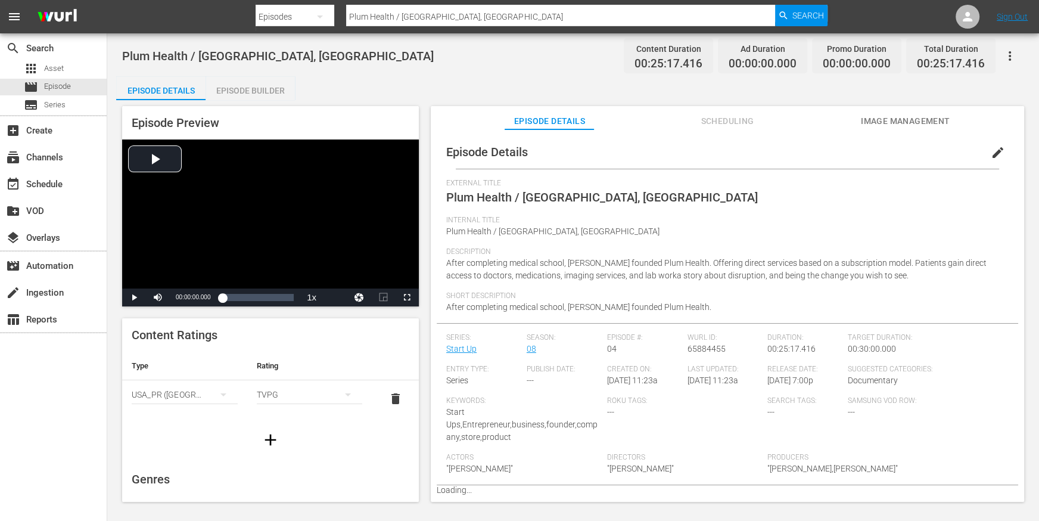
click at [247, 89] on div "Episode Builder" at bounding box center [250, 90] width 89 height 29
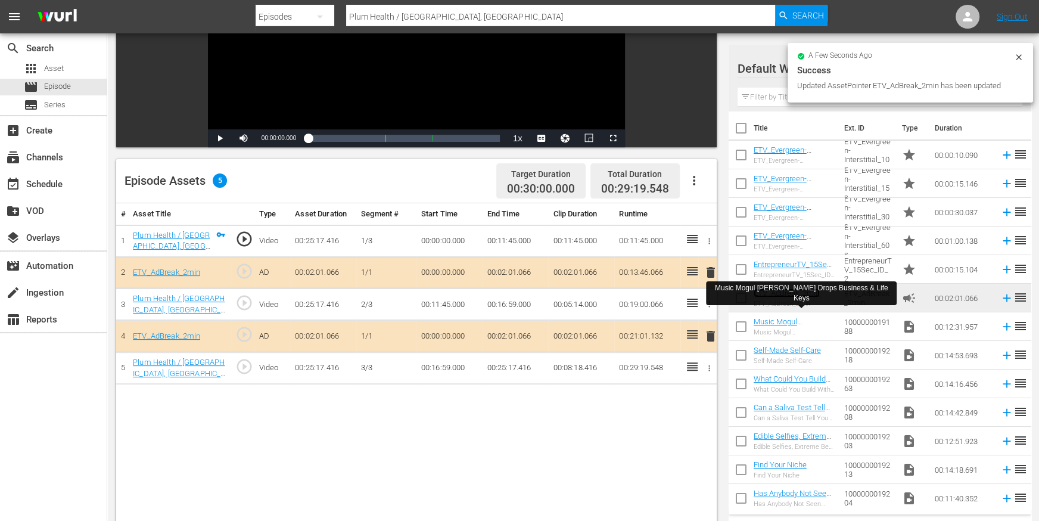
scroll to position [195, 0]
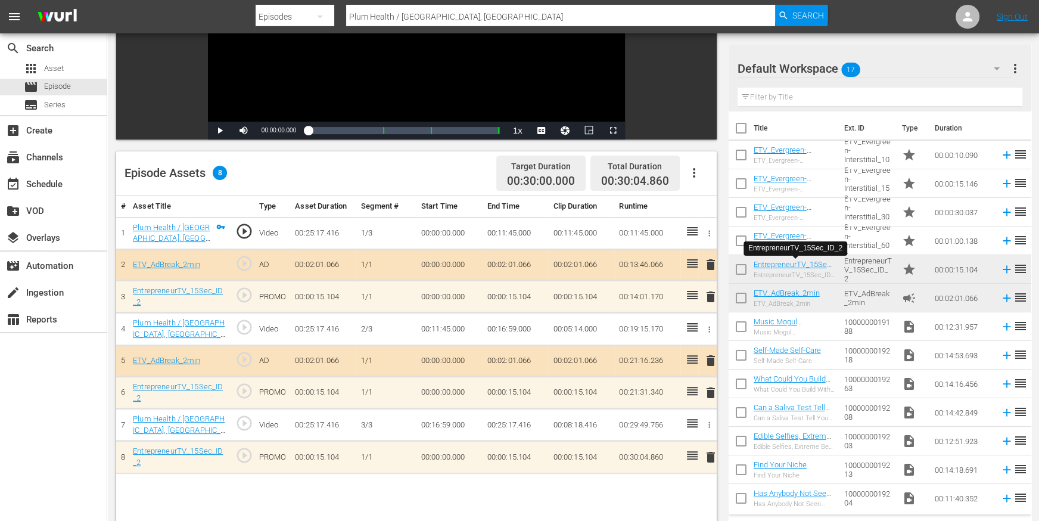
click at [370, 18] on input "Plum Health / Detroit, MI" at bounding box center [560, 16] width 429 height 29
paste input "Will Power Fitness Gym / Clawson"
type input "Will Power Fitness Gym / Clawson, MI"
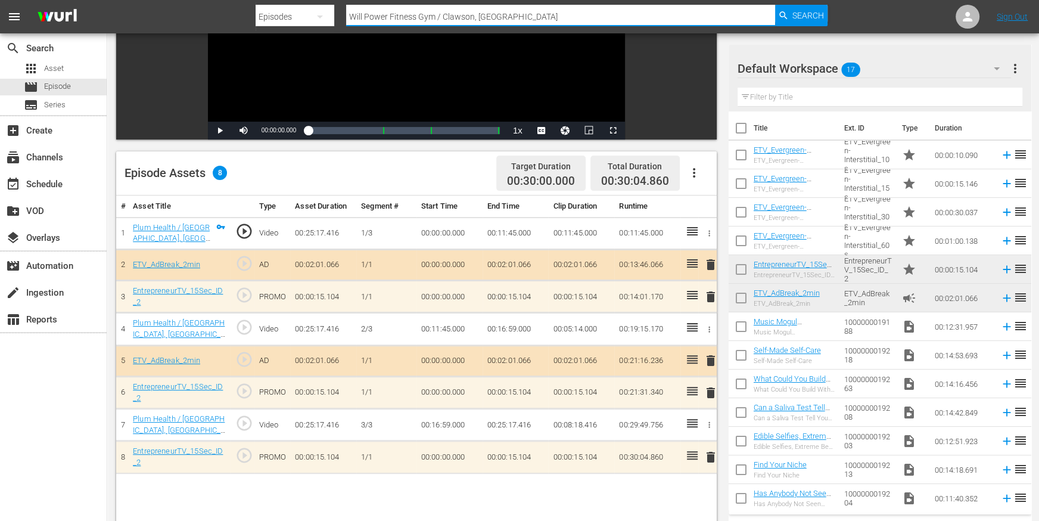
scroll to position [1, 0]
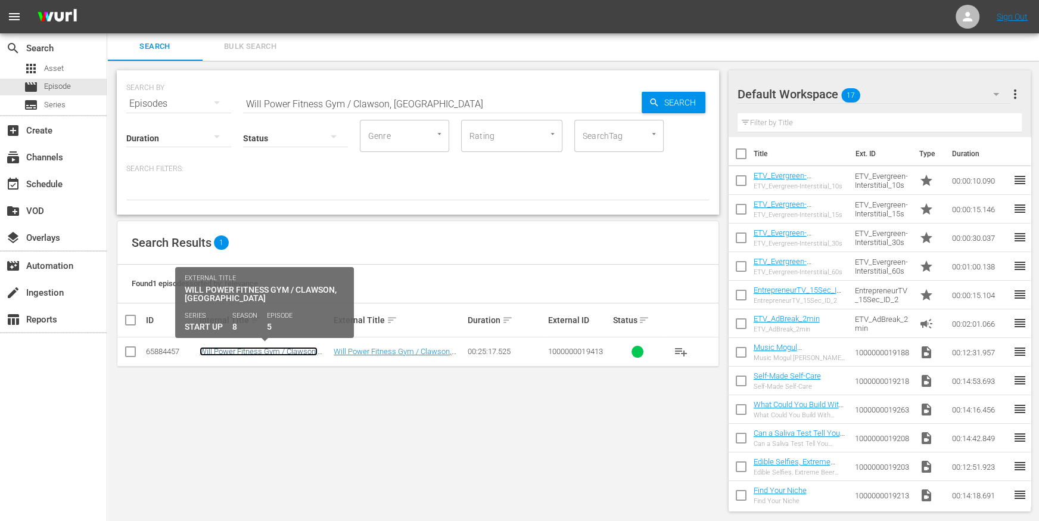
click at [267, 352] on link "Will Power Fitness Gym / Clawson, MI" at bounding box center [259, 356] width 118 height 18
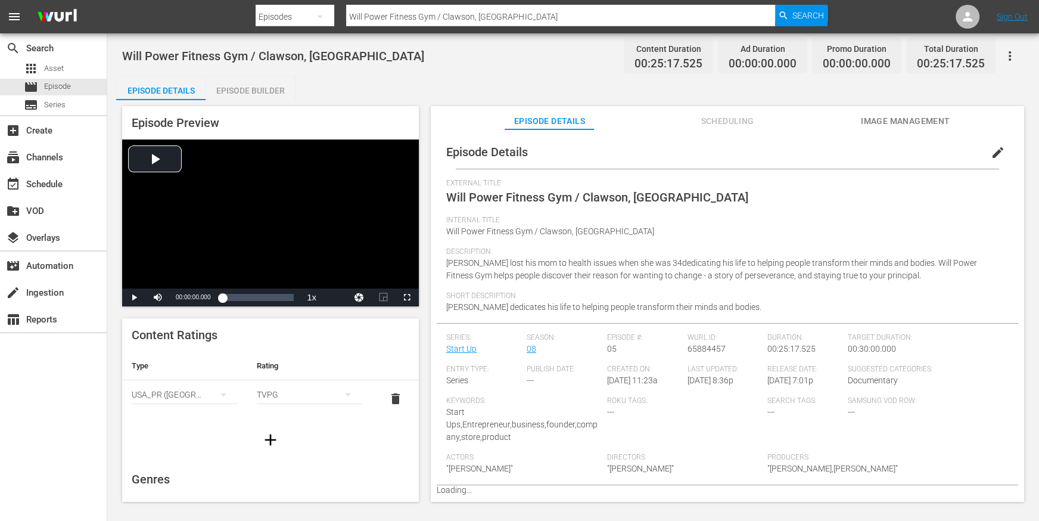
click at [263, 95] on div "Episode Builder" at bounding box center [250, 90] width 89 height 29
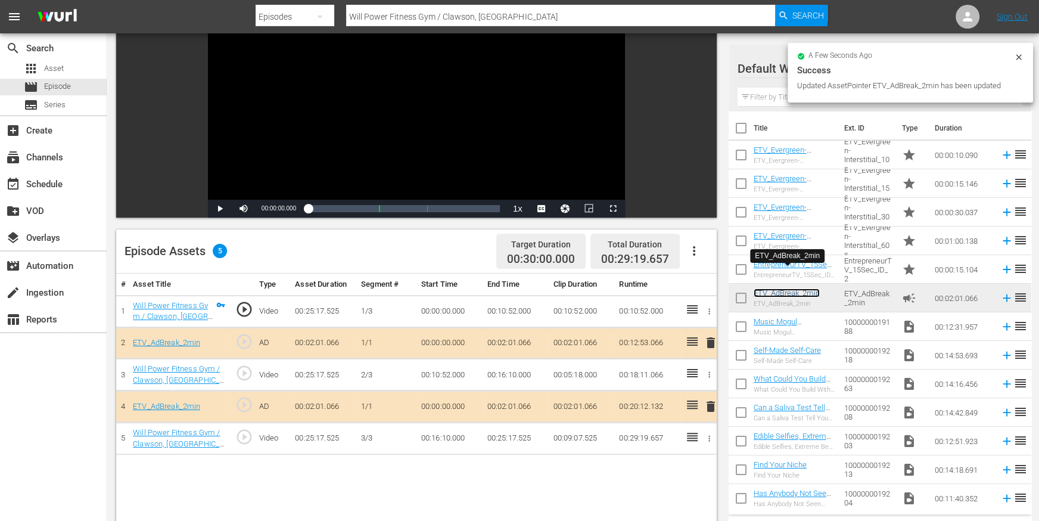
scroll to position [119, 0]
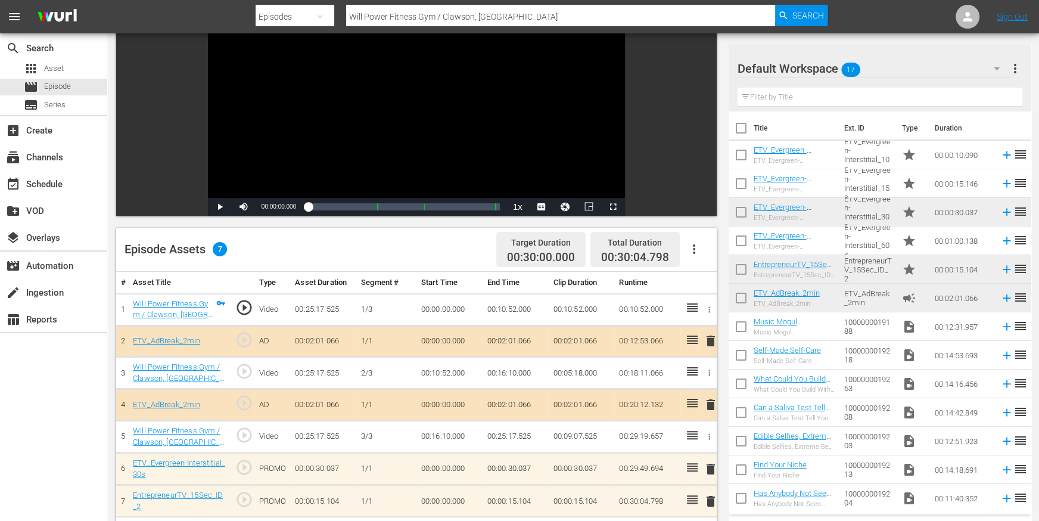
click at [439, 3] on div at bounding box center [542, 3] width 572 height 2
click at [439, 11] on input "Will Power Fitness Gym / Clawson, MI" at bounding box center [560, 16] width 429 height 29
paste input "LuminAID / Chicago, IL"
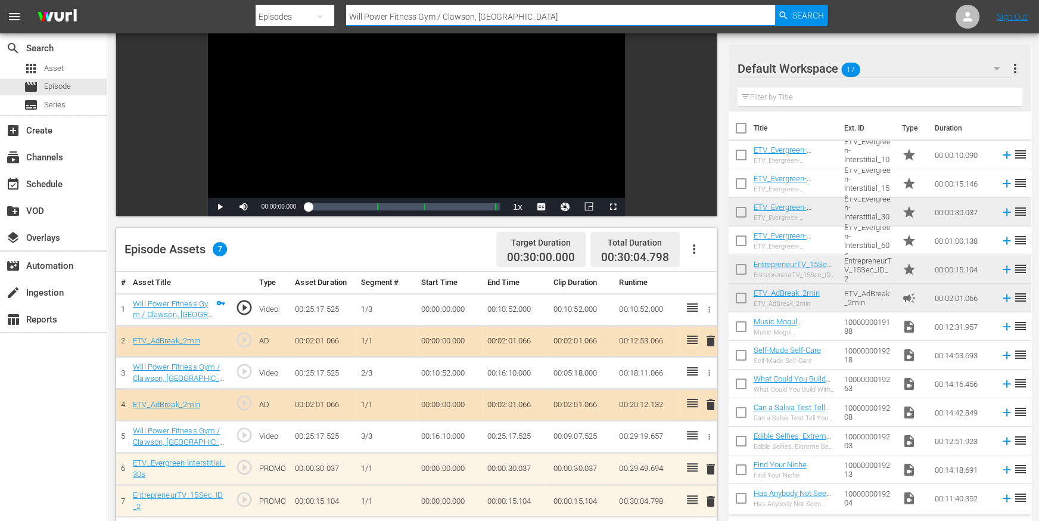
type input "LuminAID / Chicago, IL"
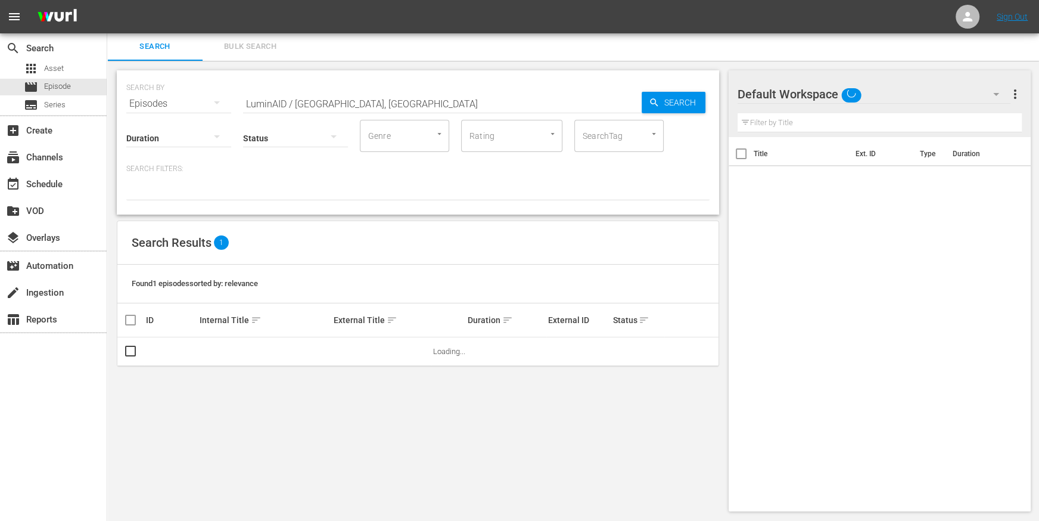
scroll to position [1, 0]
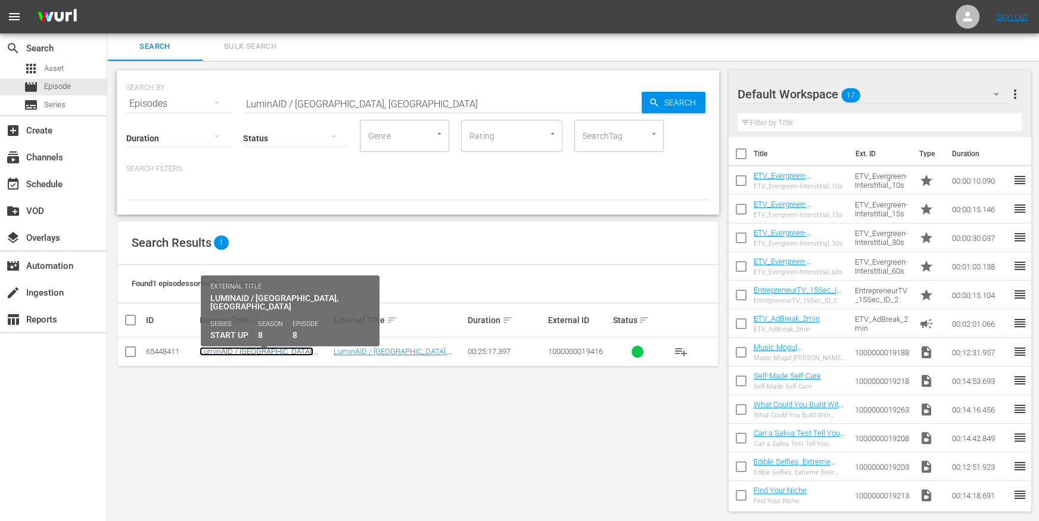
click at [244, 353] on link "LuminAID / Chicago, IL" at bounding box center [257, 356] width 114 height 18
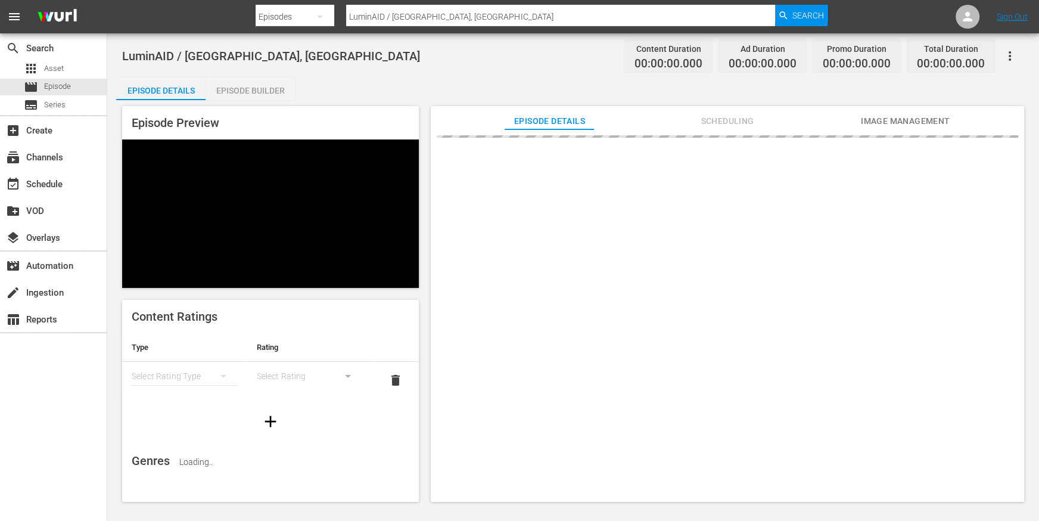
click at [258, 91] on div "Episode Builder" at bounding box center [250, 90] width 89 height 29
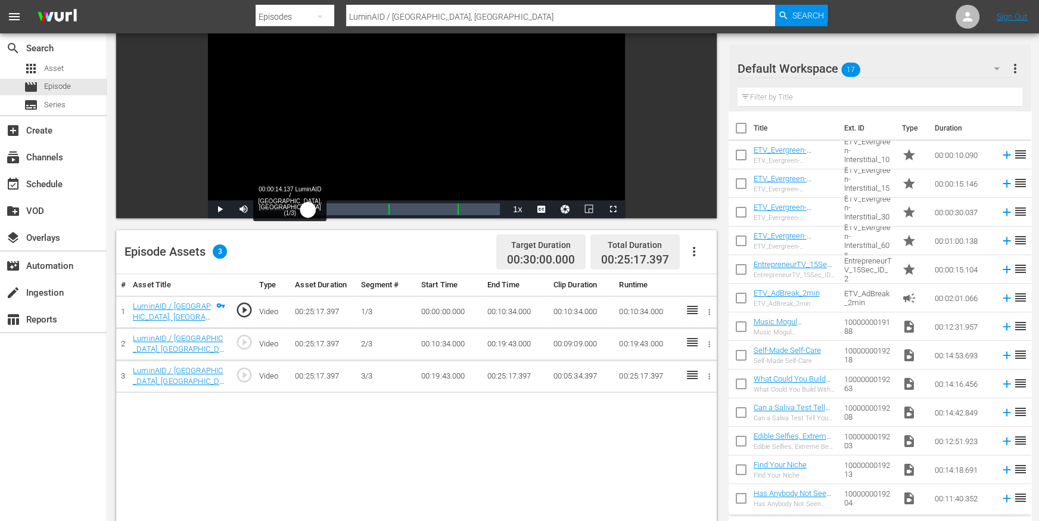
scroll to position [174, 0]
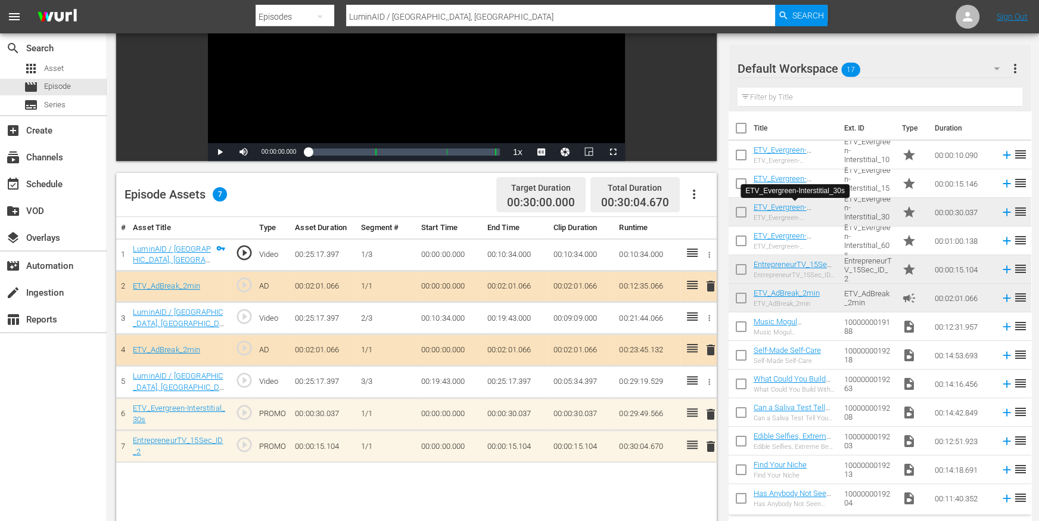
click at [480, 22] on input "LuminAID / Chicago, IL" at bounding box center [560, 16] width 429 height 29
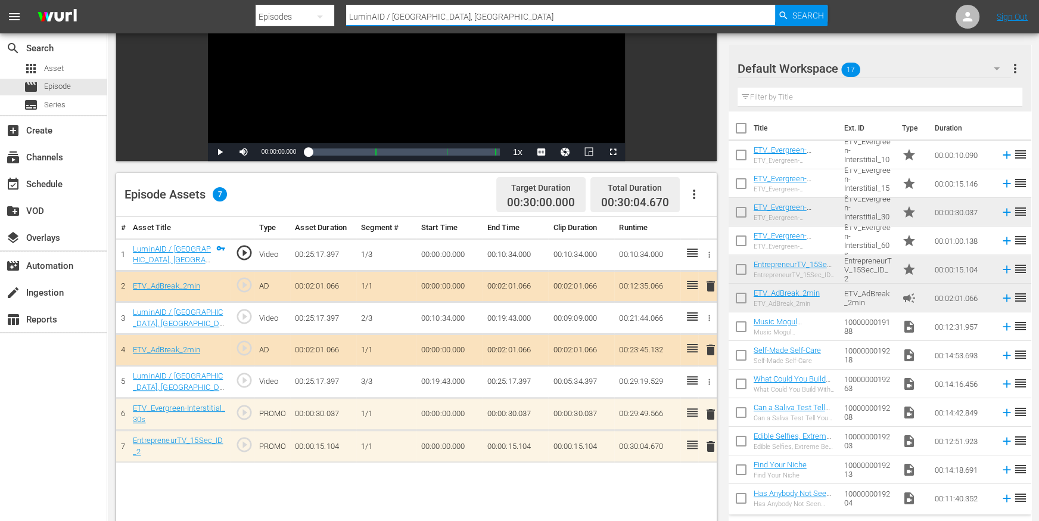
click at [480, 22] on input "LuminAID / Chicago, IL" at bounding box center [560, 16] width 429 height 29
paste input "Michigan Fields / Detroit, MI"
type input "Michigan Fields / Detroit, MI"
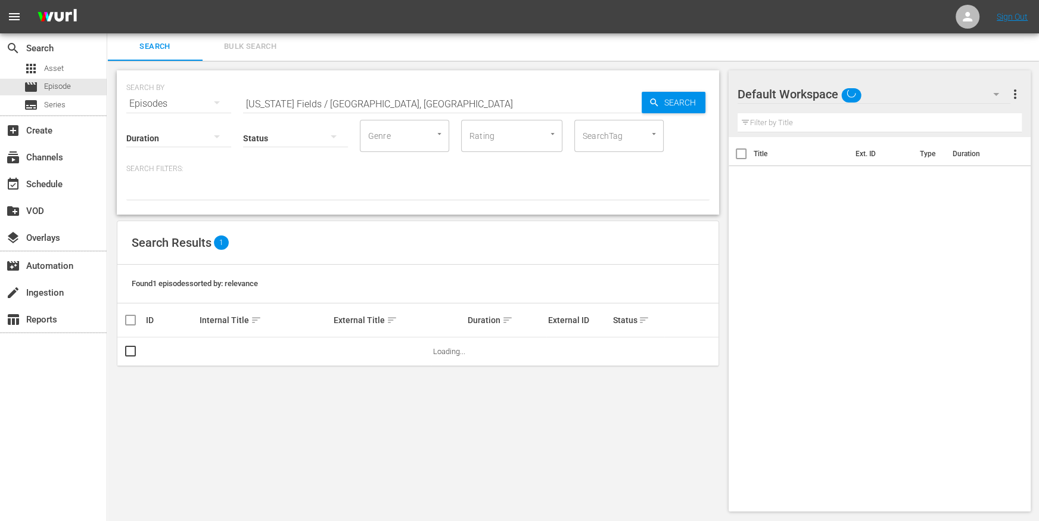
scroll to position [1, 0]
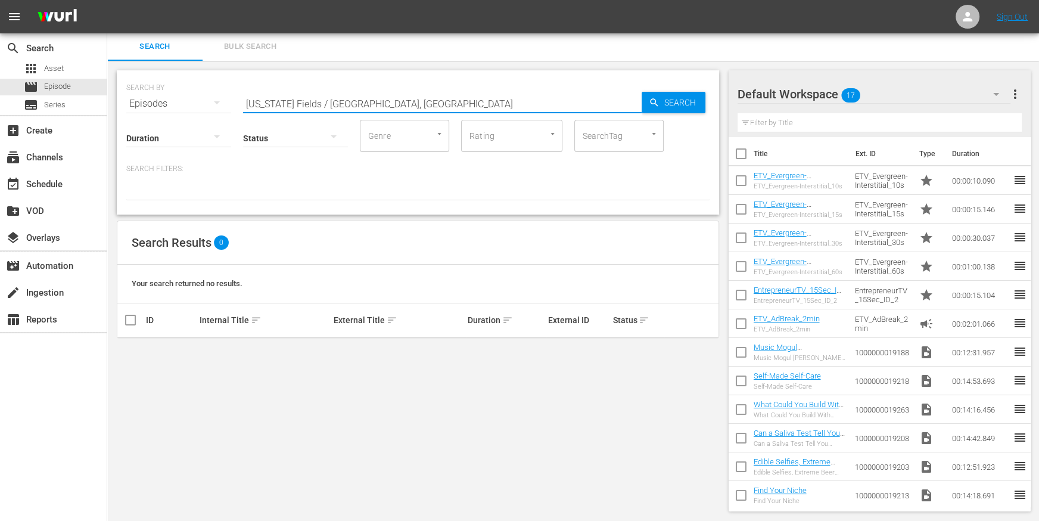
click at [359, 104] on input "Michigan Fields / Detroit, MI" at bounding box center [442, 103] width 399 height 29
paste input "Yakovich Outdoors / St. Clair Shores"
type input "Yakovich Outdoors / St. Clair Shores, MI"
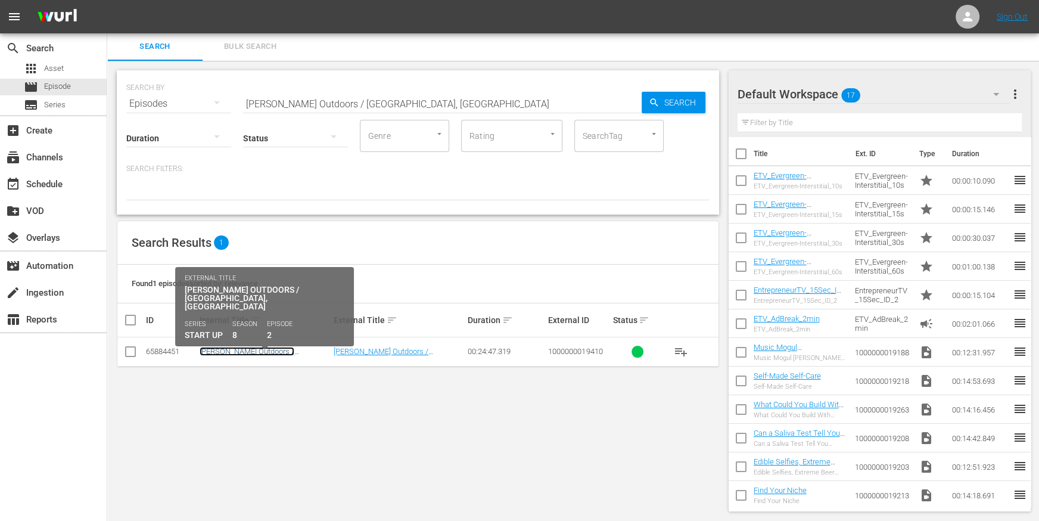
click at [247, 353] on link "Yakovich Outdoors / St. Clair Shores, MI" at bounding box center [247, 360] width 95 height 27
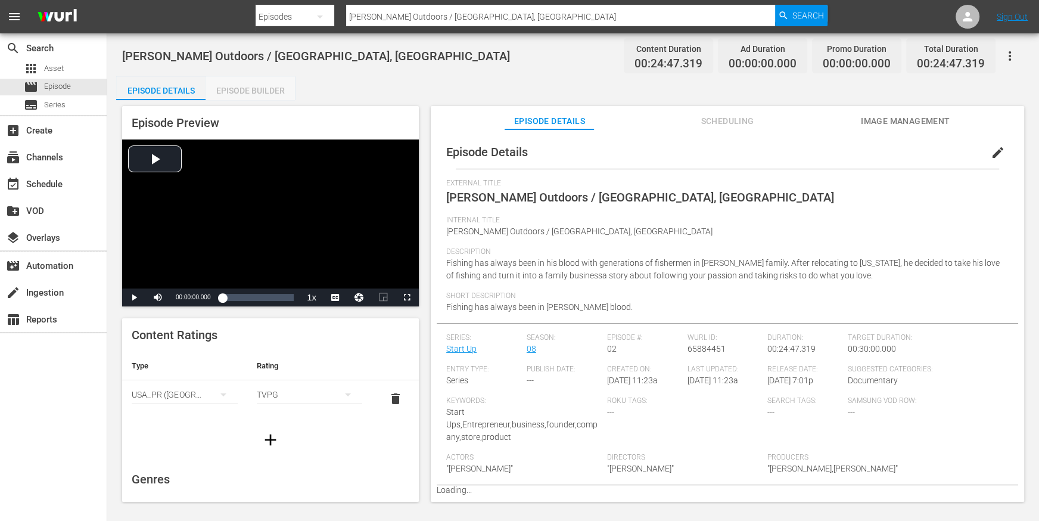
click at [269, 93] on div "Episode Builder" at bounding box center [250, 90] width 89 height 29
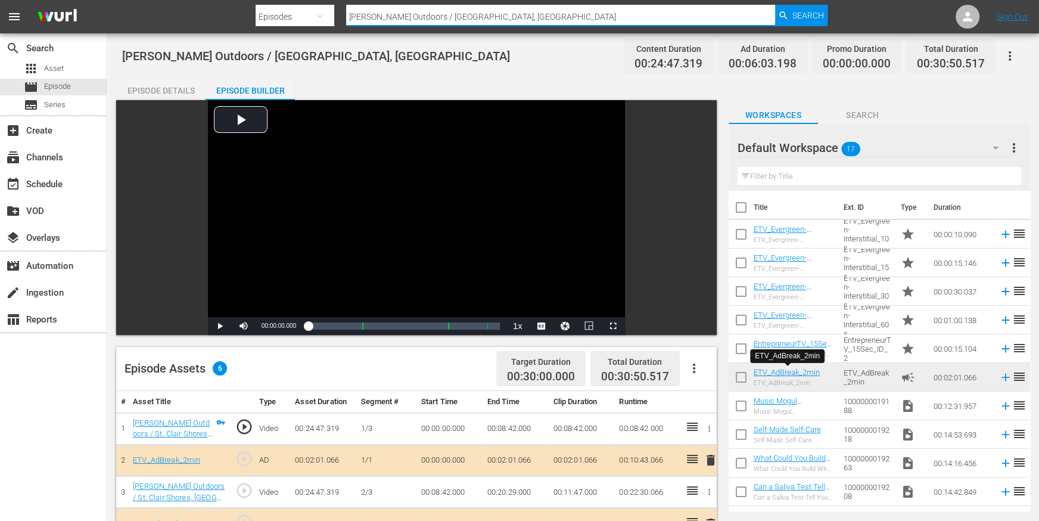
click at [364, 17] on input "Yakovich Outdoors / St. Clair Shores, MI" at bounding box center [560, 16] width 429 height 29
paste input "Ash and Erie / Detroit"
type input "Ash and Erie / Detroit, MI"
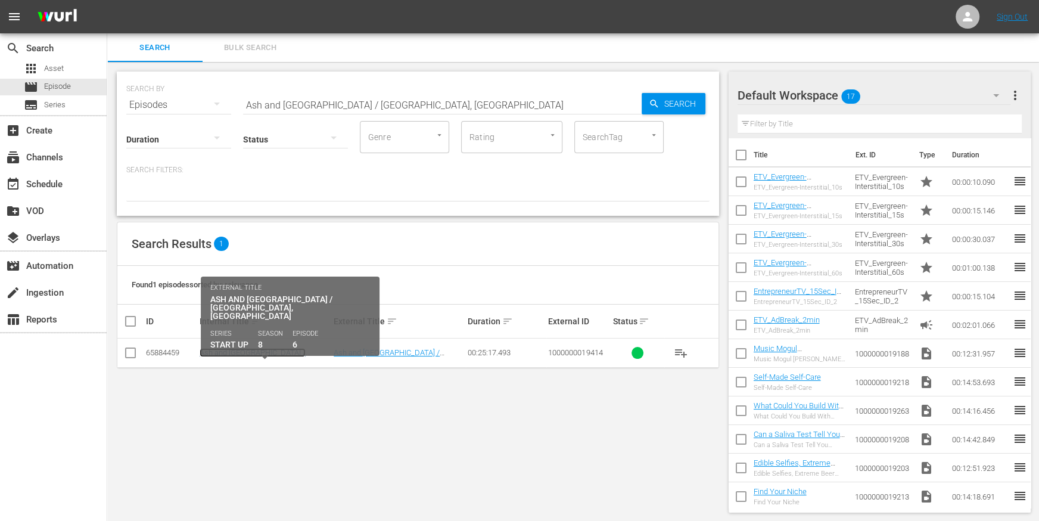
click at [239, 352] on link "Ash and Erie / Detroit, MI" at bounding box center [253, 361] width 106 height 27
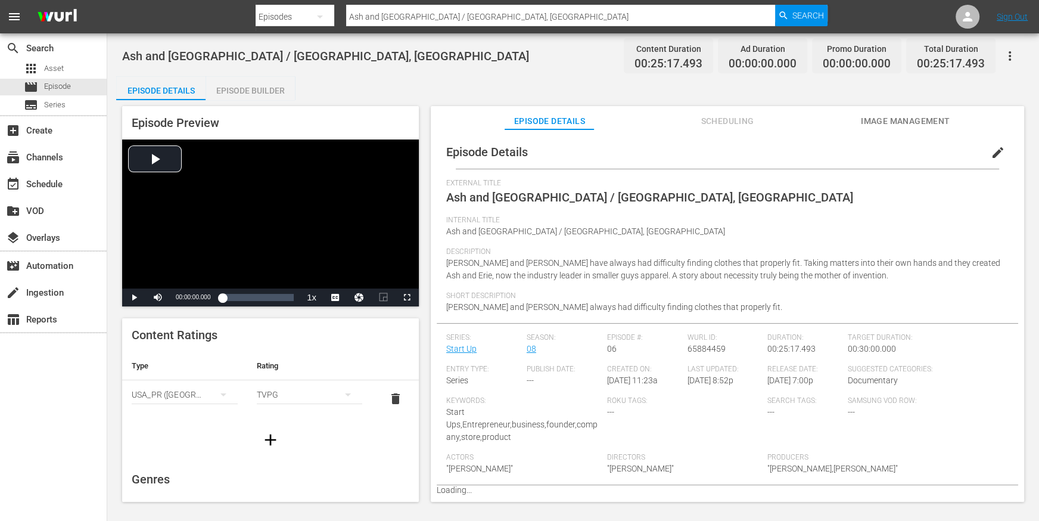
click at [253, 103] on div "Episode Preview Video Player is loading. Play Video Play Mute Current Time 00:0…" at bounding box center [573, 305] width 914 height 411
click at [253, 93] on div "Episode Builder" at bounding box center [250, 90] width 89 height 29
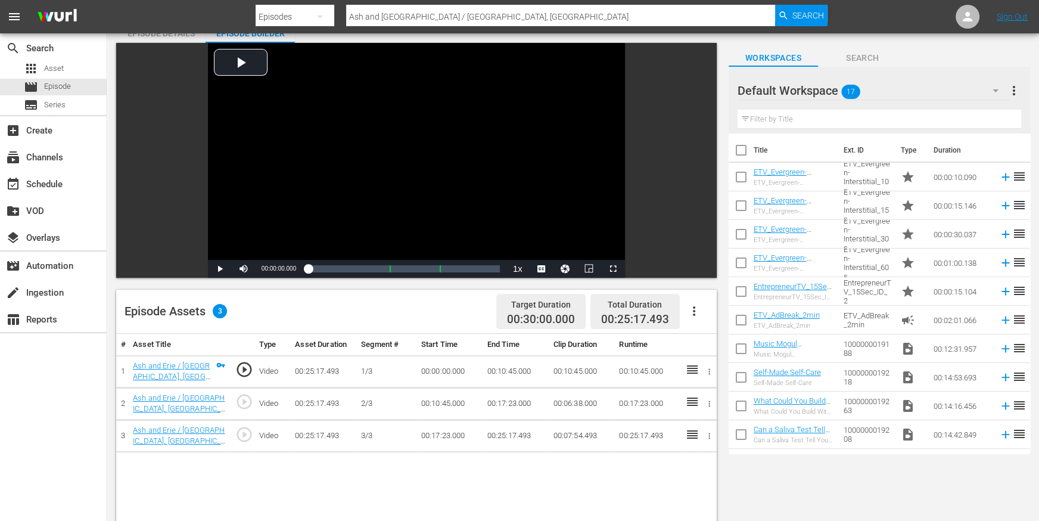
scroll to position [75, 0]
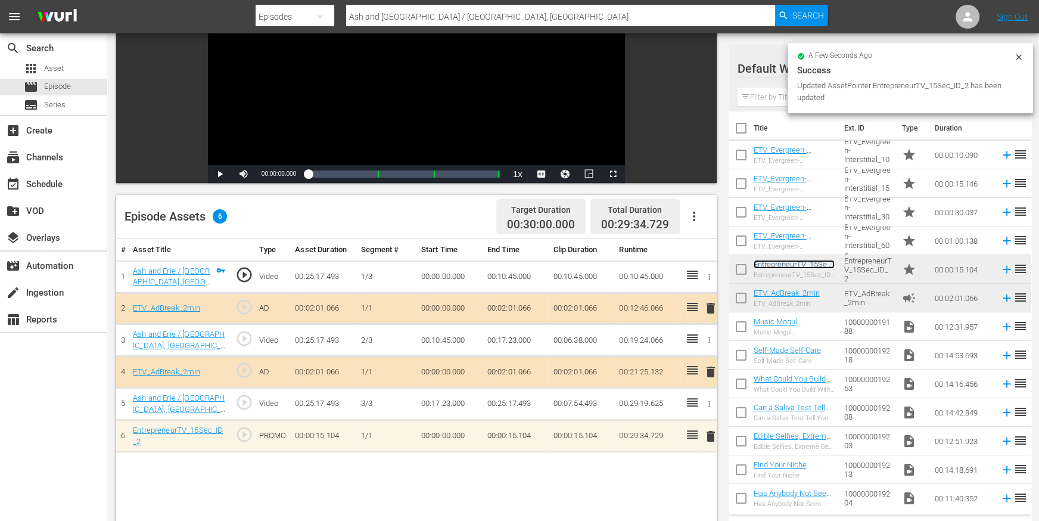
scroll to position [159, 0]
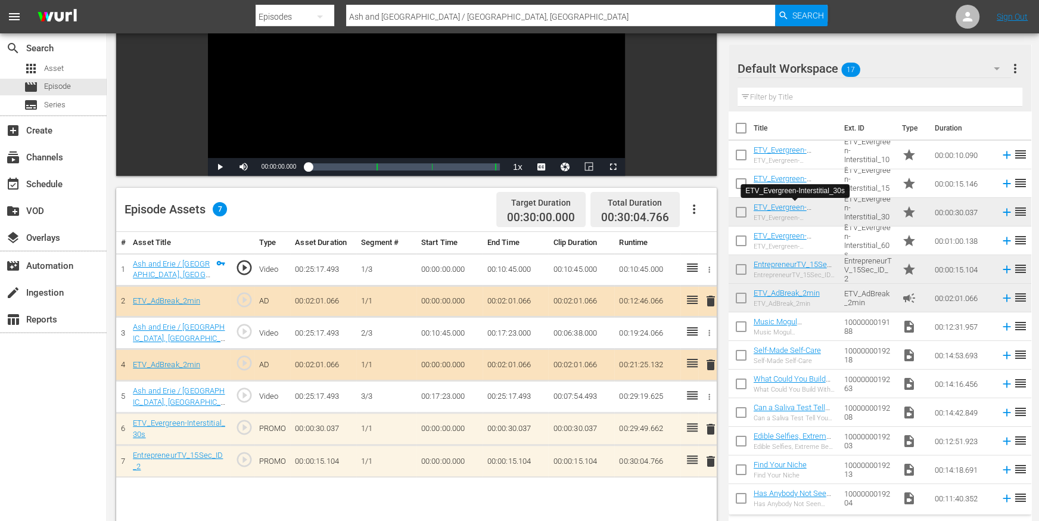
click at [401, 10] on input "Ash and Erie / Detroit, MI" at bounding box center [560, 16] width 429 height 29
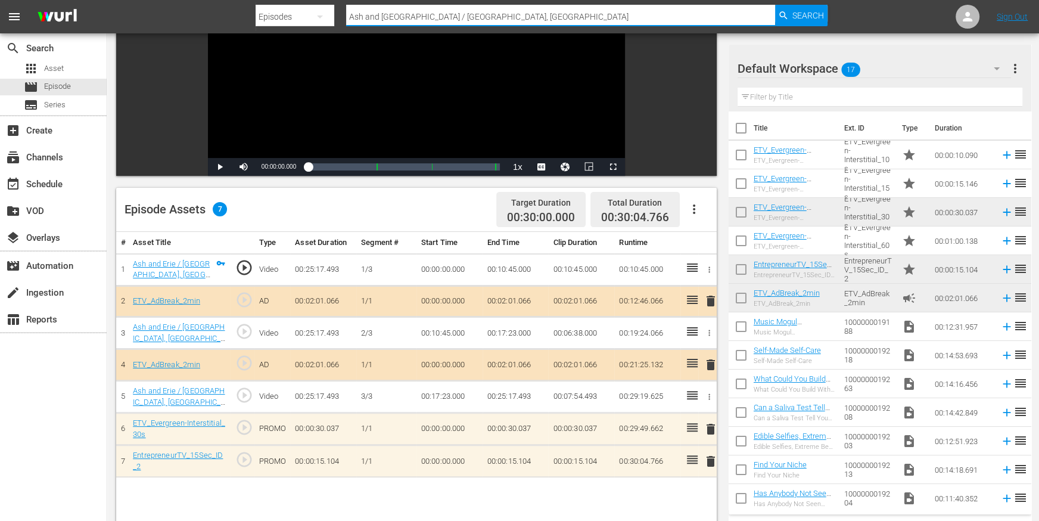
click at [401, 10] on input "Ash and Erie / Detroit, MI" at bounding box center [560, 16] width 429 height 29
paste input "Start Up 100th Episode / Ferndale"
type input "Start Up 100th Episode / Ferndale, MI"
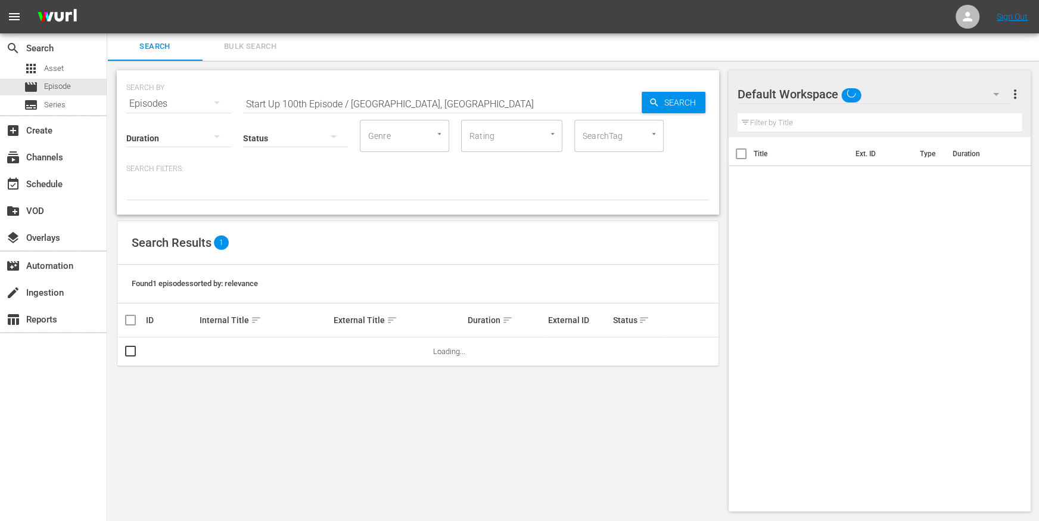
scroll to position [1, 0]
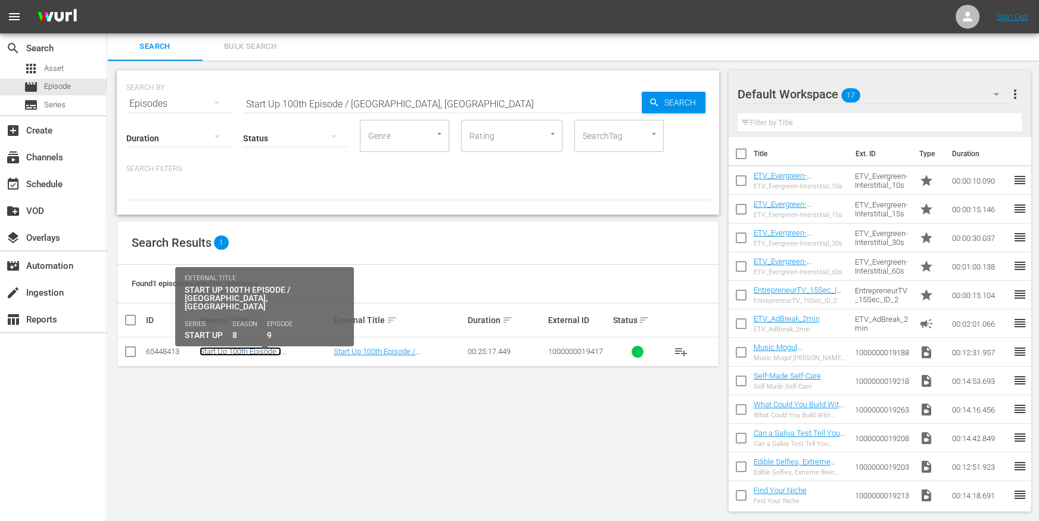
click at [237, 353] on link "Start Up 100th Episode / Ferndale, MI" at bounding box center [241, 360] width 82 height 27
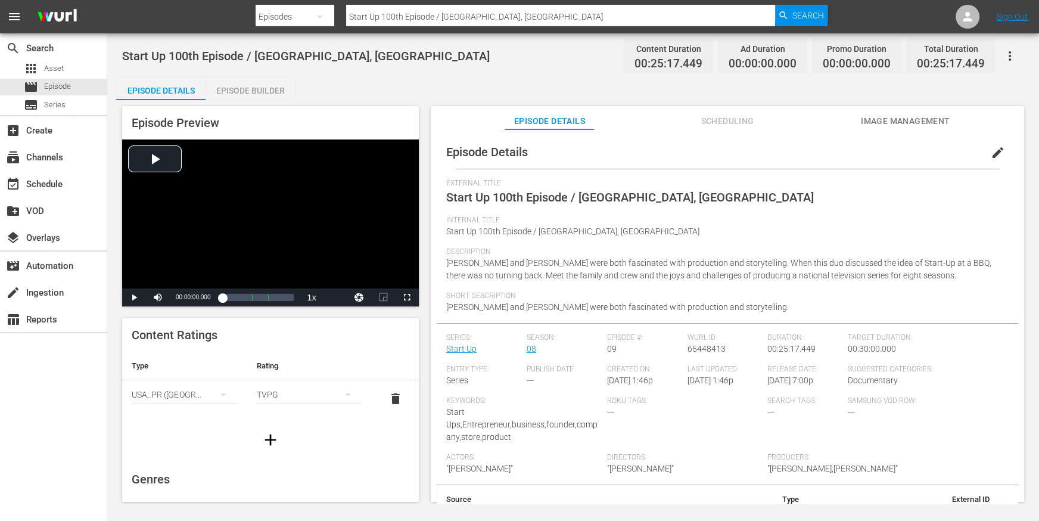
click at [257, 91] on div "Episode Builder" at bounding box center [250, 90] width 89 height 29
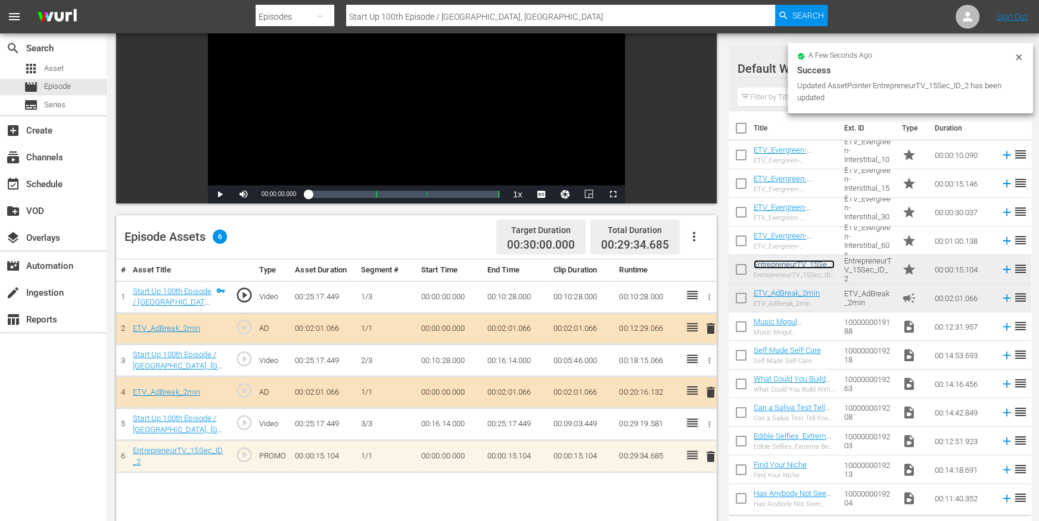
scroll to position [148, 0]
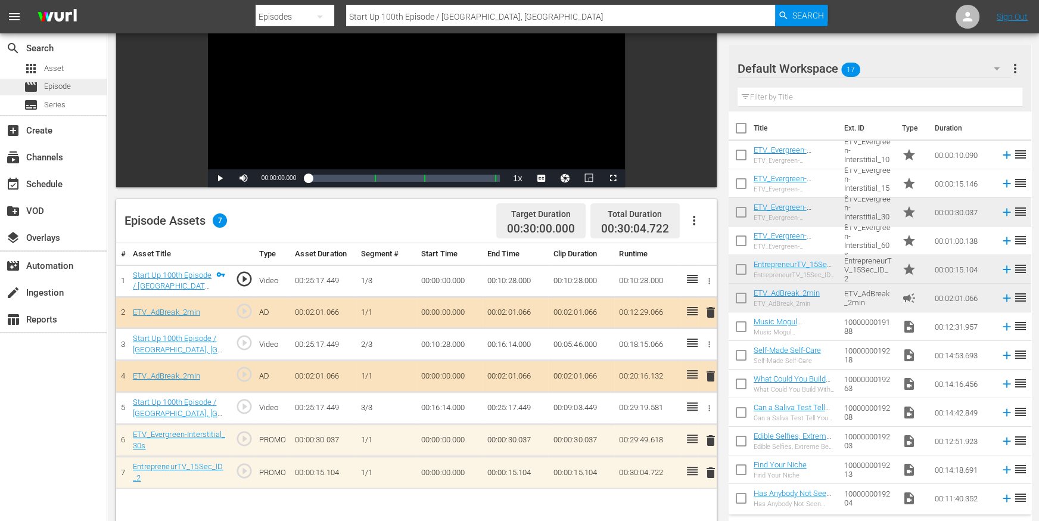
click at [80, 89] on div "movie Episode" at bounding box center [53, 87] width 107 height 17
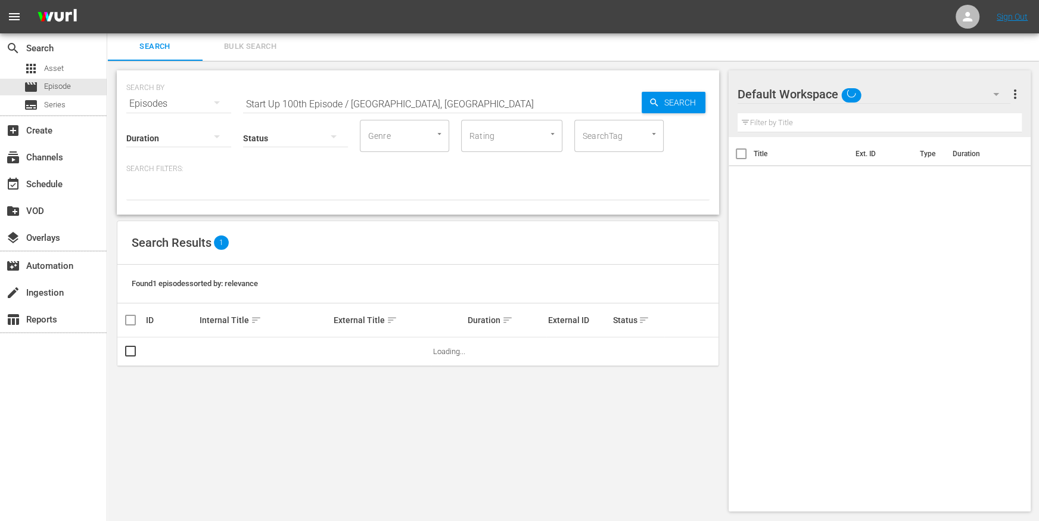
scroll to position [1, 0]
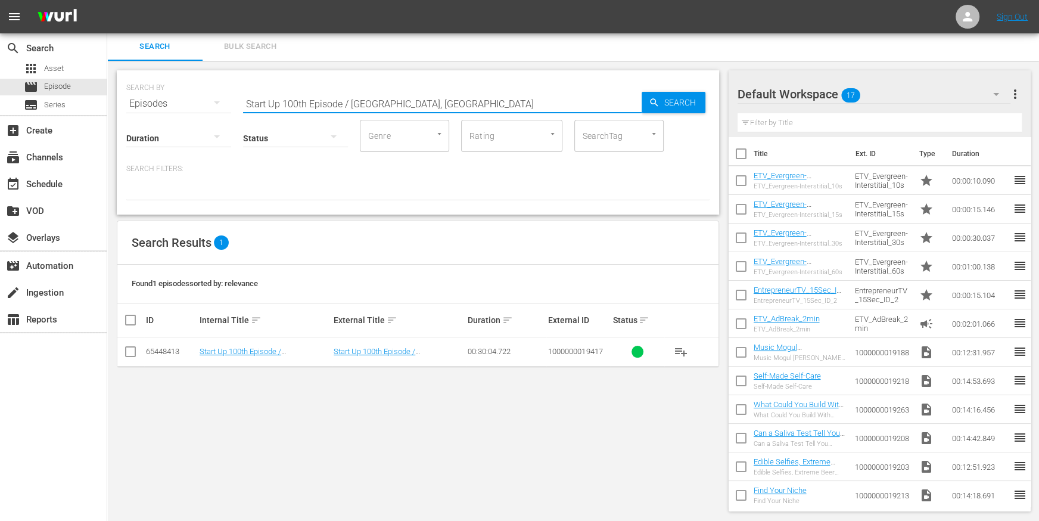
click at [370, 104] on input "Start Up 100th Episode / Ferndale, MI" at bounding box center [442, 103] width 399 height 29
paste input "Ann Arbor T-Shirt Company / Ann Arbor"
type input "Ann Arbor T-Shirt Company / Ann Arbor, MI"
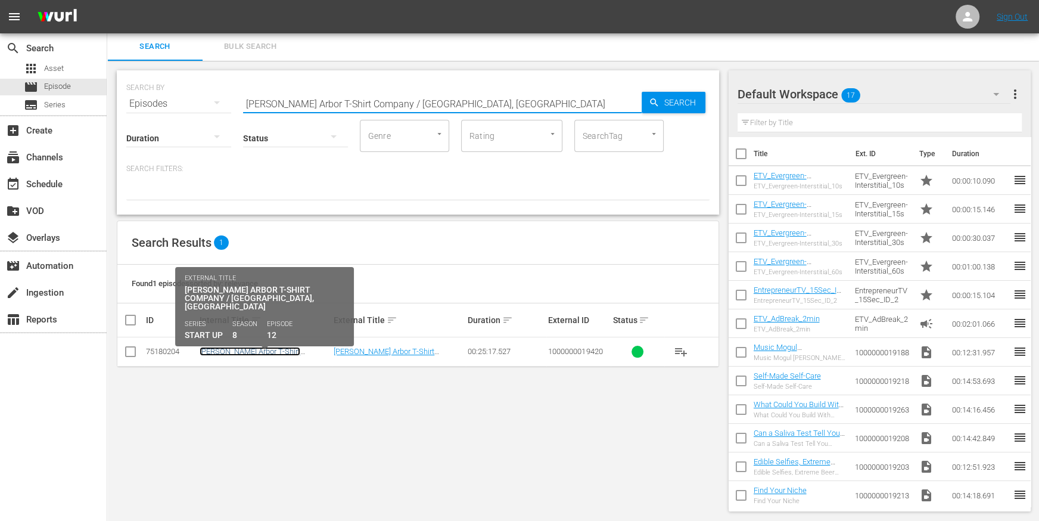
click at [238, 351] on link "Ann Arbor T-Shirt Company / Ann Arbor, MI" at bounding box center [256, 360] width 113 height 27
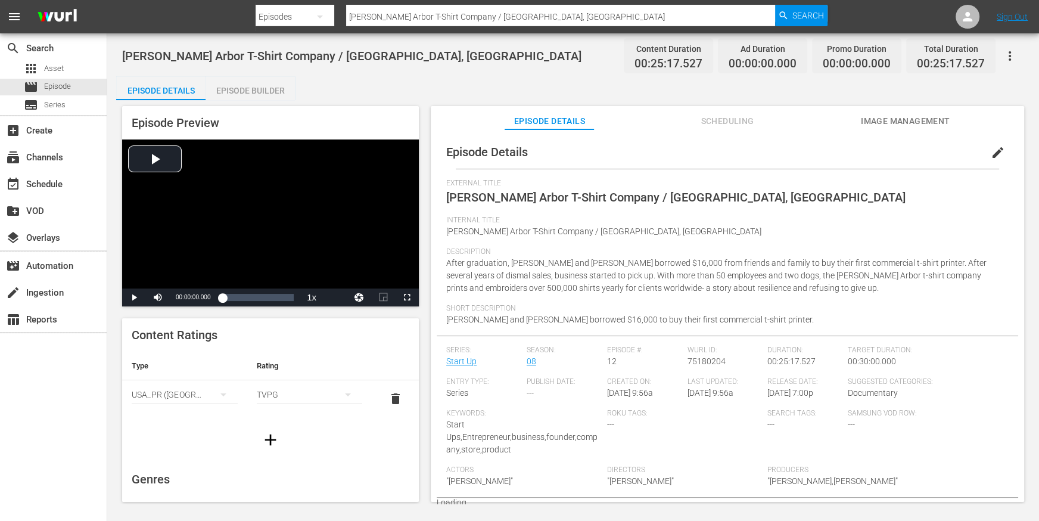
click at [256, 95] on div "Episode Builder" at bounding box center [250, 90] width 89 height 29
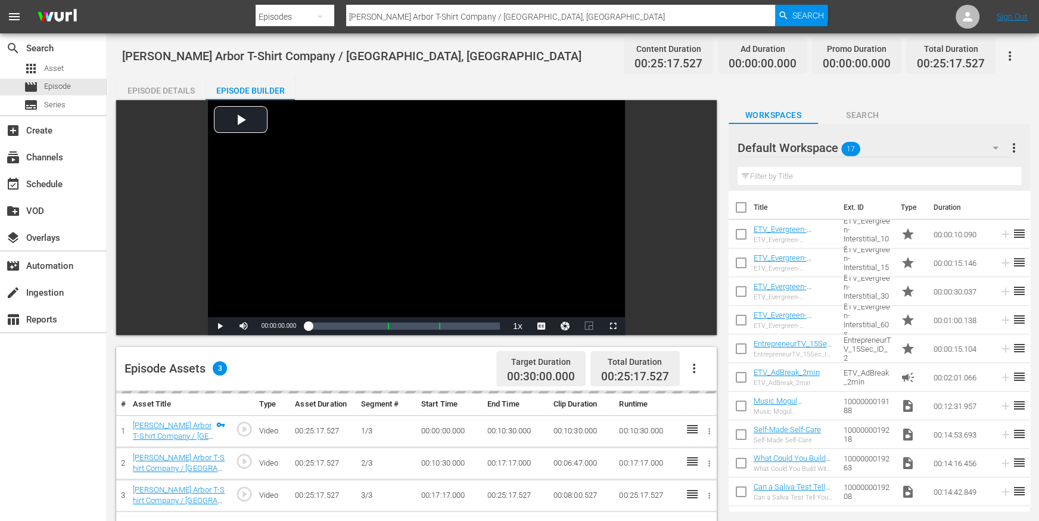
scroll to position [141, 0]
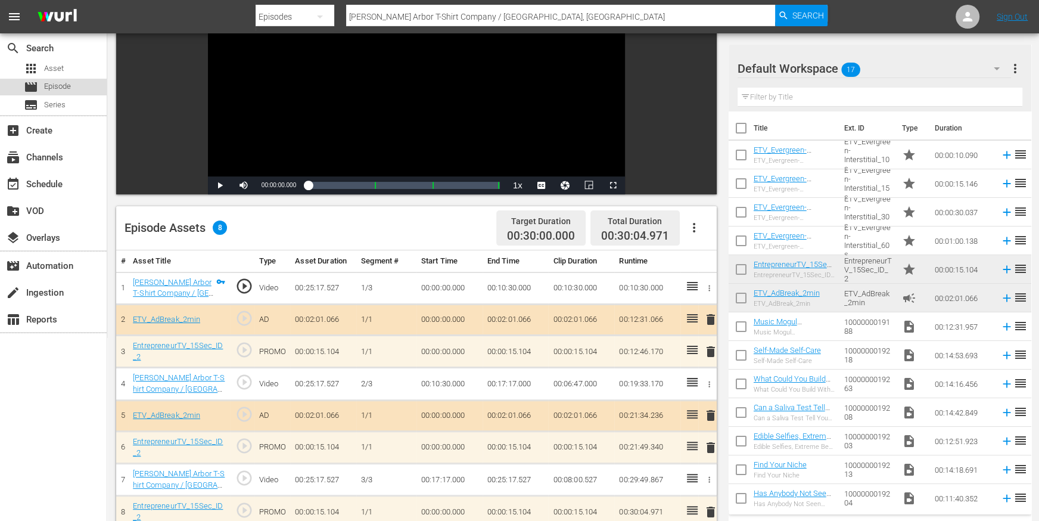
click at [76, 89] on div "movie Episode" at bounding box center [53, 87] width 107 height 17
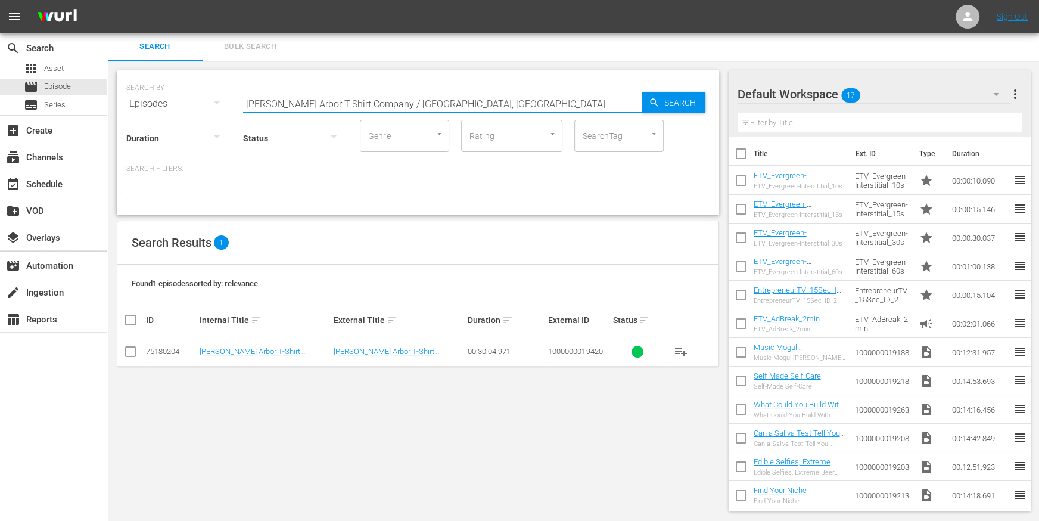
click at [353, 97] on input "Ann Arbor T-Shirt Company / Ann Arbor, MI" at bounding box center [442, 103] width 399 height 29
paste input "How To Amplify Your Message With Connection | Ajit Nawalkha"
type input "How To Amplify Your Message With Connection | Ajit Nawalkha"
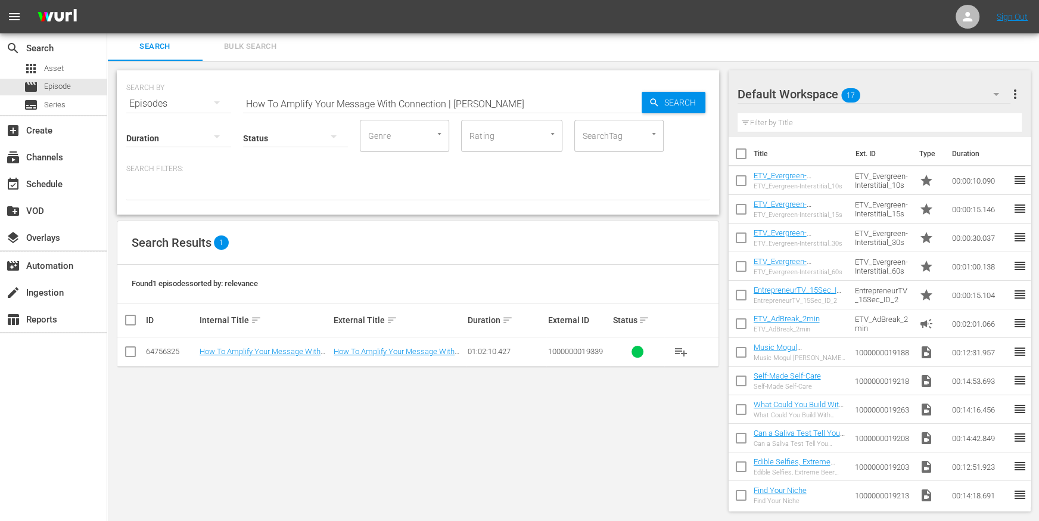
click at [272, 356] on td "How To Amplify Your Message With Connection | Ajit Nawalkha" at bounding box center [265, 351] width 134 height 29
click at [271, 345] on td "How To Amplify Your Message With Connection | Ajit Nawalkha" at bounding box center [265, 351] width 134 height 29
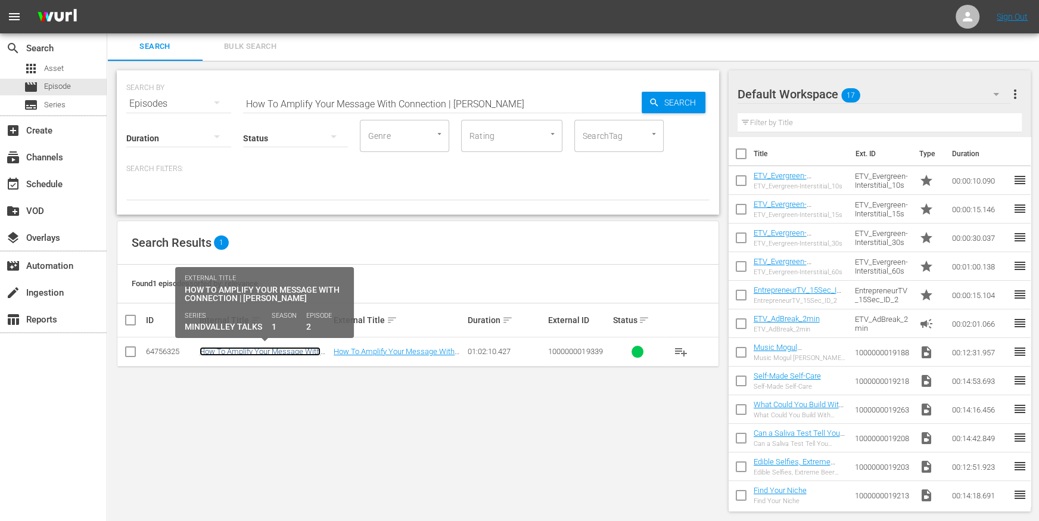
click at [268, 352] on link "How To Amplify Your Message With Connection | Ajit Nawalkha" at bounding box center [260, 356] width 121 height 18
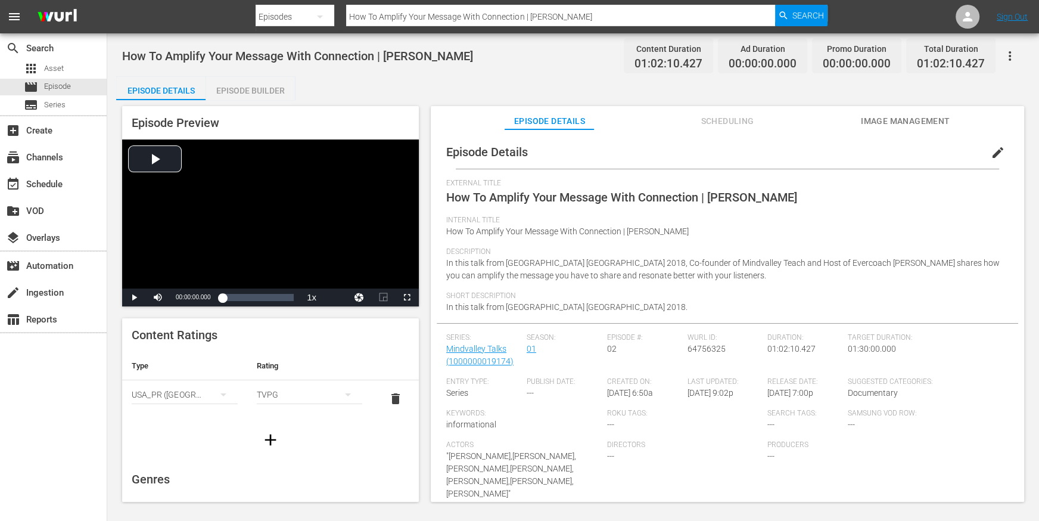
click at [266, 96] on div "Episode Builder" at bounding box center [250, 90] width 89 height 29
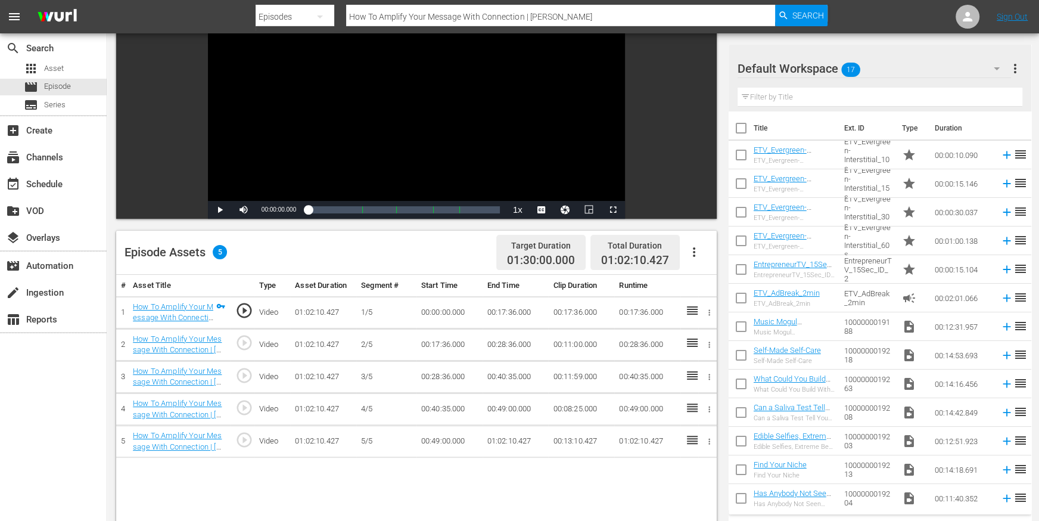
scroll to position [142, 0]
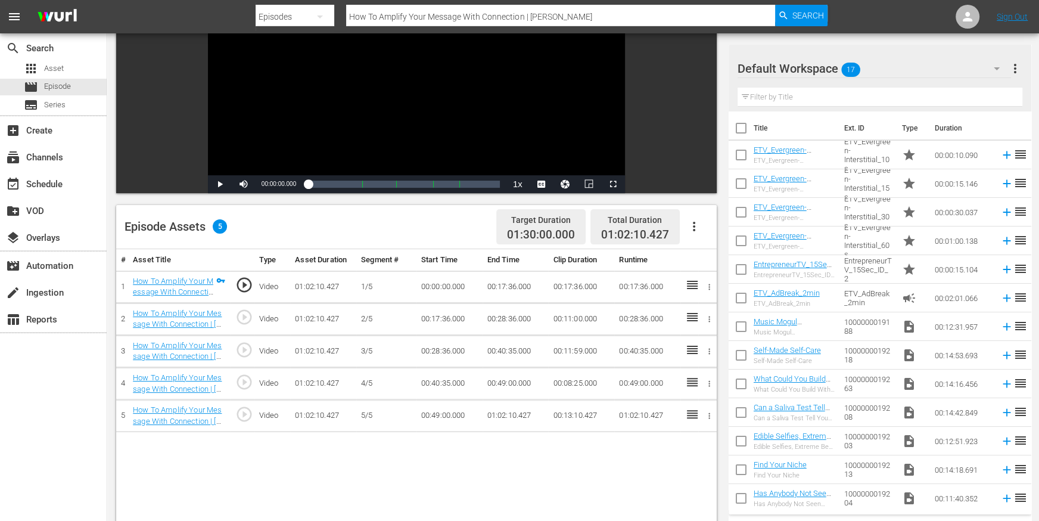
click at [693, 226] on icon "button" at bounding box center [694, 227] width 2 height 10
click at [702, 236] on div "Edit Cue Points" at bounding box center [729, 230] width 81 height 29
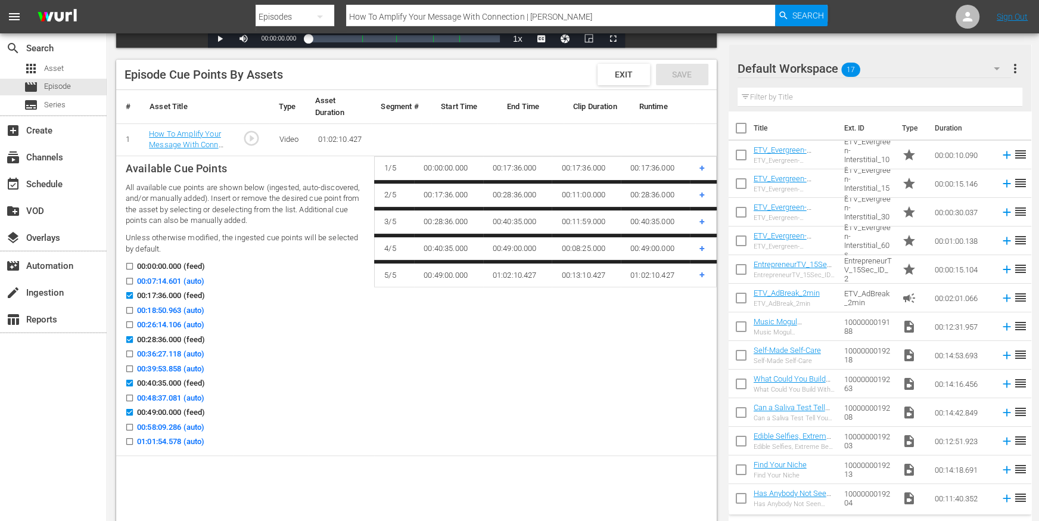
scroll to position [290, 0]
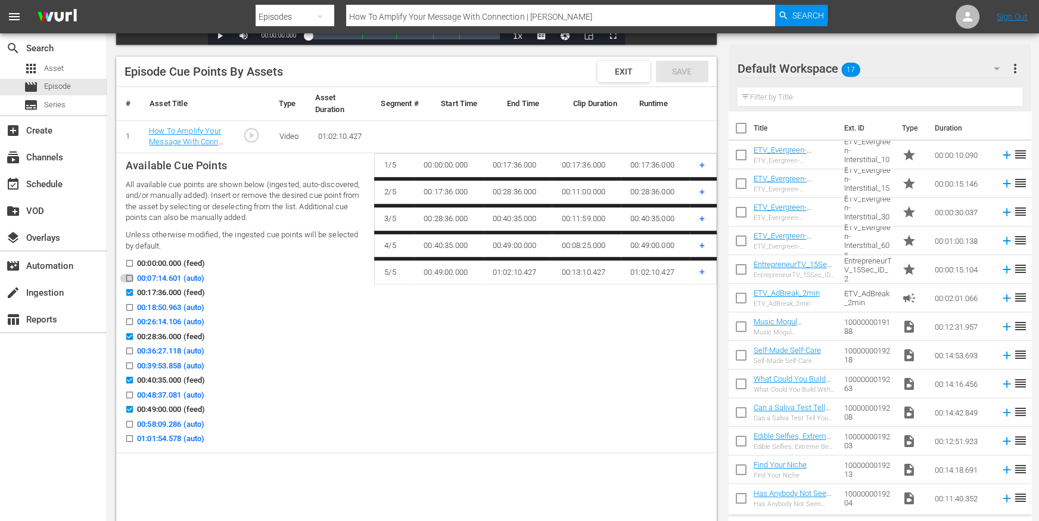
click at [131, 276] on input "00:07:14.601 (auto)" at bounding box center [126, 280] width 15 height 9
checkbox input "true"
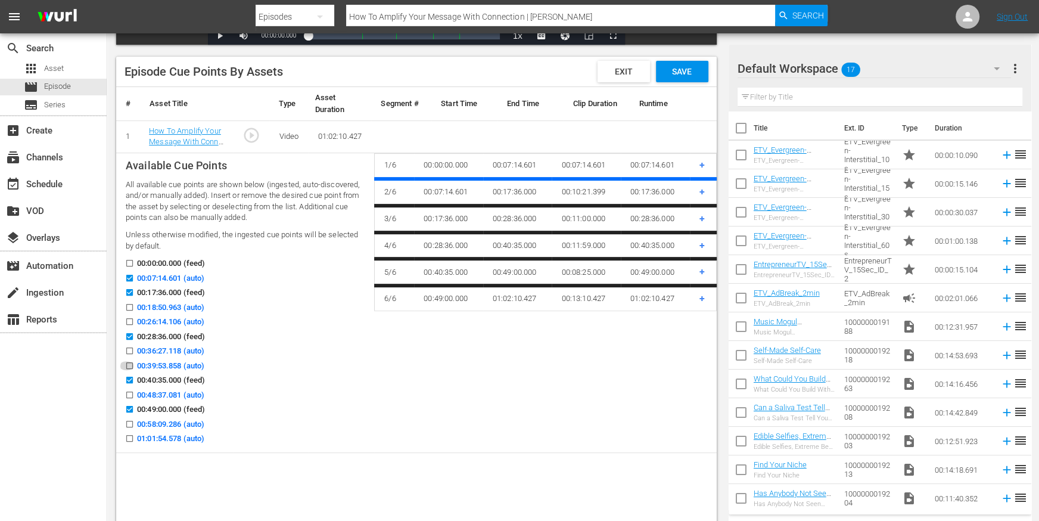
click at [129, 364] on input "00:39:53.858 (auto)" at bounding box center [126, 368] width 15 height 9
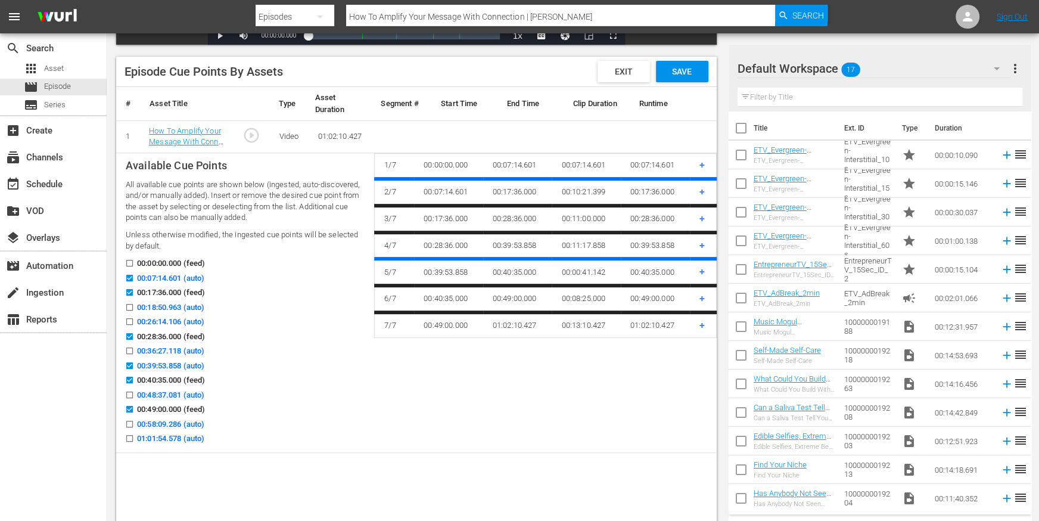
click at [128, 364] on input "00:39:53.858 (auto)" at bounding box center [126, 368] width 15 height 9
checkbox input "false"
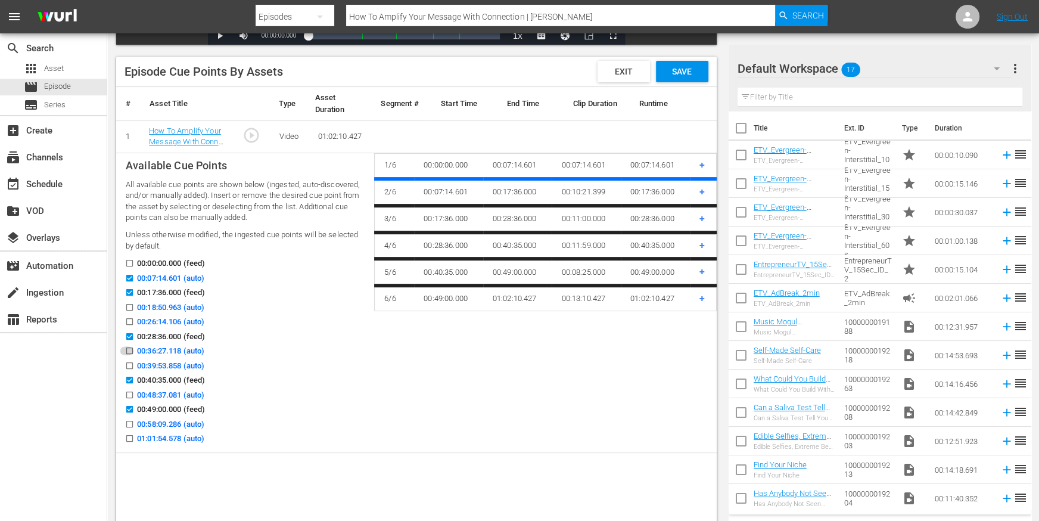
click at [131, 353] on input "00:36:27.118 (auto)" at bounding box center [126, 353] width 15 height 9
checkbox input "true"
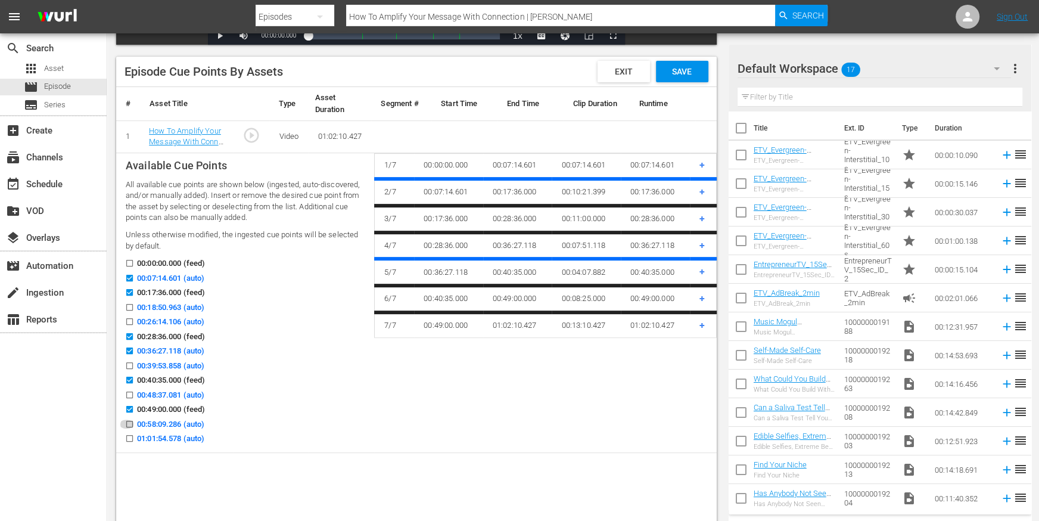
click at [132, 423] on input "00:58:09.286 (auto)" at bounding box center [126, 426] width 15 height 9
checkbox input "true"
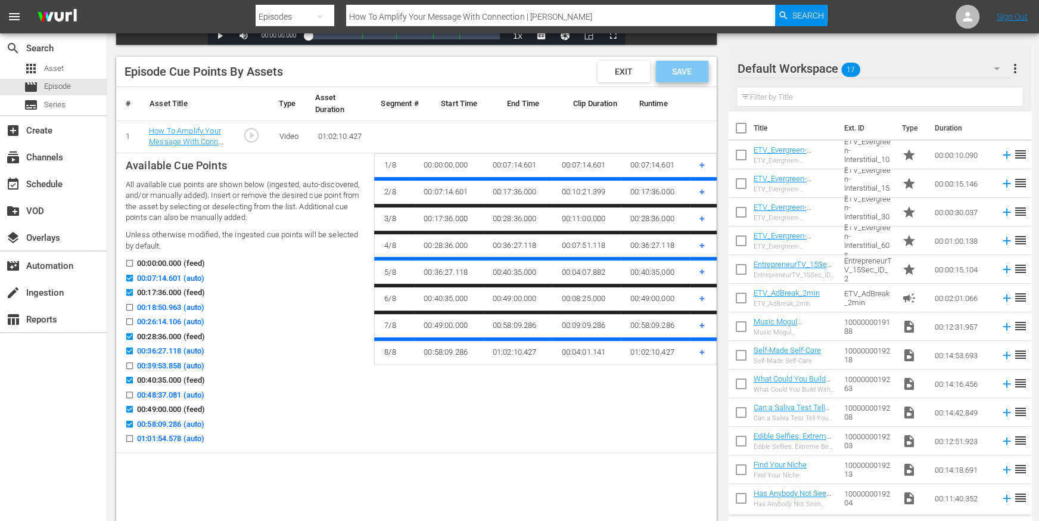
click at [693, 78] on div "Save" at bounding box center [682, 71] width 52 height 21
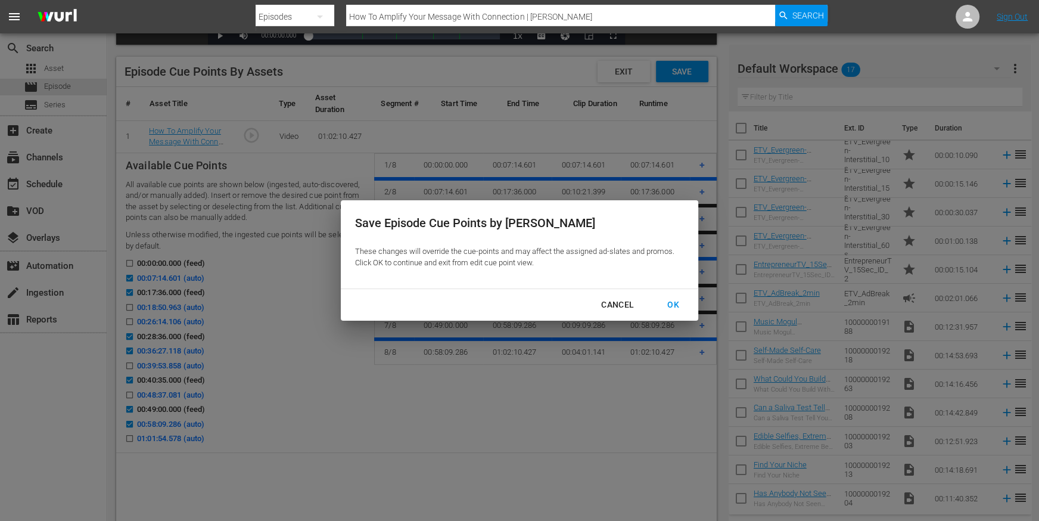
click at [659, 300] on div "OK" at bounding box center [673, 304] width 31 height 15
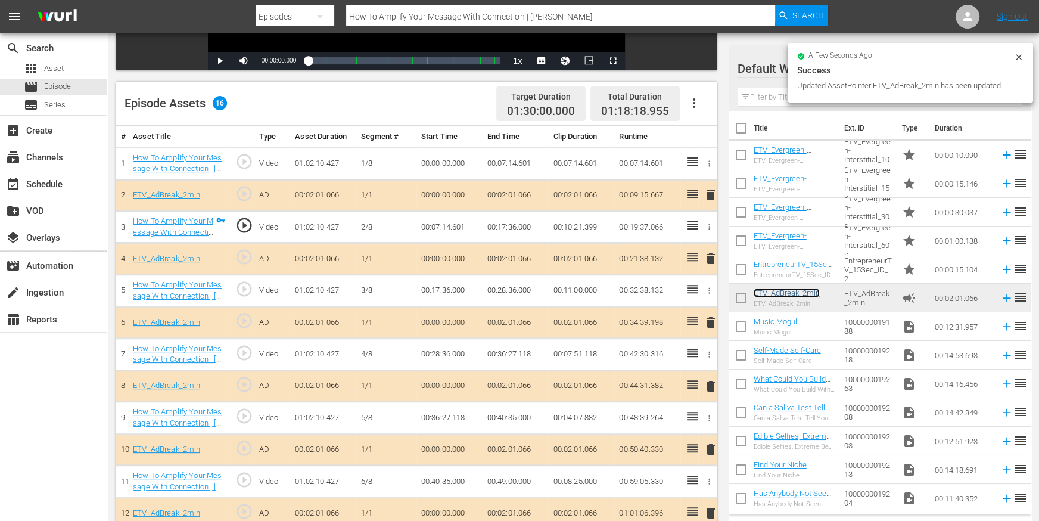
scroll to position [265, 0]
click at [701, 103] on button "button" at bounding box center [694, 103] width 29 height 29
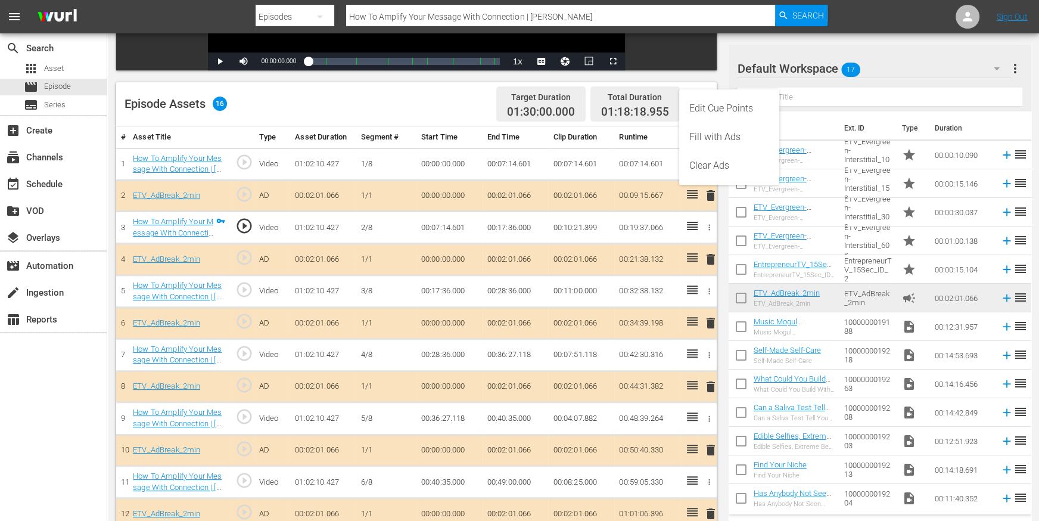
click at [712, 110] on div "Edit Cue Points" at bounding box center [729, 108] width 81 height 29
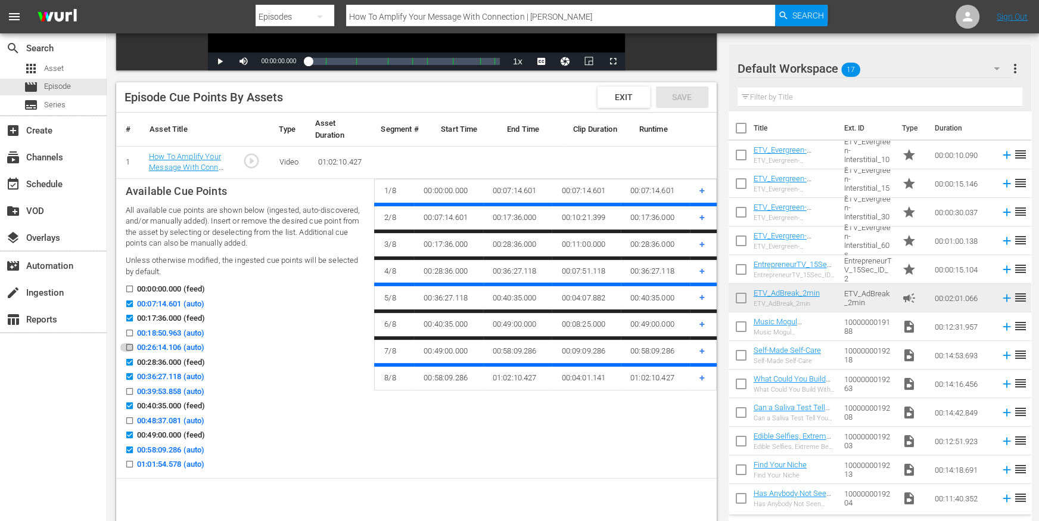
click at [130, 347] on input "00:26:14.106 (auto)" at bounding box center [126, 349] width 15 height 9
checkbox input "true"
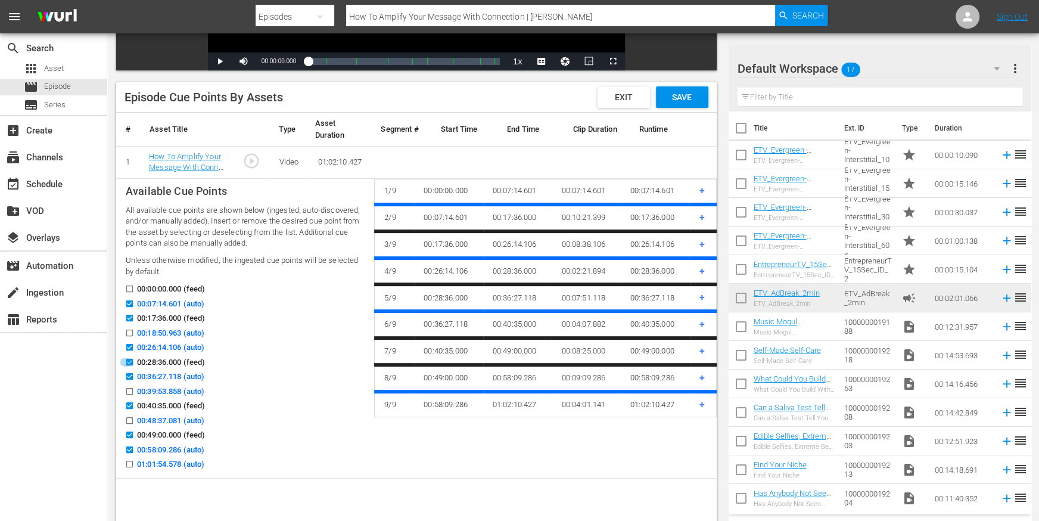
click at [130, 363] on input "00:28:36.000 (feed)" at bounding box center [126, 364] width 15 height 9
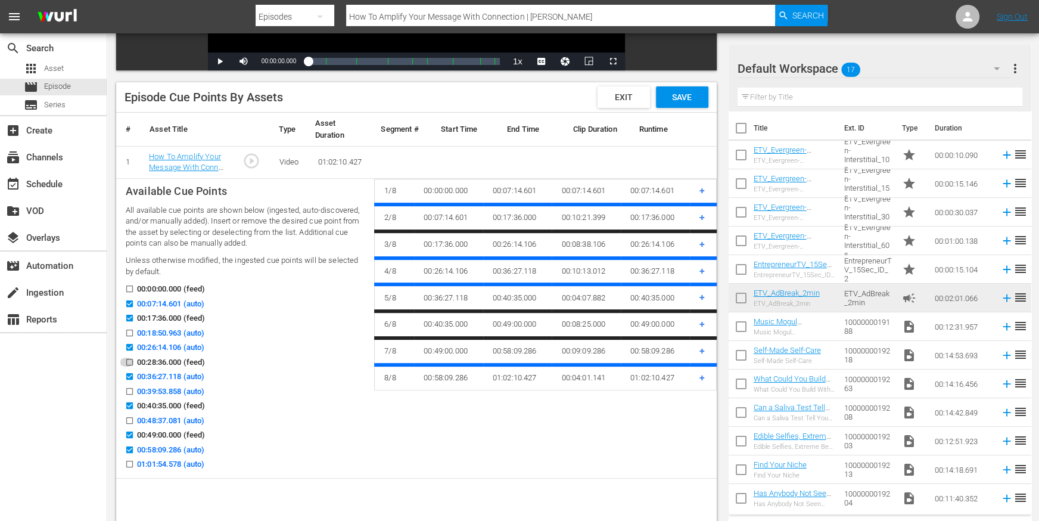
click at [129, 362] on input "00:28:36.000 (feed)" at bounding box center [126, 364] width 15 height 9
checkbox input "true"
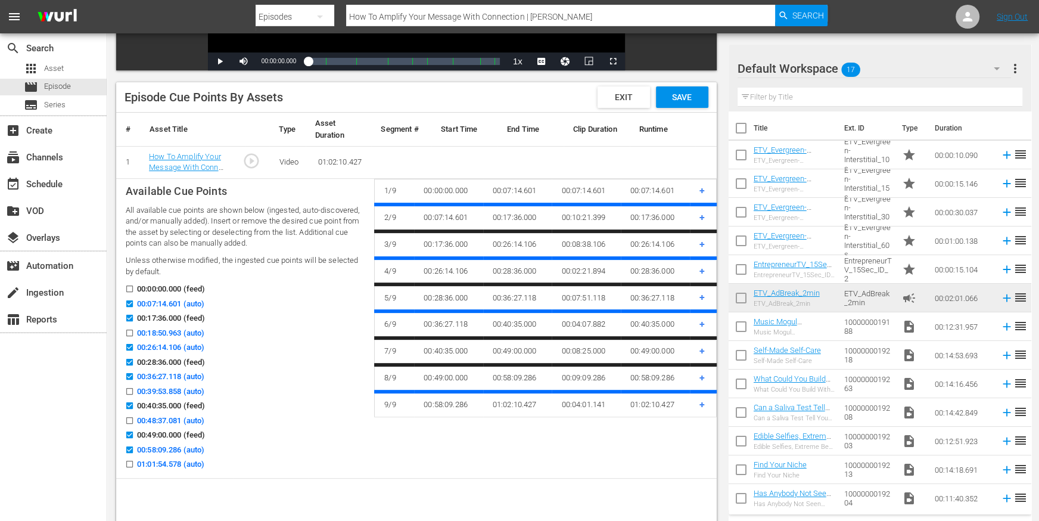
click at [129, 349] on input "00:26:14.106 (auto)" at bounding box center [126, 349] width 15 height 9
checkbox input "false"
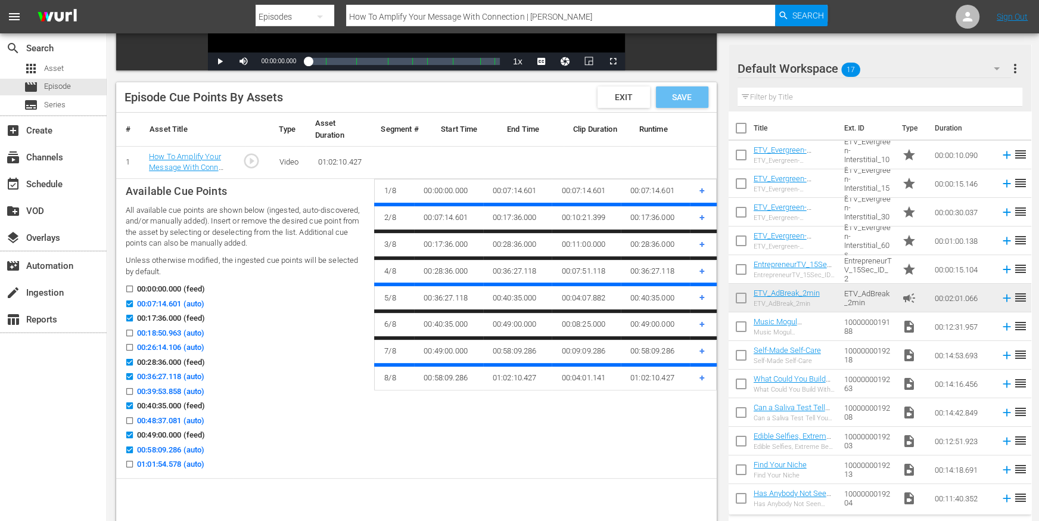
click at [694, 99] on span "Save" at bounding box center [682, 97] width 39 height 10
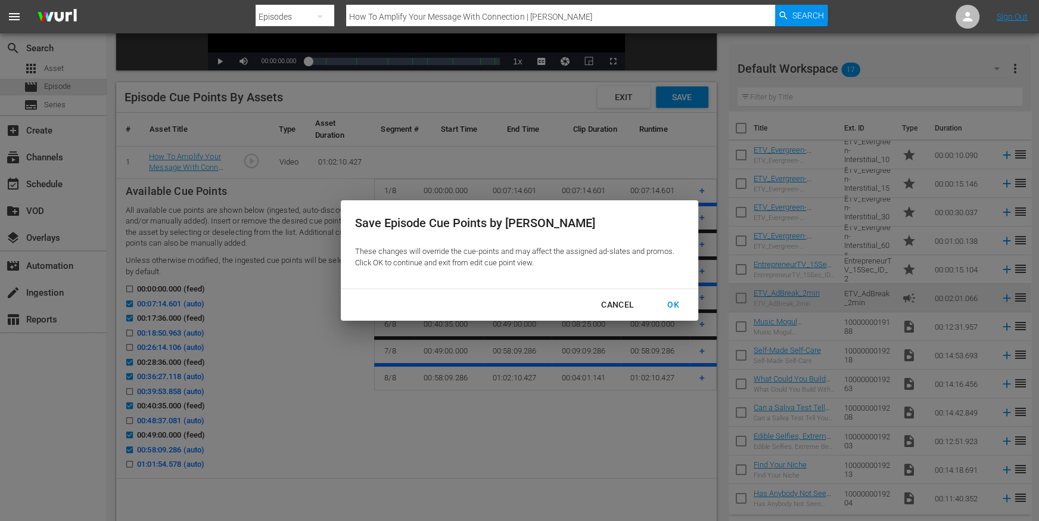
click at [676, 302] on div "OK" at bounding box center [673, 304] width 31 height 15
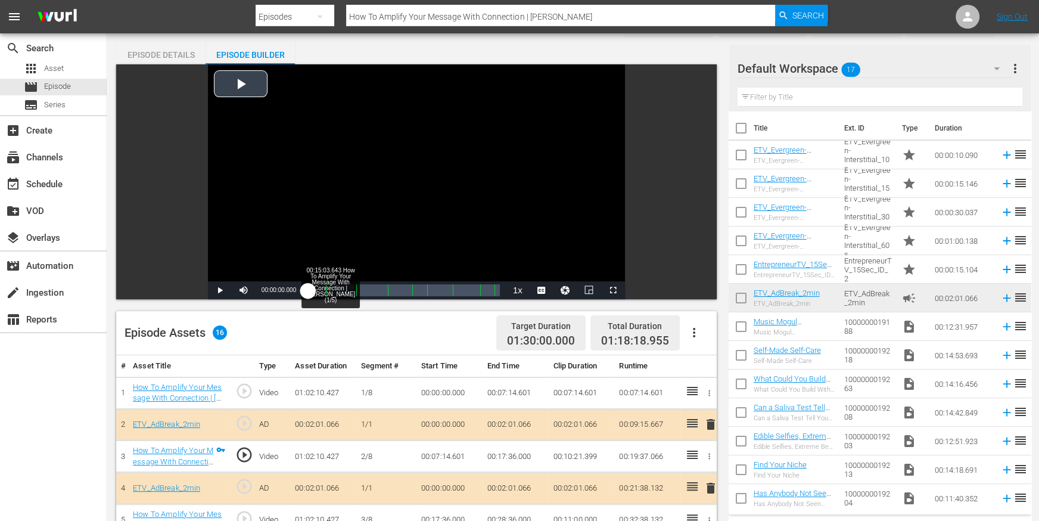
scroll to position [0, 0]
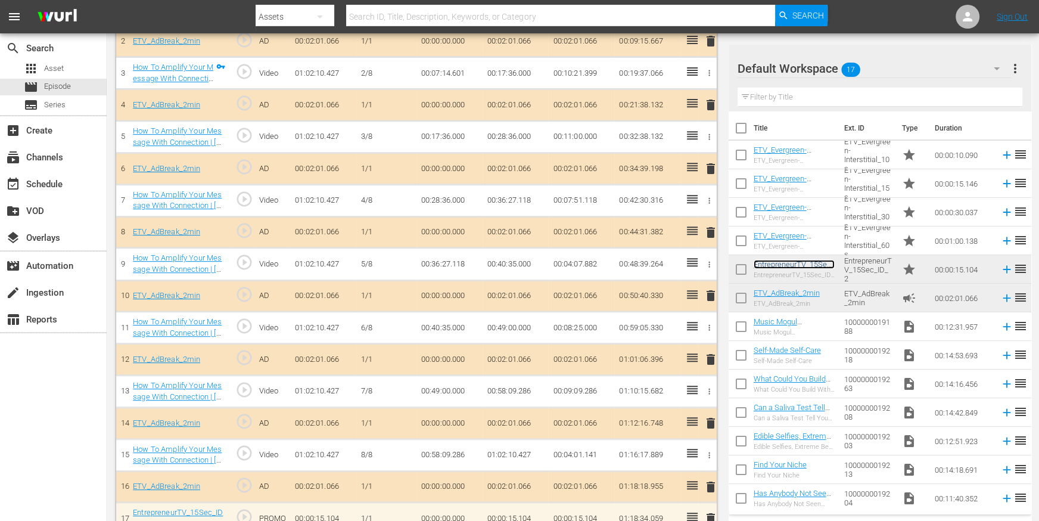
scroll to position [427, 0]
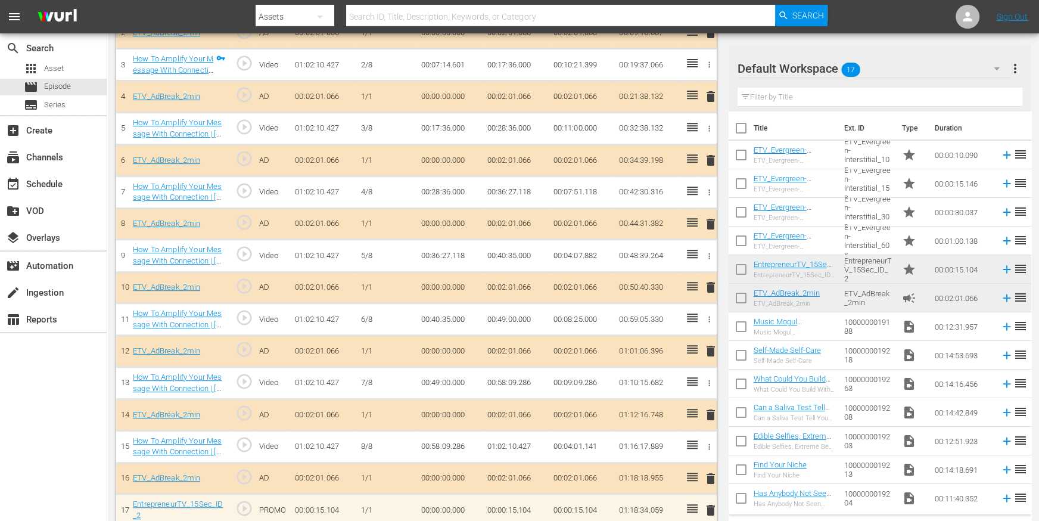
drag, startPoint x: 771, startPoint y: 264, endPoint x: 211, endPoint y: 4, distance: 617.6
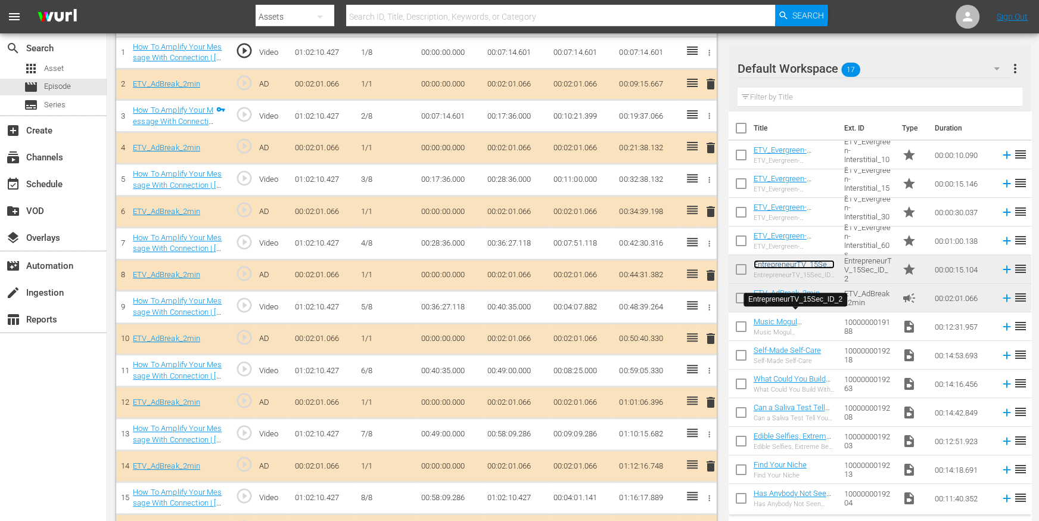
scroll to position [437, 0]
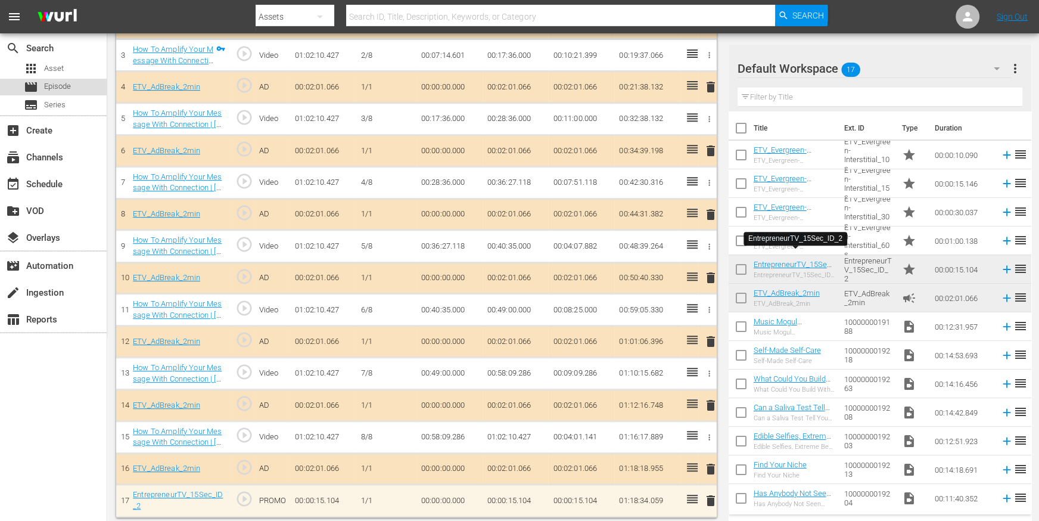
click at [57, 91] on span "Episode" at bounding box center [57, 86] width 27 height 12
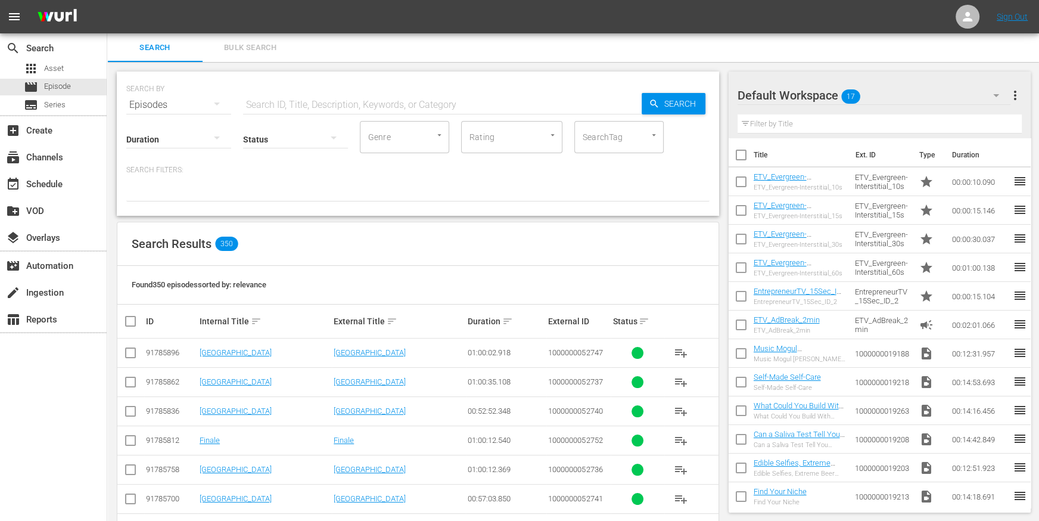
click at [282, 95] on input "text" at bounding box center [442, 105] width 399 height 29
paste input "7 Deadly Mistakes in Business | [PERSON_NAME]"
type input "7 Deadly Mistakes in Business | [PERSON_NAME]"
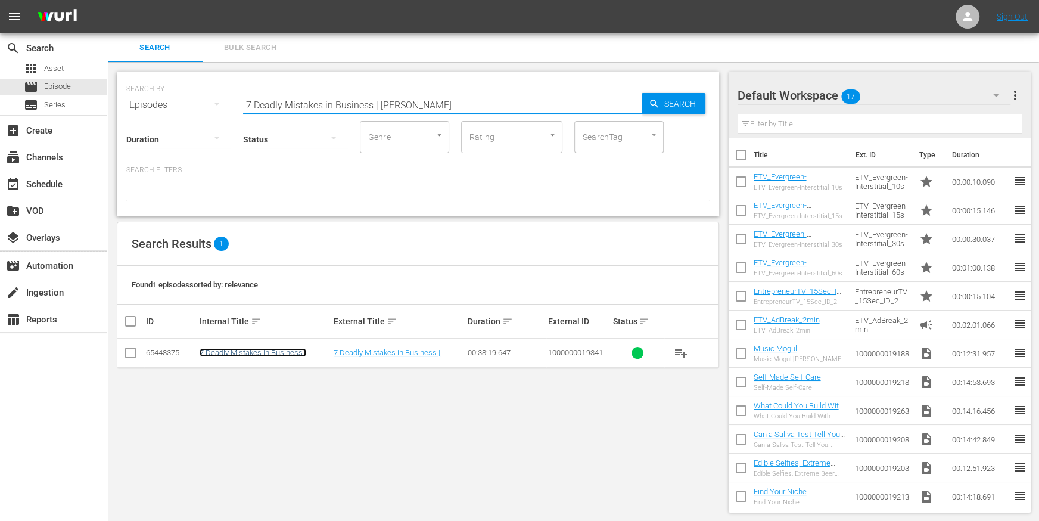
click at [238, 355] on link "7 Deadly Mistakes in Business | [PERSON_NAME]" at bounding box center [253, 357] width 107 height 18
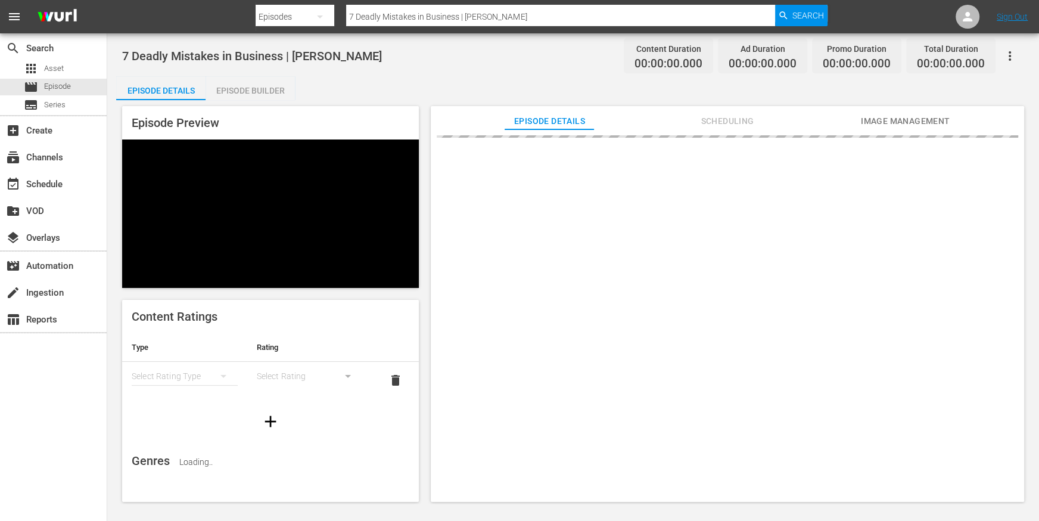
click at [246, 98] on div "Episode Builder" at bounding box center [250, 90] width 89 height 29
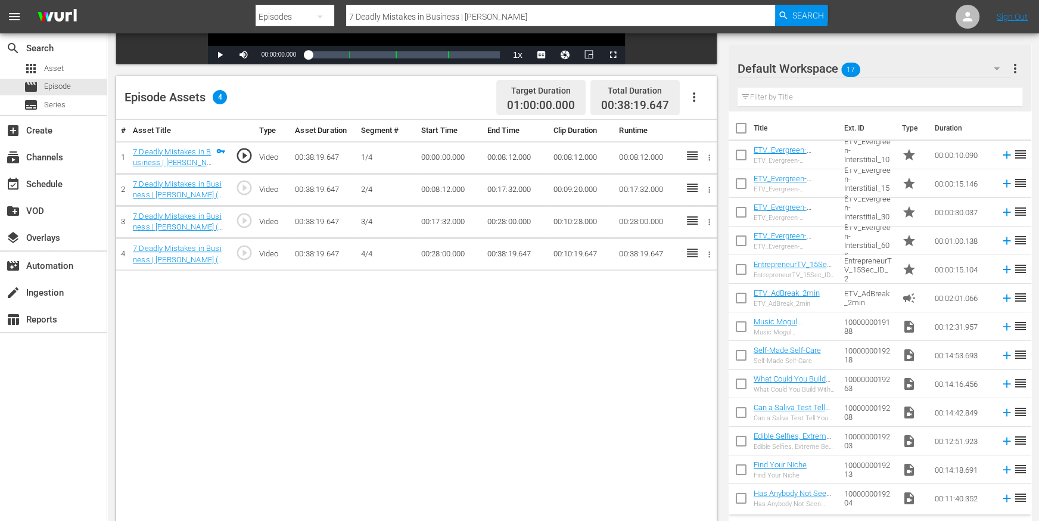
scroll to position [274, 0]
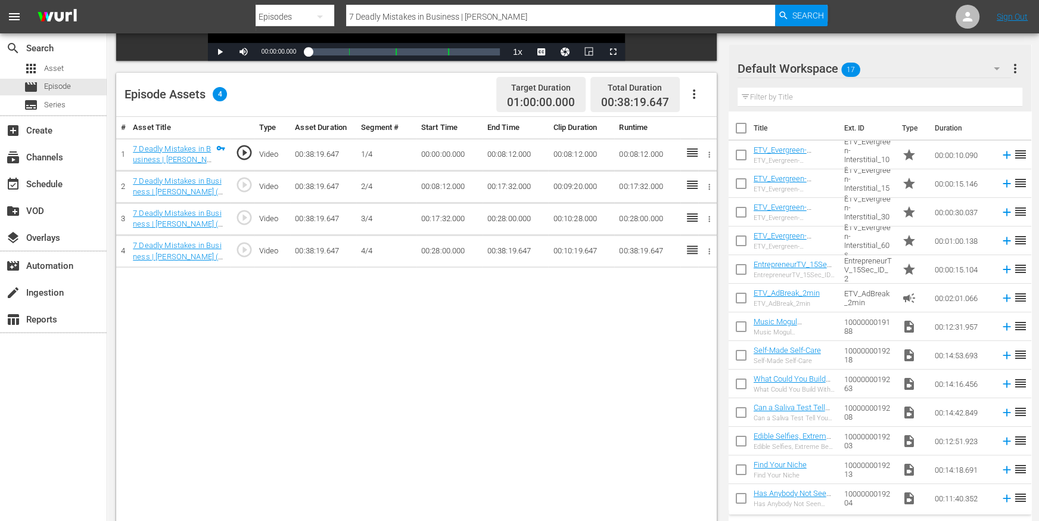
click at [490, 420] on div "# Asset Title Type Asset Duration Segment # Start Time End Time Clip Duration R…" at bounding box center [416, 333] width 601 height 432
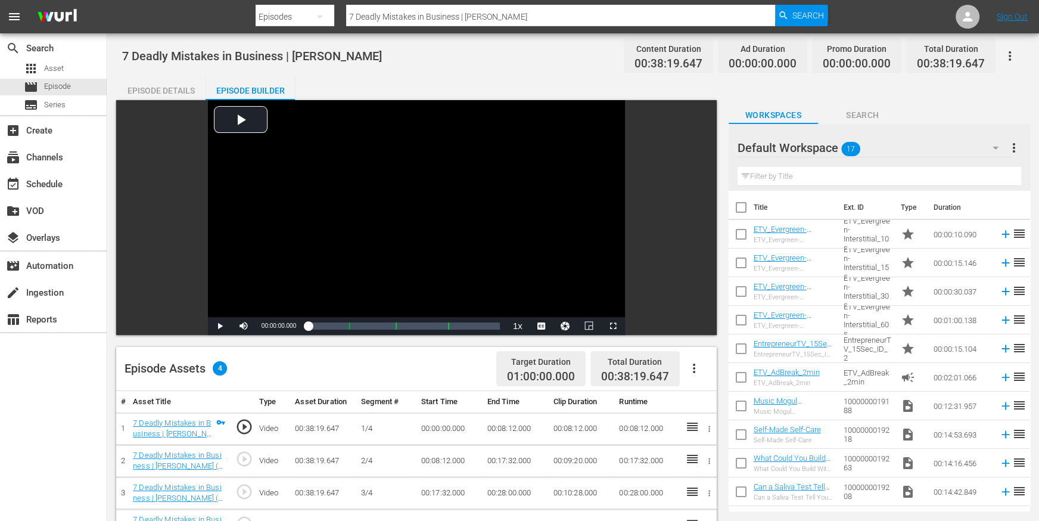
scroll to position [144, 0]
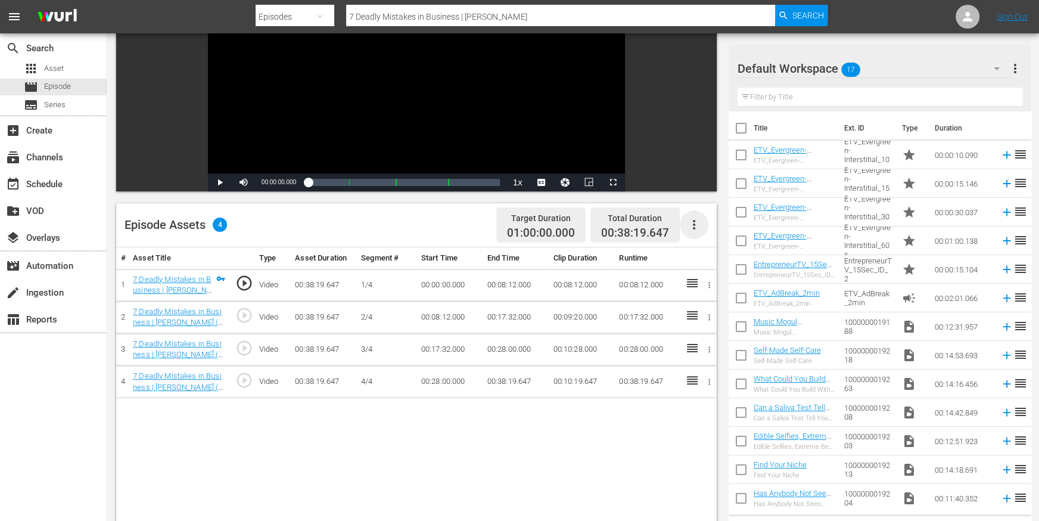
click at [694, 222] on icon "button" at bounding box center [694, 225] width 2 height 10
click at [709, 230] on div "Edit Cue Points" at bounding box center [729, 229] width 81 height 29
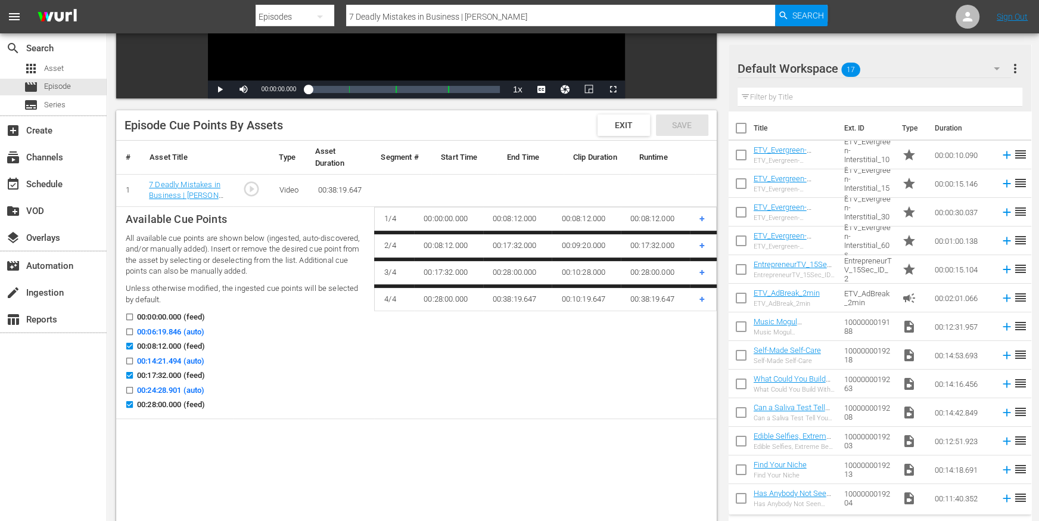
scroll to position [238, 0]
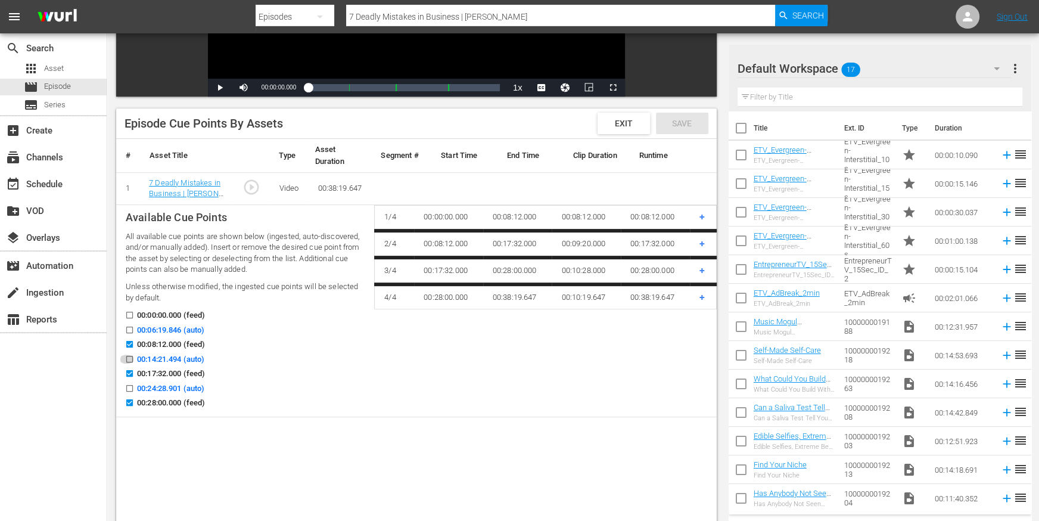
click at [126, 357] on input "00:14:21.494 (auto)" at bounding box center [126, 361] width 15 height 9
checkbox input "true"
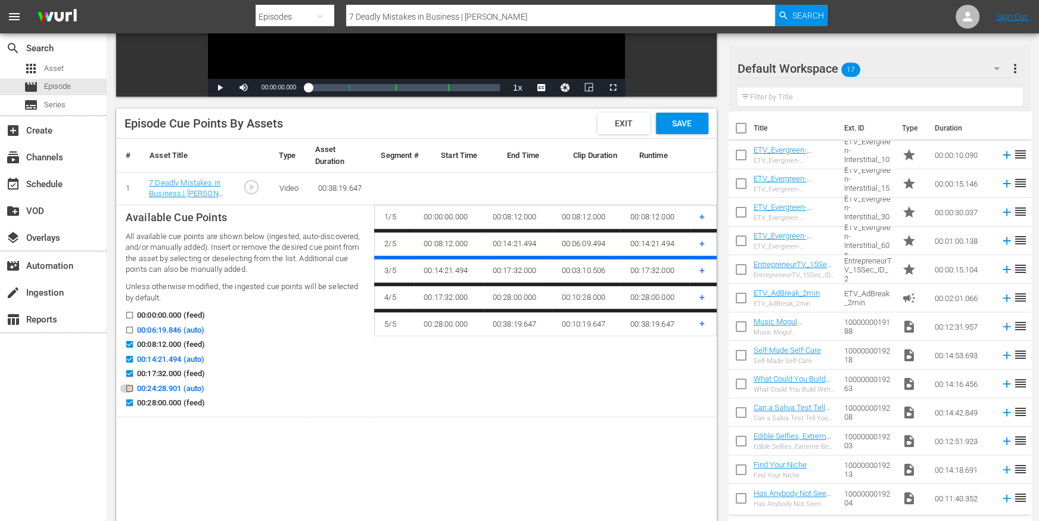
click at [131, 388] on input "00:24:28.901 (auto)" at bounding box center [126, 390] width 15 height 9
checkbox input "true"
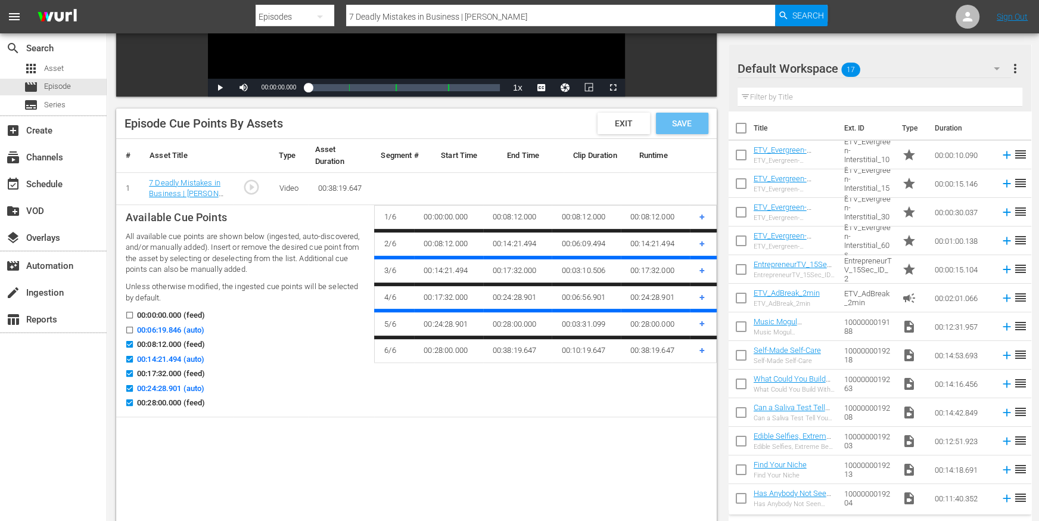
click at [680, 126] on span "Save" at bounding box center [682, 124] width 39 height 10
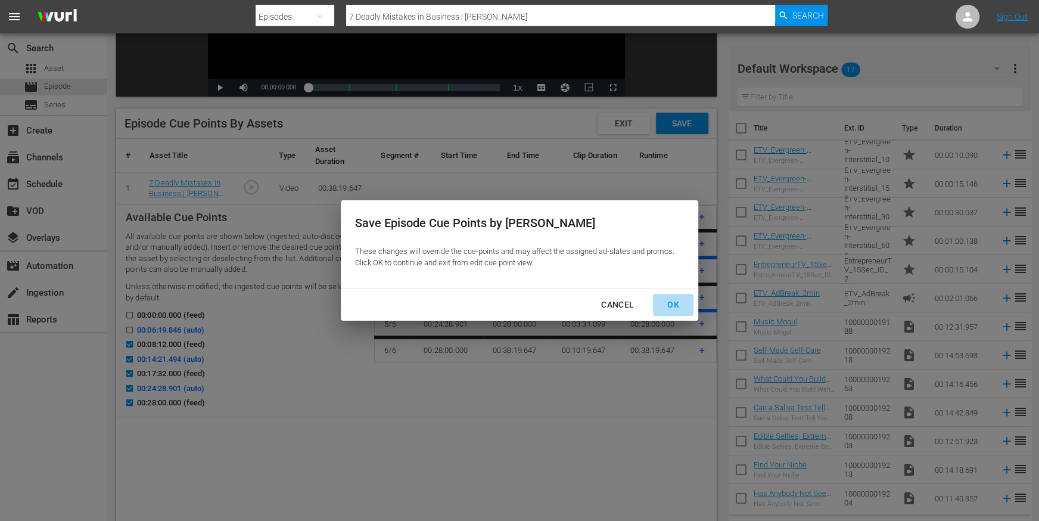
click at [670, 308] on div "OK" at bounding box center [673, 304] width 31 height 15
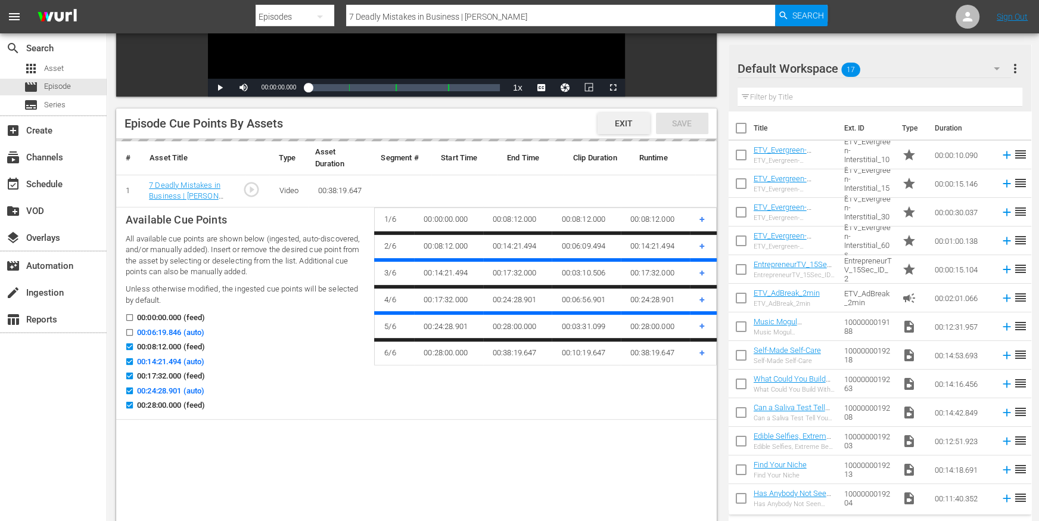
click at [625, 119] on span "Exit" at bounding box center [624, 124] width 37 height 10
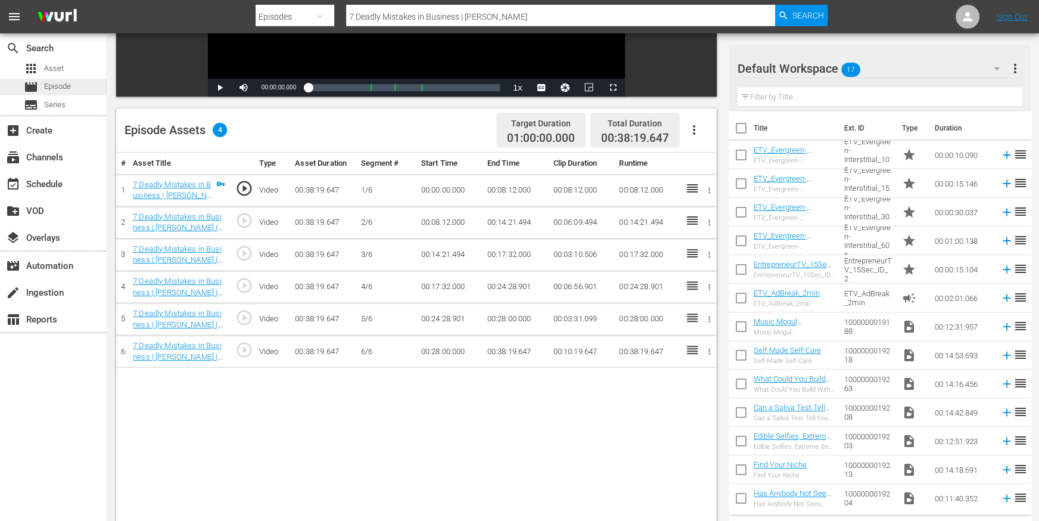
click at [68, 85] on span "Episode" at bounding box center [57, 86] width 27 height 12
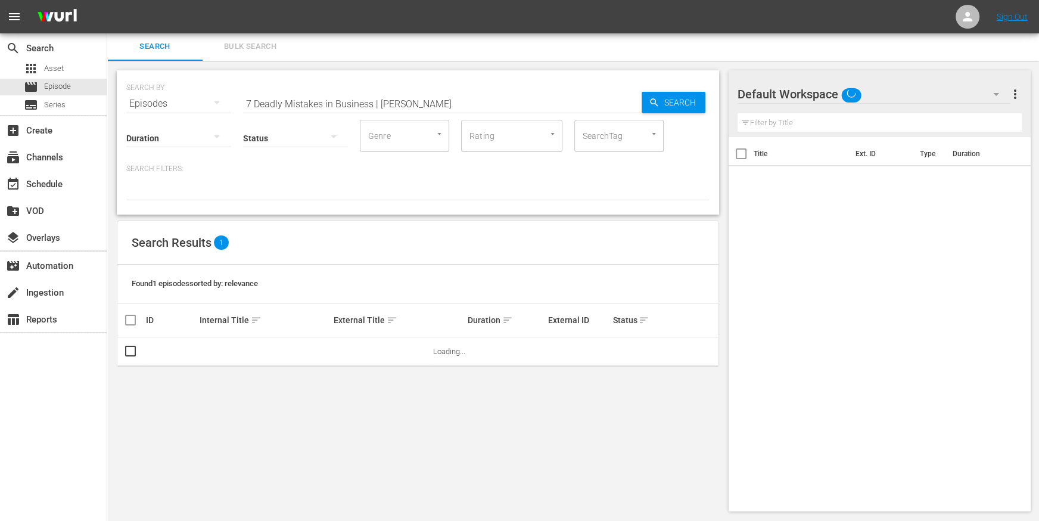
scroll to position [1, 0]
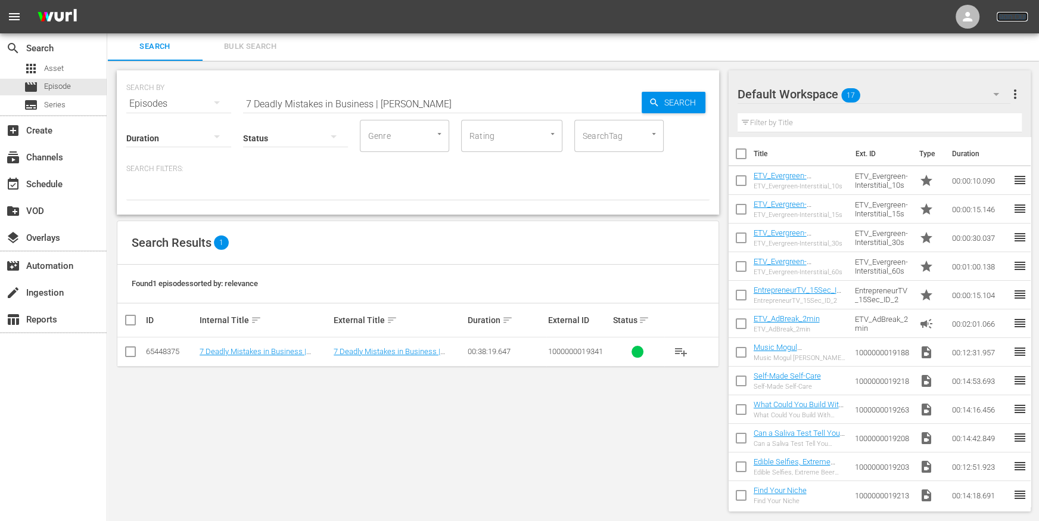
click at [1015, 21] on link "Sign Out" at bounding box center [1012, 17] width 31 height 10
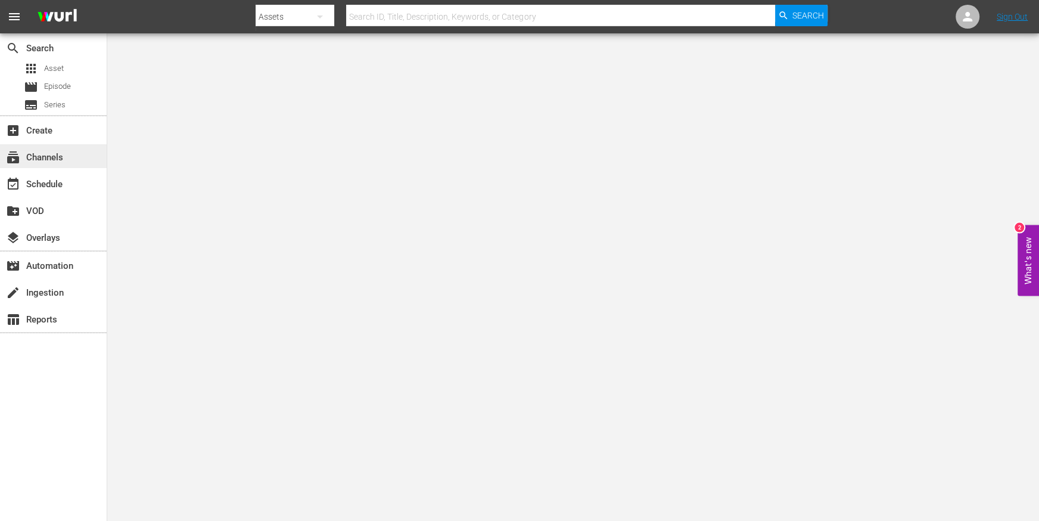
click at [30, 158] on div "subscriptions Channels" at bounding box center [33, 155] width 67 height 11
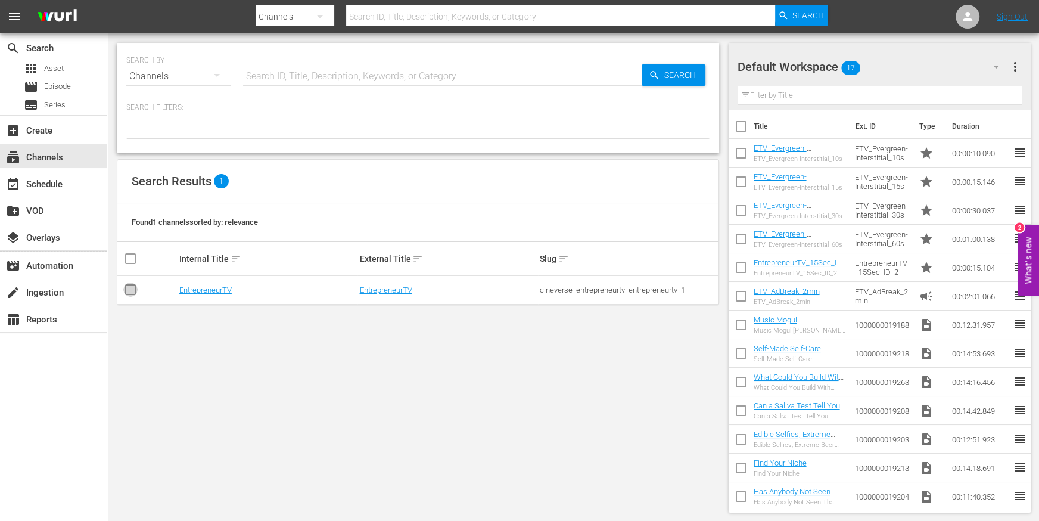
click at [131, 284] on icon at bounding box center [130, 290] width 14 height 14
click at [131, 287] on input "checkbox" at bounding box center [130, 292] width 14 height 14
checkbox input "true"
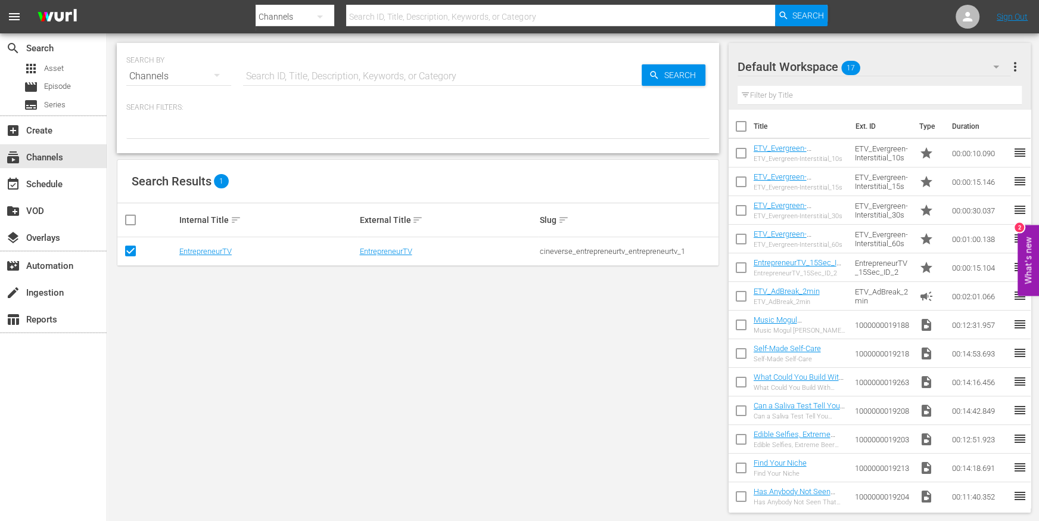
click at [211, 255] on td "EntrepreneurTV" at bounding box center [268, 251] width 181 height 29
click at [210, 246] on td "EntrepreneurTV" at bounding box center [268, 251] width 181 height 29
click at [210, 250] on link "EntrepreneurTV" at bounding box center [205, 251] width 52 height 9
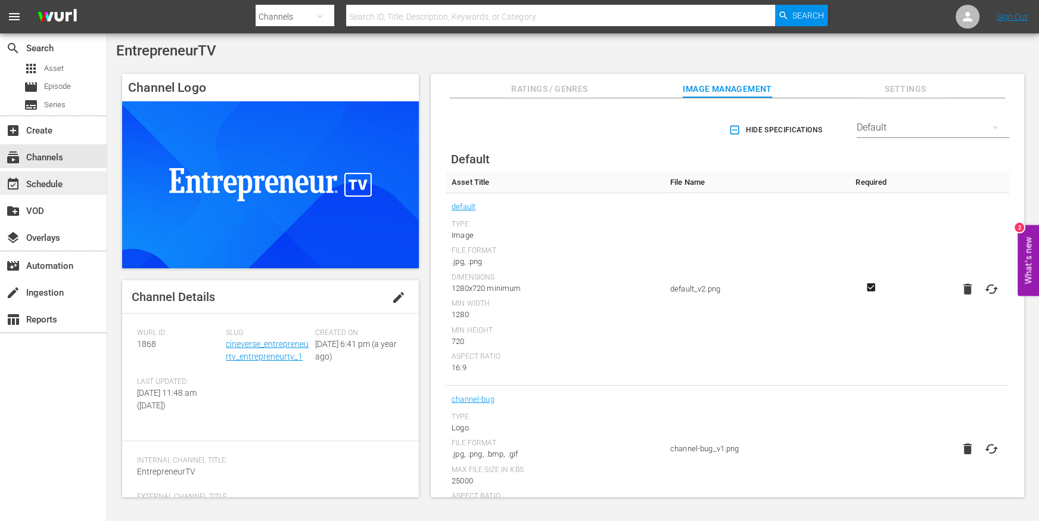
click at [42, 182] on div "event_available Schedule" at bounding box center [33, 182] width 67 height 11
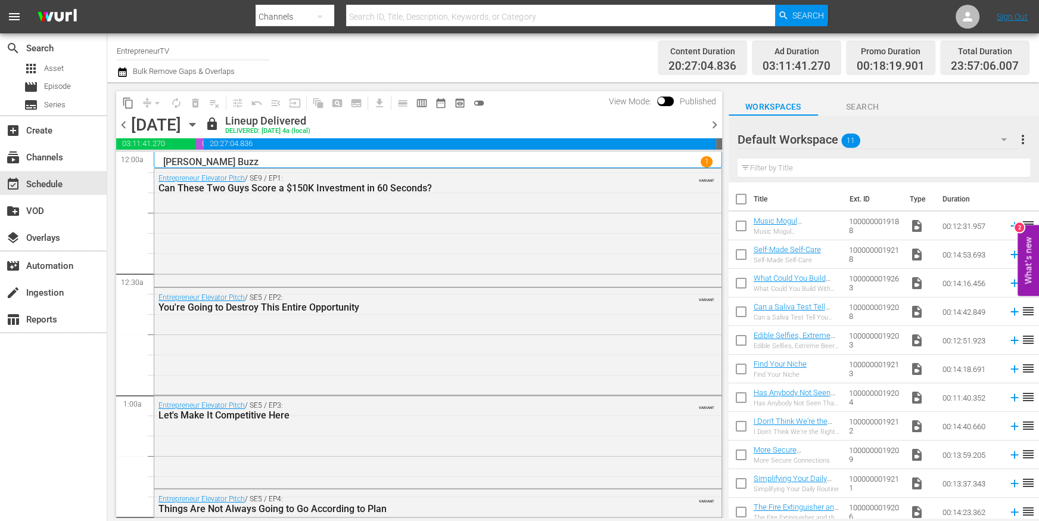
click at [123, 66] on icon "button" at bounding box center [122, 72] width 11 height 14
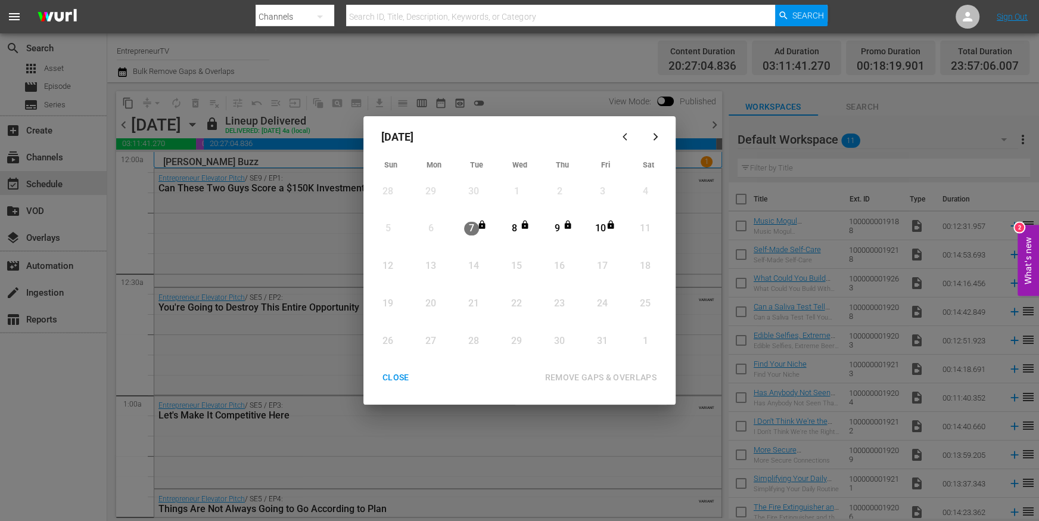
click at [405, 381] on div "CLOSE" at bounding box center [396, 377] width 46 height 15
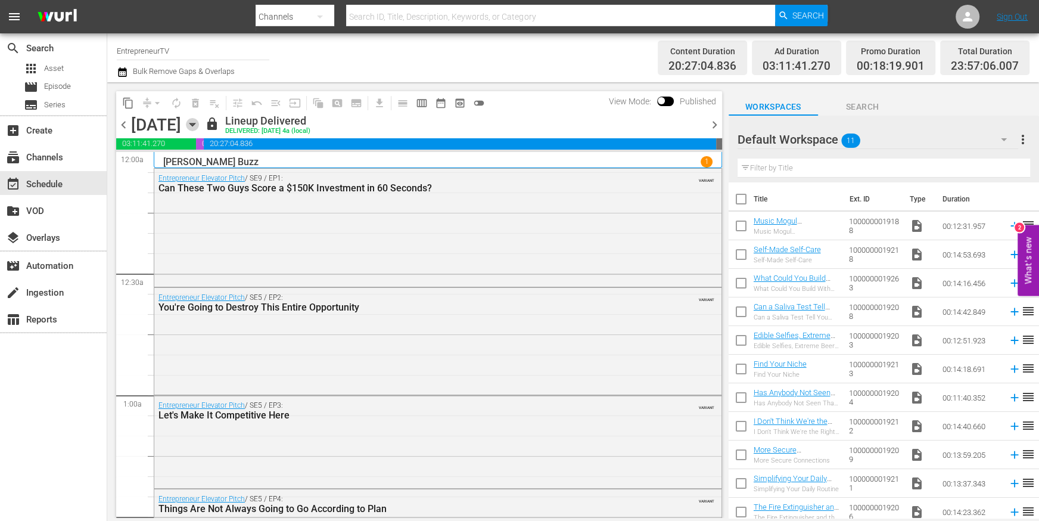
click at [199, 125] on icon "button" at bounding box center [192, 124] width 13 height 13
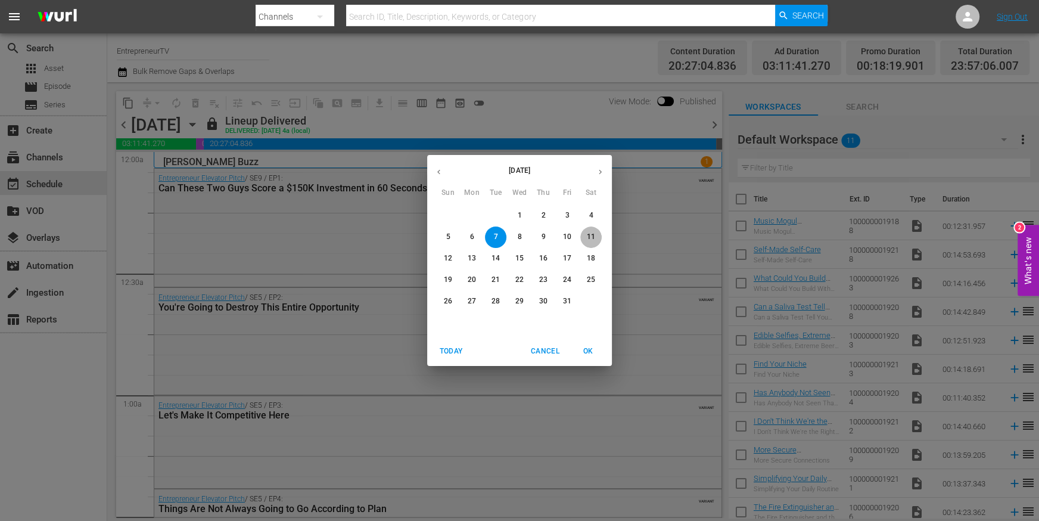
click at [595, 240] on p "11" at bounding box center [591, 237] width 8 height 10
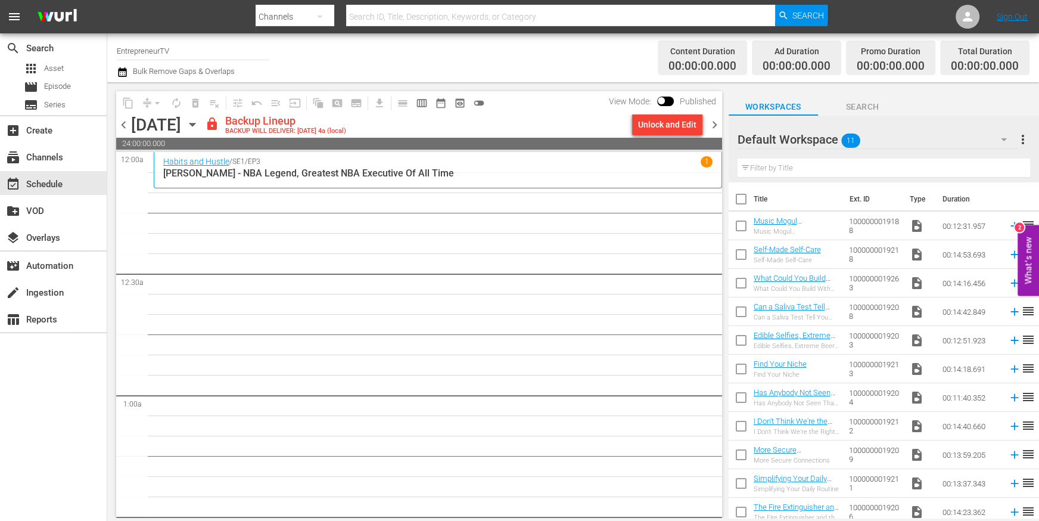
click at [684, 124] on div "Unlock and Edit" at bounding box center [667, 124] width 58 height 21
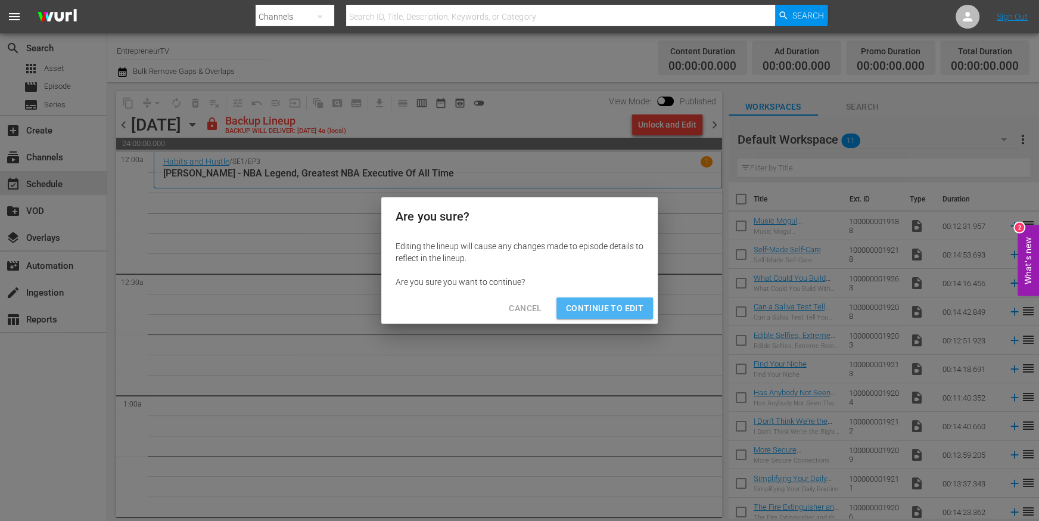
click at [633, 314] on span "Continue to Edit" at bounding box center [604, 308] width 77 height 15
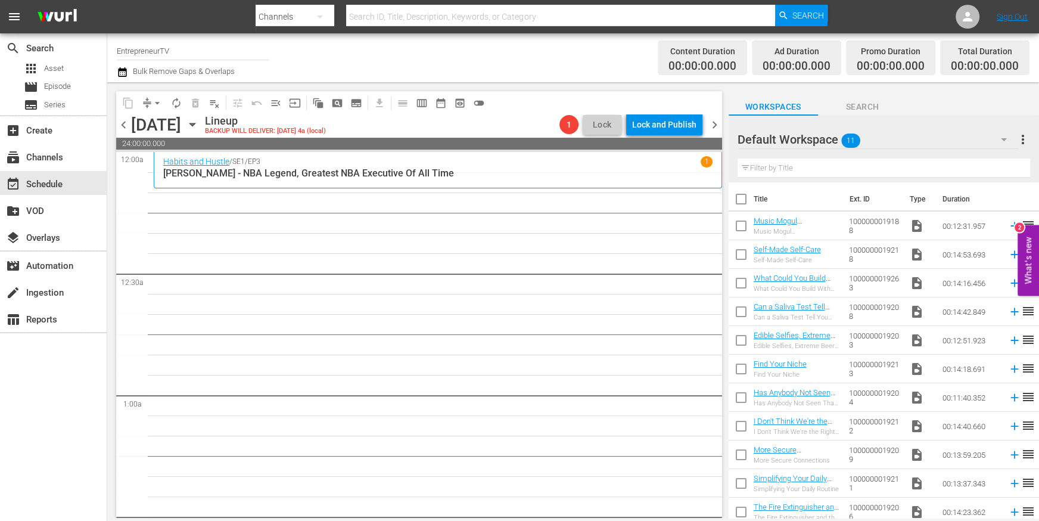
click at [712, 127] on span "chevron_right" at bounding box center [714, 124] width 15 height 15
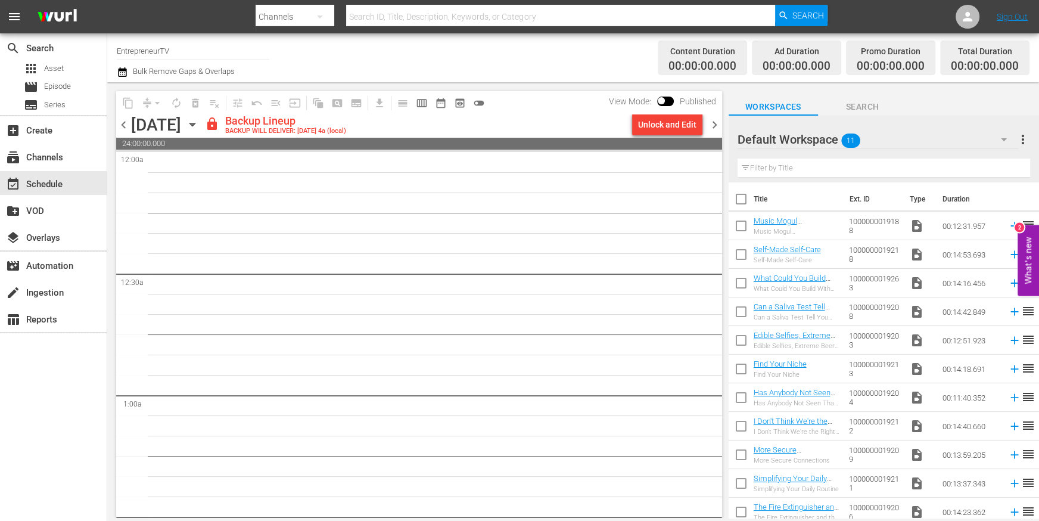
click at [673, 127] on div "Unlock and Edit" at bounding box center [667, 124] width 58 height 21
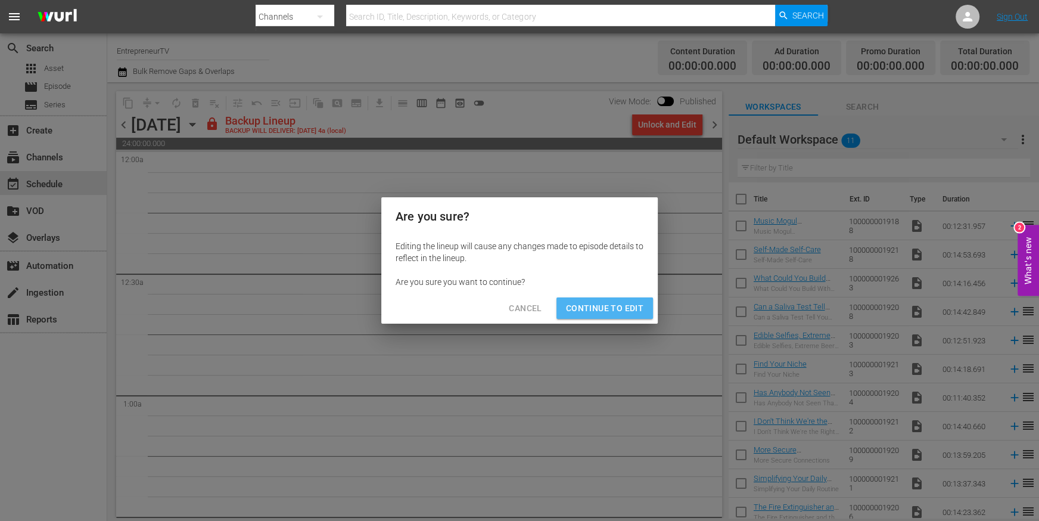
click at [626, 305] on span "Continue to Edit" at bounding box center [604, 308] width 77 height 15
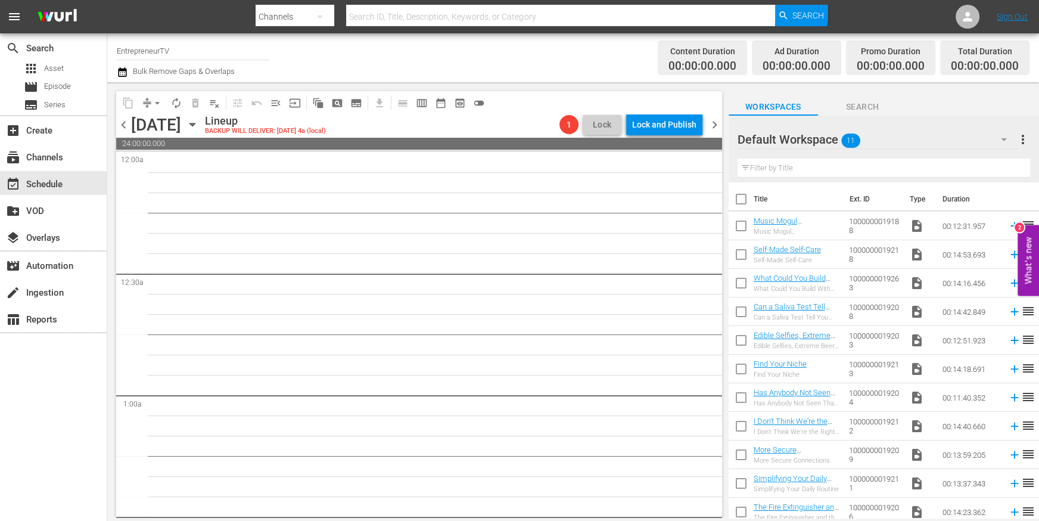
click at [715, 123] on span "chevron_right" at bounding box center [714, 124] width 15 height 15
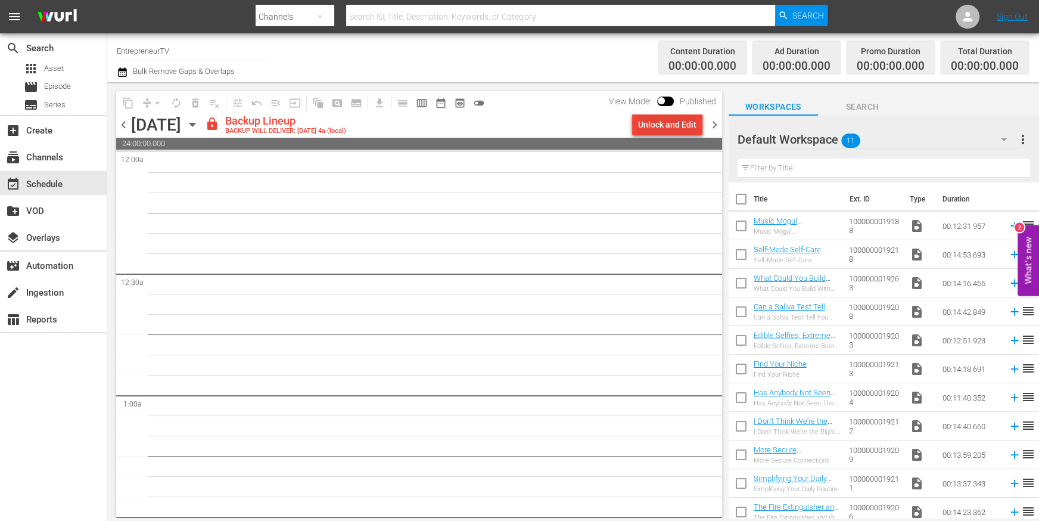
click at [663, 123] on div "Unlock and Edit" at bounding box center [667, 124] width 58 height 21
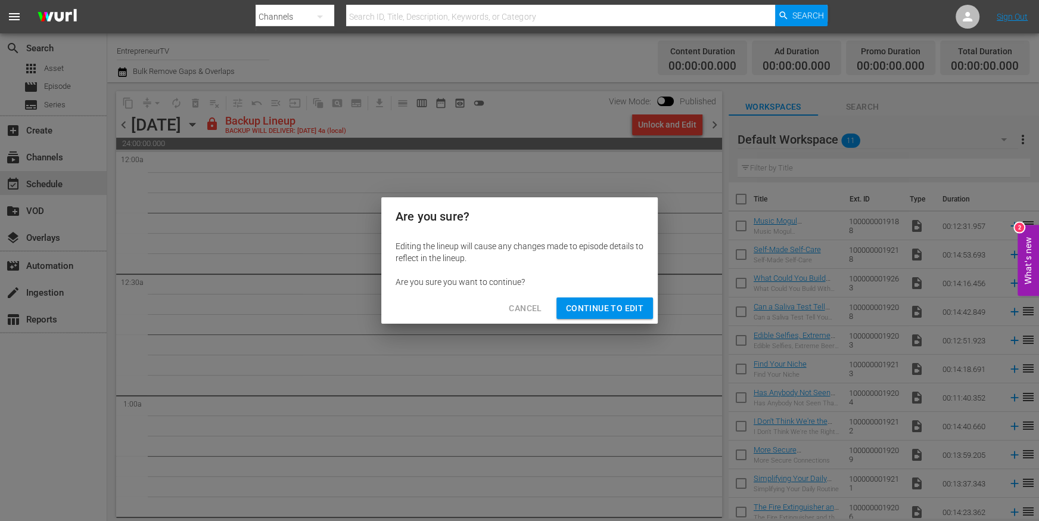
click at [604, 307] on span "Continue to Edit" at bounding box center [604, 308] width 77 height 15
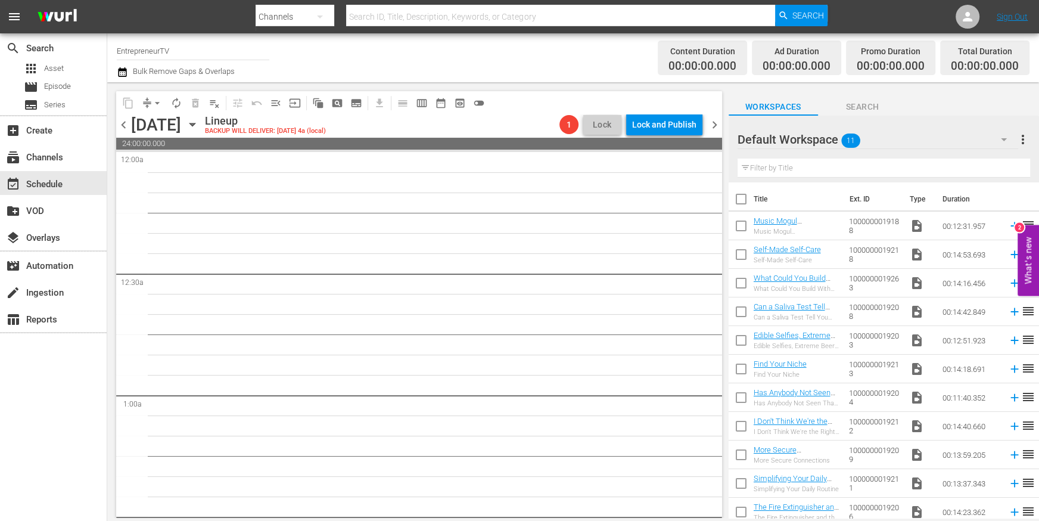
click at [712, 123] on span "chevron_right" at bounding box center [714, 124] width 15 height 15
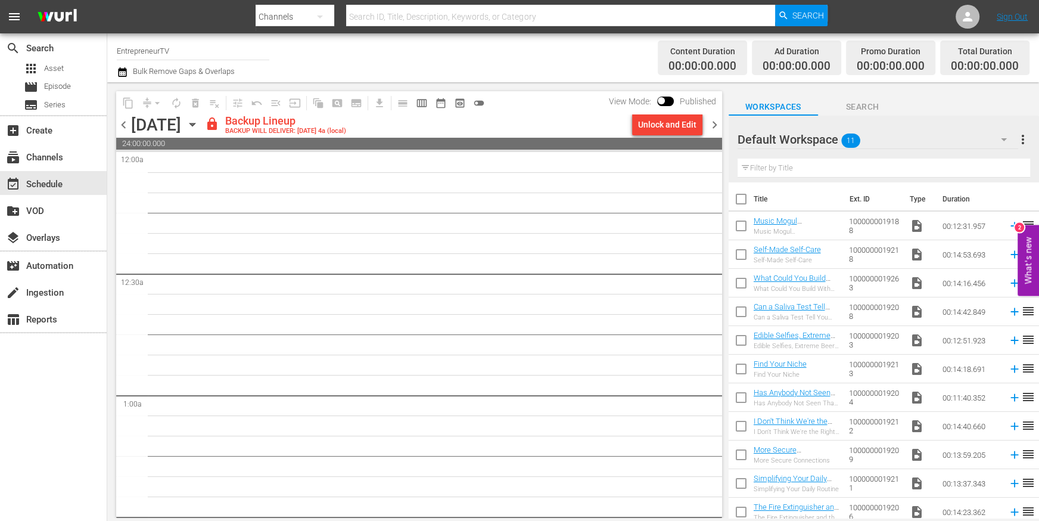
click at [661, 119] on div "Unlock and Edit" at bounding box center [667, 124] width 58 height 21
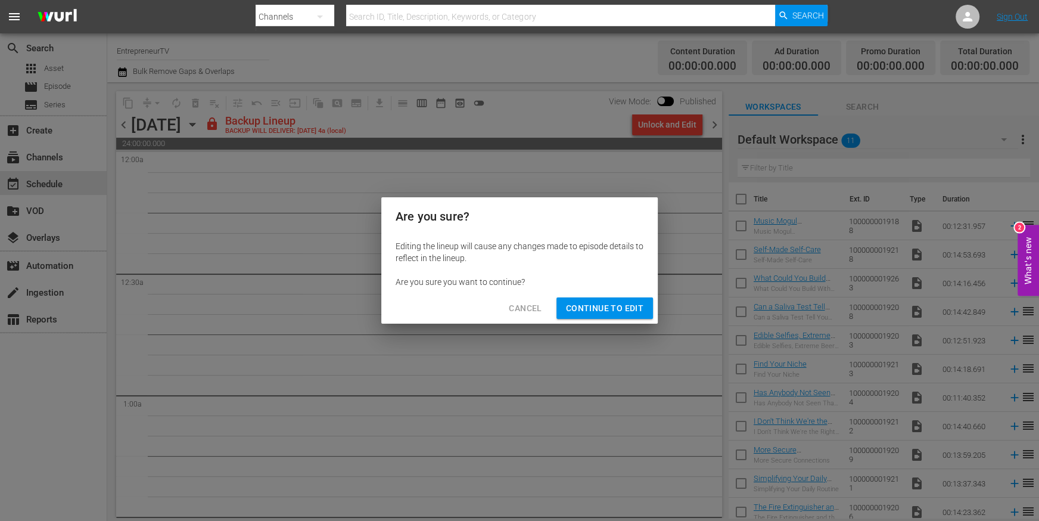
click at [626, 311] on span "Continue to Edit" at bounding box center [604, 308] width 77 height 15
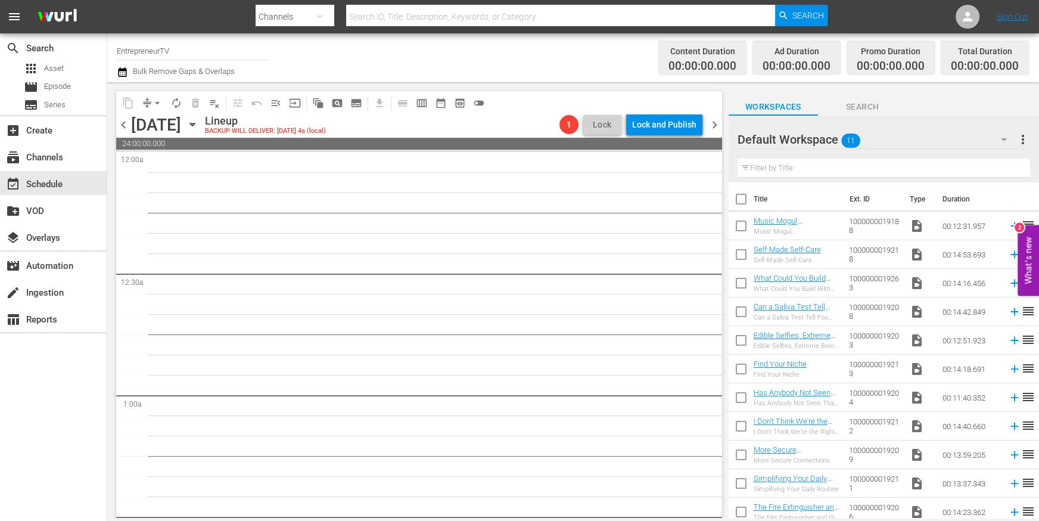
click at [713, 123] on span "chevron_right" at bounding box center [714, 124] width 15 height 15
click at [654, 128] on div "Lock and Publish" at bounding box center [664, 124] width 64 height 21
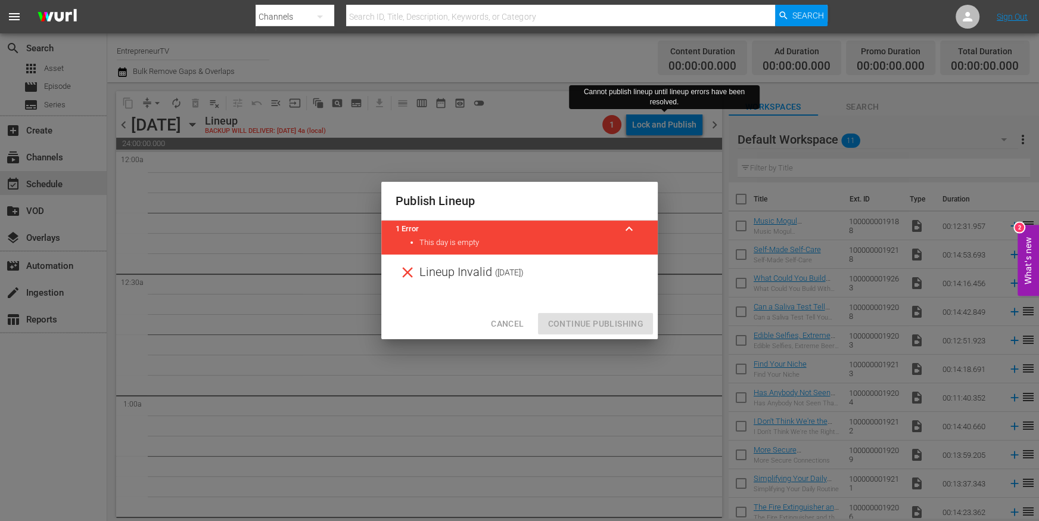
click at [518, 327] on span "Cancel" at bounding box center [507, 323] width 33 height 15
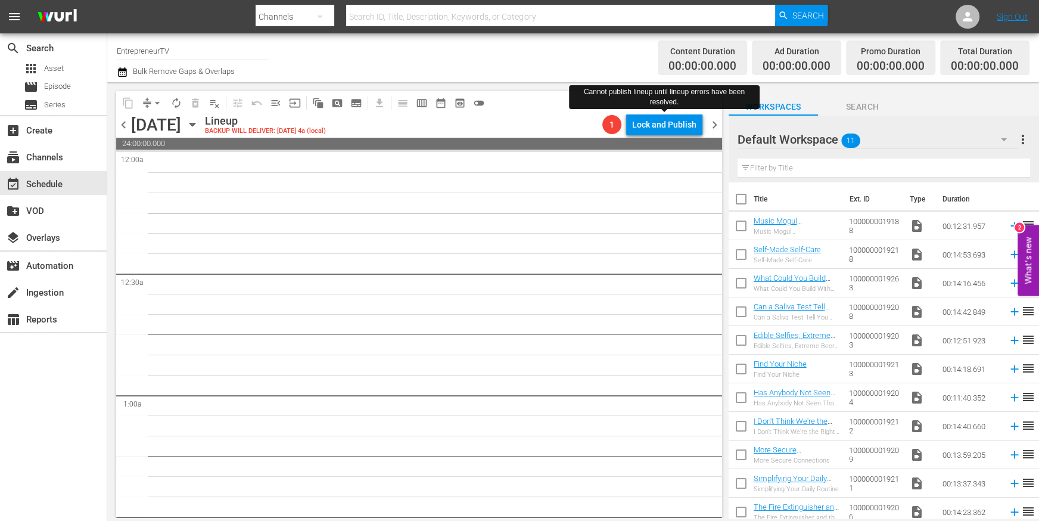
click at [126, 119] on span "chevron_left" at bounding box center [123, 124] width 15 height 15
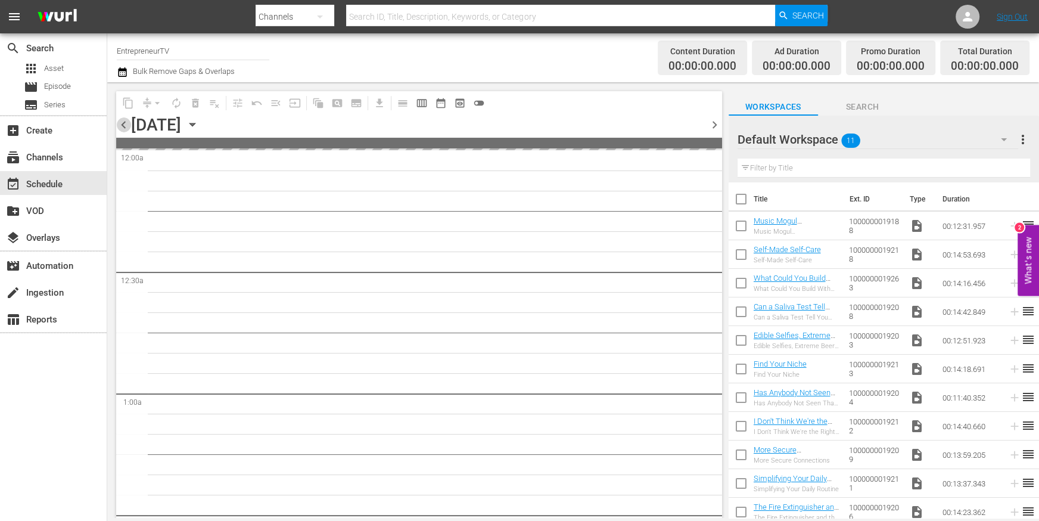
click at [126, 119] on span "chevron_left" at bounding box center [123, 124] width 15 height 15
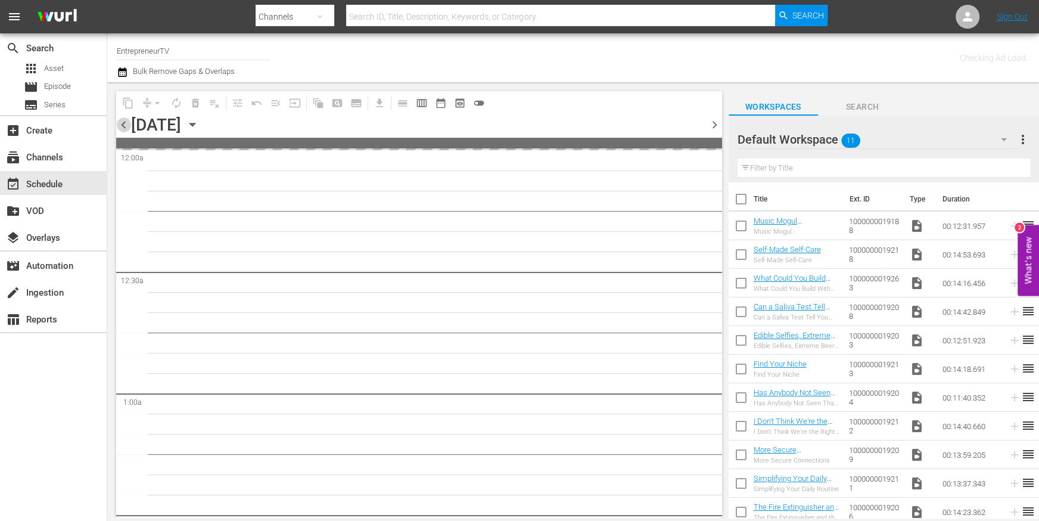
click at [126, 119] on span "chevron_left" at bounding box center [123, 124] width 15 height 15
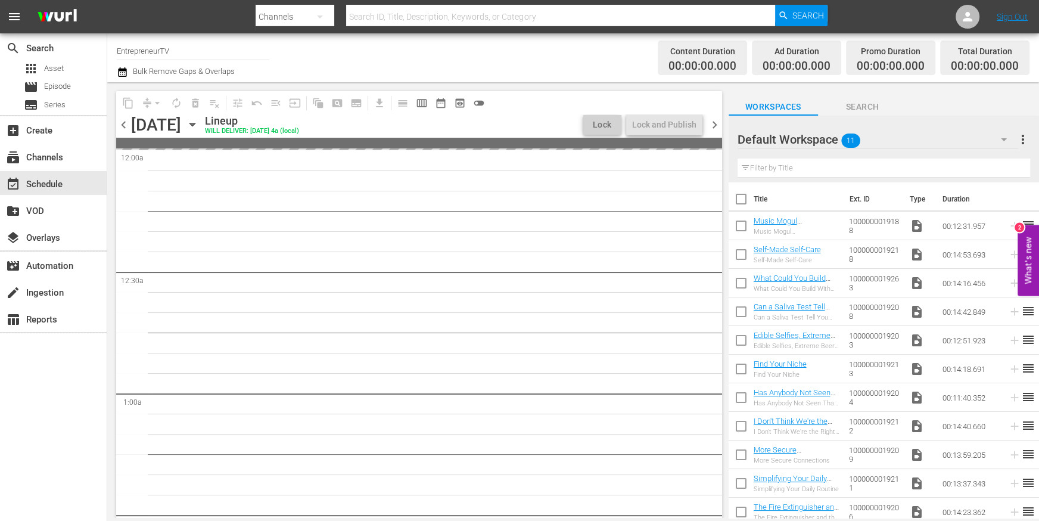
click at [126, 119] on span "chevron_left" at bounding box center [123, 124] width 15 height 15
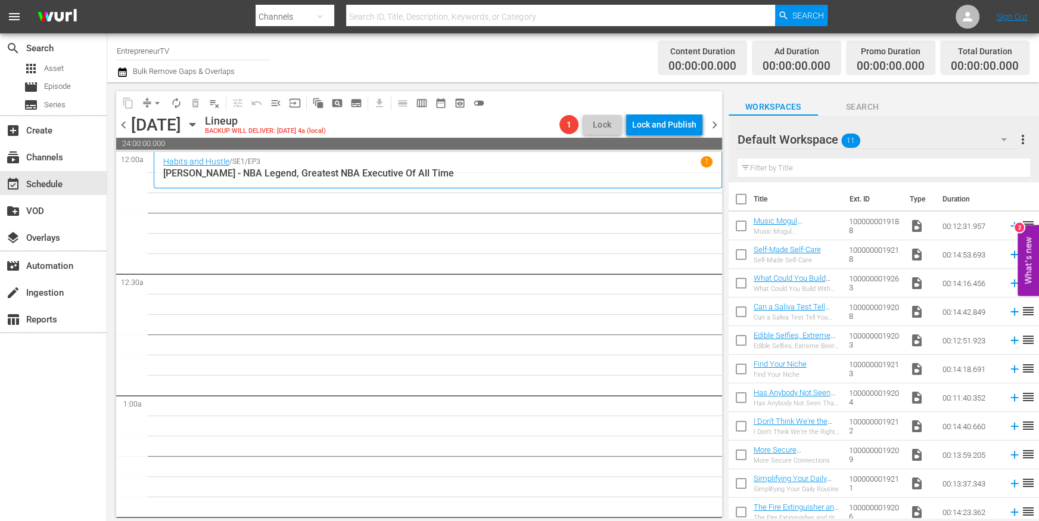
click at [199, 127] on icon "button" at bounding box center [192, 124] width 13 height 13
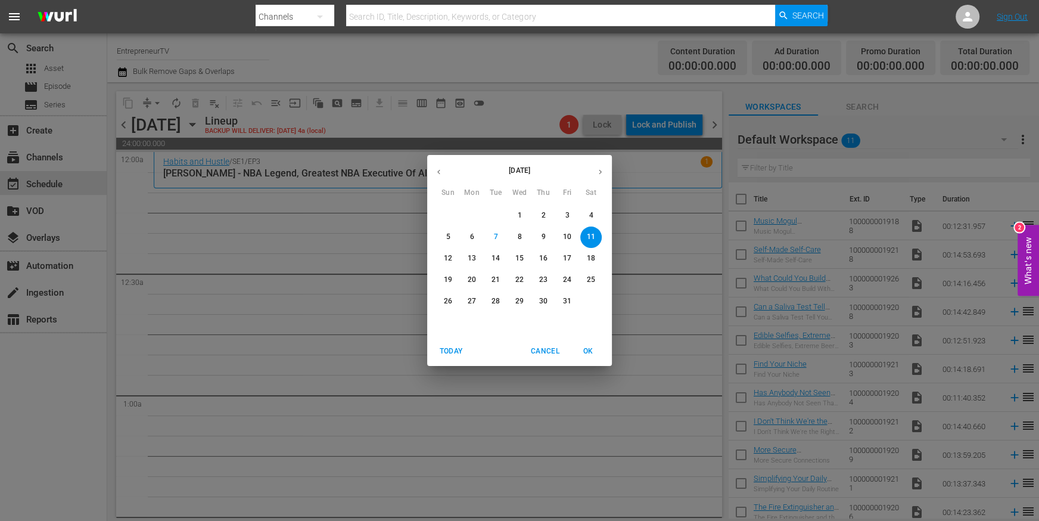
click at [370, 213] on div "[DATE] Sun Mon Tue Wed Thu Fri Sat 28 29 30 1 2 3 4 5 6 7 8 9 10 11 12 13 14 15…" at bounding box center [519, 260] width 1039 height 521
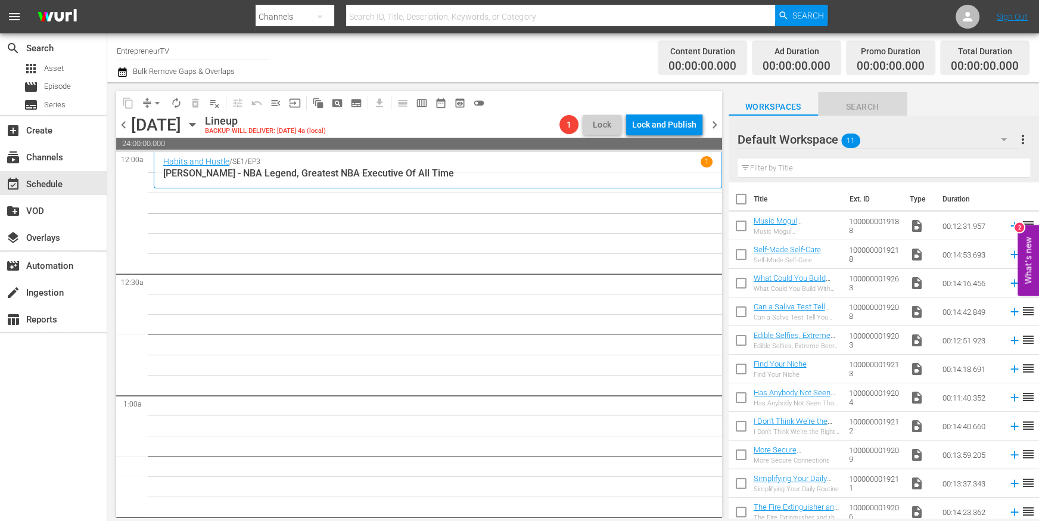
click at [862, 105] on span "Search" at bounding box center [862, 107] width 89 height 15
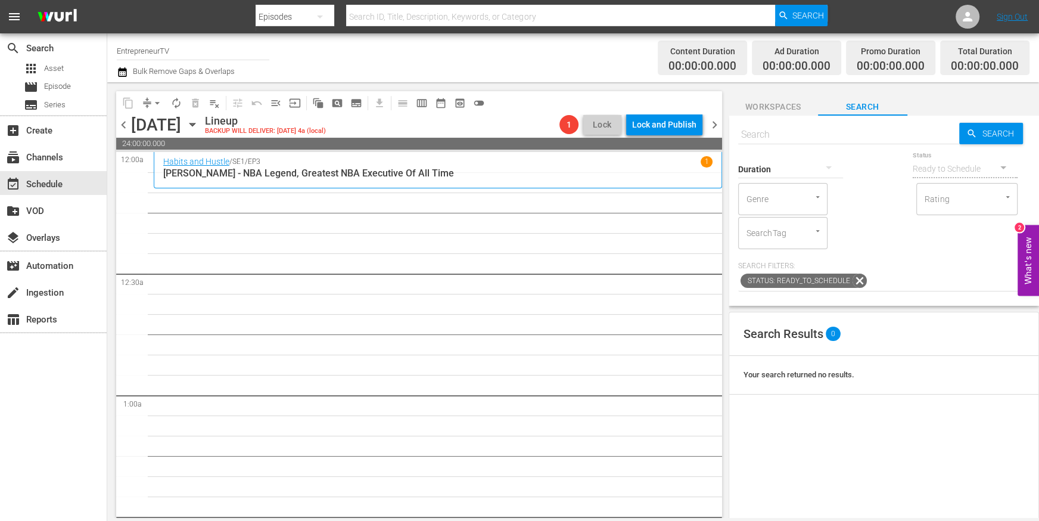
click at [824, 136] on input "text" at bounding box center [849, 134] width 222 height 29
type input "hu"
type input "h"
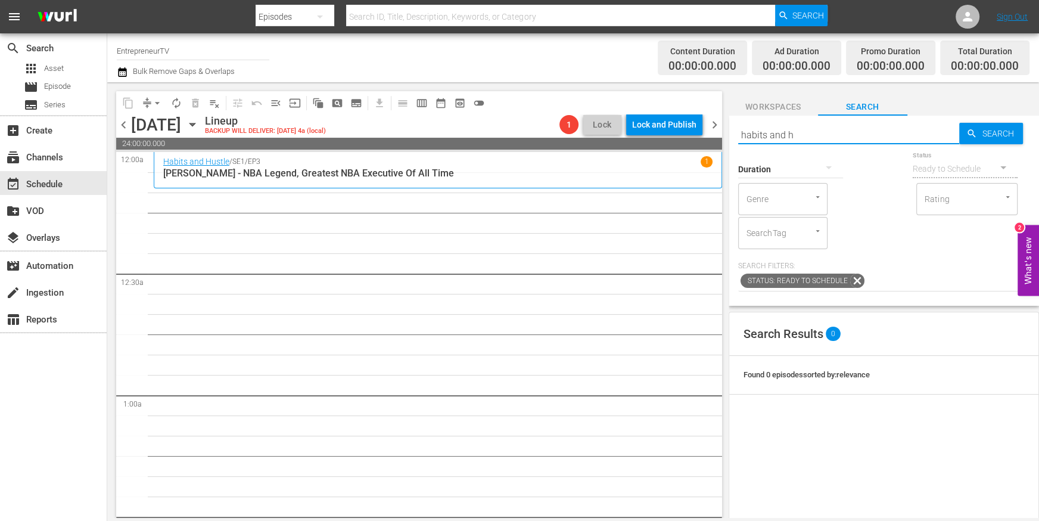
type input "habits and hu"
type input "habits and hustle"
drag, startPoint x: 770, startPoint y: 134, endPoint x: 854, endPoint y: 135, distance: 83.5
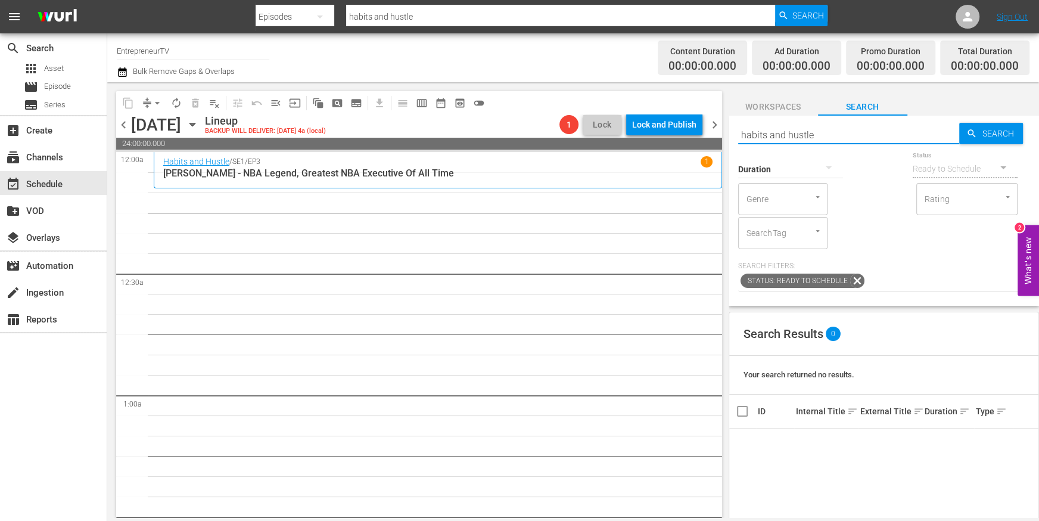
click at [854, 135] on input "habits and hustle" at bounding box center [849, 134] width 222 height 29
type input "habits"
type input "habit"
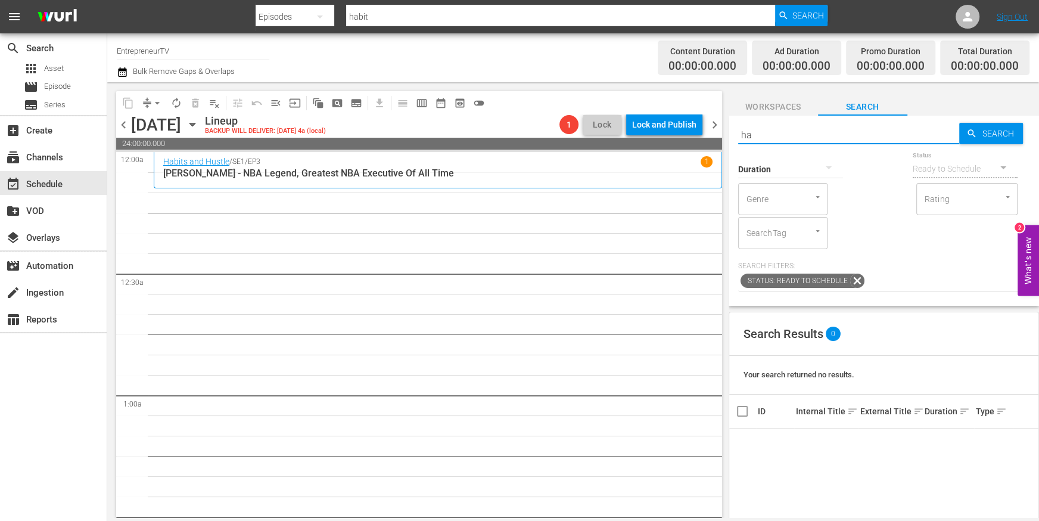
type input "h"
type input "hustle"
click at [805, 141] on div "Duration" at bounding box center [790, 161] width 105 height 43
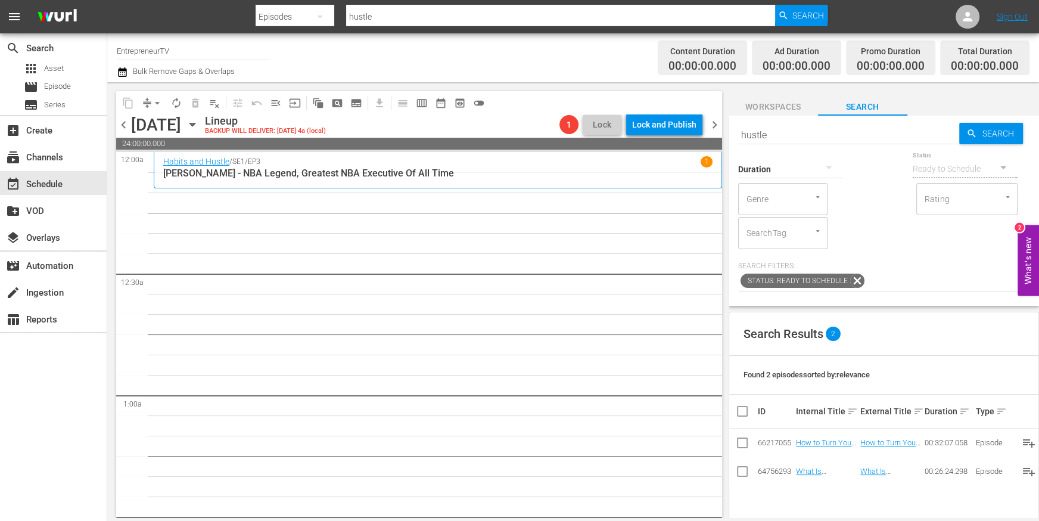
click at [805, 134] on input "hustle" at bounding box center [849, 134] width 222 height 29
type input "The CEO Series"
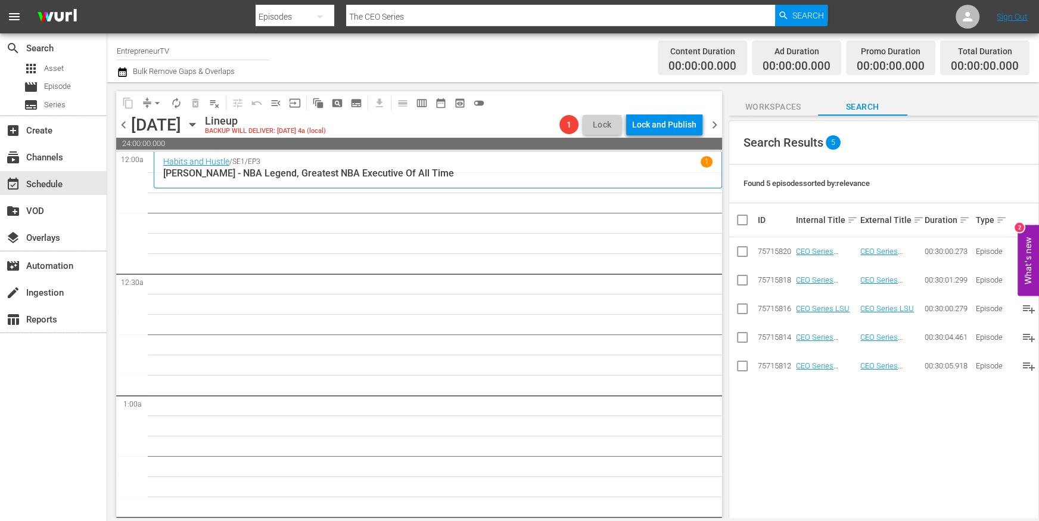
scroll to position [196, 0]
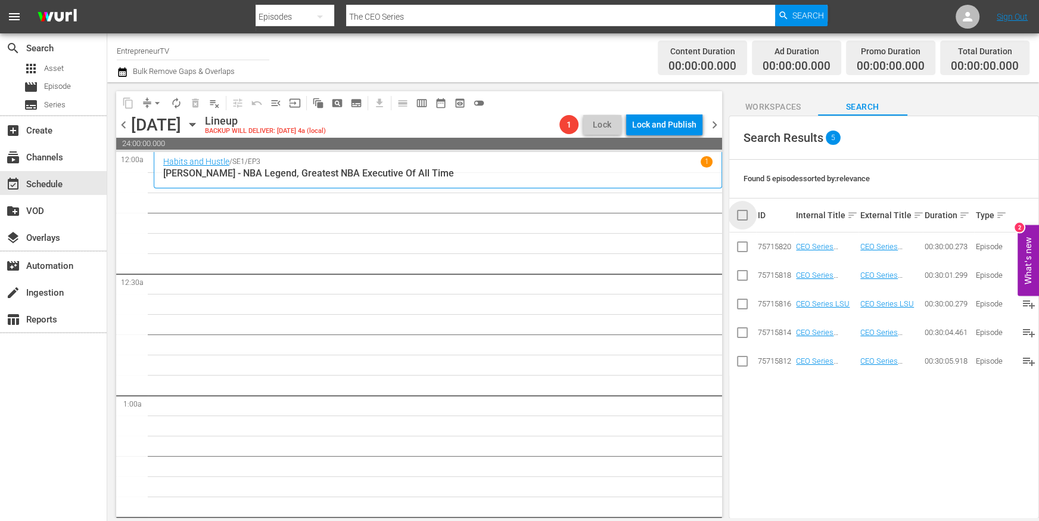
click at [738, 221] on input "checkbox" at bounding box center [748, 215] width 24 height 14
checkbox input "true"
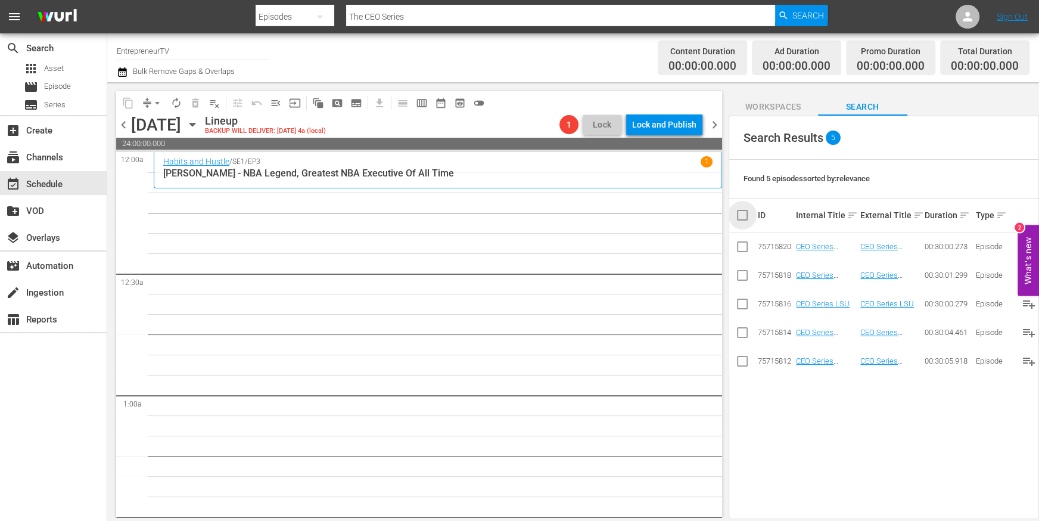
checkbox input "true"
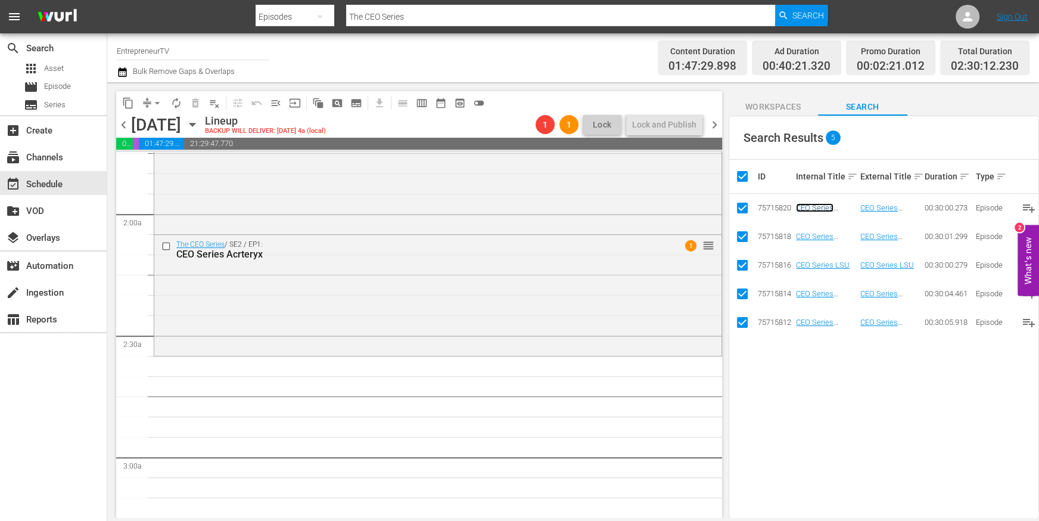
scroll to position [485, 0]
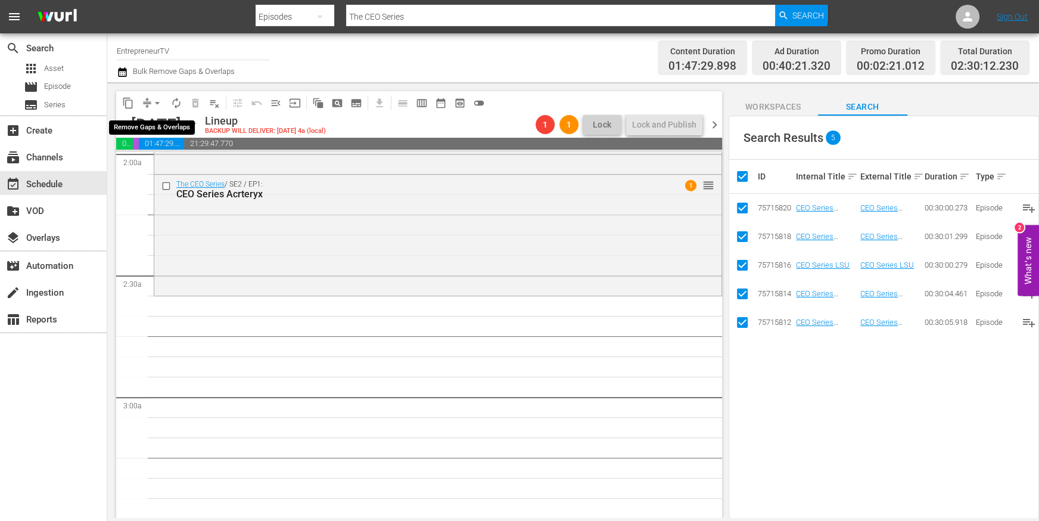
click at [158, 101] on span "arrow_drop_down" at bounding box center [157, 103] width 12 height 12
click at [176, 169] on li "Align to End of Previous Day" at bounding box center [157, 166] width 125 height 20
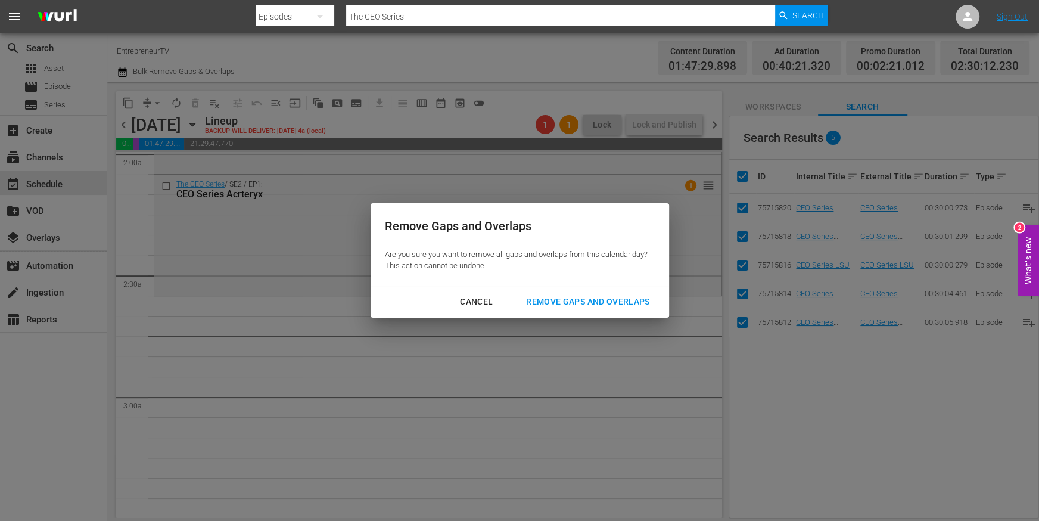
click at [583, 302] on div "Remove Gaps and Overlaps" at bounding box center [588, 301] width 142 height 15
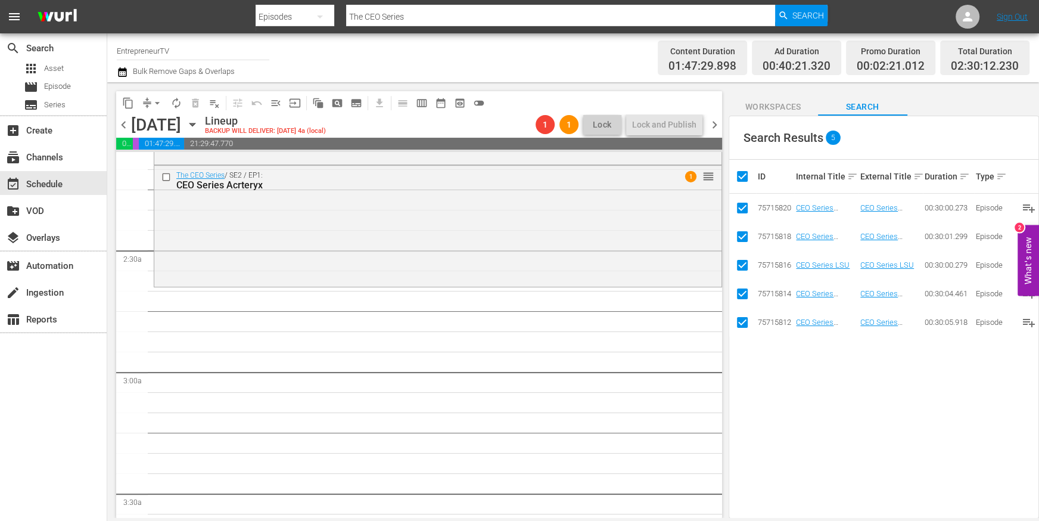
scroll to position [511, 0]
click at [745, 174] on input "checkbox" at bounding box center [748, 176] width 24 height 14
checkbox input "false"
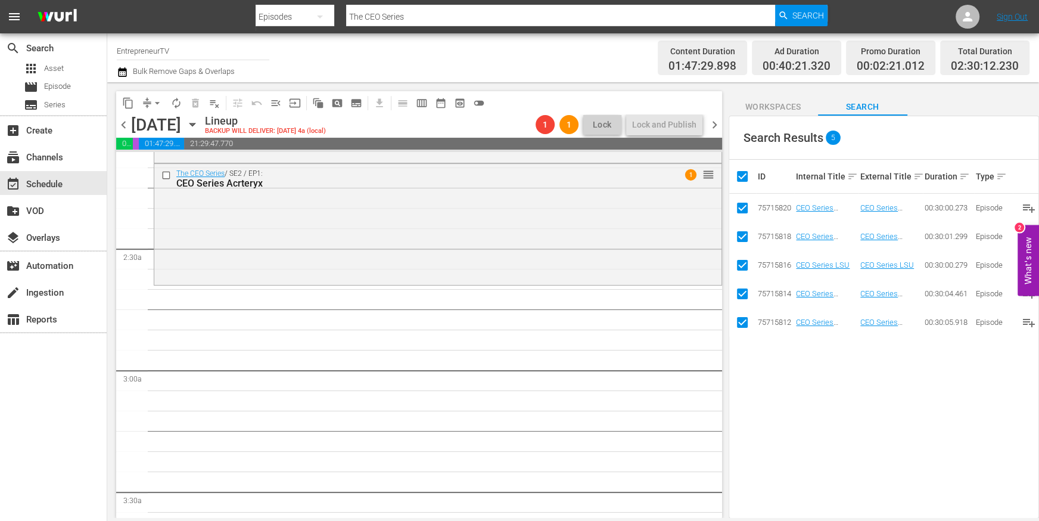
checkbox input "false"
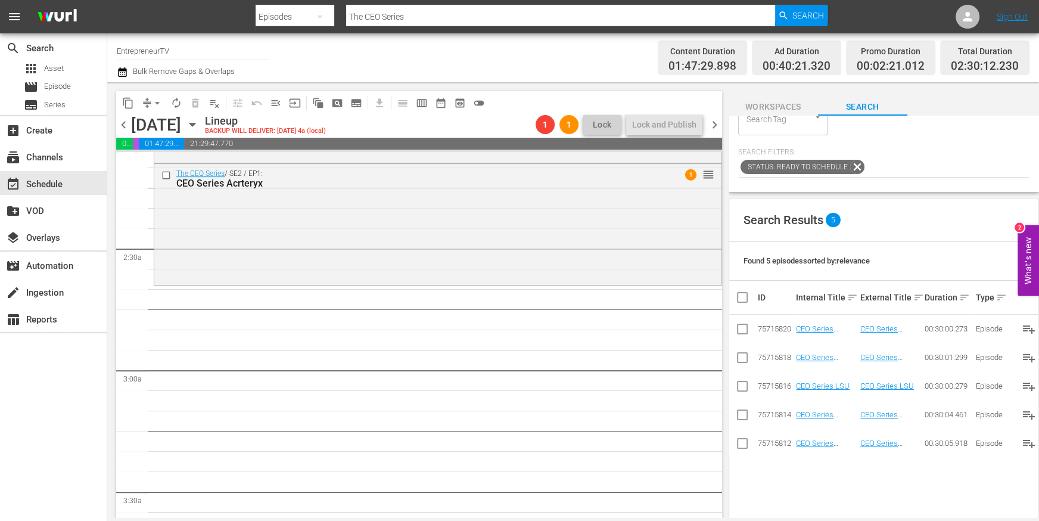
scroll to position [0, 0]
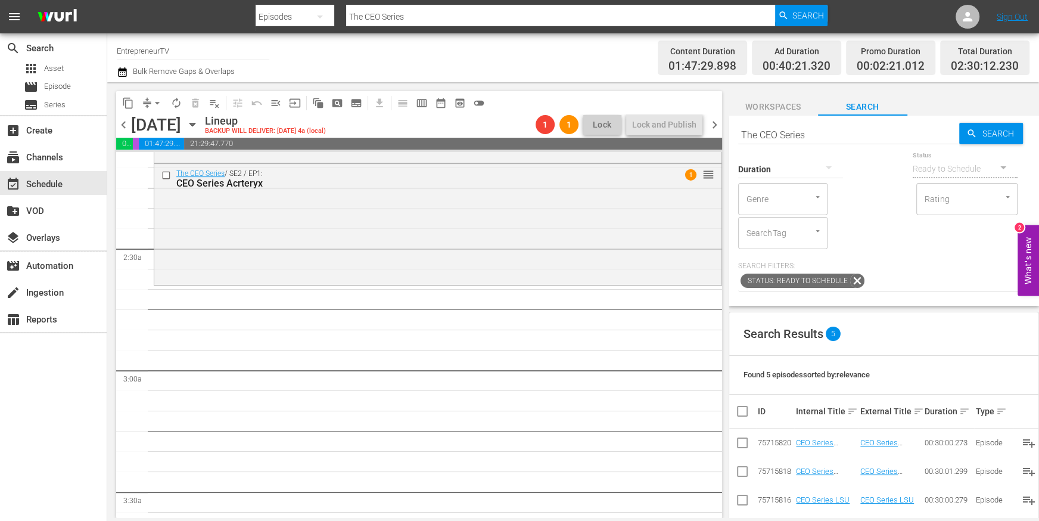
click at [817, 138] on input "The CEO Series" at bounding box center [849, 134] width 222 height 29
click at [817, 133] on input "The CEO Series" at bounding box center [849, 134] width 222 height 29
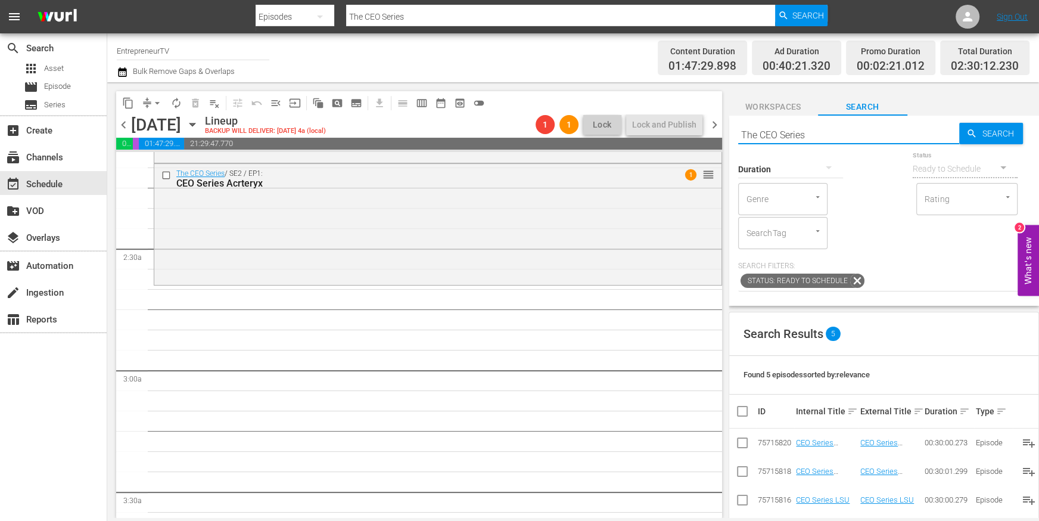
click at [817, 133] on input "The CEO Series" at bounding box center [849, 134] width 222 height 29
type input "meet the drapers"
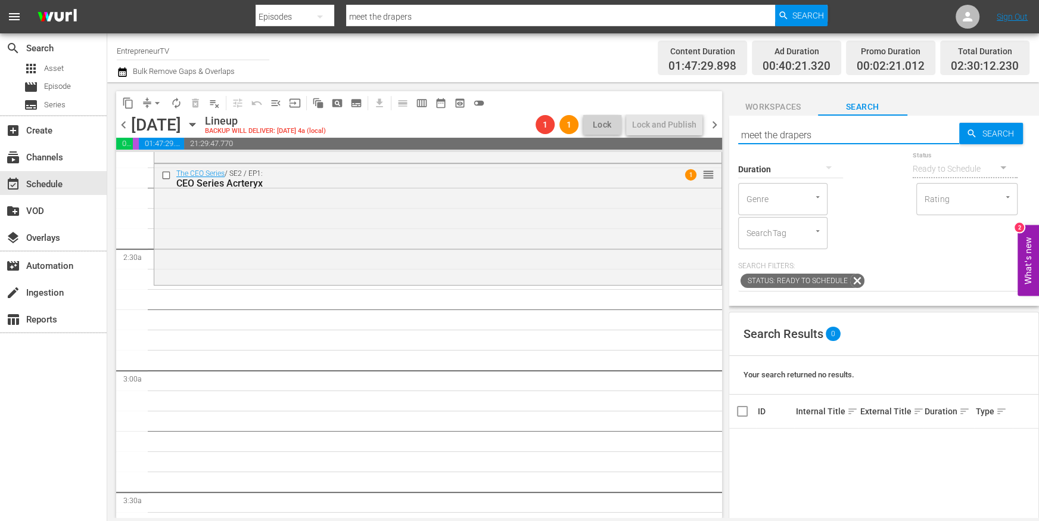
click at [759, 134] on input "meet the drapers" at bounding box center [849, 134] width 222 height 29
type input "Meet the drapers"
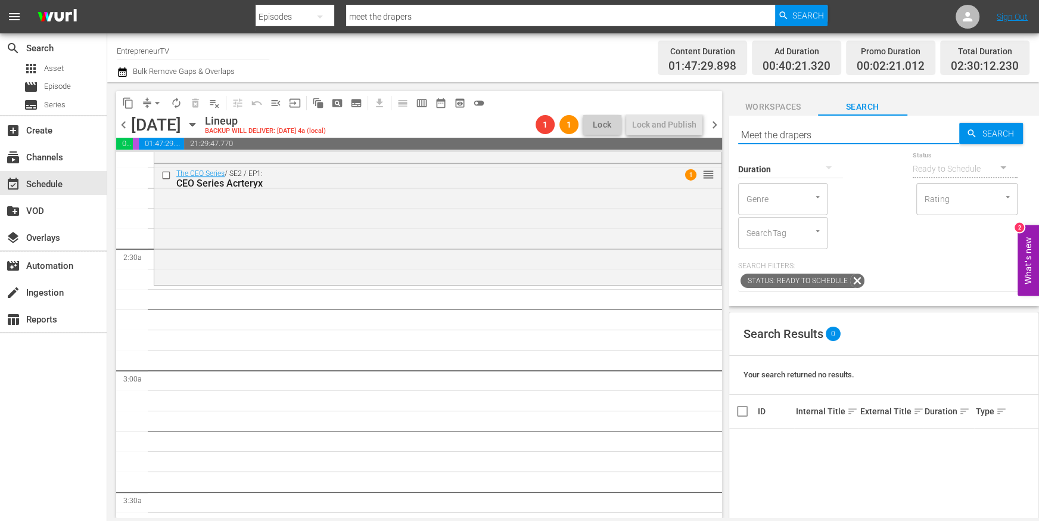
type input "Meet the drapers"
type input "Meet"
type input "M"
type input "Drapers"
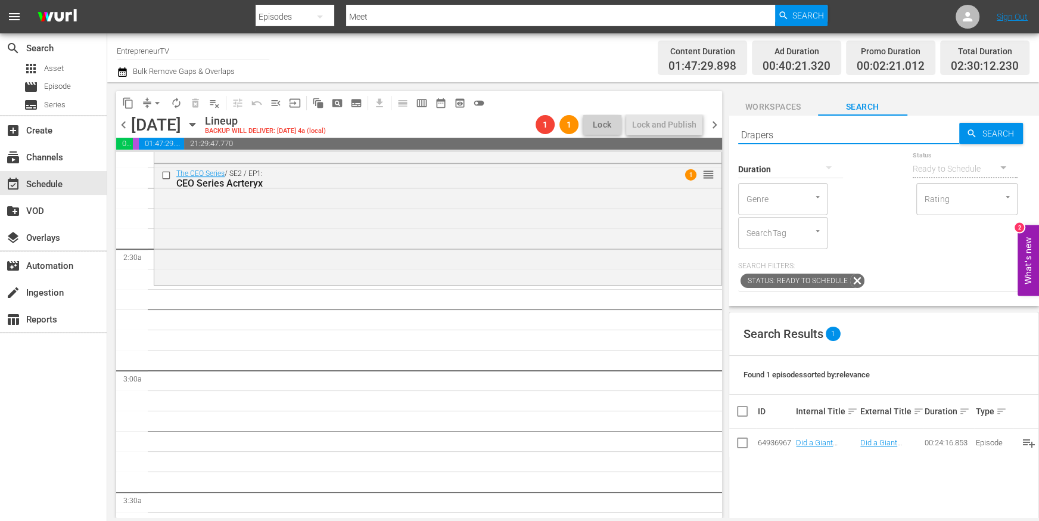
type input "Drapers"
type input "D"
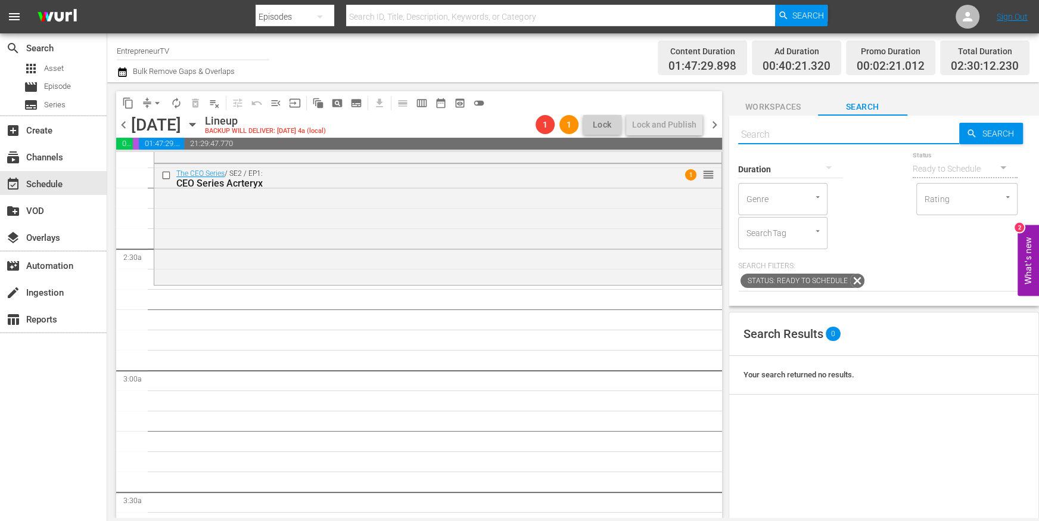
click at [805, 235] on div at bounding box center [811, 231] width 21 height 13
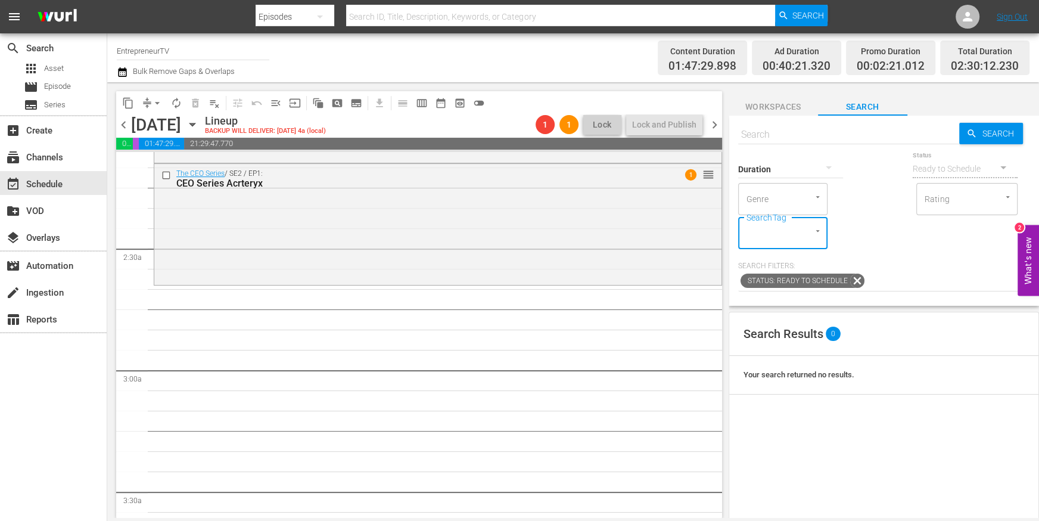
click at [818, 232] on icon "Open" at bounding box center [818, 230] width 9 height 9
click at [818, 232] on icon "Close" at bounding box center [818, 230] width 9 height 9
click at [892, 238] on div "Duration Status Ready to Schedule Genre Genre Rating Rating SearchTag SearchTag" at bounding box center [883, 199] width 291 height 100
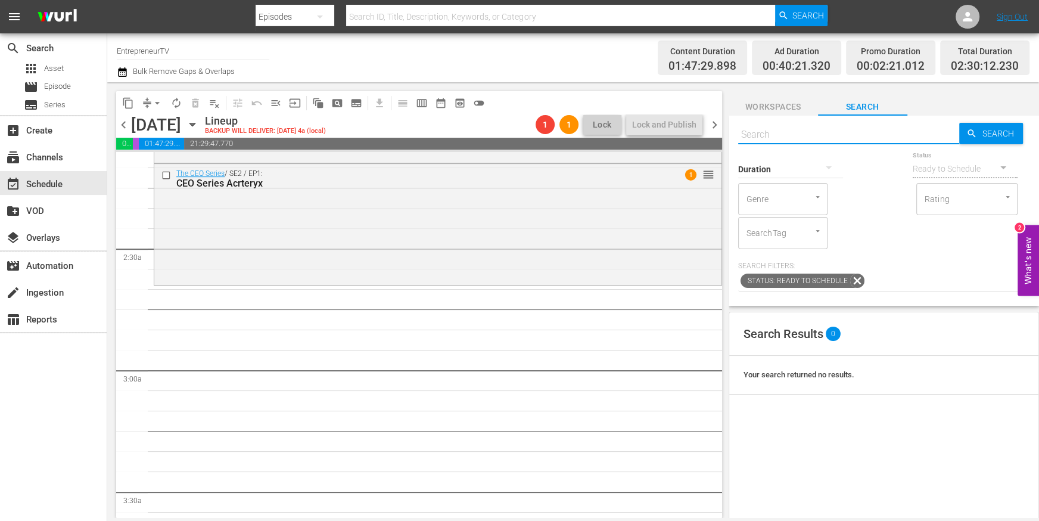
click at [784, 132] on input "text" at bounding box center [849, 134] width 222 height 29
paste input "Finale"
type input "Finale"
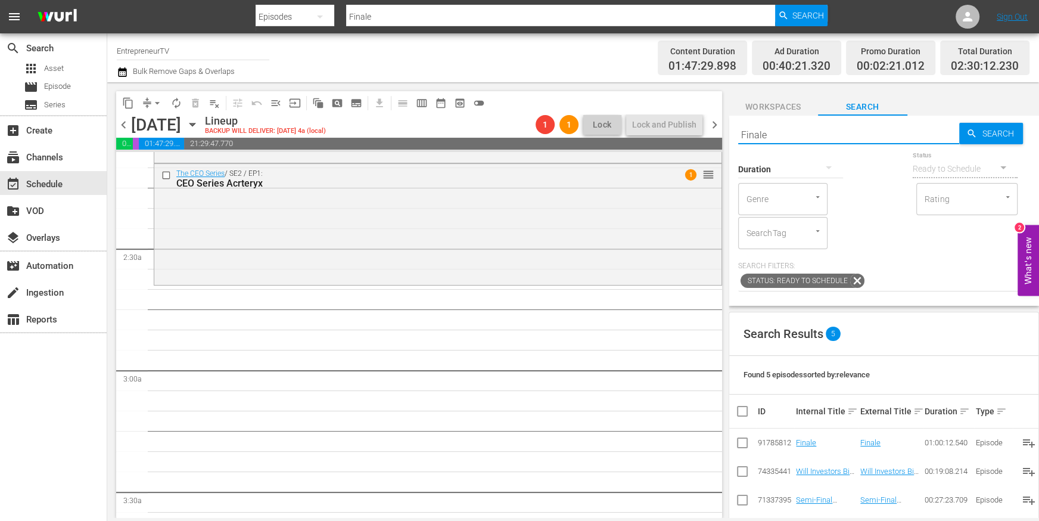
click at [792, 135] on input "Finale" at bounding box center [849, 134] width 222 height 29
paste input "[GEOGRAPHIC_DATA]"
type input "[GEOGRAPHIC_DATA]"
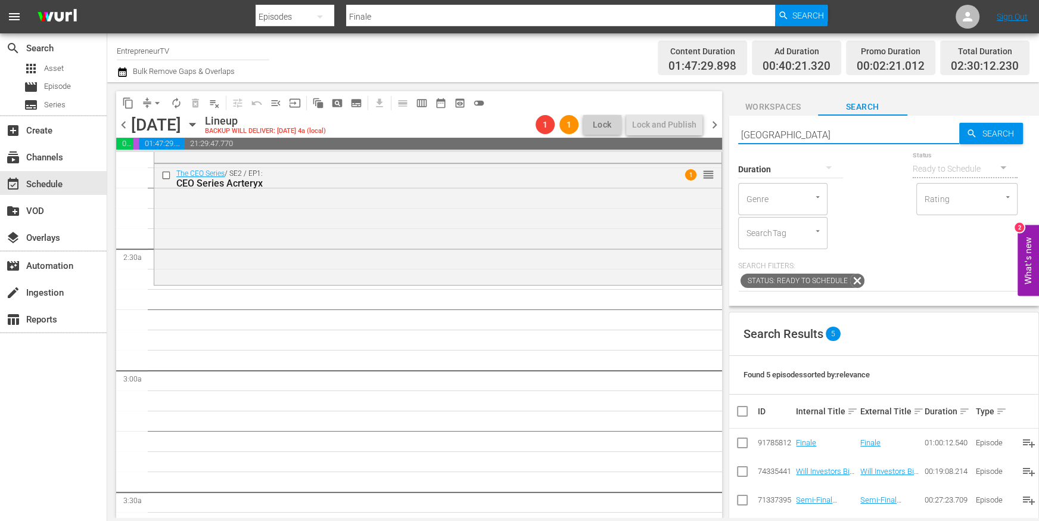
type input "[GEOGRAPHIC_DATA]"
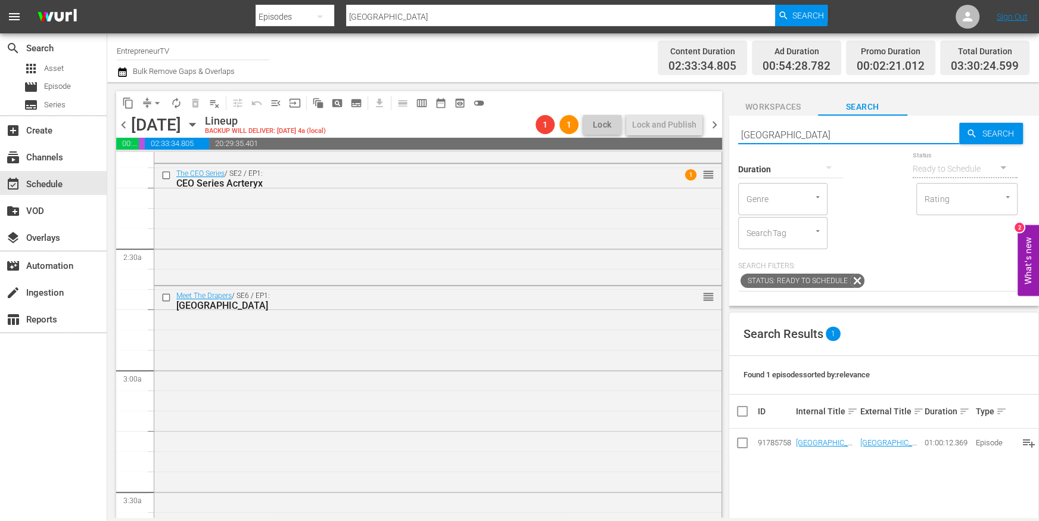
click at [781, 130] on input "[GEOGRAPHIC_DATA]" at bounding box center [849, 134] width 222 height 29
paste input "[GEOGRAPHIC_DATA]"
type input "[GEOGRAPHIC_DATA]"
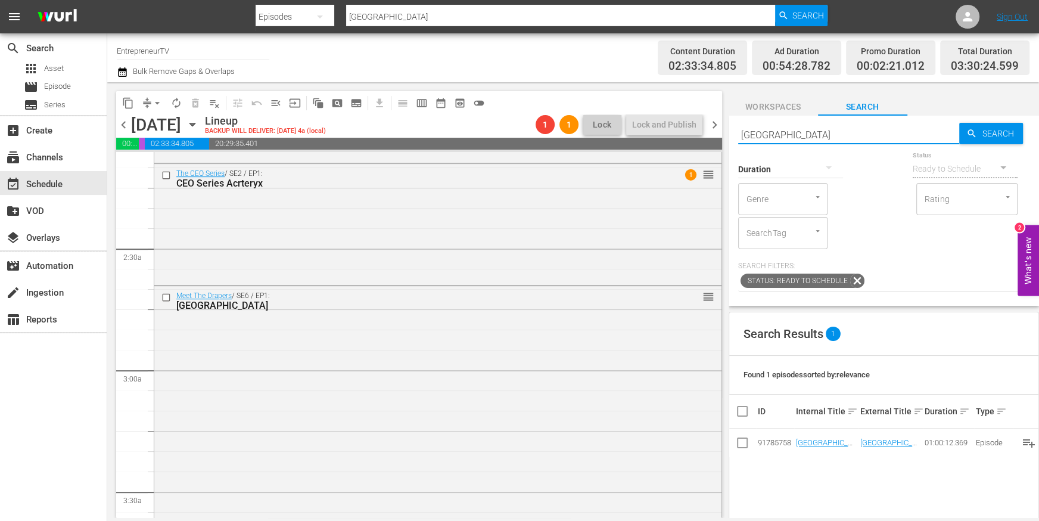
type input "[GEOGRAPHIC_DATA]"
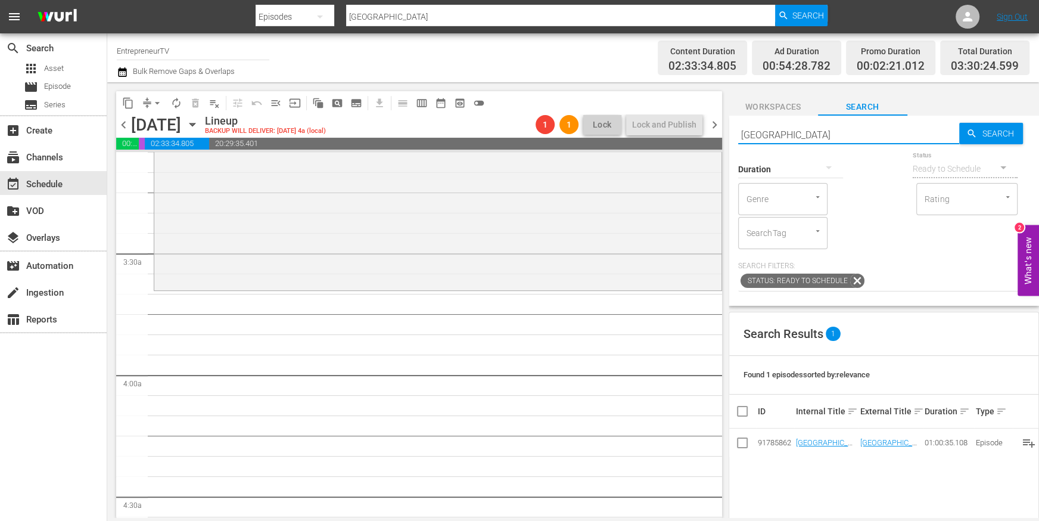
scroll to position [753, 0]
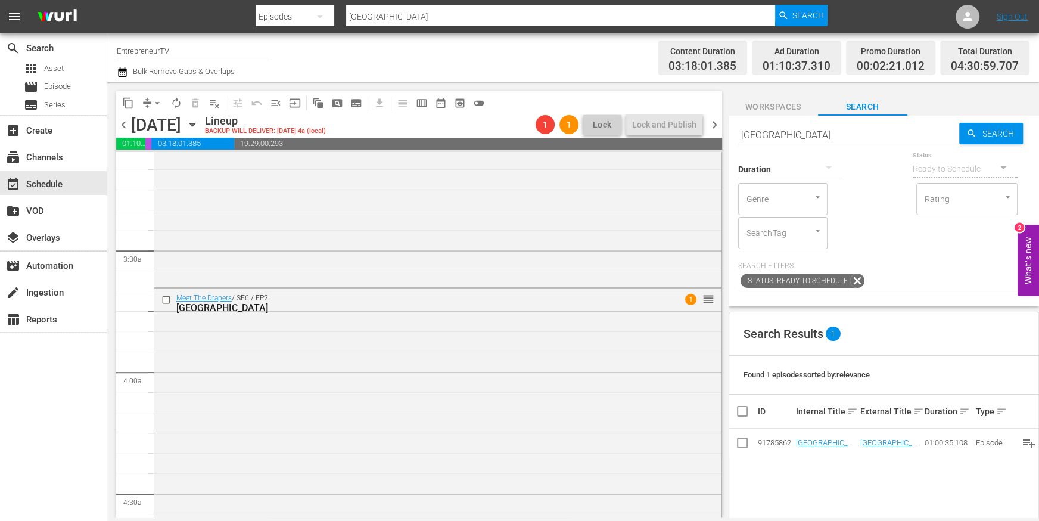
click at [852, 135] on input "[GEOGRAPHIC_DATA]" at bounding box center [849, 134] width 222 height 29
paste input "[GEOGRAPHIC_DATA]"
type input "[GEOGRAPHIC_DATA]"
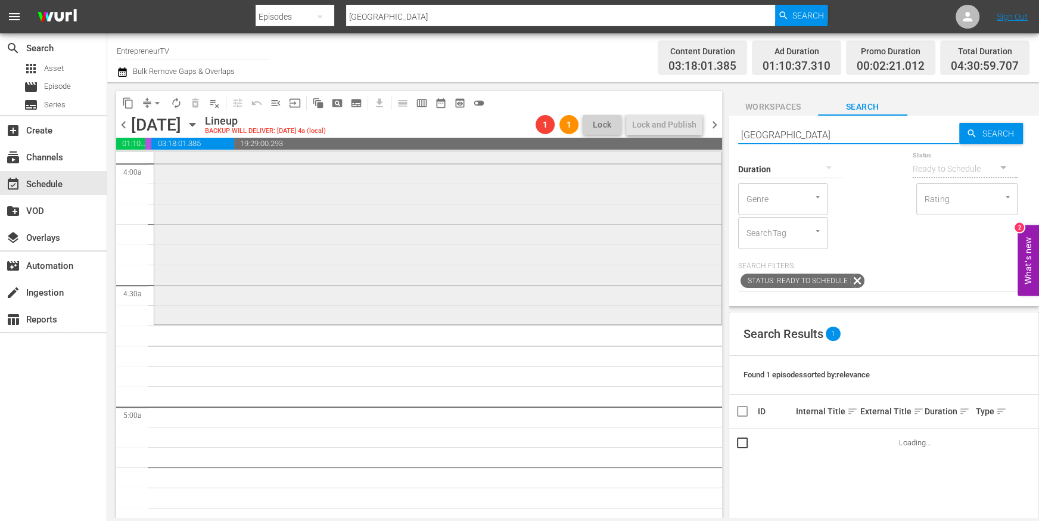
scroll to position [1027, 0]
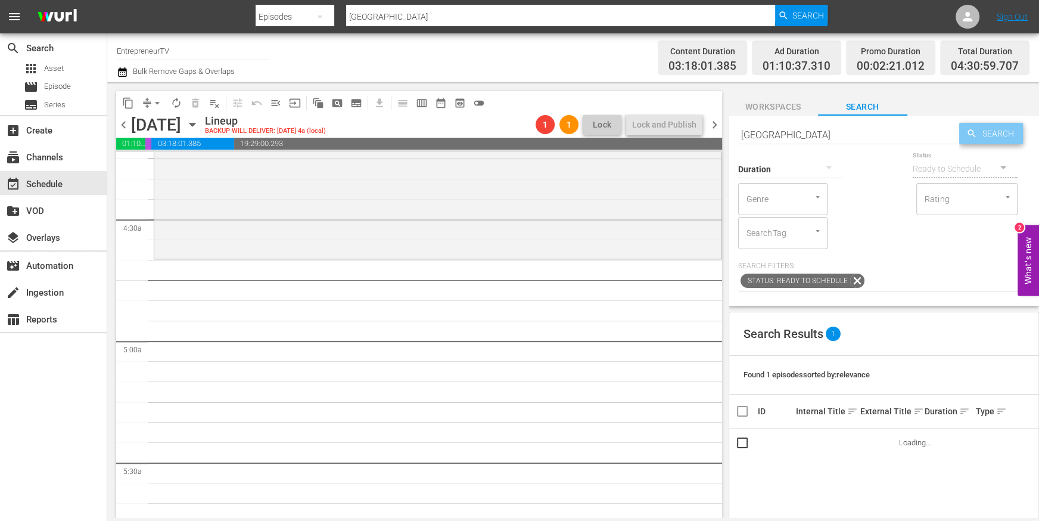
click at [1002, 129] on span "Search" at bounding box center [1000, 133] width 46 height 21
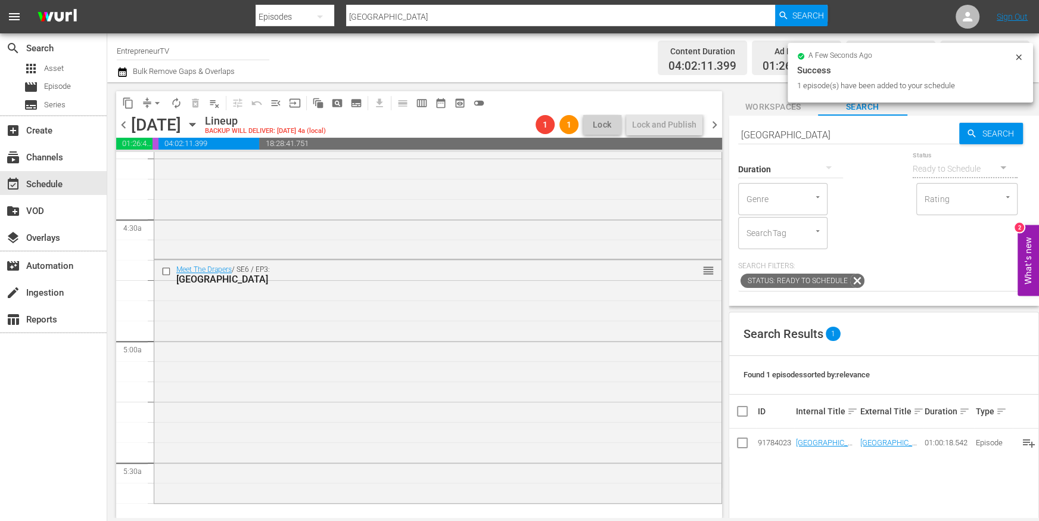
click at [829, 134] on input "[GEOGRAPHIC_DATA]" at bounding box center [849, 134] width 222 height 29
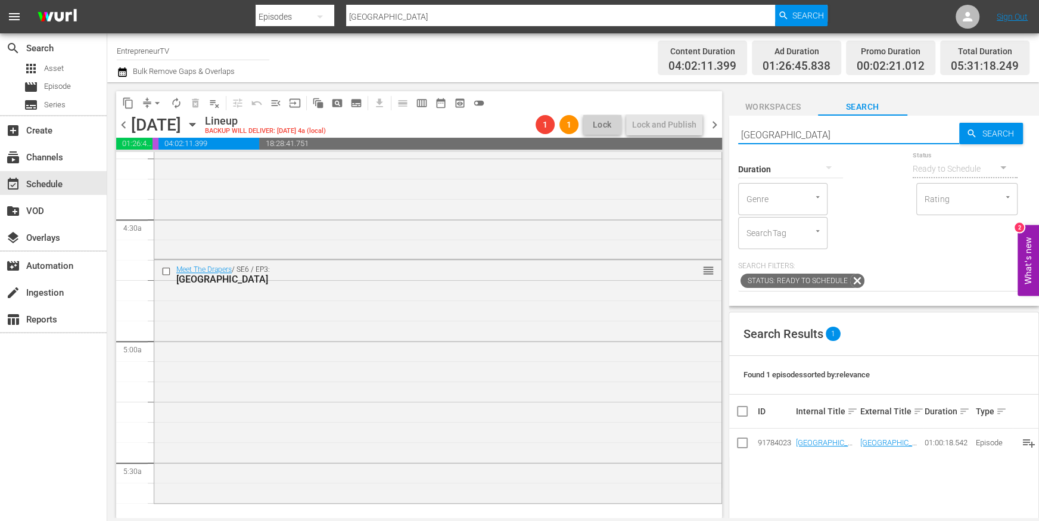
paste input "[GEOGRAPHIC_DATA]"
type input "[GEOGRAPHIC_DATA]"
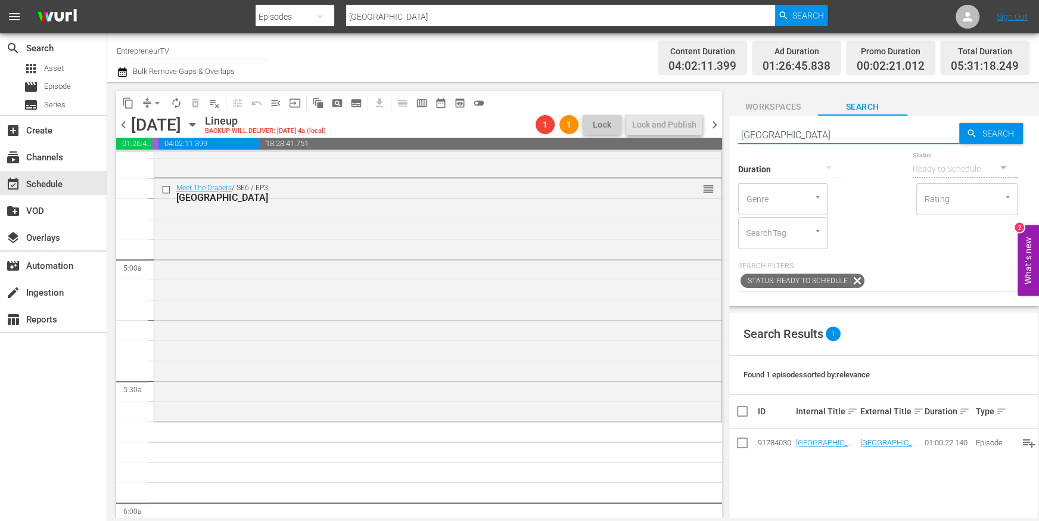
scroll to position [1131, 0]
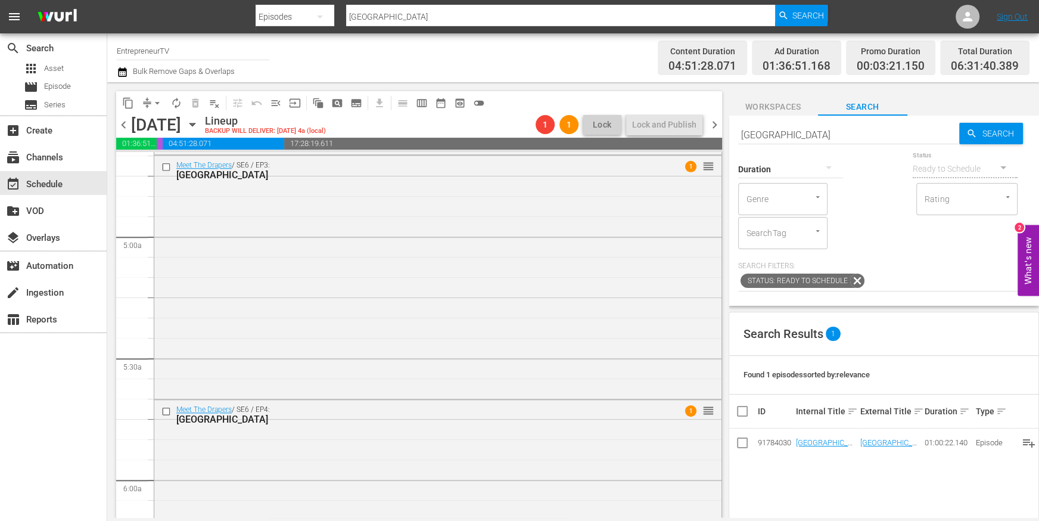
click at [825, 135] on input "[GEOGRAPHIC_DATA]" at bounding box center [849, 134] width 222 height 29
paste input "[GEOGRAPHIC_DATA]"
type input "[GEOGRAPHIC_DATA]"
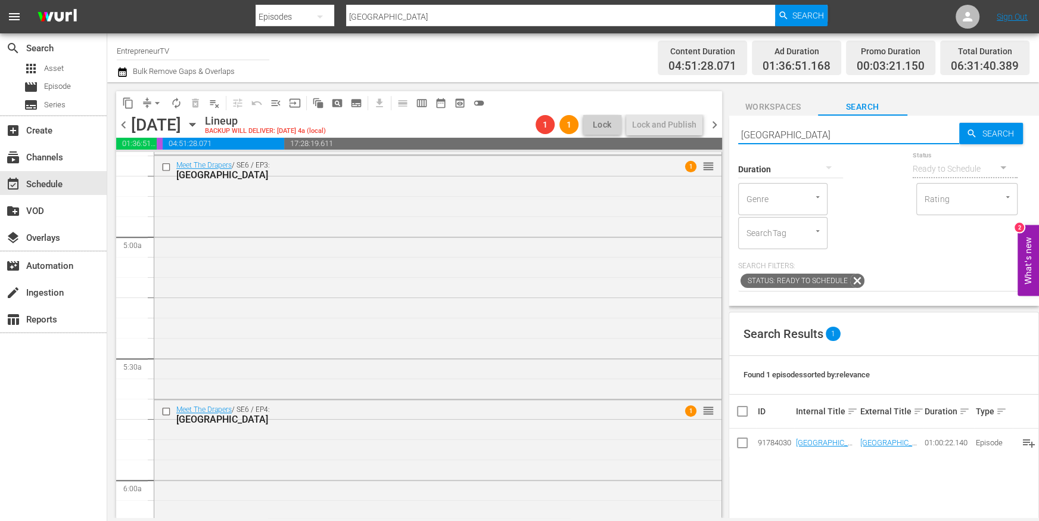
type input "[GEOGRAPHIC_DATA]"
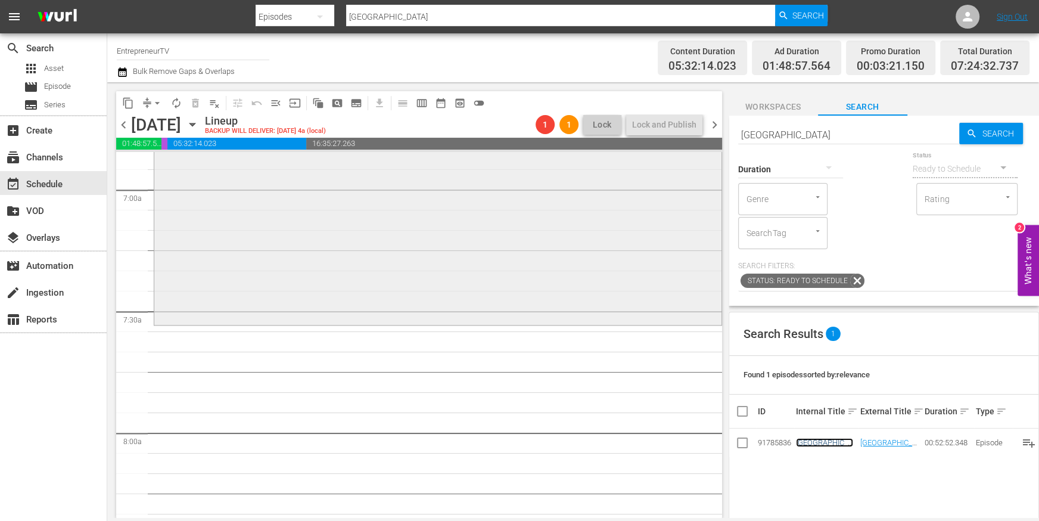
scroll to position [1699, 0]
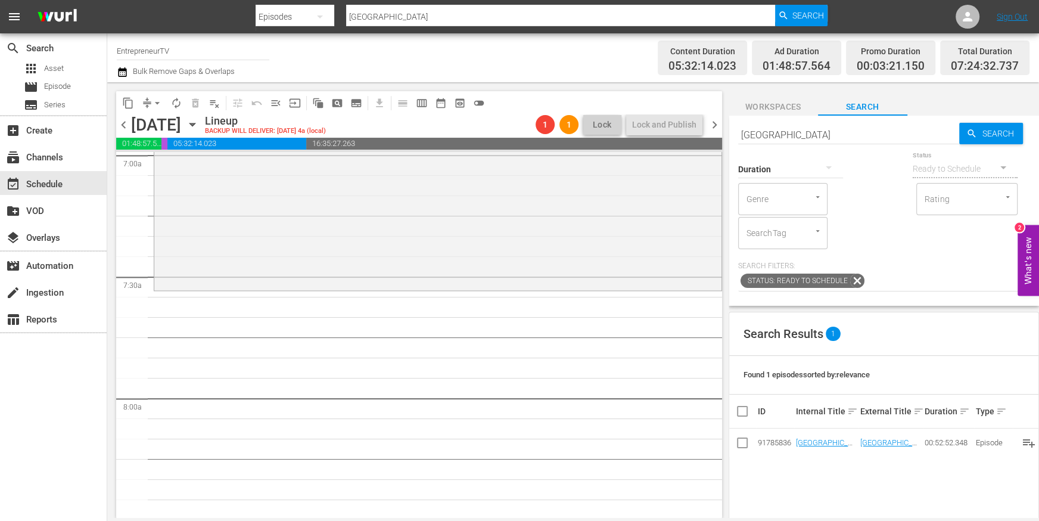
click at [826, 136] on input "[GEOGRAPHIC_DATA]" at bounding box center [849, 134] width 222 height 29
paste input "Afric"
type input "[GEOGRAPHIC_DATA]"
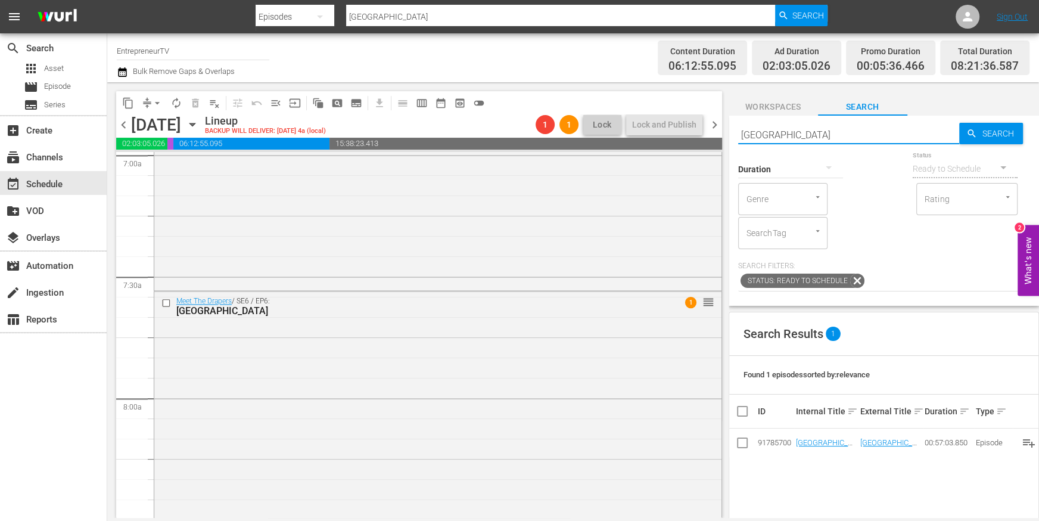
click at [848, 131] on input "[GEOGRAPHIC_DATA]" at bounding box center [849, 134] width 222 height 29
paste input "Saudi Arabi"
type input "[GEOGRAPHIC_DATA]"
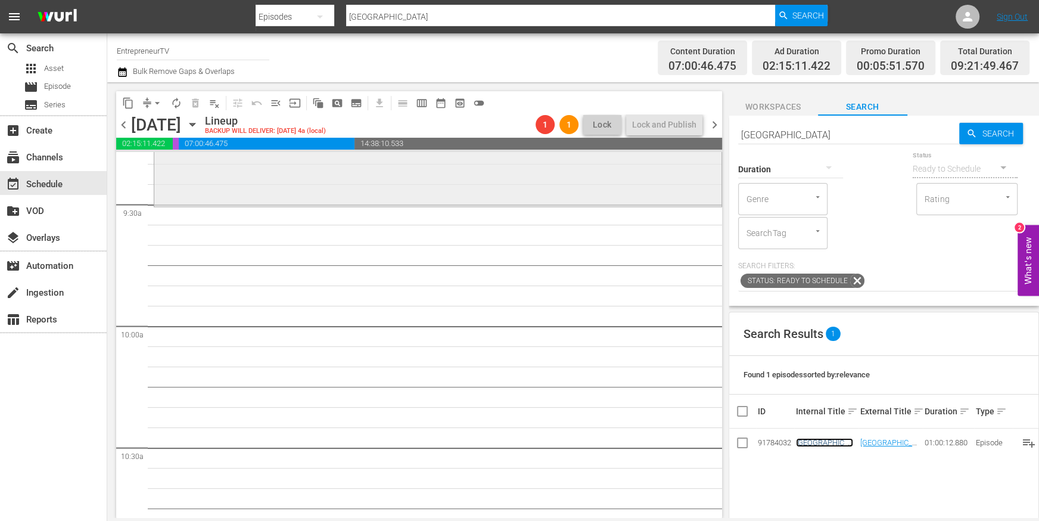
scroll to position [2261, 0]
click at [817, 138] on input "[GEOGRAPHIC_DATA]" at bounding box center [849, 134] width 222 height 29
paste input "[PERSON_NAME]"
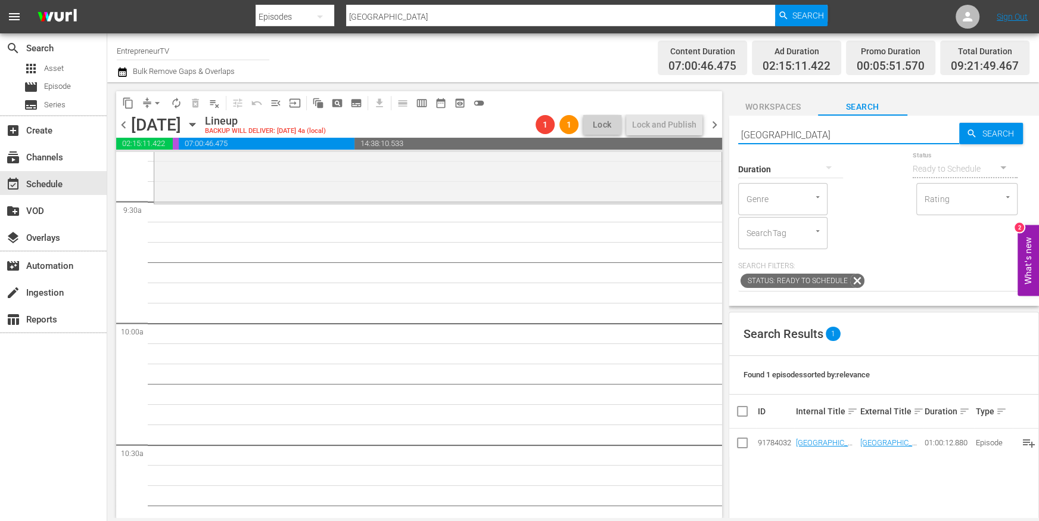
type input "[GEOGRAPHIC_DATA]"
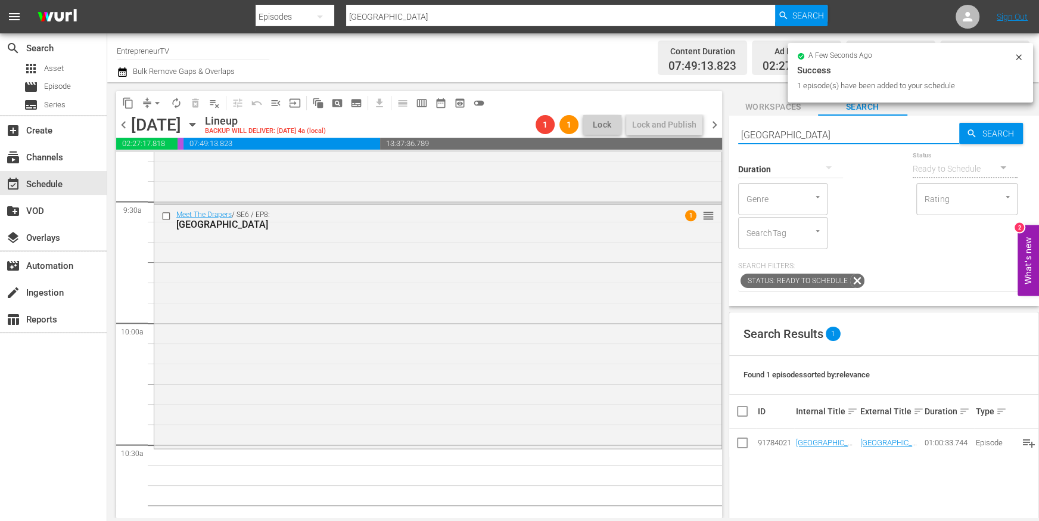
click at [804, 126] on input "[GEOGRAPHIC_DATA]" at bounding box center [849, 134] width 222 height 29
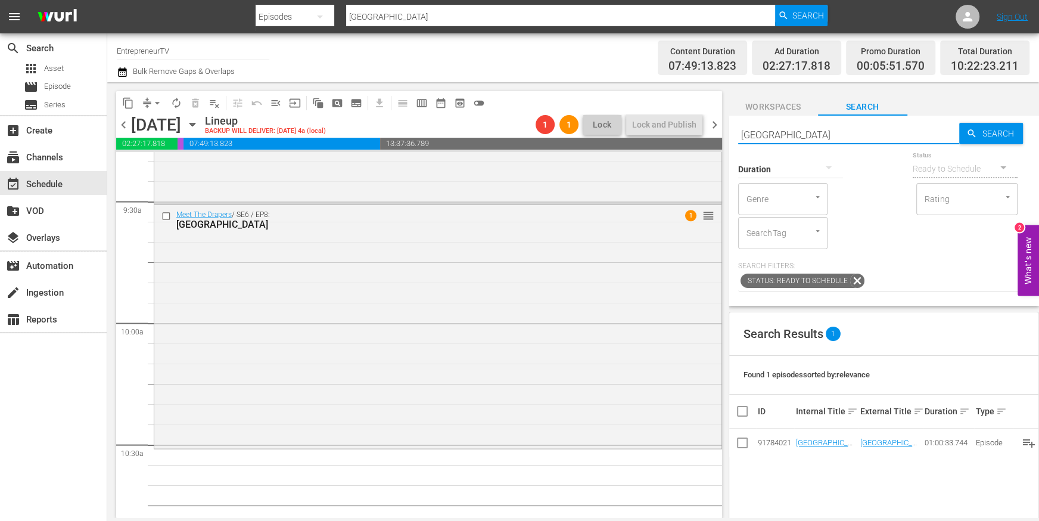
click at [804, 129] on input "[GEOGRAPHIC_DATA]" at bounding box center [849, 134] width 222 height 29
paste input "[GEOGRAPHIC_DATA]"
type input "[GEOGRAPHIC_DATA]"
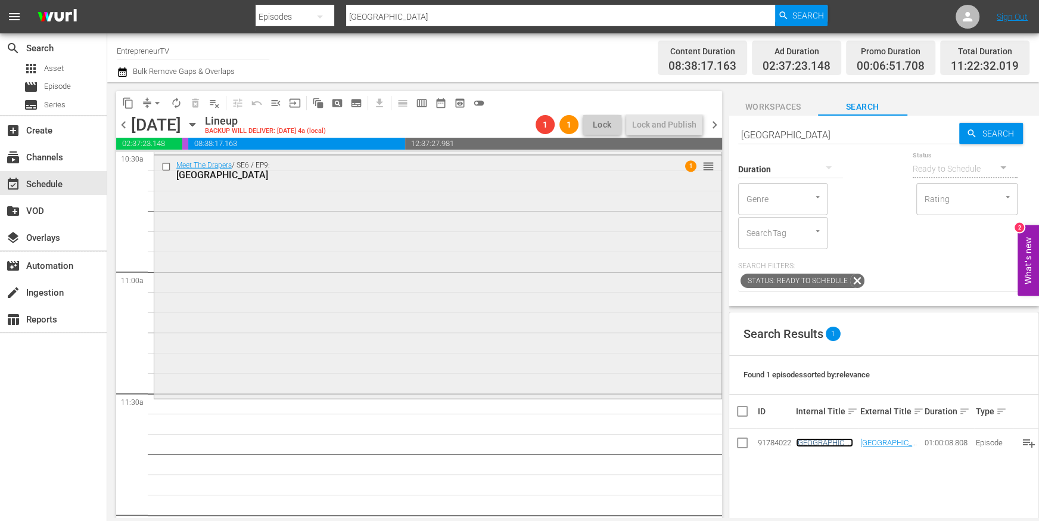
scroll to position [2641, 0]
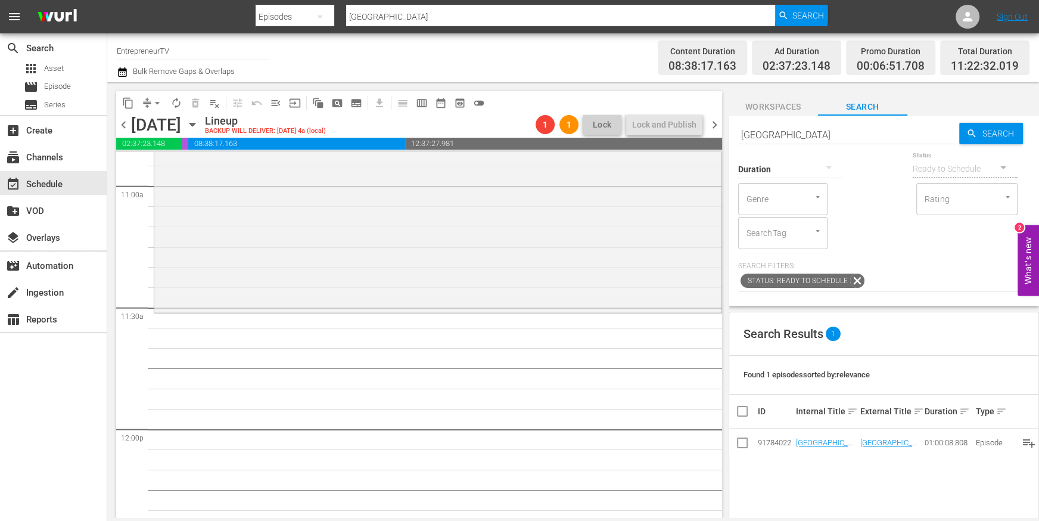
click at [876, 134] on input "[GEOGRAPHIC_DATA]" at bounding box center [849, 134] width 222 height 29
paste input "[GEOGRAPHIC_DATA]"
type input "[GEOGRAPHIC_DATA]"
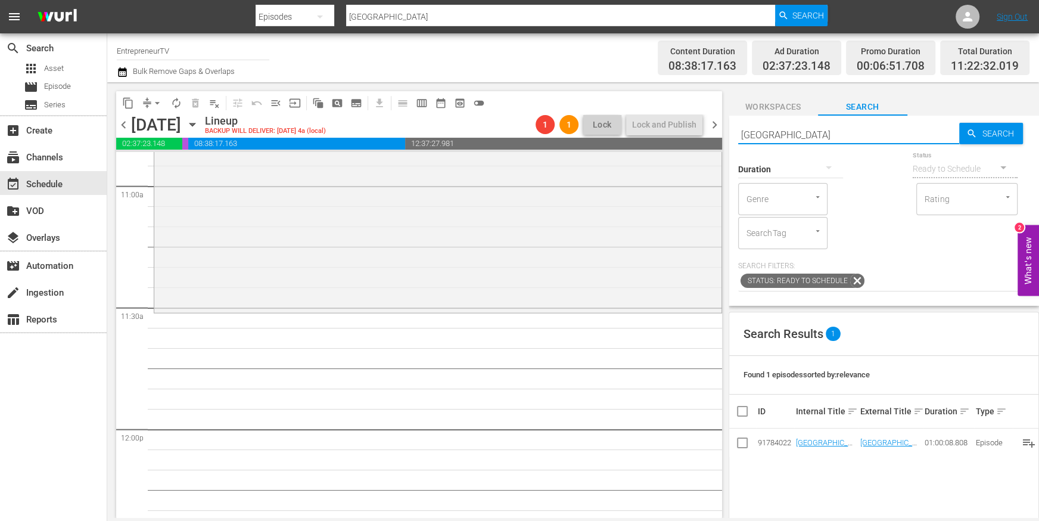
type input "[GEOGRAPHIC_DATA]"
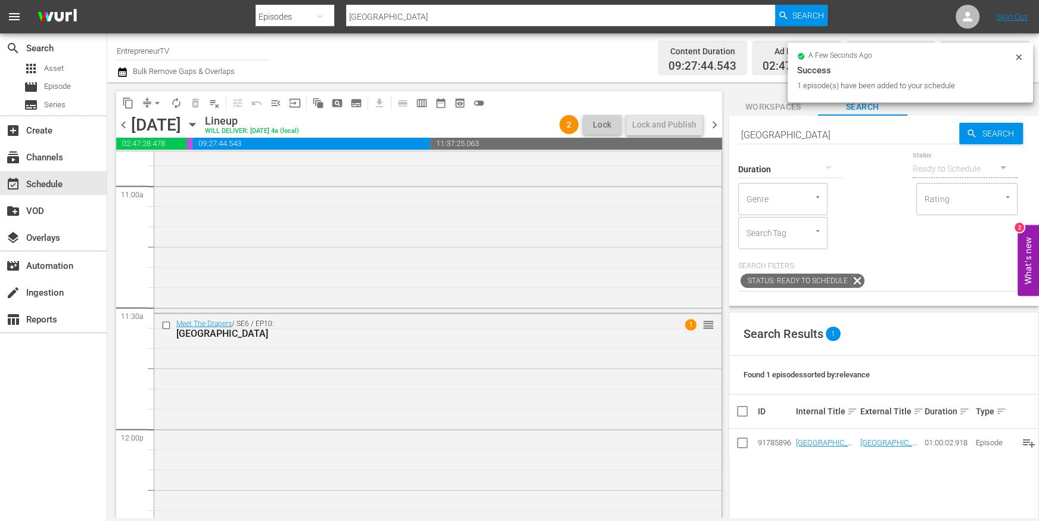
click at [823, 131] on input "[GEOGRAPHIC_DATA]" at bounding box center [849, 134] width 222 height 29
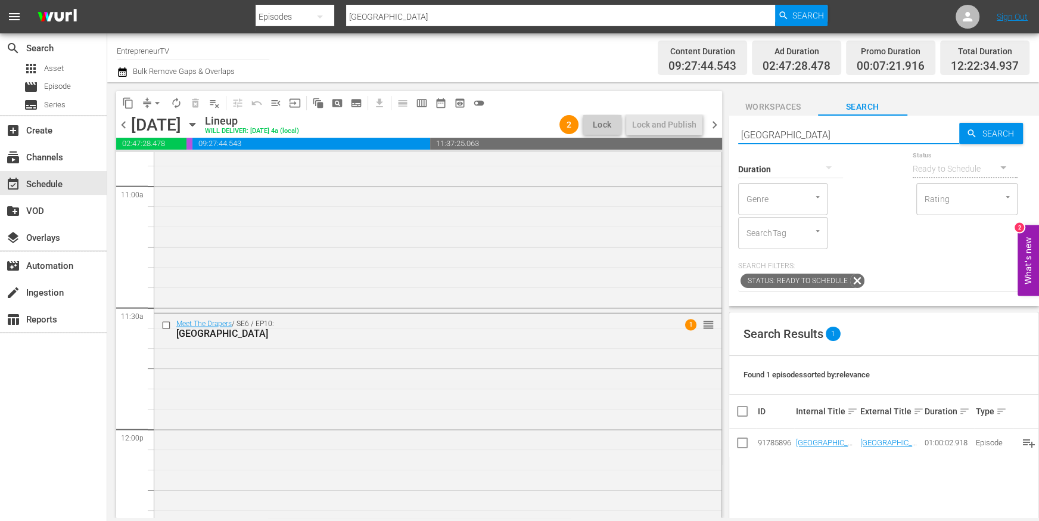
click at [823, 131] on input "[GEOGRAPHIC_DATA]" at bounding box center [849, 134] width 222 height 29
paste input "So Paulo"
type input "So Paulo"
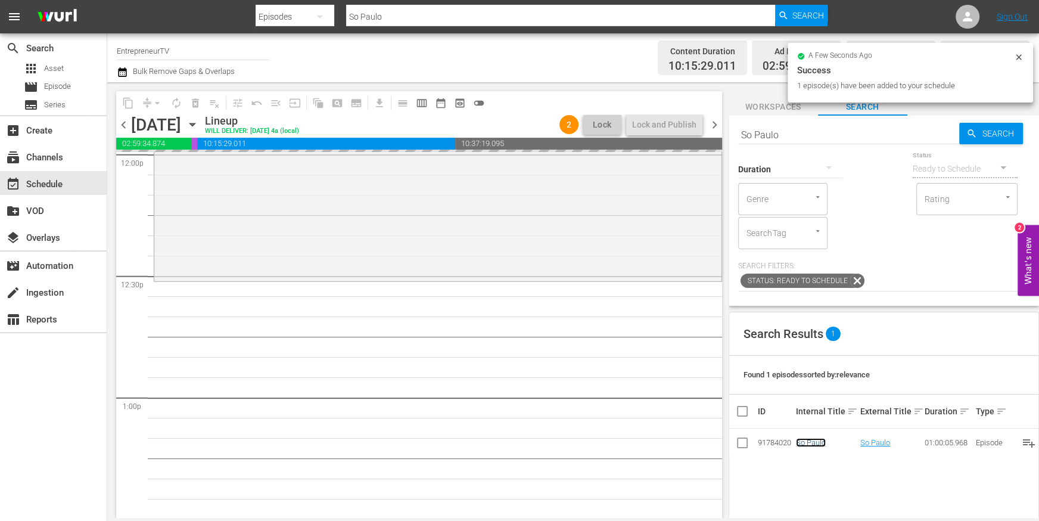
scroll to position [3034, 0]
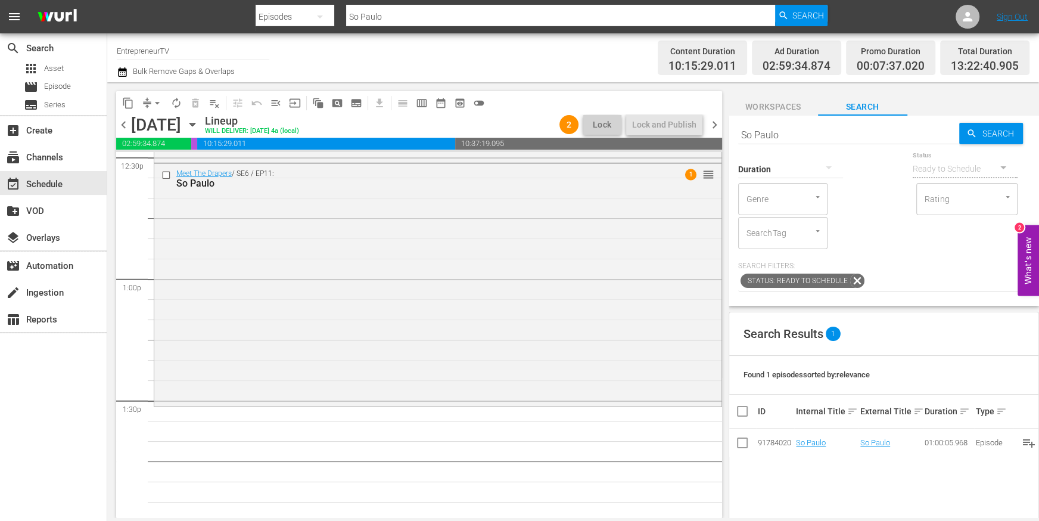
click at [827, 131] on input "So Paulo" at bounding box center [849, 134] width 222 height 29
paste input "Rio de Janeir"
type input "So [GEOGRAPHIC_DATA]"
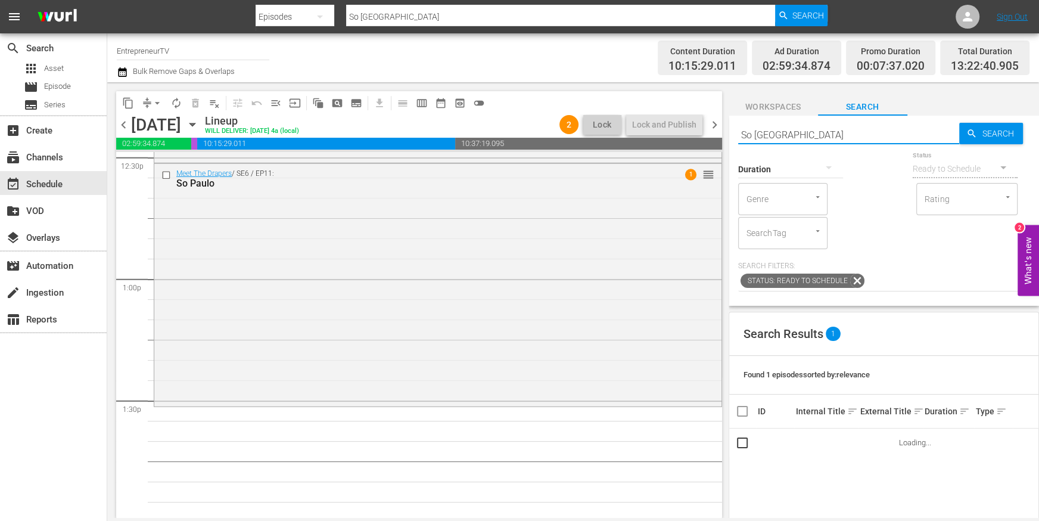
click at [824, 132] on input "So [GEOGRAPHIC_DATA]" at bounding box center [849, 134] width 222 height 29
paste input "text"
type input "[GEOGRAPHIC_DATA]"
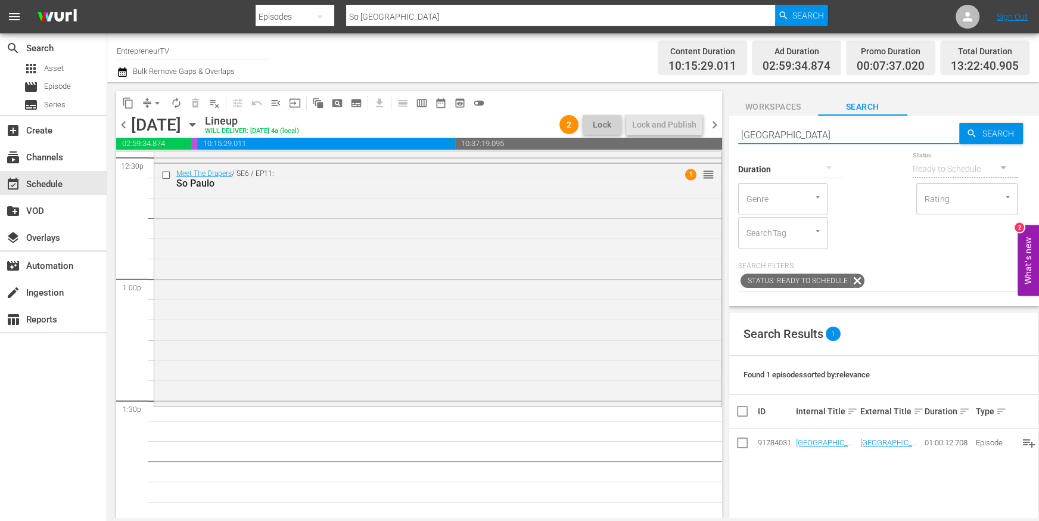
type input "[GEOGRAPHIC_DATA]"
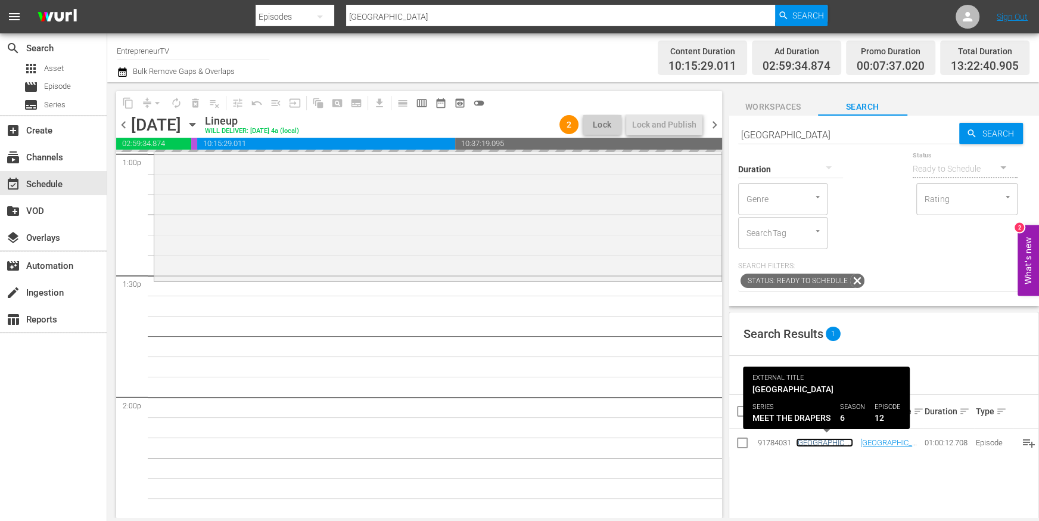
scroll to position [3216, 0]
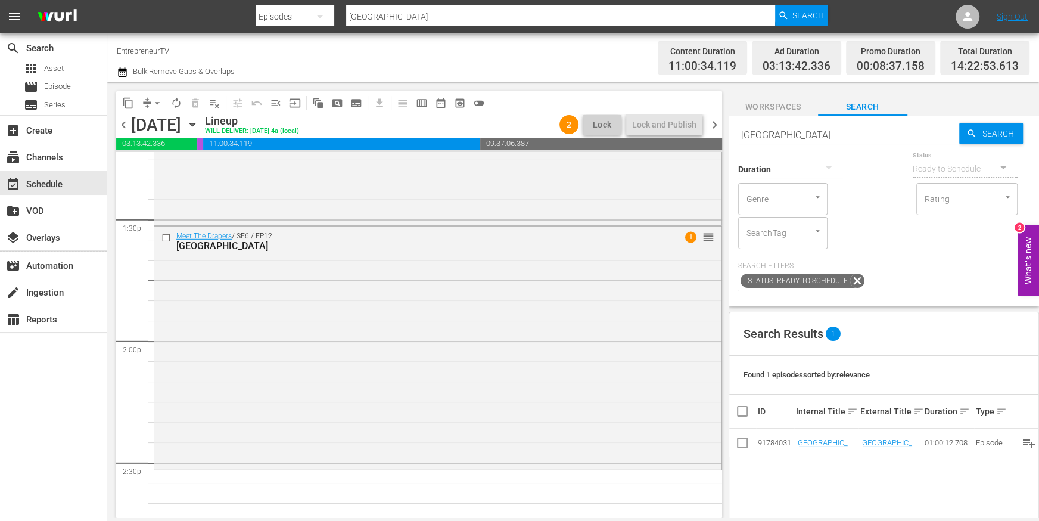
click at [778, 136] on input "[GEOGRAPHIC_DATA]" at bounding box center [849, 134] width 222 height 29
paste input "Semifinals 1"
type input "Semifinals 1"
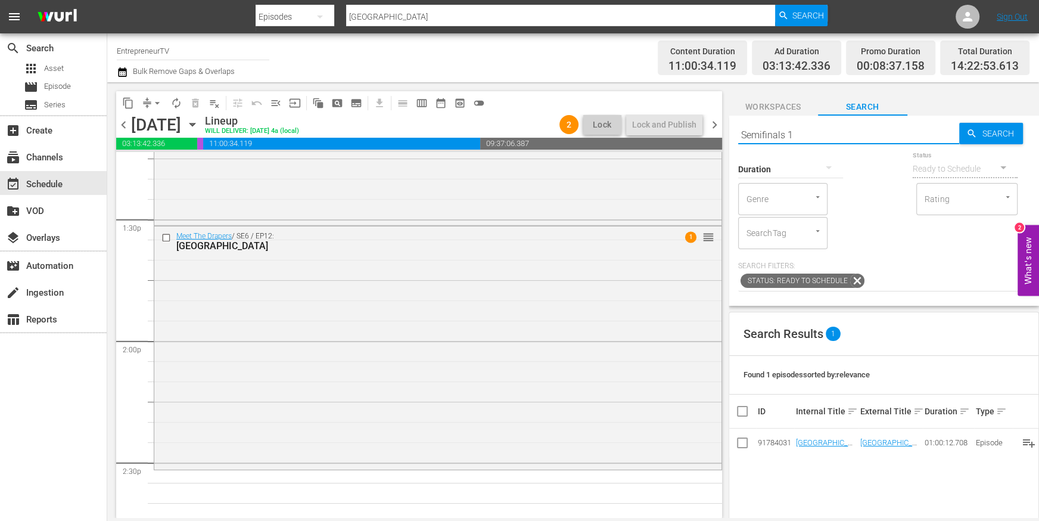
type input "Semifinals 1"
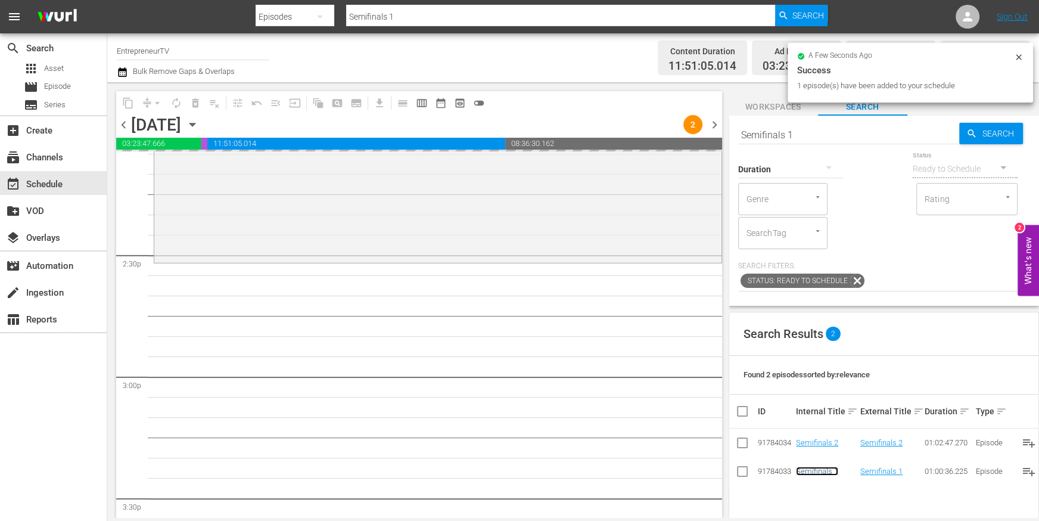
scroll to position [3480, 0]
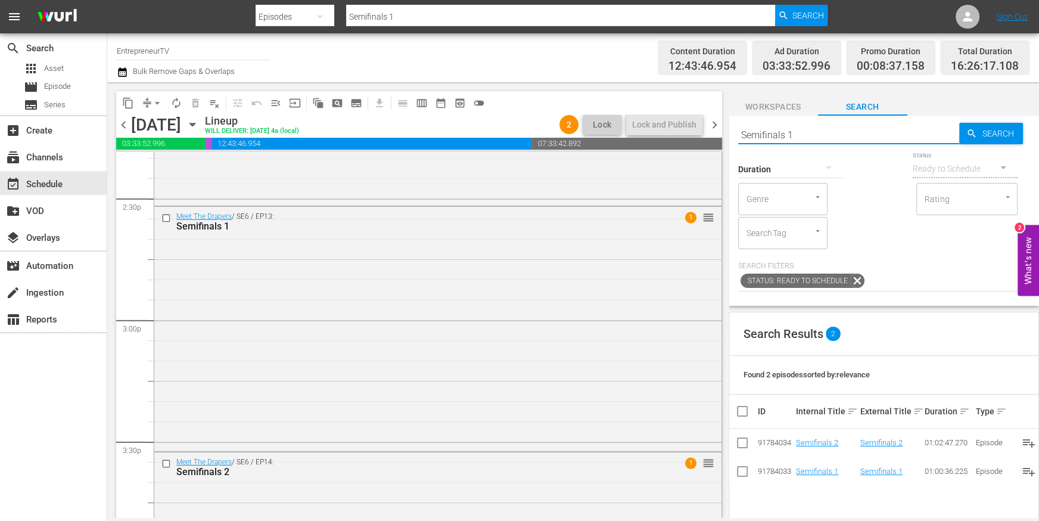
click at [865, 138] on input "Semifinals 1" at bounding box center [849, 134] width 222 height 29
paste input "Finale"
type input "Finale"
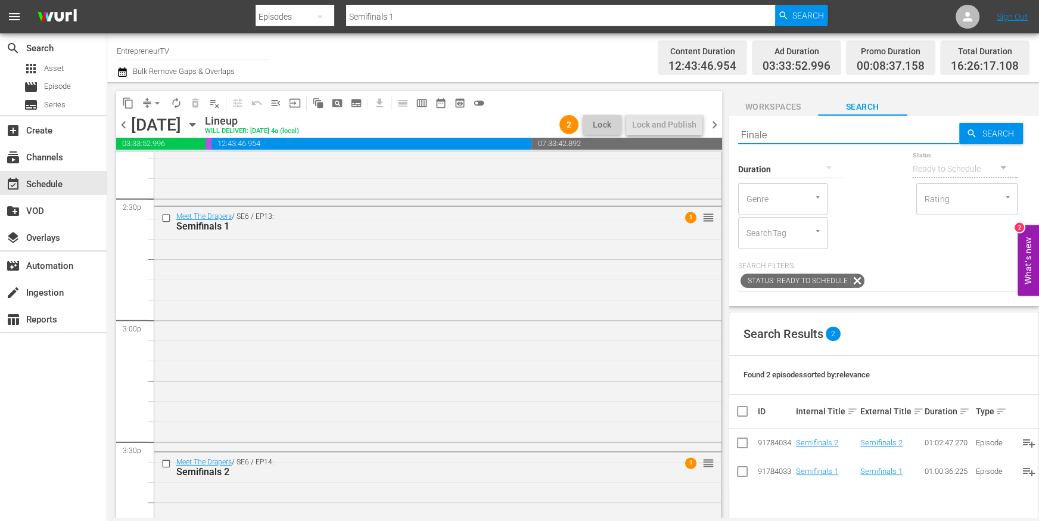
type input "Finale"
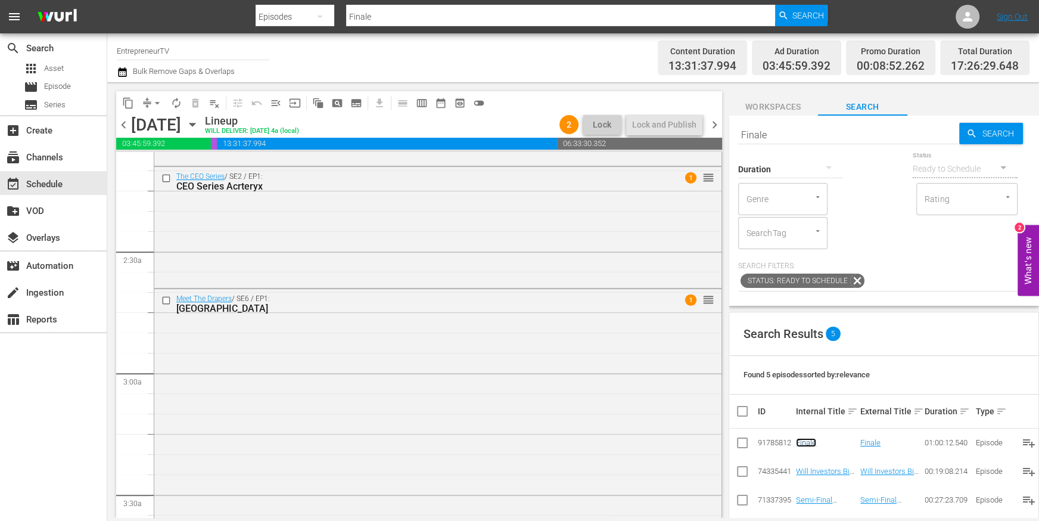
scroll to position [0, 0]
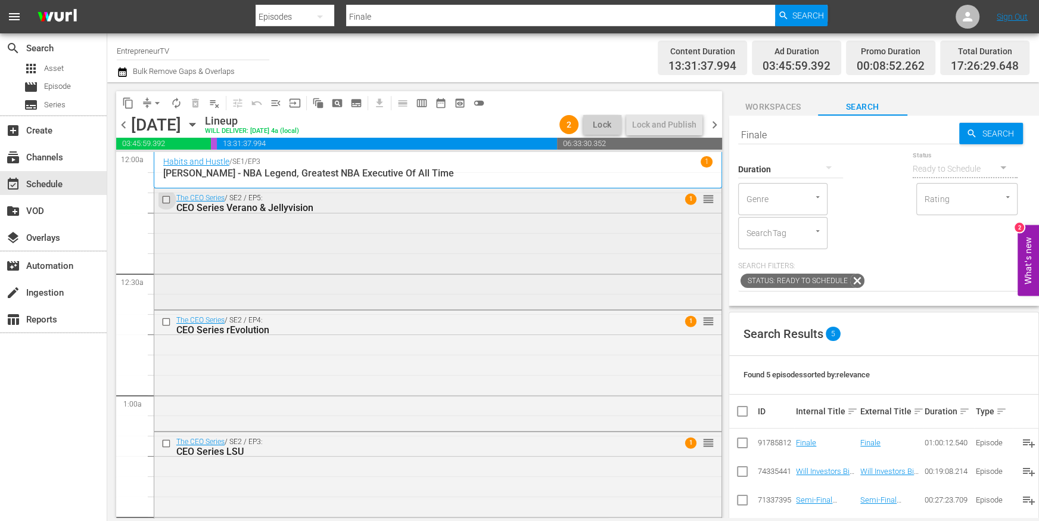
click at [169, 200] on input "checkbox" at bounding box center [168, 200] width 13 height 10
click at [166, 324] on input "checkbox" at bounding box center [168, 322] width 13 height 10
click at [165, 438] on input "checkbox" at bounding box center [168, 443] width 13 height 10
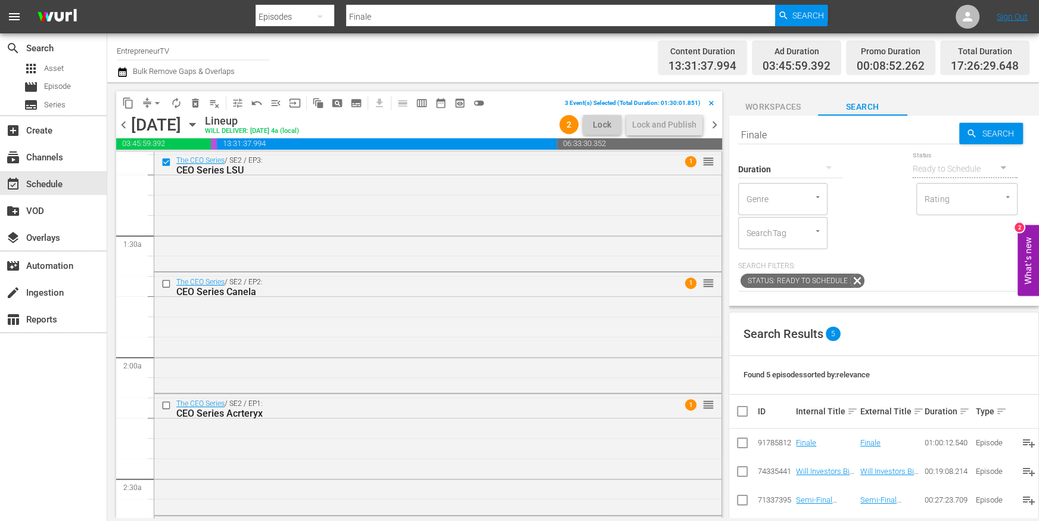
scroll to position [284, 0]
click at [166, 280] on input "checkbox" at bounding box center [168, 281] width 13 height 10
click at [166, 405] on input "checkbox" at bounding box center [168, 403] width 13 height 10
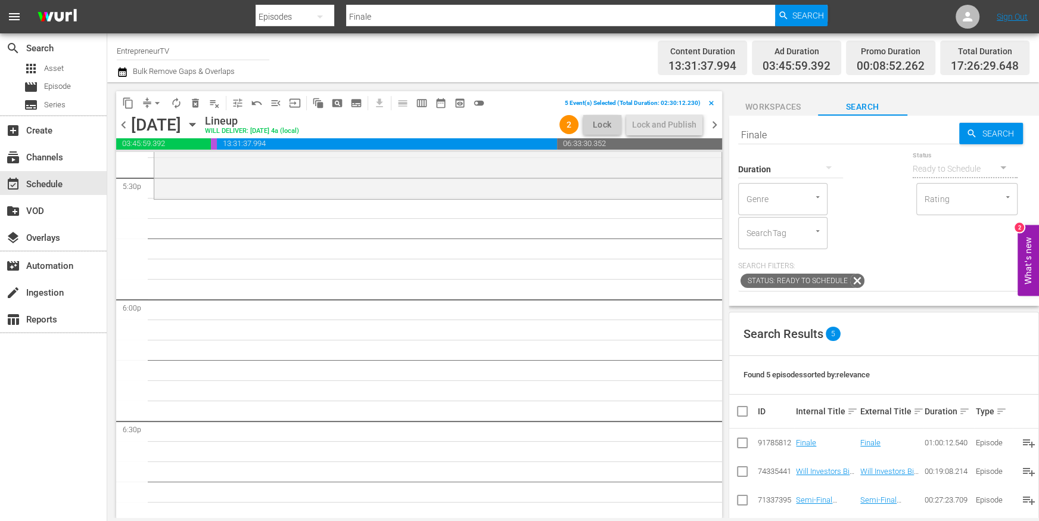
scroll to position [4229, 0]
click at [132, 108] on span "content_copy" at bounding box center [128, 103] width 12 height 12
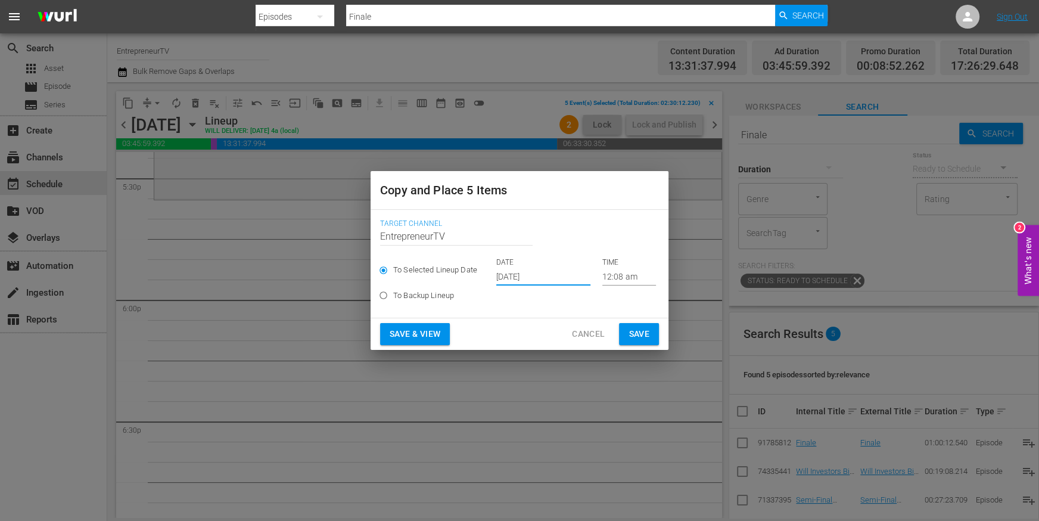
click at [521, 275] on input "[DATE]" at bounding box center [543, 277] width 94 height 18
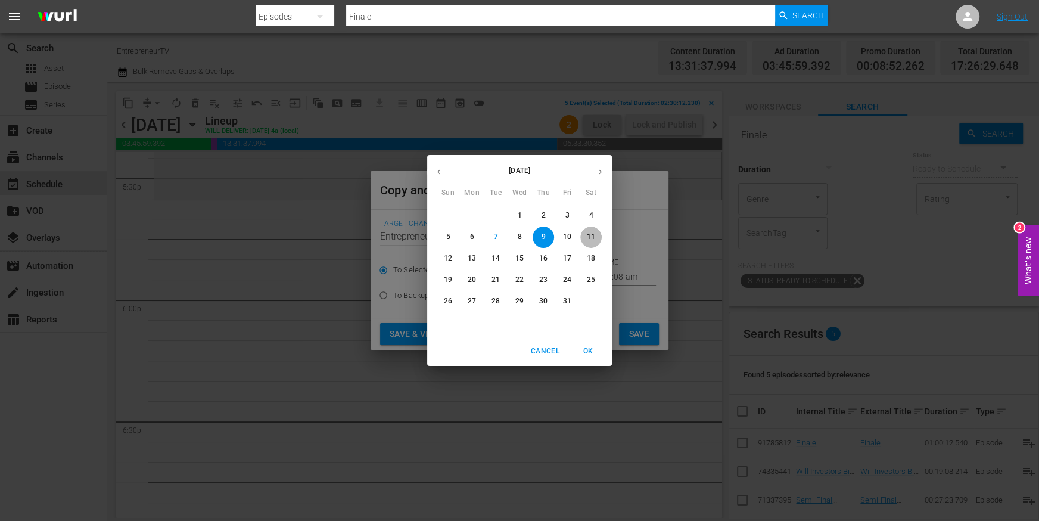
click at [595, 240] on span "11" at bounding box center [591, 237] width 21 height 10
type input "[DATE]"
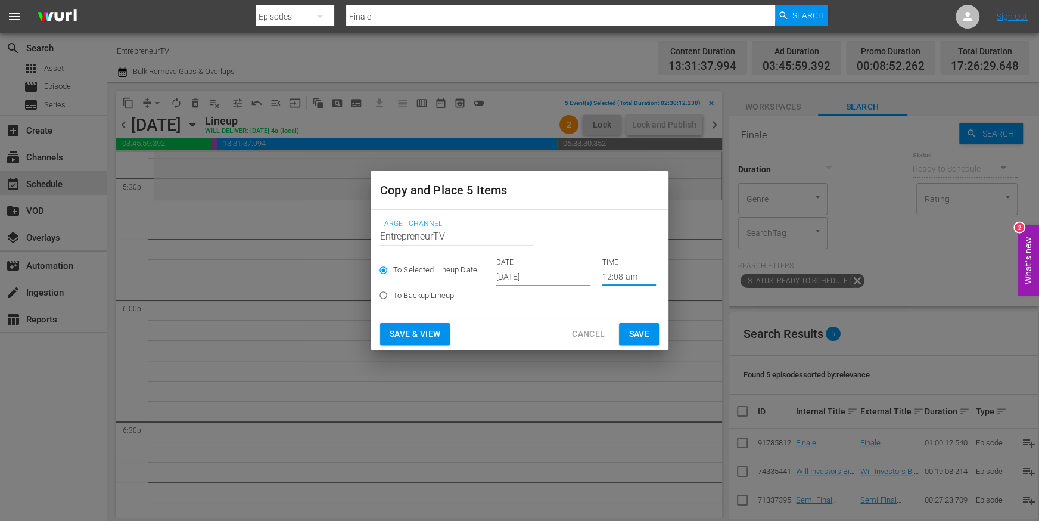
click at [608, 281] on input "12:08 am" at bounding box center [630, 277] width 54 height 18
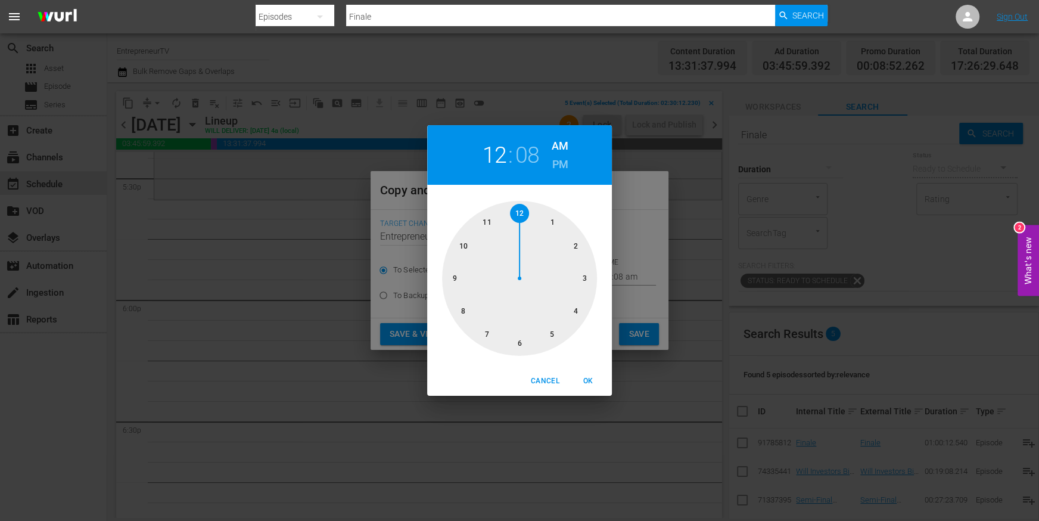
click at [553, 331] on div at bounding box center [519, 278] width 155 height 155
click at [518, 342] on div at bounding box center [519, 278] width 155 height 155
click at [565, 163] on h6 "PM" at bounding box center [561, 164] width 16 height 19
click at [591, 383] on span "OK" at bounding box center [588, 381] width 29 height 13
type input "05:30 pm"
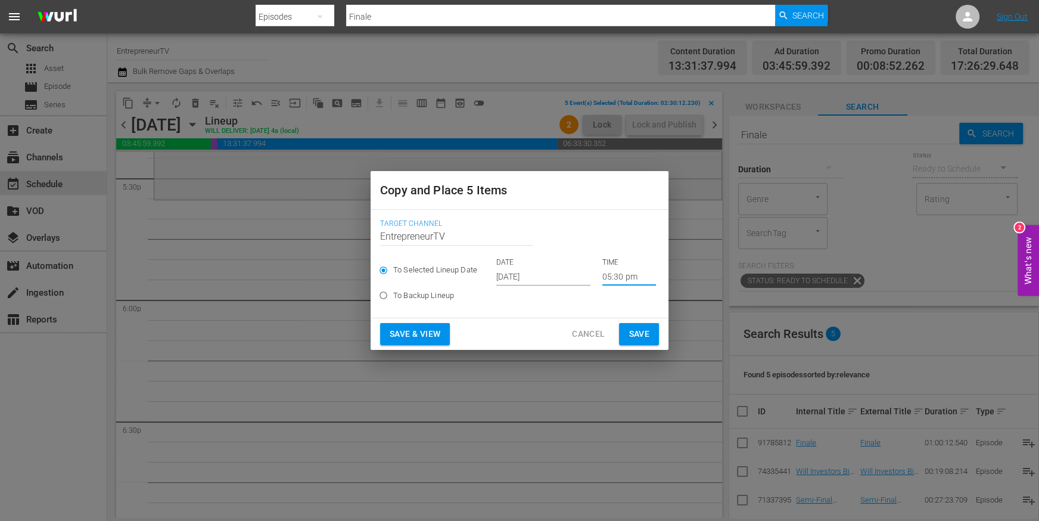
click at [645, 330] on span "Save" at bounding box center [639, 334] width 21 height 15
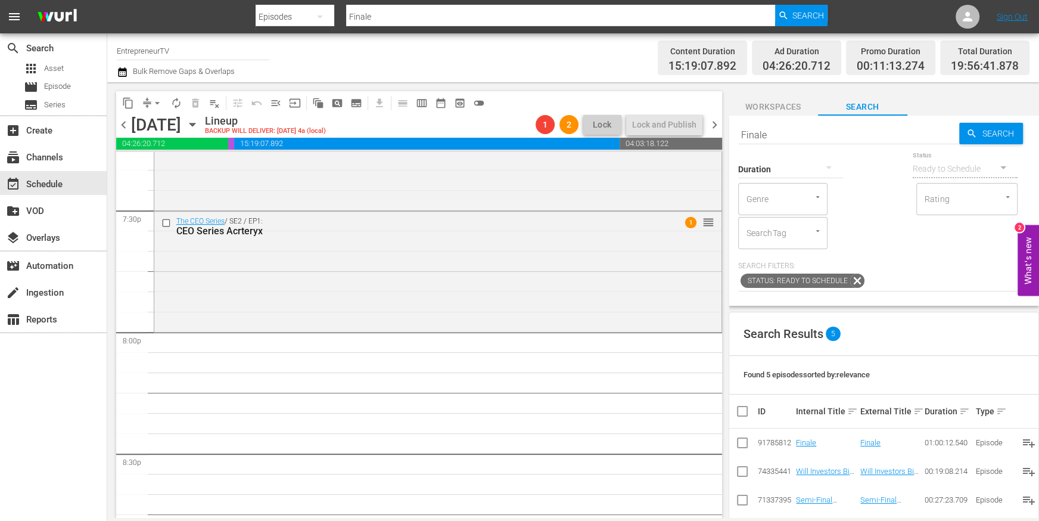
scroll to position [4691, 0]
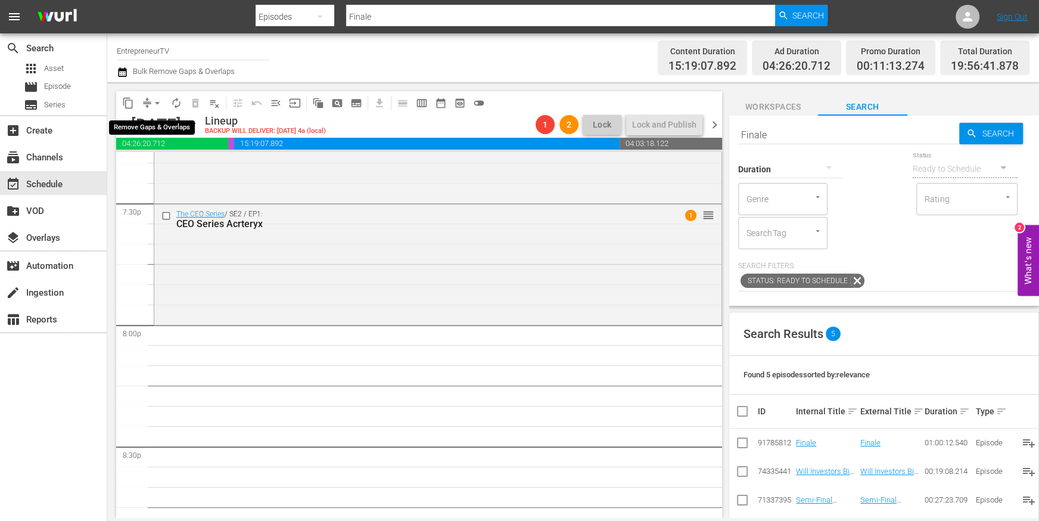
click at [158, 101] on span "arrow_drop_down" at bounding box center [157, 103] width 12 height 12
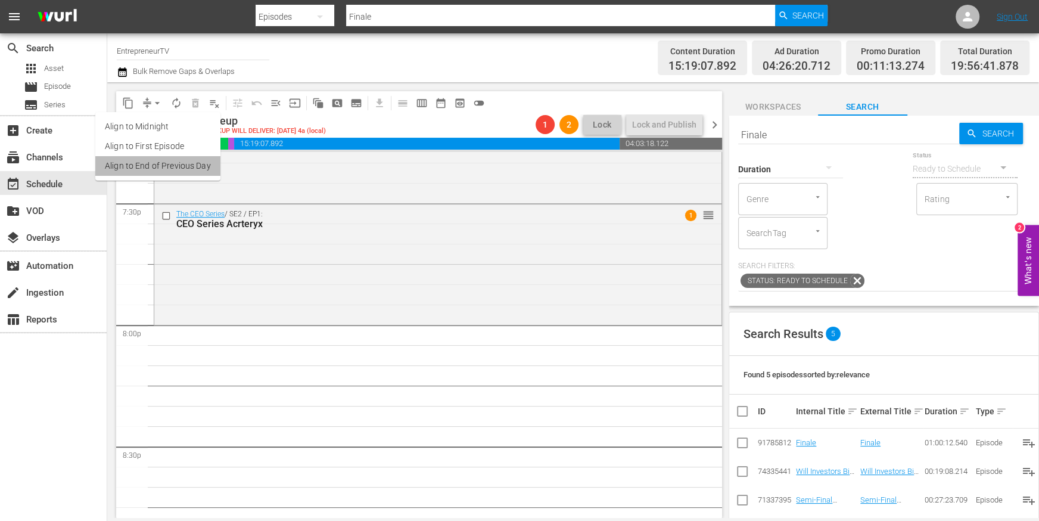
click at [166, 167] on li "Align to End of Previous Day" at bounding box center [157, 166] width 125 height 20
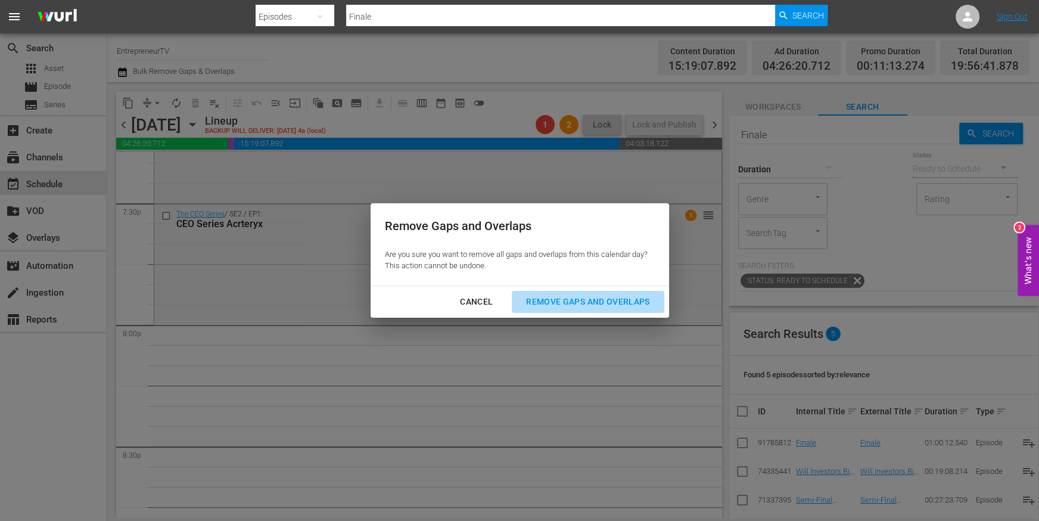
click at [589, 296] on div "Remove Gaps and Overlaps" at bounding box center [588, 301] width 142 height 15
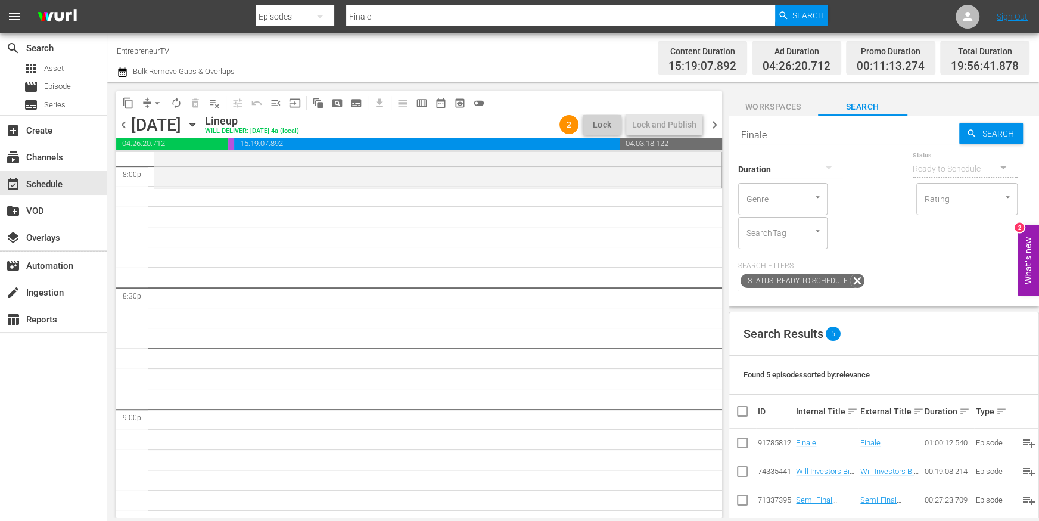
scroll to position [4852, 0]
